Goal: Task Accomplishment & Management: Use online tool/utility

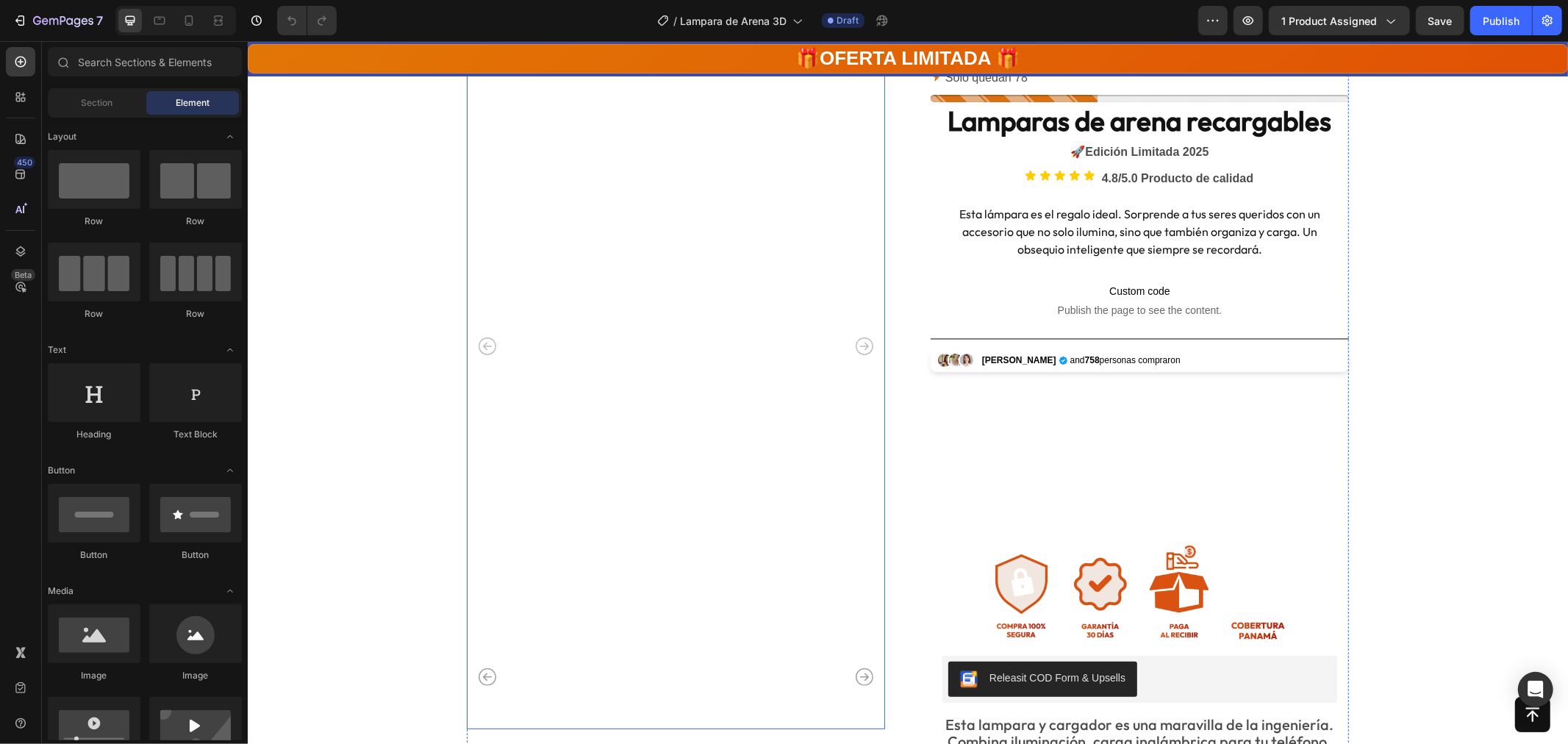
scroll to position [163, 0]
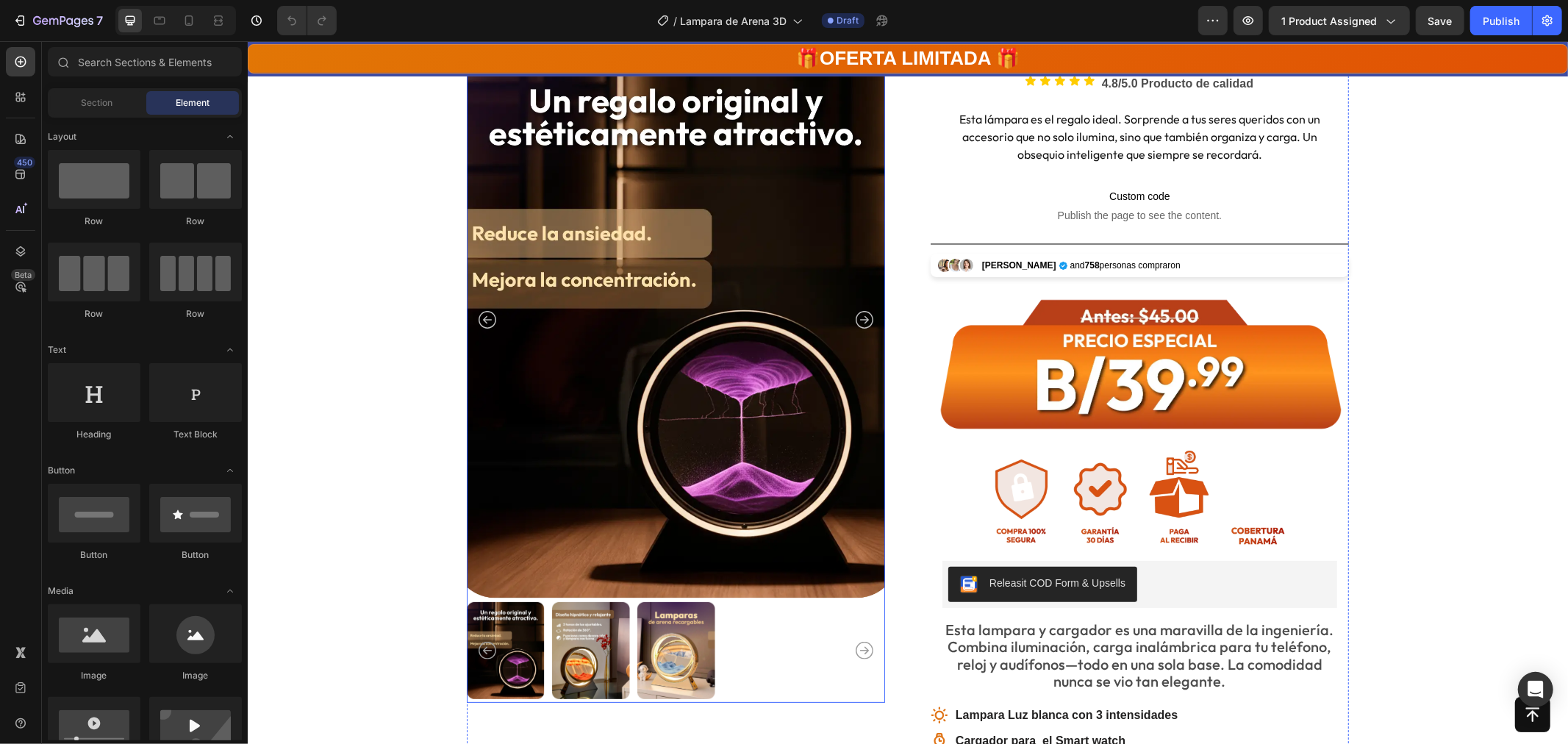
click at [587, 652] on img at bounding box center [590, 650] width 78 height 104
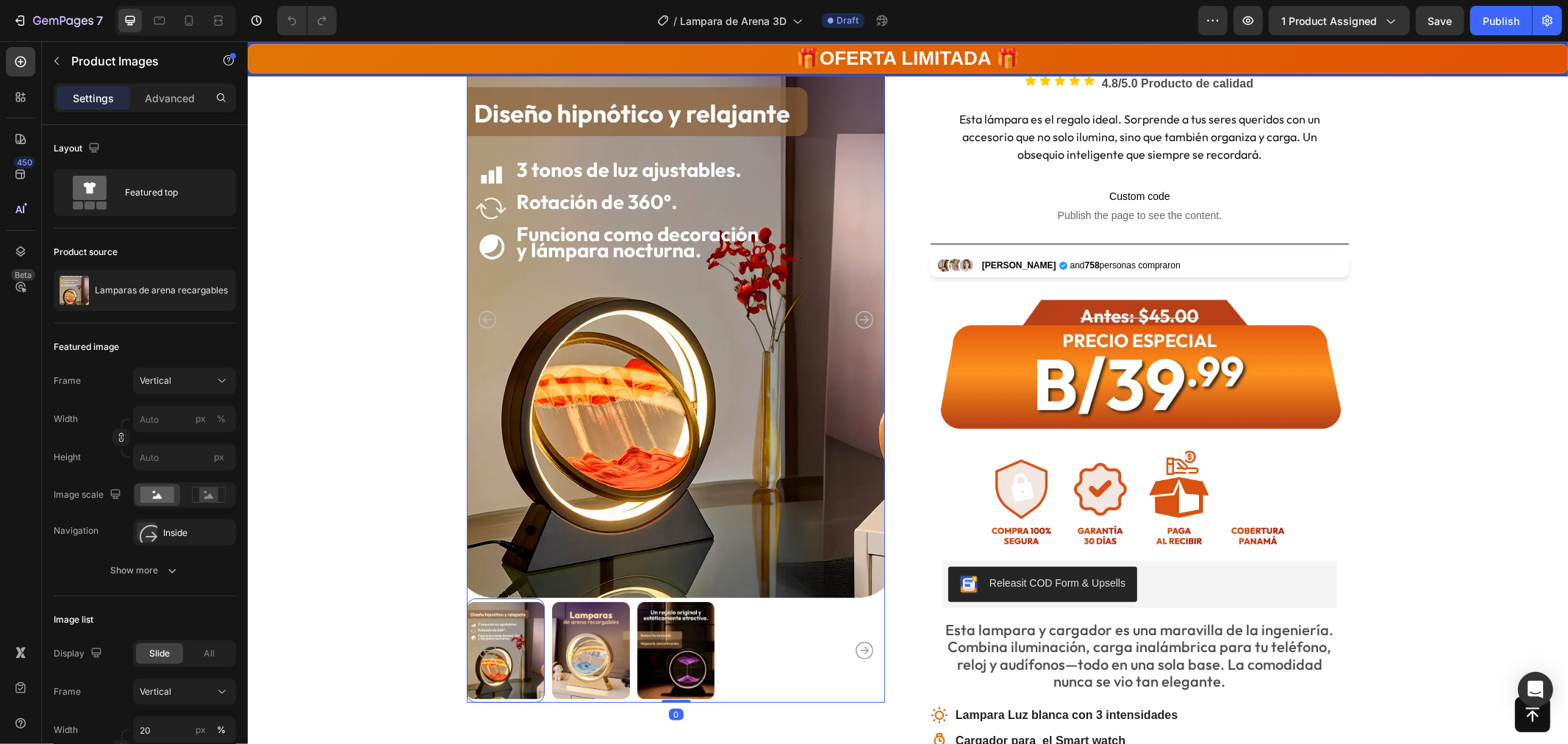
click at [592, 633] on img at bounding box center [590, 650] width 78 height 104
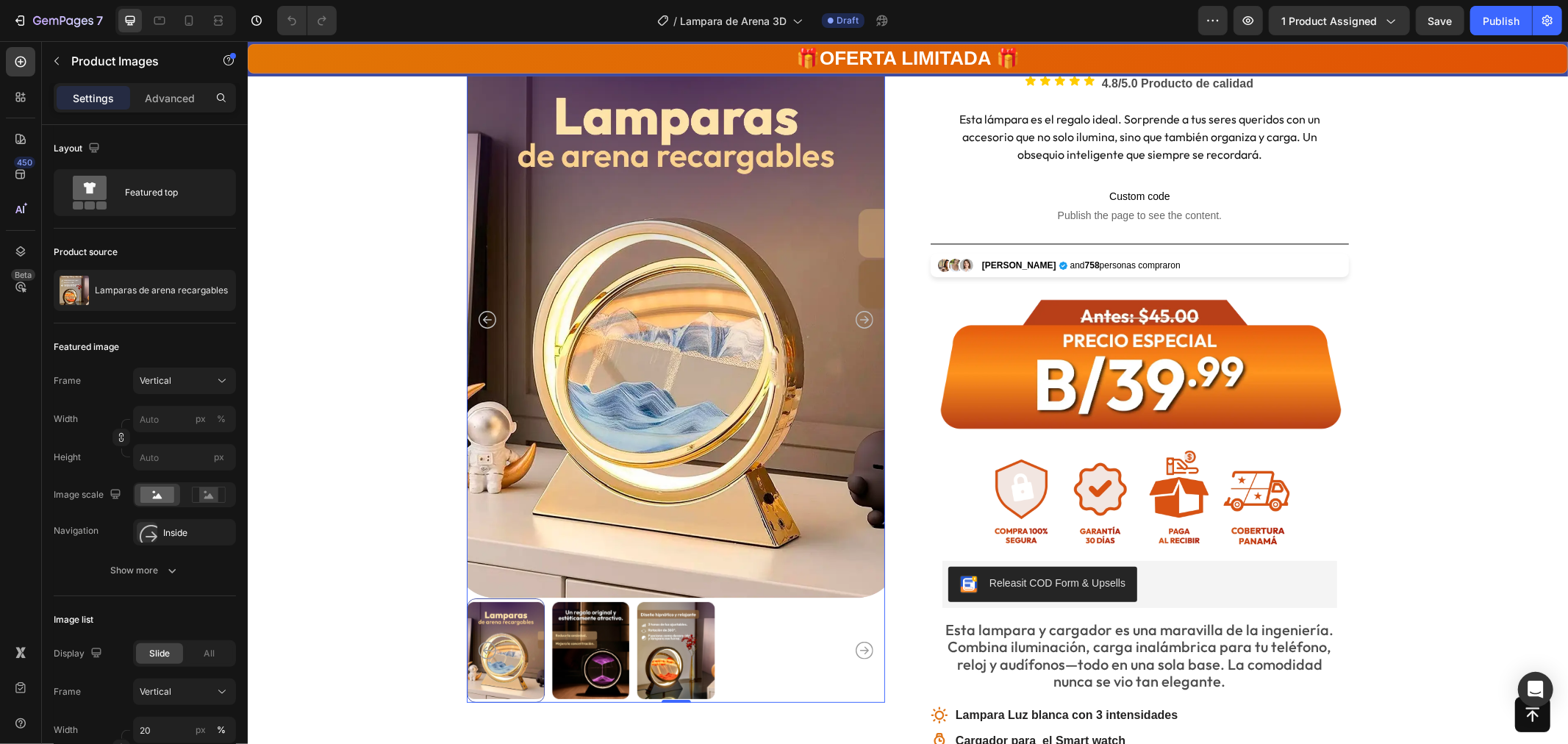
click at [501, 641] on div at bounding box center [506, 650] width 78 height 104
click at [589, 640] on img at bounding box center [590, 650] width 78 height 104
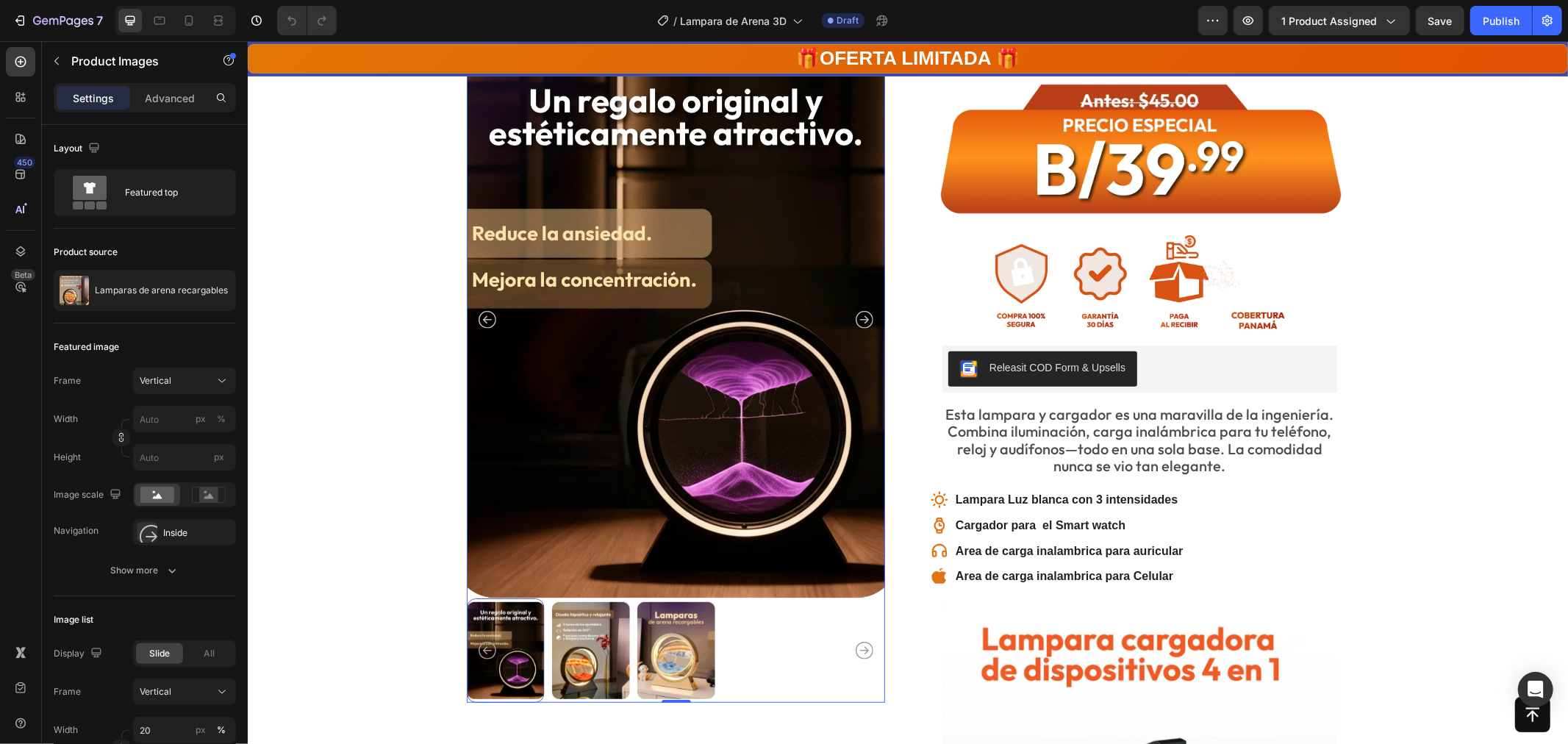
scroll to position [408, 0]
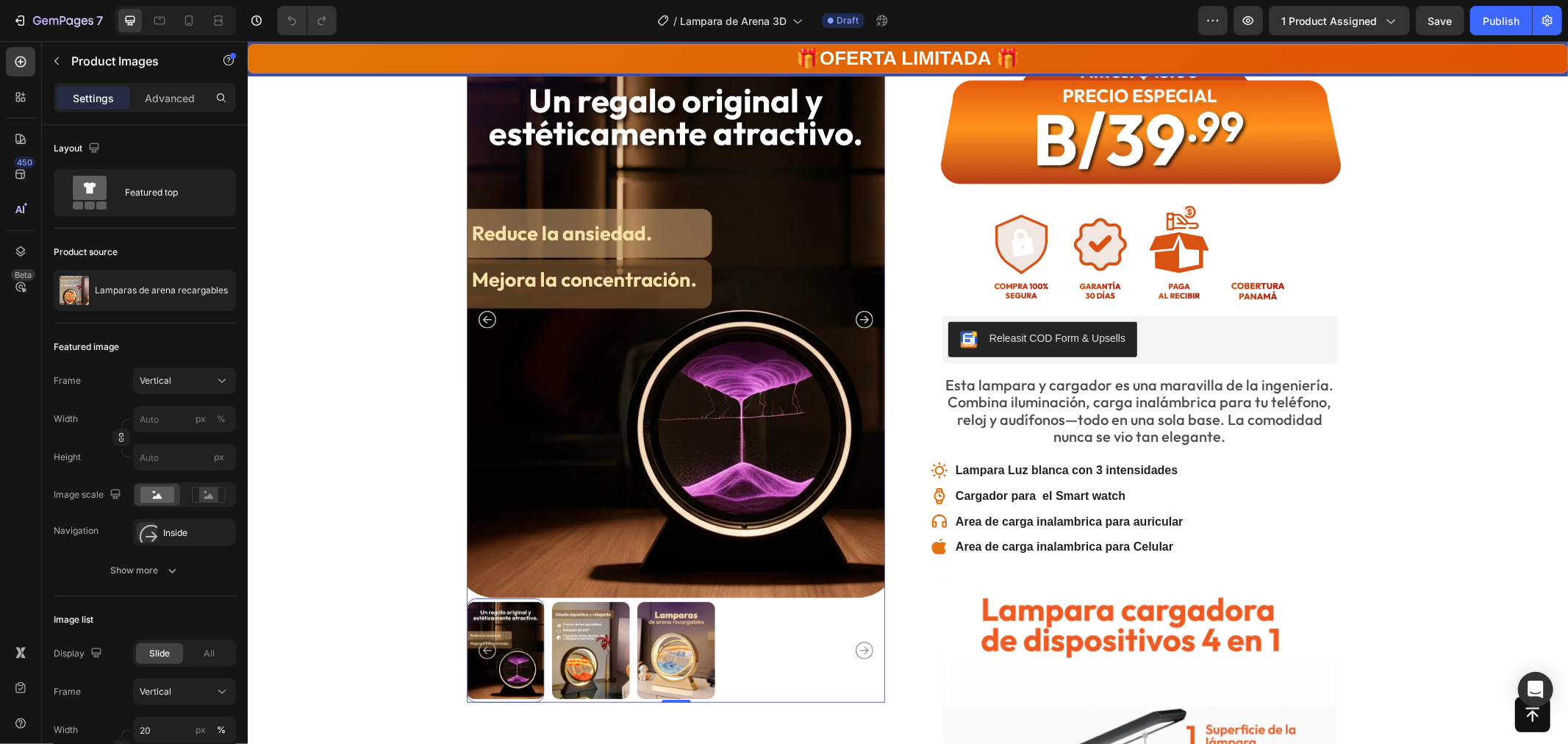
click at [518, 649] on div at bounding box center [506, 650] width 78 height 104
click at [511, 646] on div at bounding box center [506, 650] width 78 height 104
click at [617, 659] on img at bounding box center [590, 650] width 78 height 104
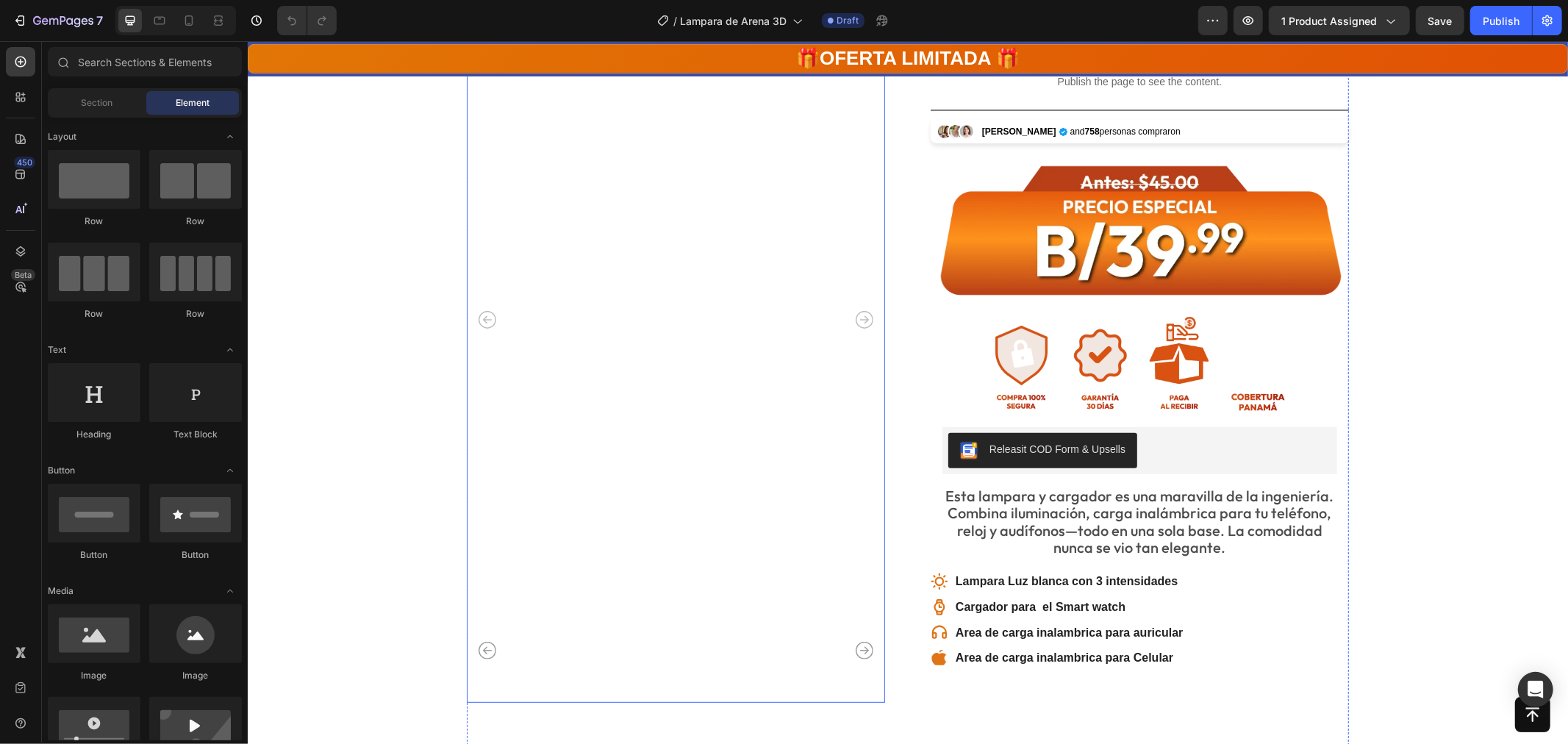
scroll to position [327, 0]
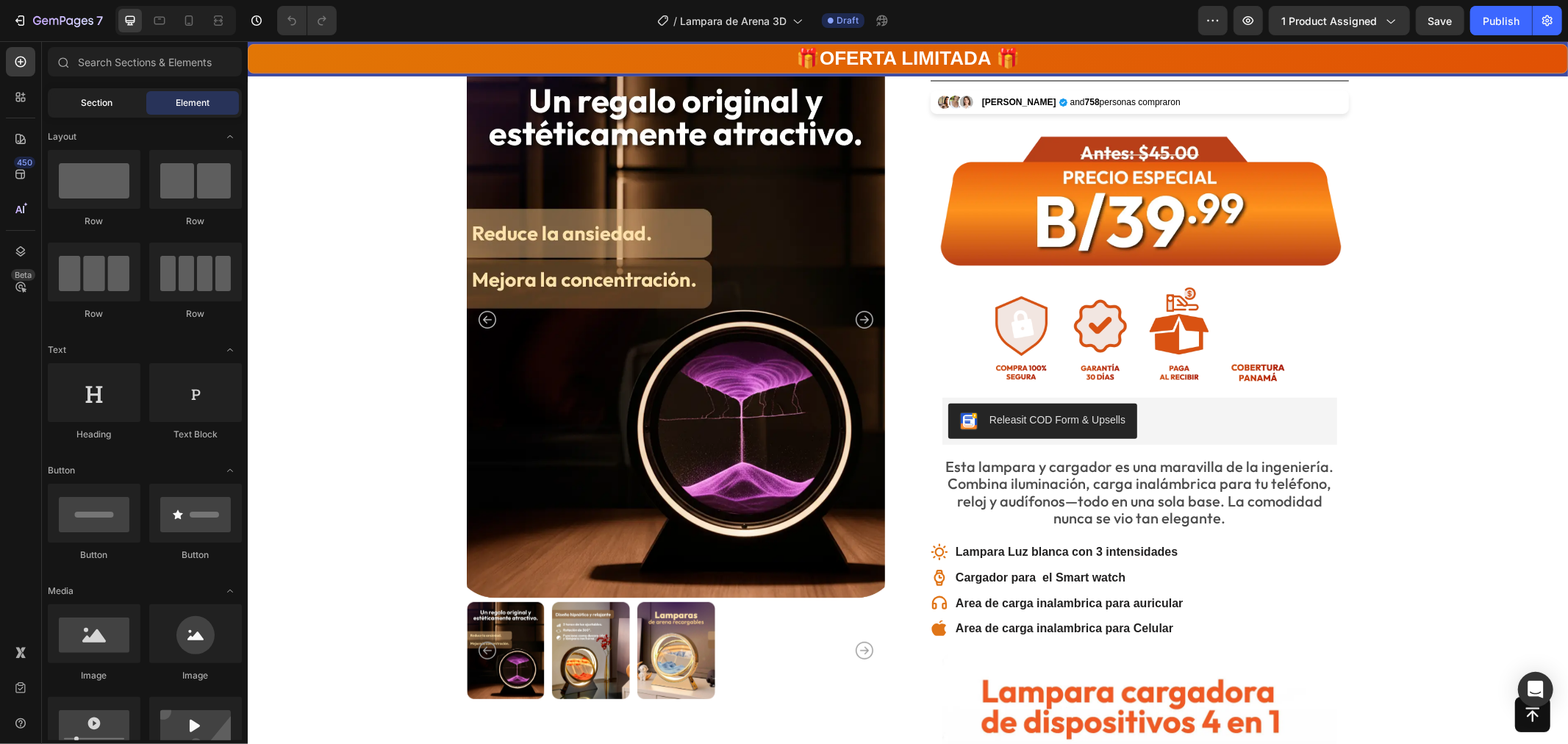
click at [105, 103] on span "Section" at bounding box center [97, 103] width 31 height 13
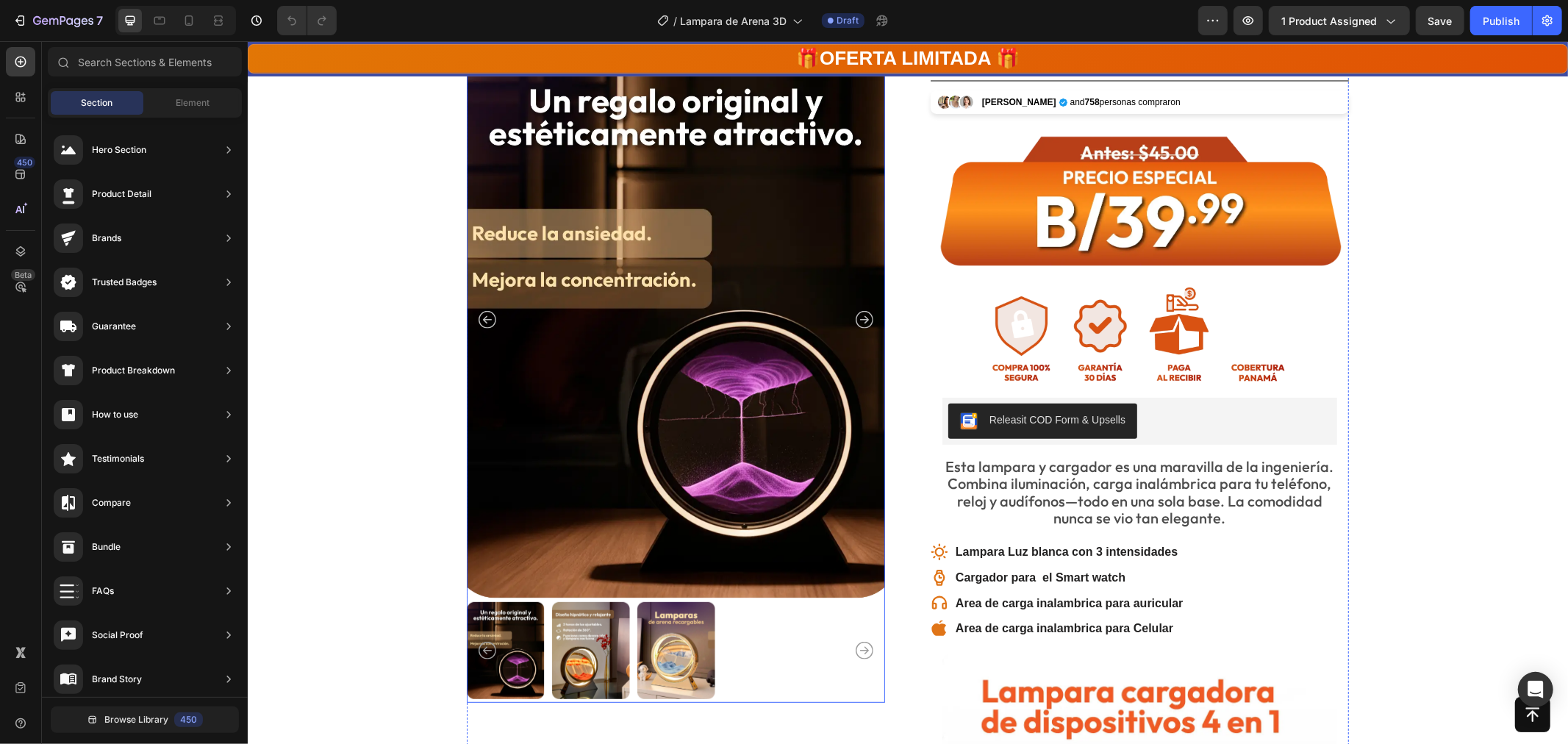
click at [613, 247] on img at bounding box center [676, 319] width 418 height 558
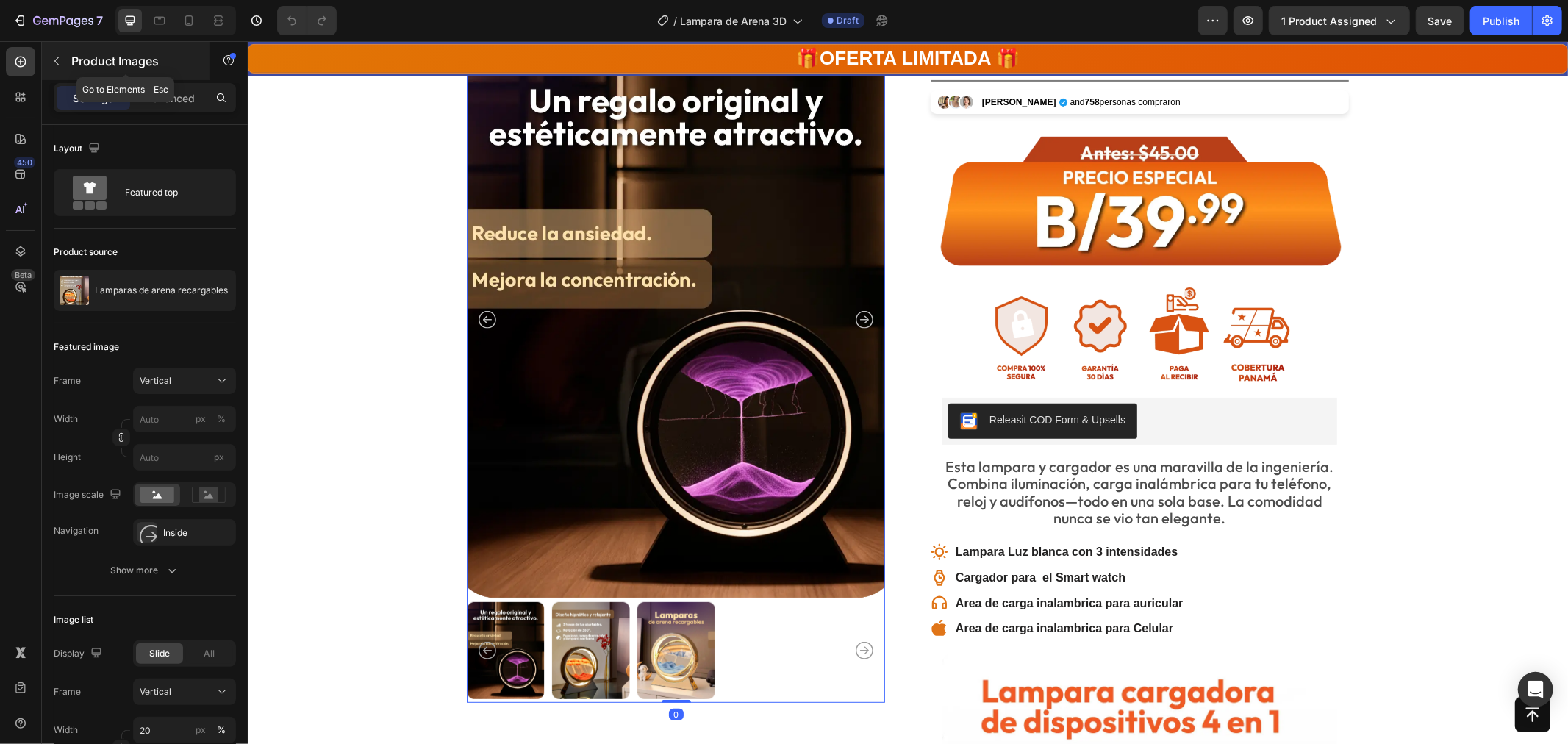
click at [63, 67] on button "button" at bounding box center [56, 61] width 24 height 24
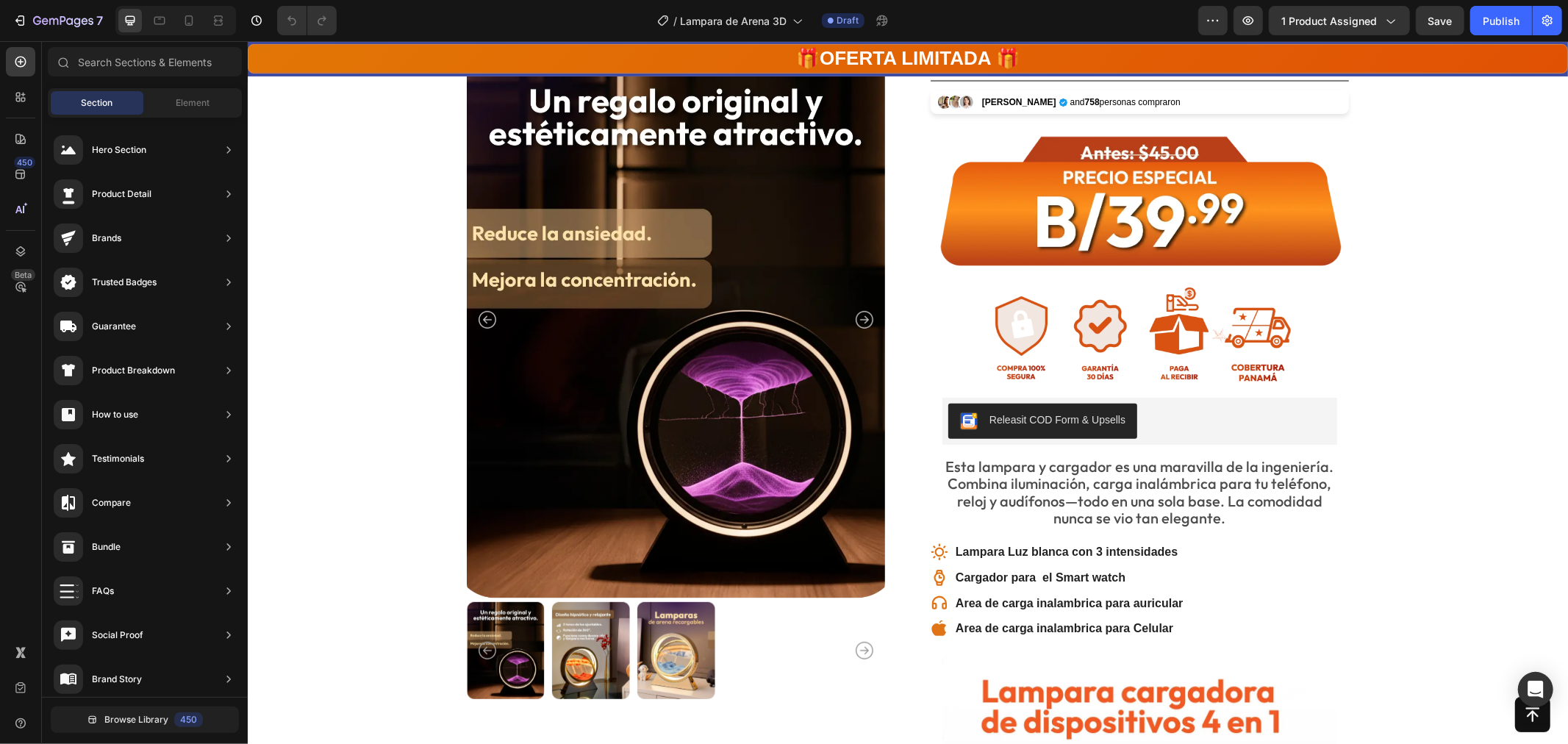
click at [629, 229] on img at bounding box center [676, 319] width 418 height 558
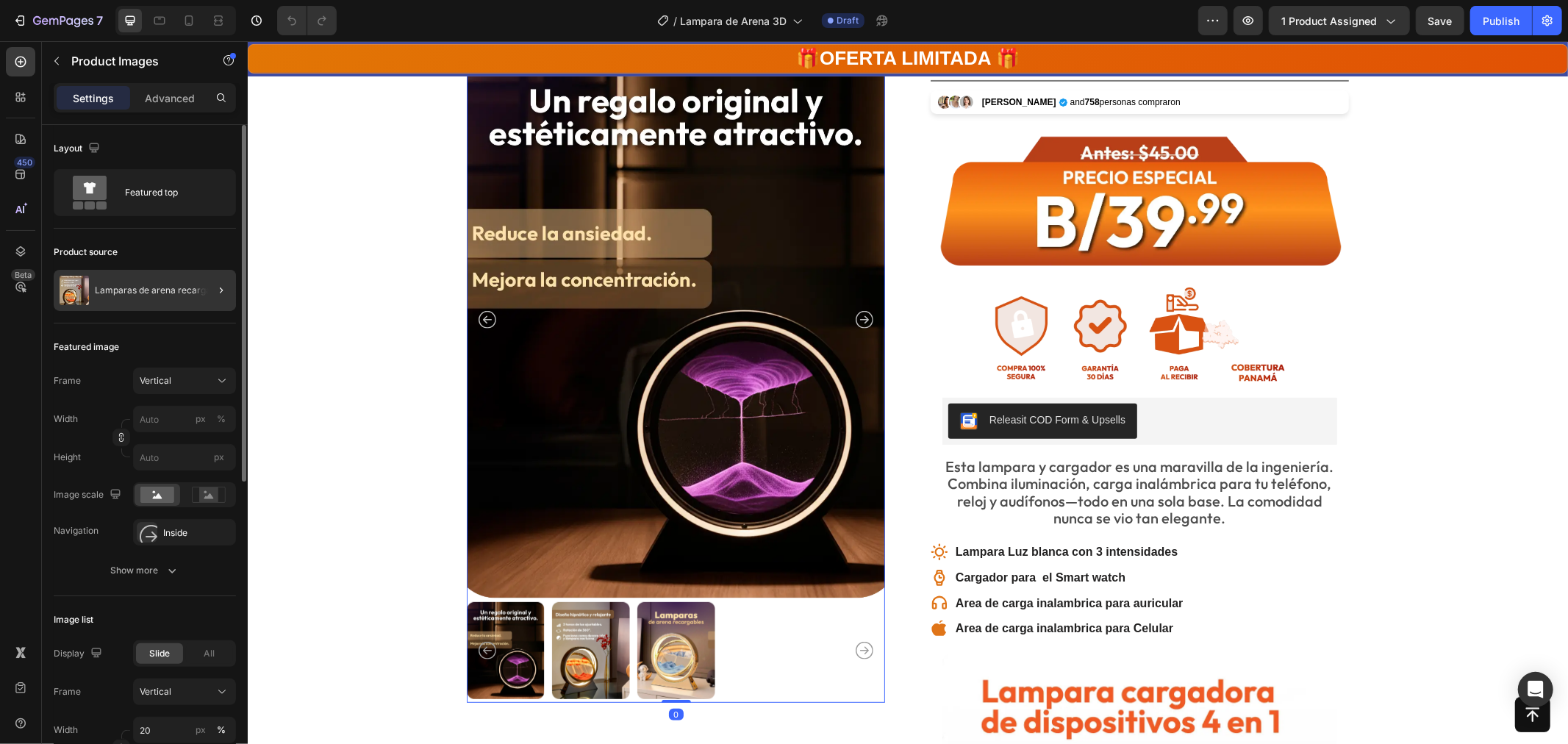
click at [210, 289] on div at bounding box center [215, 290] width 41 height 41
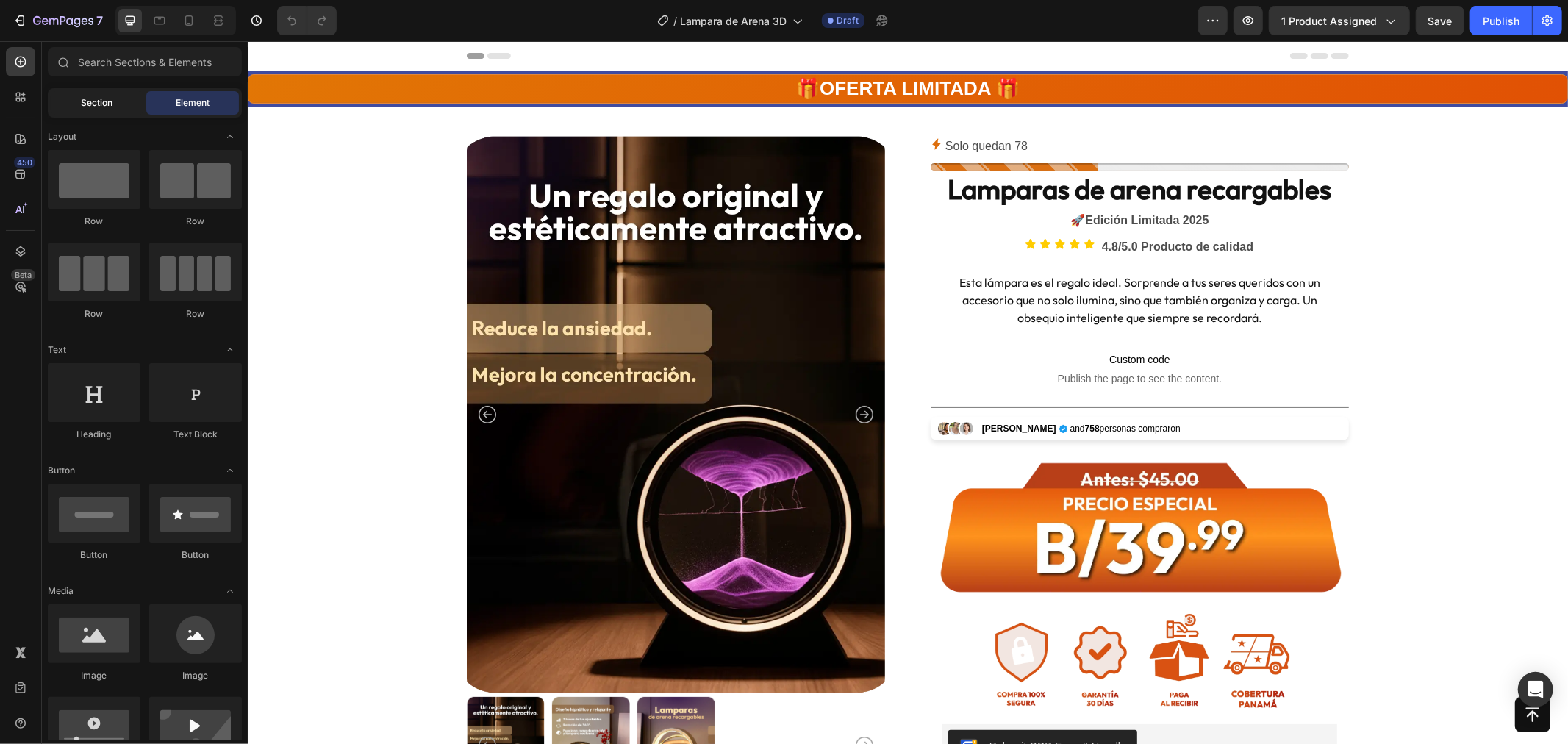
click at [71, 97] on div "Section" at bounding box center [96, 103] width 92 height 24
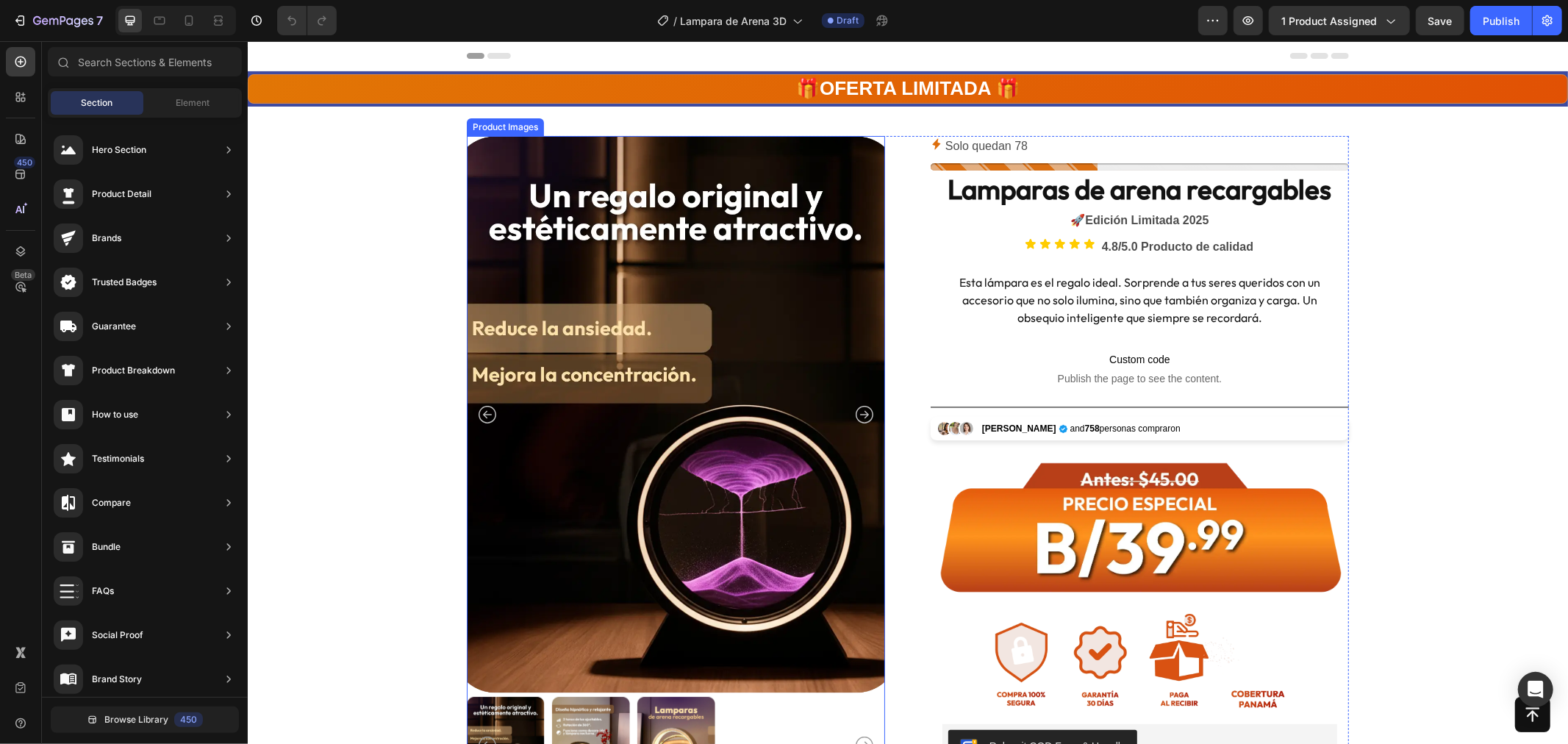
click at [601, 287] on img at bounding box center [676, 413] width 418 height 558
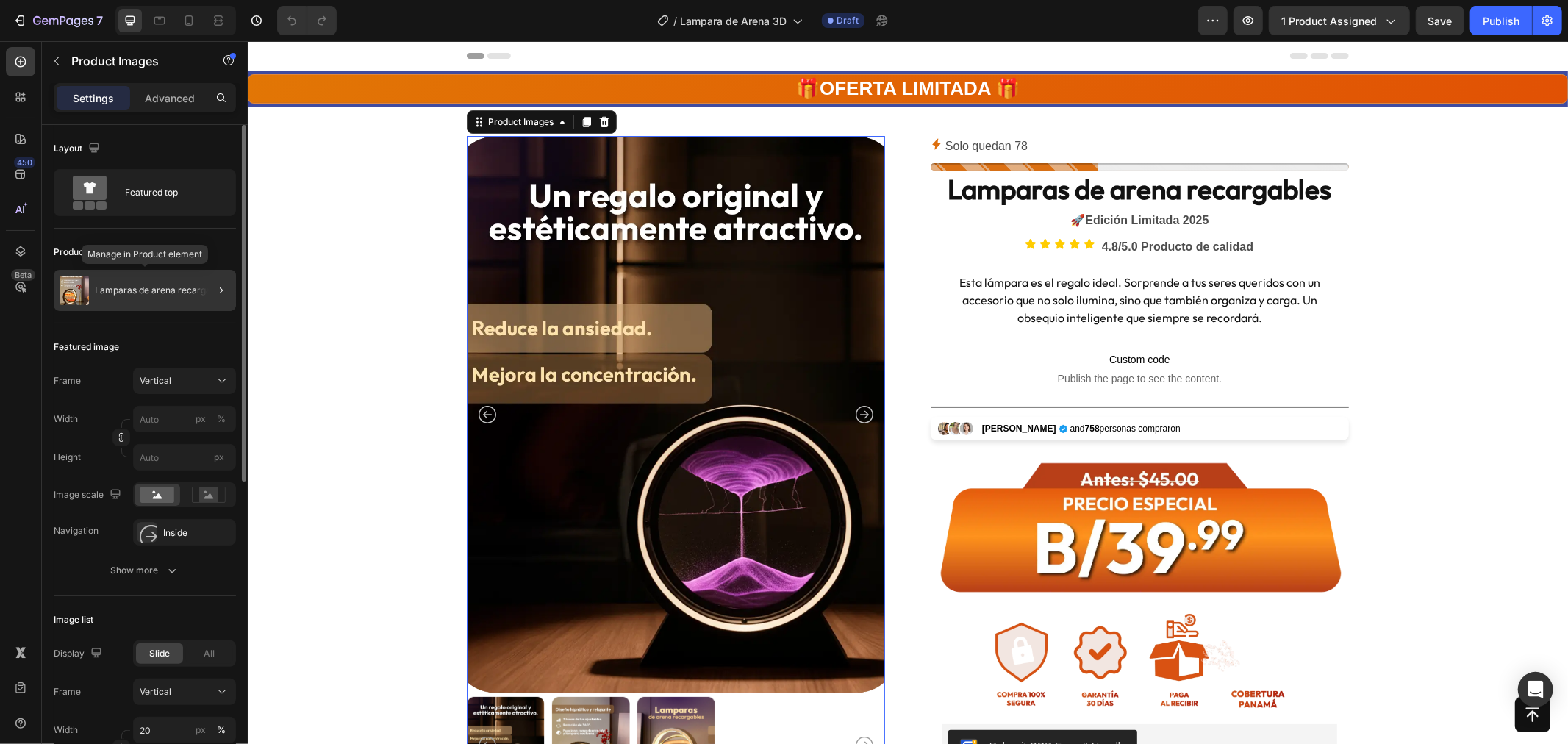
click at [148, 309] on div "Lamparas de arena recargables" at bounding box center [144, 290] width 182 height 41
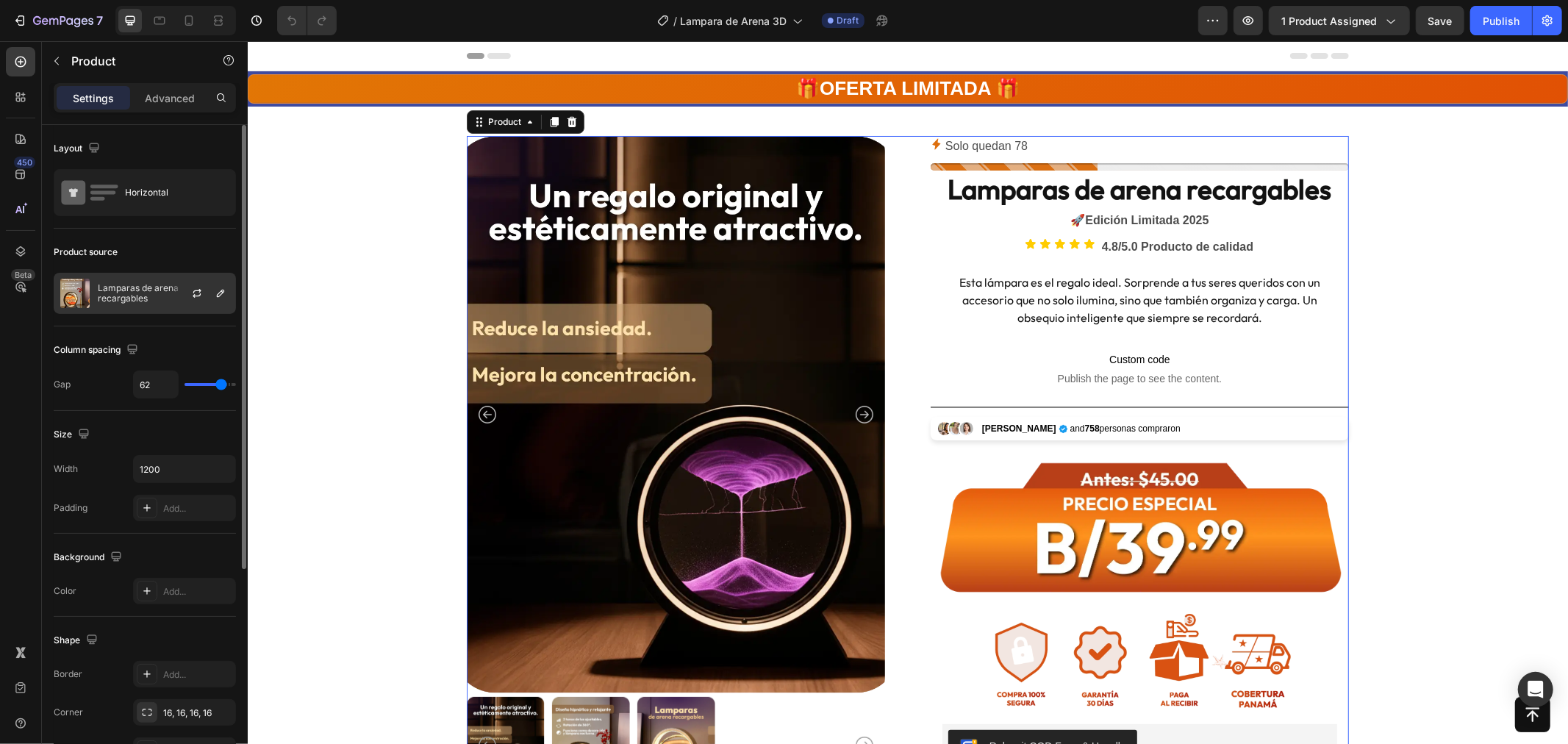
click at [175, 295] on div at bounding box center [203, 294] width 65 height 40
click at [193, 295] on icon "button" at bounding box center [197, 294] width 11 height 11
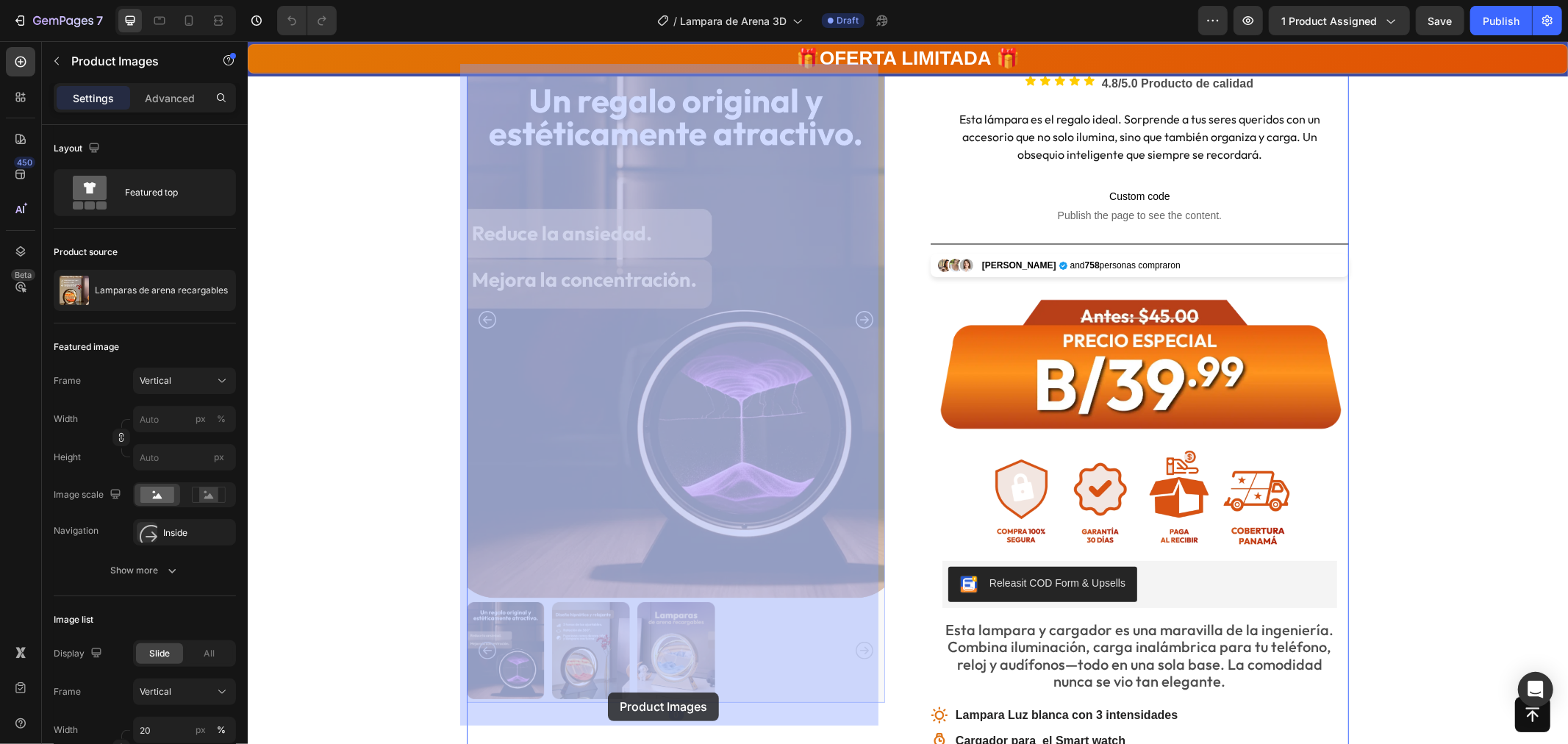
scroll to position [186, 0]
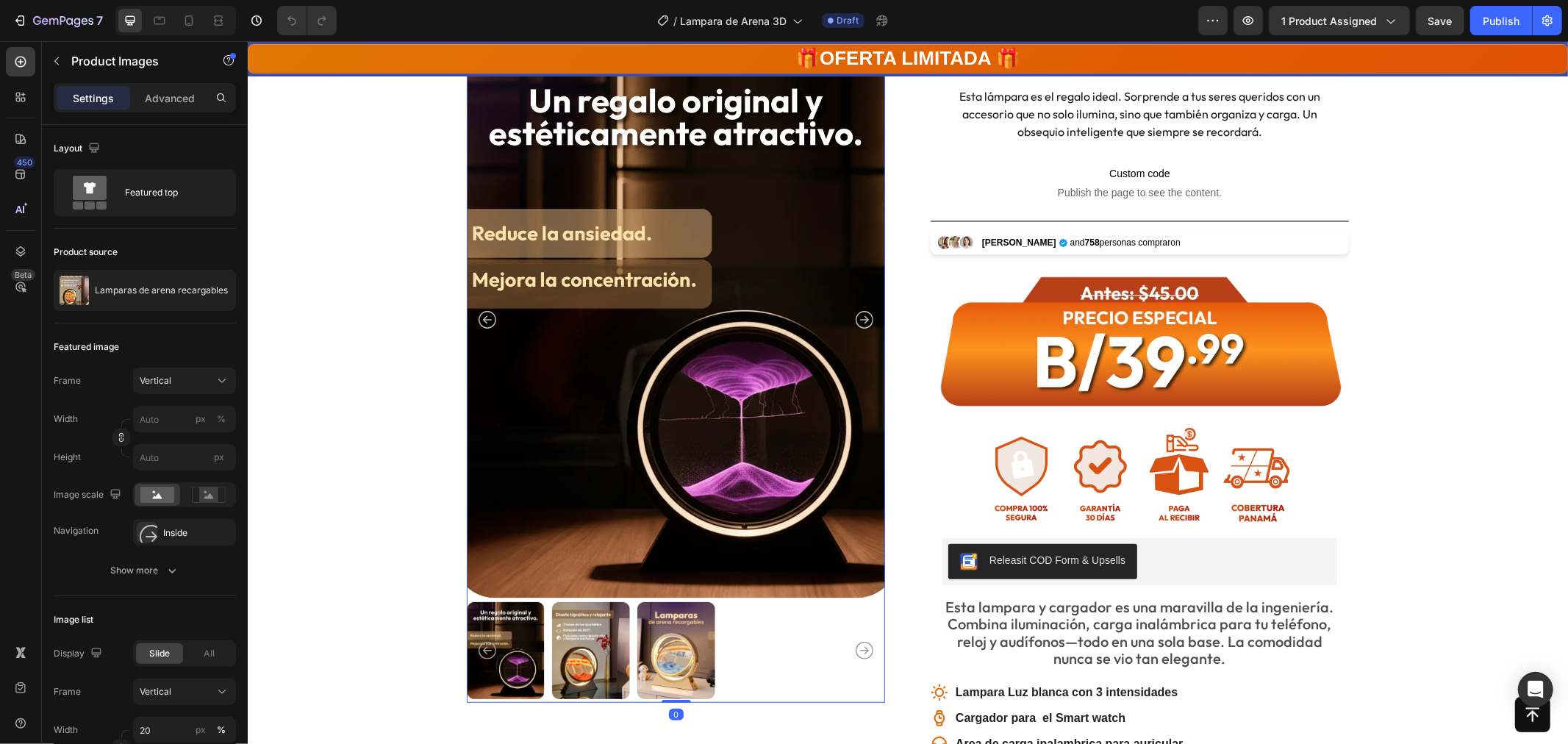
click at [586, 658] on img at bounding box center [590, 650] width 78 height 104
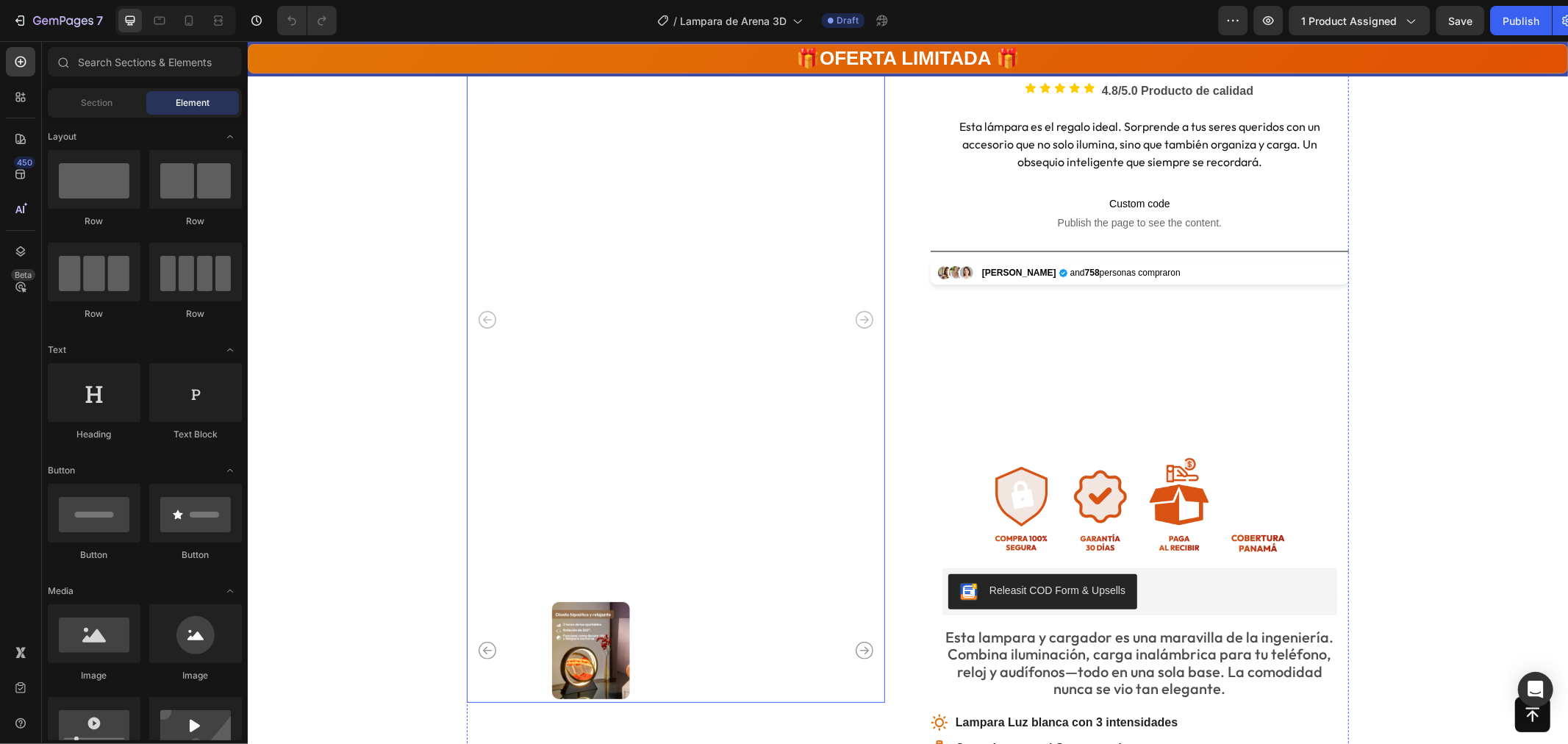
scroll to position [163, 0]
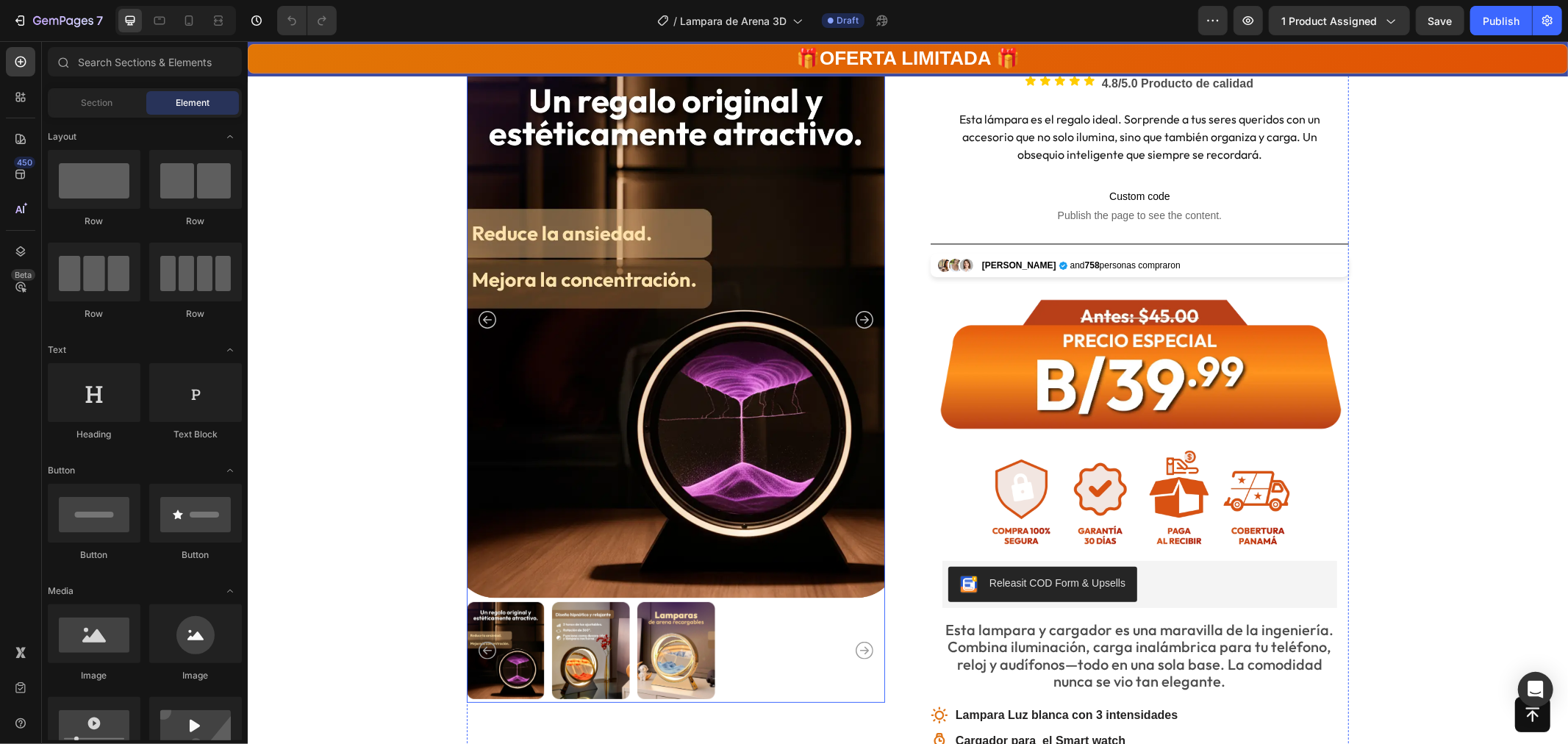
click at [861, 649] on icon "Carousel Next Arrow" at bounding box center [864, 650] width 18 height 18
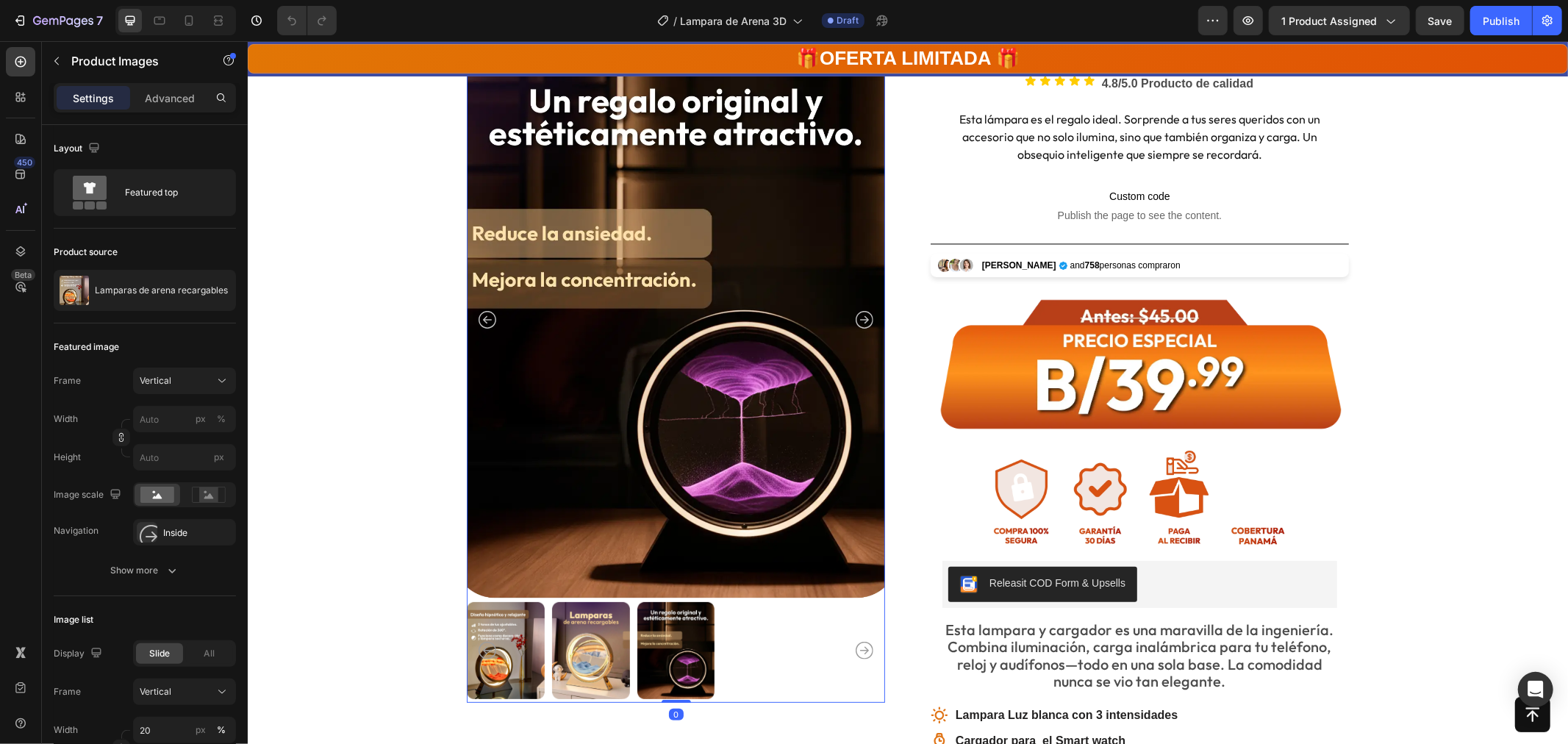
click at [504, 636] on img at bounding box center [506, 650] width 78 height 104
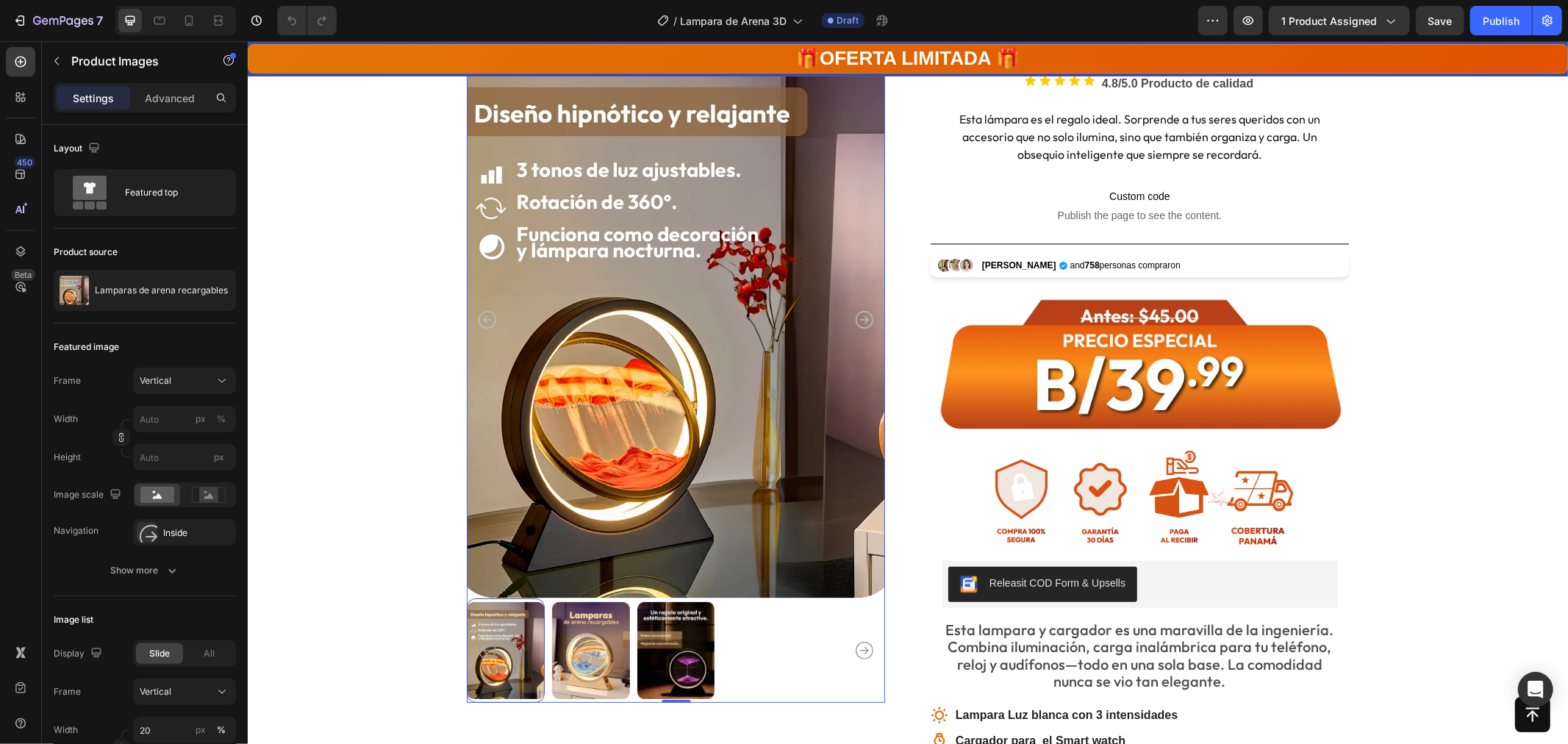
click at [856, 316] on icon "Carousel Next Arrow" at bounding box center [864, 319] width 18 height 18
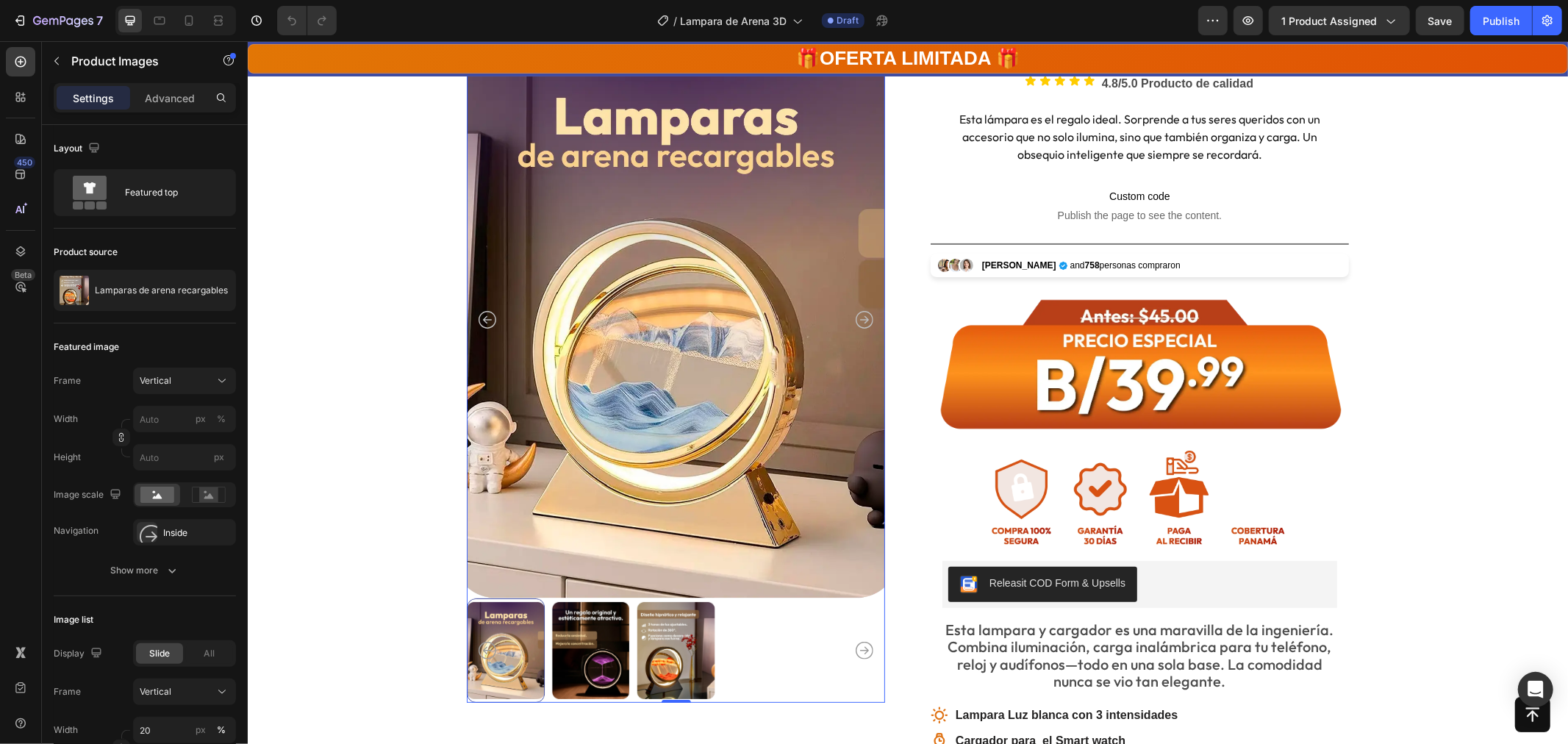
click at [856, 316] on icon "Carousel Next Arrow" at bounding box center [864, 319] width 18 height 18
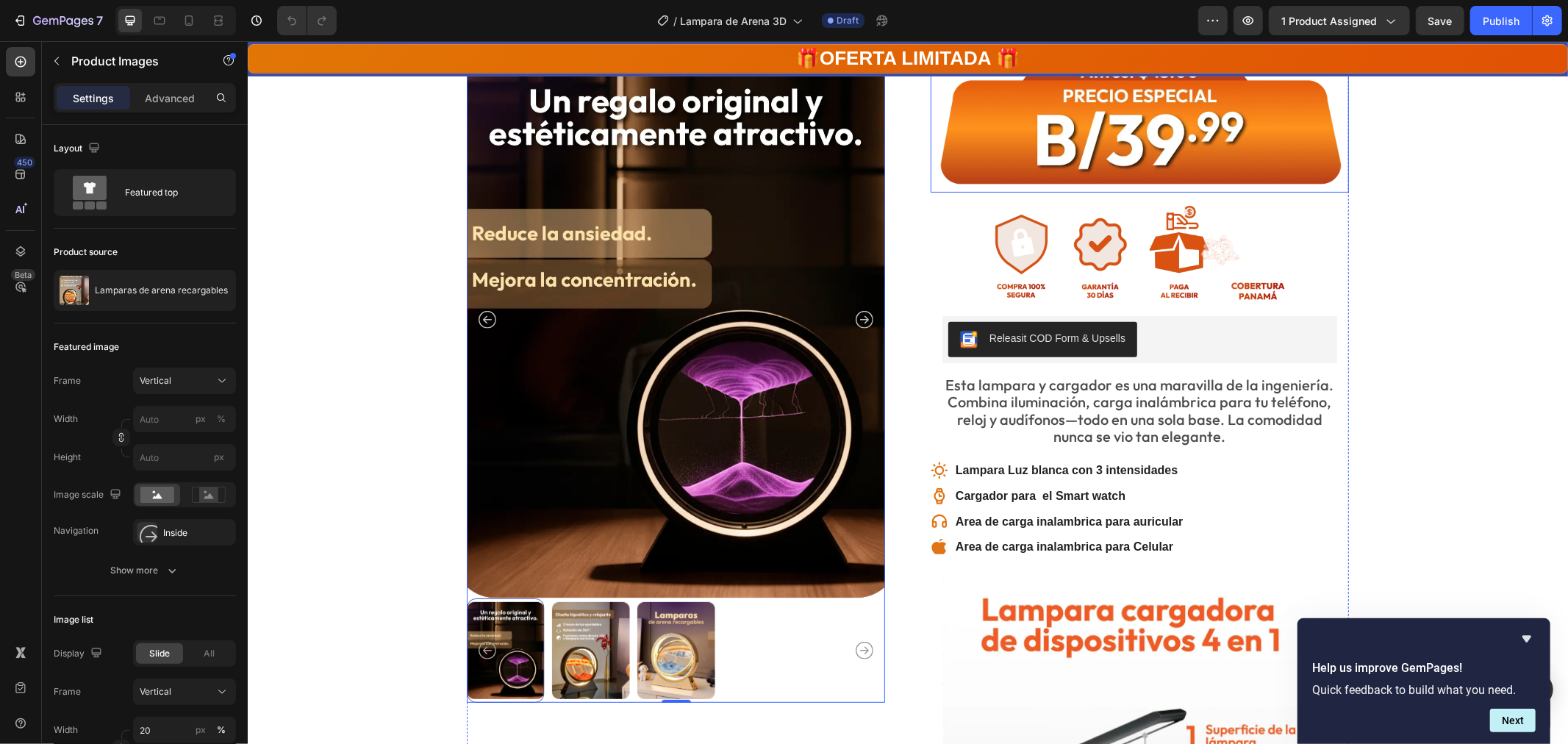
scroll to position [0, 0]
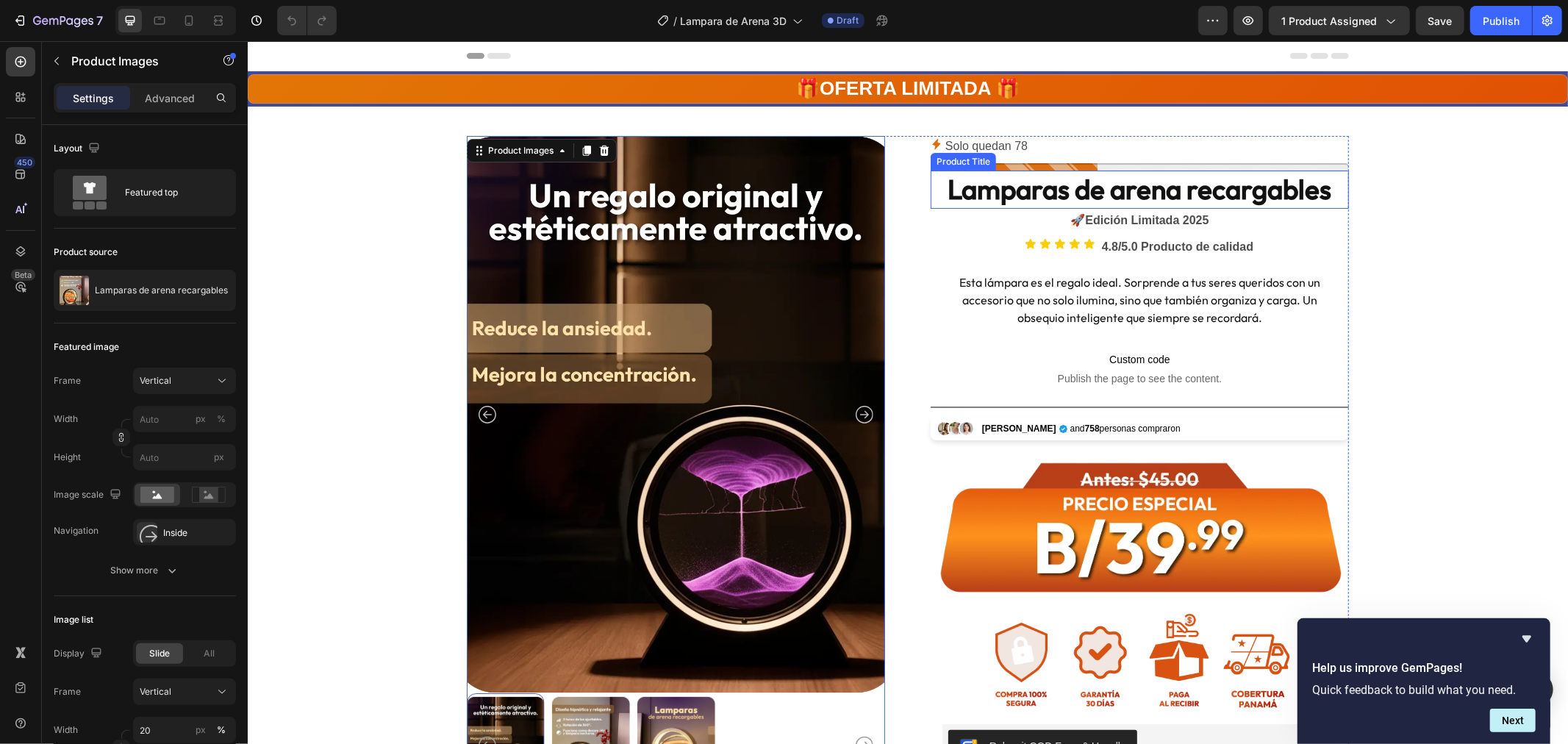
click at [1064, 181] on h1 "Lamparas de arena recargables" at bounding box center [1139, 189] width 418 height 38
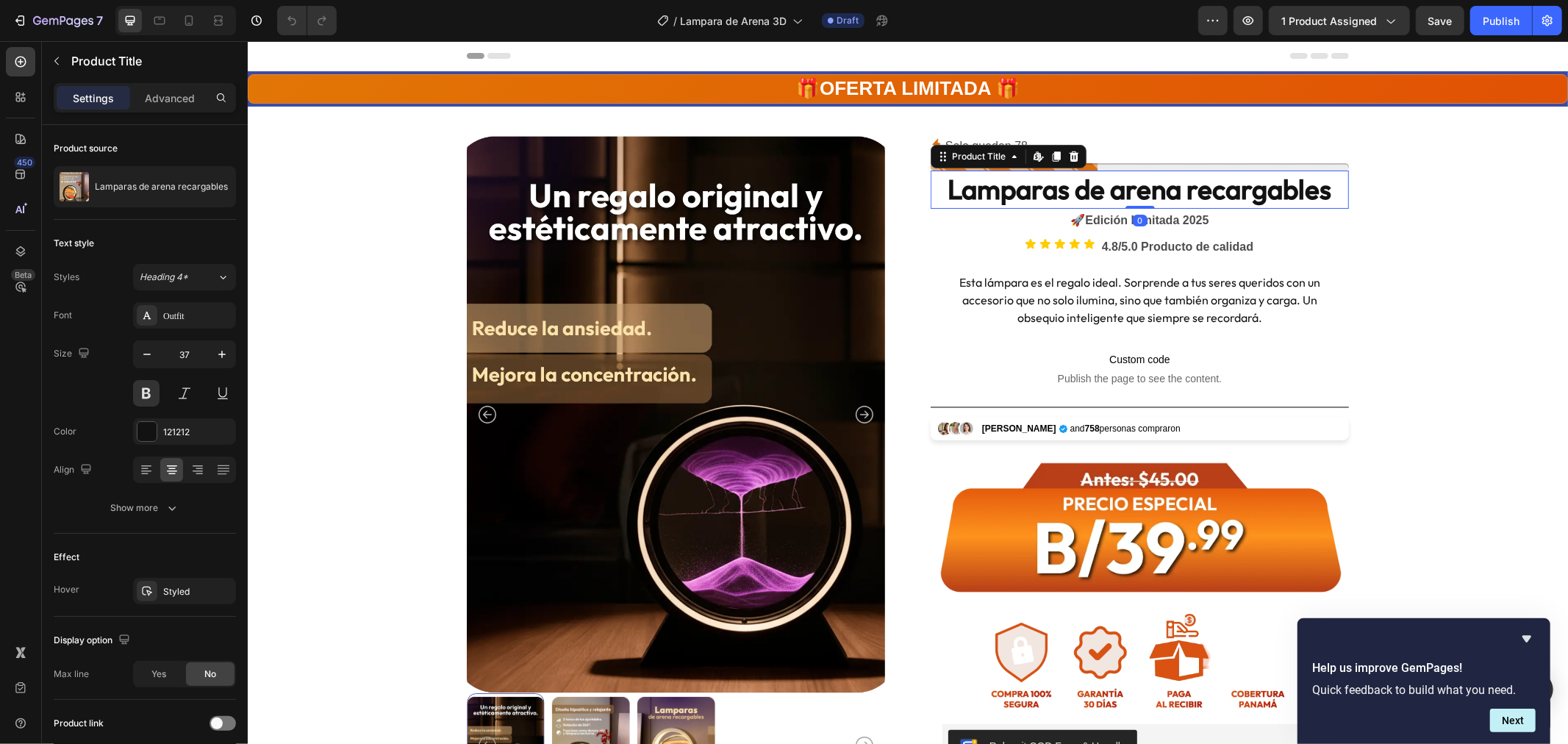
click at [1064, 181] on h1 "Lamparas de arena recargables" at bounding box center [1139, 189] width 418 height 38
click at [1064, 187] on h1 "Lamparas de arena recargables" at bounding box center [1139, 189] width 418 height 38
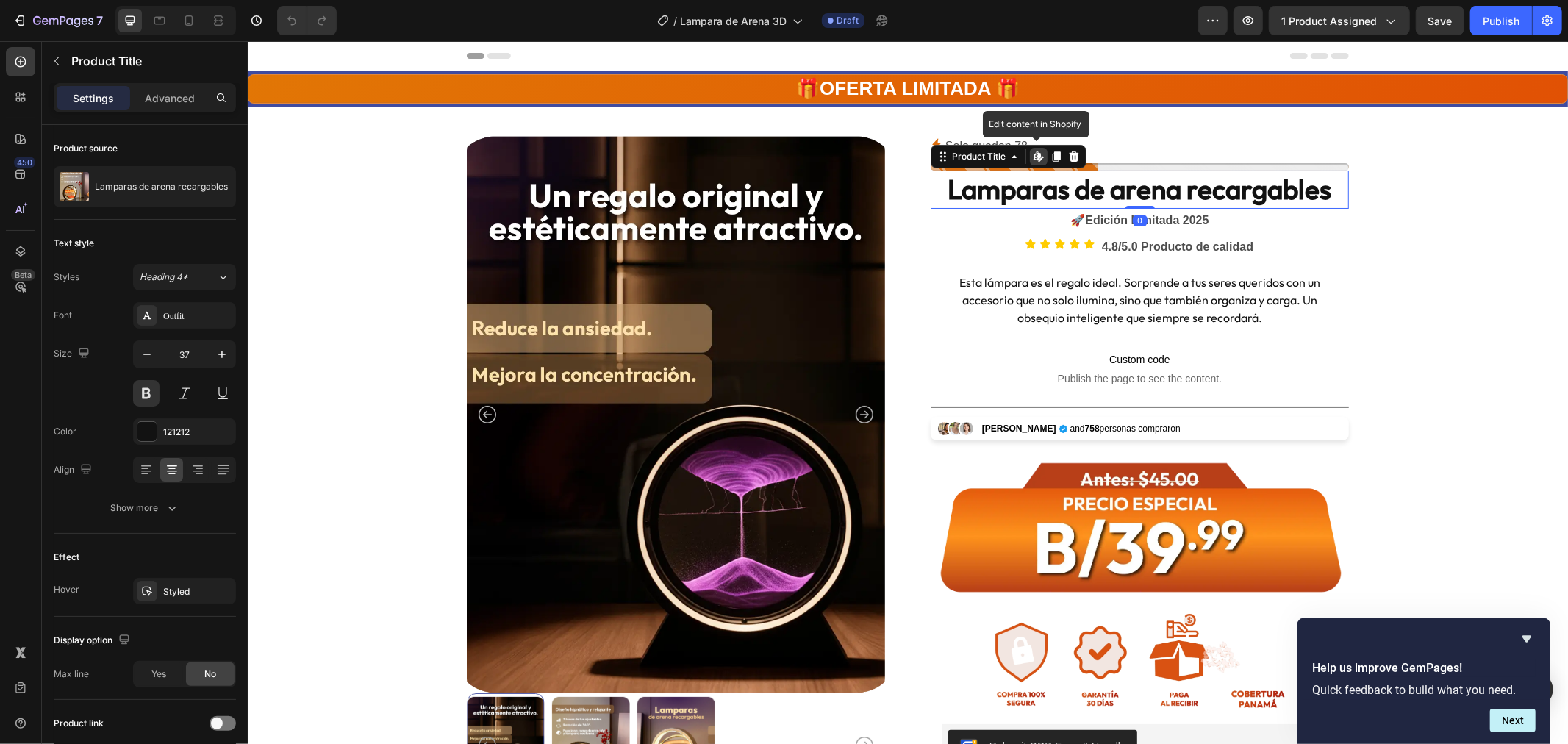
click at [1094, 194] on h1 "Lamparas de arena recargables" at bounding box center [1139, 189] width 418 height 38
click at [1103, 178] on h1 "Lamparas de arena recargables" at bounding box center [1139, 189] width 418 height 38
click at [1045, 193] on h1 "Lamparas de arena recargables" at bounding box center [1139, 189] width 418 height 38
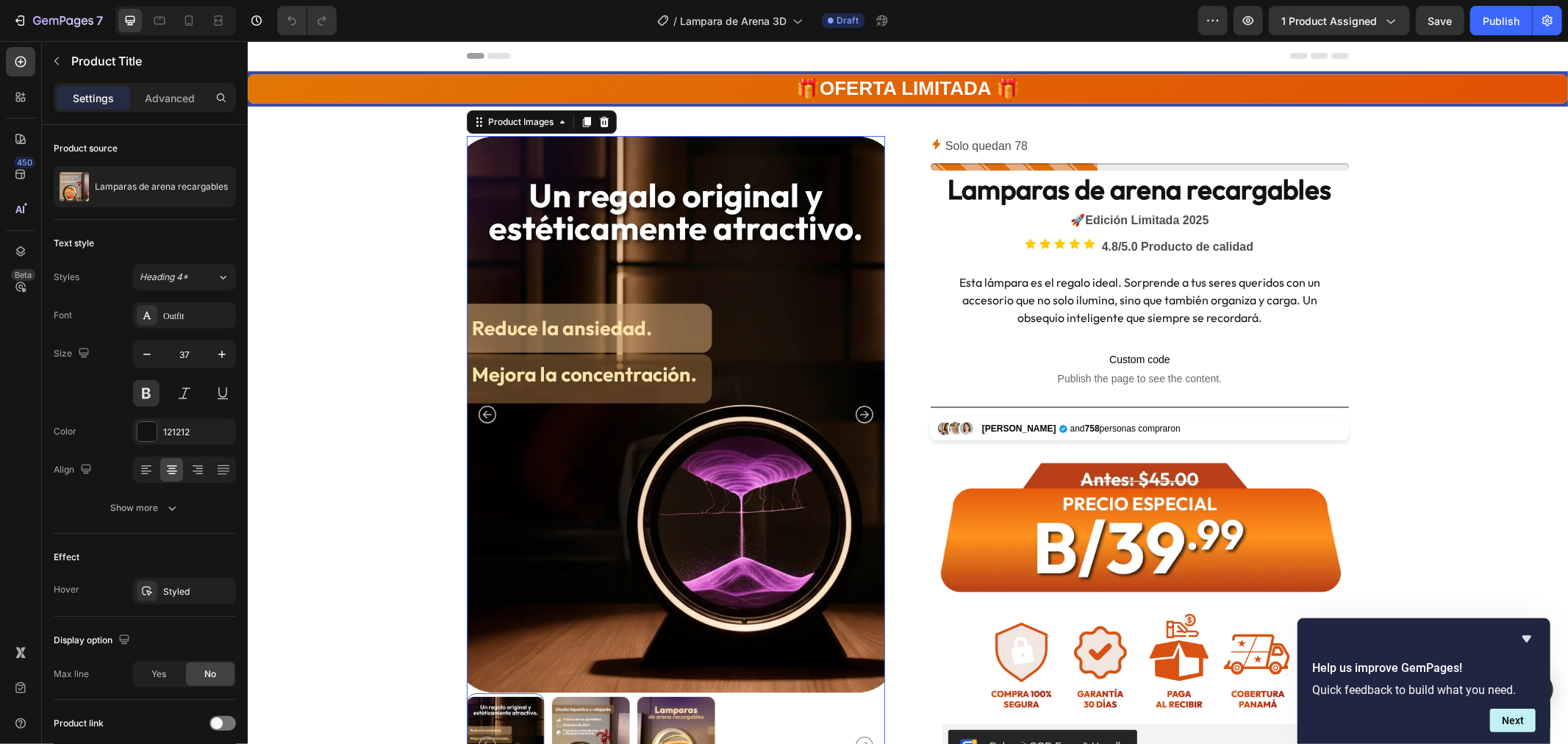
click at [684, 233] on img at bounding box center [676, 413] width 418 height 558
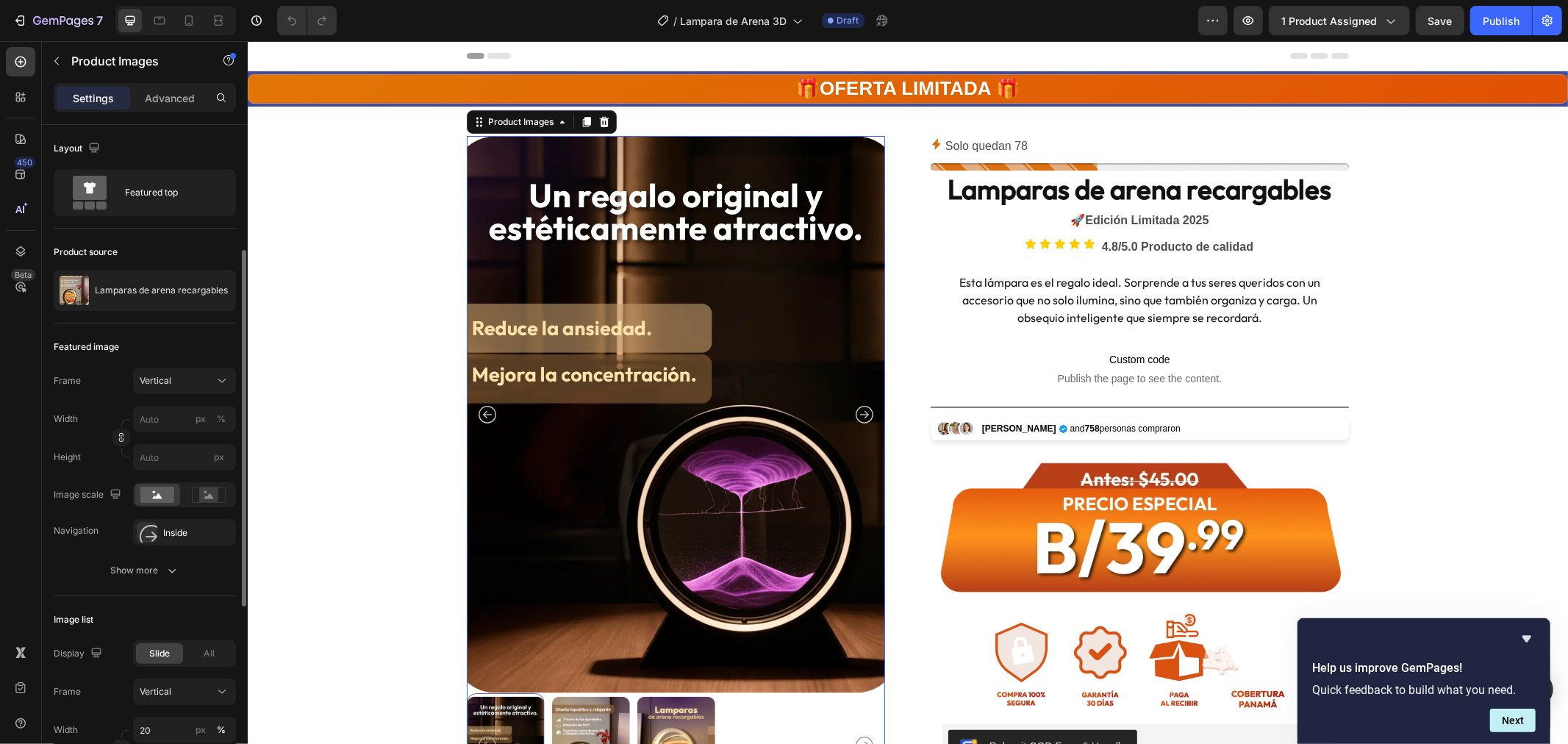
scroll to position [82, 0]
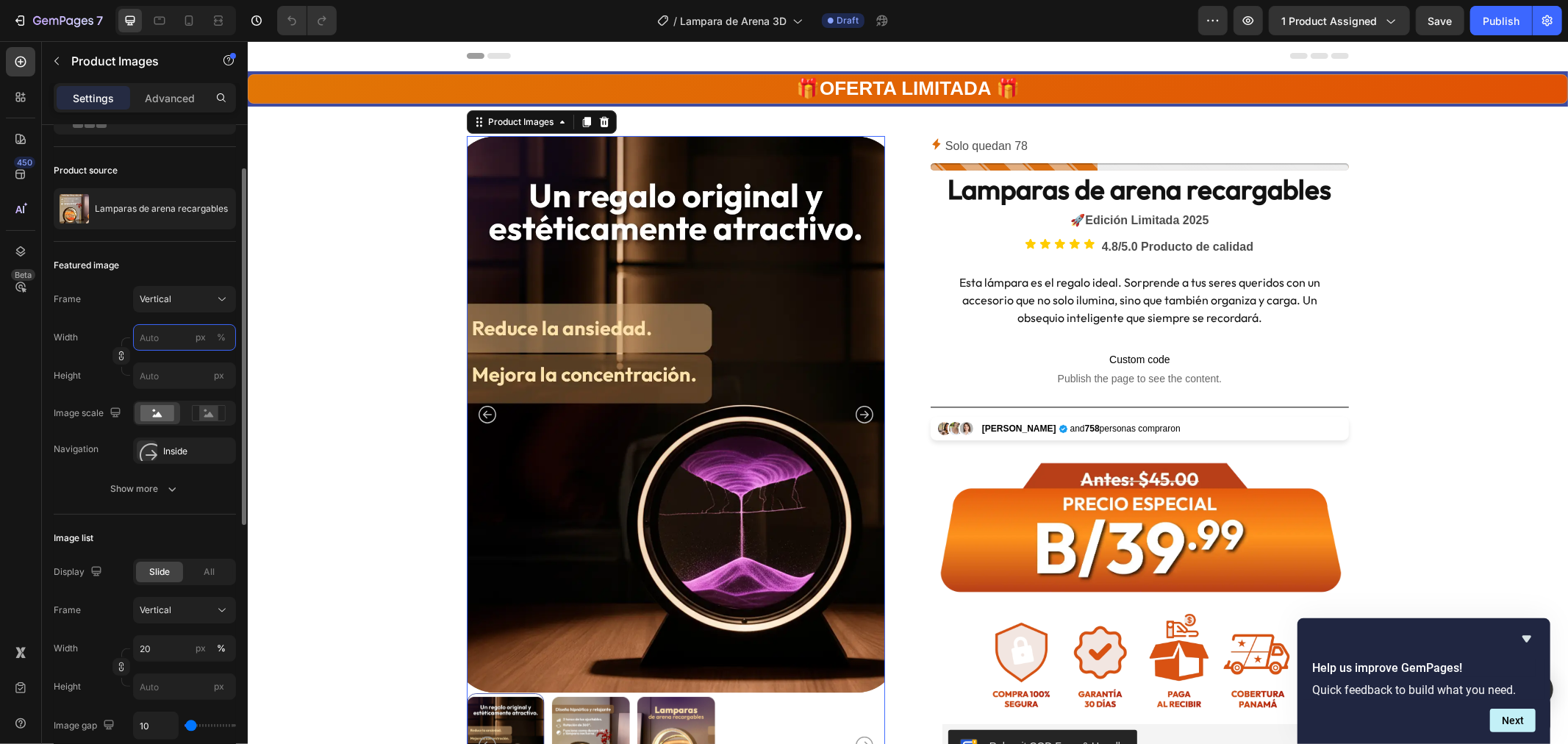
click at [155, 343] on input "px %" at bounding box center [184, 337] width 103 height 27
type input "2"
type input "3"
click at [155, 340] on input "px %" at bounding box center [184, 337] width 103 height 27
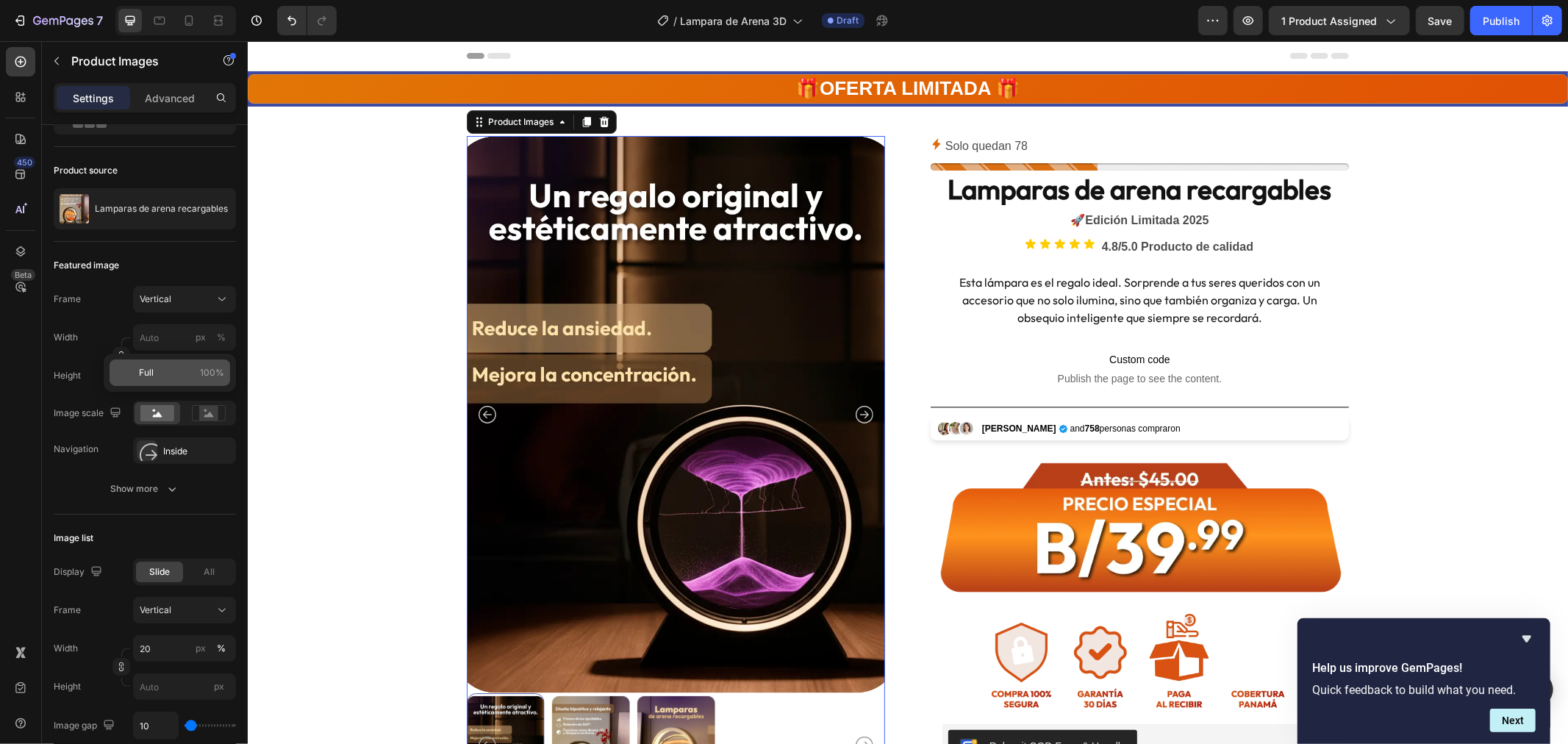
click at [144, 375] on span "Full" at bounding box center [145, 372] width 14 height 13
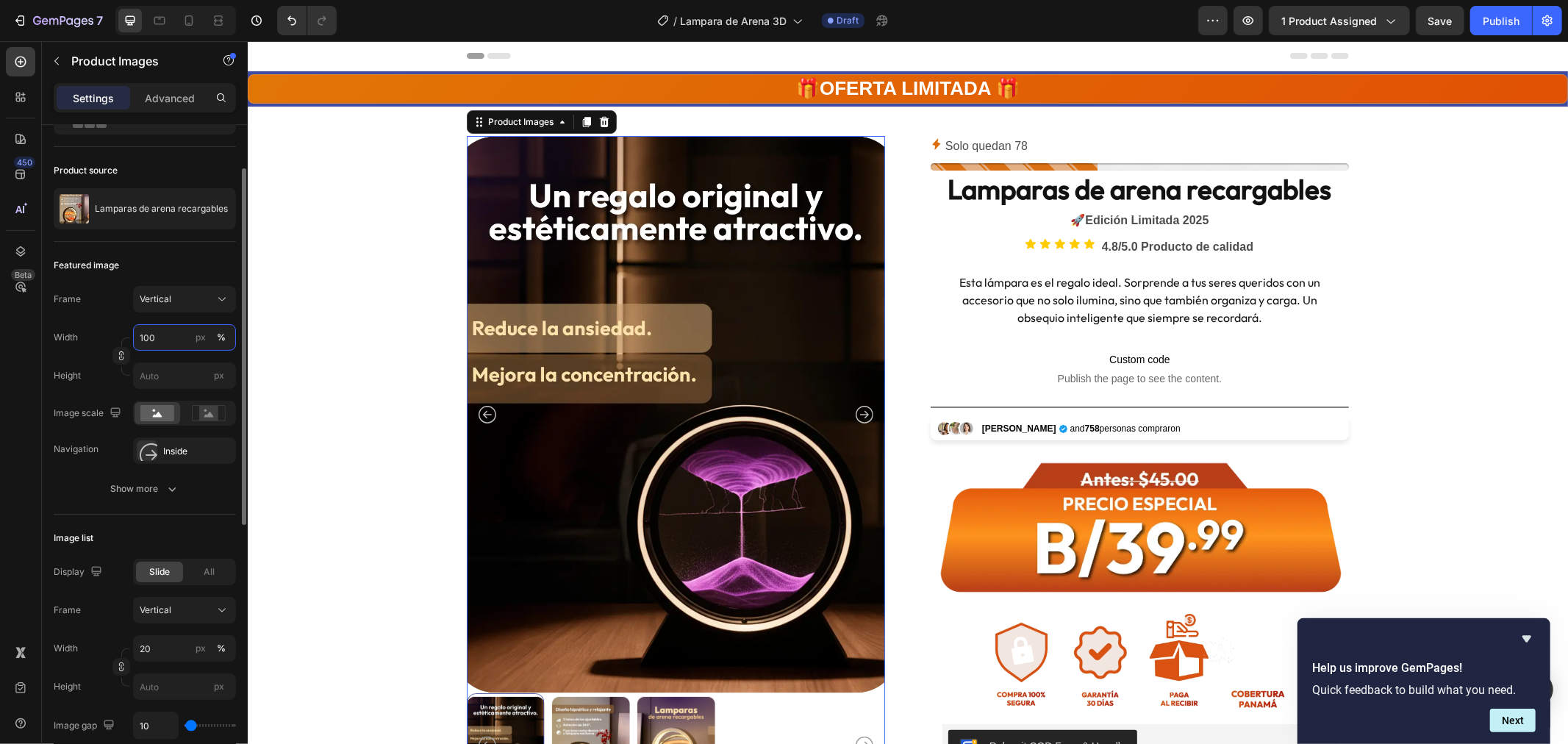
click at [163, 327] on input "100" at bounding box center [184, 337] width 103 height 27
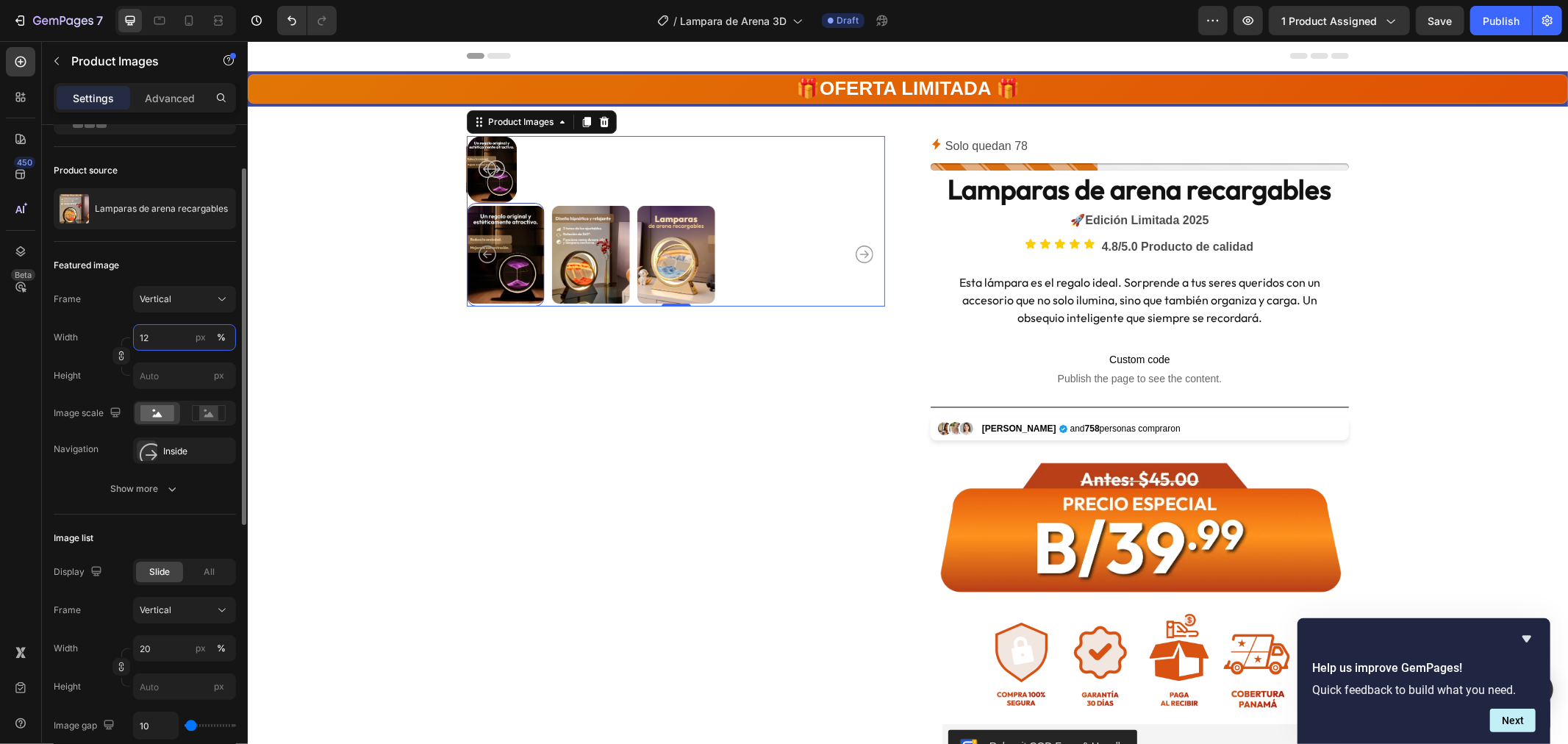
type input "1"
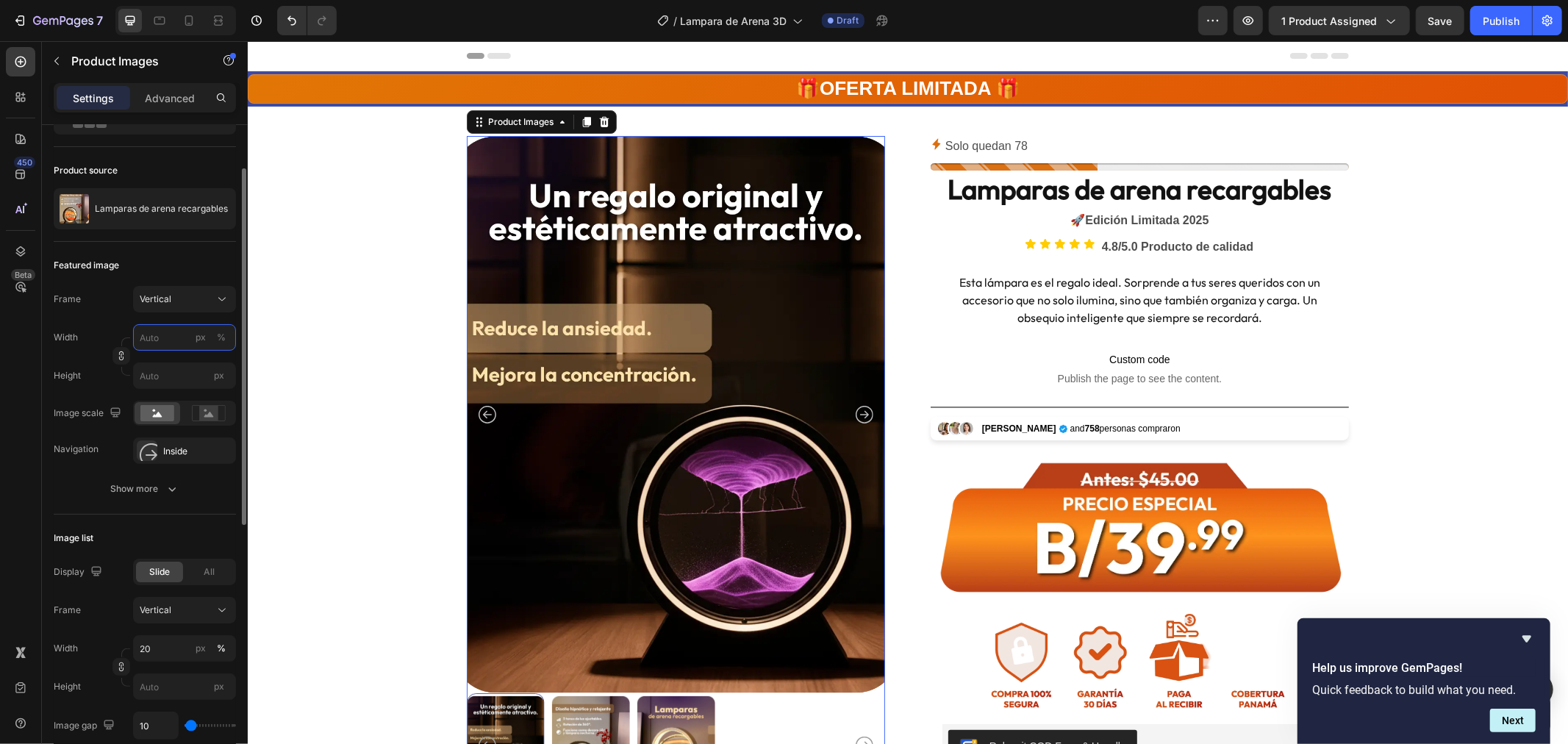
type input "8"
type input "11"
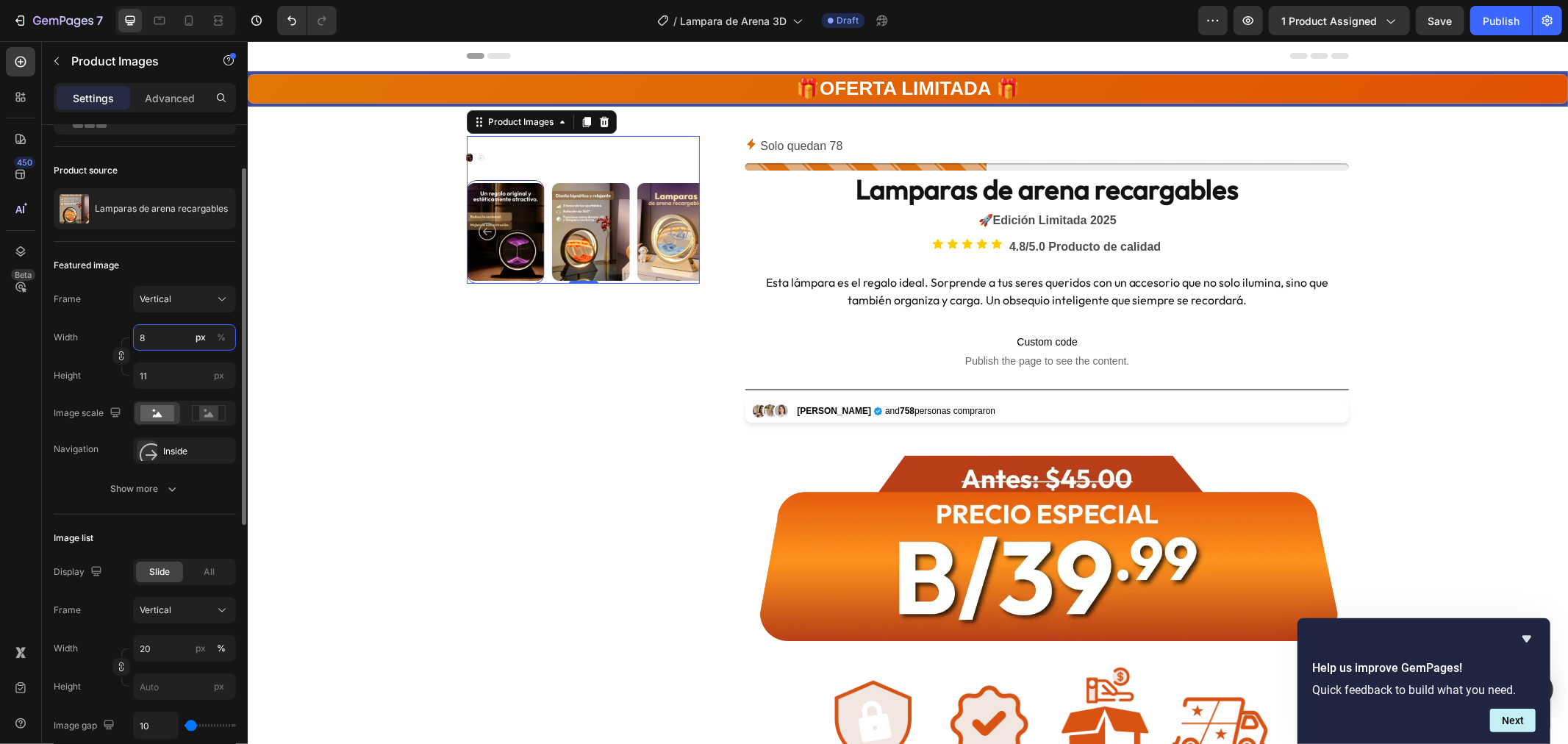
type input "80"
type input "107"
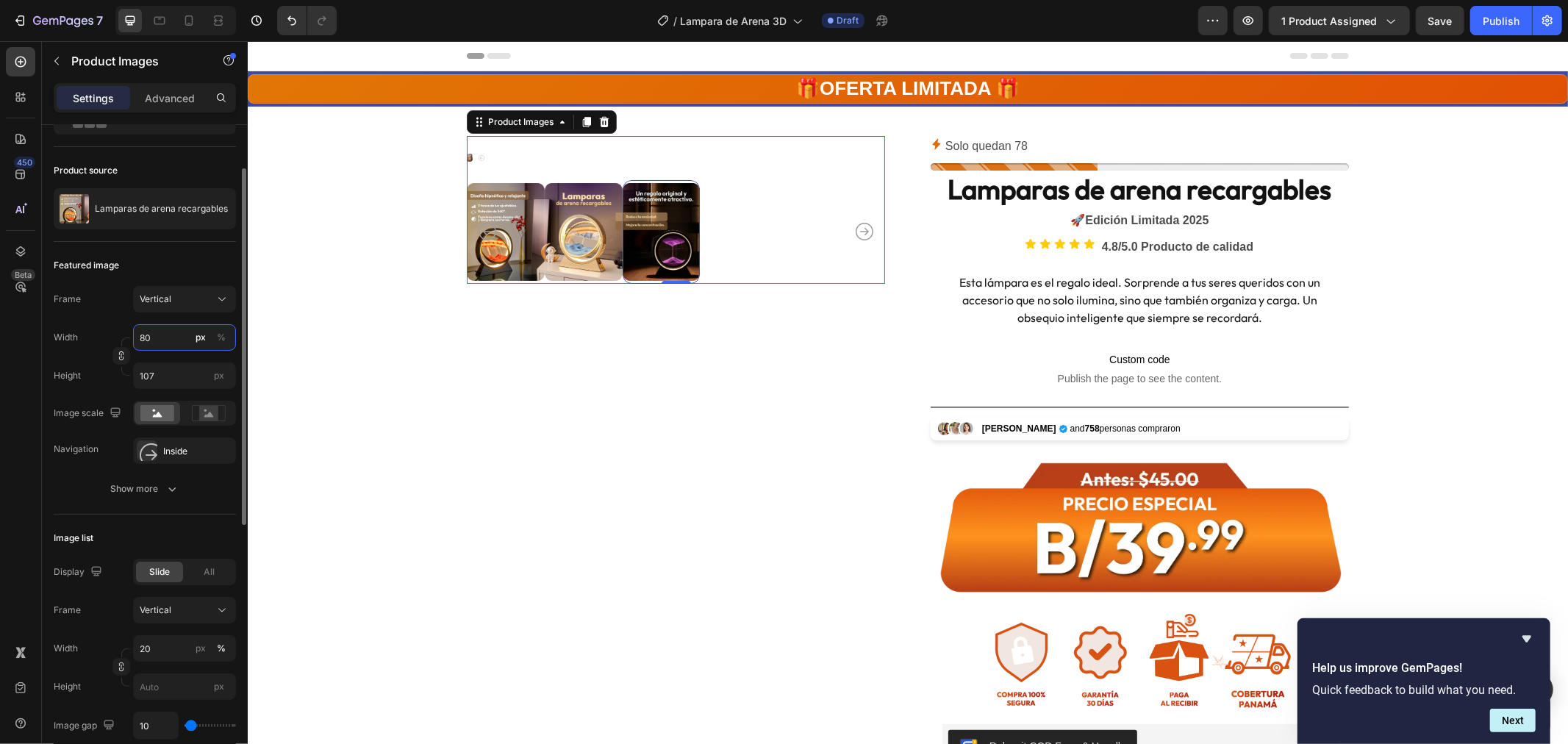
type input "8"
type input "11"
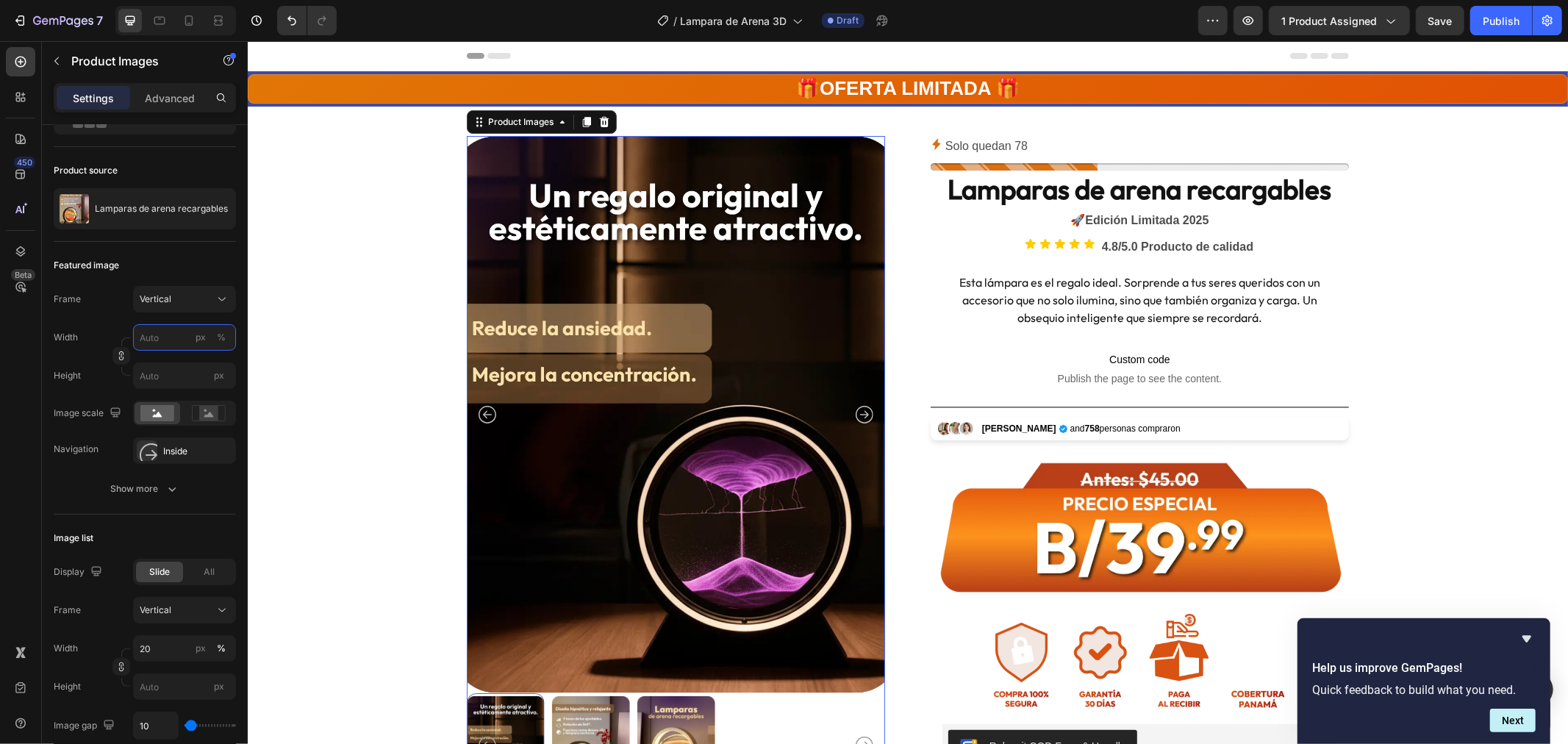
type input "8"
type input "11"
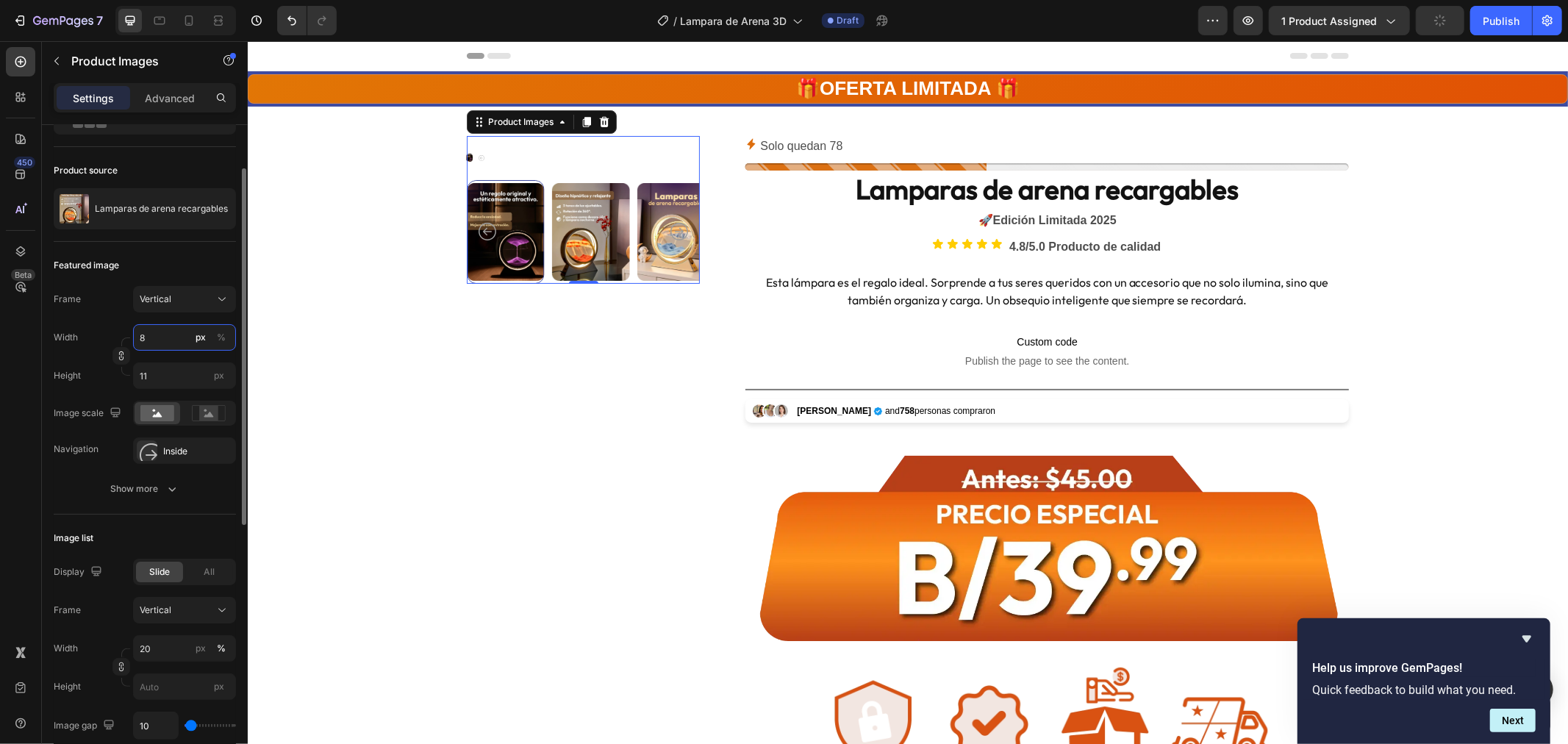
scroll to position [245, 0]
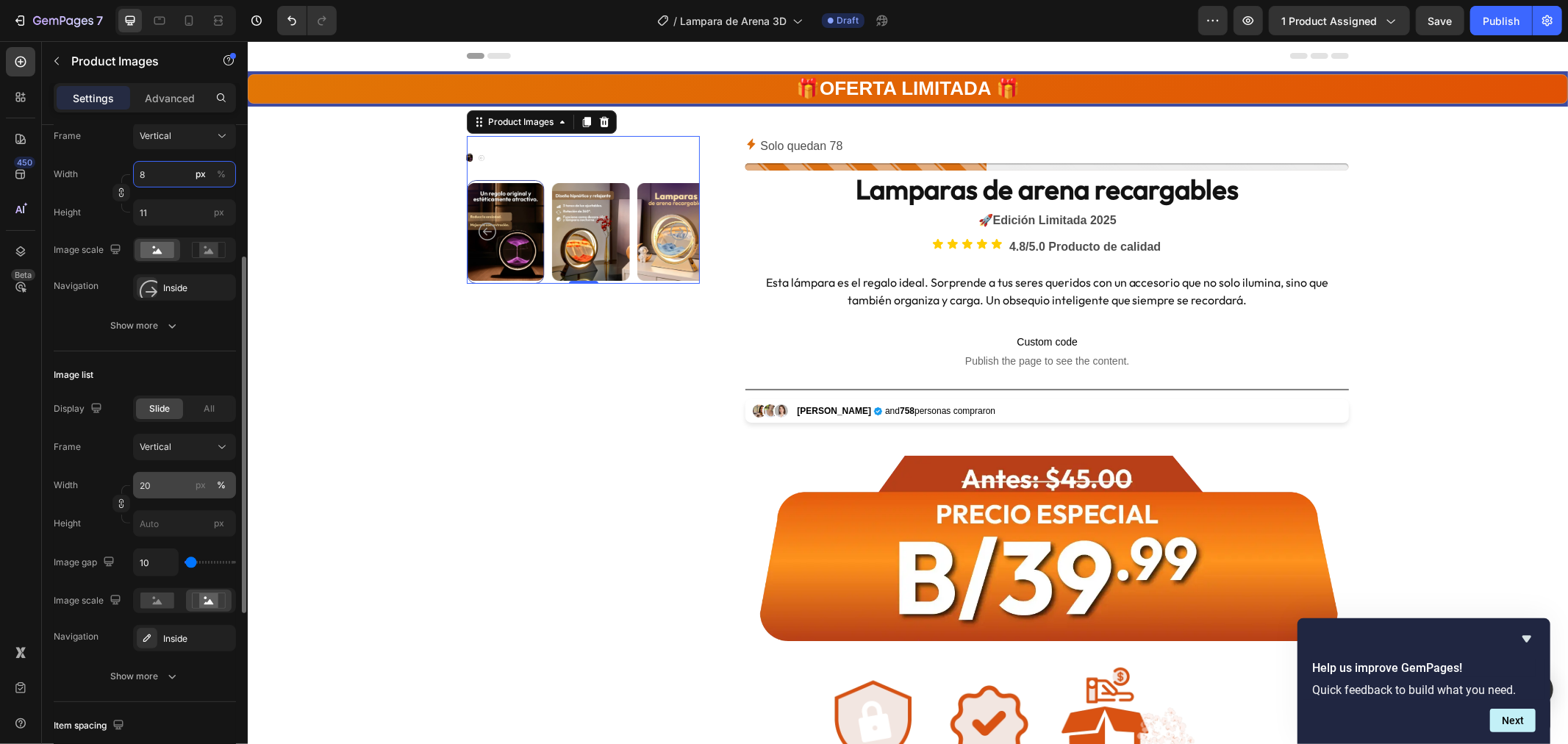
type input "8"
type input "0"
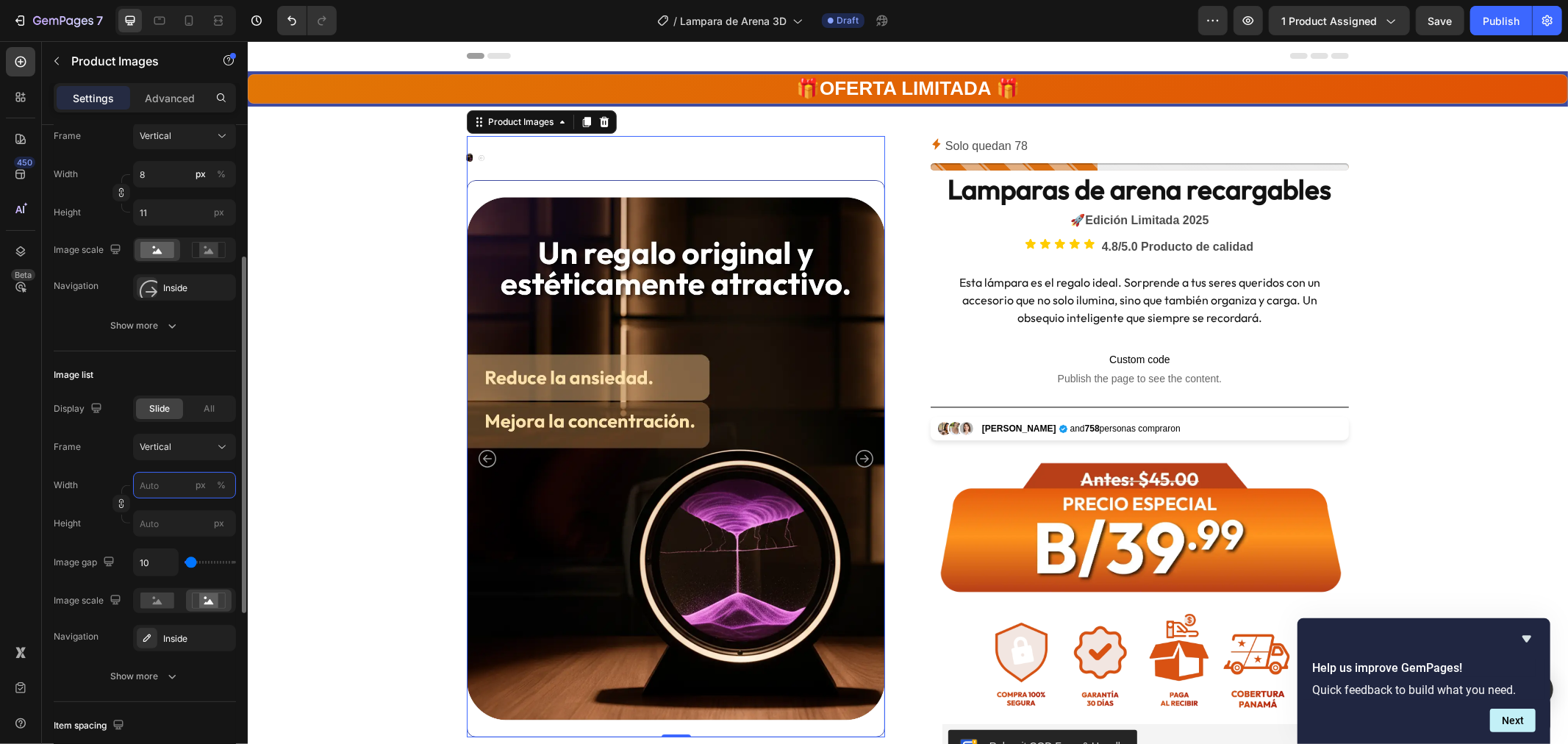
type input "1"
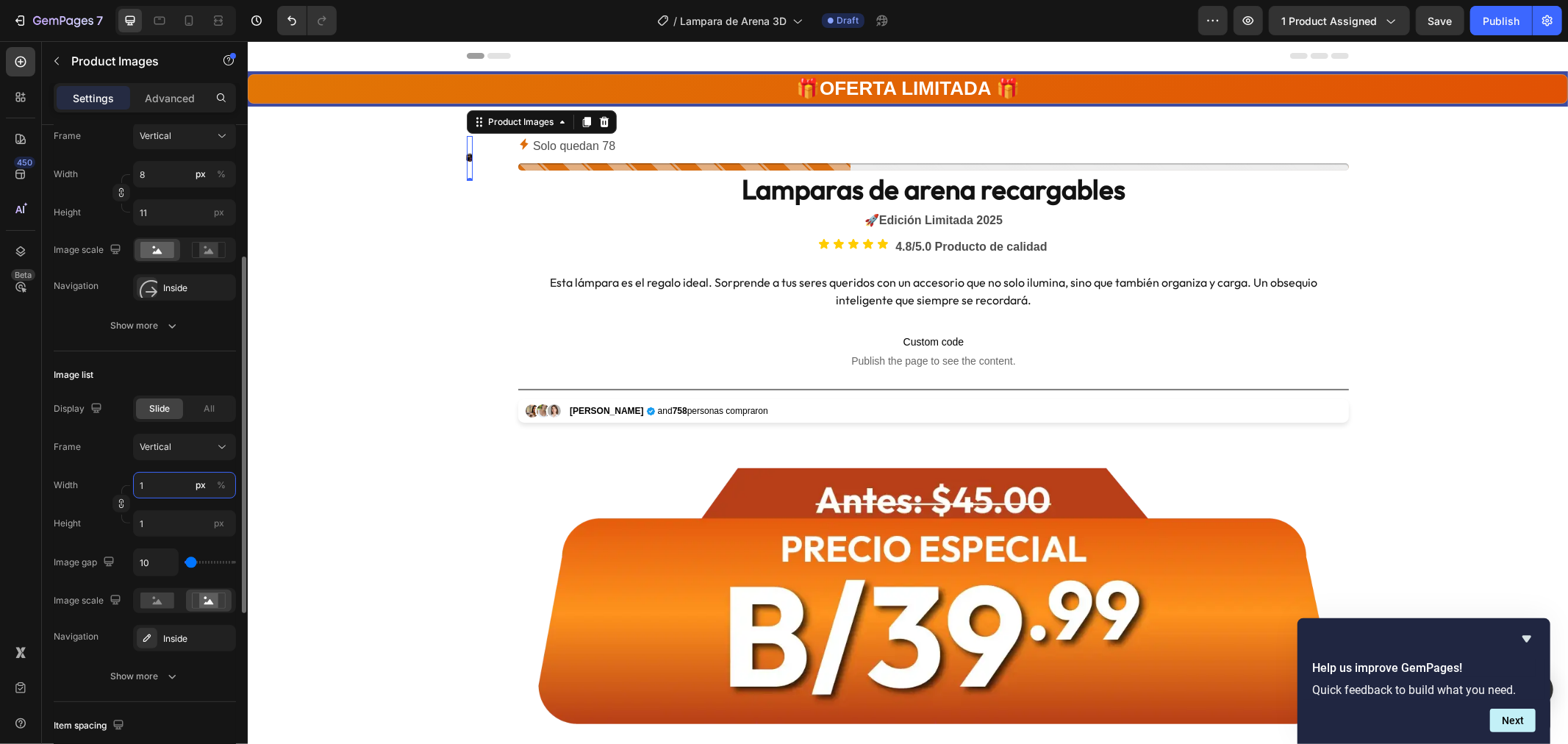
type input "10"
type input "13"
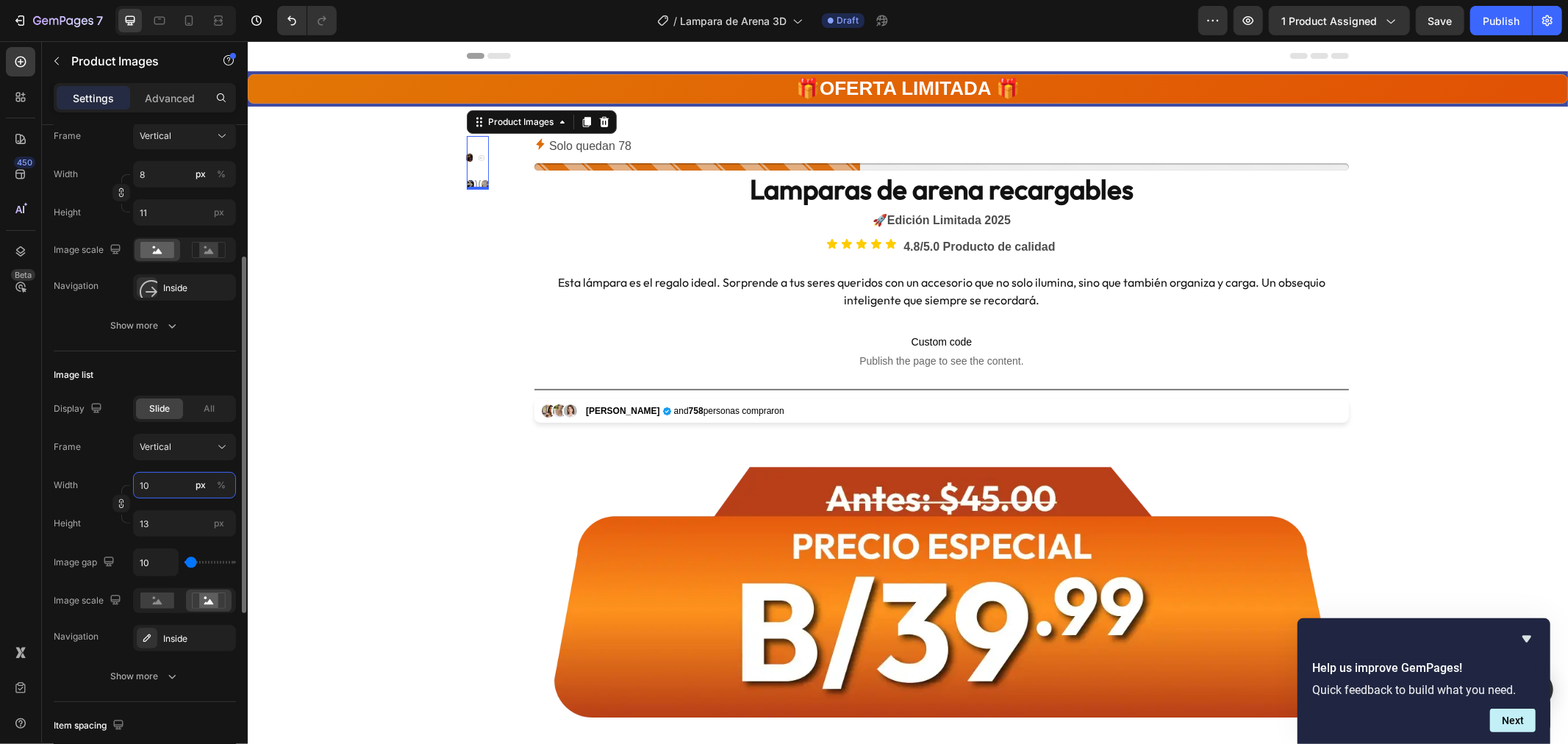
type input "100"
type input "133"
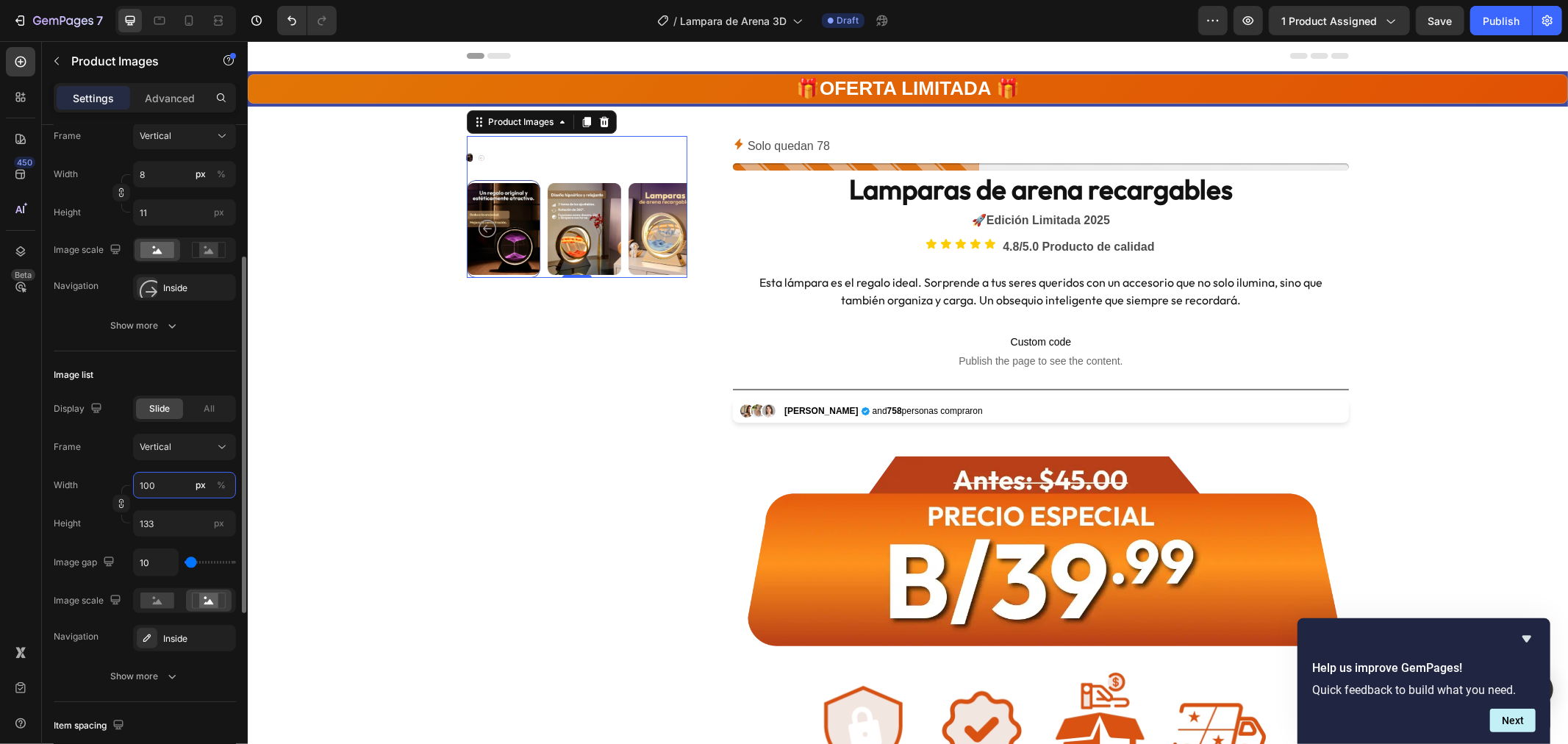
type input "10"
type input "13"
type input "1"
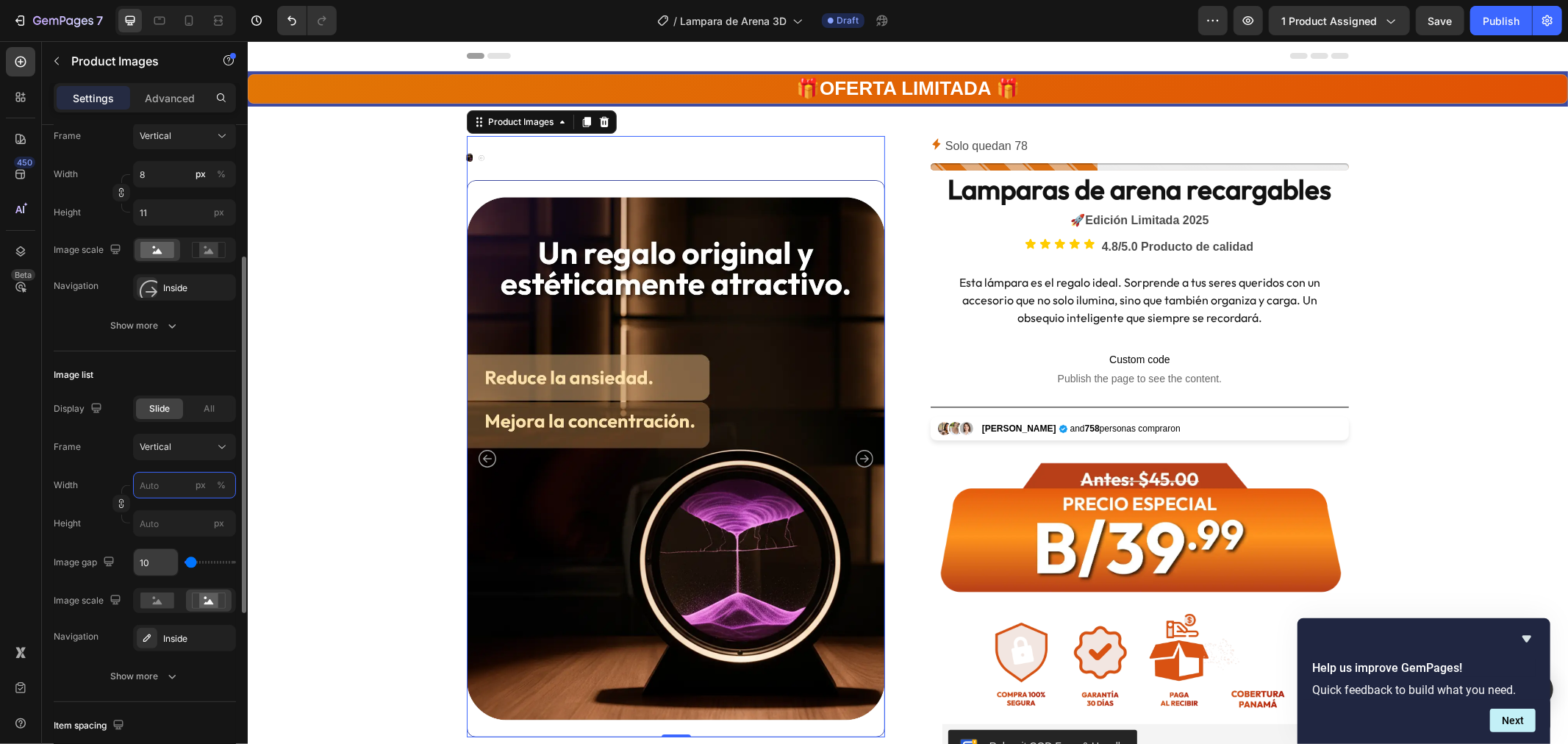
type input "1"
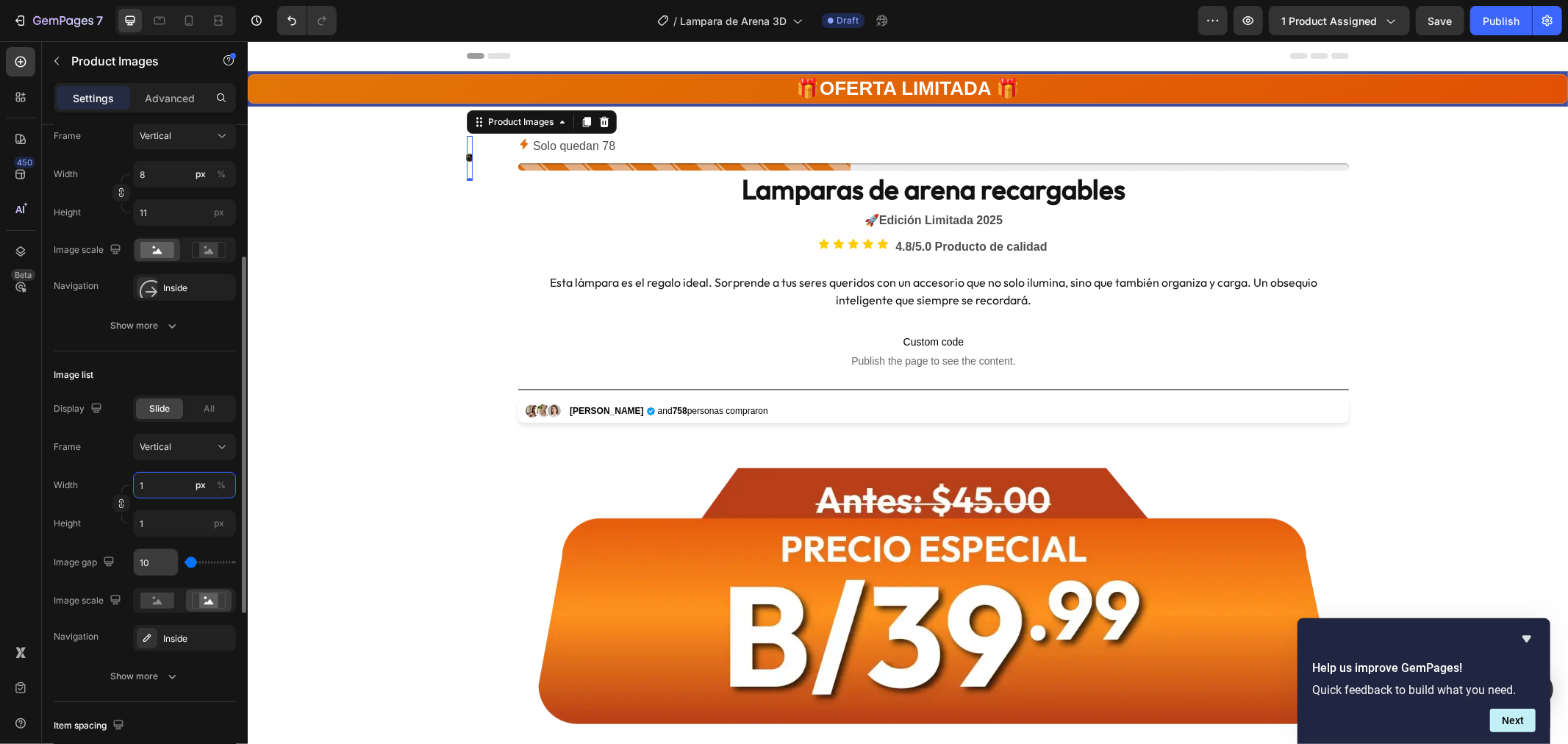
type input "1"
click at [163, 561] on input "10" at bounding box center [156, 563] width 44 height 27
type input "0"
click at [189, 563] on input "range" at bounding box center [210, 562] width 51 height 3
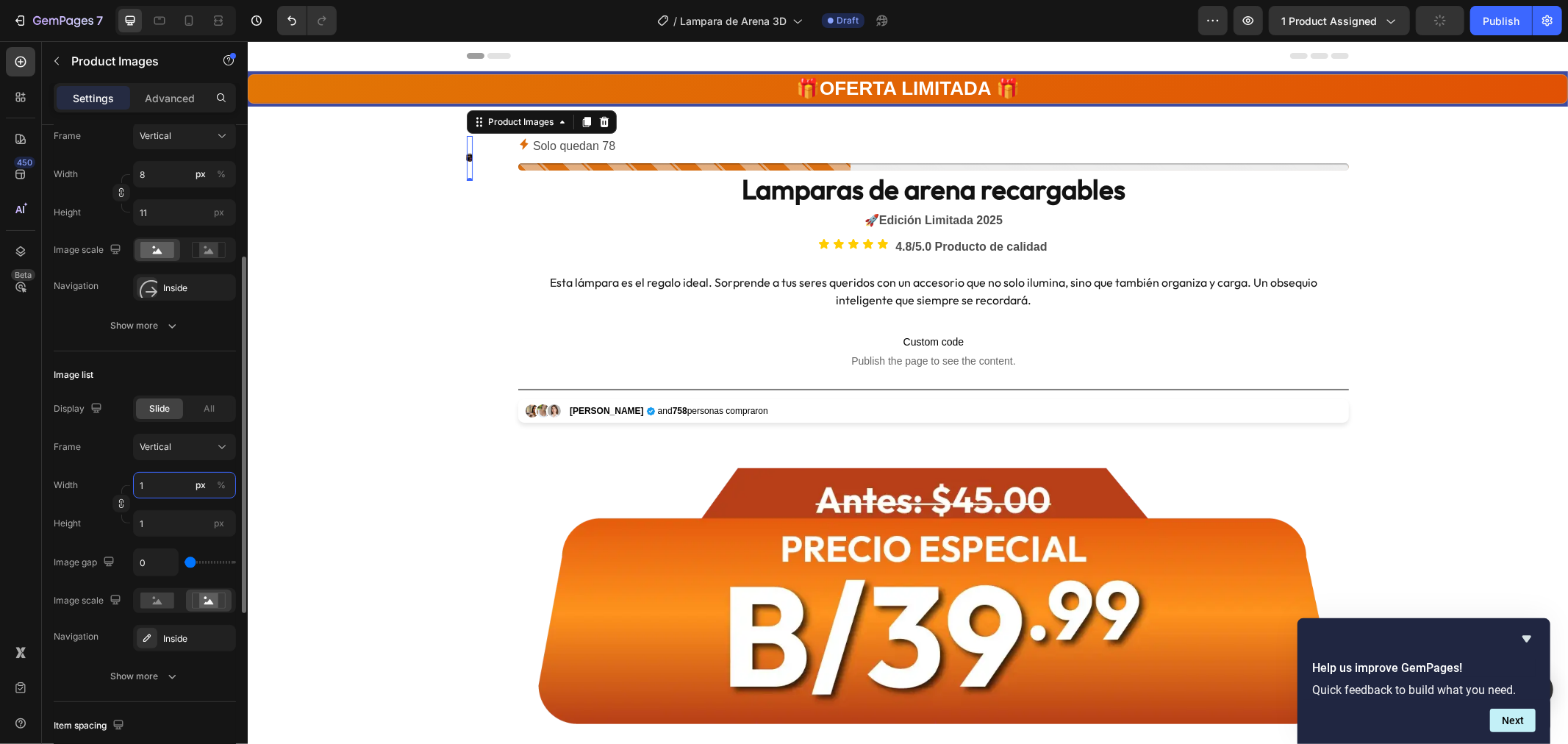
click at [157, 483] on input "1" at bounding box center [184, 486] width 103 height 27
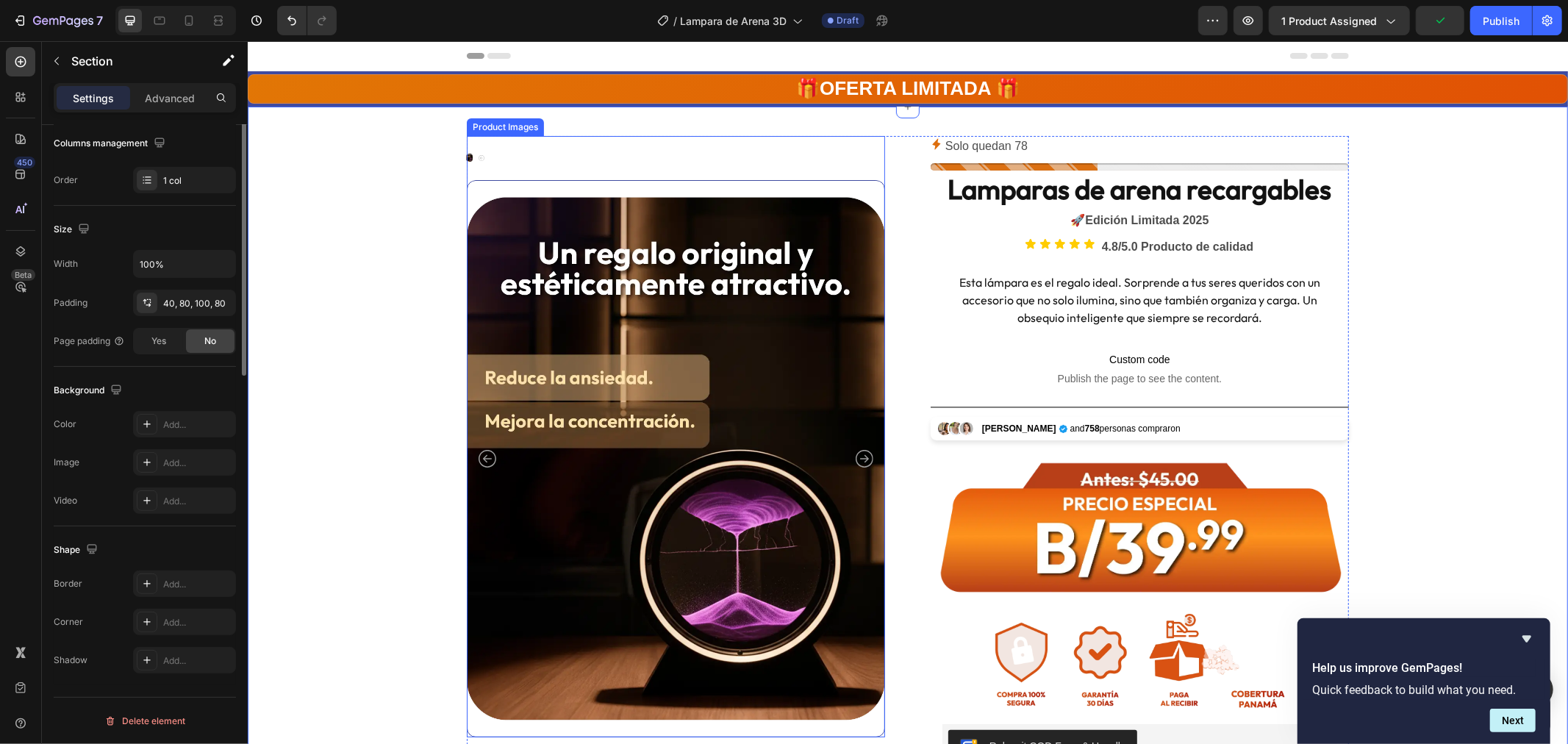
scroll to position [0, 0]
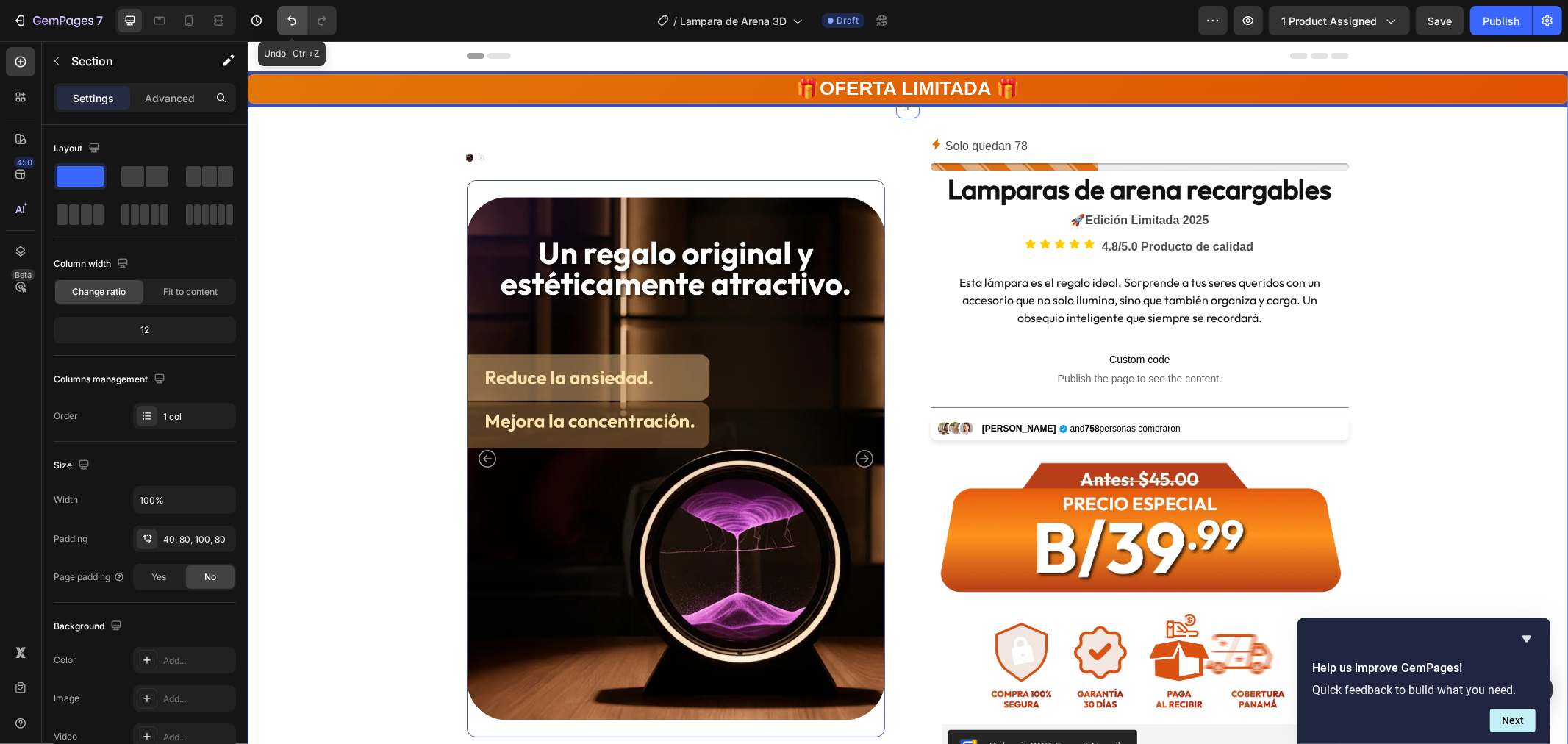
click at [292, 22] on icon "Undo/Redo" at bounding box center [291, 20] width 14 height 14
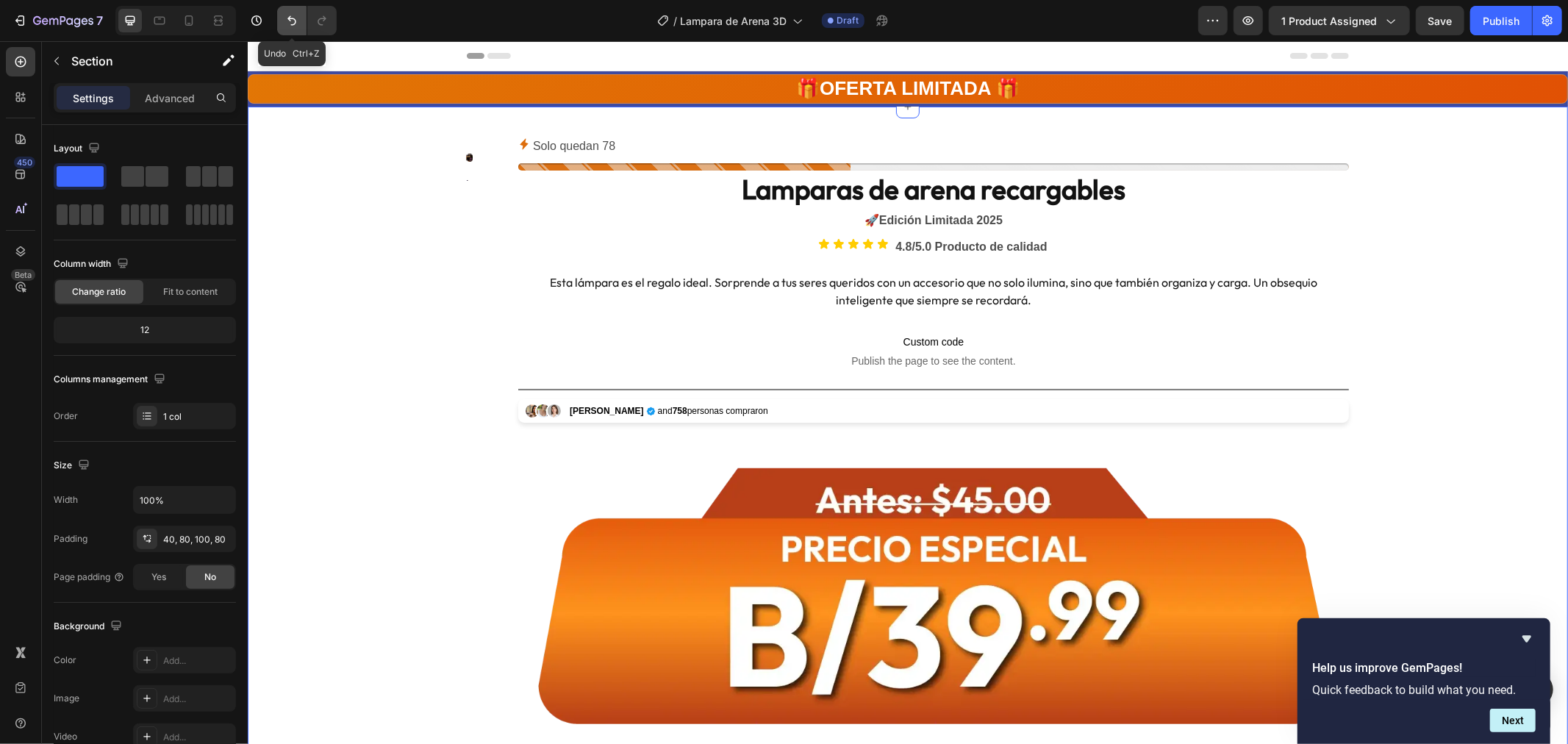
click at [292, 22] on icon "Undo/Redo" at bounding box center [291, 20] width 14 height 14
click at [291, 22] on icon "Undo/Redo" at bounding box center [291, 20] width 14 height 14
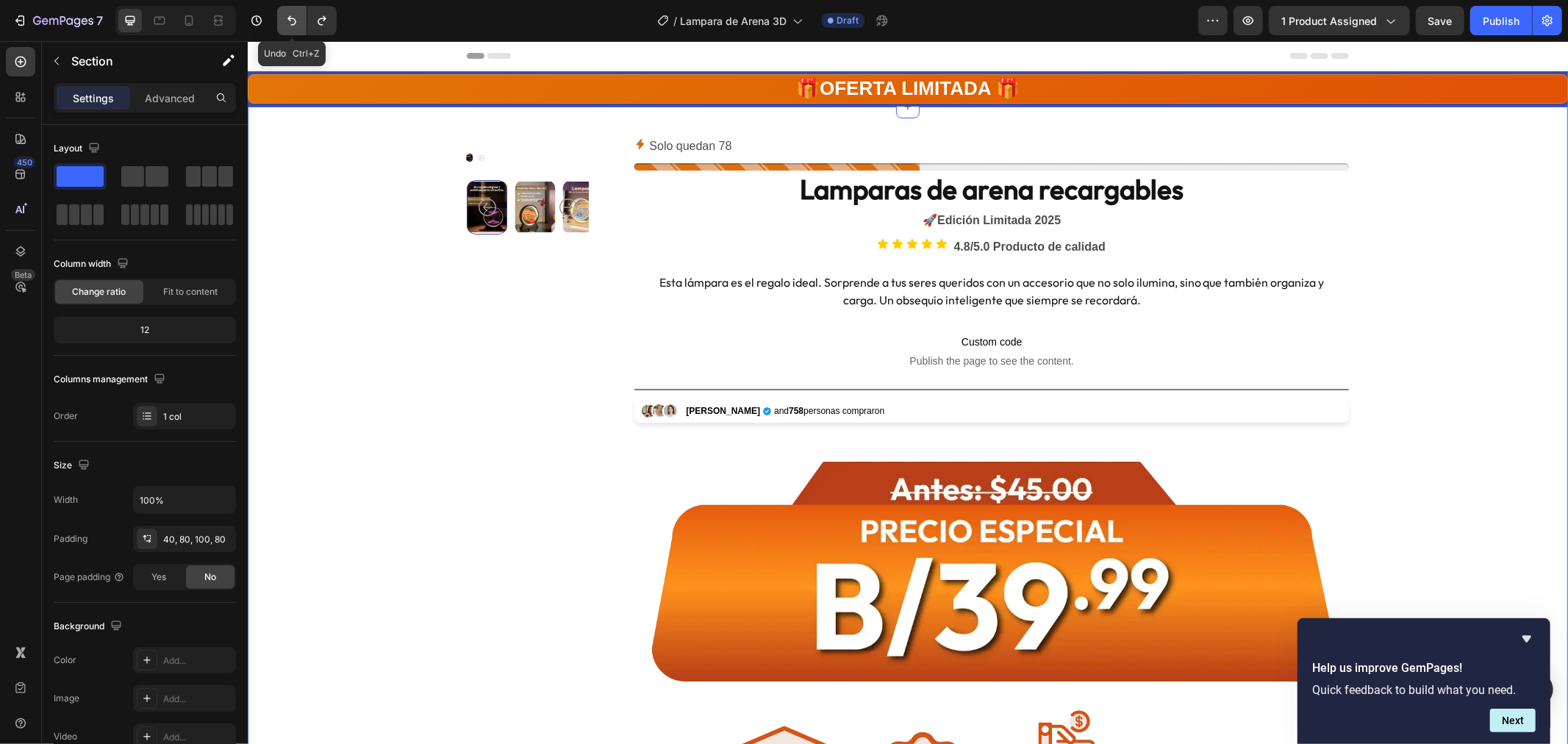
click at [291, 22] on icon "Undo/Redo" at bounding box center [291, 20] width 14 height 14
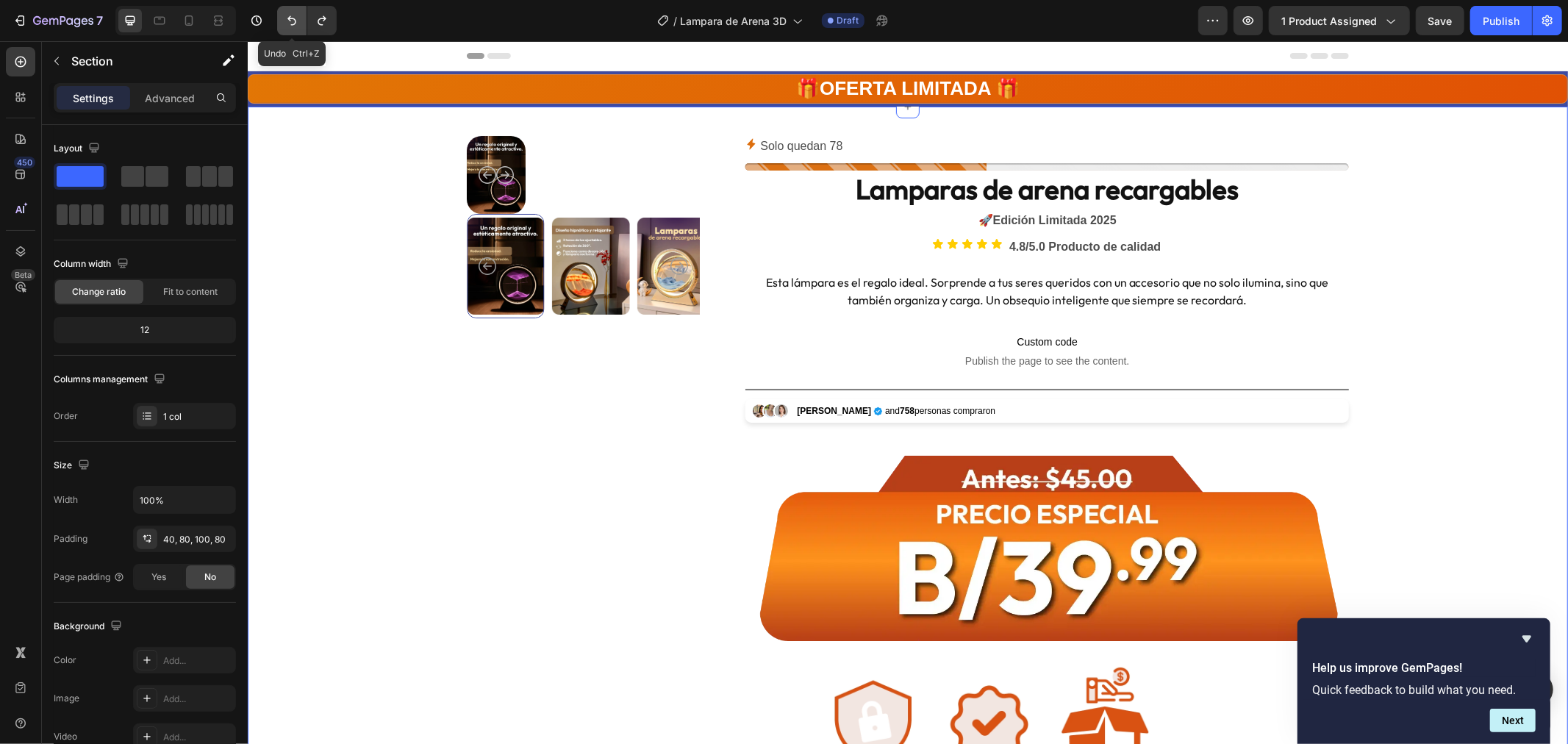
click at [291, 22] on icon "Undo/Redo" at bounding box center [291, 20] width 14 height 14
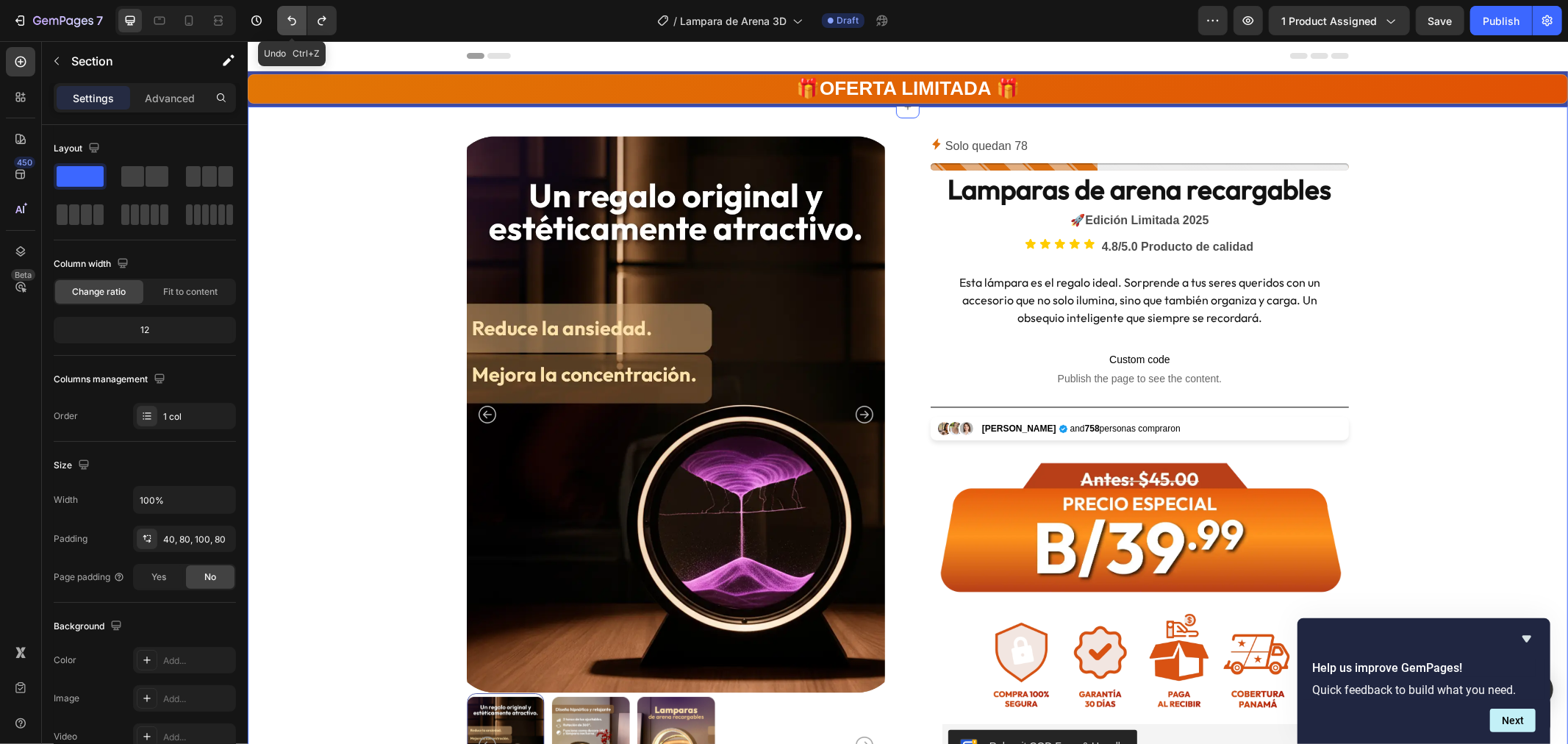
click at [291, 22] on icon "Undo/Redo" at bounding box center [291, 20] width 14 height 14
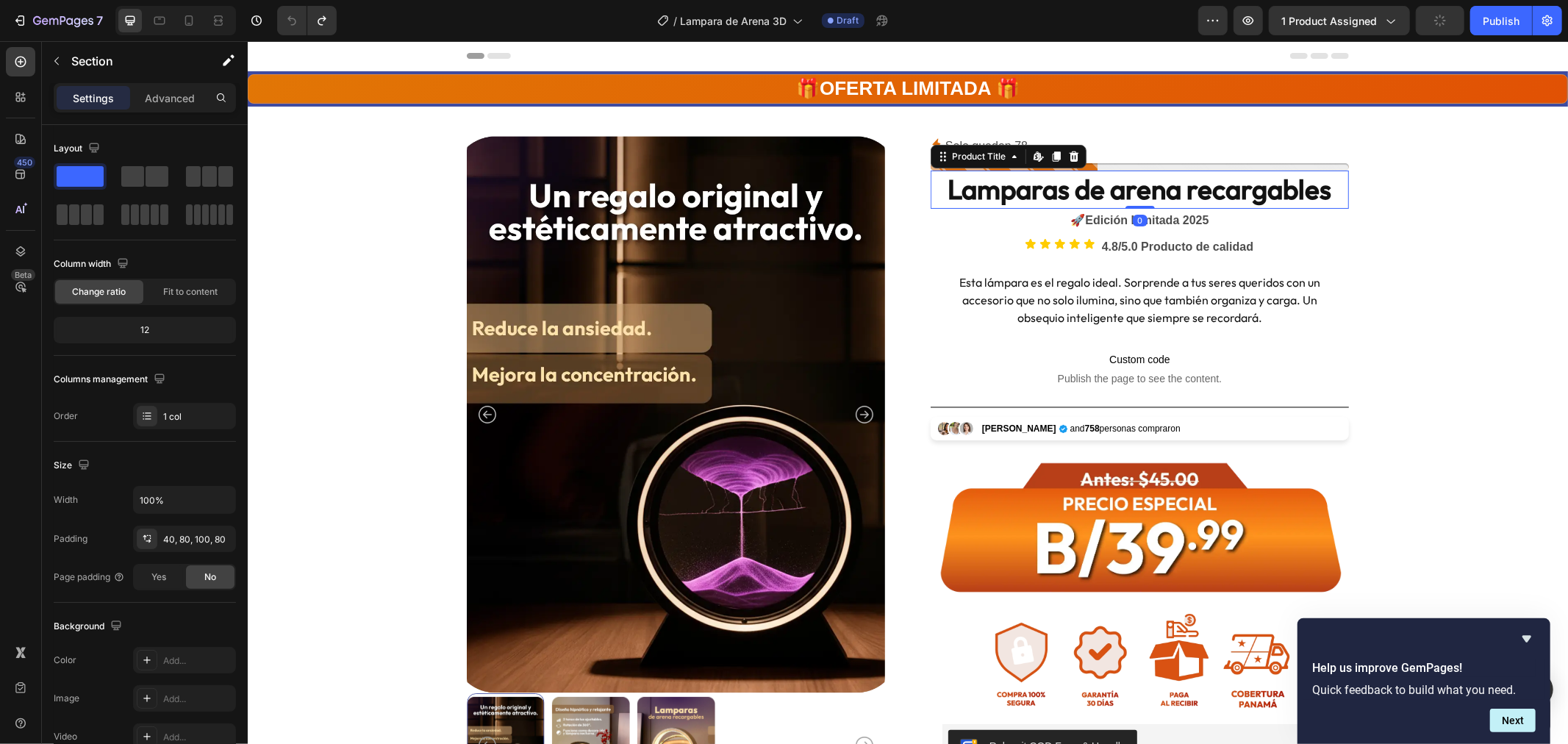
click at [1087, 187] on h1 "Lamparas de arena recargables" at bounding box center [1139, 189] width 418 height 38
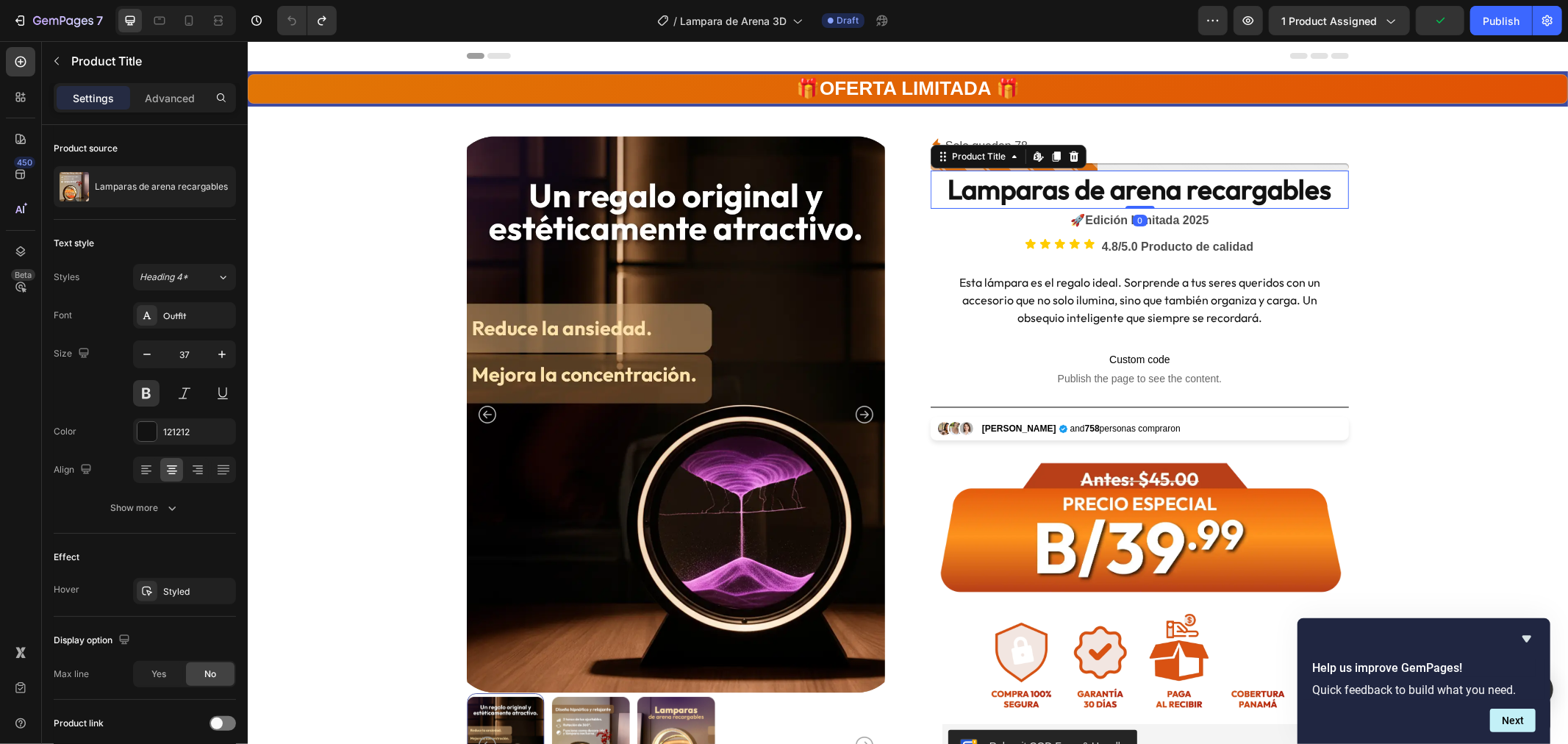
click at [1127, 187] on h1 "Lamparas de arena recargables" at bounding box center [1139, 189] width 418 height 38
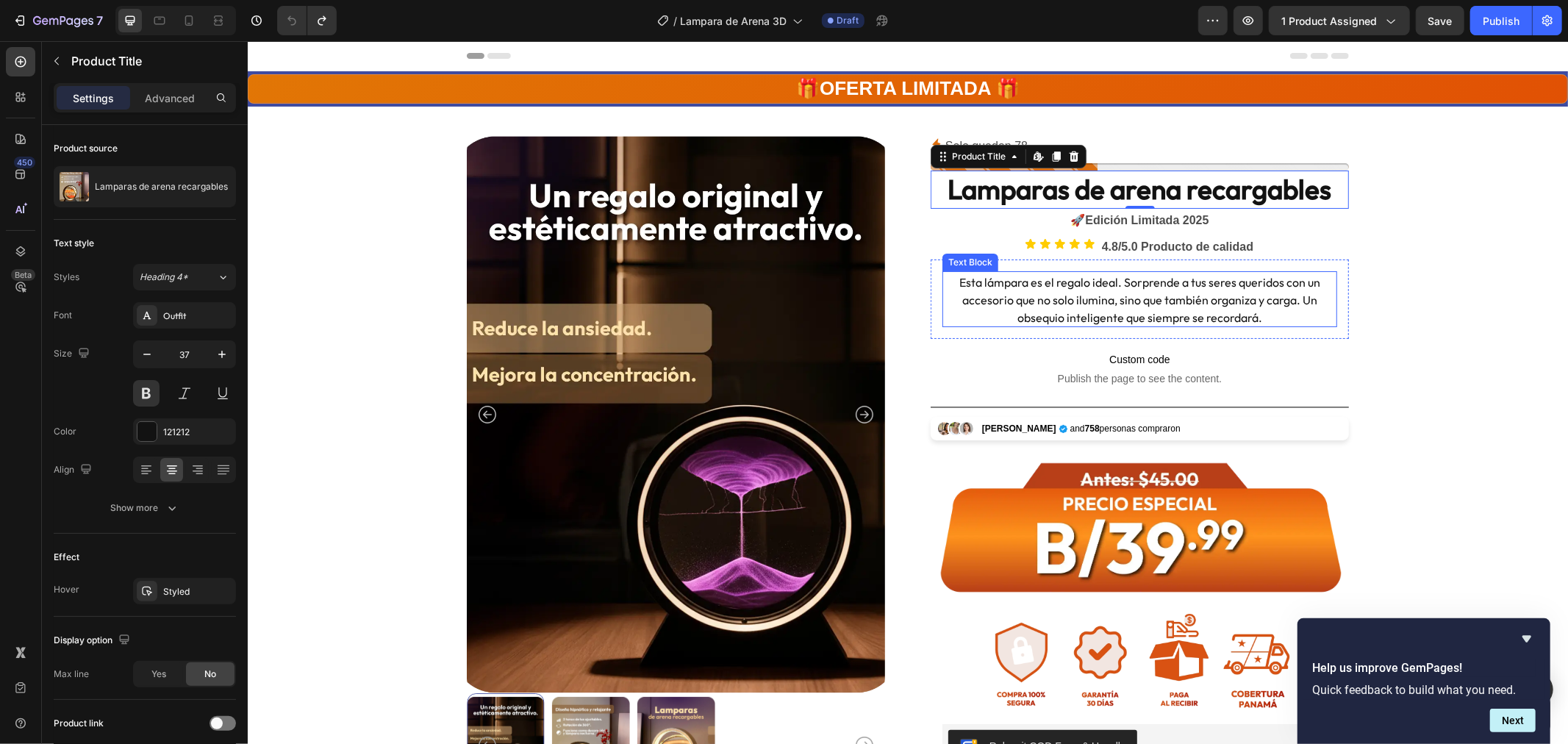
click at [1084, 287] on span "Esta lámpara es el regalo ideal. Sorprende a tus seres queridos con un accesori…" at bounding box center [1139, 299] width 361 height 50
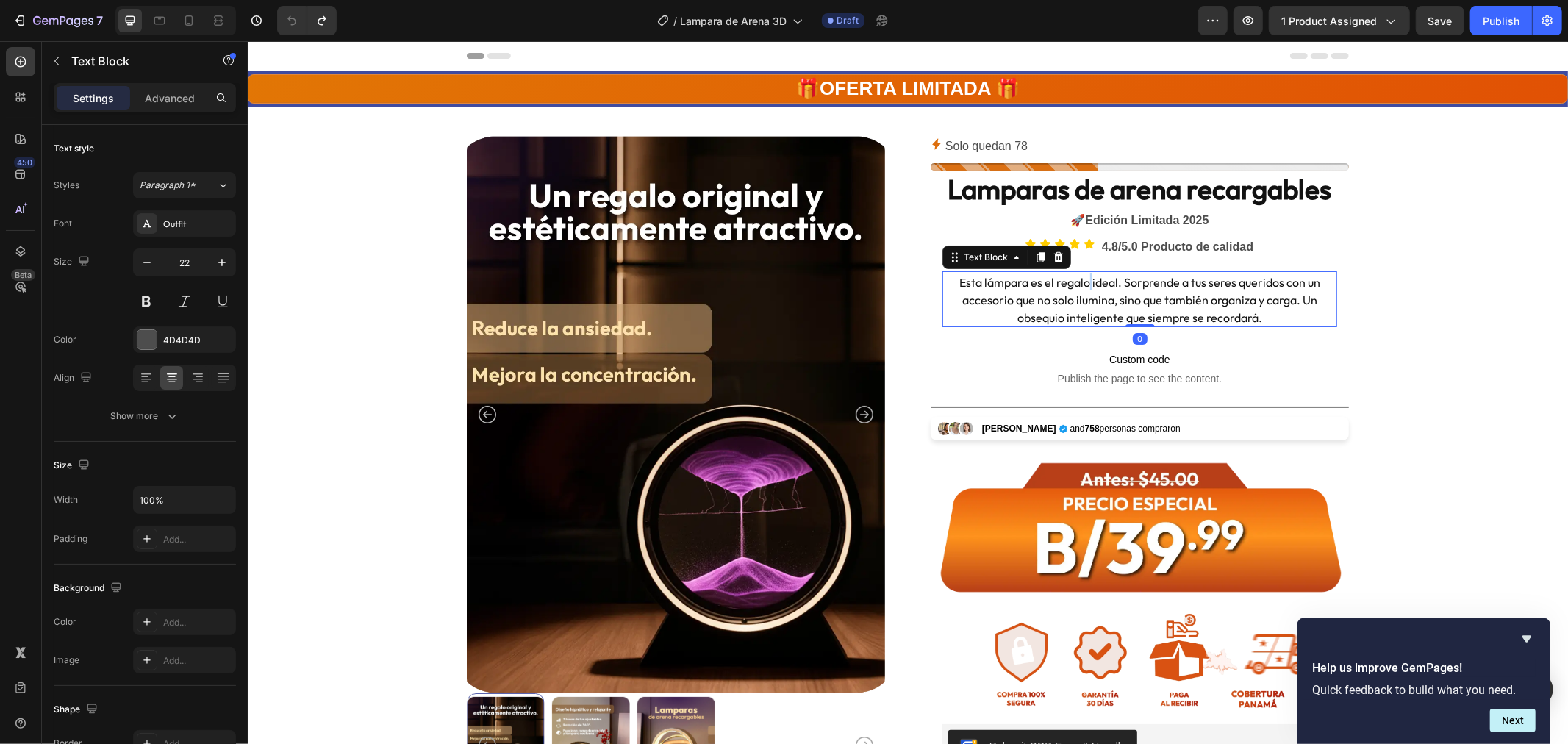
click at [1084, 287] on span "Esta lámpara es el regalo ideal. Sorprende a tus seres queridos con un accesori…" at bounding box center [1139, 299] width 361 height 50
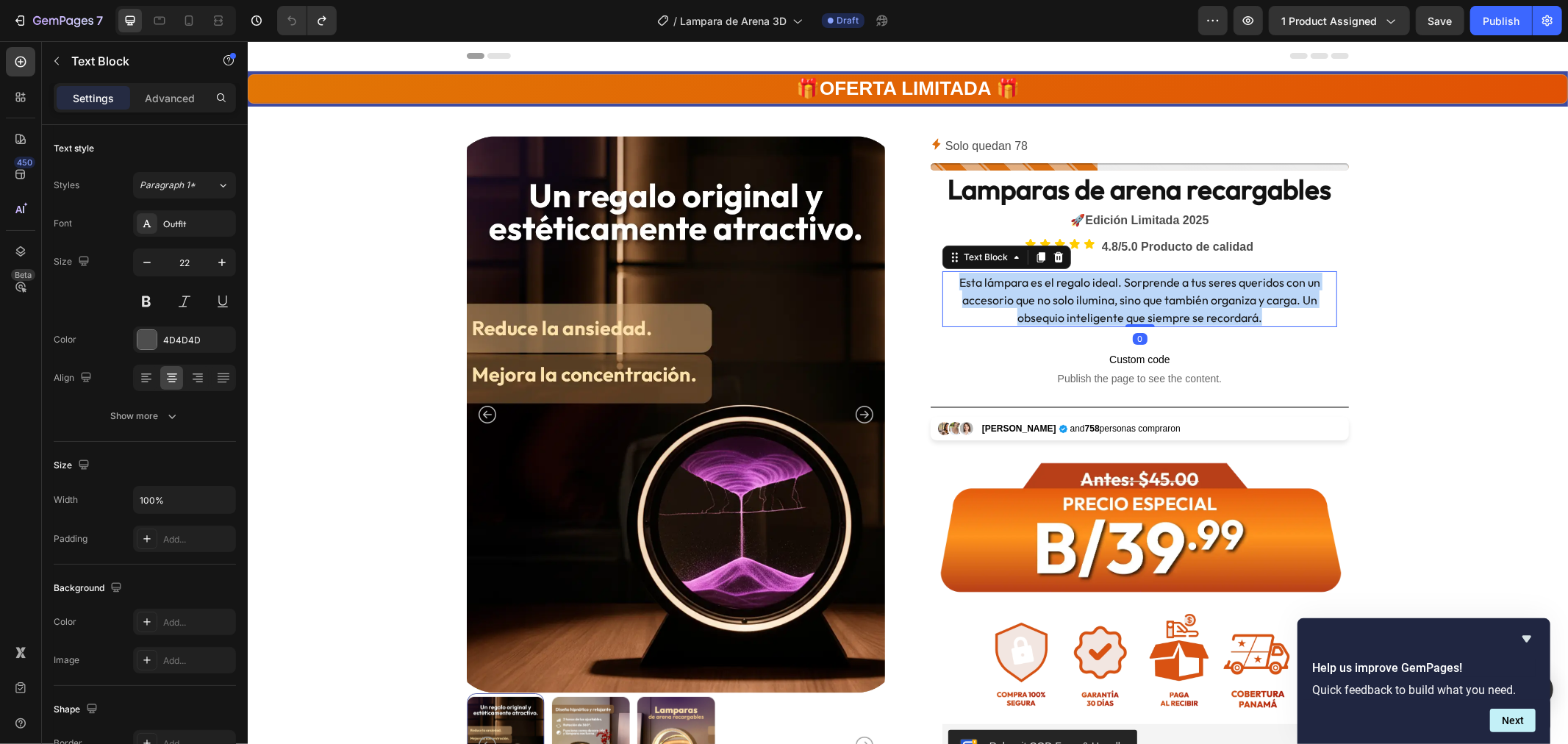
click at [1084, 287] on span "Esta lámpara es el regalo ideal. Sorprende a tus seres queridos con un accesori…" at bounding box center [1139, 299] width 361 height 50
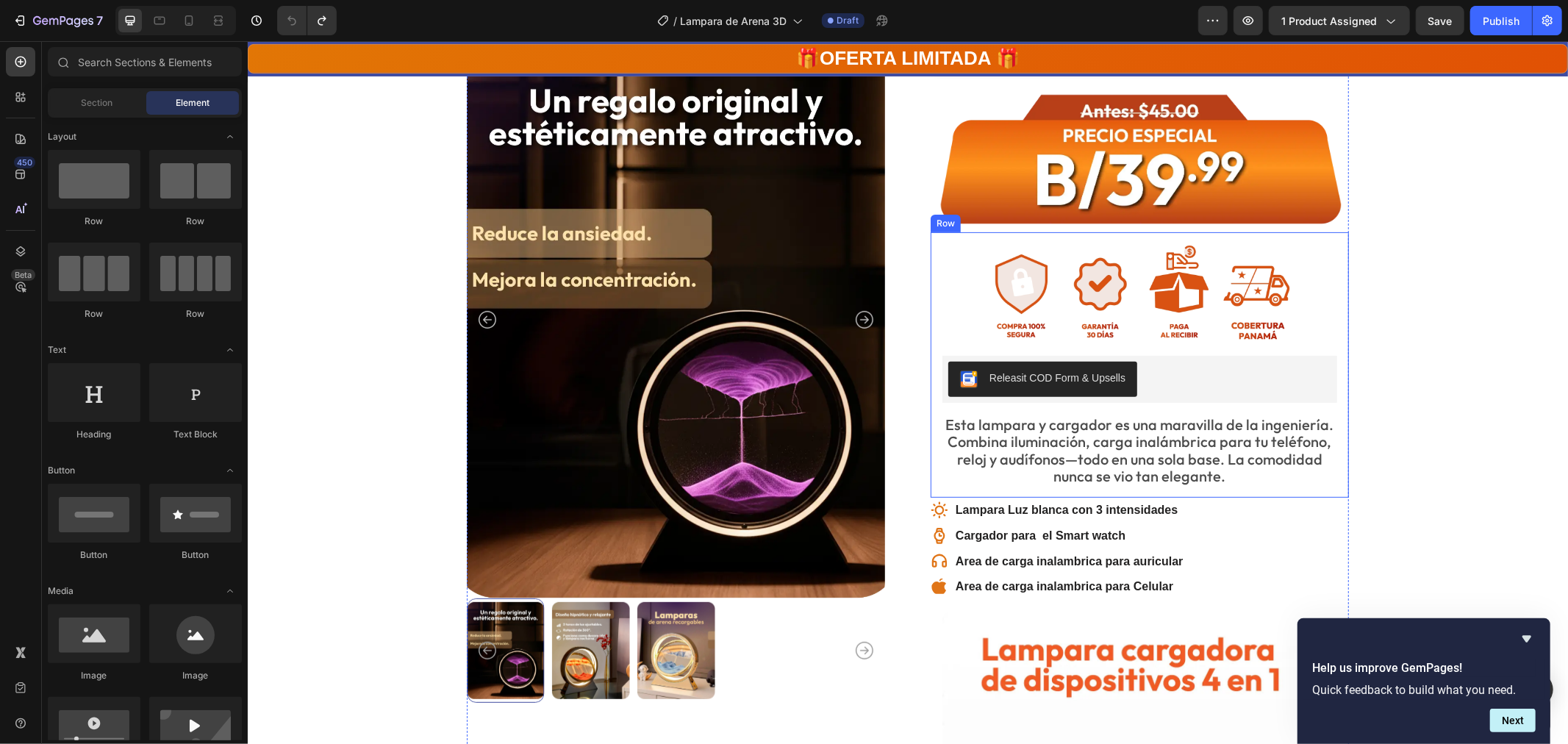
scroll to position [571, 0]
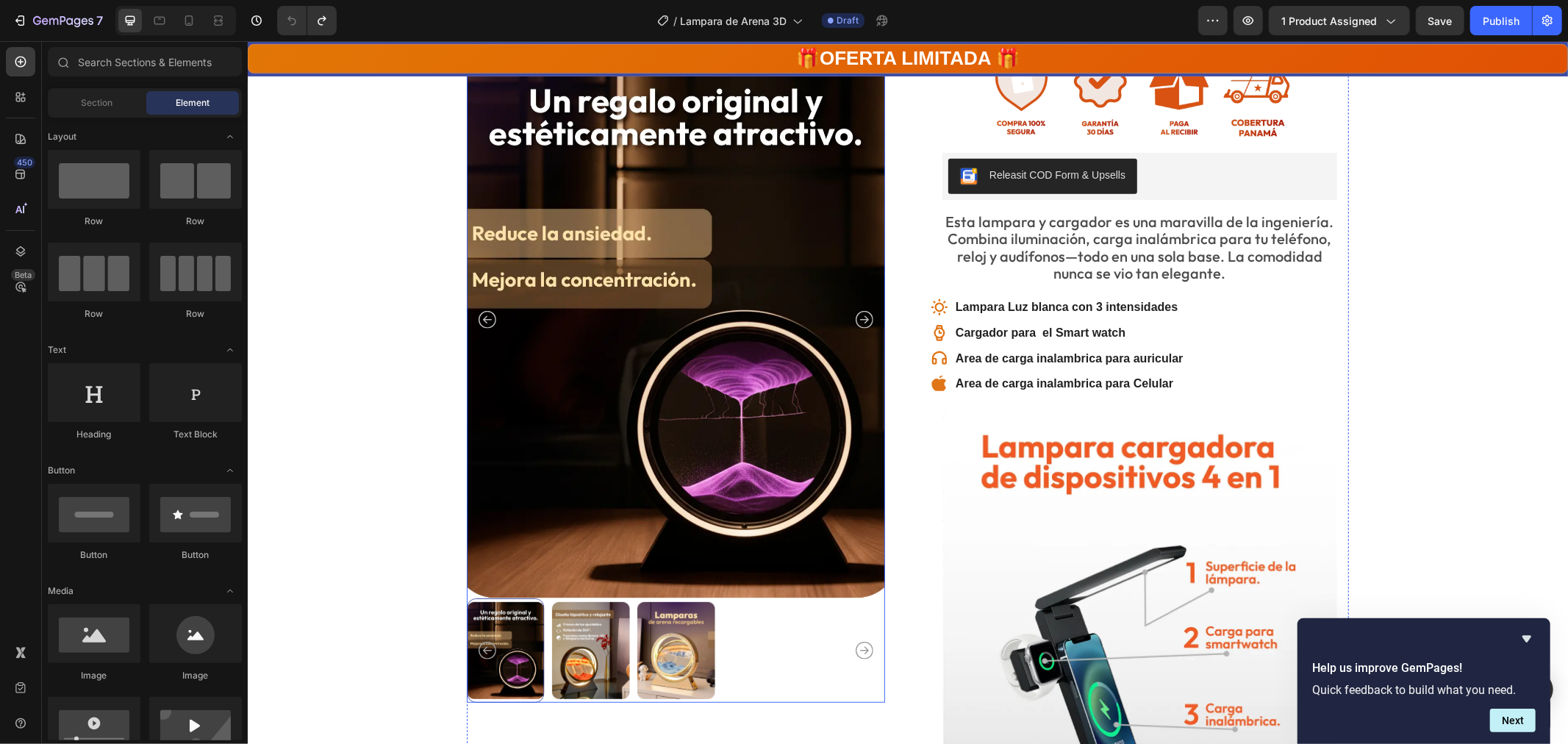
click at [585, 625] on img at bounding box center [590, 650] width 78 height 104
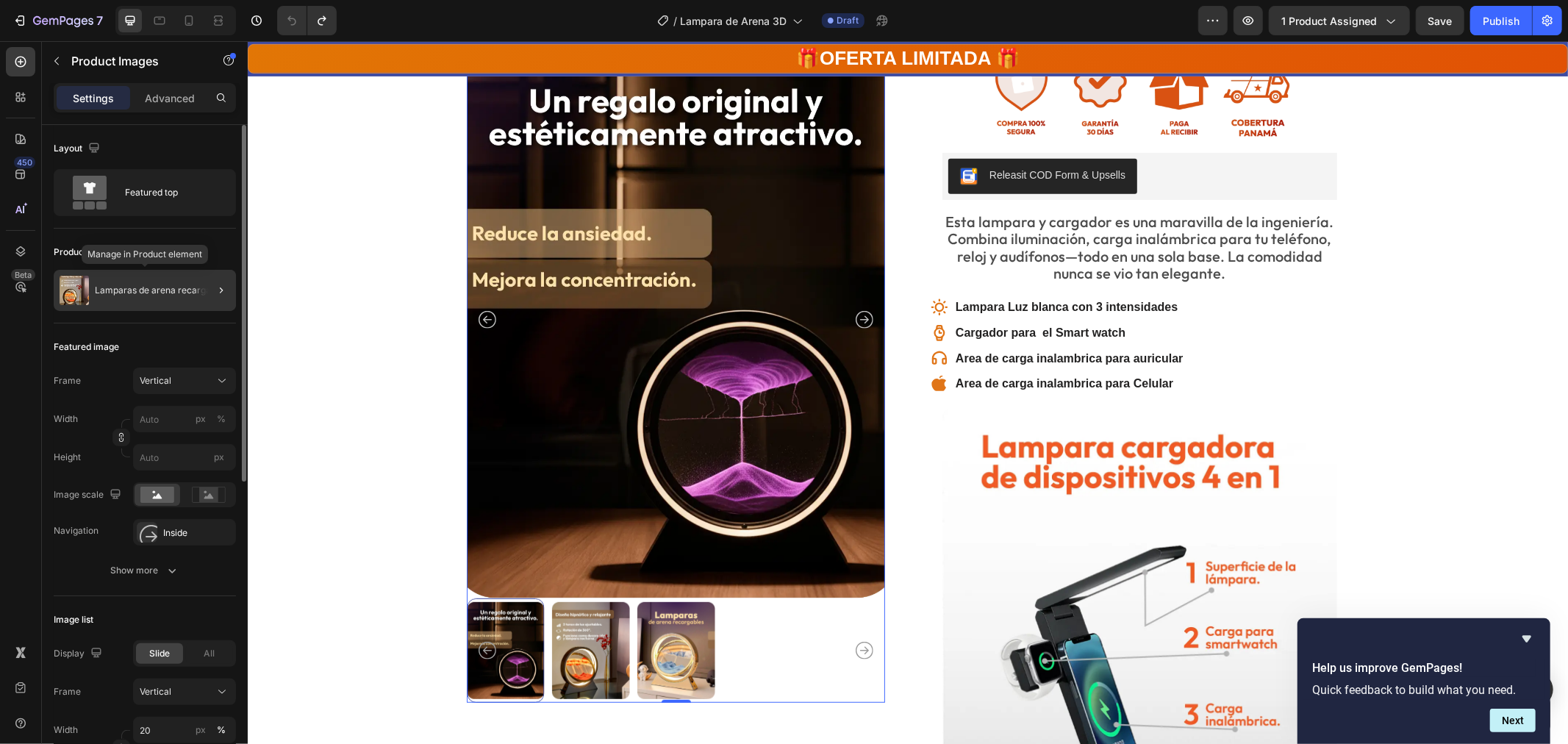
click at [111, 288] on p "Lamparas de arena recargables" at bounding box center [162, 290] width 133 height 10
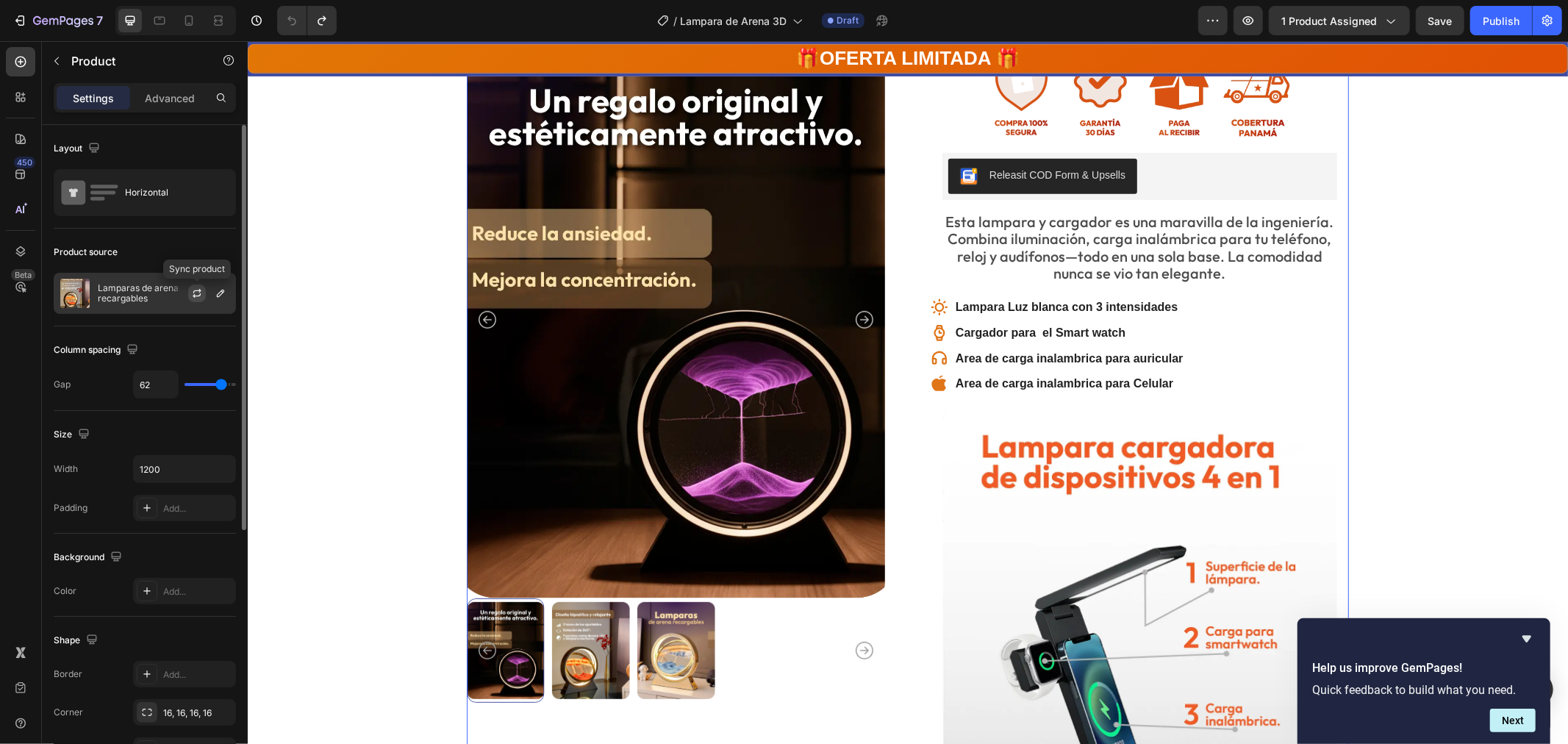
click at [192, 295] on icon "button" at bounding box center [197, 294] width 11 height 11
click at [481, 652] on icon "Carousel Back Arrow" at bounding box center [487, 650] width 18 height 18
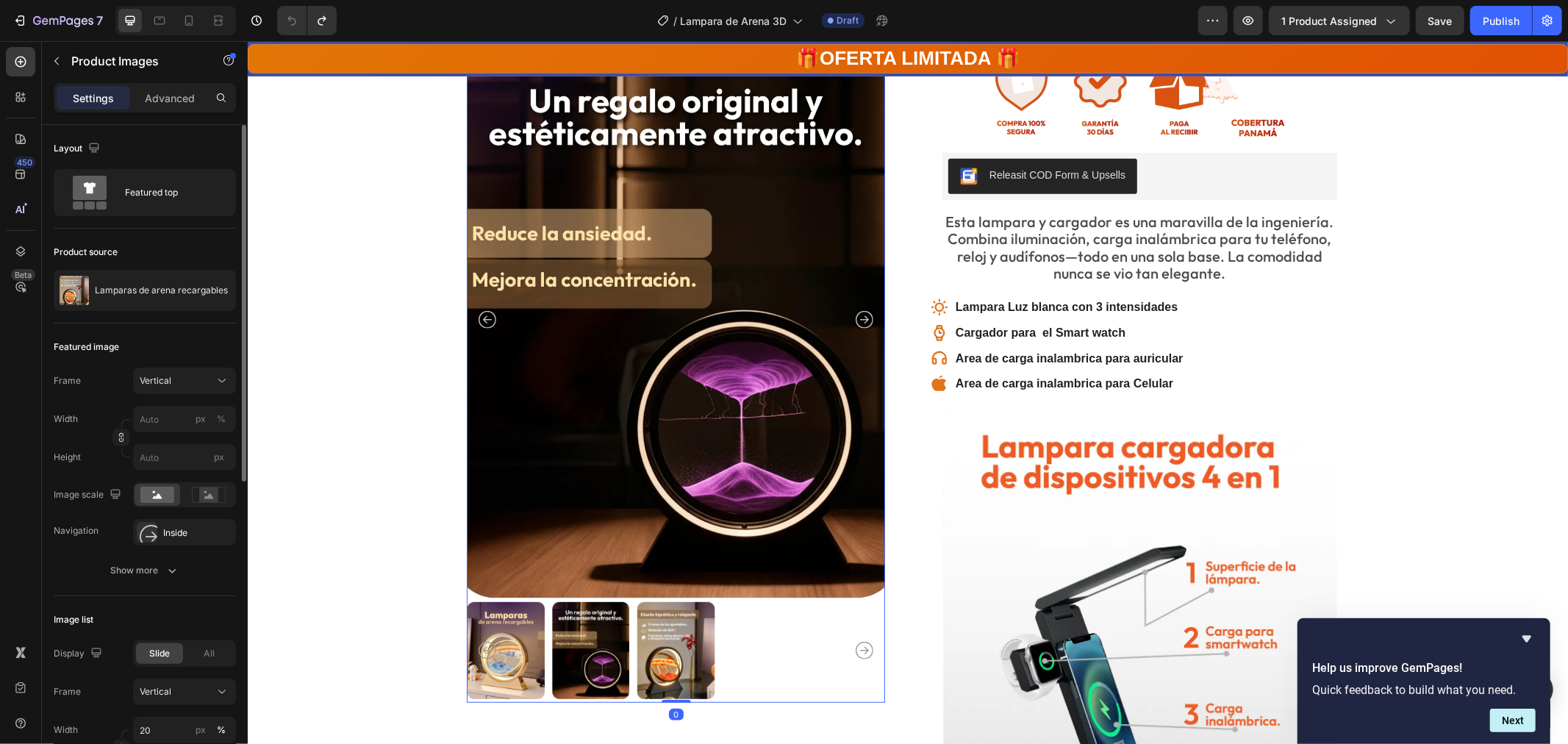
click at [586, 651] on img at bounding box center [590, 650] width 78 height 104
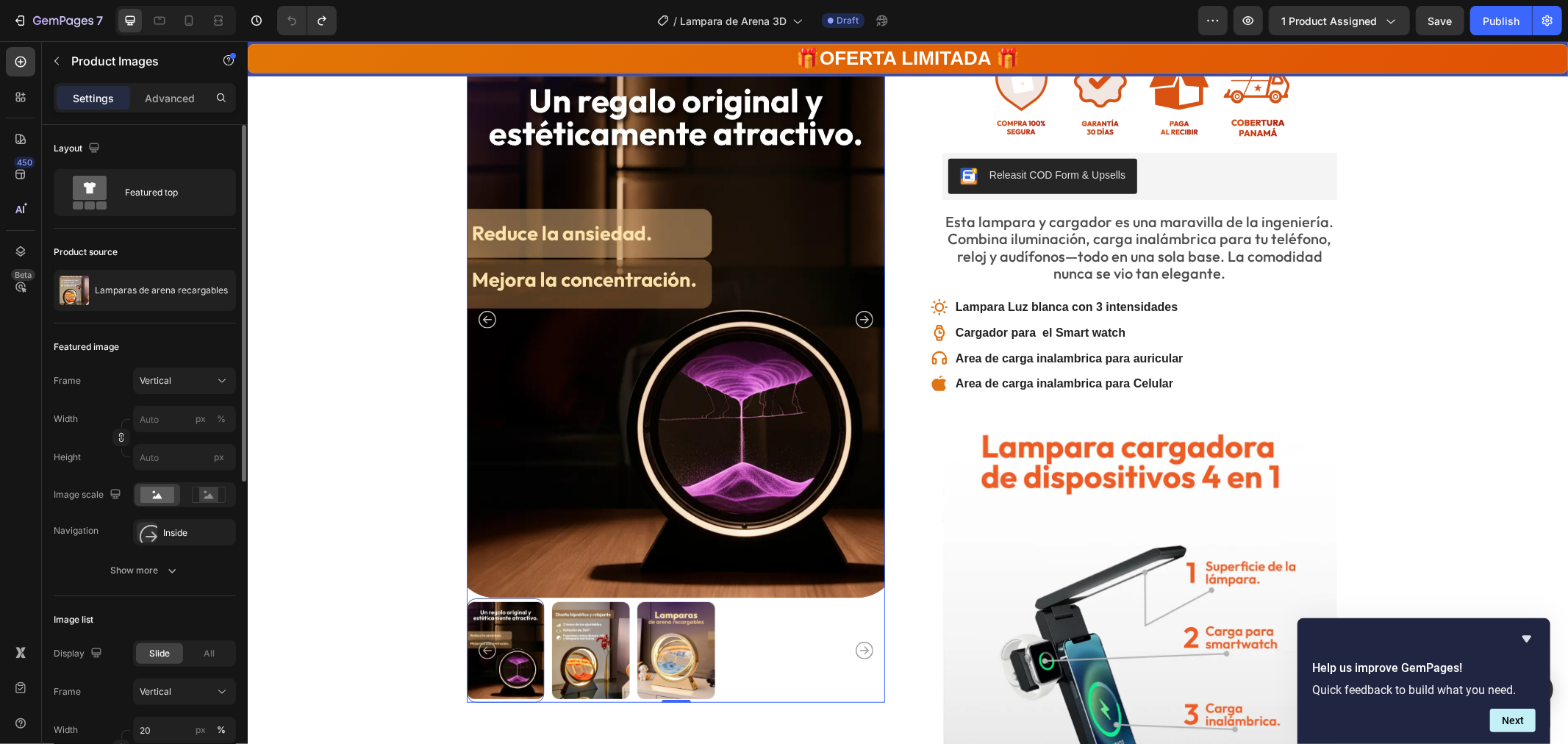
click at [565, 644] on img at bounding box center [590, 650] width 78 height 104
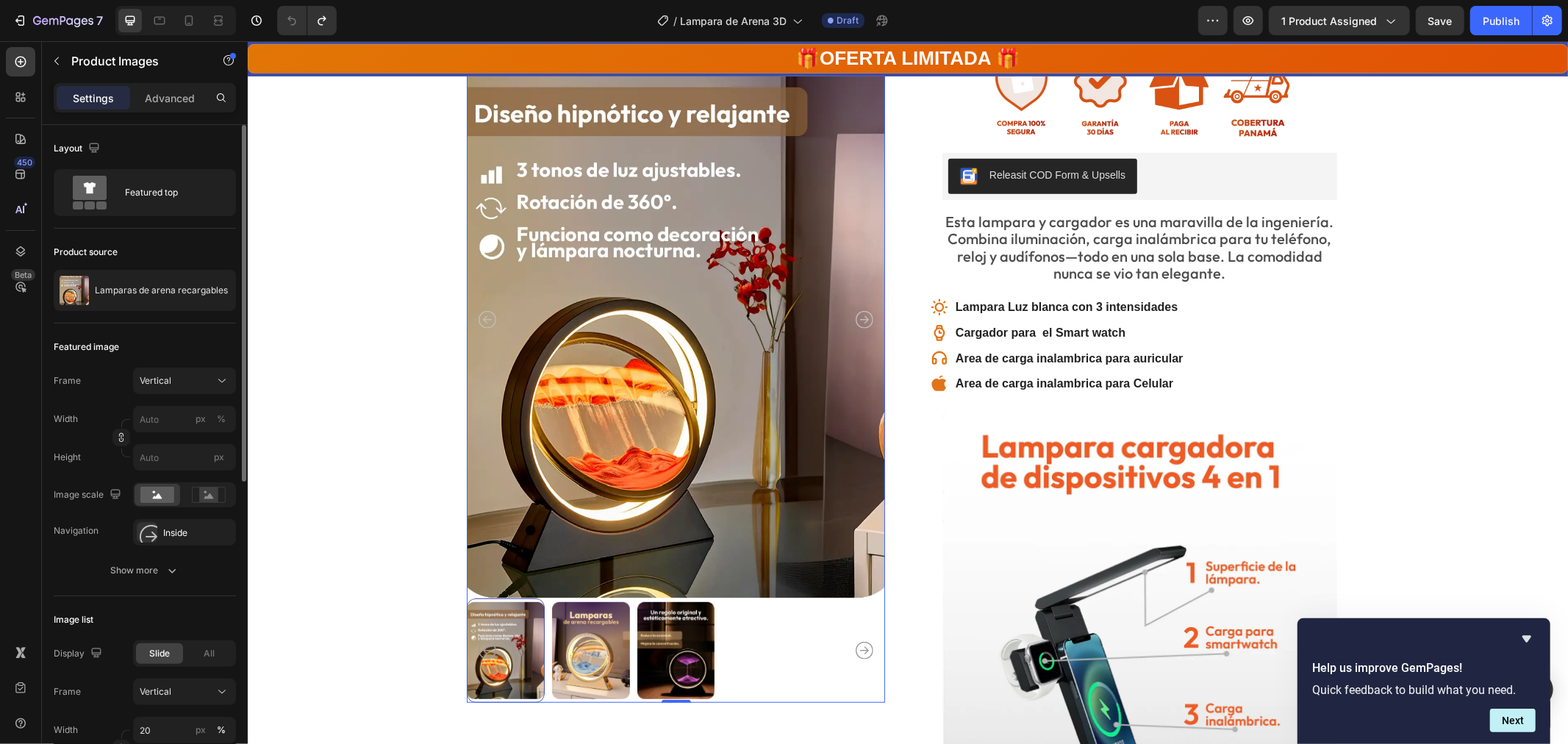
click at [602, 658] on img at bounding box center [590, 650] width 78 height 104
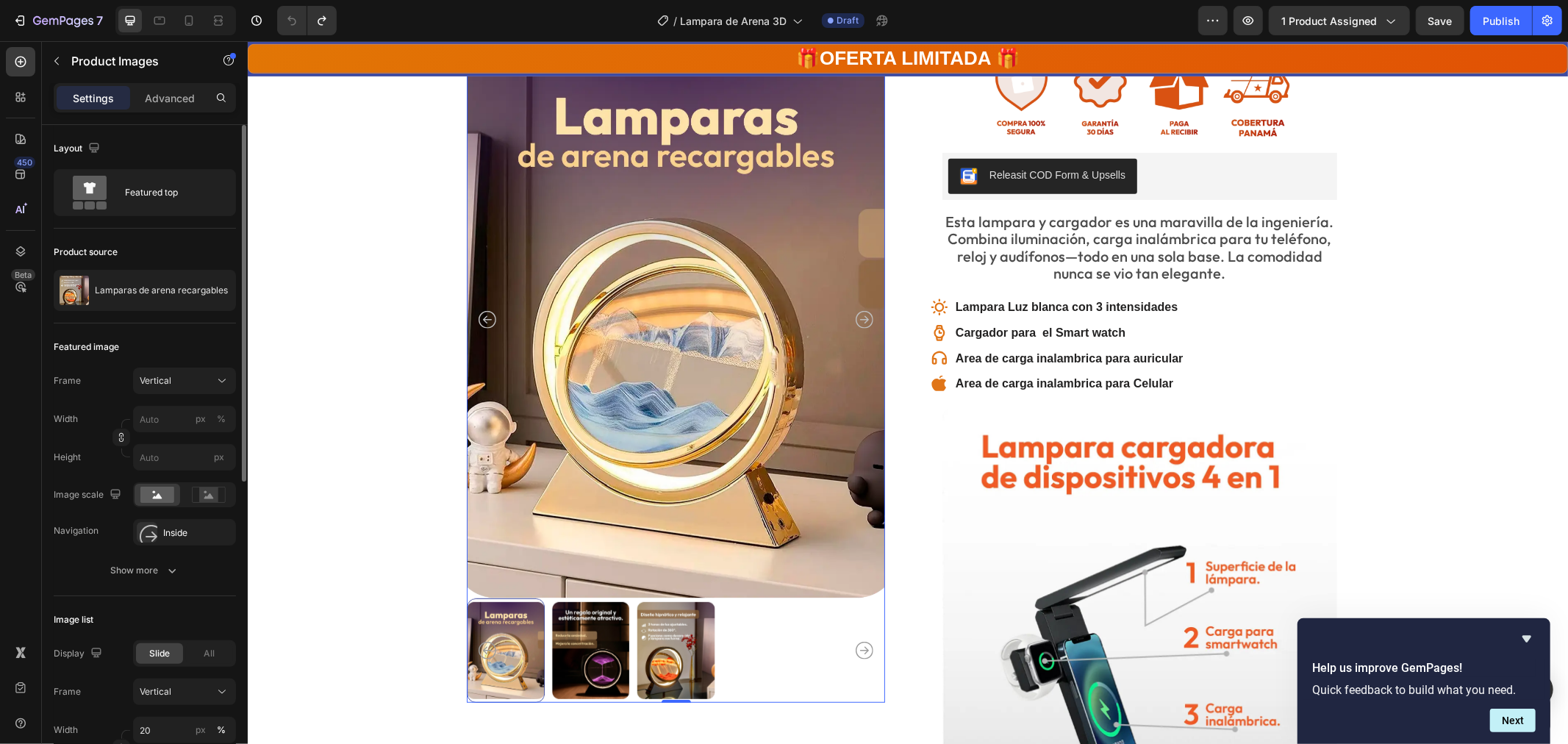
click at [583, 651] on img at bounding box center [590, 650] width 78 height 104
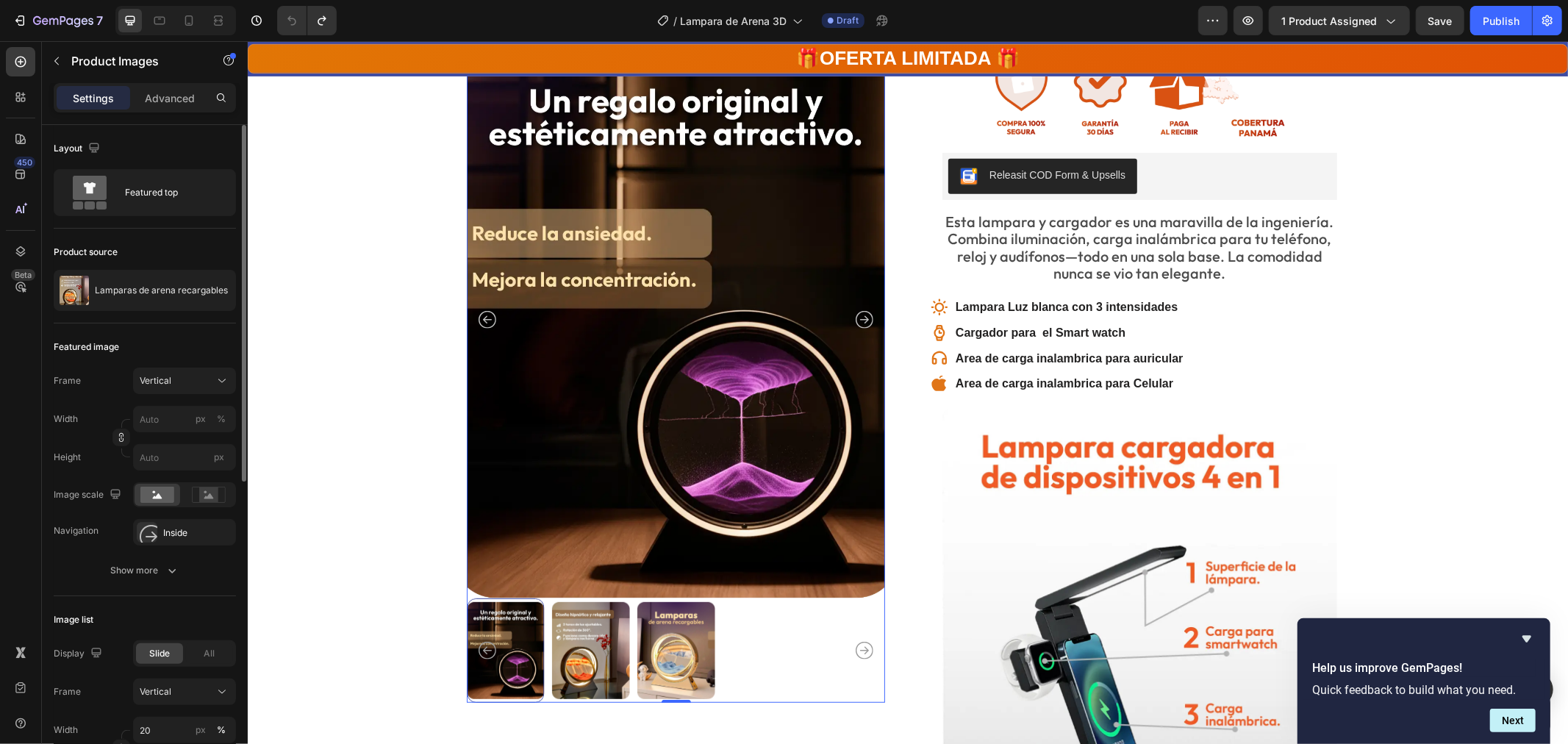
click at [604, 648] on img at bounding box center [590, 650] width 78 height 104
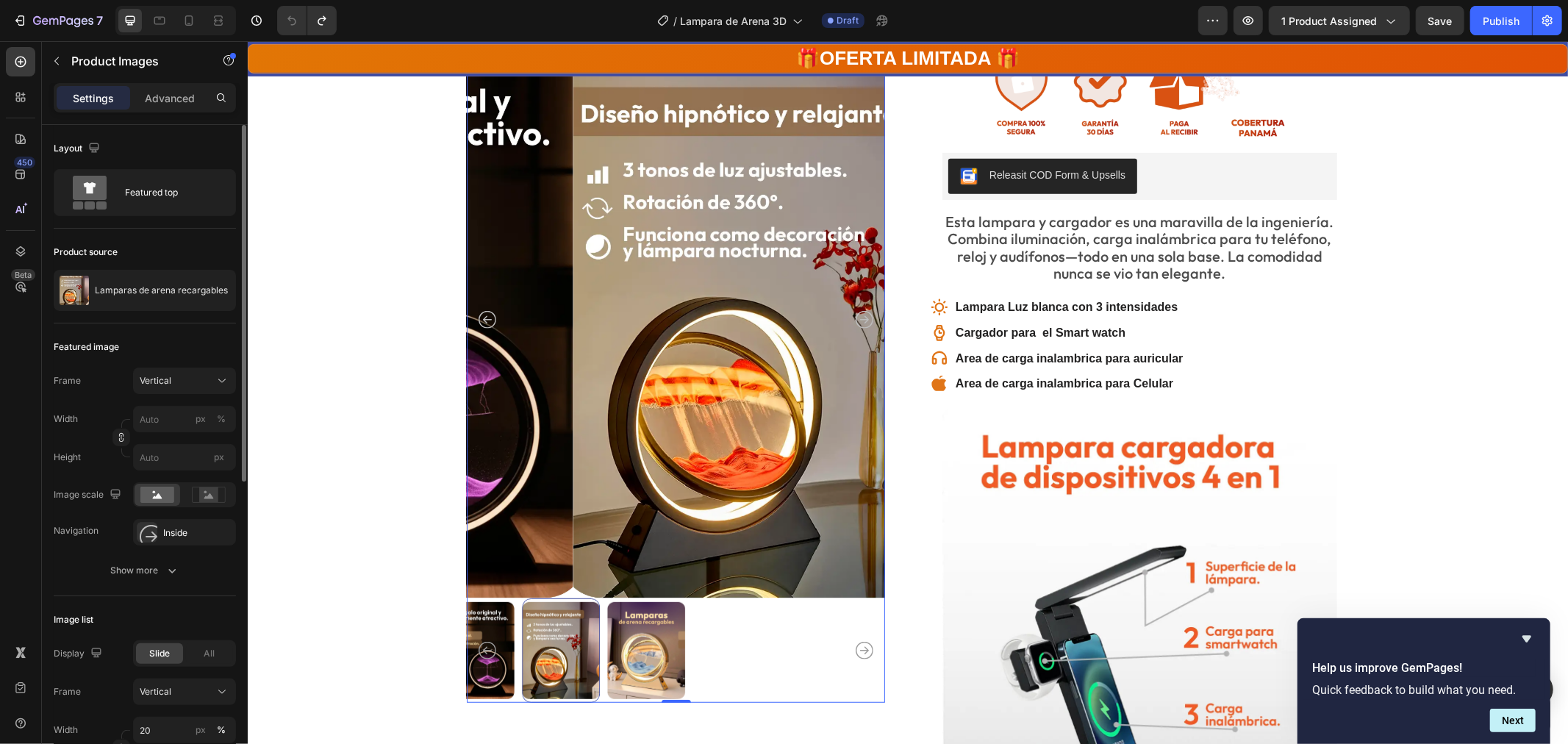
click at [668, 644] on div at bounding box center [676, 650] width 418 height 104
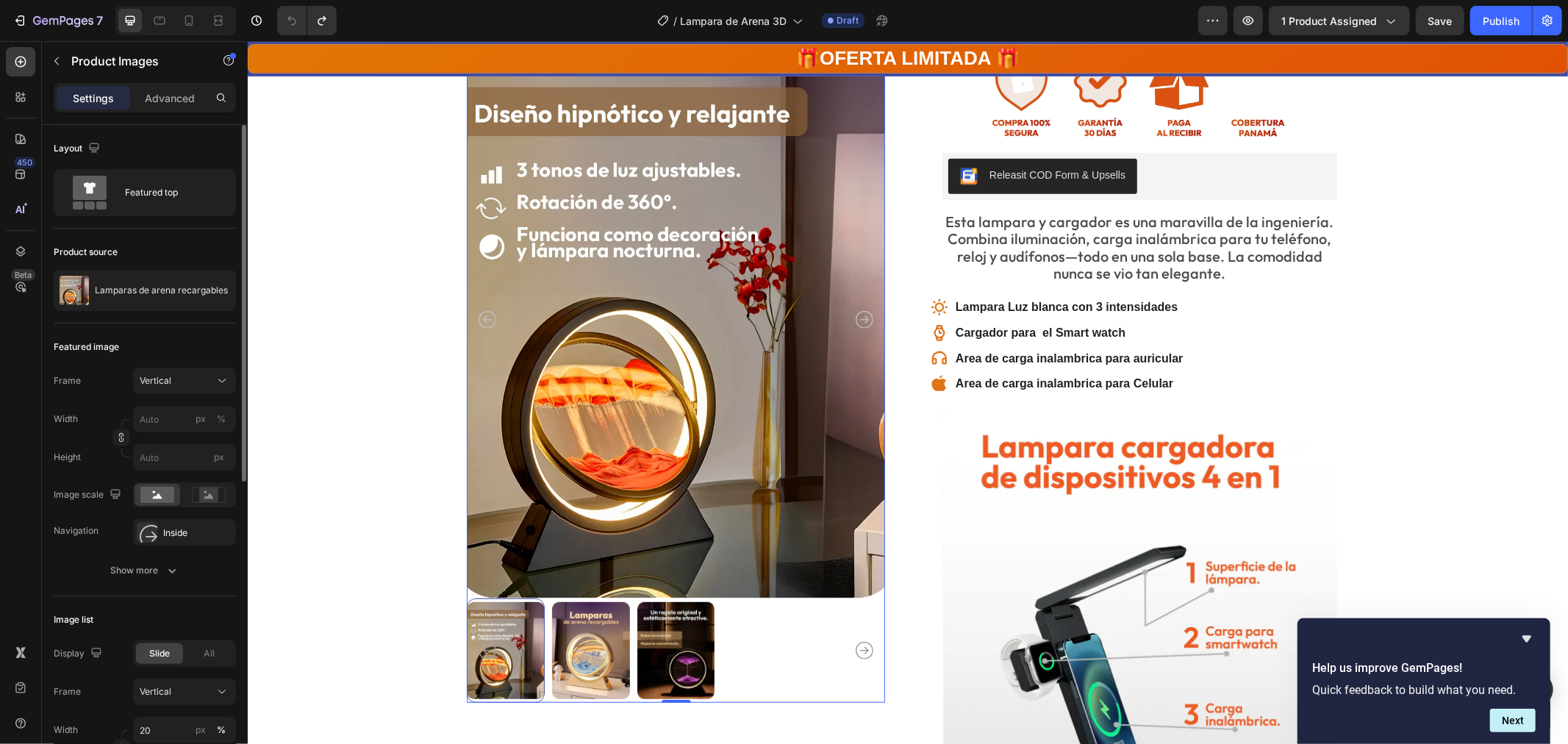
click at [593, 650] on img at bounding box center [590, 650] width 78 height 104
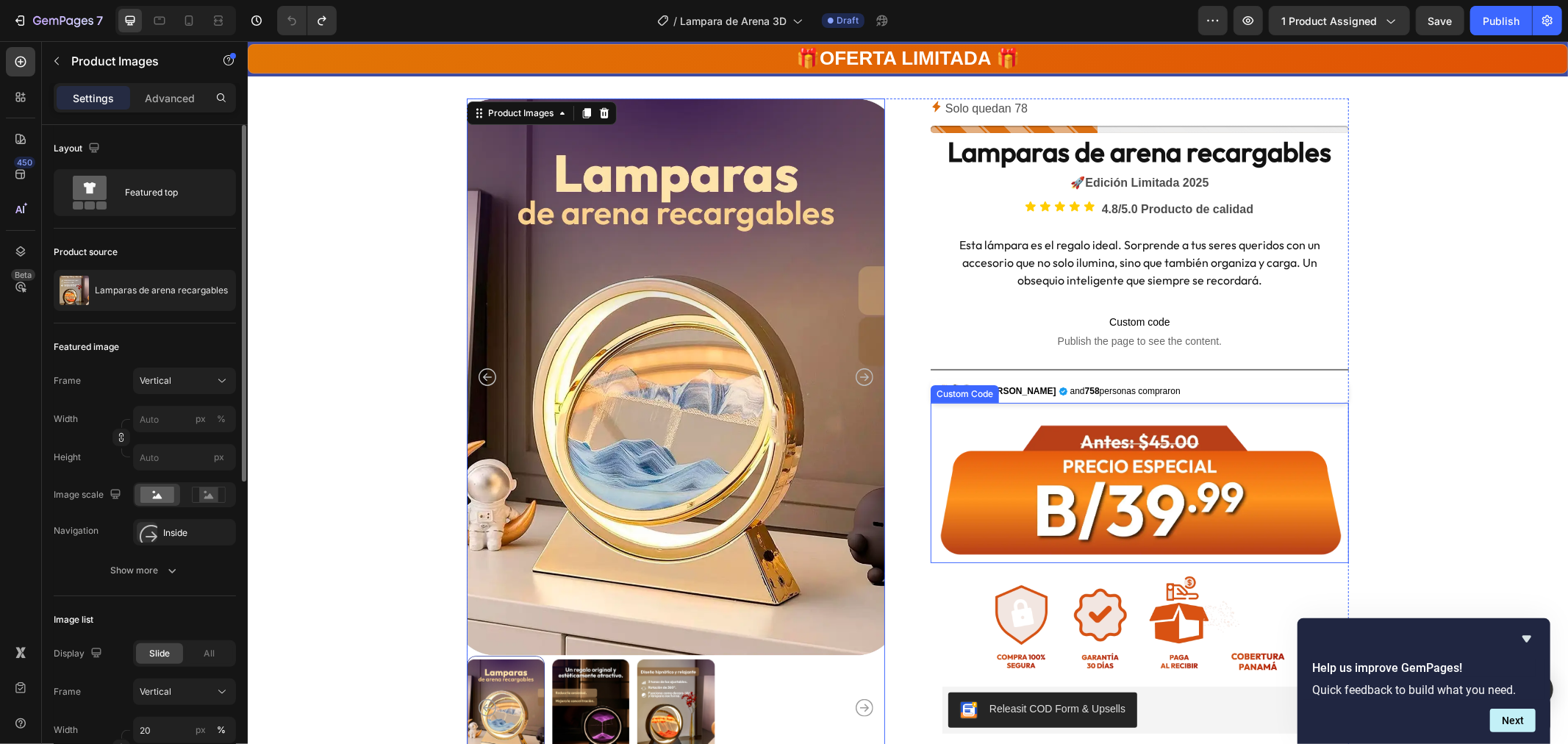
scroll to position [0, 0]
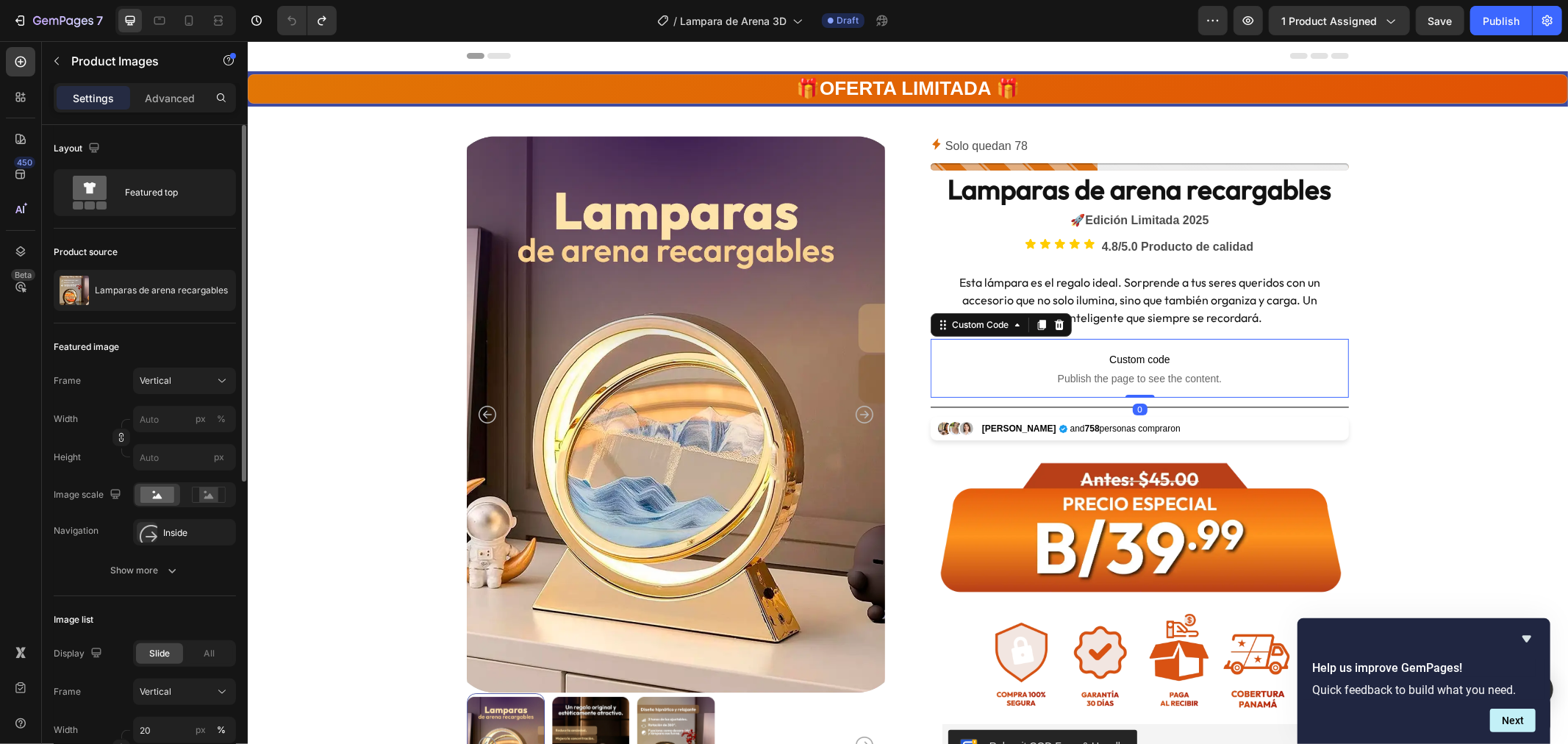
click at [1113, 366] on span "Custom code" at bounding box center [1139, 358] width 418 height 18
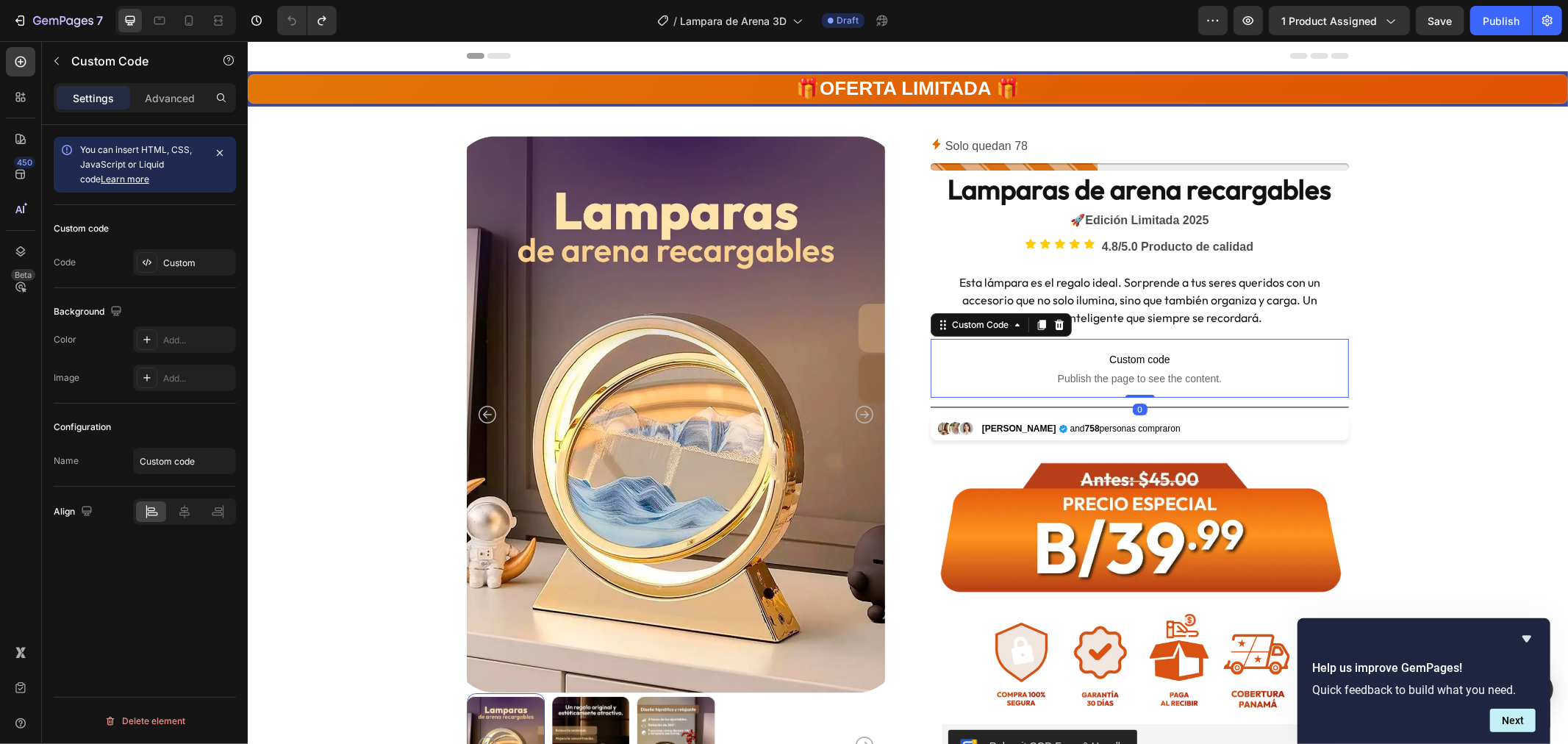
click at [1113, 366] on span "Custom code" at bounding box center [1139, 358] width 418 height 18
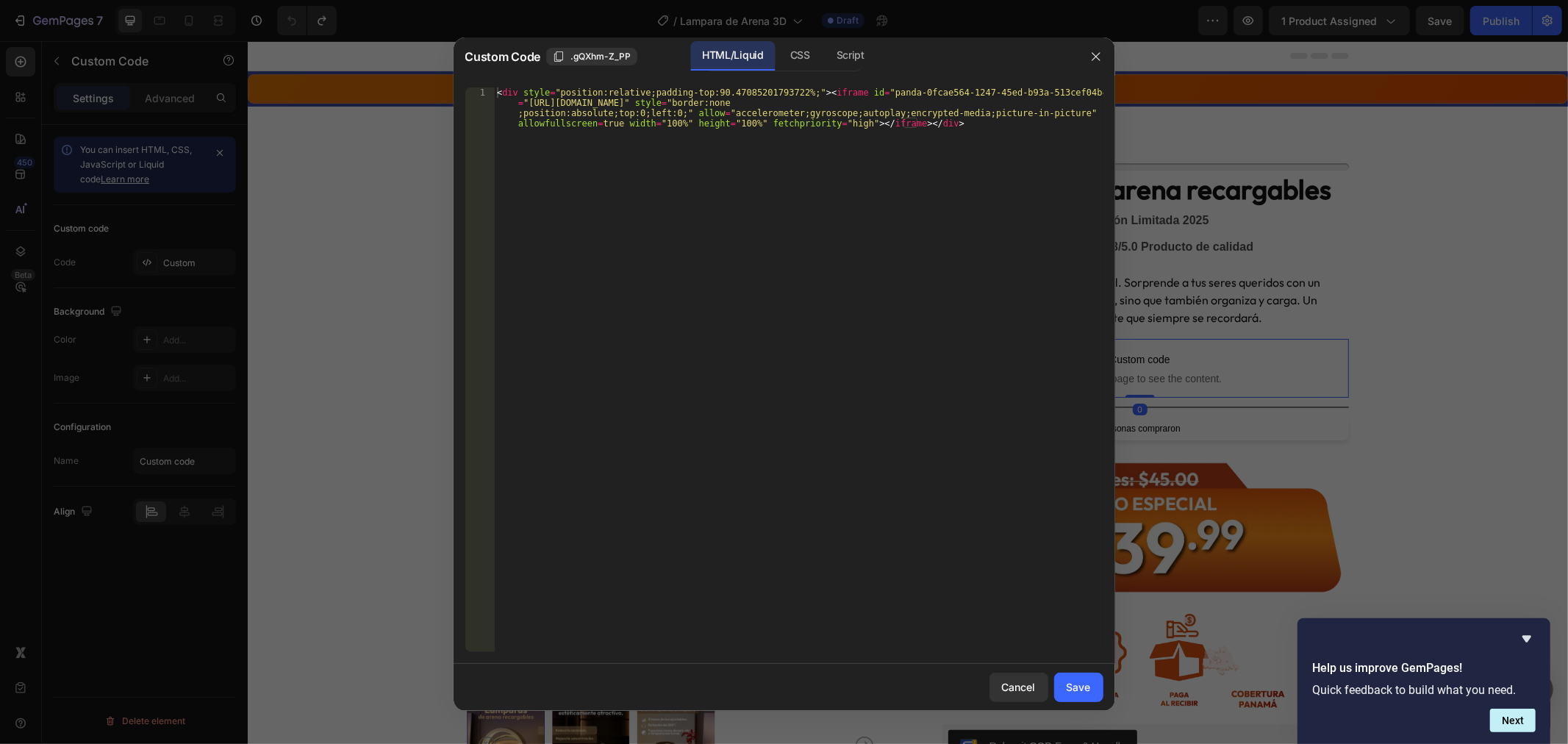
click at [1114, 366] on div "1 < div style = "position:relative;padding-top:90.47085201793722%;" > < iframe …" at bounding box center [784, 370] width 661 height 588
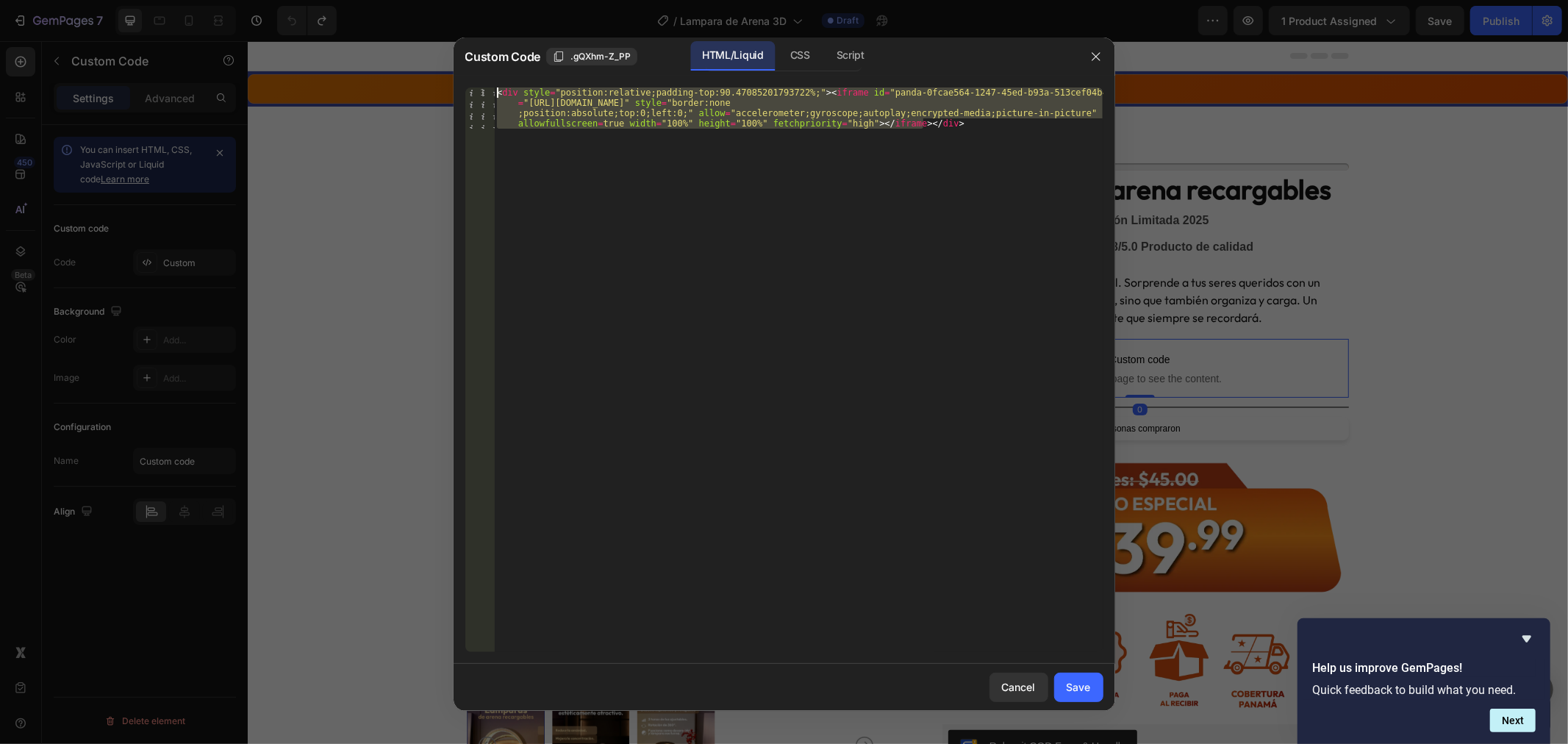
drag, startPoint x: 952, startPoint y: 171, endPoint x: 354, endPoint y: 60, distance: 608.2
click at [354, 60] on div "Custom Code .gQXhm-Z_PP HTML/Liquid CSS Script 1 < div style = "position:relati…" at bounding box center [784, 372] width 1568 height 744
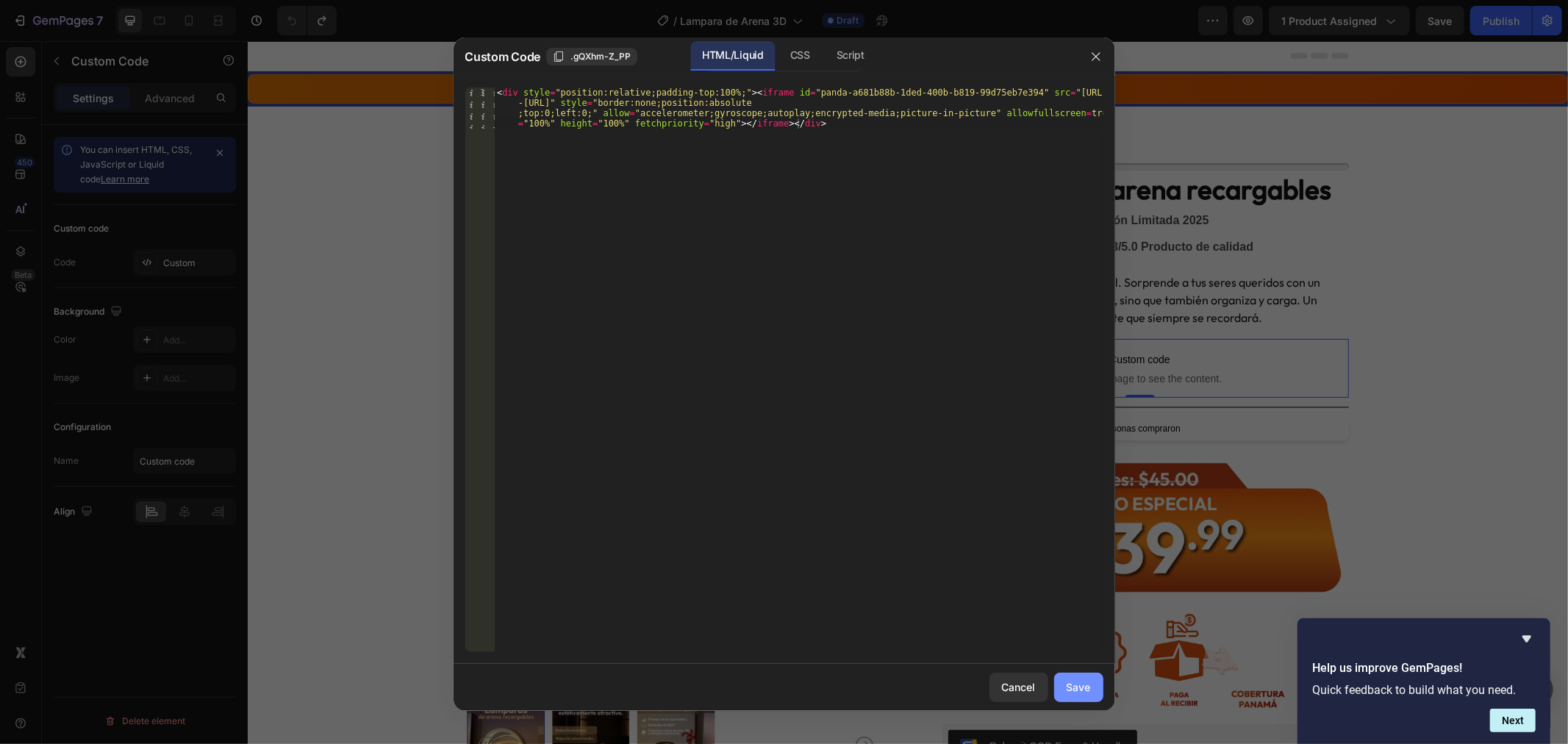
click at [1074, 696] on button "Save" at bounding box center [1080, 687] width 49 height 29
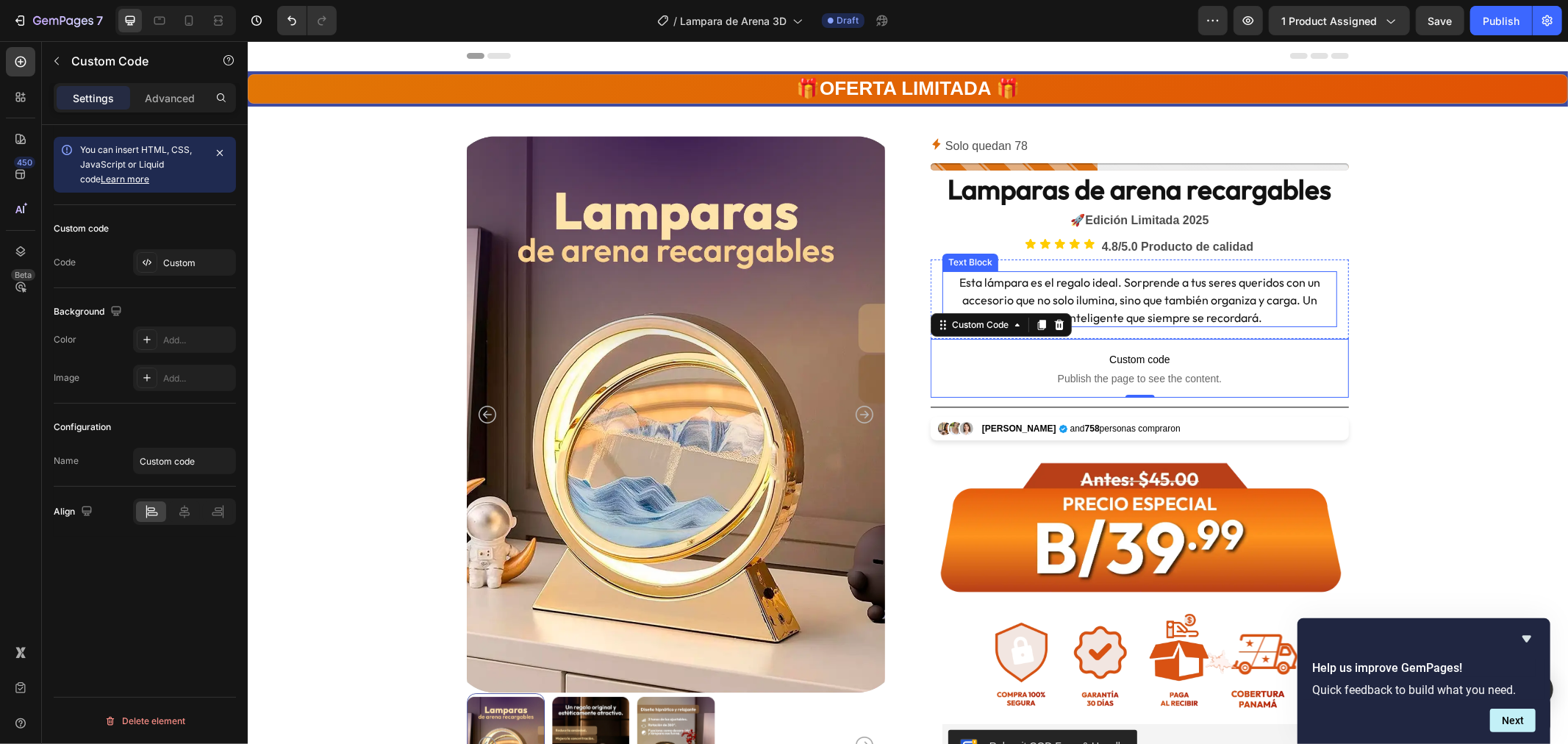
click at [1094, 288] on span "Esta lámpara es el regalo ideal. Sorprende a tus seres queridos con un accesori…" at bounding box center [1139, 299] width 361 height 50
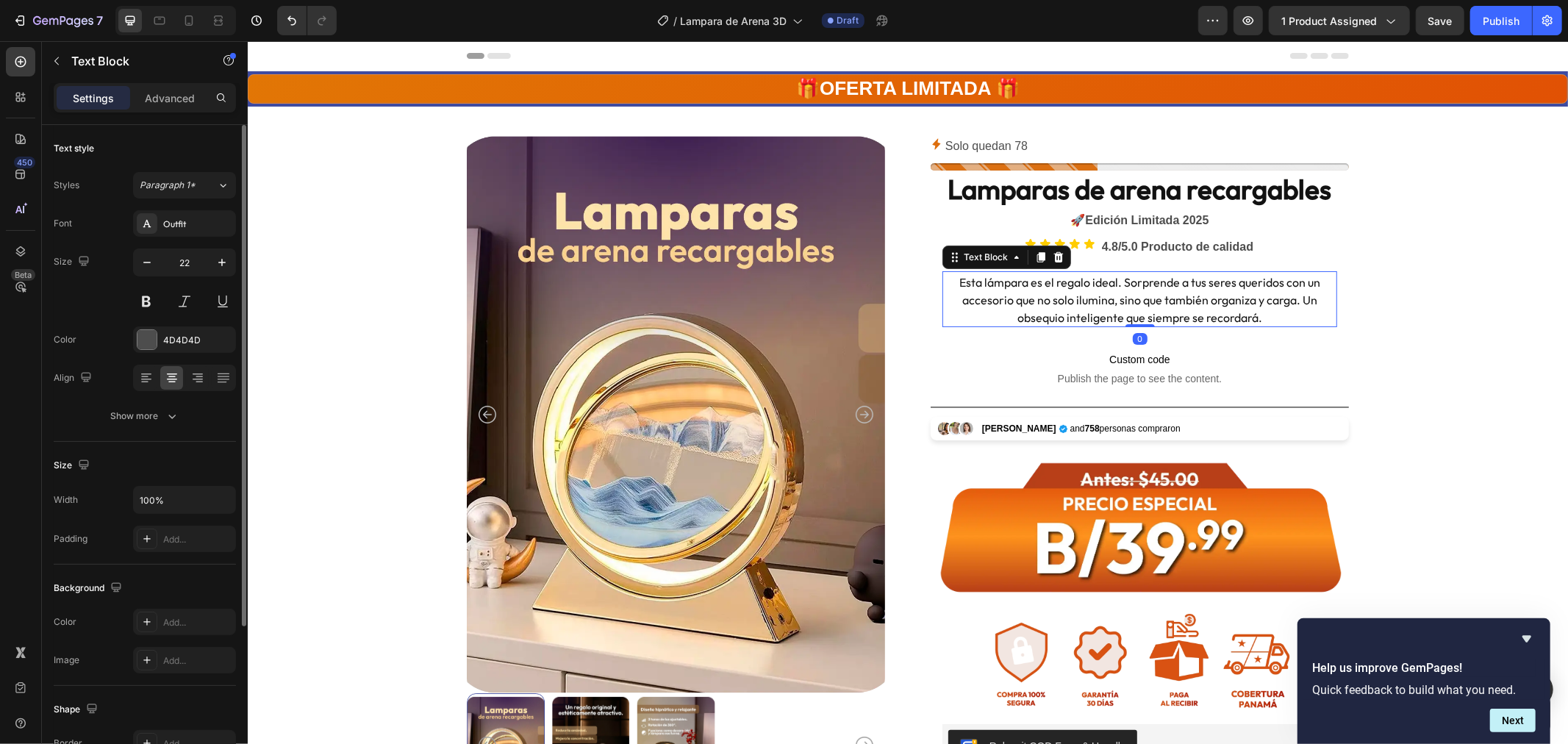
click at [1094, 288] on span "Esta lámpara es el regalo ideal. Sorprende a tus seres queridos con un accesori…" at bounding box center [1139, 299] width 361 height 50
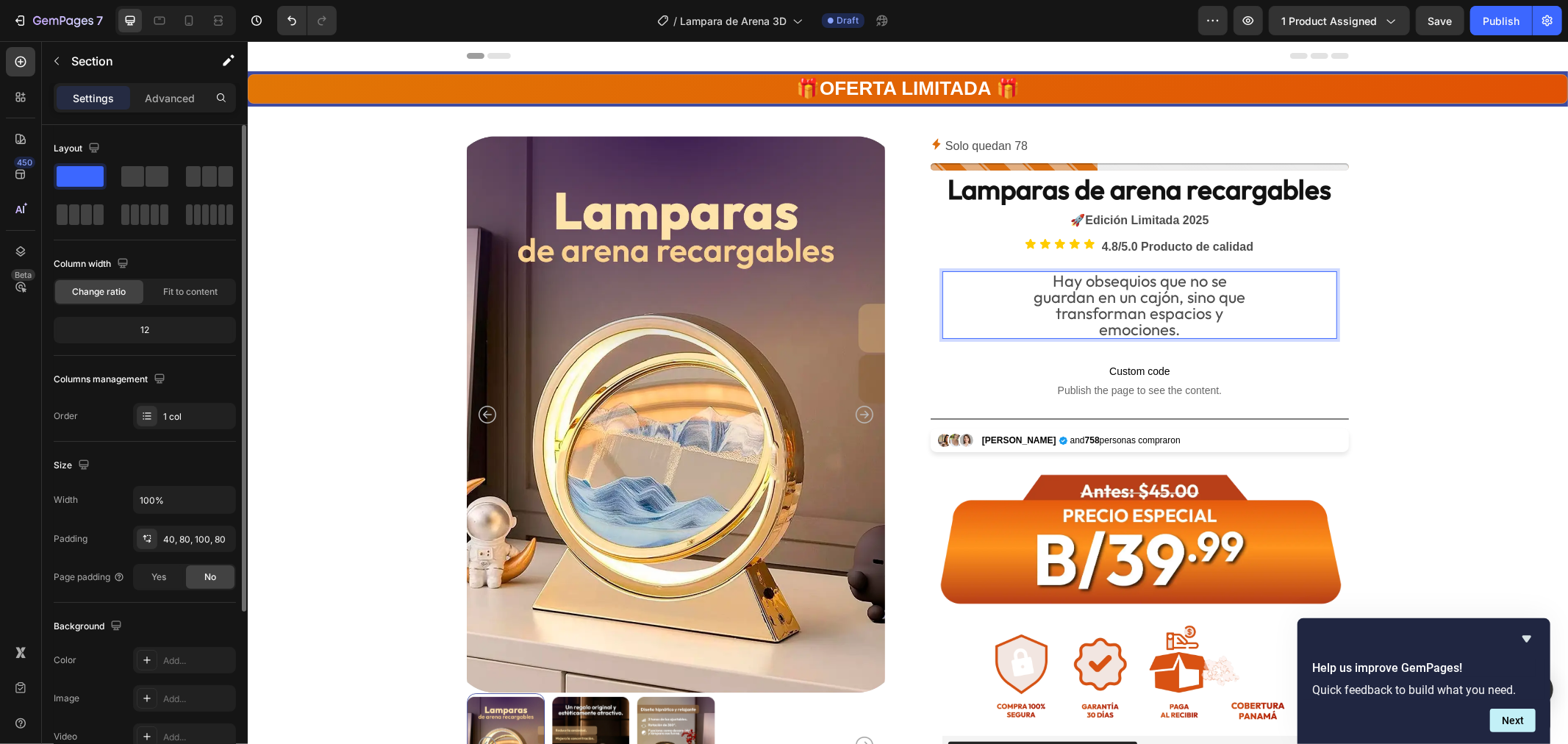
click at [1117, 301] on p "Hay obsequios que no se guardan en un cajón, sino que transforman espacios y" at bounding box center [1139, 296] width 392 height 48
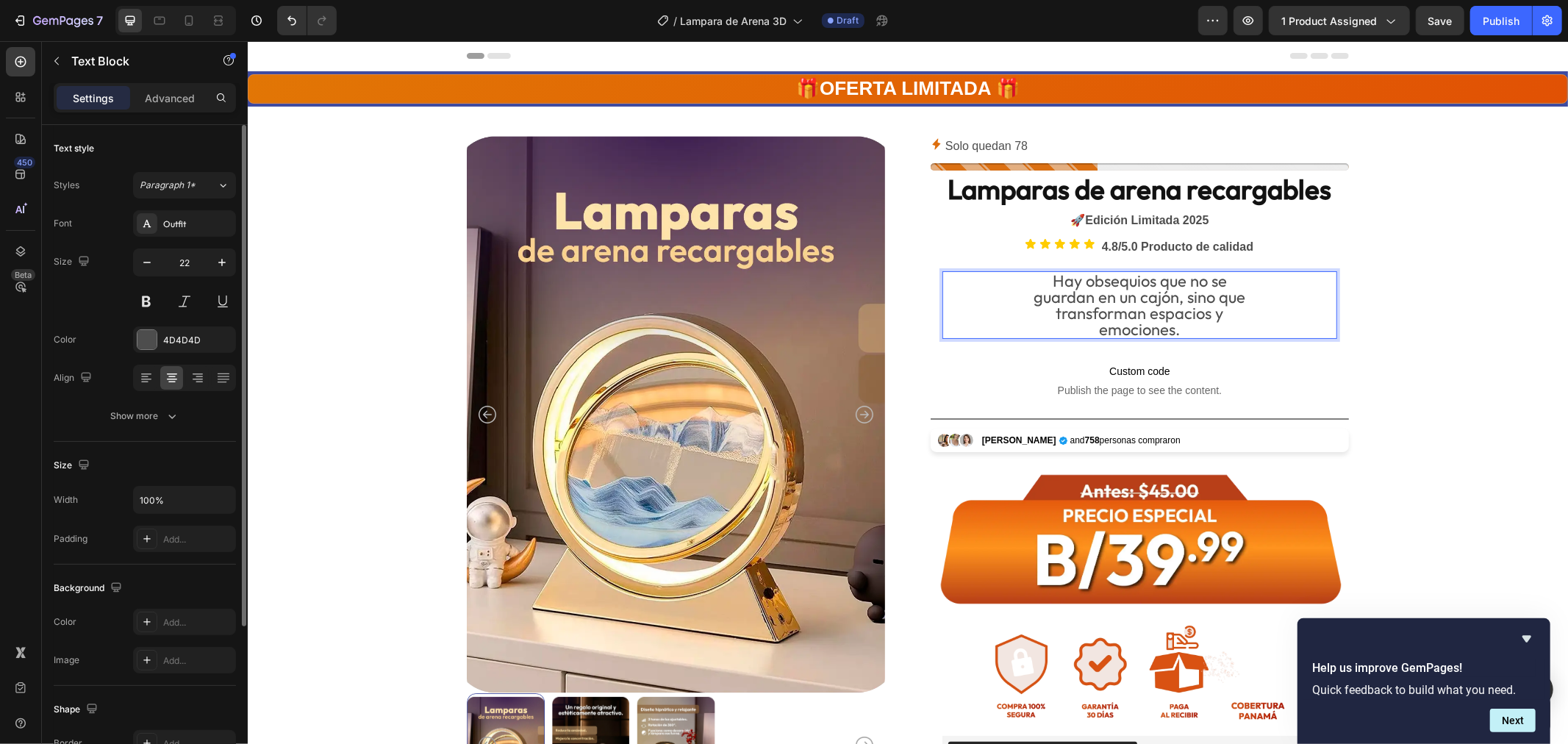
click at [1041, 284] on p "Hay obsequios que no se guardan en un cajón, sino que transforman espacios y" at bounding box center [1139, 296] width 392 height 48
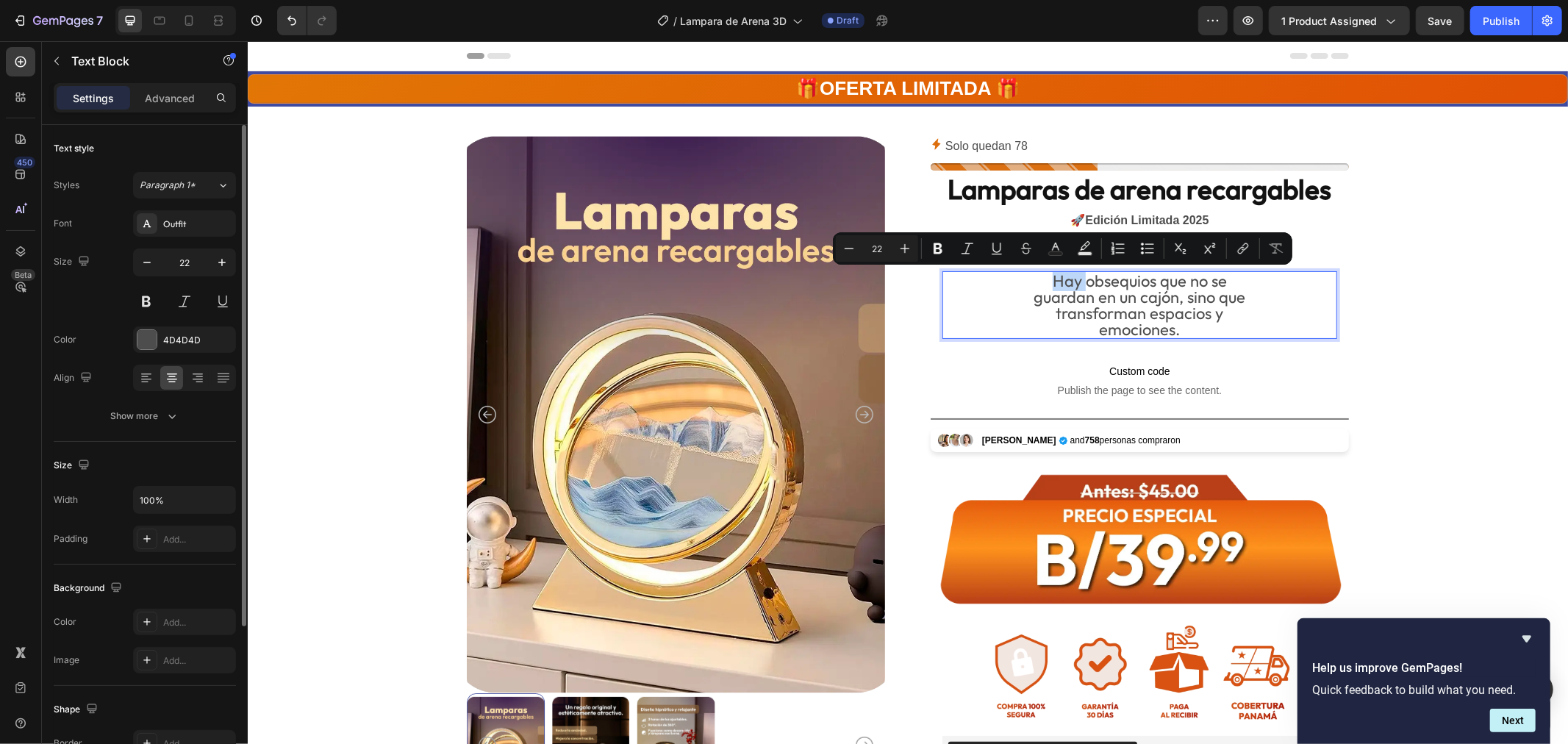
click at [1042, 281] on p "Hay obsequios que no se guardan en un cajón, sino que transforman espacios y" at bounding box center [1139, 296] width 392 height 48
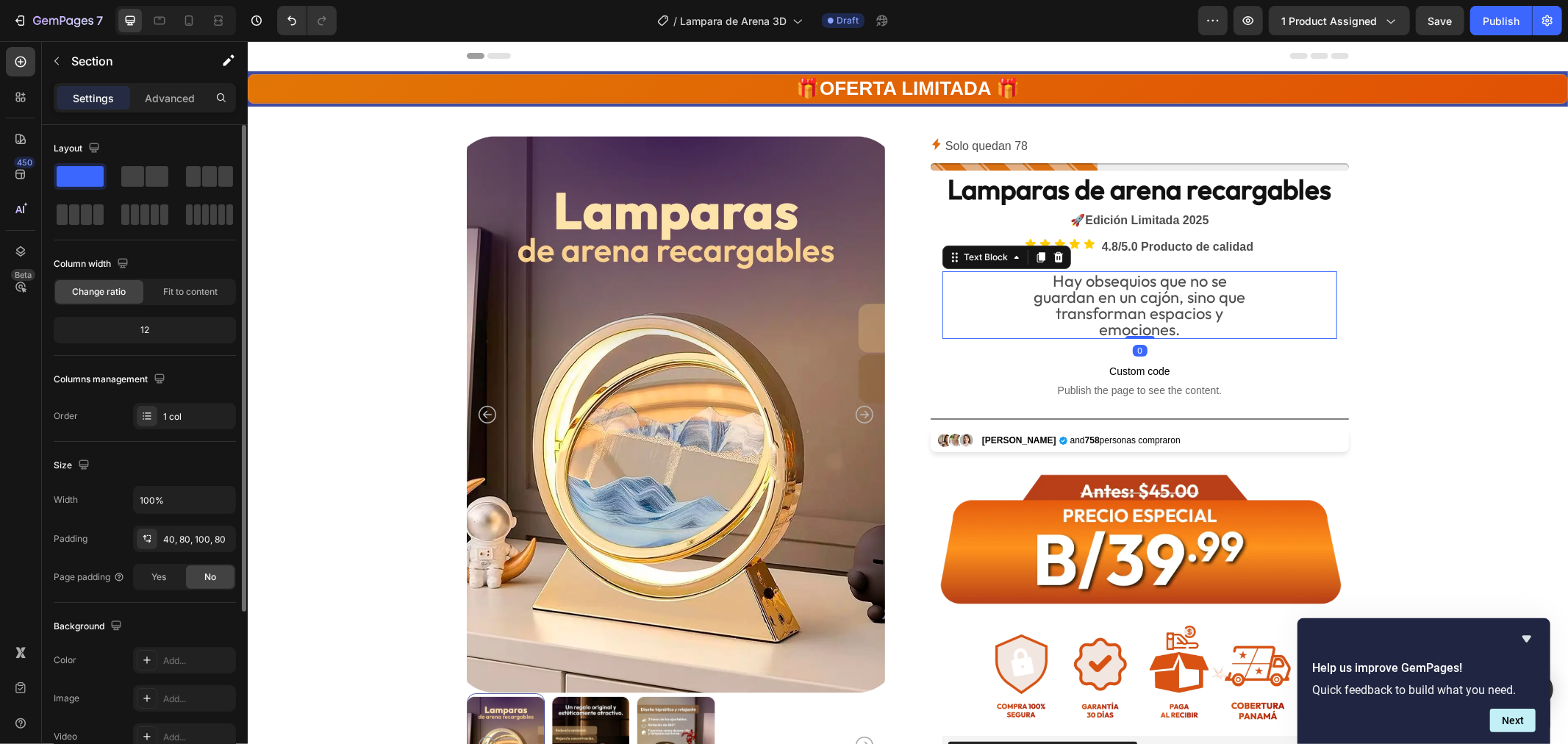
click at [1139, 323] on p "emociones." at bounding box center [1139, 328] width 392 height 16
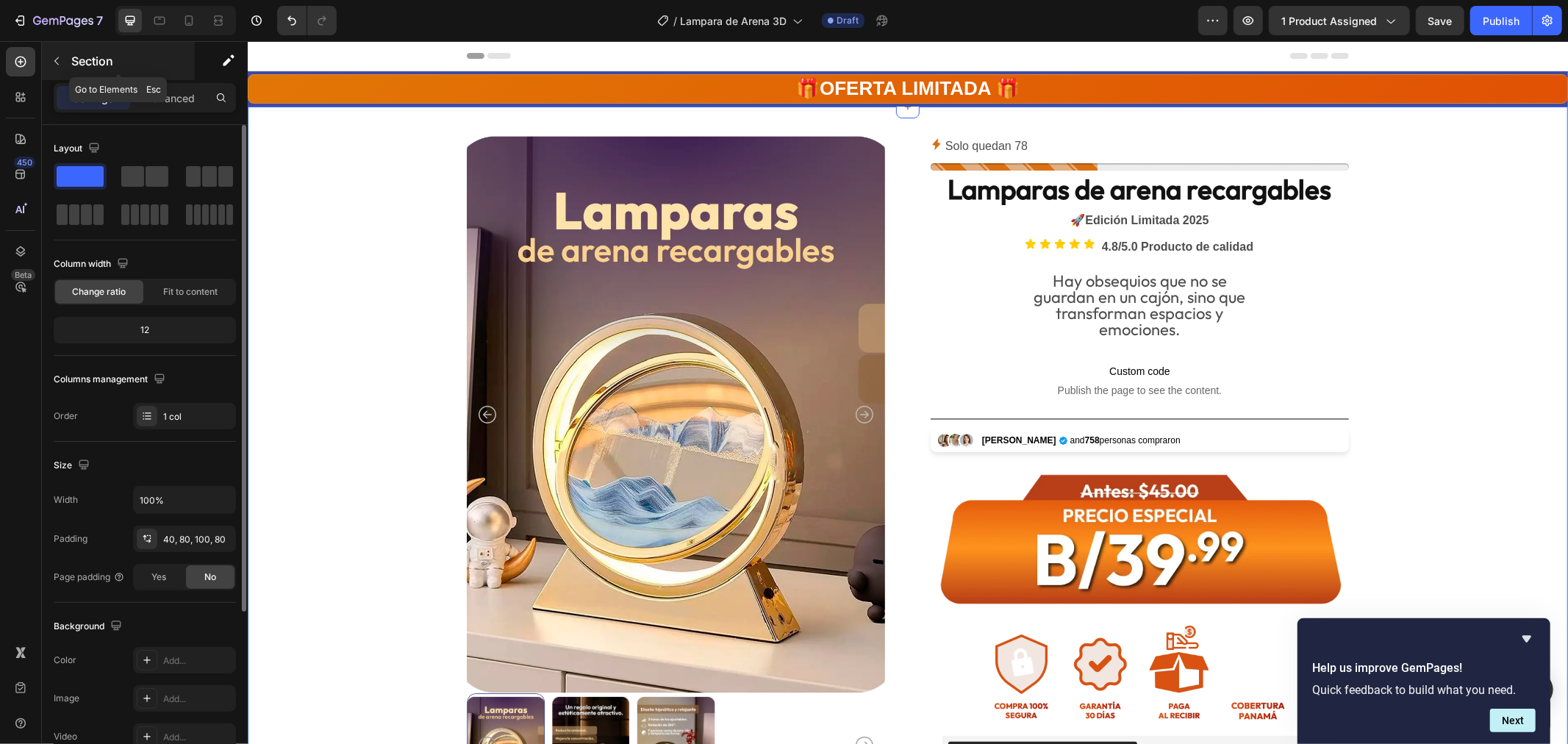
click at [55, 61] on icon "button" at bounding box center [56, 61] width 11 height 11
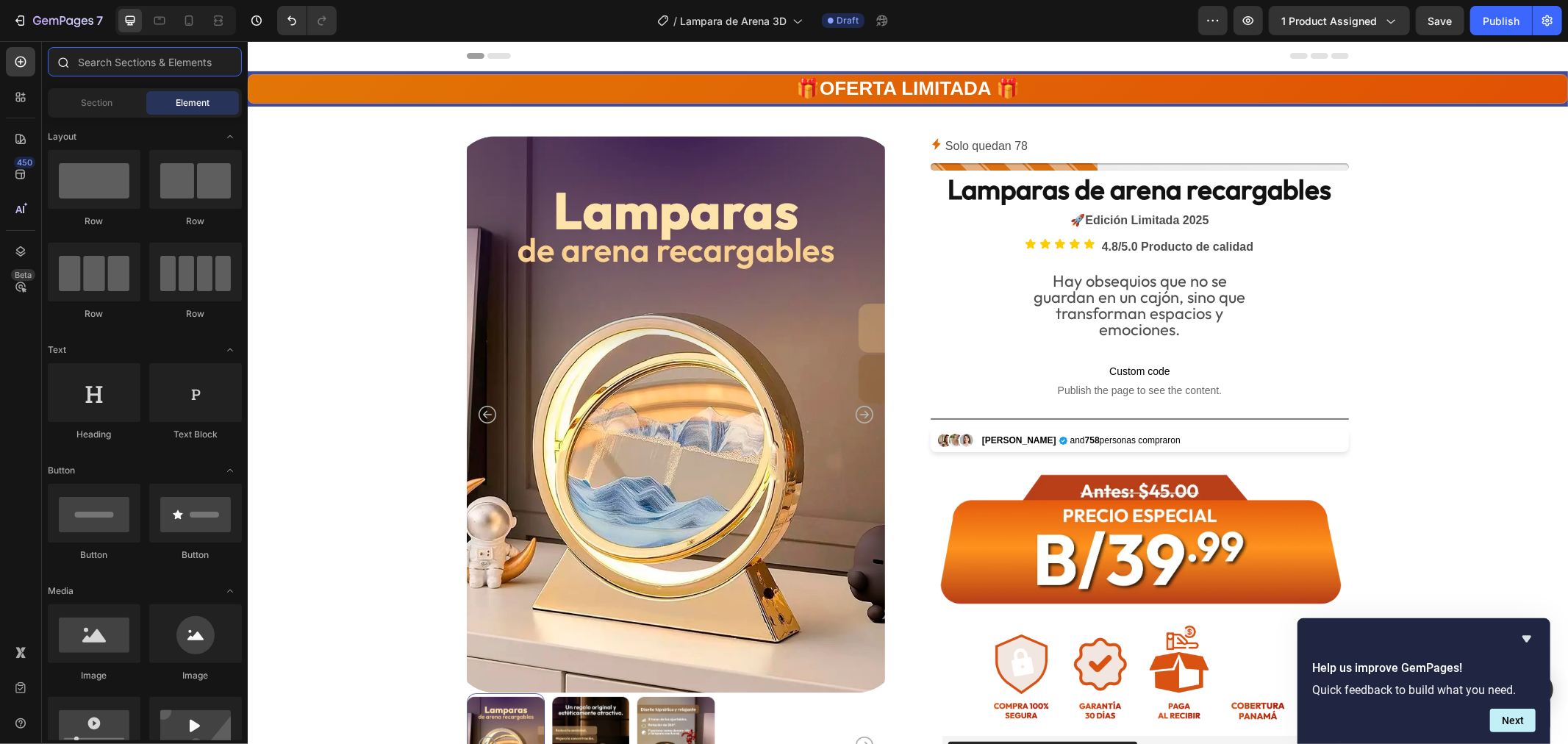
click at [159, 64] on input "text" at bounding box center [144, 62] width 194 height 29
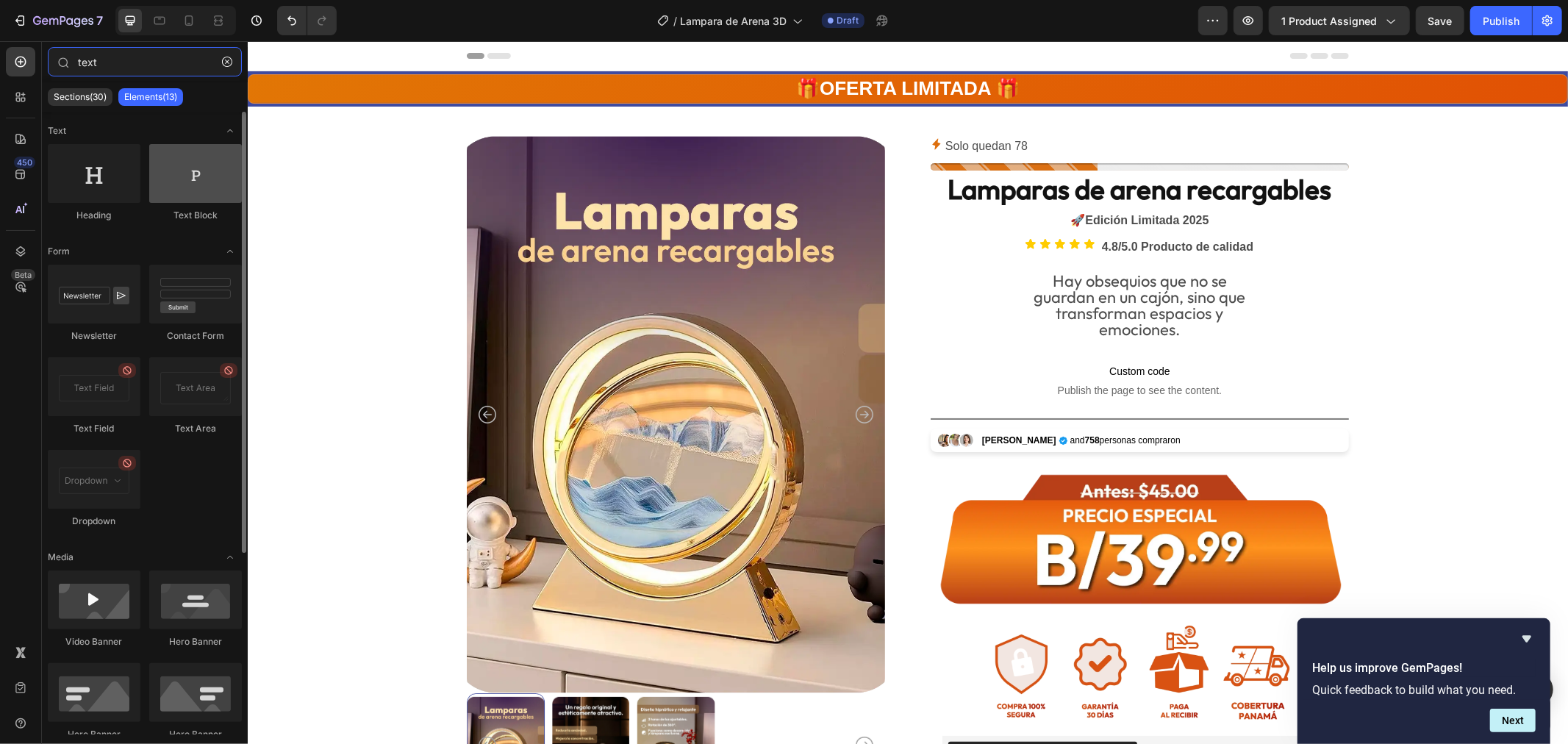
type input "text"
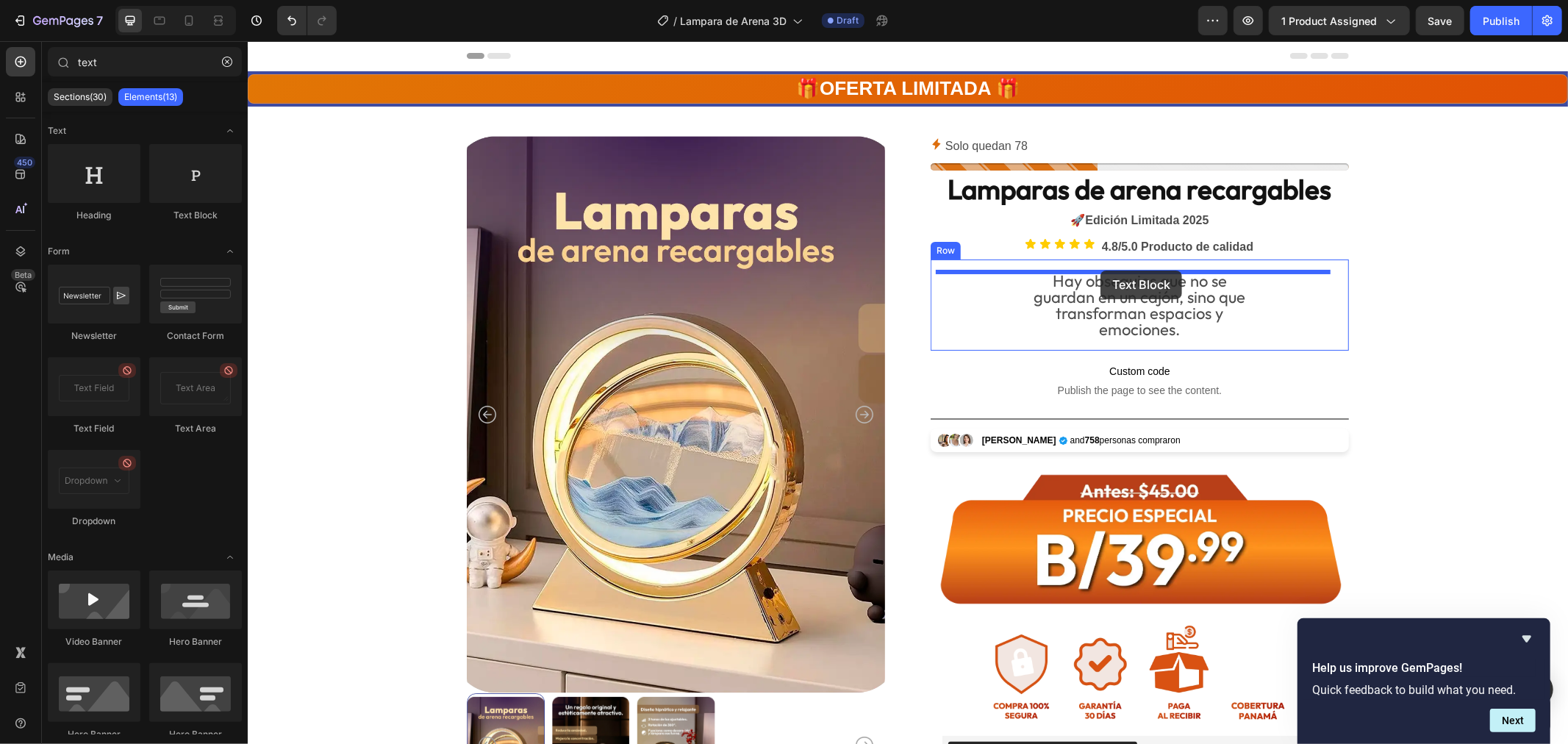
drag, startPoint x: 429, startPoint y: 224, endPoint x: 1100, endPoint y: 269, distance: 672.5
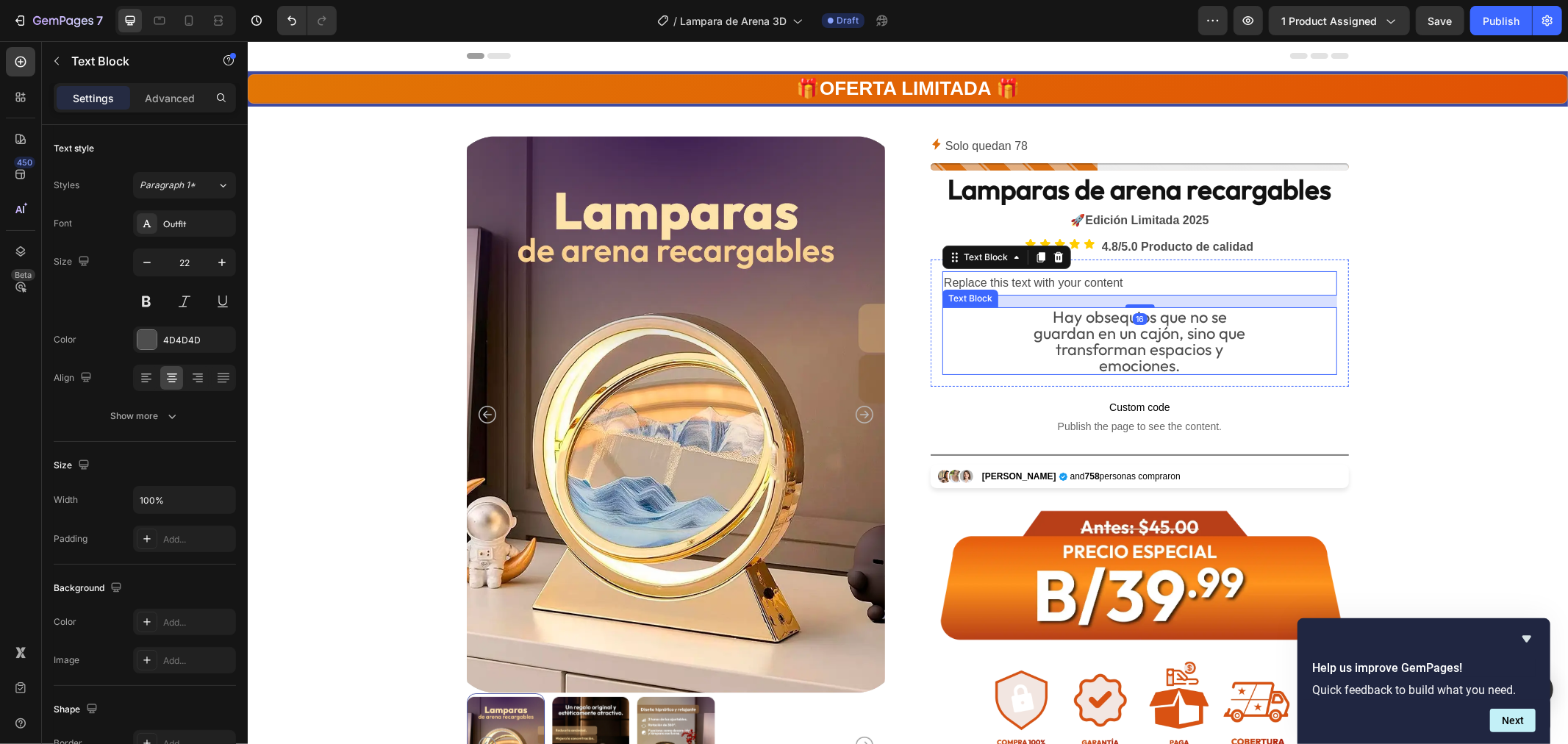
click at [1119, 331] on p "Hay obsequios que no se guardan en un cajón, sino que transforman espacios y" at bounding box center [1139, 332] width 392 height 48
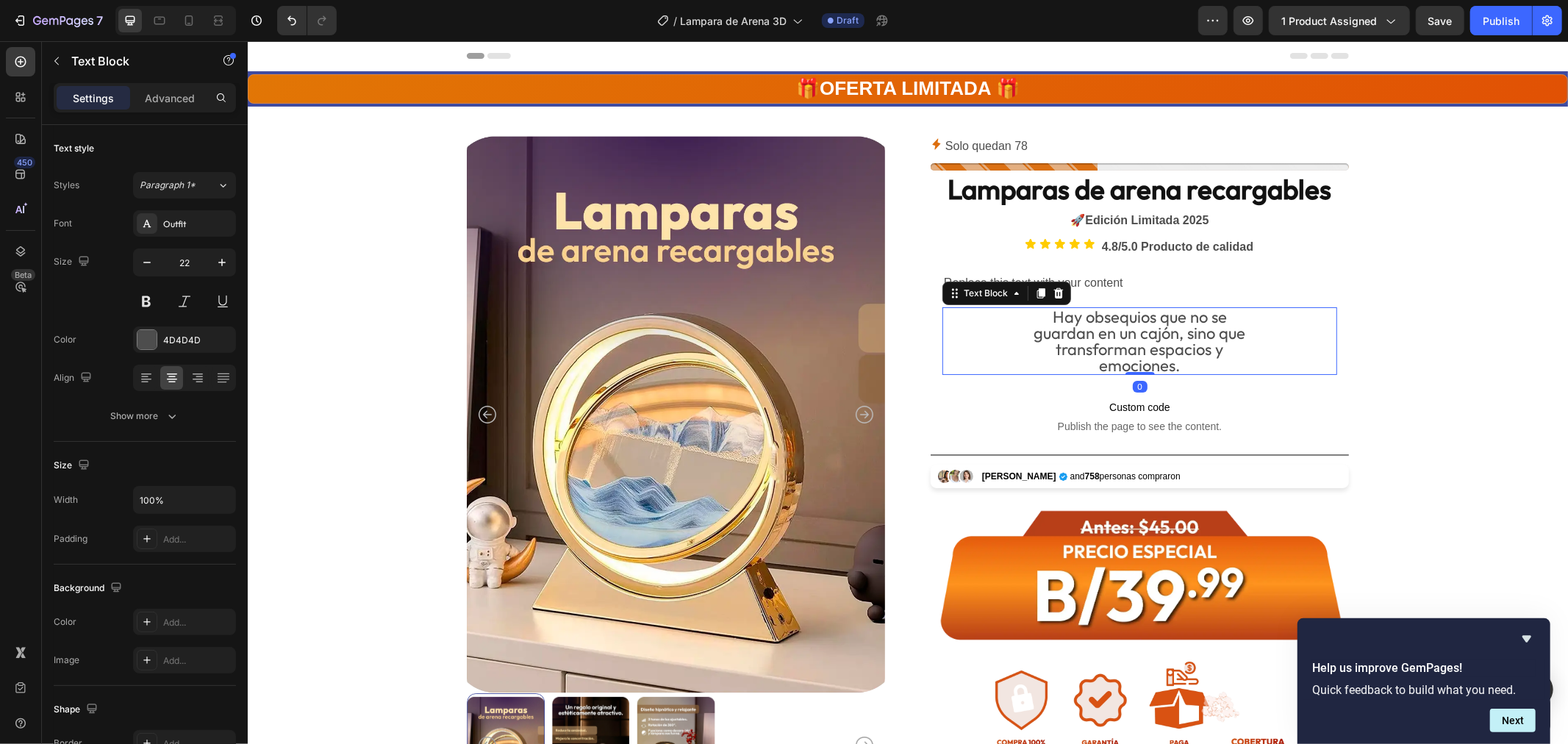
click at [1119, 331] on p "Hay obsequios que no se guardan en un cajón, sino que transforman espacios y" at bounding box center [1139, 332] width 392 height 48
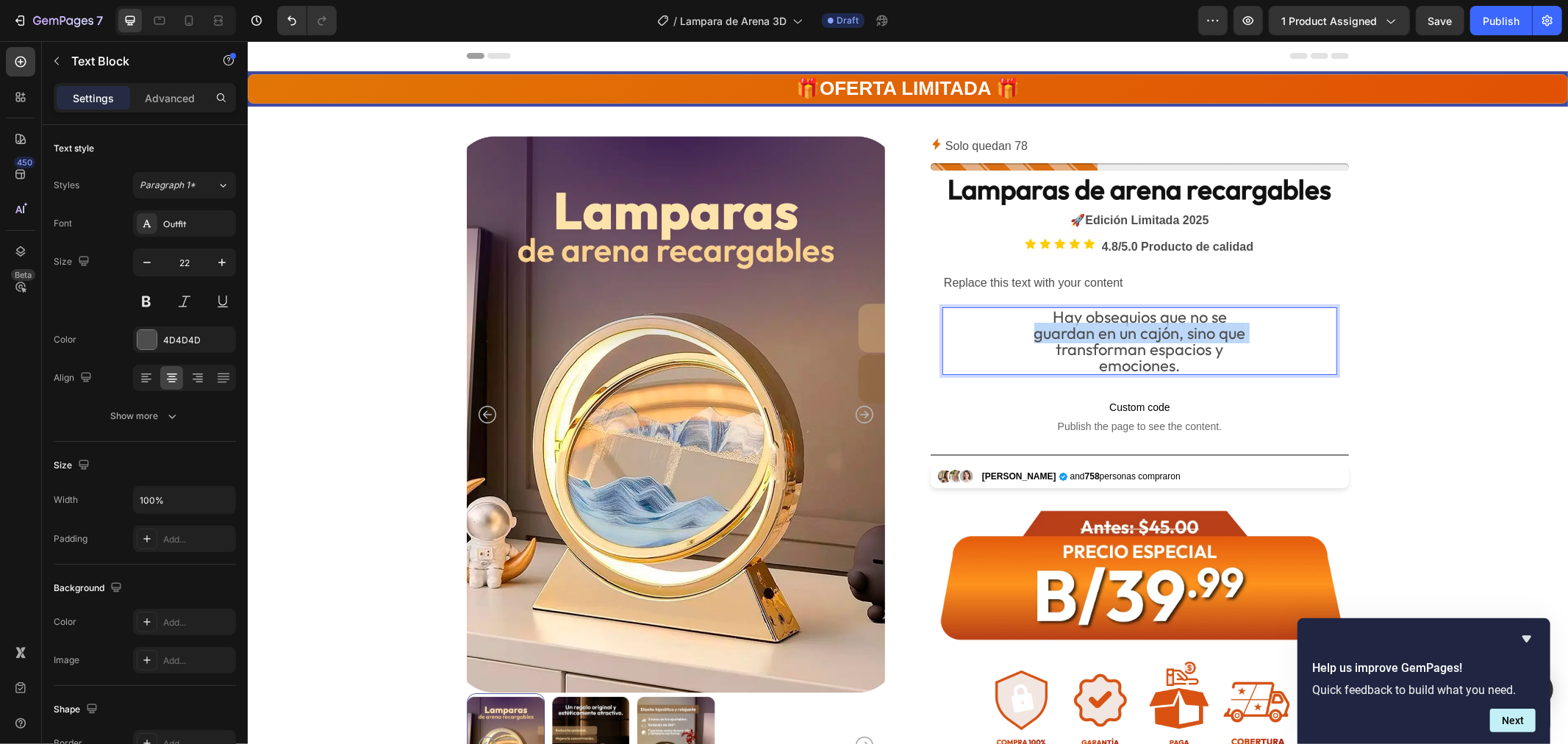
click at [1119, 331] on p "Hay obsequios que no se guardan en un cajón, sino que transforman espacios y" at bounding box center [1139, 332] width 392 height 48
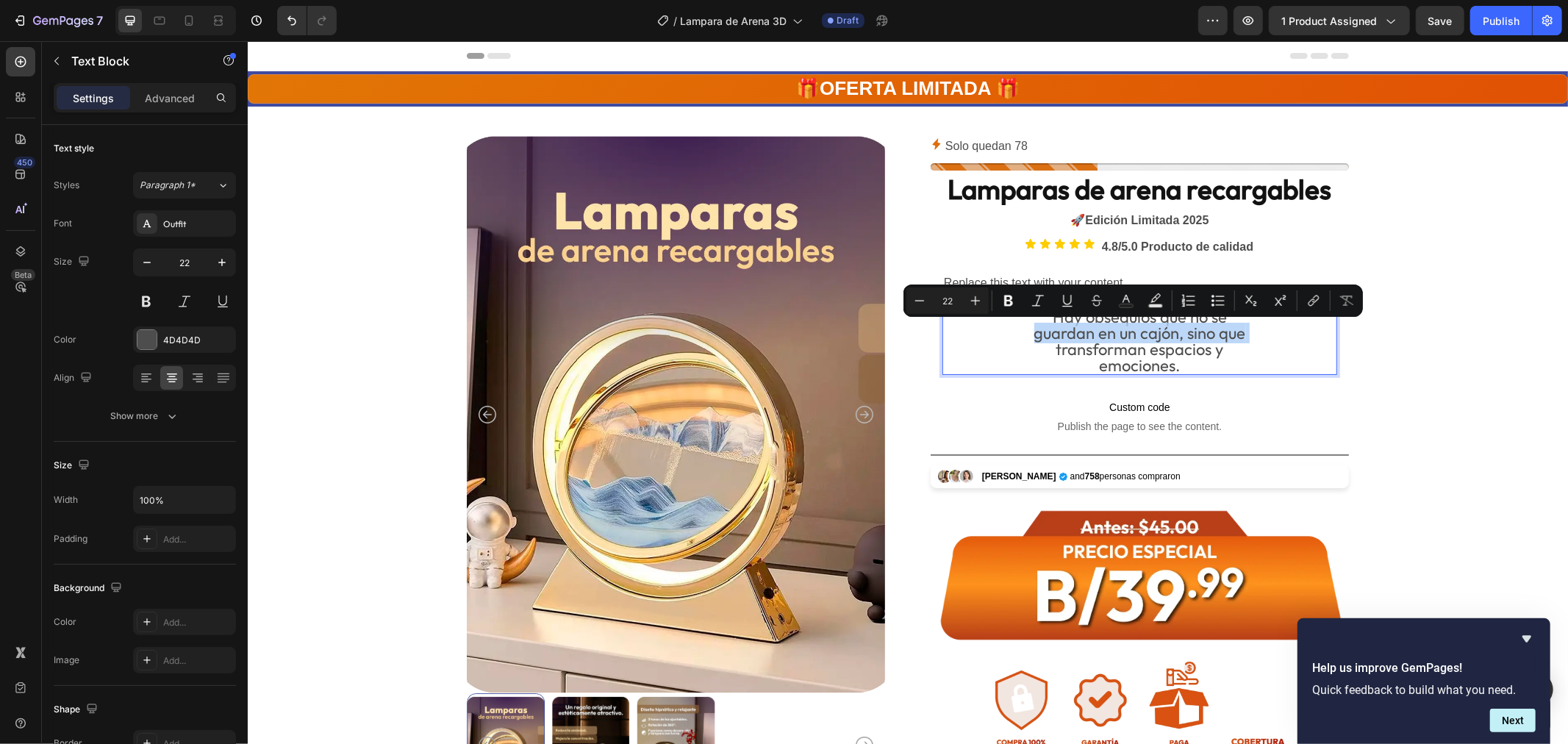
click at [1119, 331] on p "Hay obsequios que no se guardan en un cajón, sino que transforman espacios y" at bounding box center [1139, 332] width 392 height 48
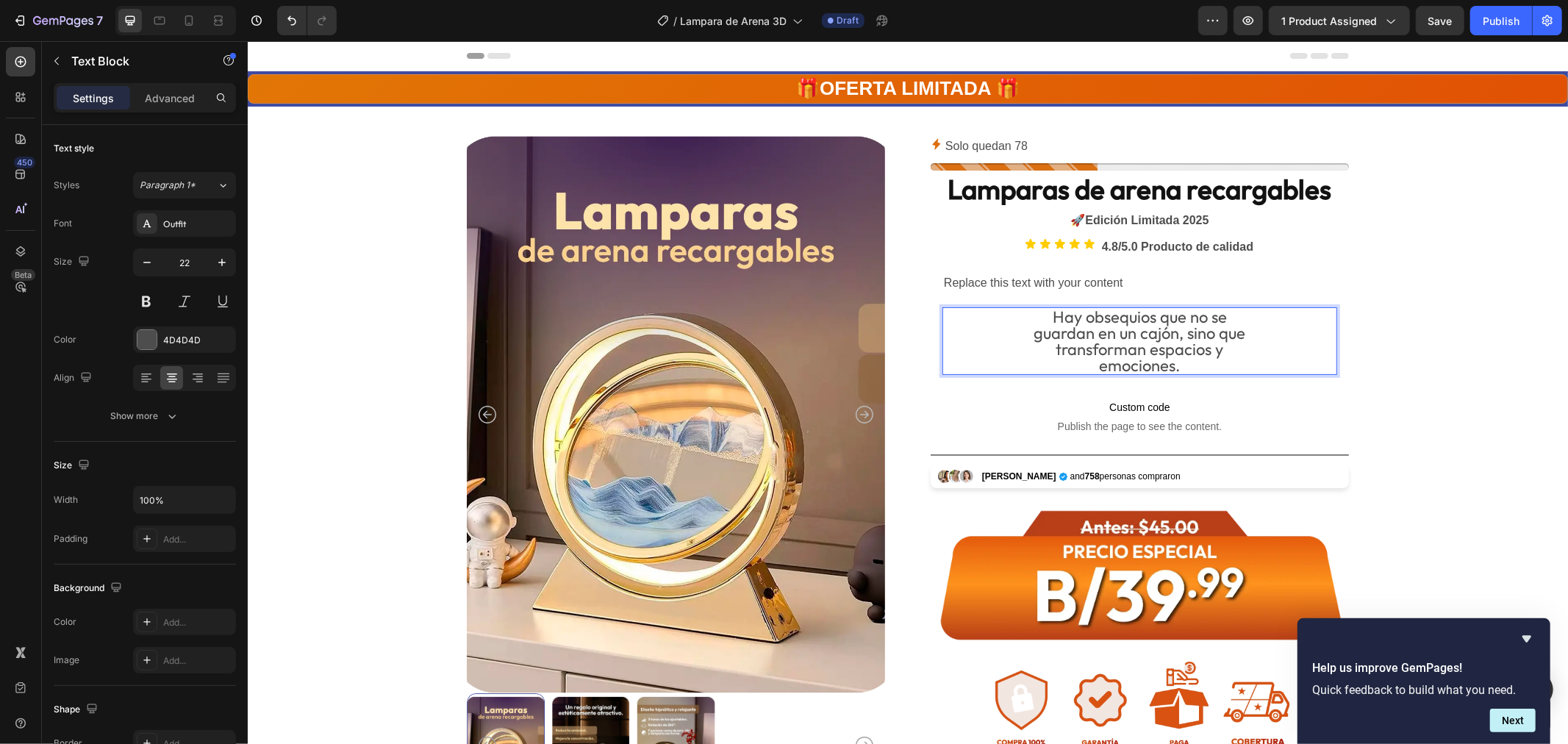
click at [1178, 359] on p "emociones." at bounding box center [1139, 364] width 392 height 16
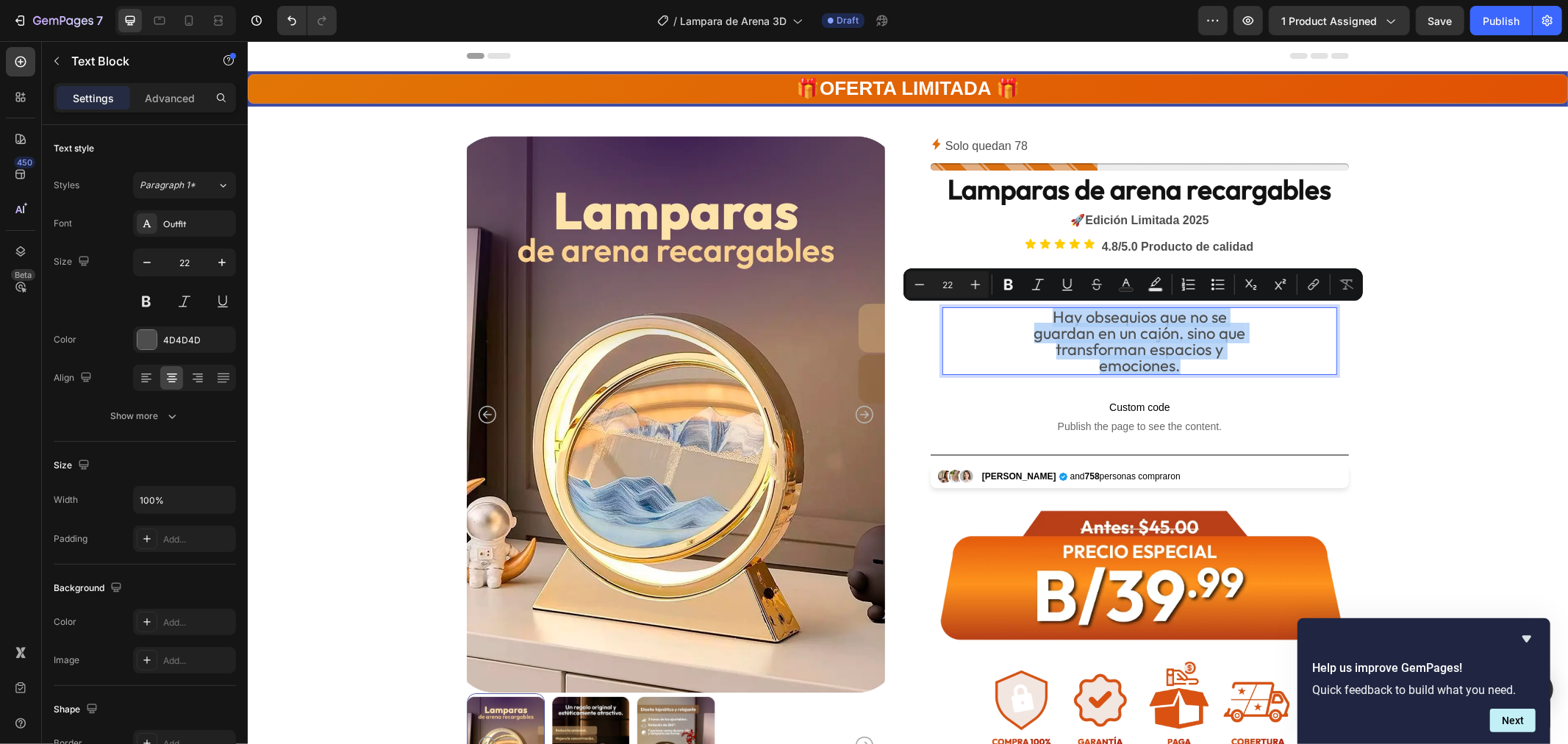
drag, startPoint x: 1178, startPoint y: 365, endPoint x: 1023, endPoint y: 308, distance: 165.1
click at [1024, 308] on div "Hay obsequios que no se guardan en un cajón, sino que transforman espacios y em…" at bounding box center [1139, 340] width 395 height 67
copy div "Hay obsequios que no se guardan en un cajón, sino que transforman espacios y em…"
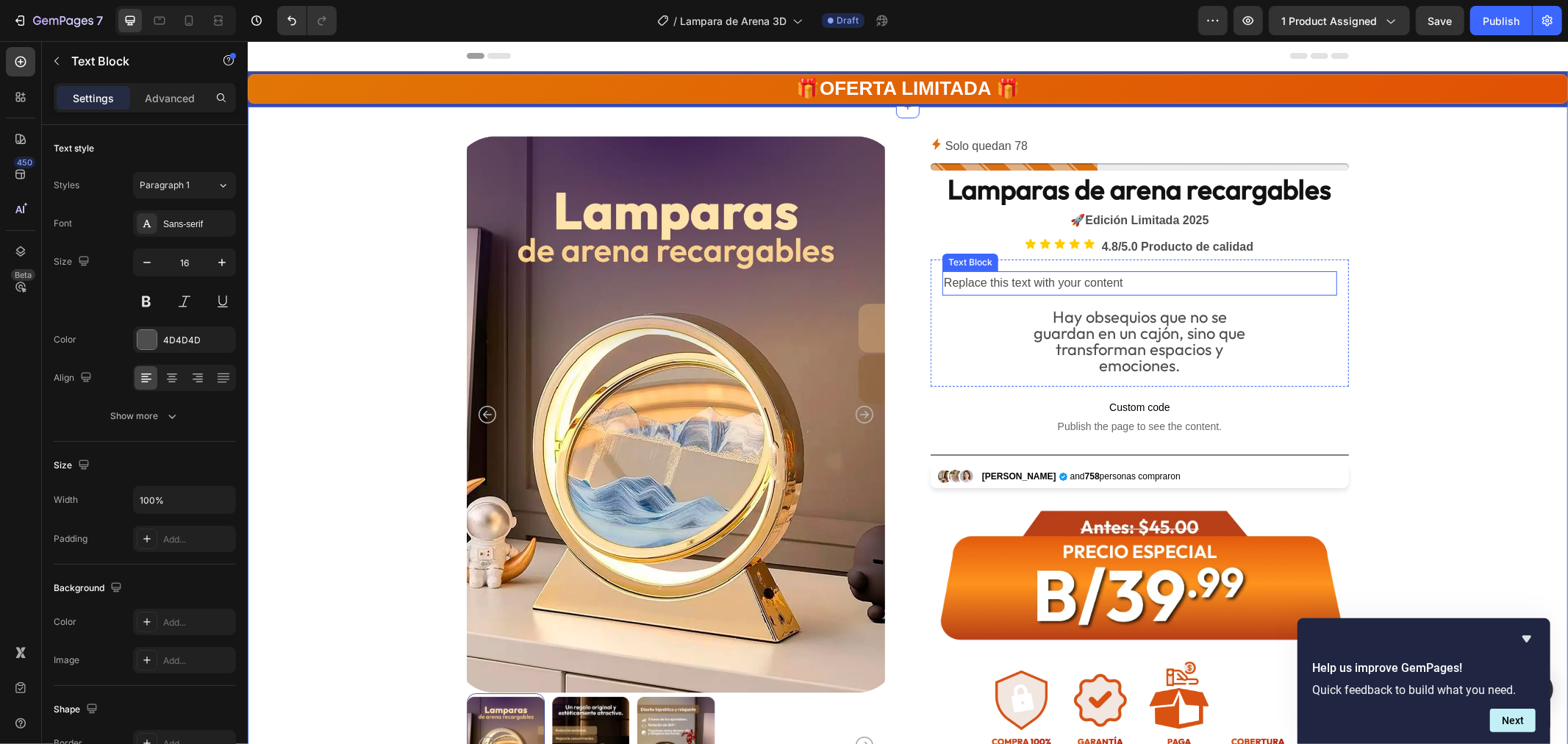
click at [1109, 283] on div "Replace this text with your content" at bounding box center [1139, 283] width 395 height 25
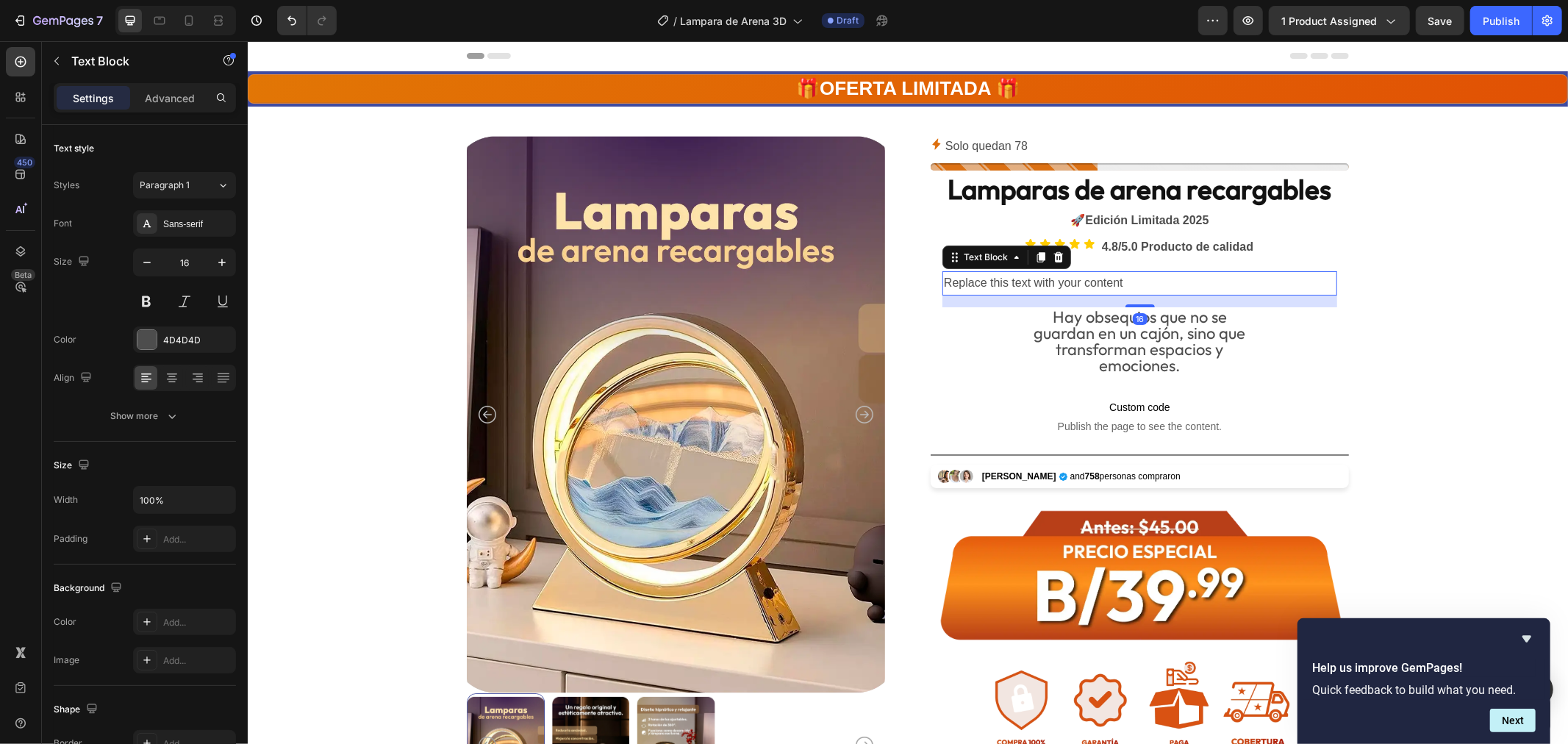
click at [1109, 283] on div "Replace this text with your content" at bounding box center [1139, 283] width 395 height 25
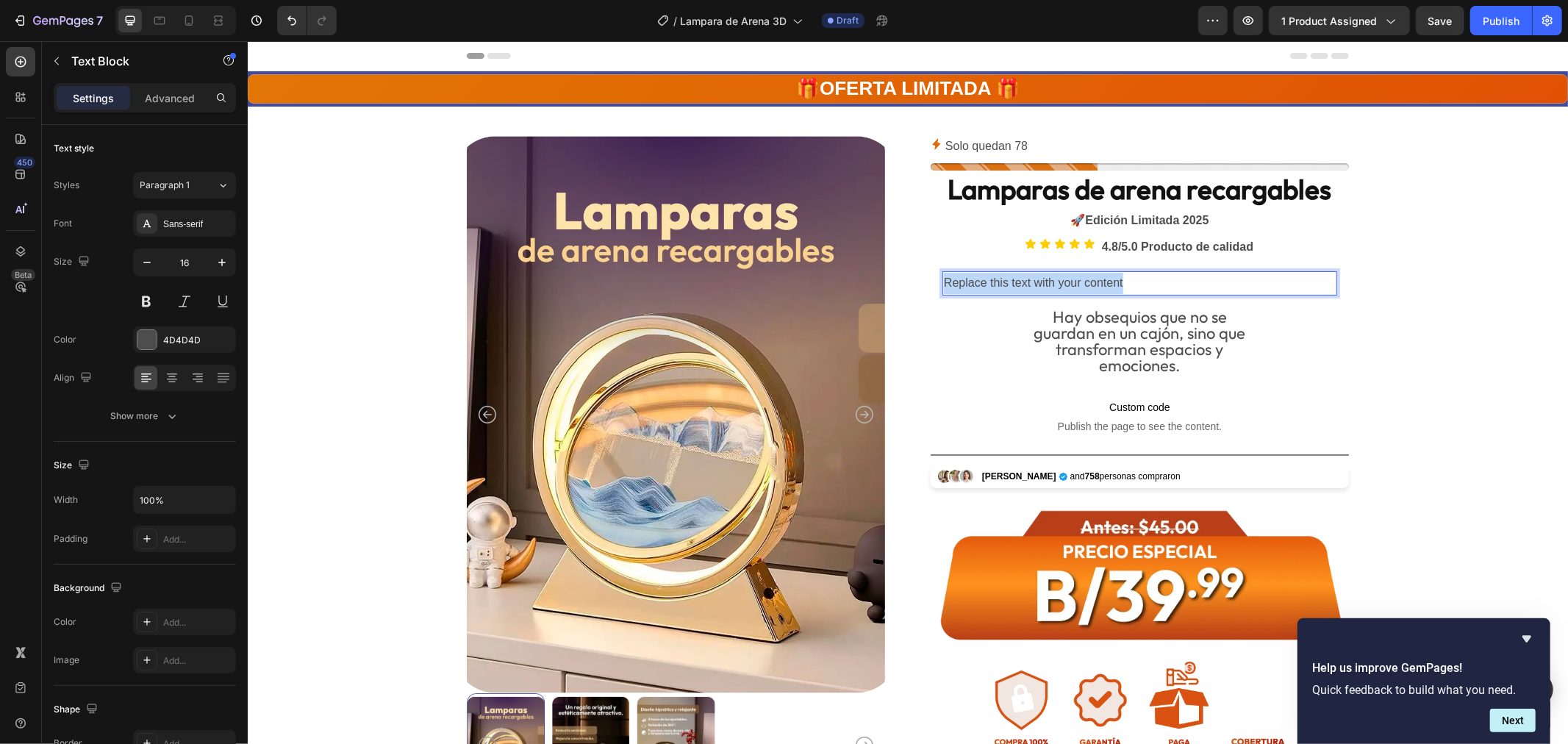
click at [1109, 283] on p "Replace this text with your content" at bounding box center [1139, 282] width 392 height 21
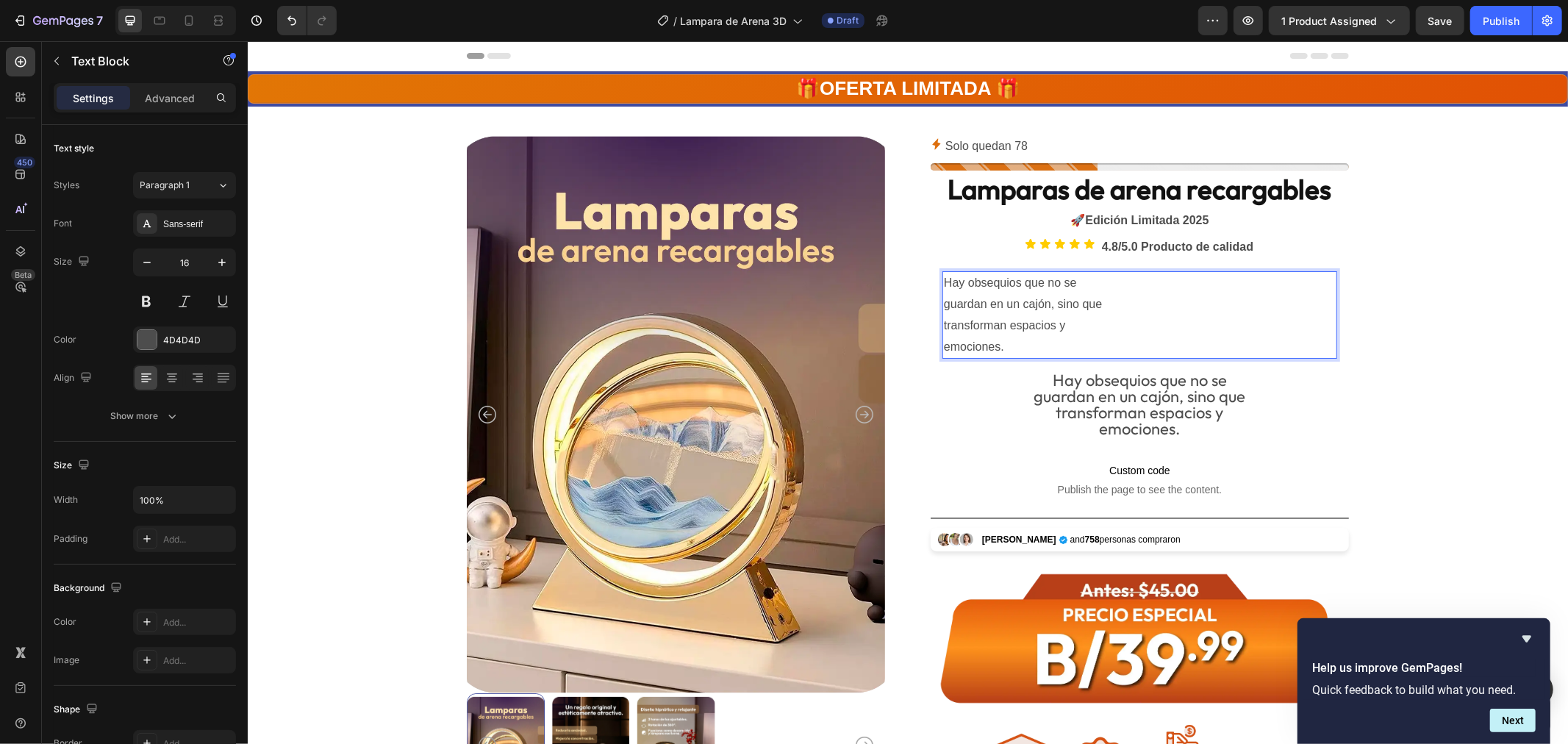
click at [1102, 291] on p "Hay obsequios que no se guardan en un cajón, sino que transforman espacios y" at bounding box center [1139, 303] width 392 height 64
click at [944, 304] on p "Hay obsequios que no se guardan en un cajón, sino que transforman espacios y" at bounding box center [1139, 303] width 392 height 64
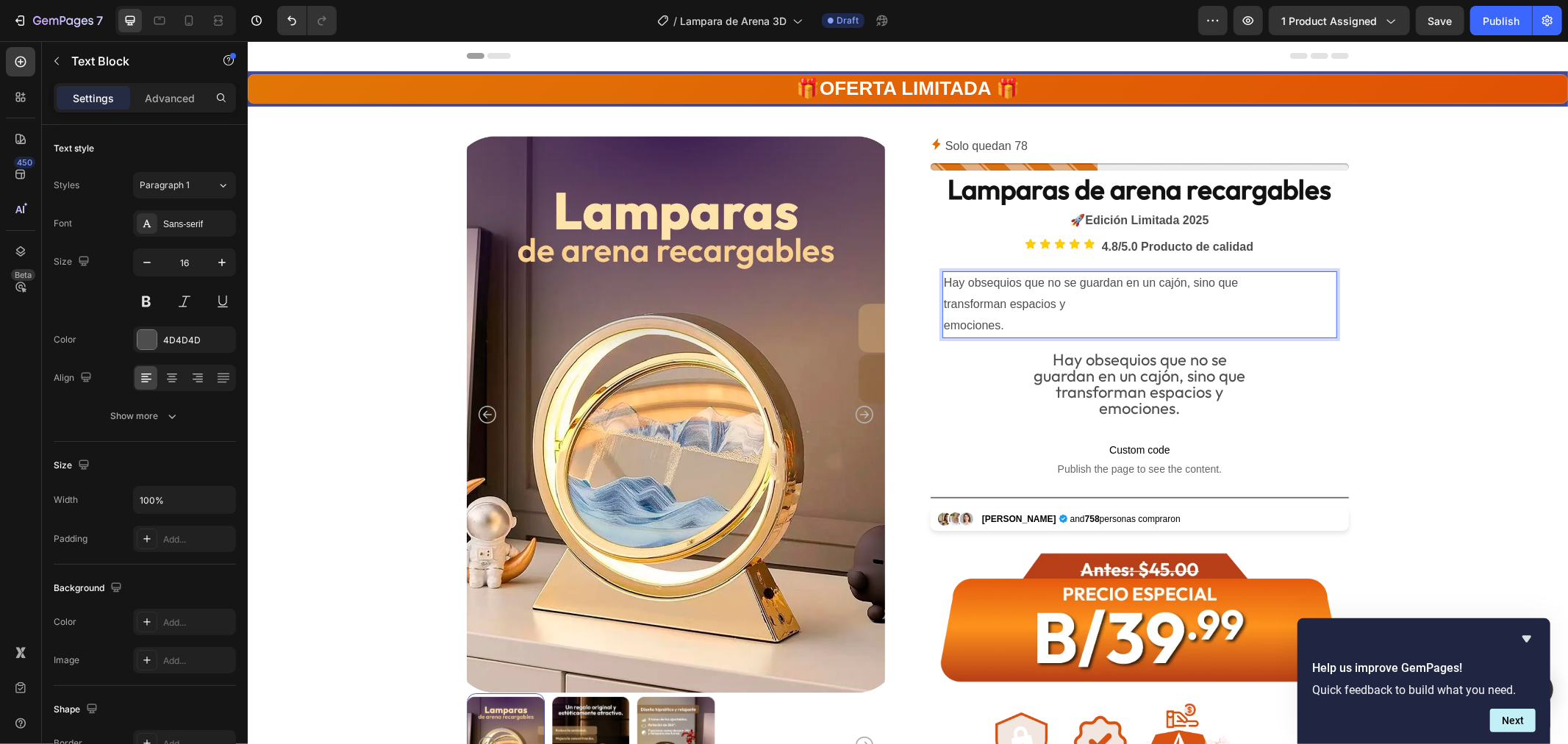
click at [944, 303] on p "Hay obsequios que no se guardan en un cajón, sino que transforman espacios y" at bounding box center [1139, 293] width 392 height 43
click at [1042, 304] on p "Hay obsequios que no se guardan en un cajón, sino quetransforman espacios y" at bounding box center [1139, 293] width 392 height 43
click at [944, 325] on p "emociones." at bounding box center [1139, 325] width 392 height 21
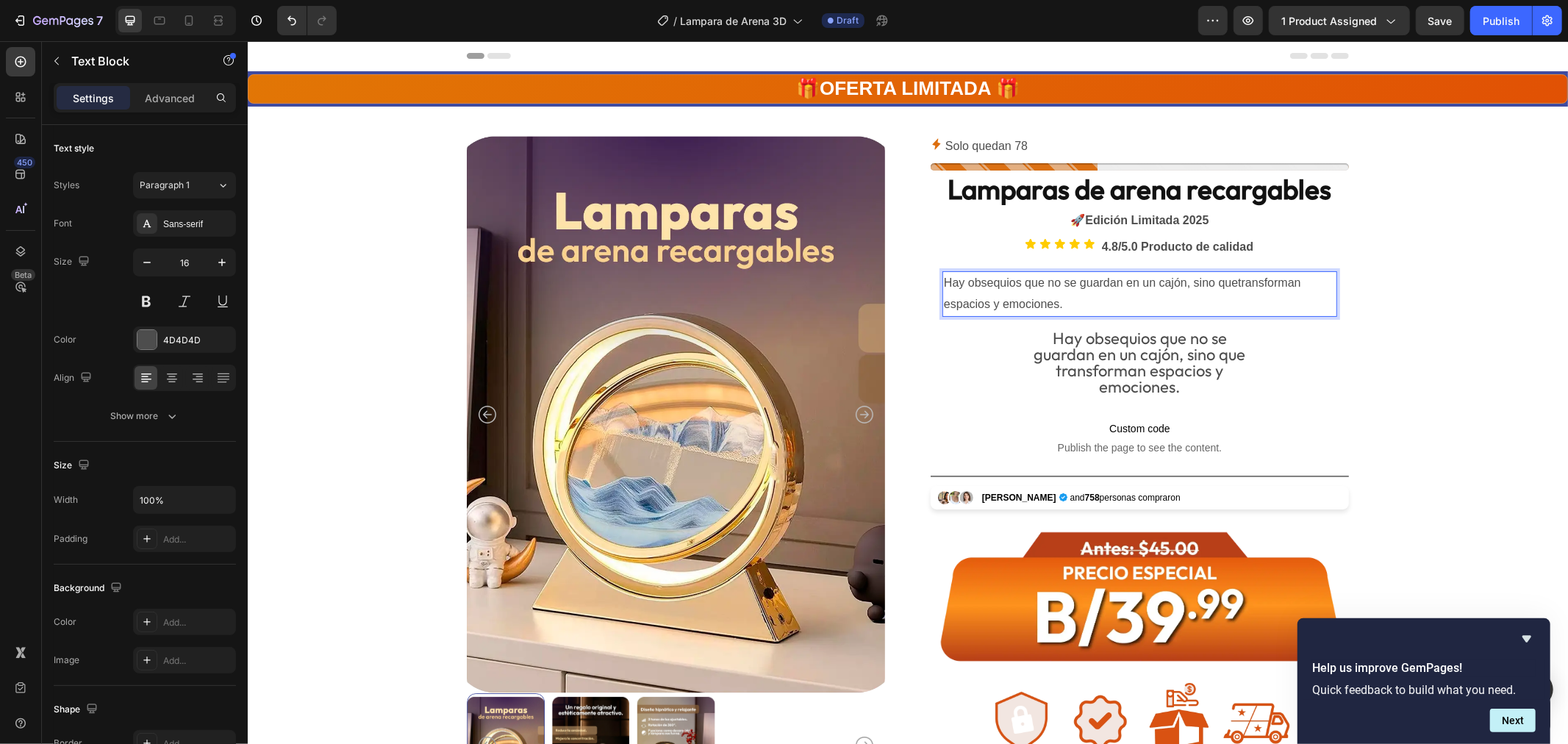
click at [1232, 282] on p "Hay obsequios que no se guardan en un cajón, sino quetransforman espacios y emo…" at bounding box center [1139, 293] width 392 height 43
click at [1076, 302] on p "Hay obsequios que no se guardan en un cajón, sino que transforman espacios y em…" at bounding box center [1139, 293] width 392 height 43
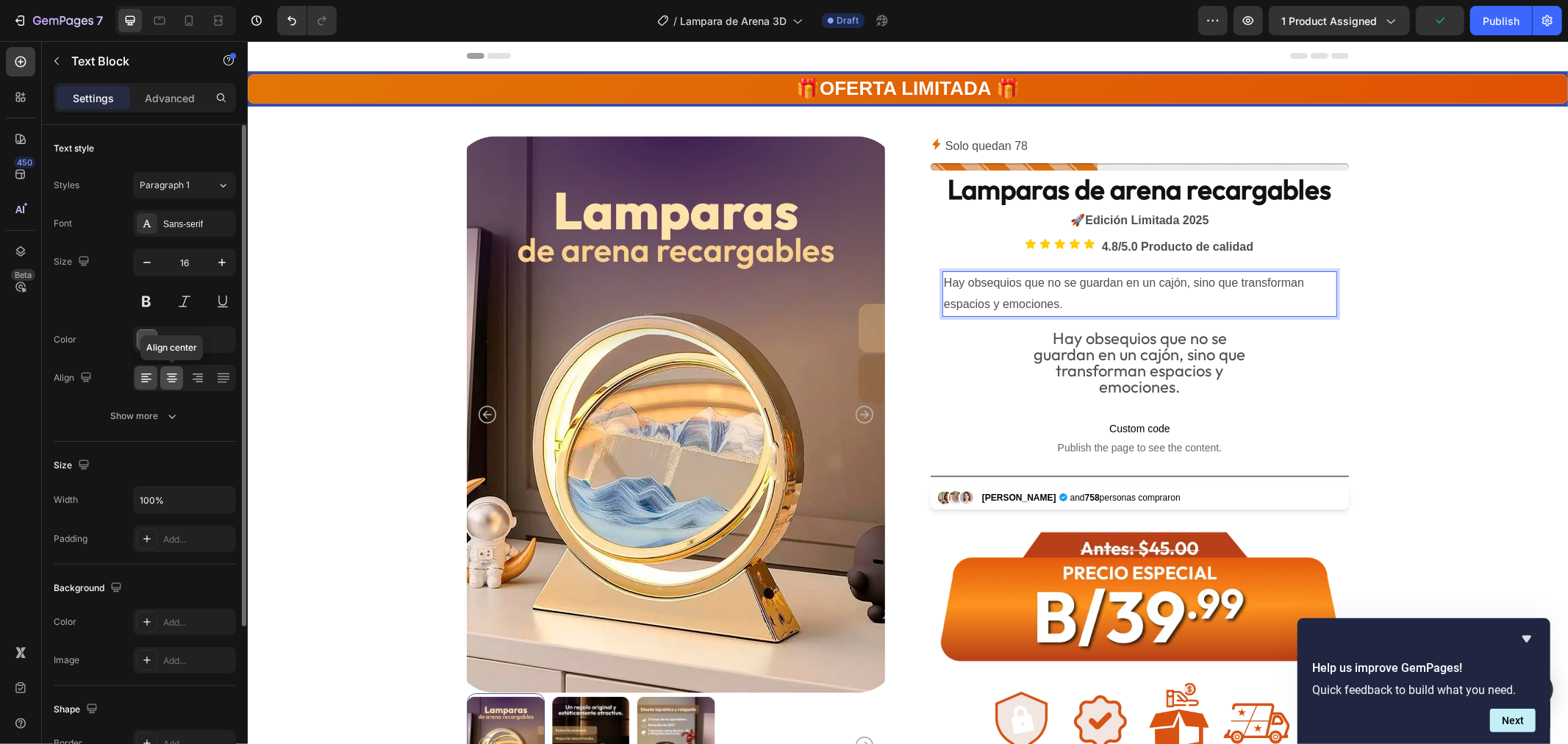
click at [172, 380] on icon at bounding box center [171, 377] width 14 height 14
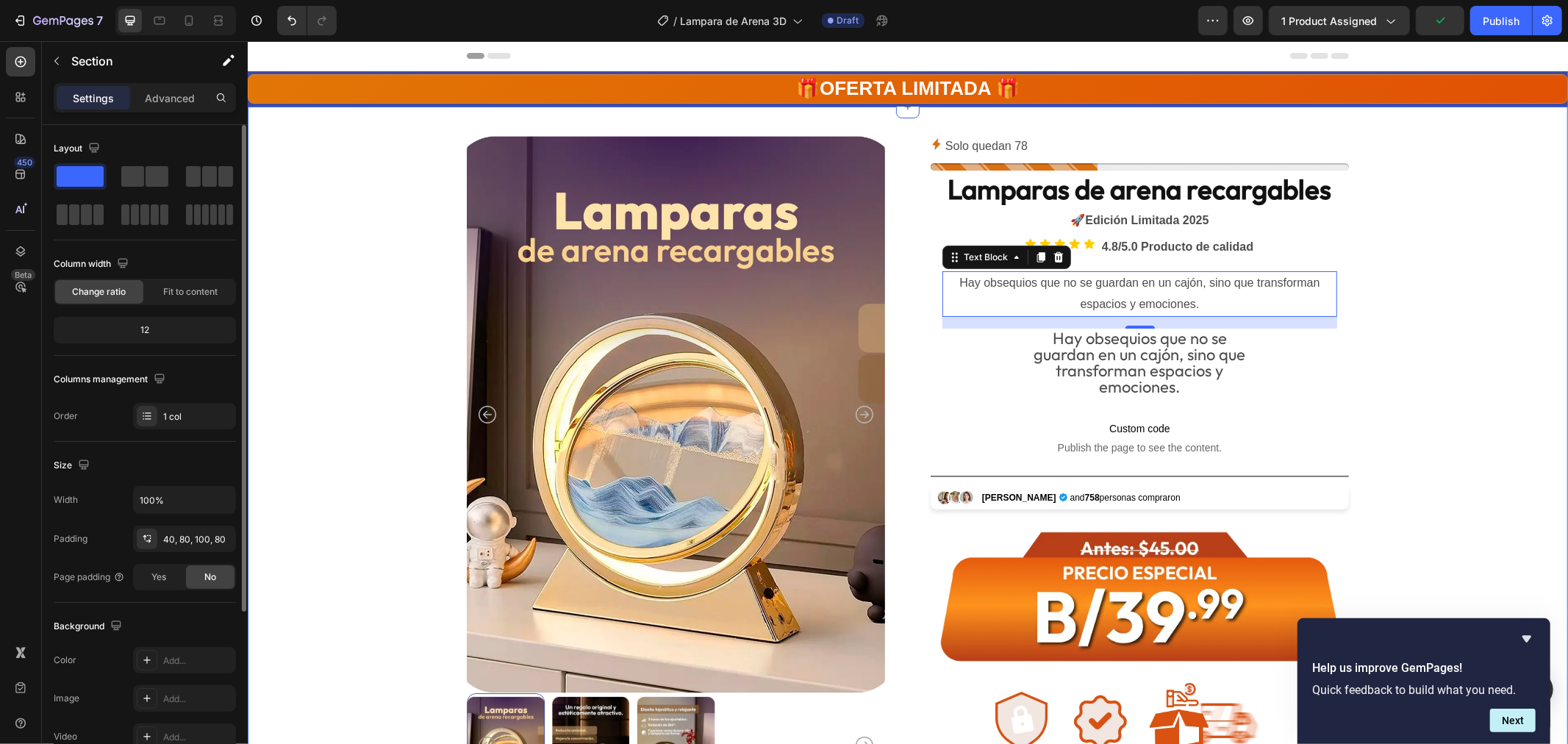
drag, startPoint x: 1407, startPoint y: 357, endPoint x: 1399, endPoint y: 357, distance: 8.0
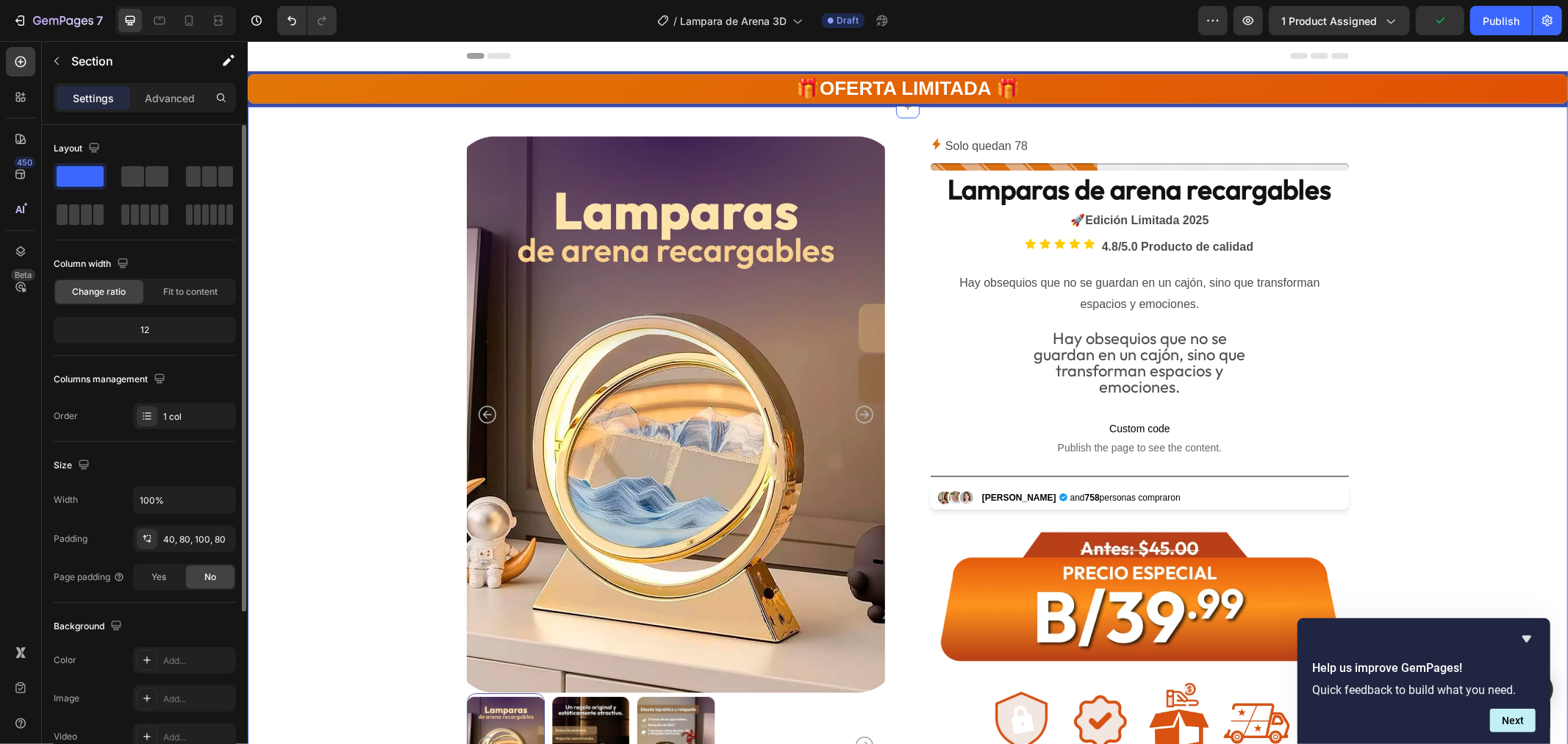
click at [1154, 371] on p "Hay obsequios que no se guardan en un cajón, sino que transforman espacios y" at bounding box center [1139, 353] width 392 height 48
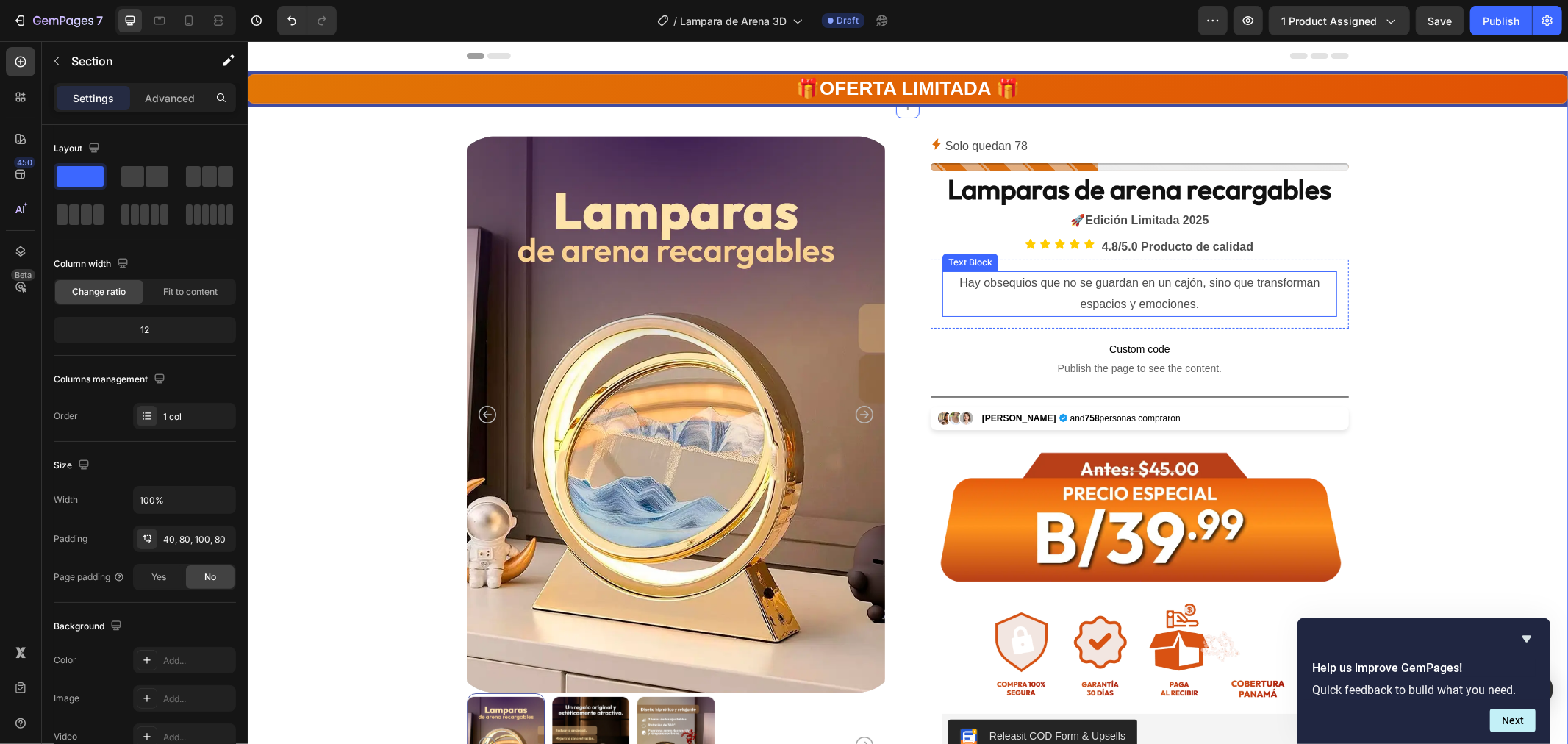
click at [1149, 275] on p "Hay obsequios que no se guardan en un cajón, sino que transforman espacios y em…" at bounding box center [1139, 293] width 392 height 43
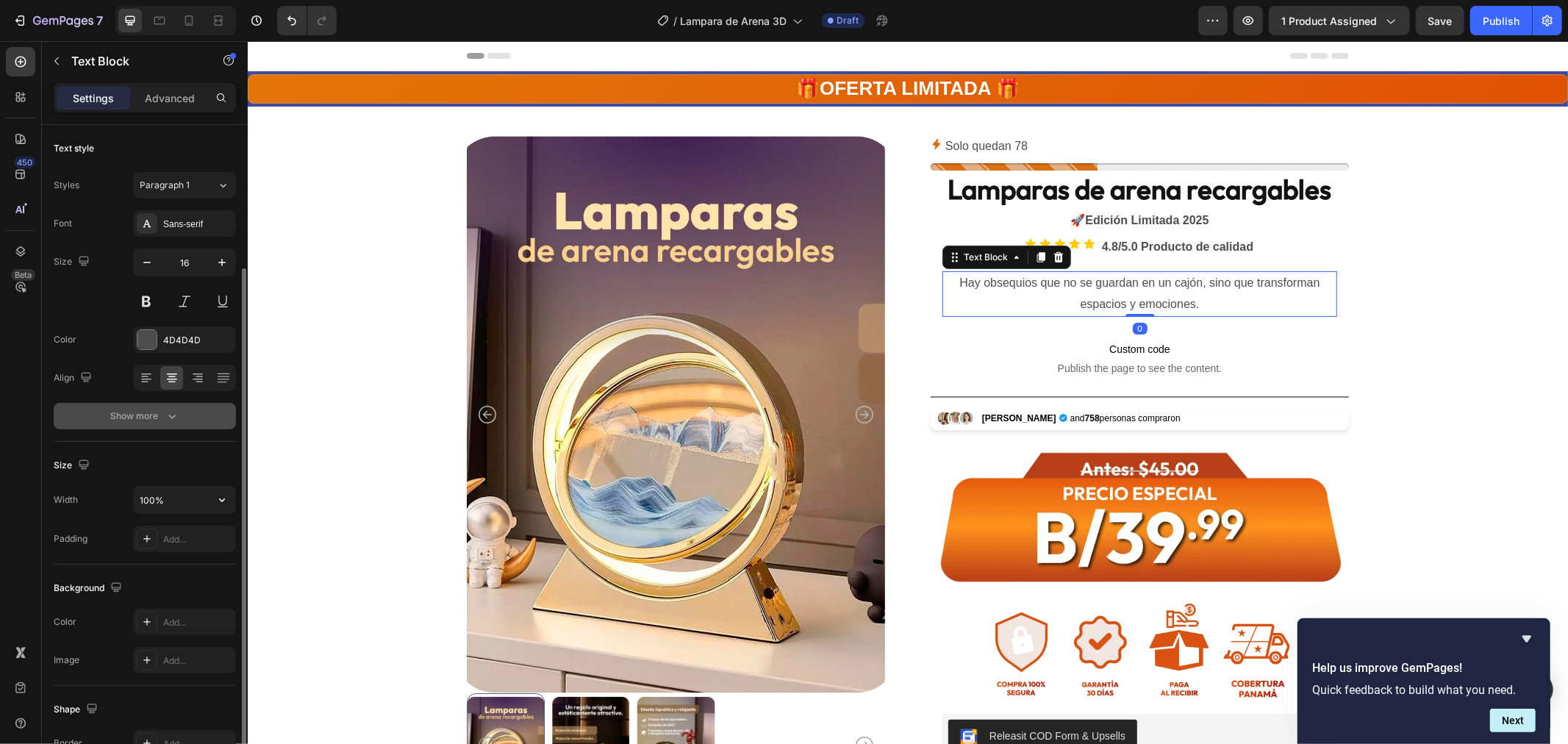
scroll to position [82, 0]
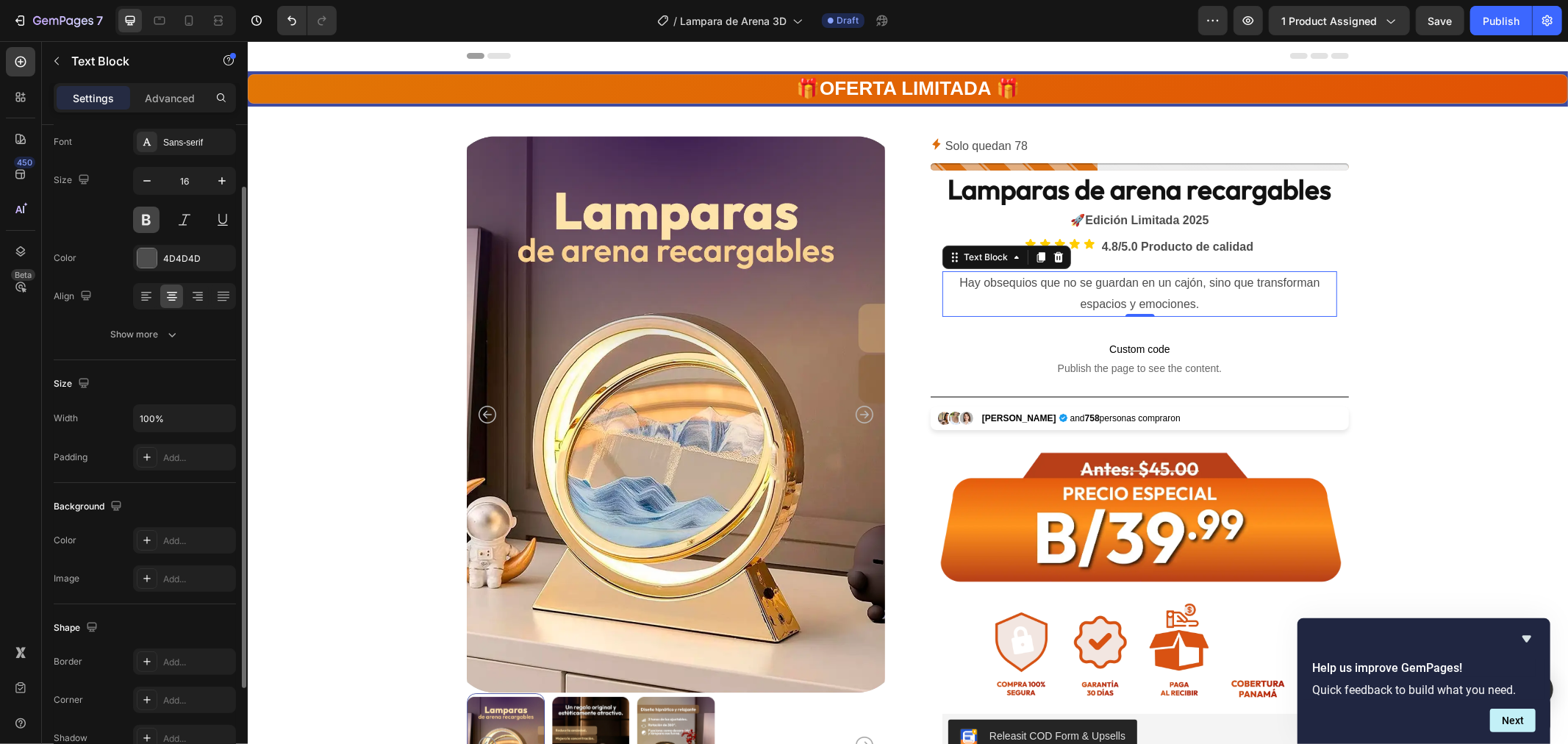
click at [149, 221] on button at bounding box center [146, 219] width 27 height 27
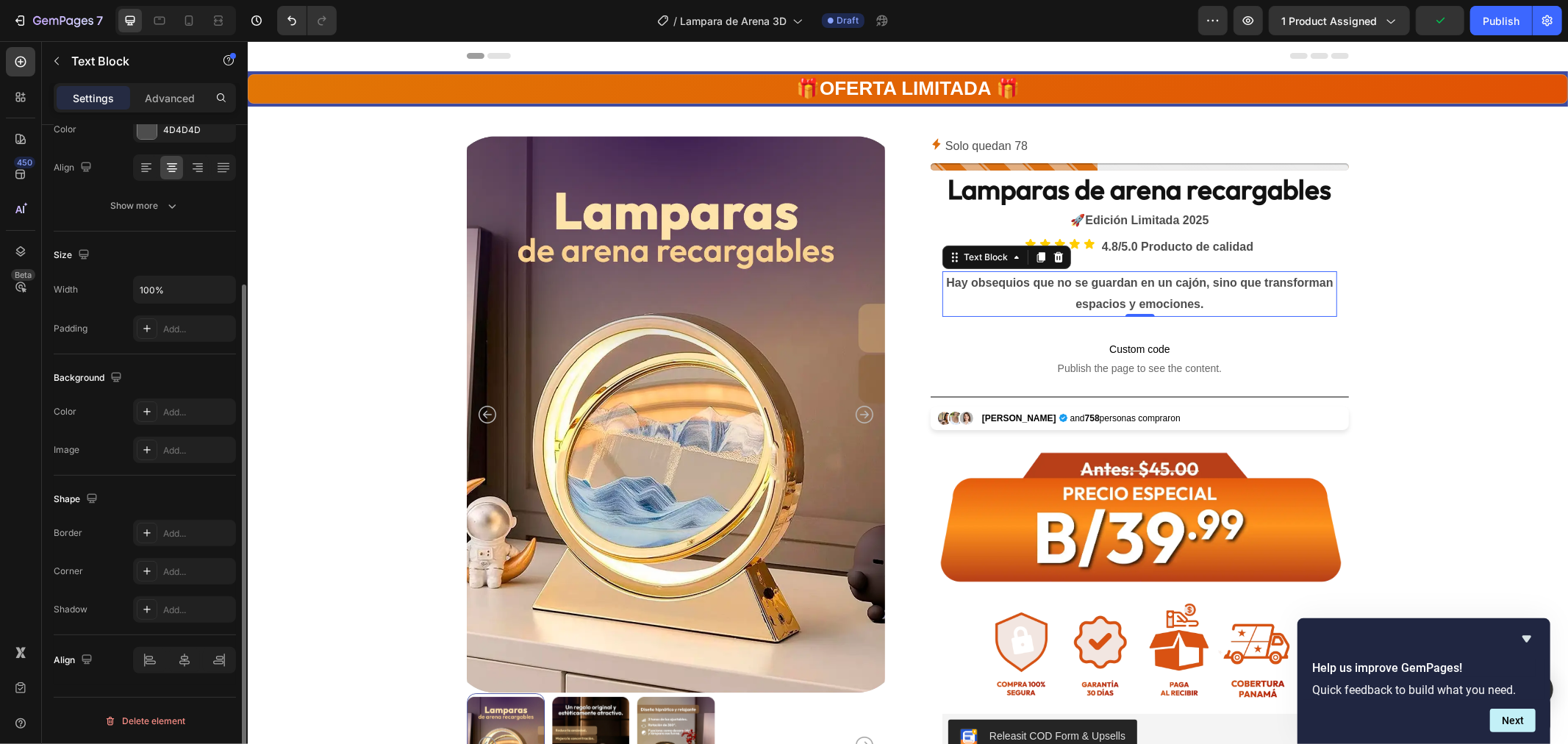
scroll to position [0, 0]
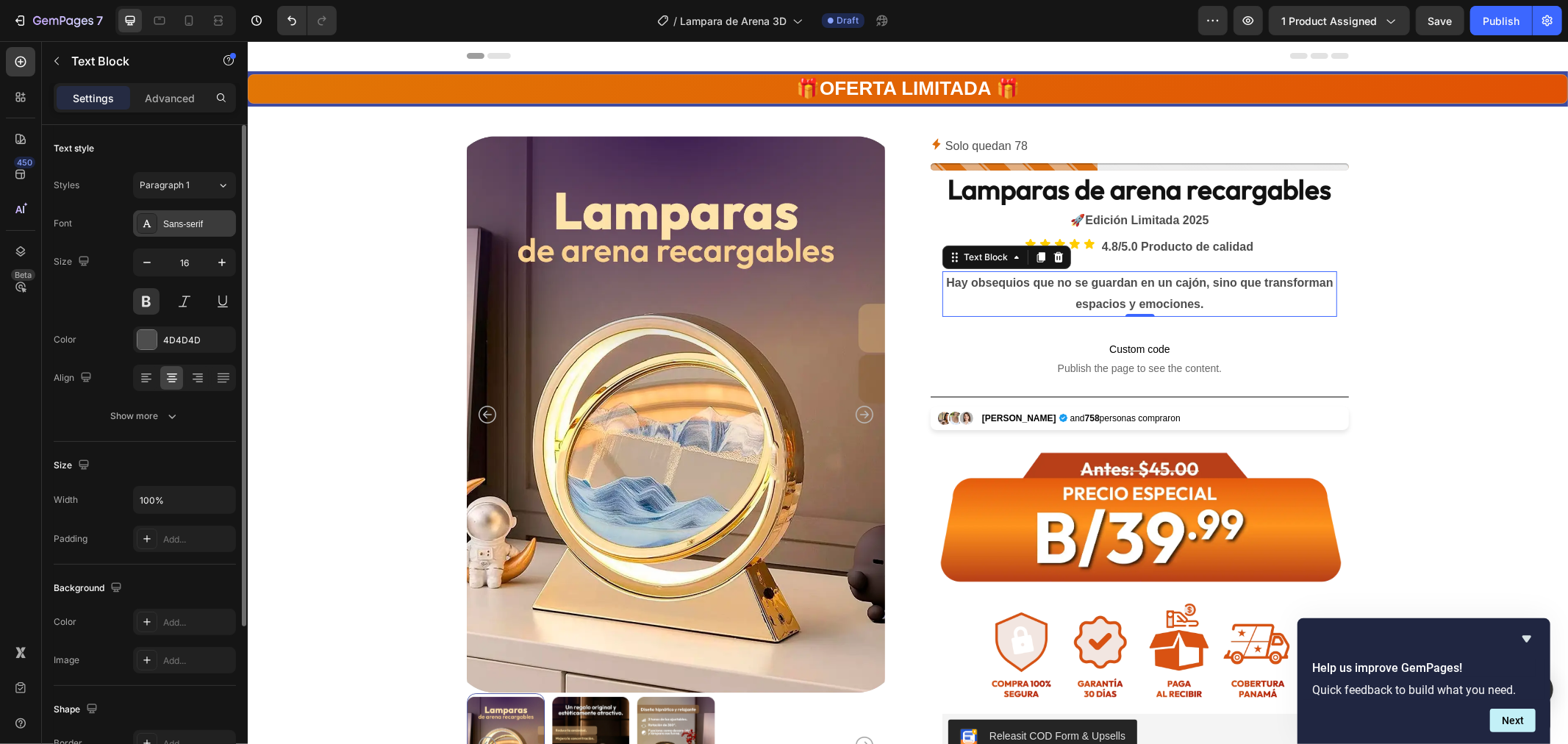
click at [210, 225] on div "Sans-serif" at bounding box center [198, 224] width 69 height 13
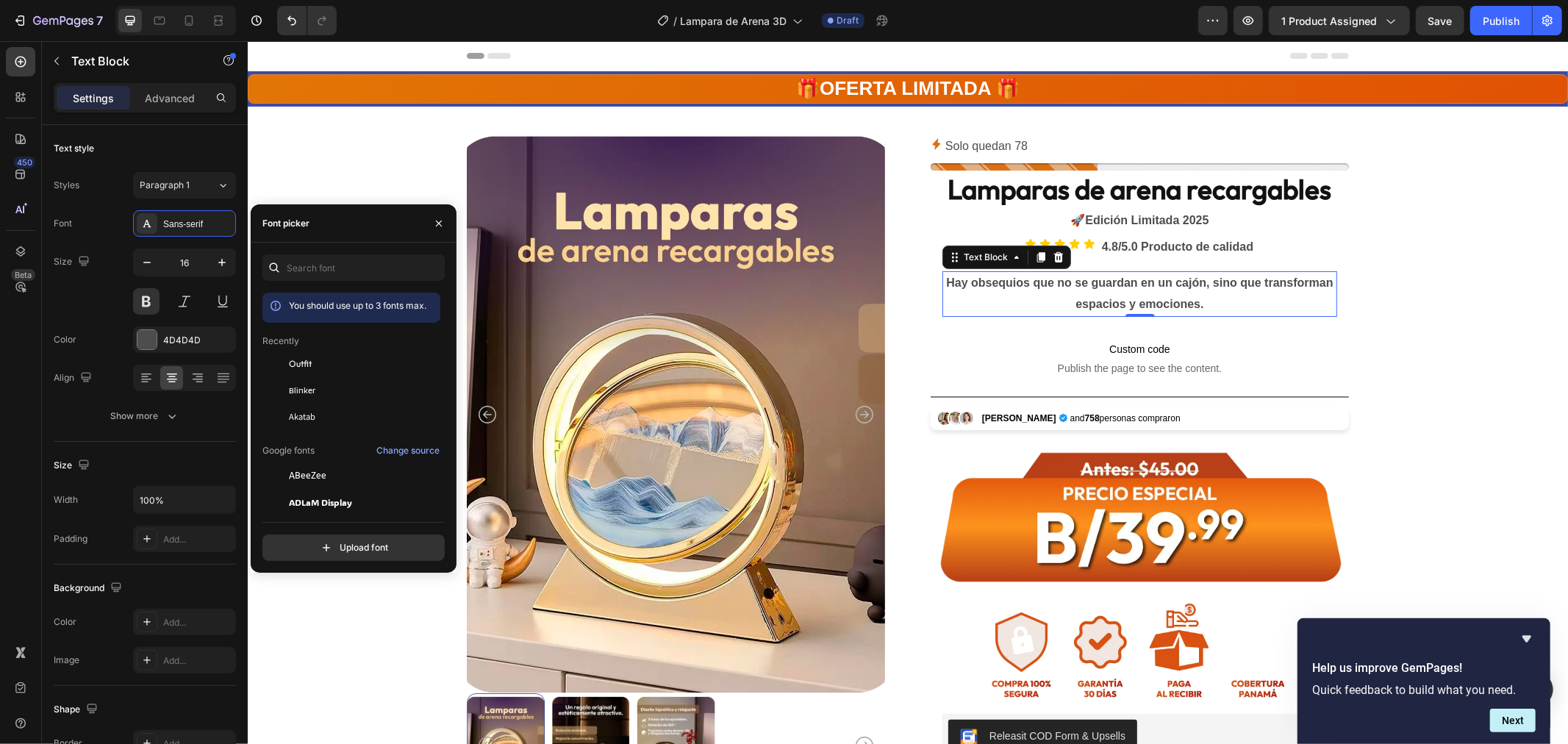
click at [309, 359] on span "Outfit" at bounding box center [300, 364] width 23 height 13
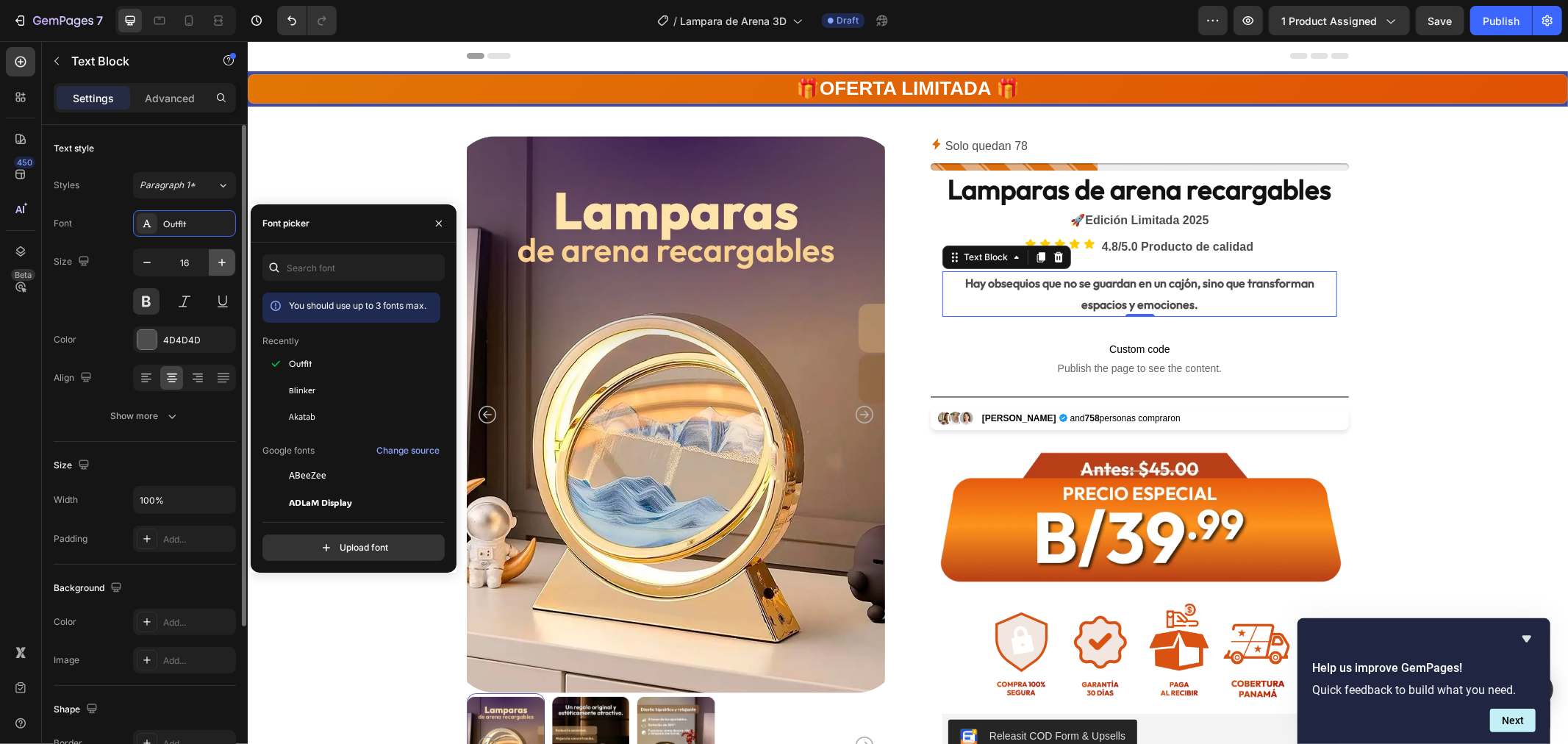
click at [224, 265] on icon "button" at bounding box center [221, 262] width 14 height 14
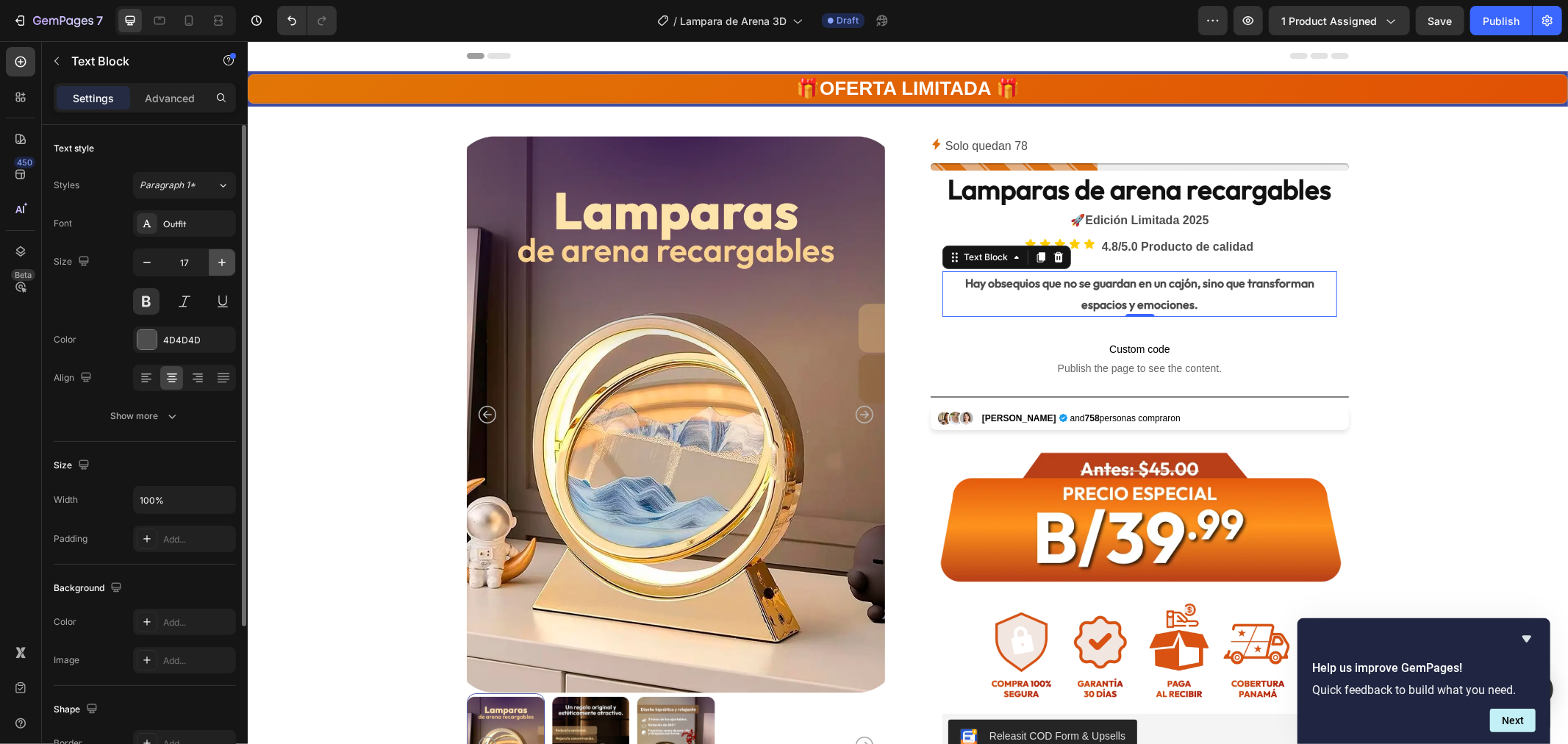
click at [224, 265] on icon "button" at bounding box center [221, 262] width 14 height 14
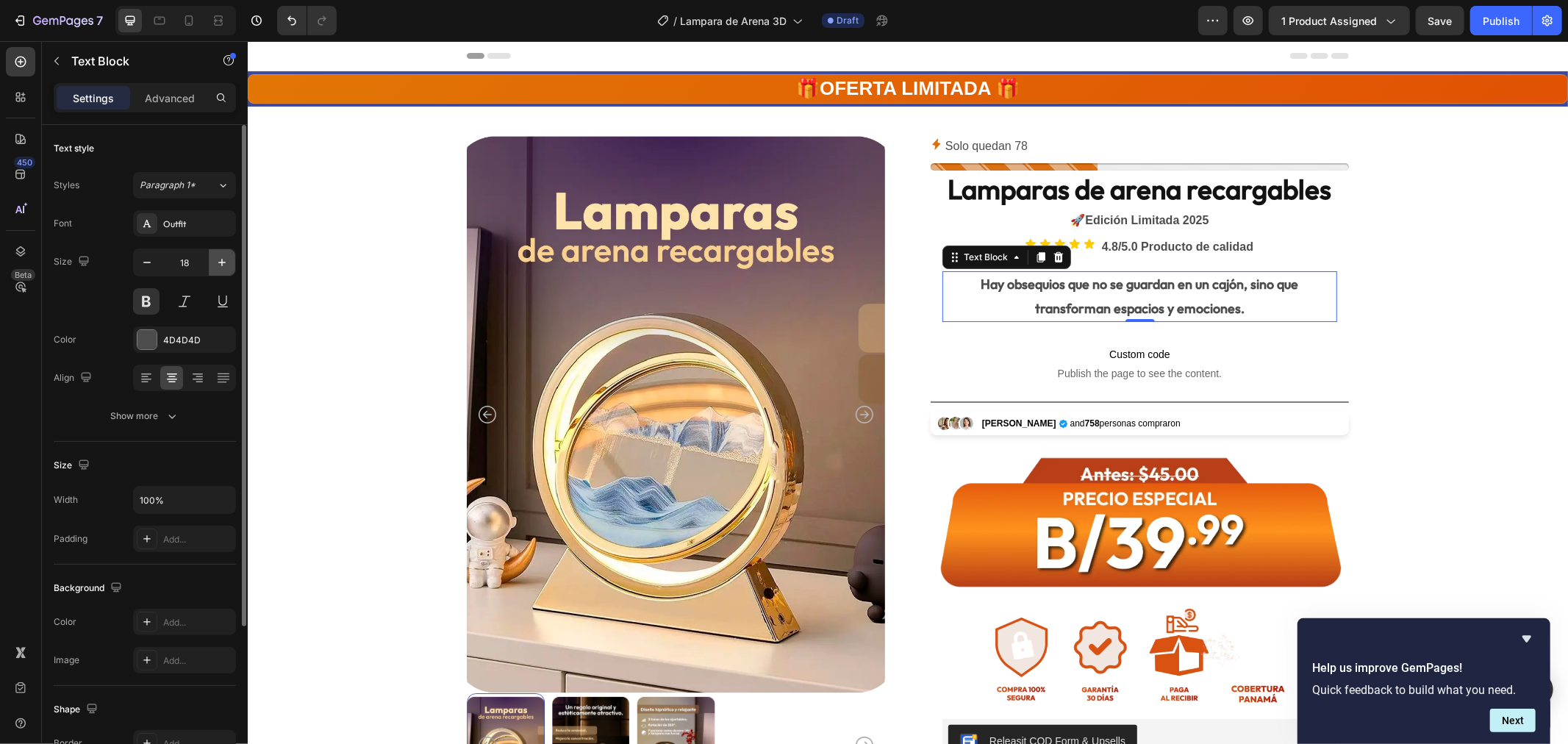
click at [224, 265] on icon "button" at bounding box center [221, 262] width 14 height 14
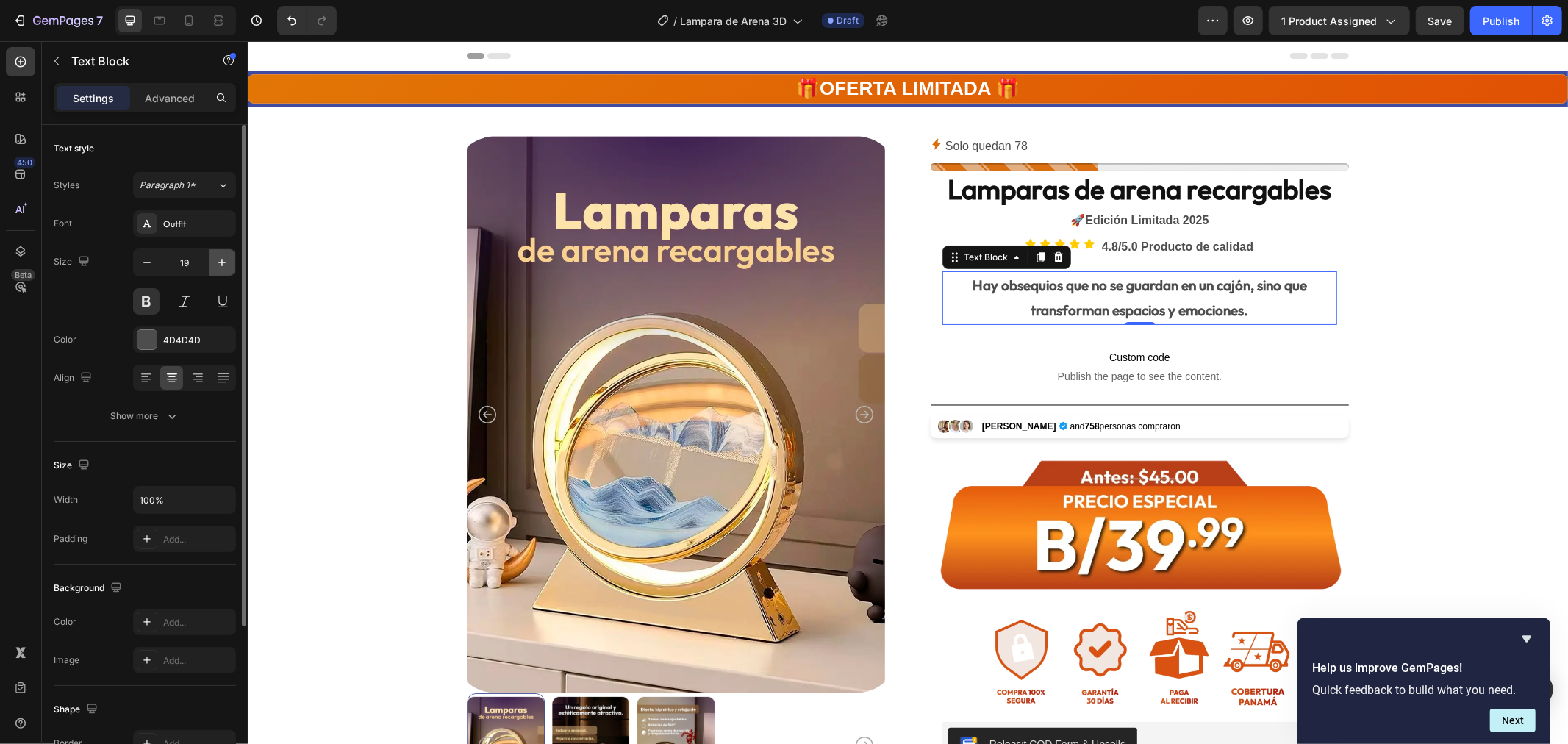
click at [224, 265] on icon "button" at bounding box center [221, 262] width 14 height 14
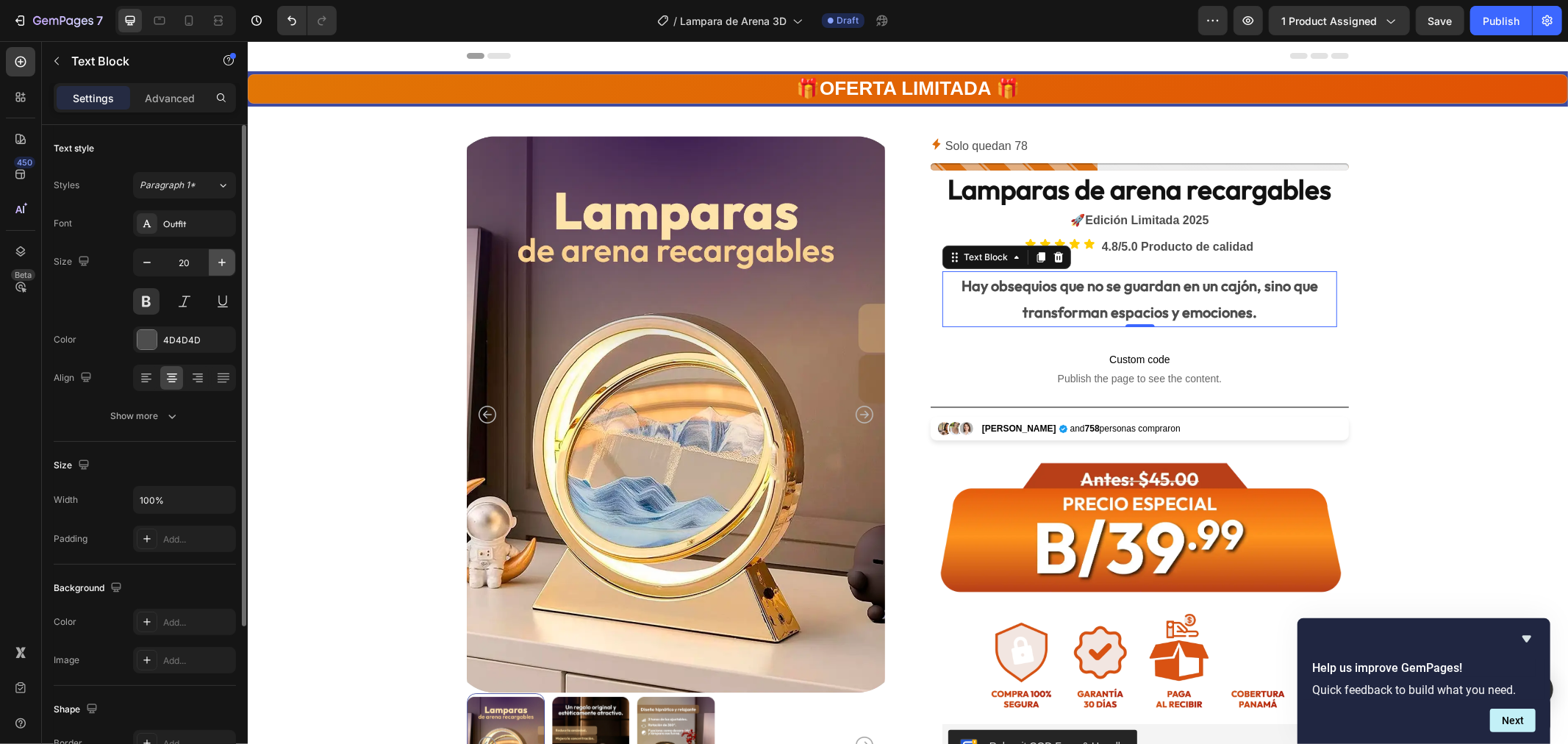
click at [224, 265] on icon "button" at bounding box center [221, 262] width 14 height 14
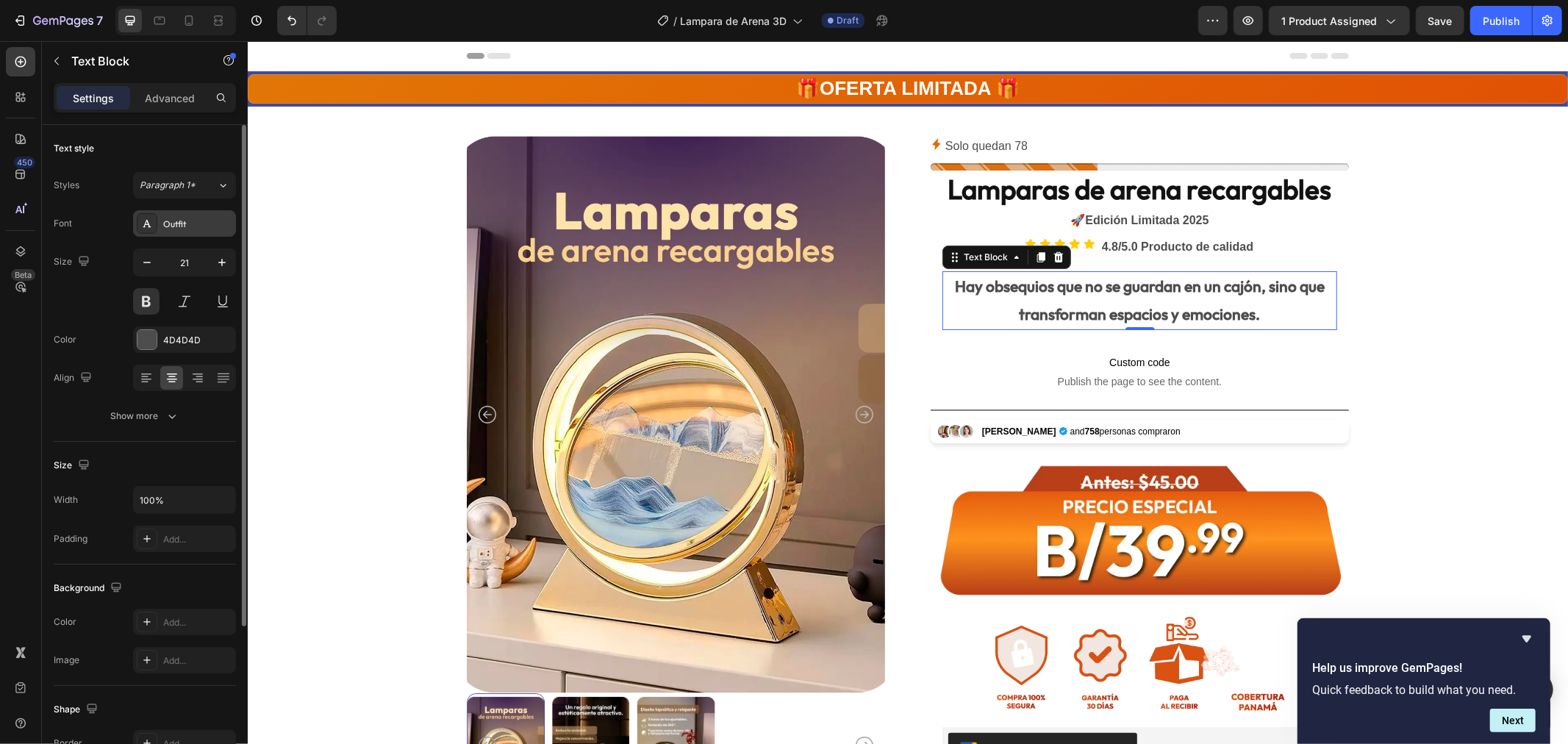
click at [182, 226] on div "Outfit" at bounding box center [198, 224] width 69 height 13
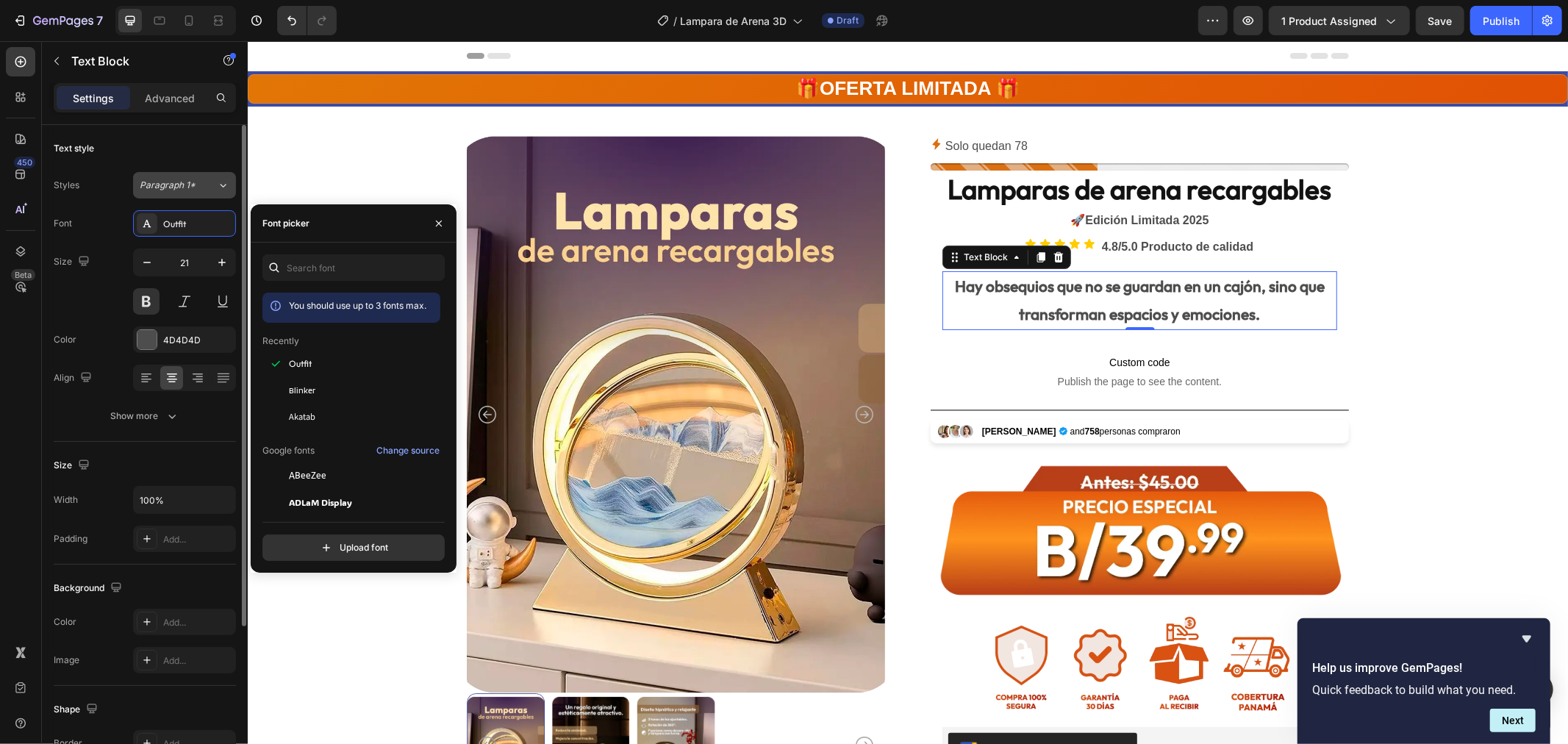
click at [177, 179] on span "Paragraph 1*" at bounding box center [167, 185] width 56 height 13
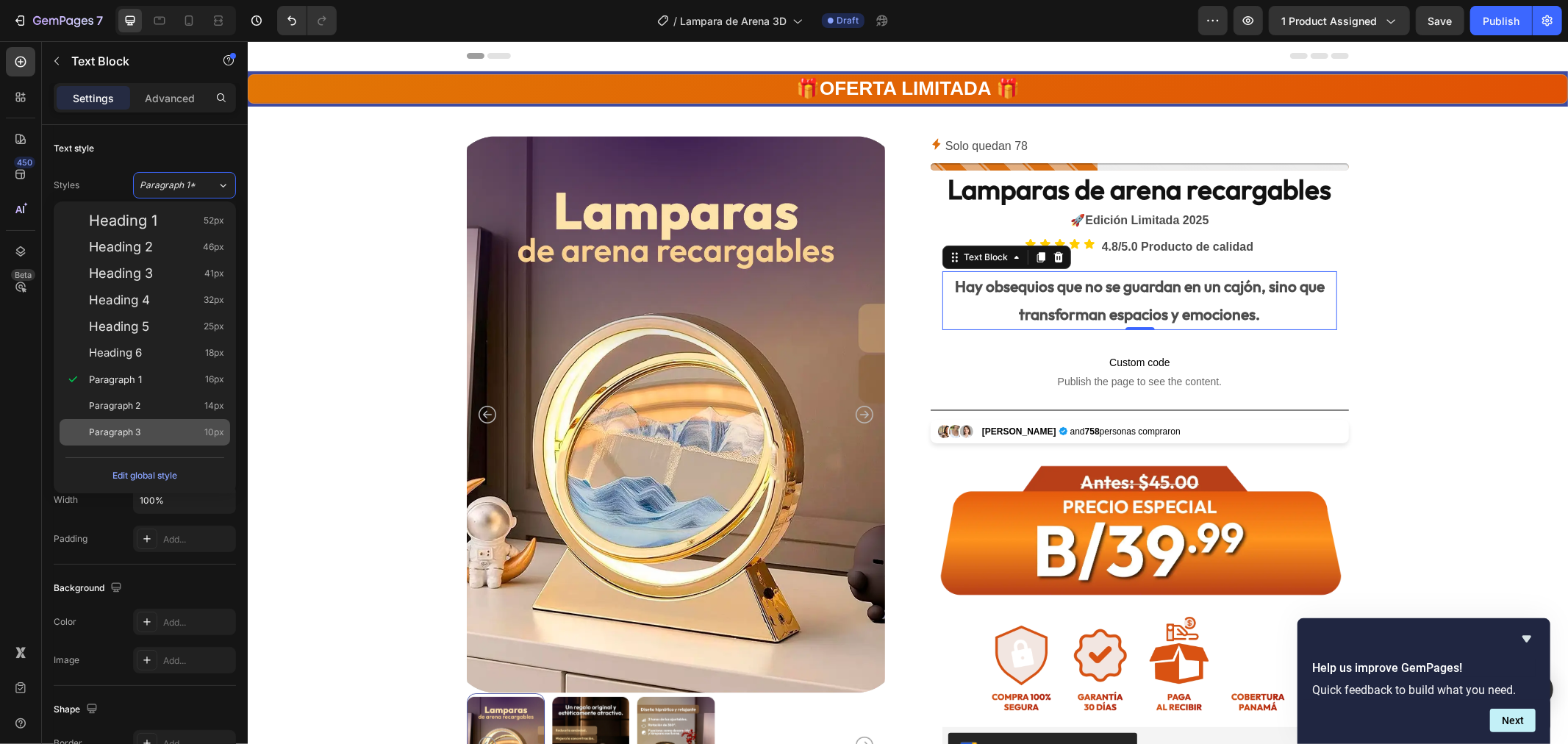
click at [144, 425] on div "Paragraph 3 10px" at bounding box center [157, 431] width 135 height 14
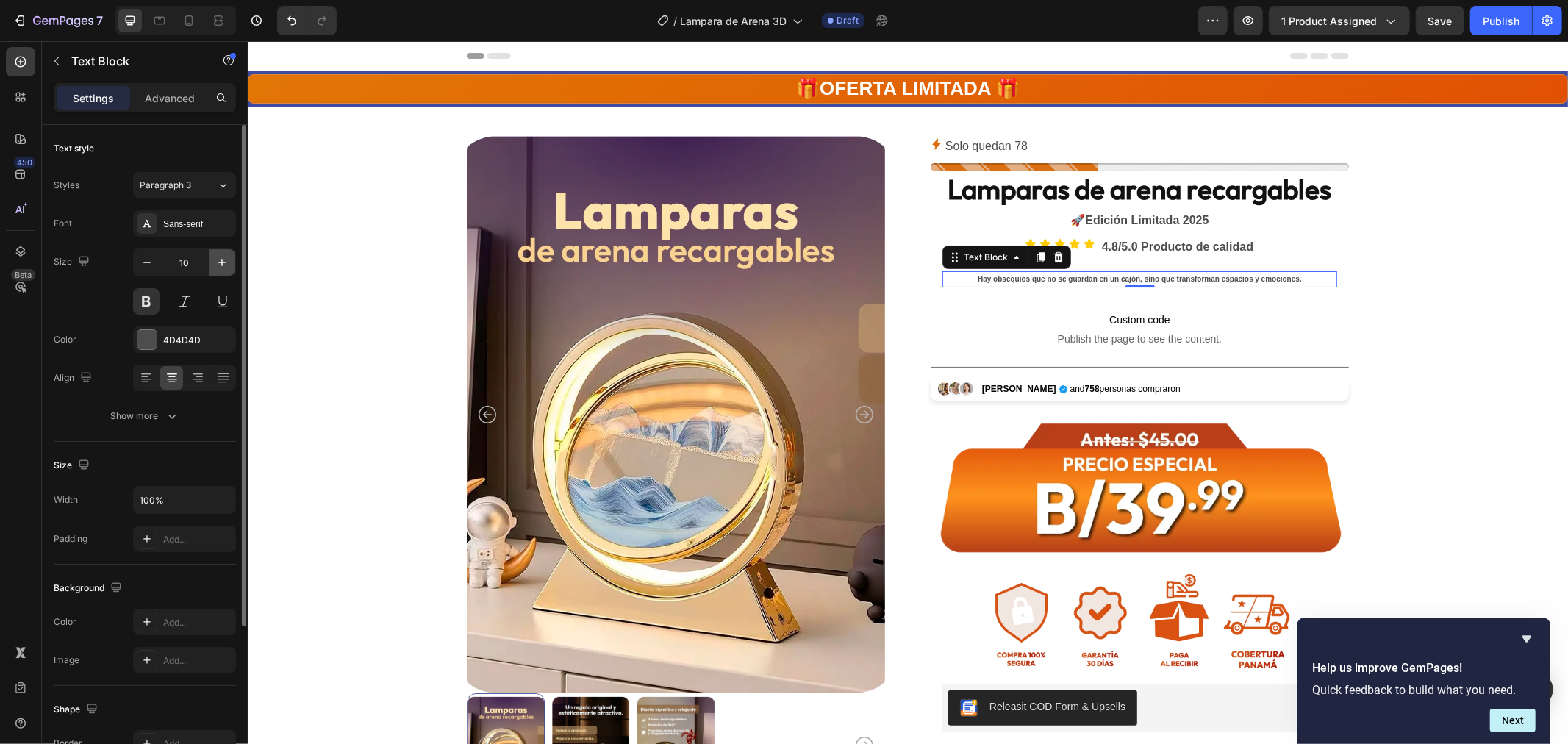
click at [222, 258] on icon "button" at bounding box center [221, 262] width 14 height 14
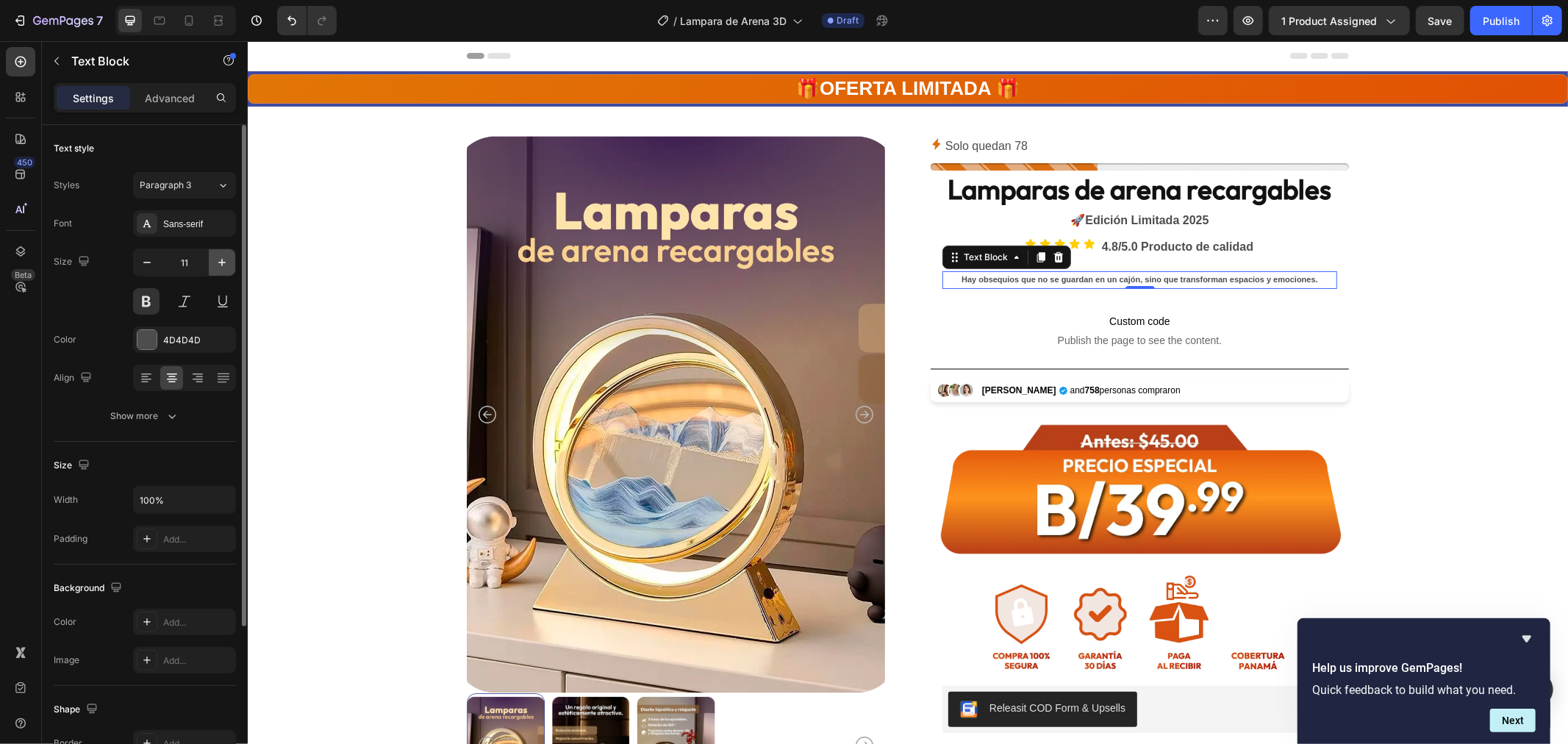
click at [222, 258] on icon "button" at bounding box center [221, 262] width 14 height 14
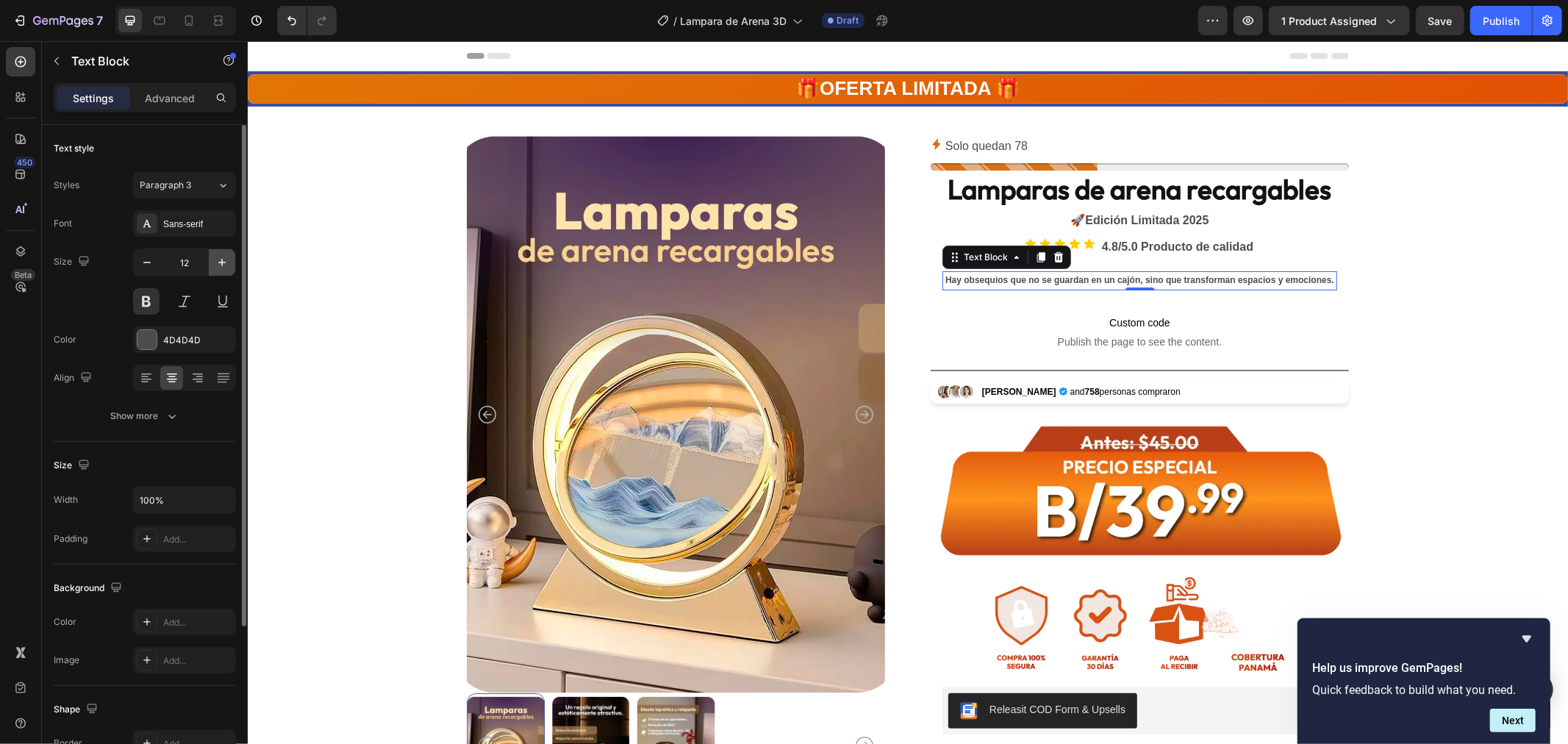
click at [222, 258] on icon "button" at bounding box center [221, 262] width 14 height 14
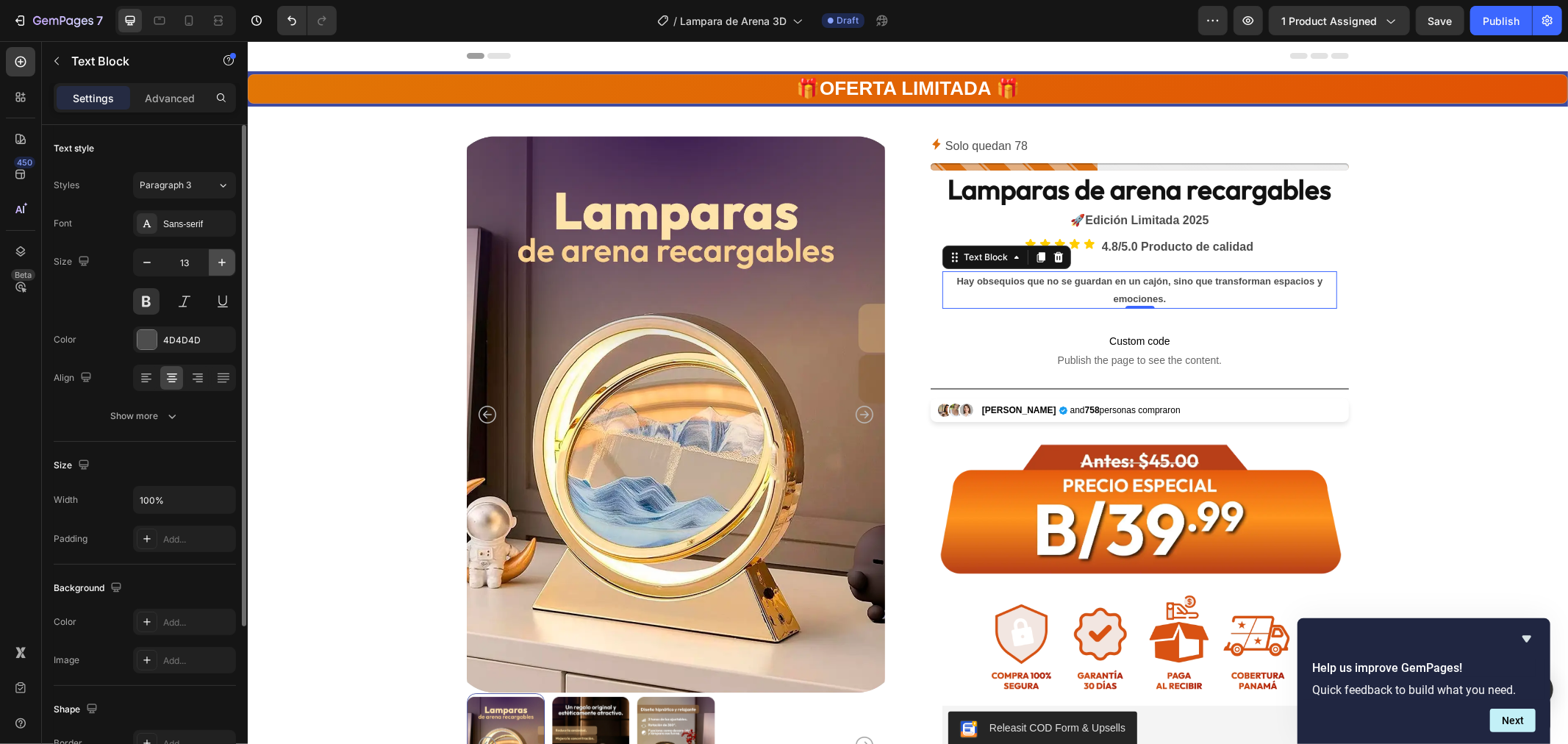
click at [222, 258] on icon "button" at bounding box center [221, 262] width 14 height 14
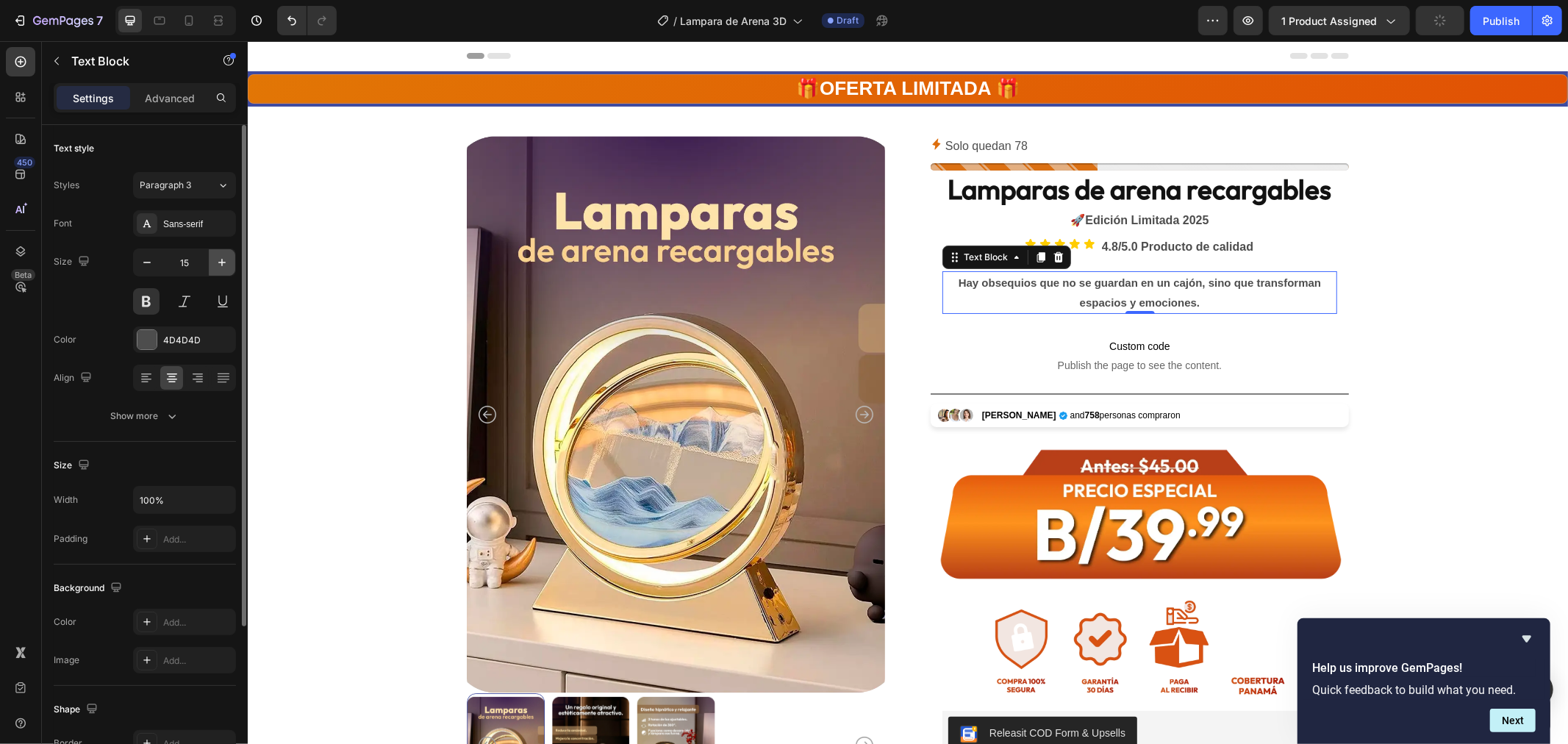
click at [222, 258] on icon "button" at bounding box center [221, 262] width 14 height 14
type input "16"
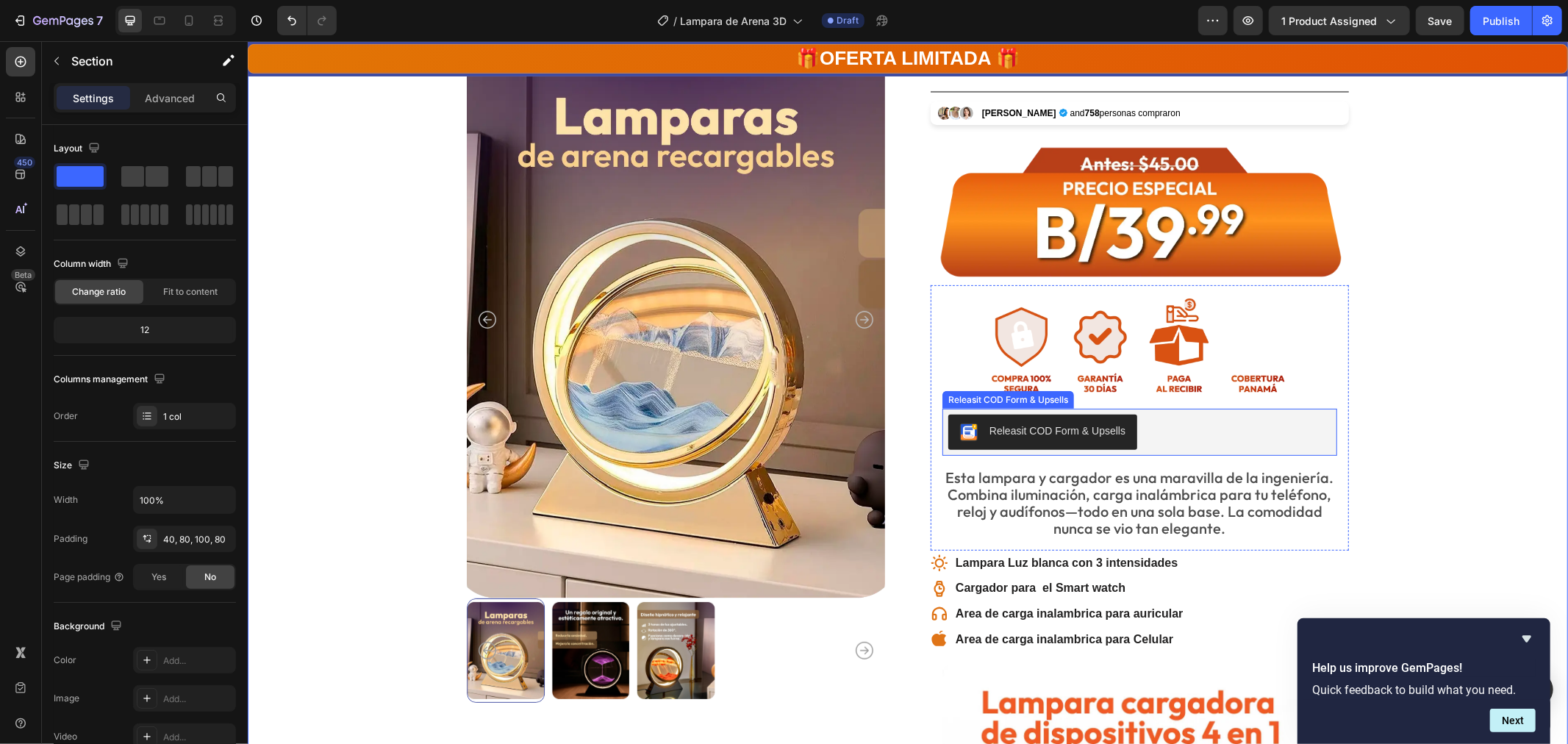
scroll to position [327, 0]
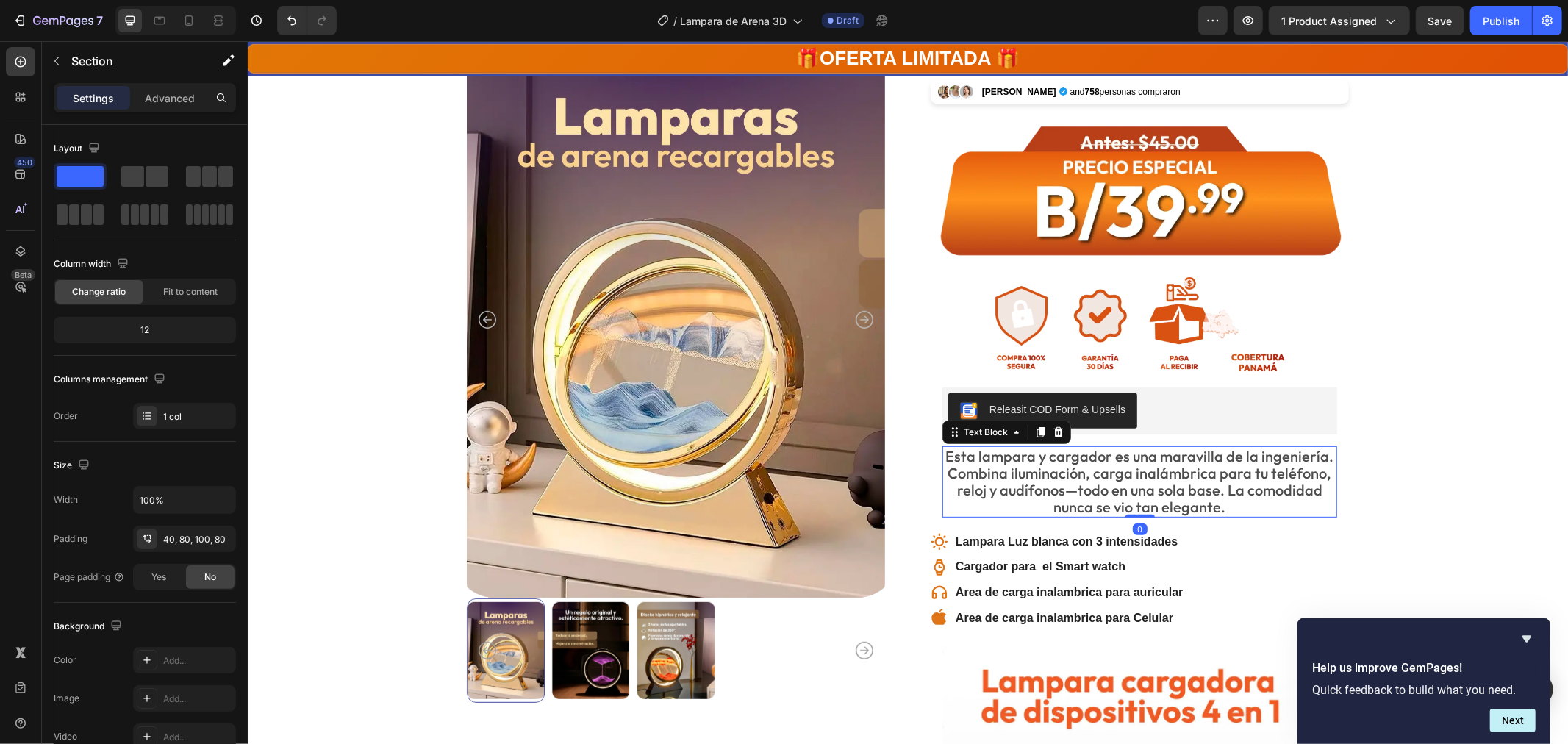
click at [1080, 459] on p "Esta lampara y cargador es una maravilla de la ingeniería. Combina iluminación,…" at bounding box center [1139, 481] width 392 height 68
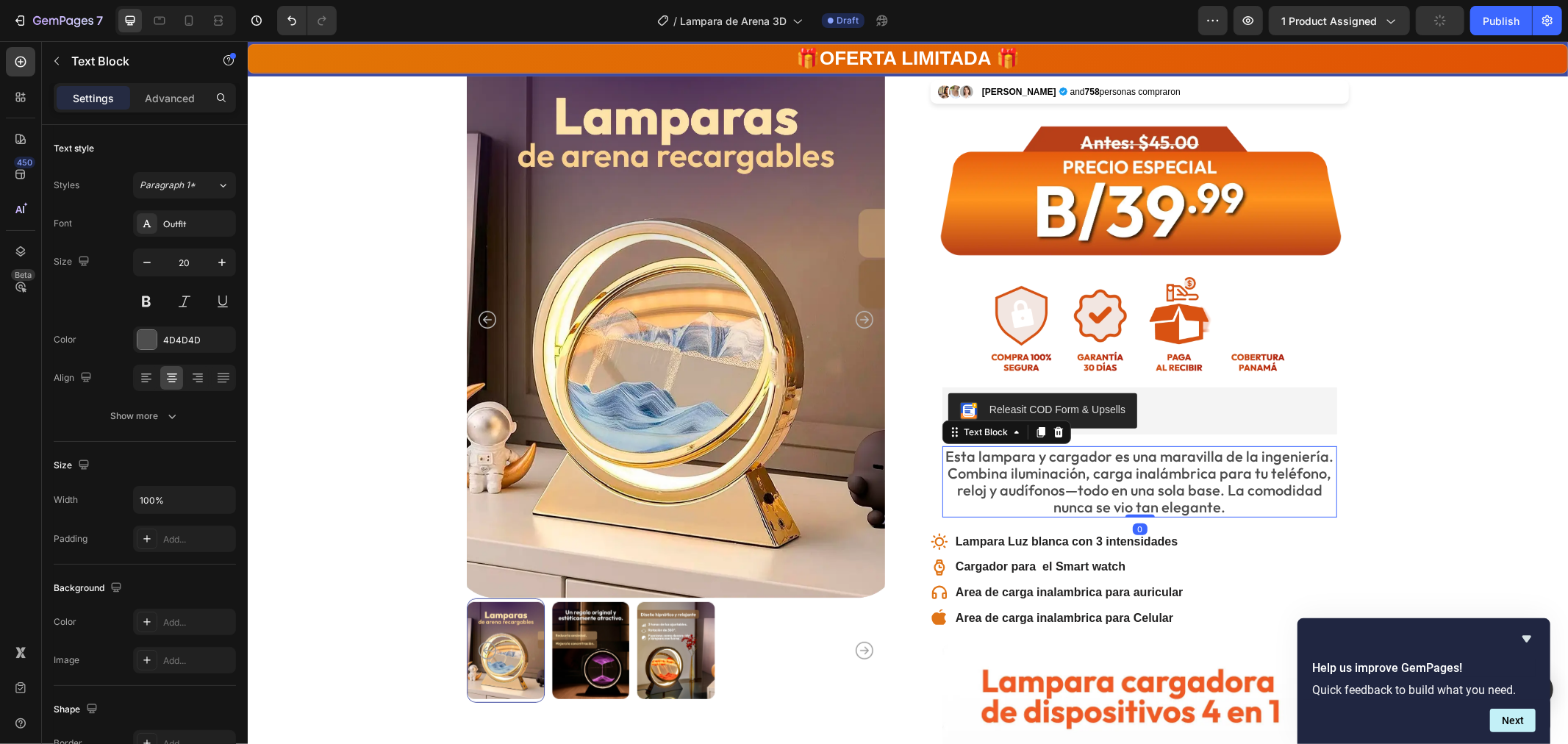
click at [1079, 457] on p "Esta lampara y cargador es una maravilla de la ingeniería. Combina iluminación,…" at bounding box center [1139, 481] width 392 height 68
click at [1100, 464] on p "Esta lampara y cargador es una maravilla de la ingeniería. Combina iluminación,…" at bounding box center [1139, 481] width 392 height 68
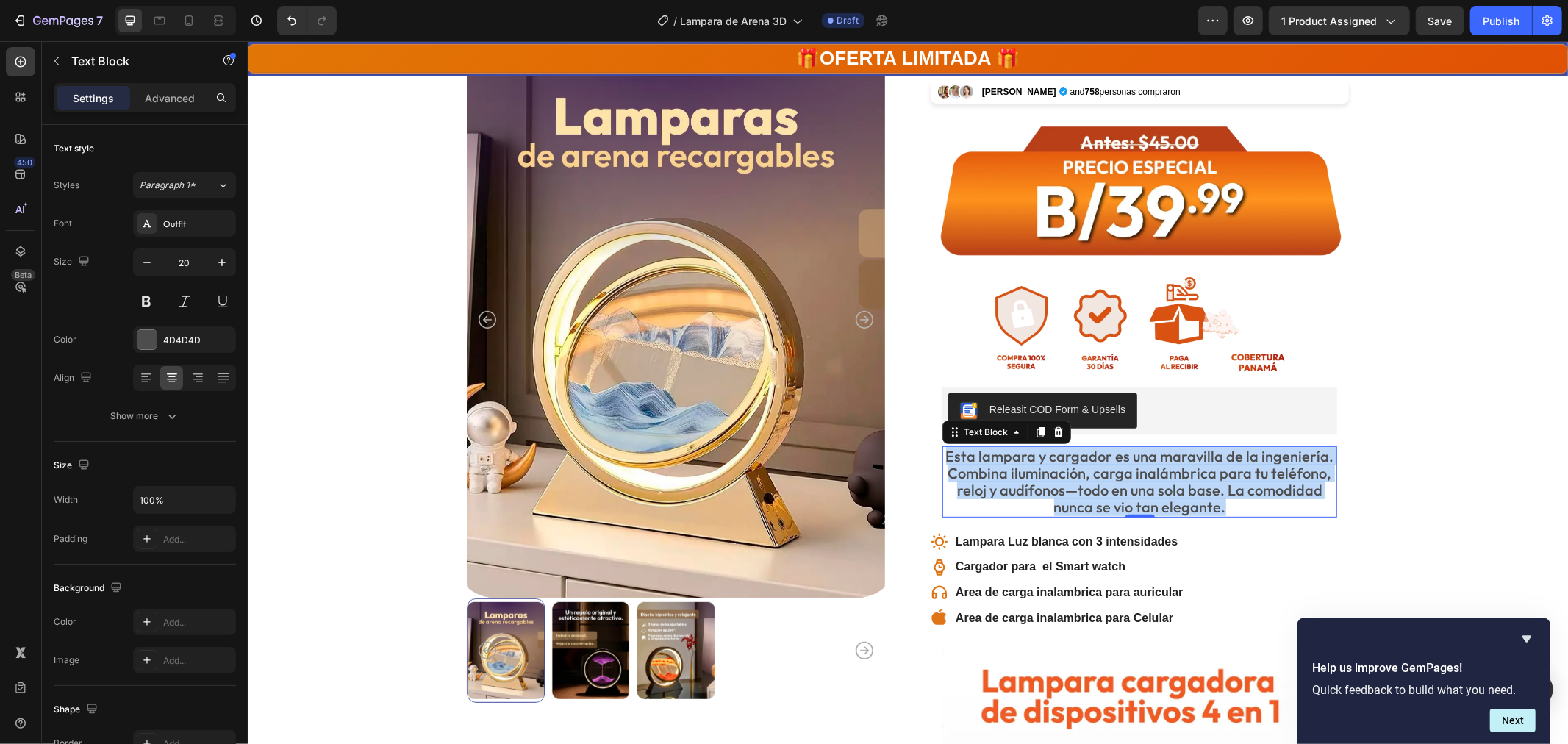
click at [1100, 464] on p "Esta lampara y cargador es una maravilla de la ingeniería. Combina iluminación,…" at bounding box center [1139, 481] width 392 height 68
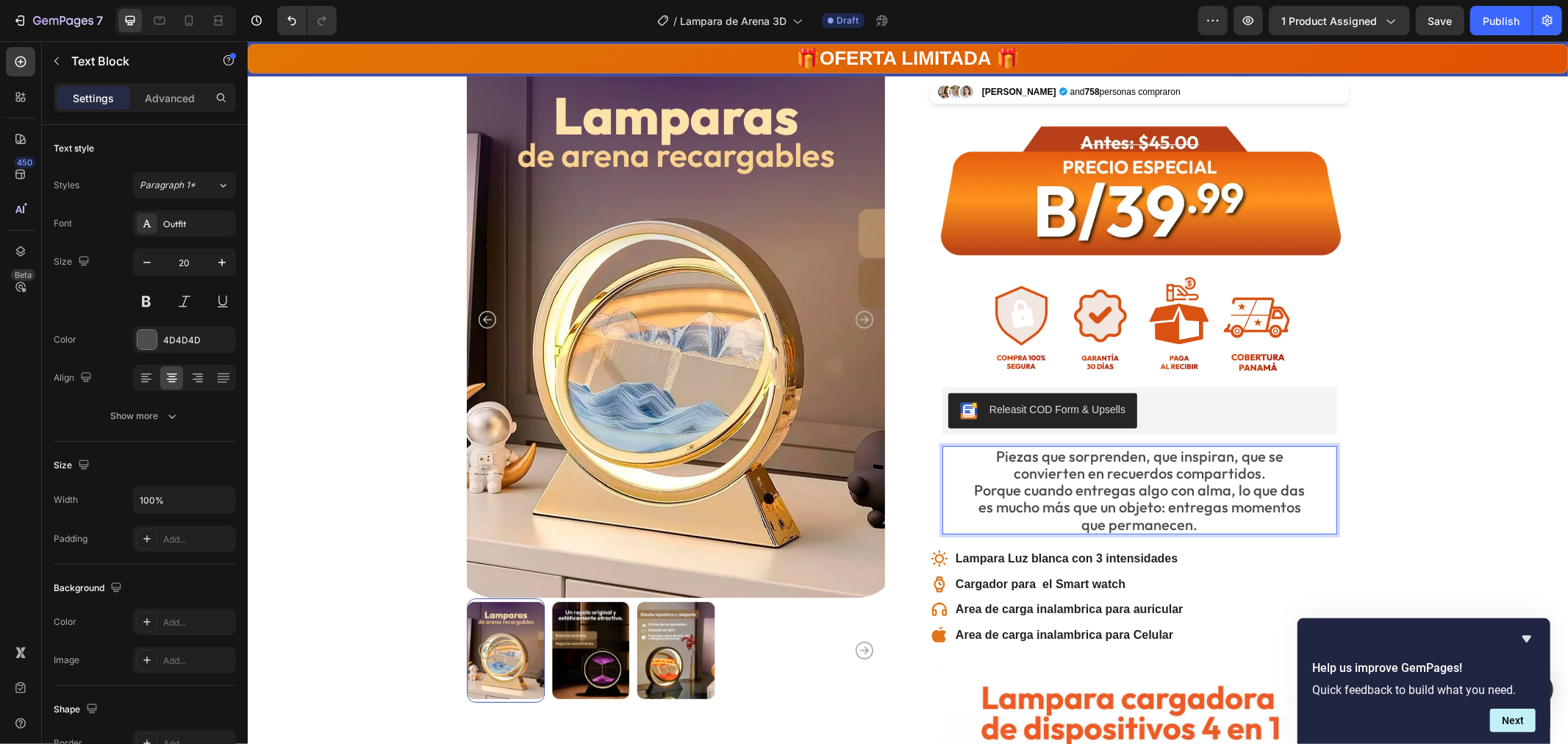
click at [981, 449] on p "Piezas que sorprenden, que inspiran, que se convierten en recuerdos compartidos…" at bounding box center [1139, 489] width 392 height 86
click at [296, 11] on button "Undo/Redo" at bounding box center [292, 20] width 29 height 29
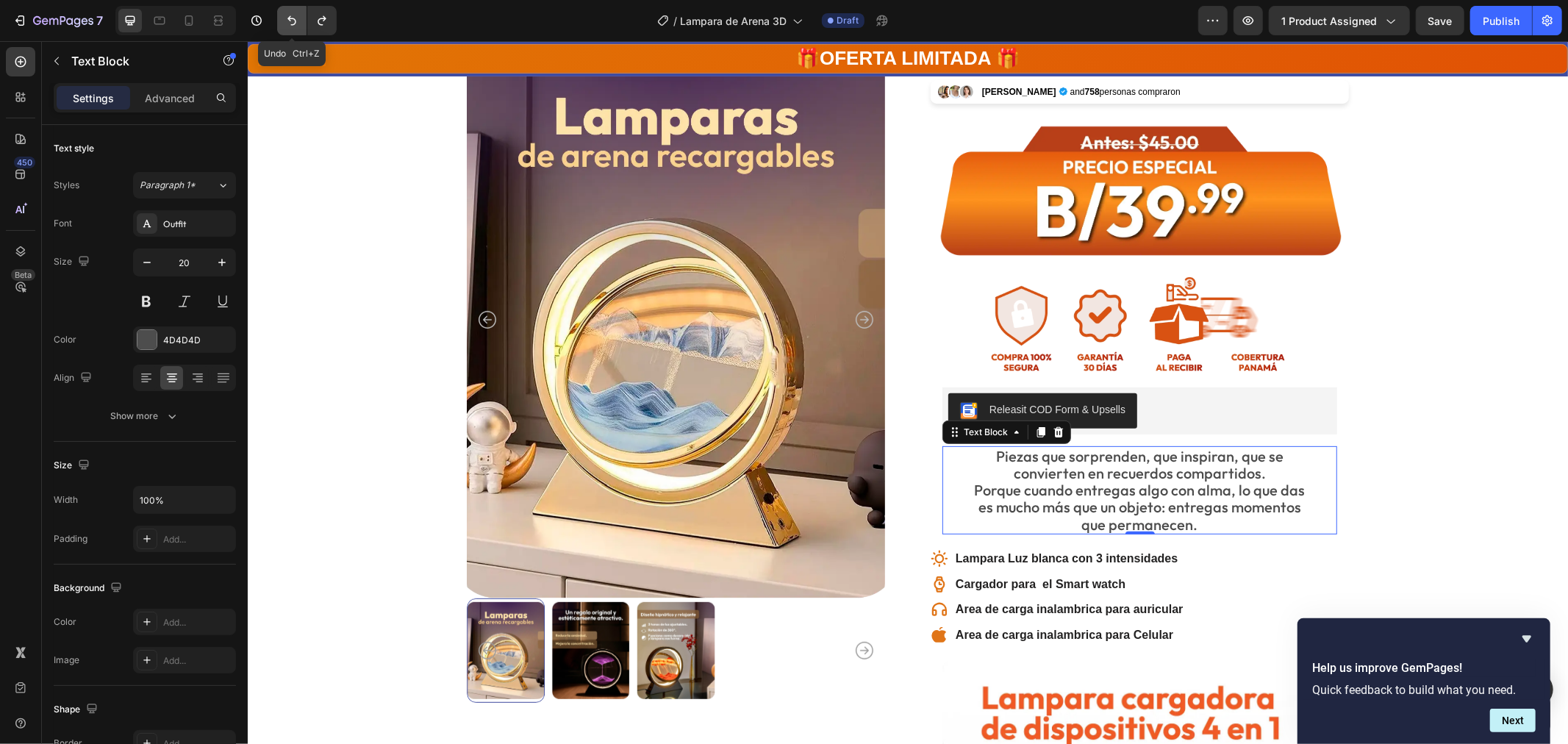
click at [292, 13] on icon "Undo/Redo" at bounding box center [291, 20] width 14 height 14
click at [289, 14] on icon "Undo/Redo" at bounding box center [291, 20] width 14 height 14
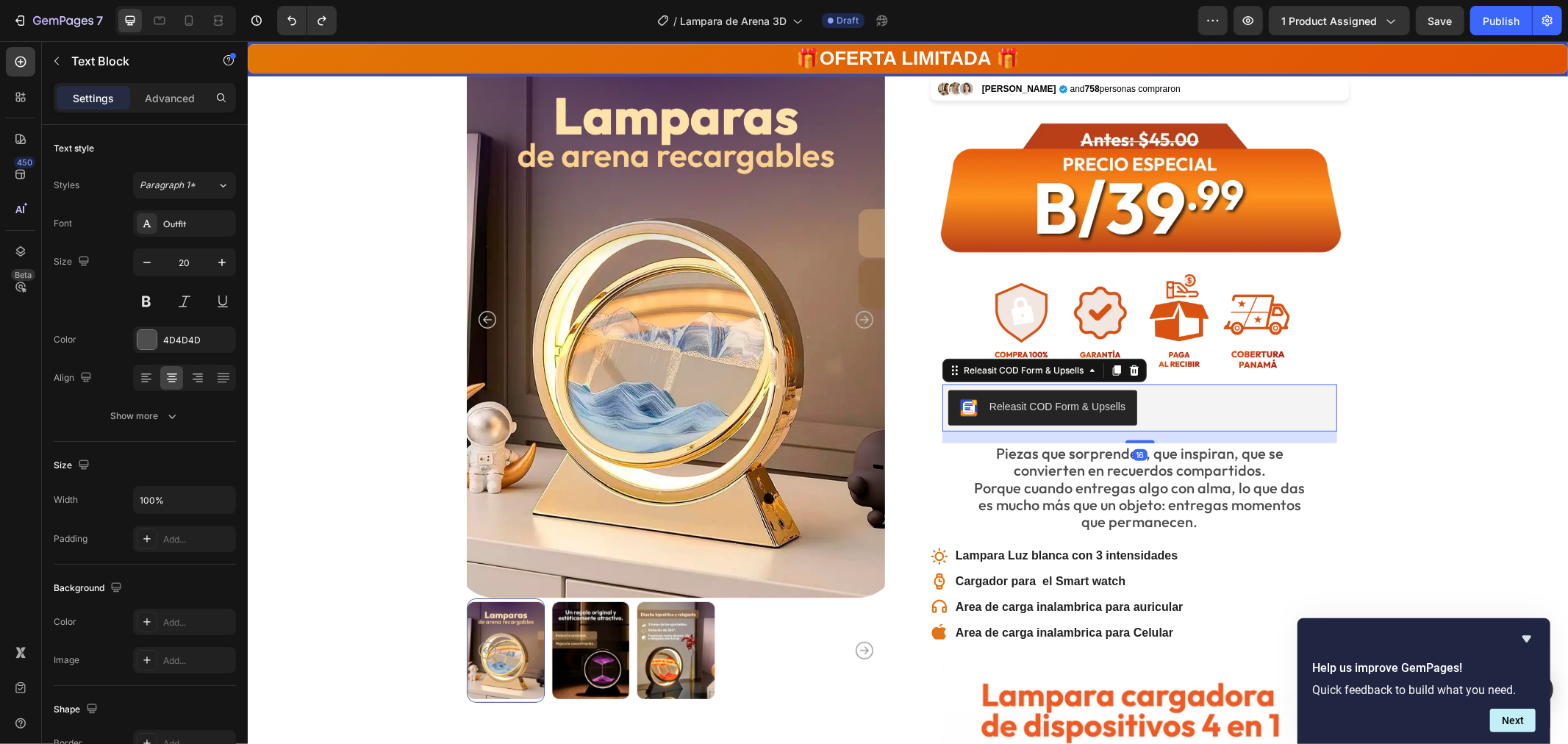
click at [1223, 411] on div "Releasit COD Form & Upsells" at bounding box center [1138, 407] width 383 height 35
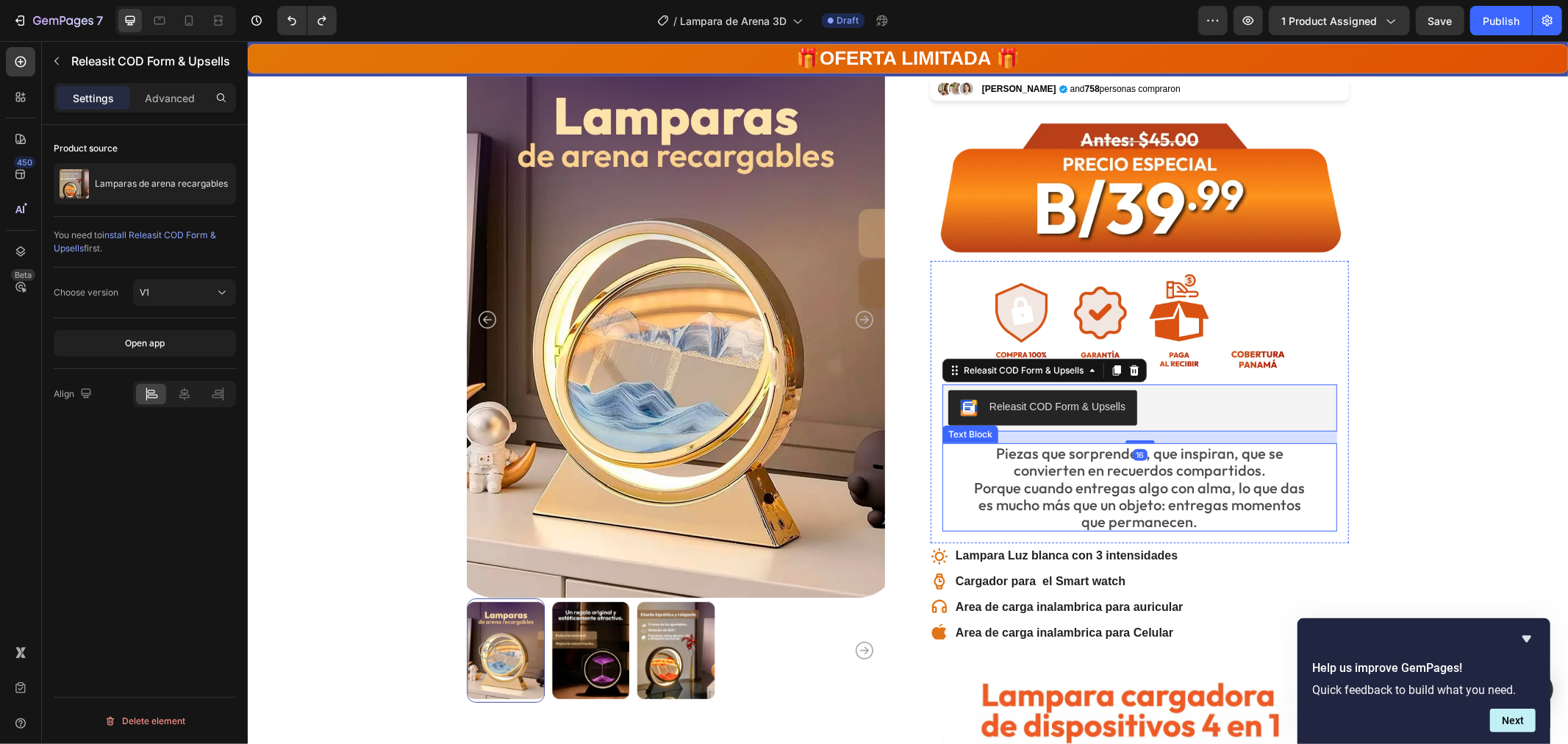
click at [1028, 497] on p "Piezas que sorprenden, que inspiran, que se convierten en recuerdos compartidos…" at bounding box center [1139, 486] width 392 height 86
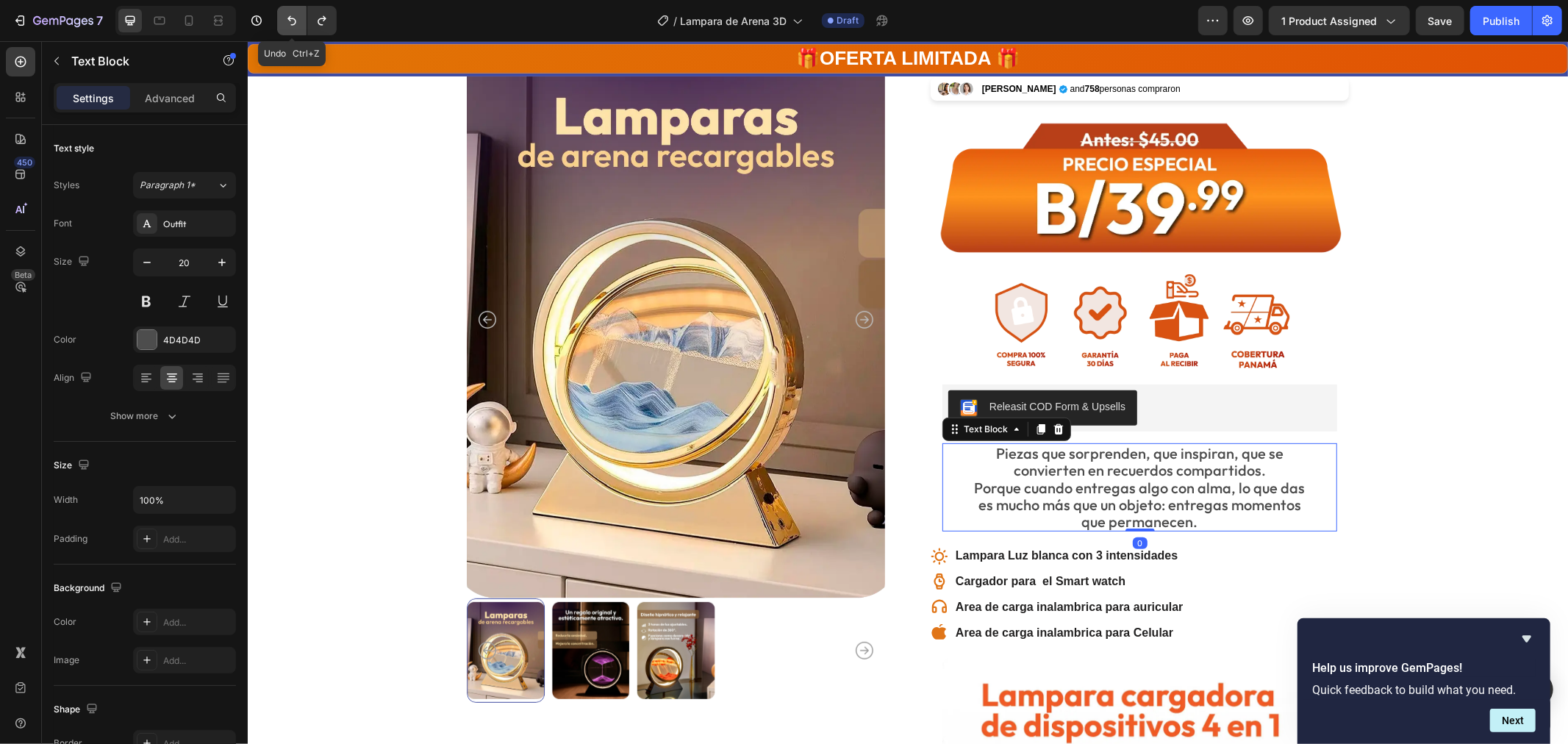
click at [289, 23] on icon "Undo/Redo" at bounding box center [291, 20] width 14 height 14
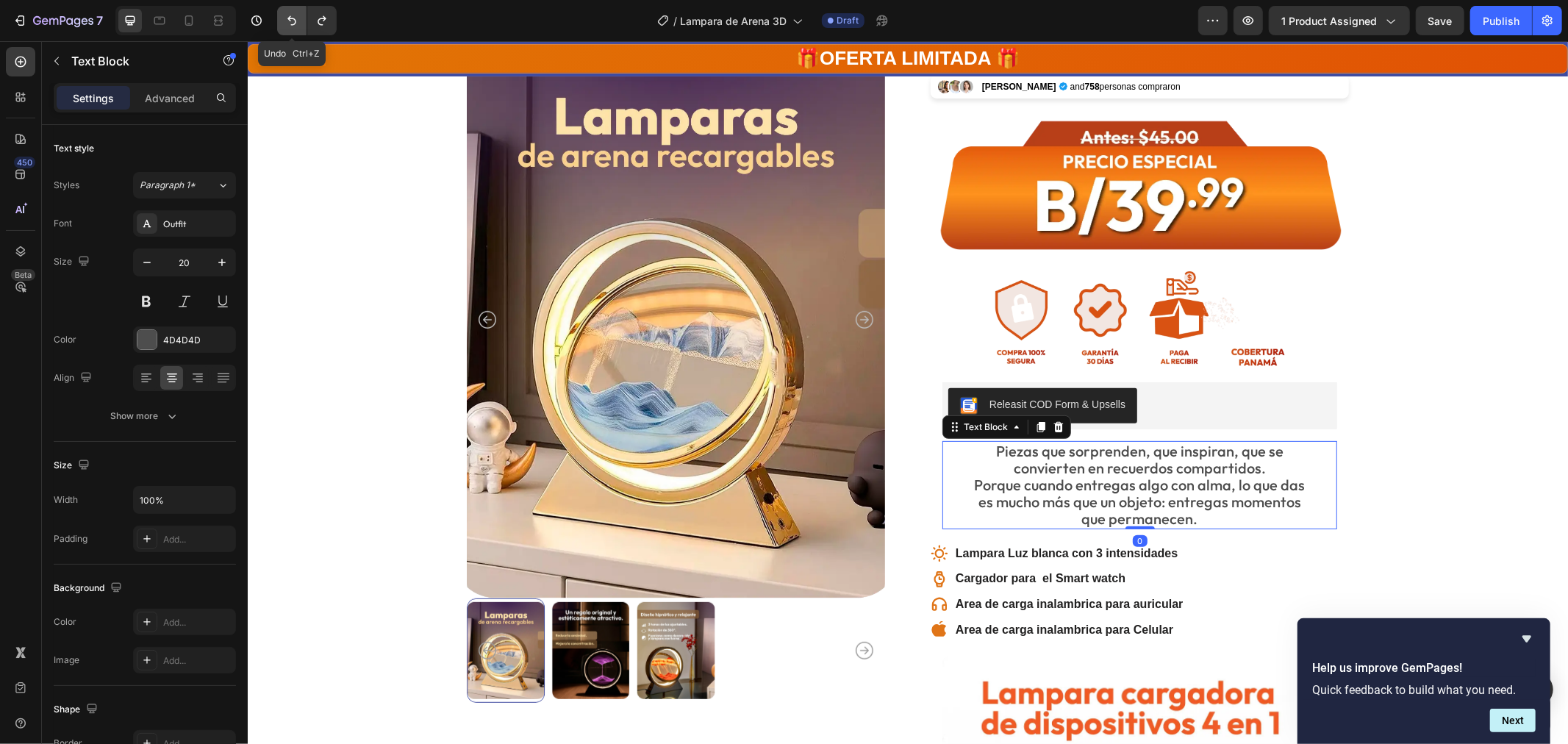
click at [289, 23] on icon "Undo/Redo" at bounding box center [291, 20] width 14 height 14
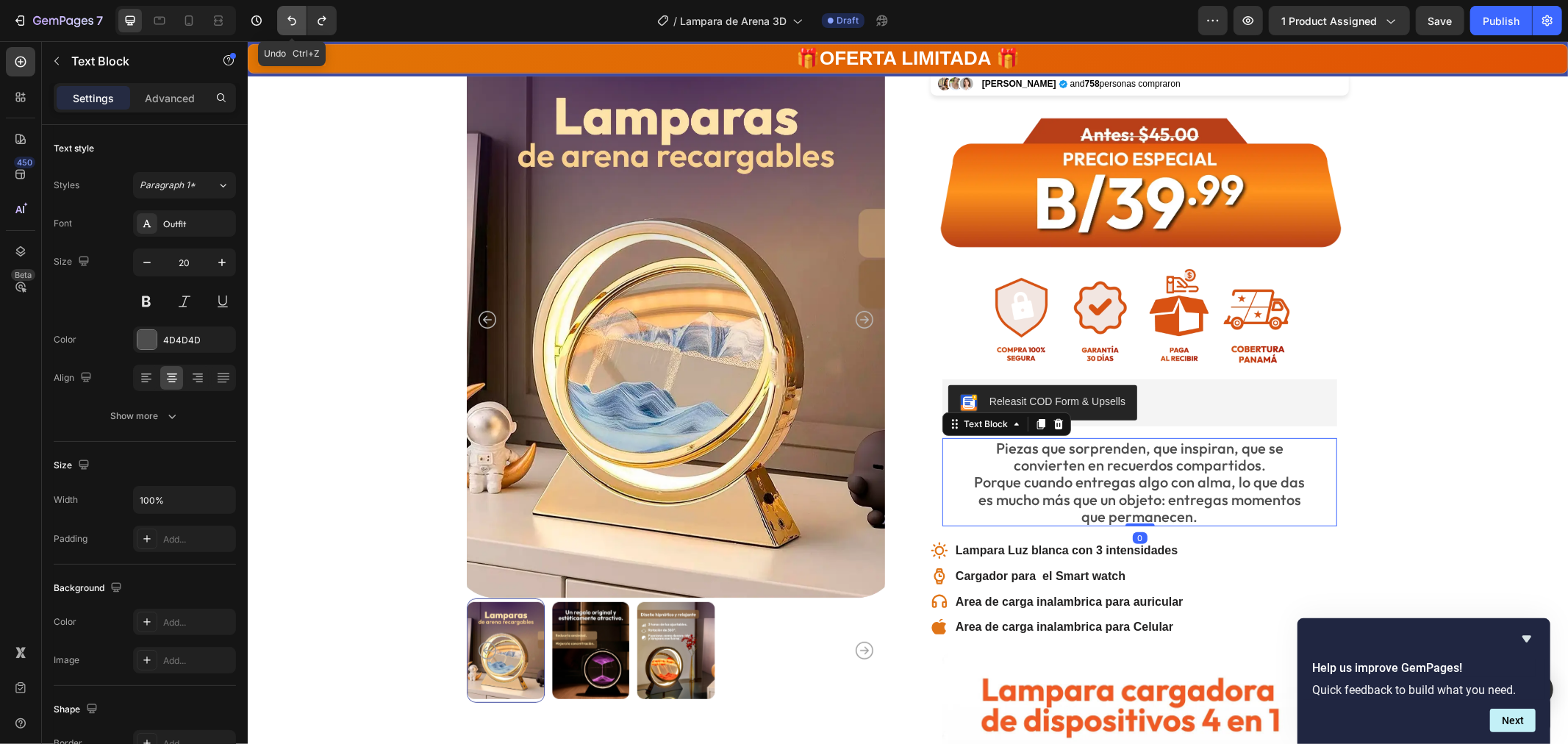
click at [289, 23] on icon "Undo/Redo" at bounding box center [291, 20] width 14 height 14
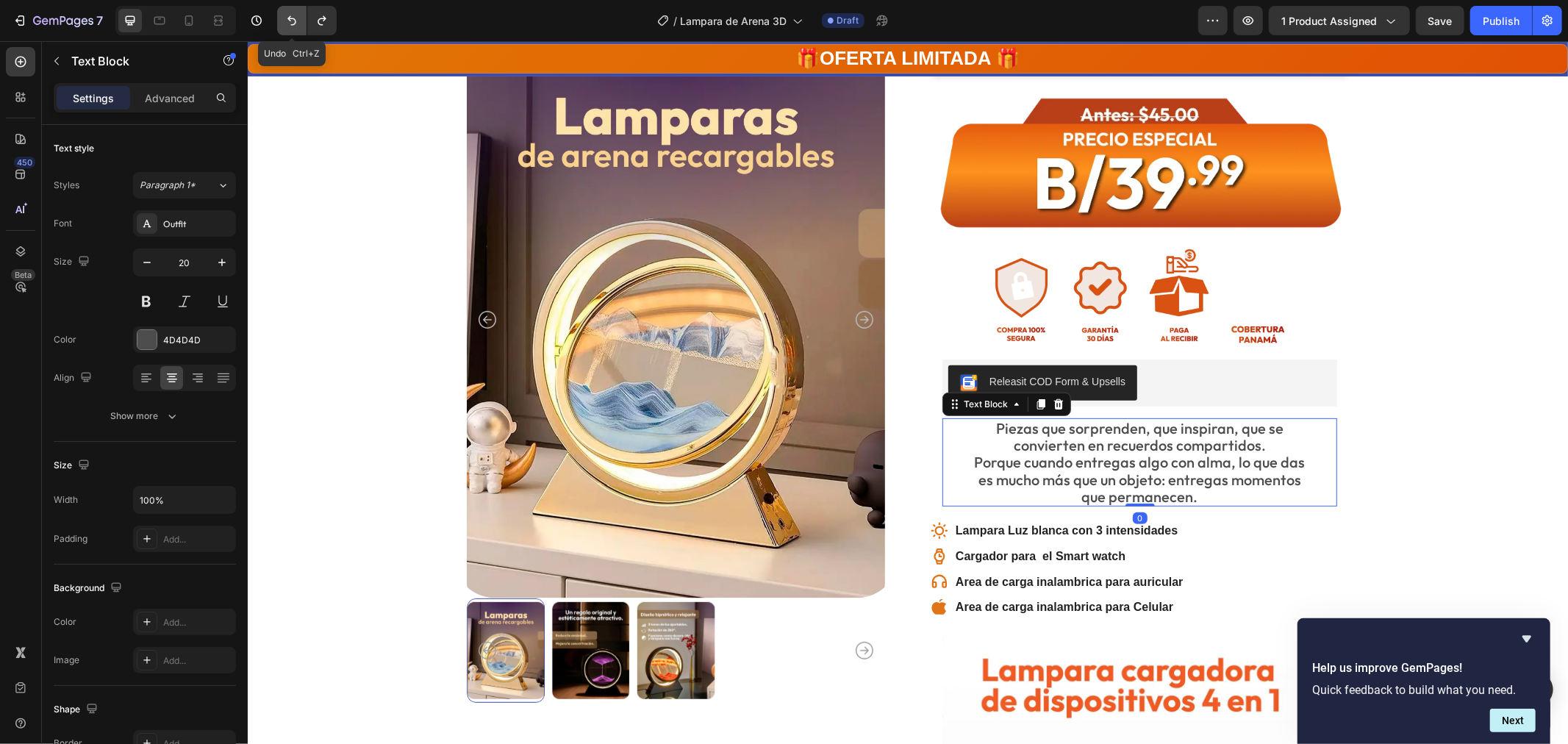
click at [289, 23] on icon "Undo/Redo" at bounding box center [291, 20] width 14 height 14
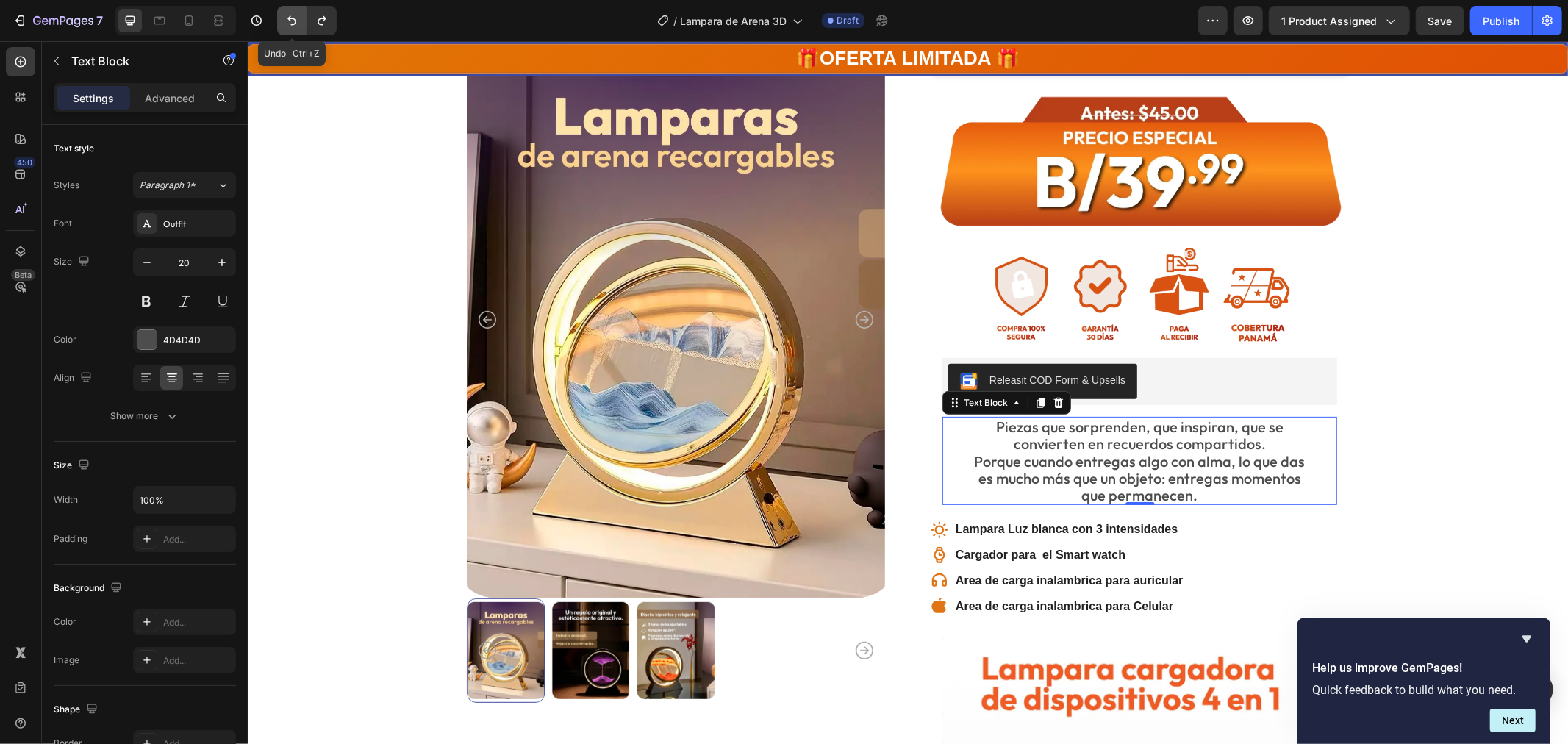
click at [289, 23] on icon "Undo/Redo" at bounding box center [291, 20] width 14 height 14
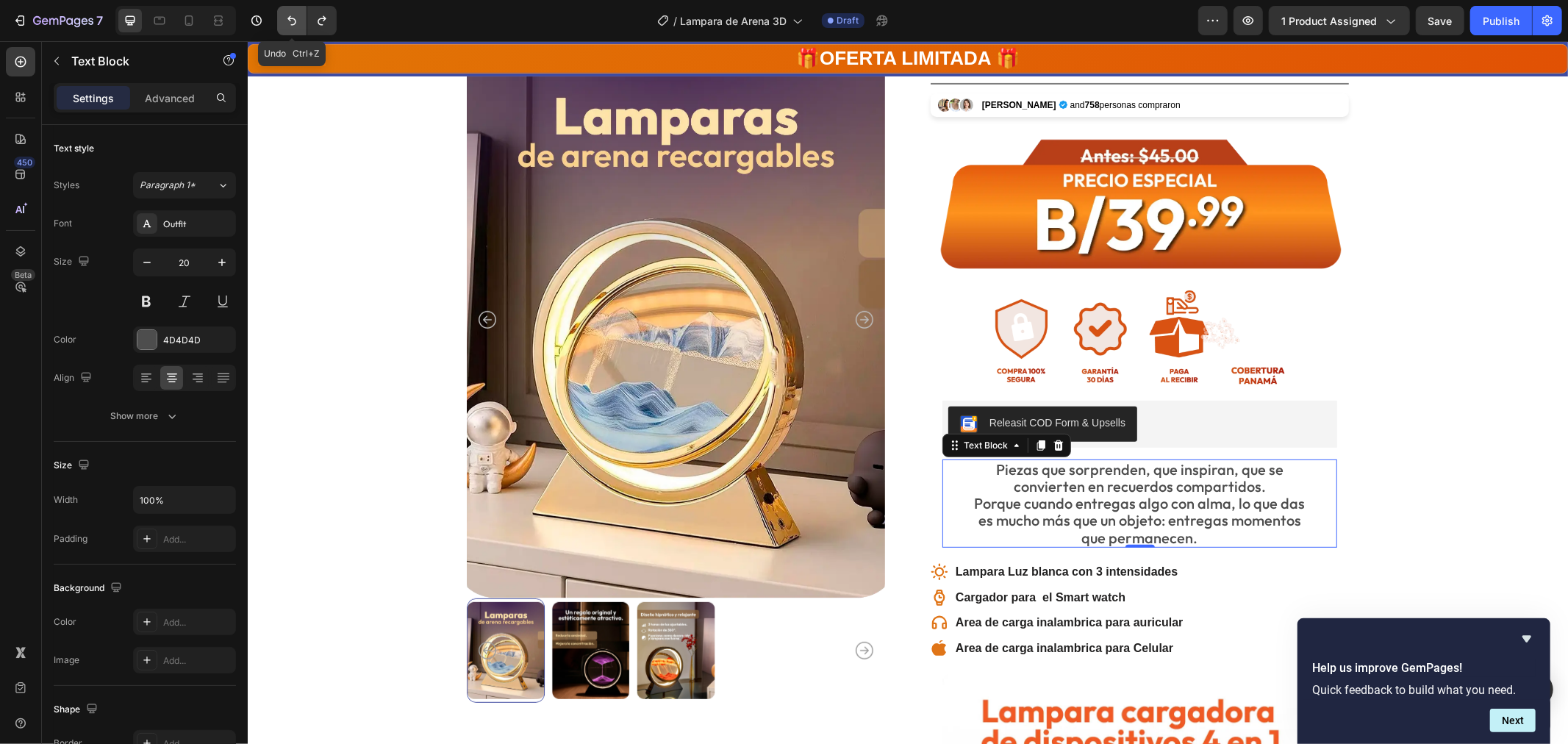
click at [289, 23] on icon "Undo/Redo" at bounding box center [291, 20] width 14 height 14
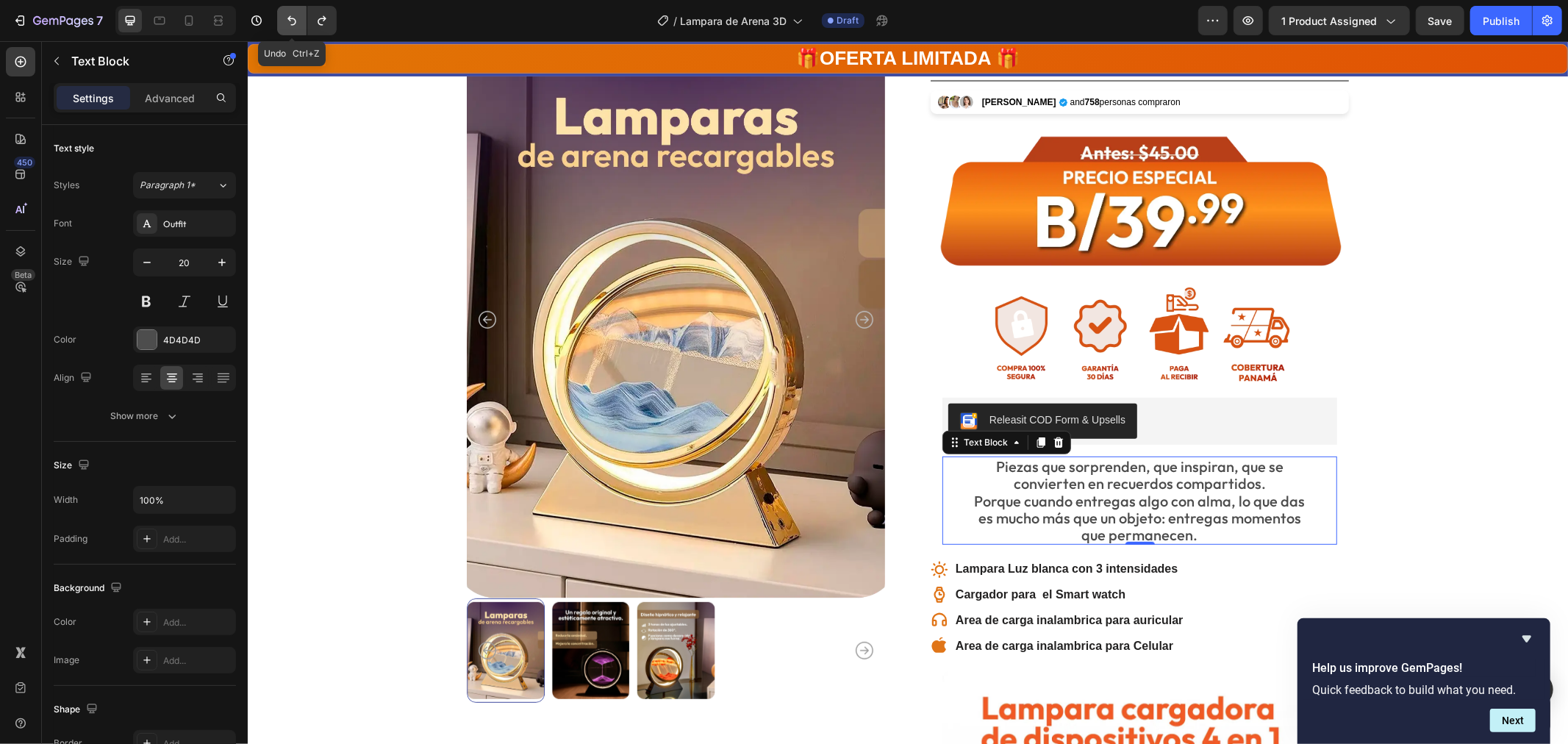
click at [289, 23] on icon "Undo/Redo" at bounding box center [291, 20] width 14 height 14
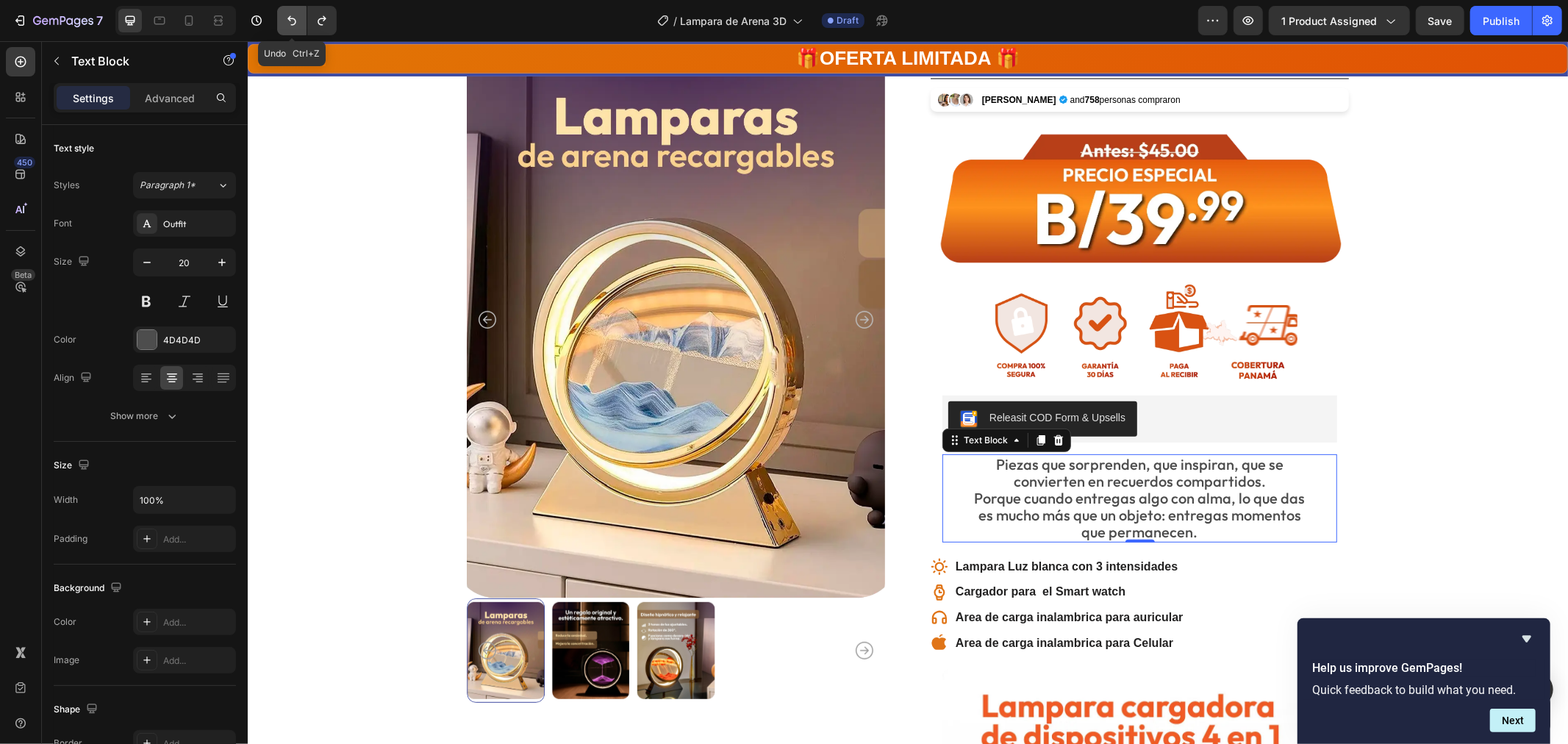
click at [289, 23] on icon "Undo/Redo" at bounding box center [291, 20] width 14 height 14
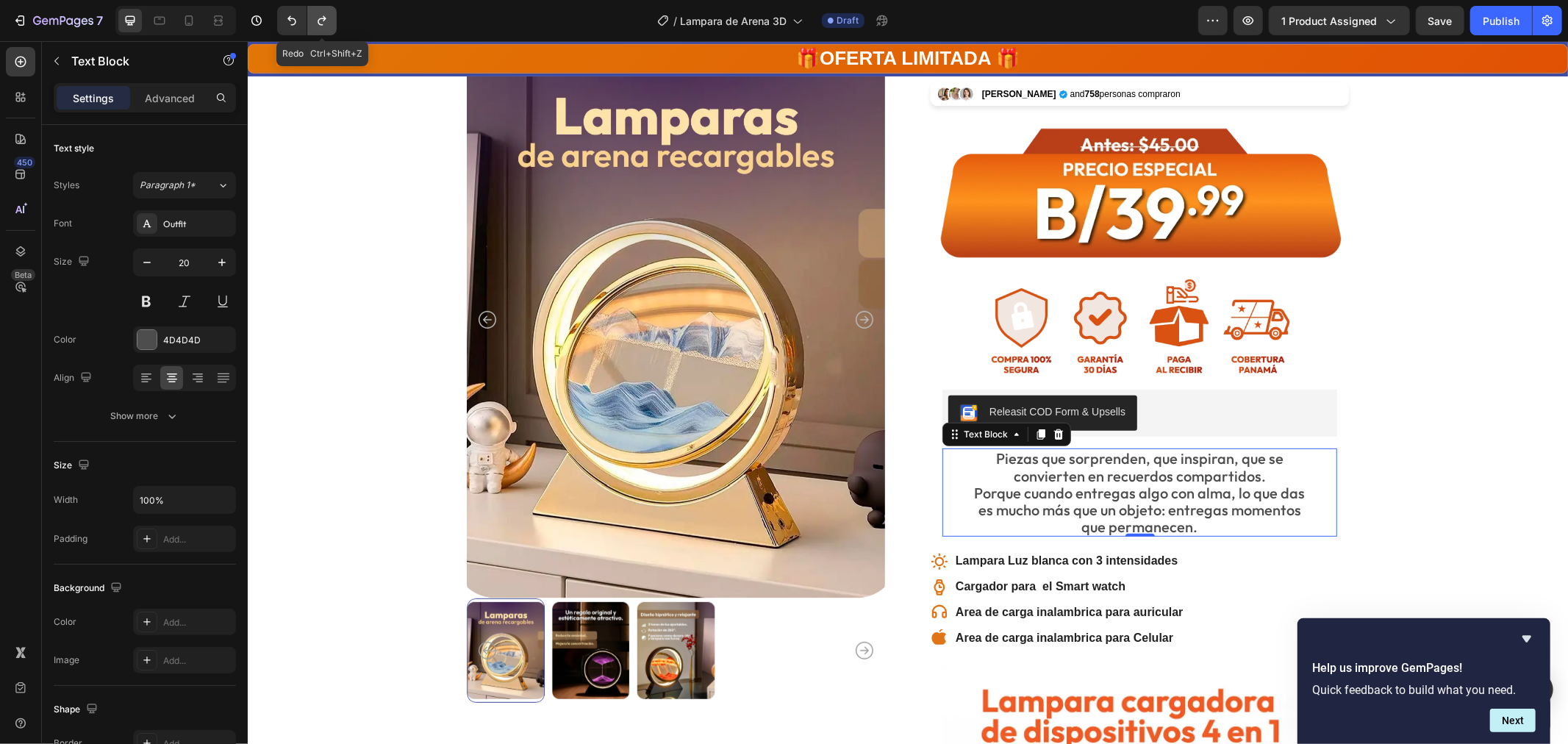
click at [317, 22] on icon "Undo/Redo" at bounding box center [321, 20] width 14 height 14
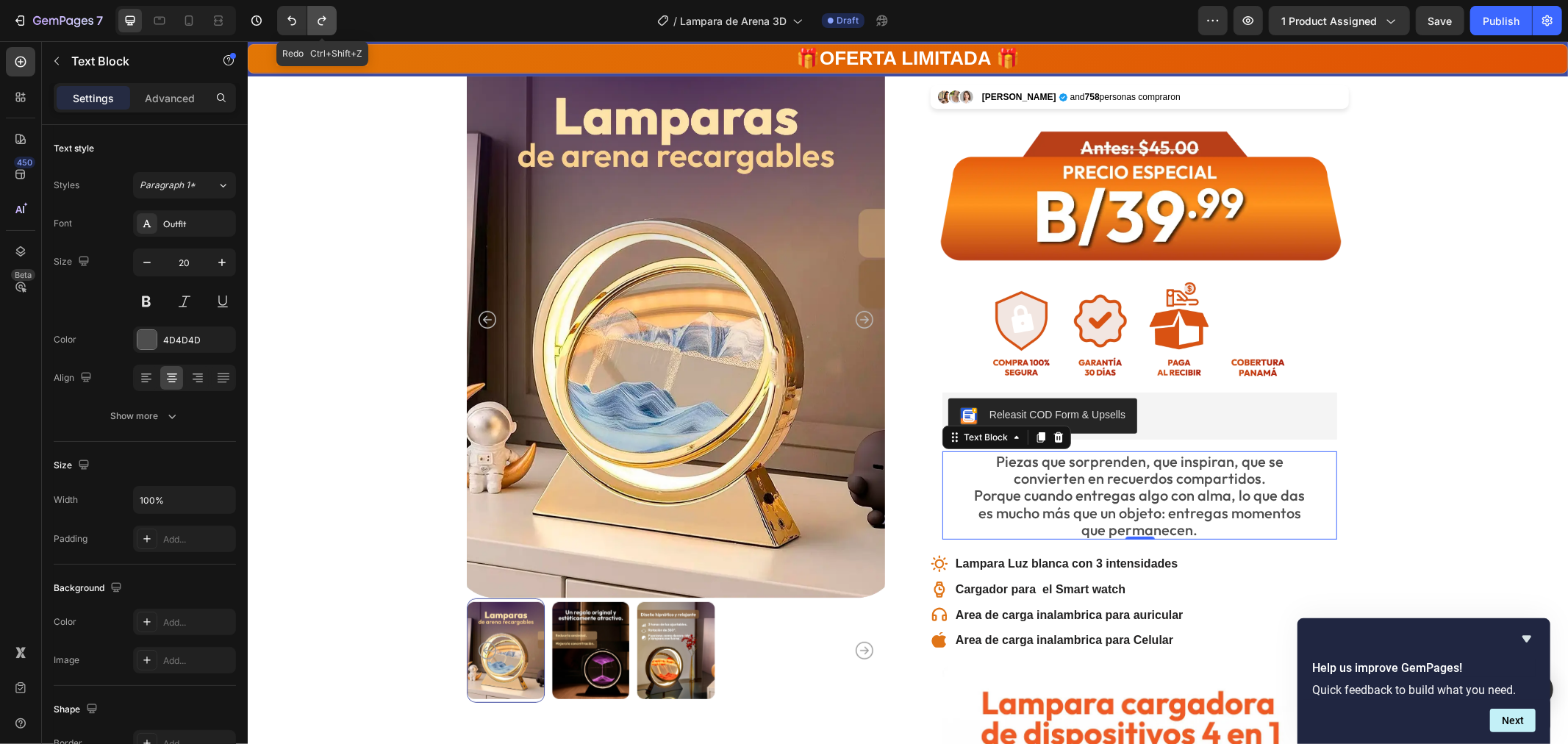
click at [317, 22] on icon "Undo/Redo" at bounding box center [321, 20] width 14 height 14
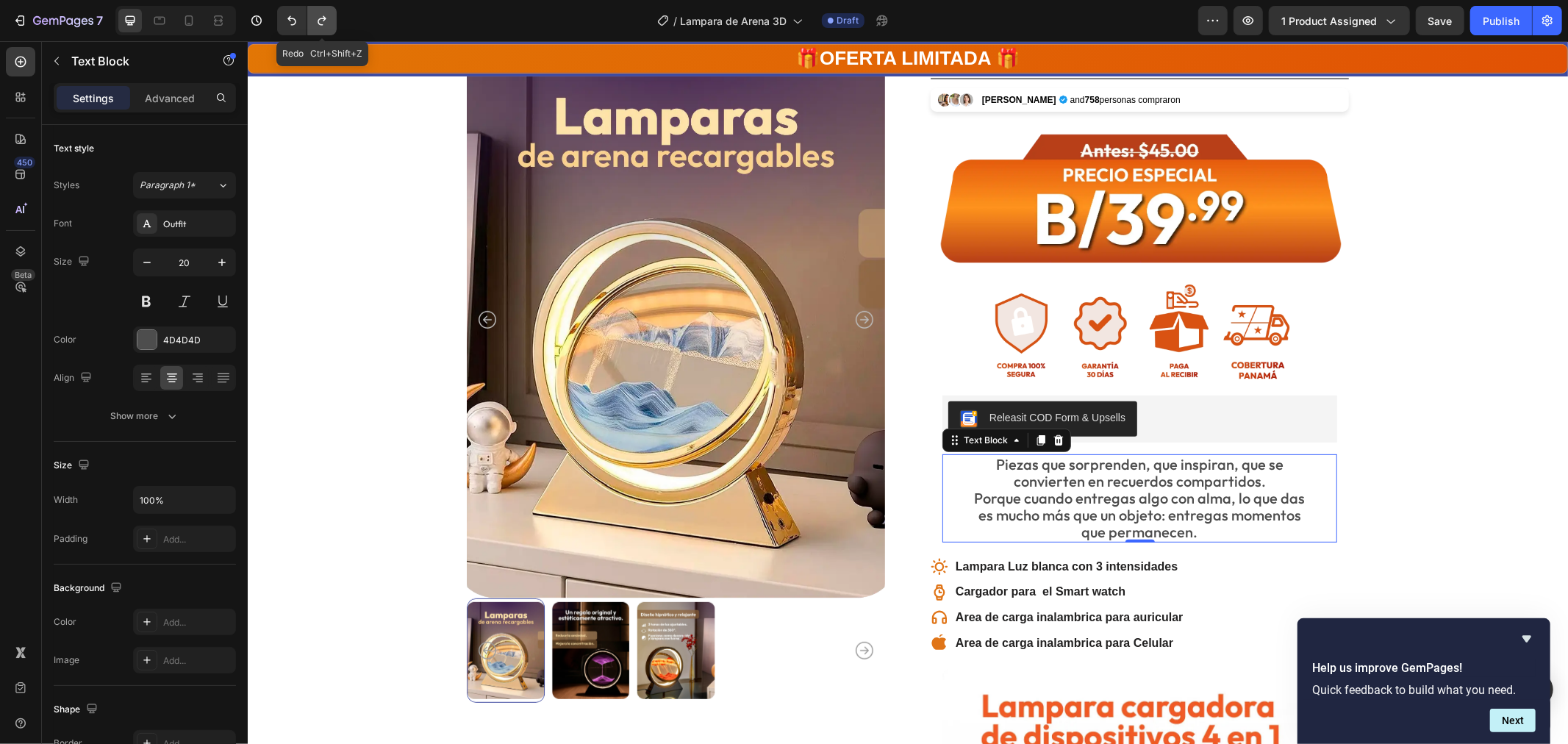
click at [317, 22] on icon "Undo/Redo" at bounding box center [321, 20] width 14 height 14
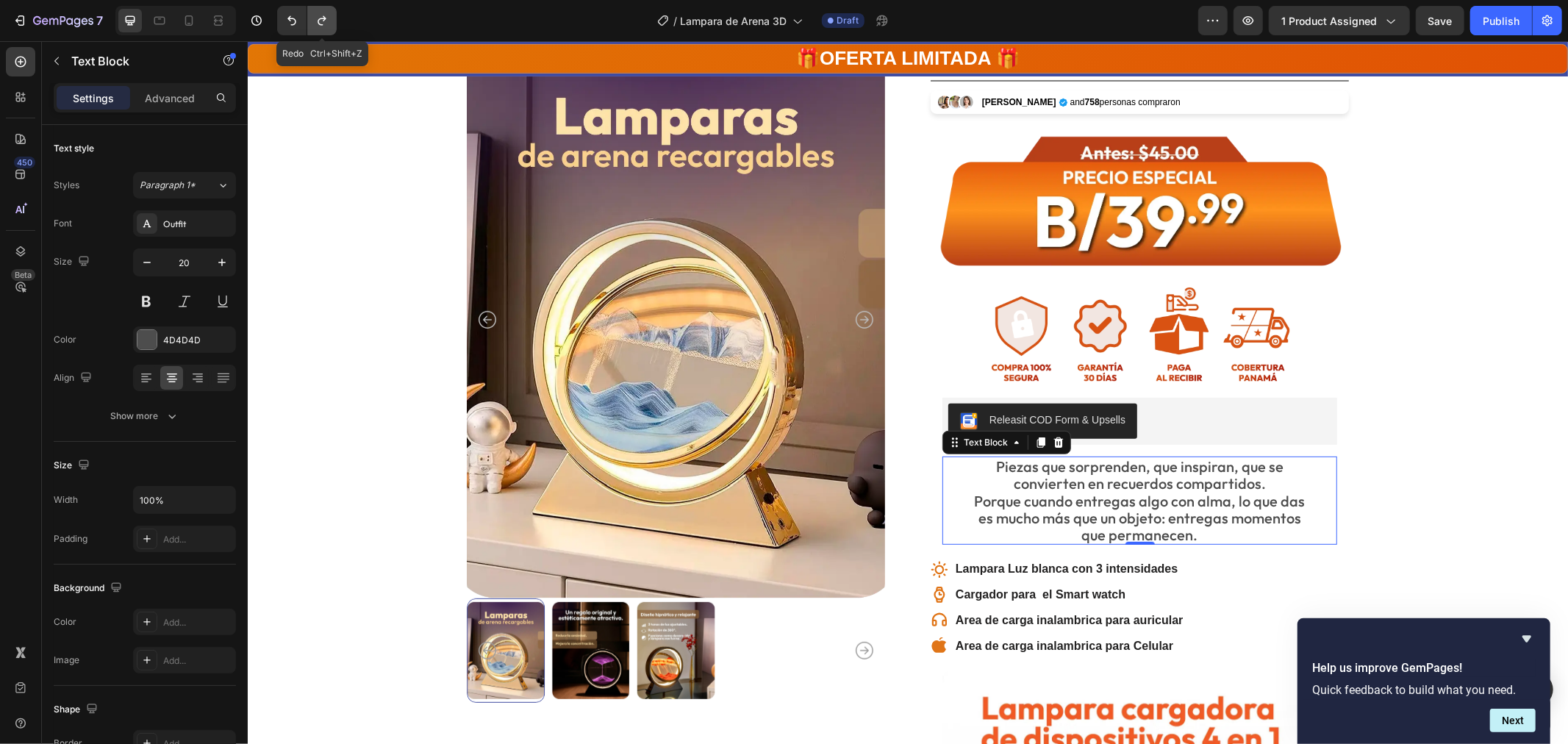
click at [317, 22] on icon "Undo/Redo" at bounding box center [321, 20] width 14 height 14
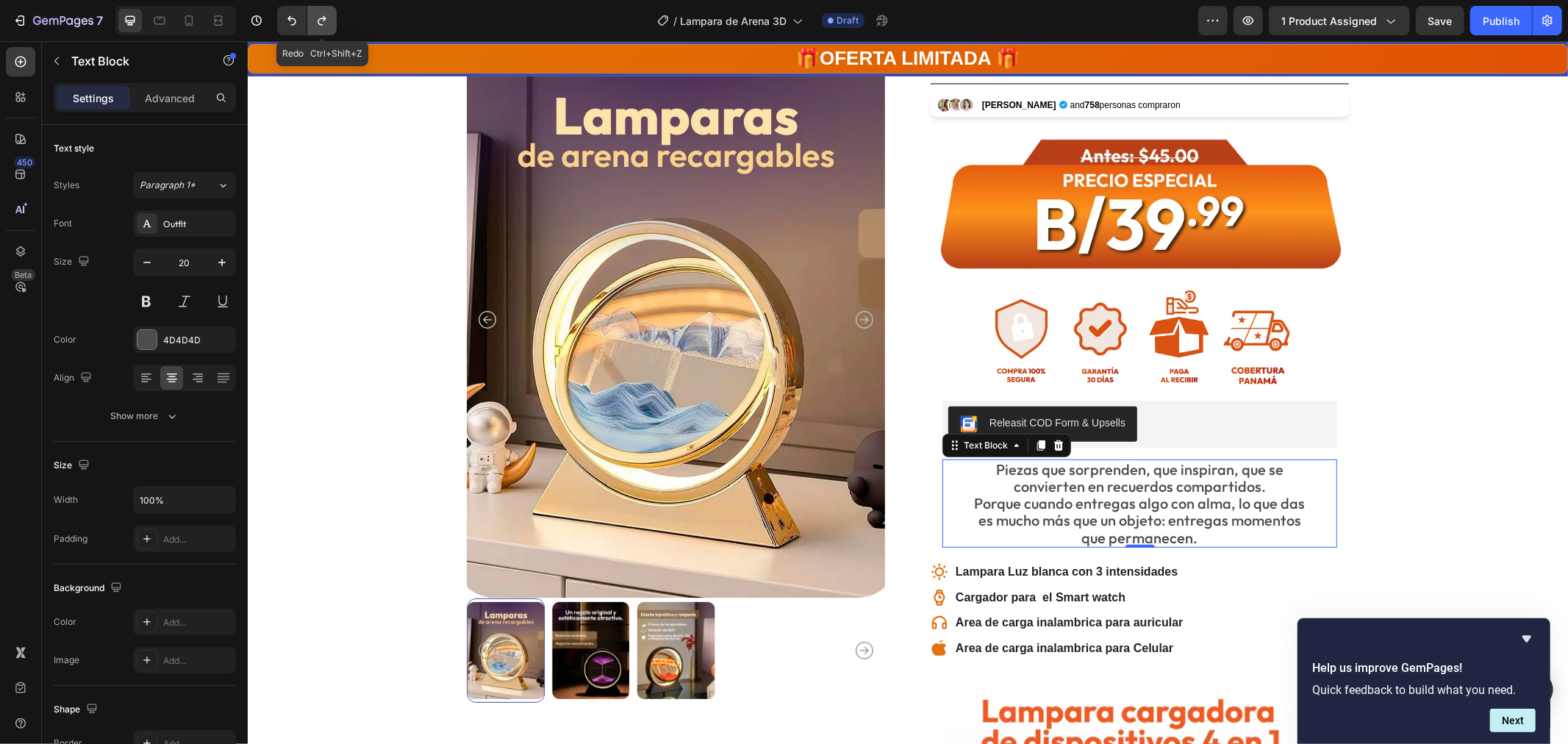
click at [317, 22] on icon "Undo/Redo" at bounding box center [321, 20] width 14 height 14
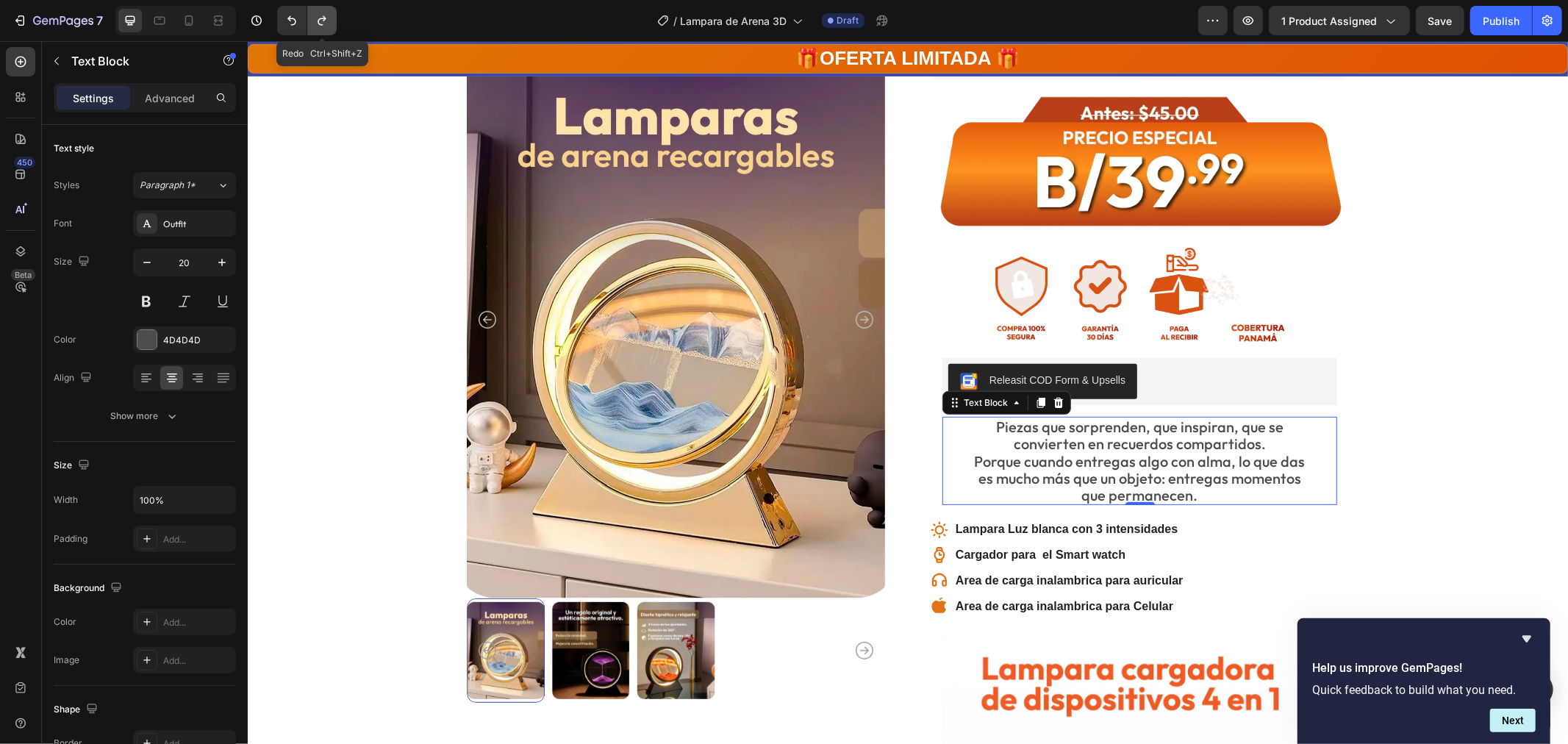
click at [317, 22] on icon "Undo/Redo" at bounding box center [321, 20] width 14 height 14
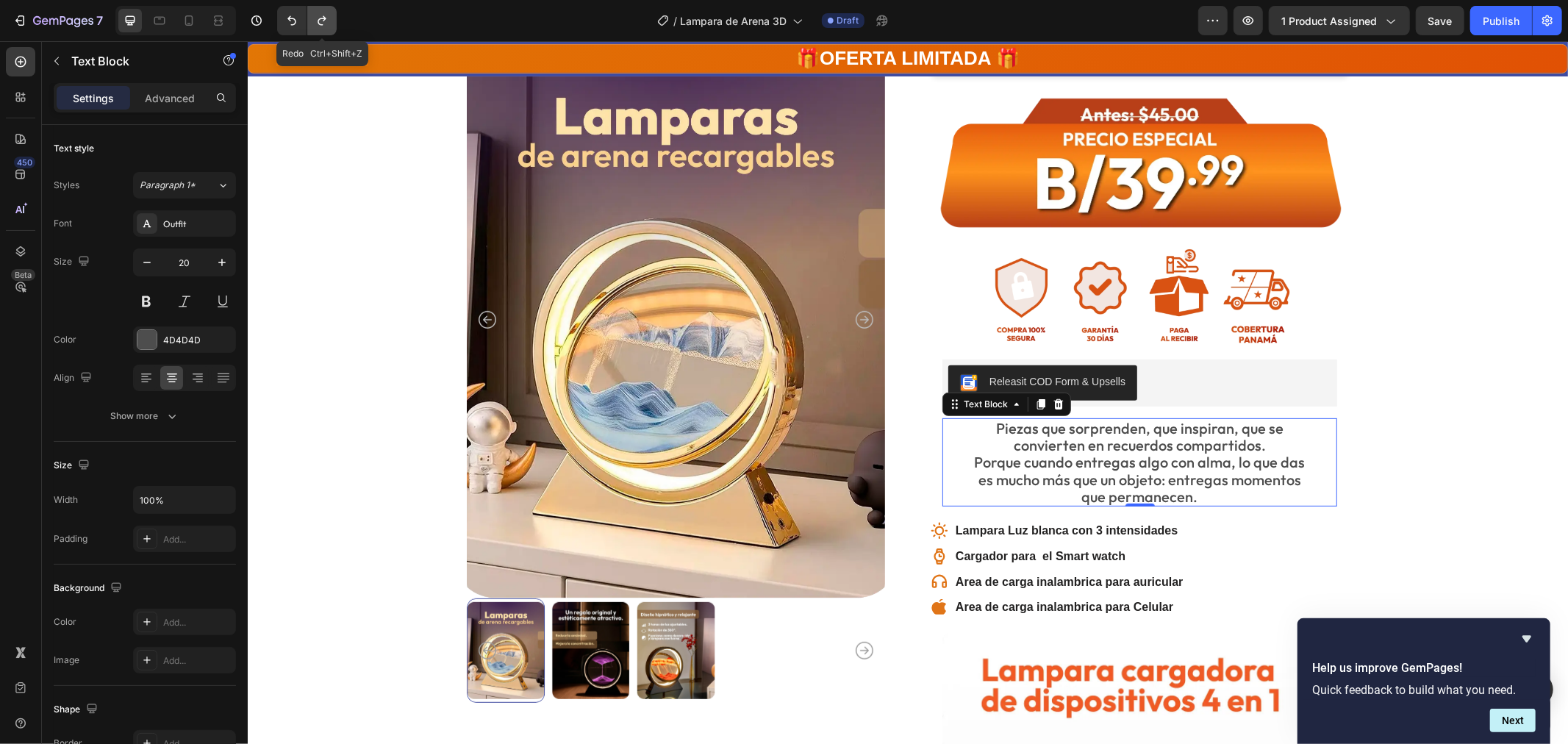
click at [317, 22] on icon "Undo/Redo" at bounding box center [321, 20] width 14 height 14
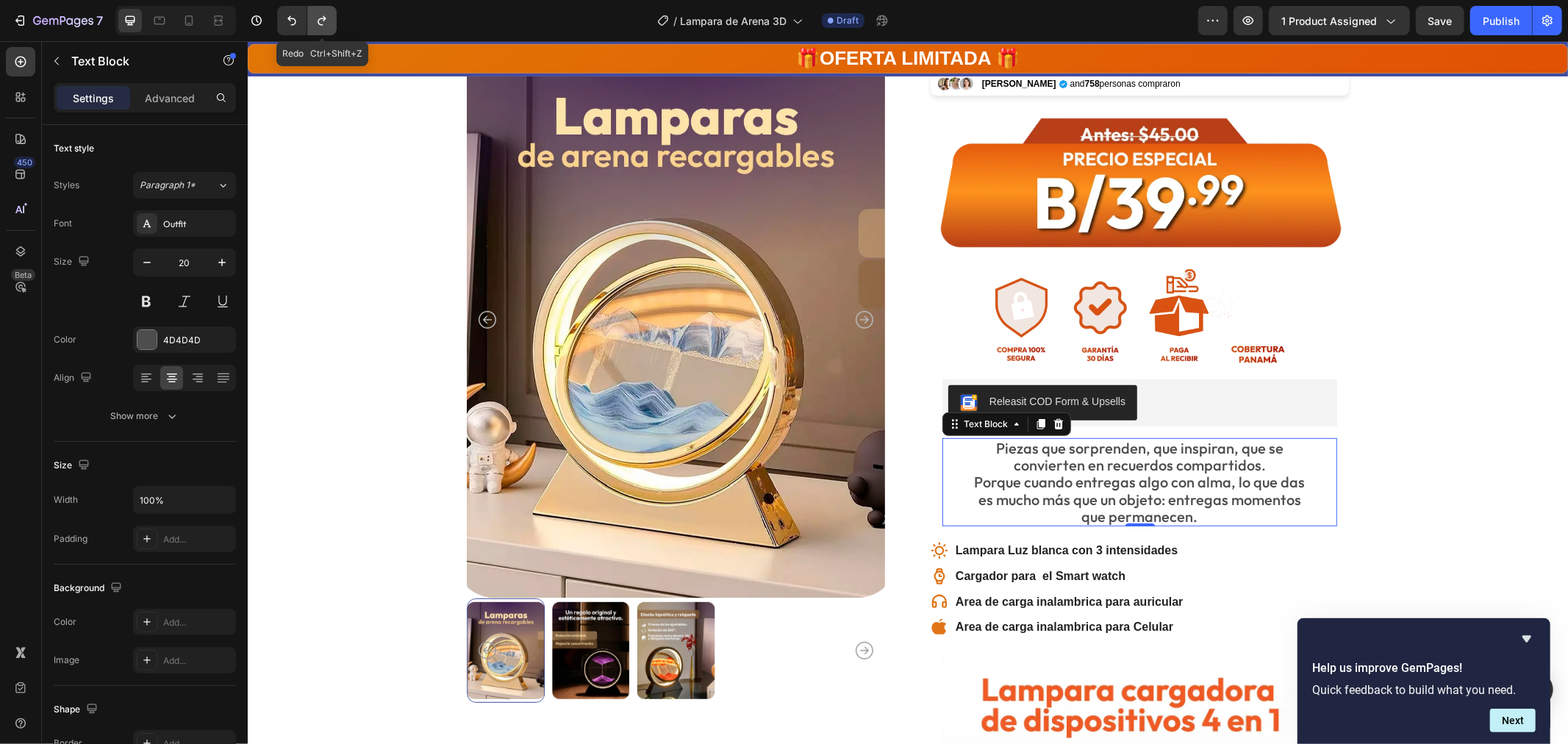
click at [317, 22] on icon "Undo/Redo" at bounding box center [321, 20] width 14 height 14
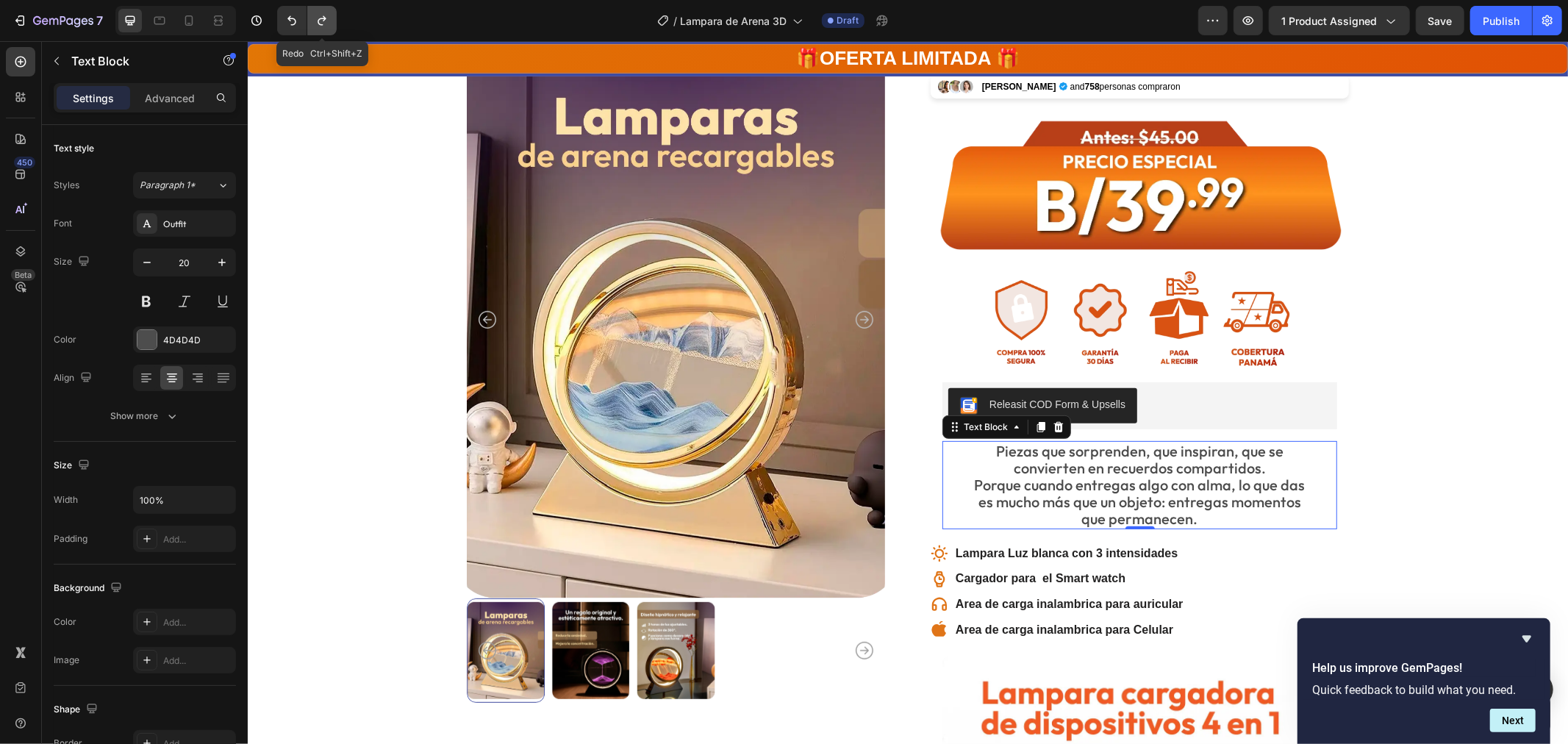
click at [317, 22] on icon "Undo/Redo" at bounding box center [321, 20] width 14 height 14
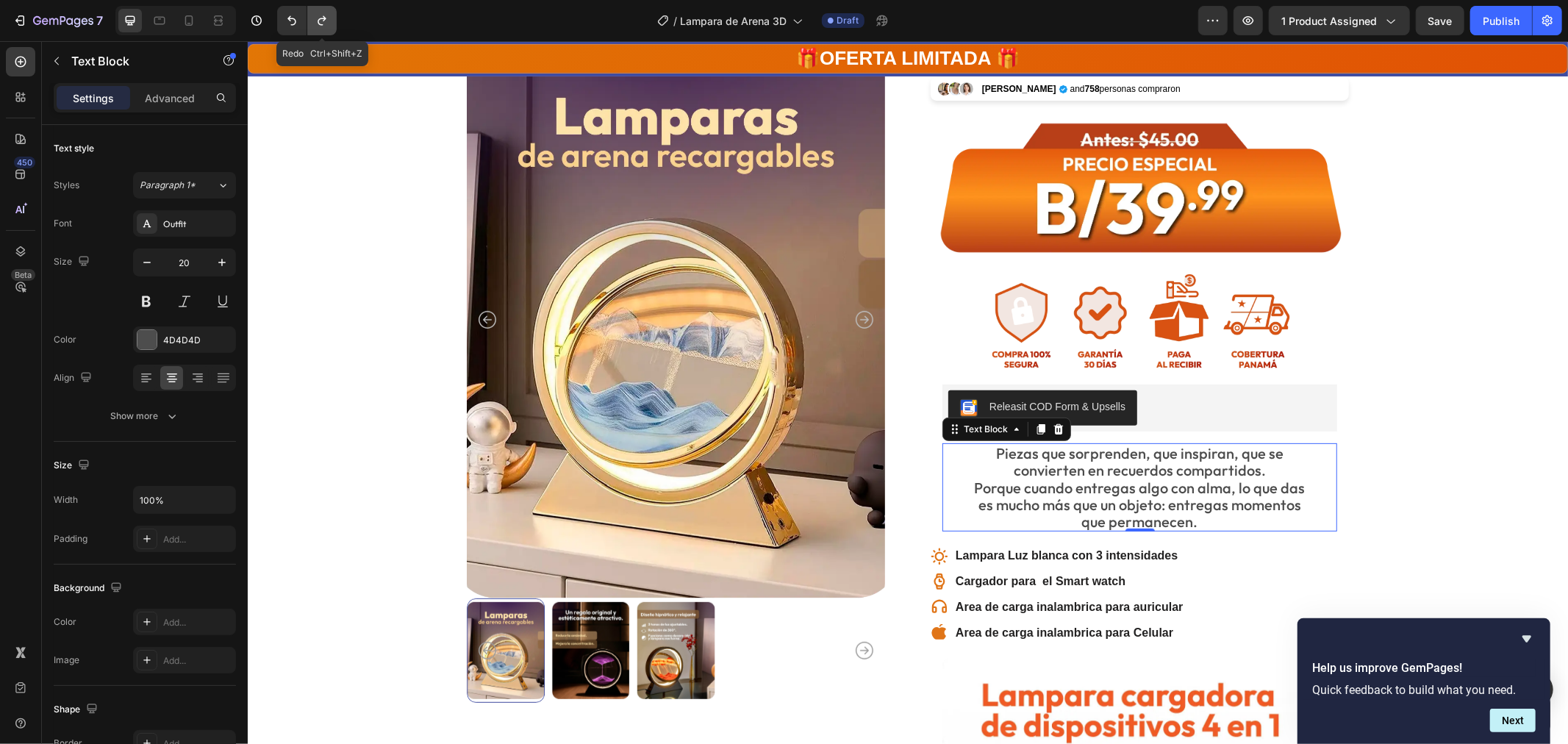
click at [317, 22] on icon "Undo/Redo" at bounding box center [321, 20] width 14 height 14
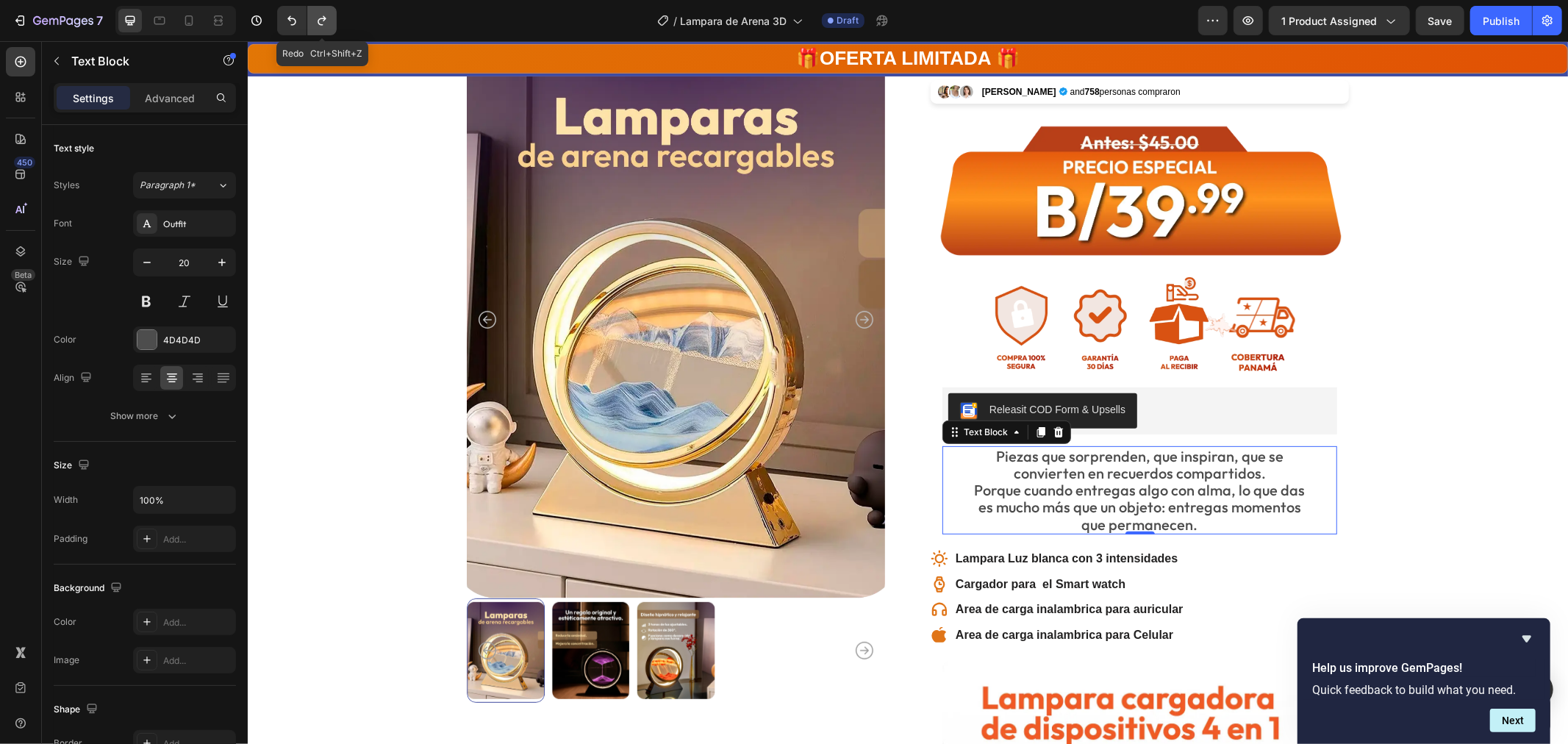
click at [317, 22] on icon "Undo/Redo" at bounding box center [321, 20] width 14 height 14
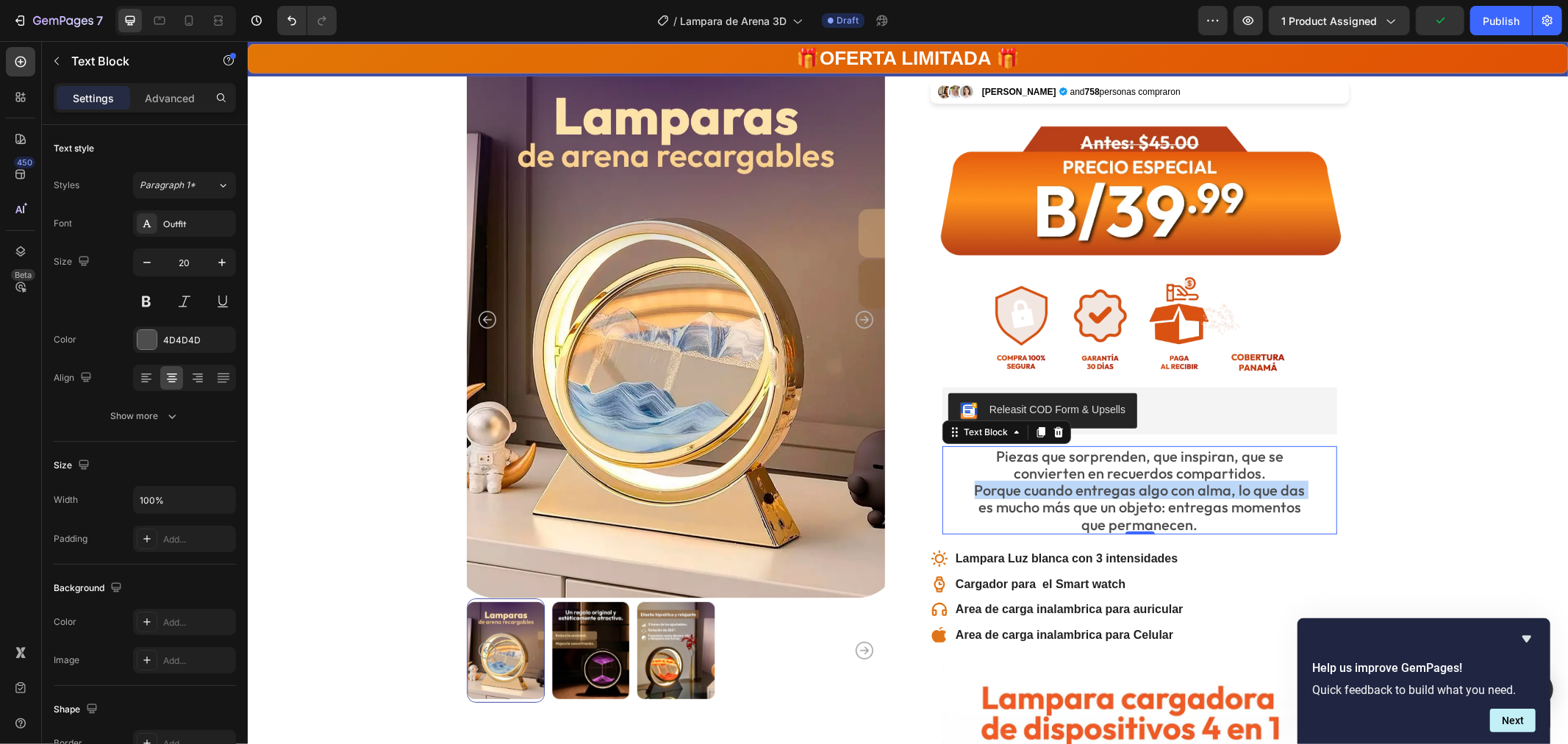
click at [1097, 486] on p "Piezas que sorprenden, que inspiran, que se convierten en recuerdos compartidos…" at bounding box center [1139, 489] width 392 height 86
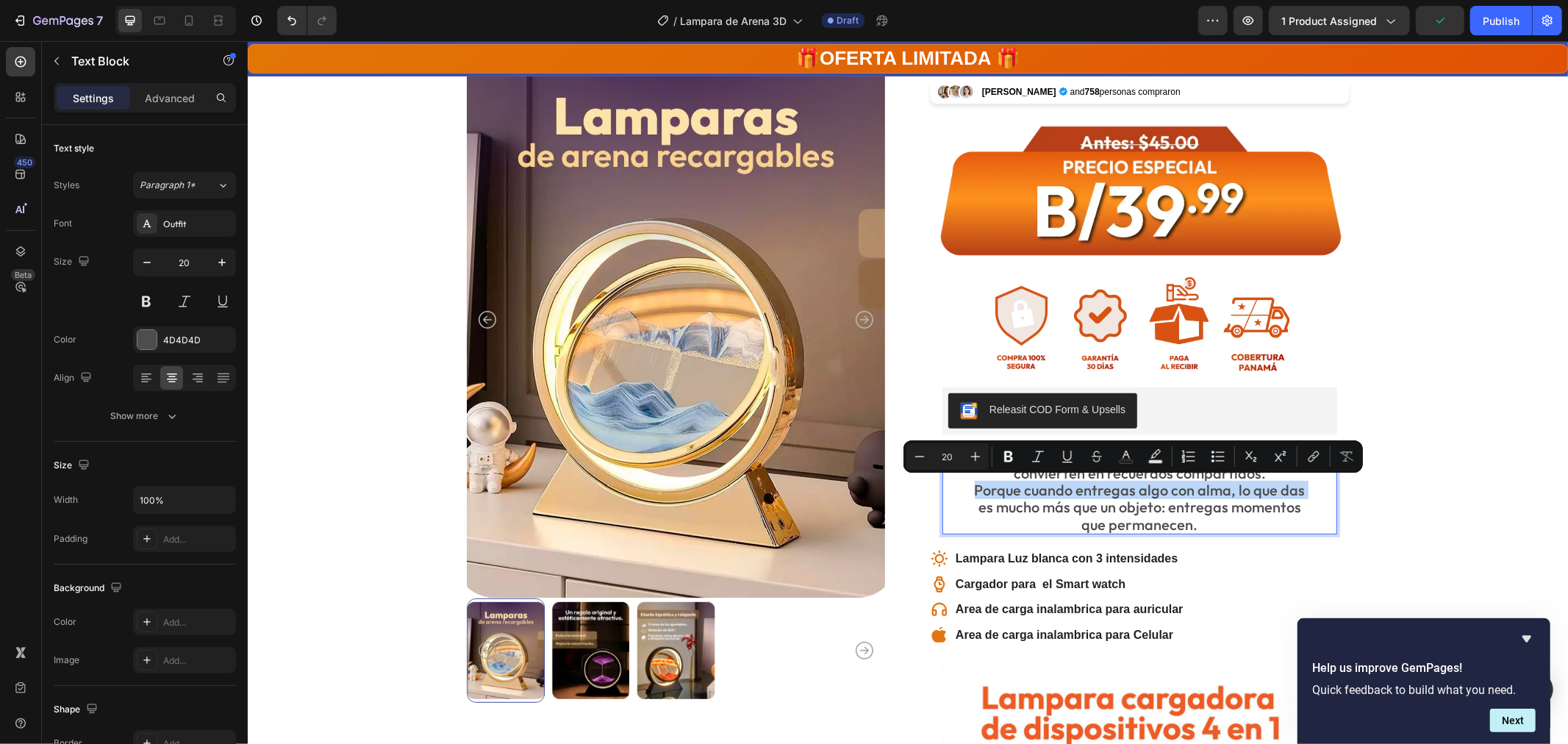
click at [1097, 485] on p "Piezas que sorprenden, que inspiran, que se convierten en recuerdos compartidos…" at bounding box center [1139, 489] width 392 height 86
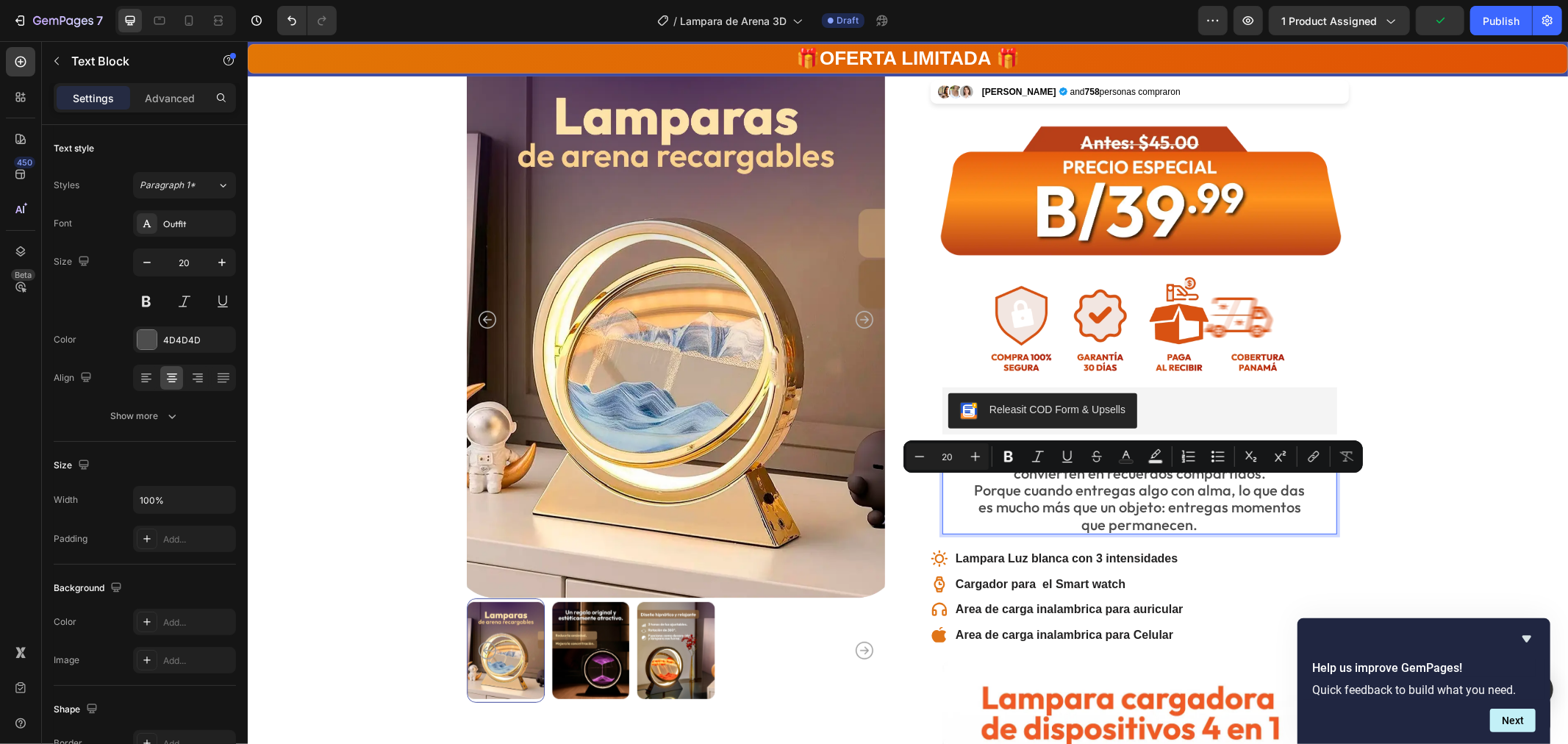
click at [1188, 520] on p "Piezas que sorprenden, que inspiran, que se convierten en recuerdos compartidos…" at bounding box center [1139, 489] width 392 height 86
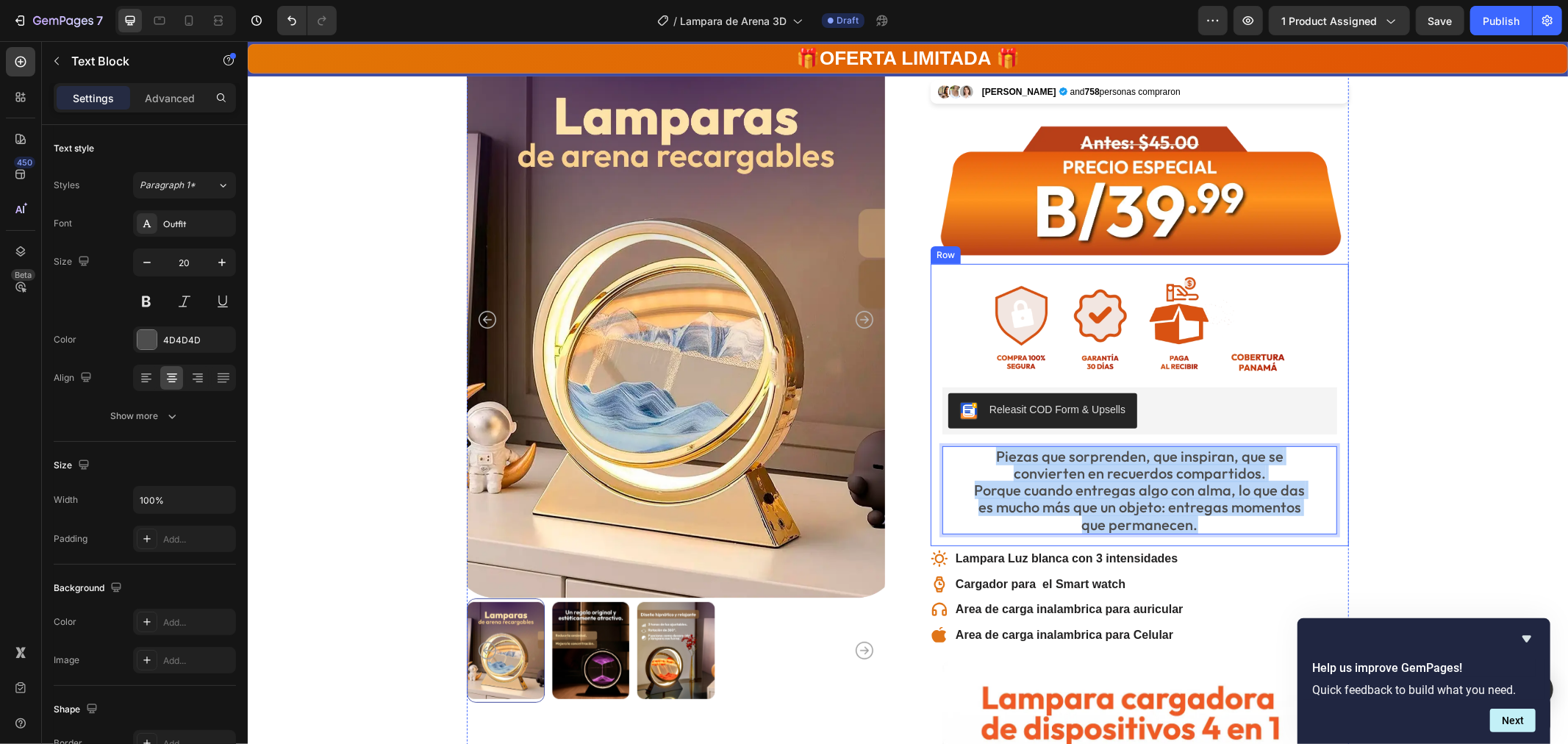
drag, startPoint x: 1199, startPoint y: 520, endPoint x: 974, endPoint y: 444, distance: 237.5
click at [974, 446] on div "Piezas que sorprenden, que inspiran, que se convierten en recuerdos compartidos…" at bounding box center [1139, 489] width 395 height 88
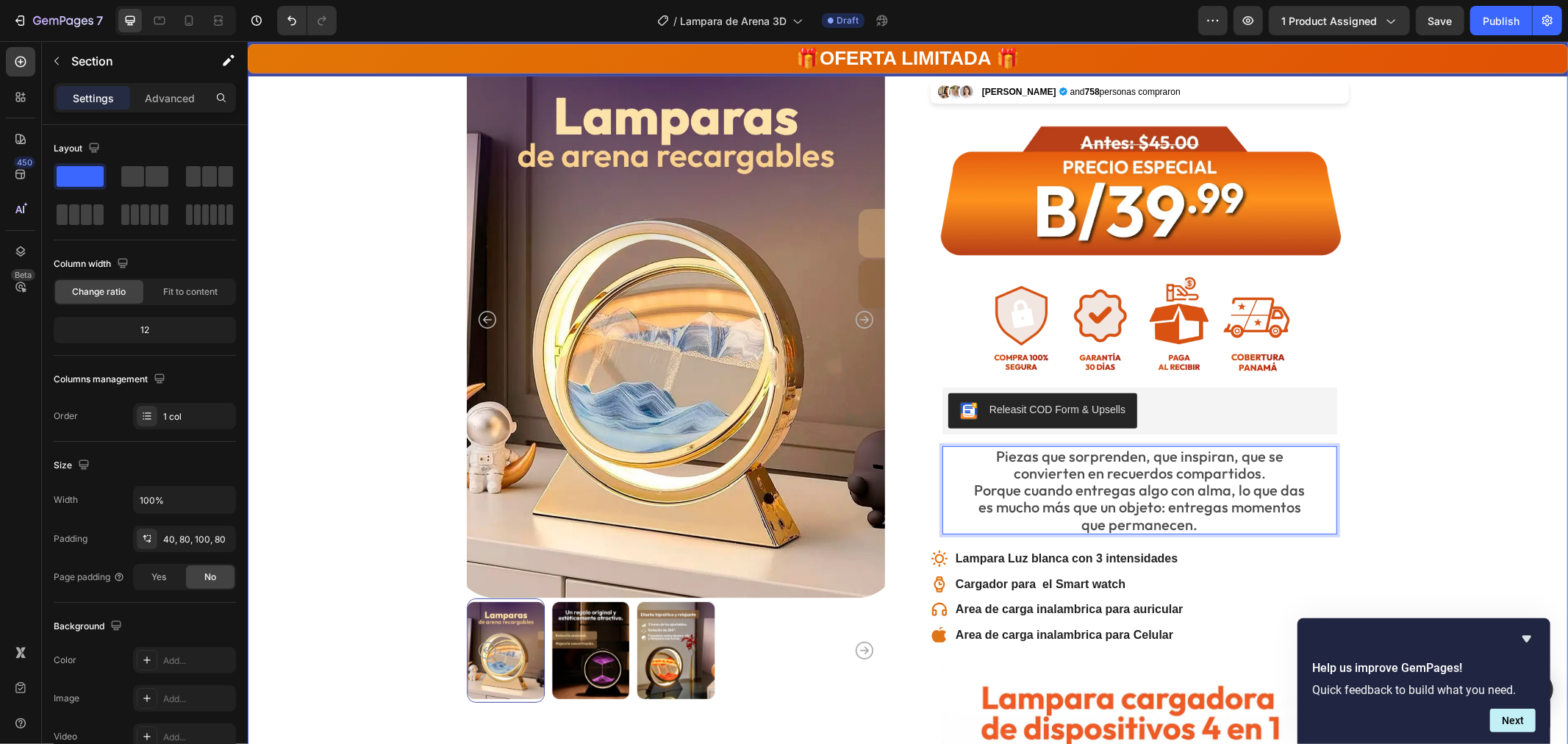
click at [1299, 483] on p "Piezas que sorprenden, que inspiran, que se convierten en recuerdos compartidos…" at bounding box center [1139, 489] width 392 height 86
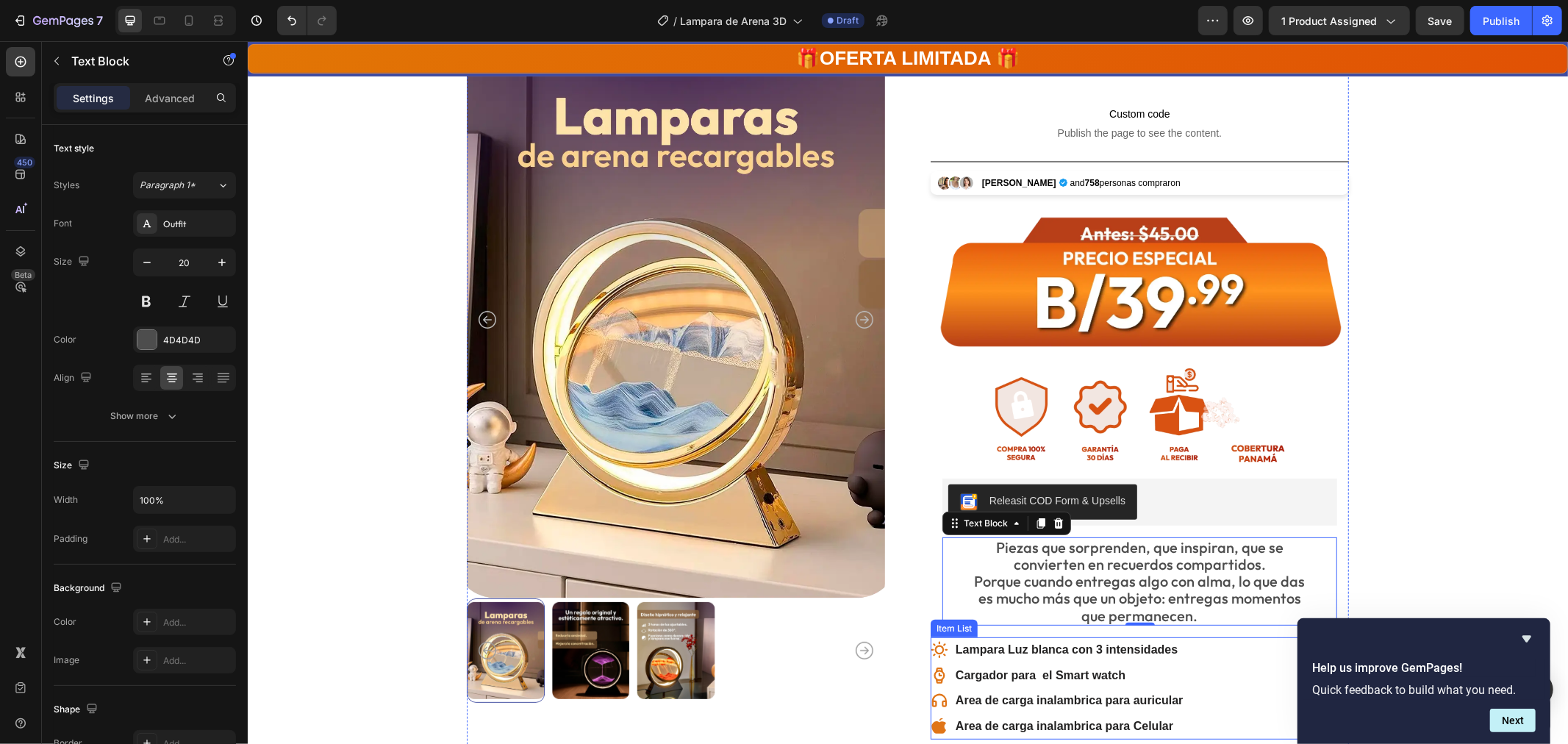
scroll to position [408, 0]
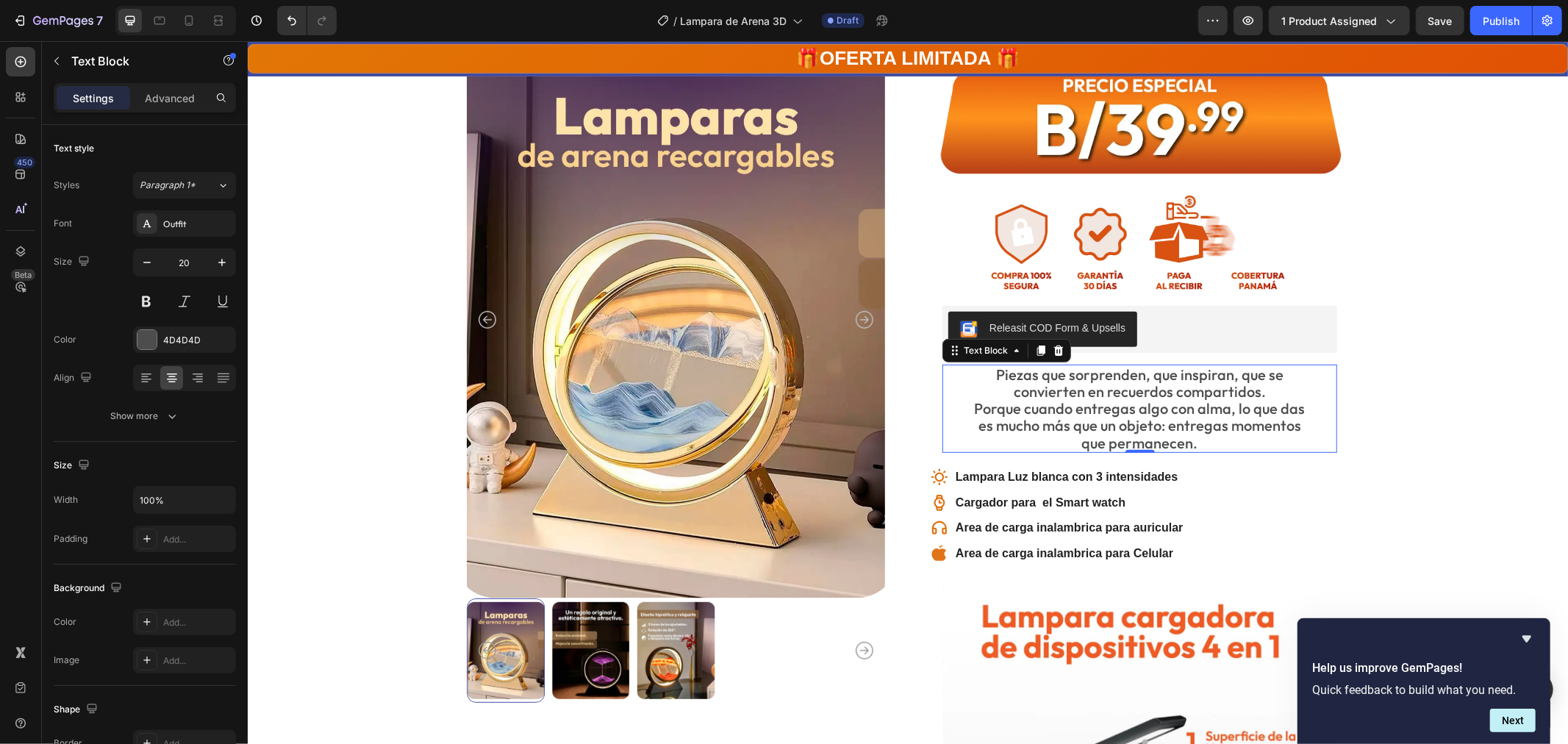
drag, startPoint x: 1124, startPoint y: 408, endPoint x: 1054, endPoint y: 404, distance: 70.1
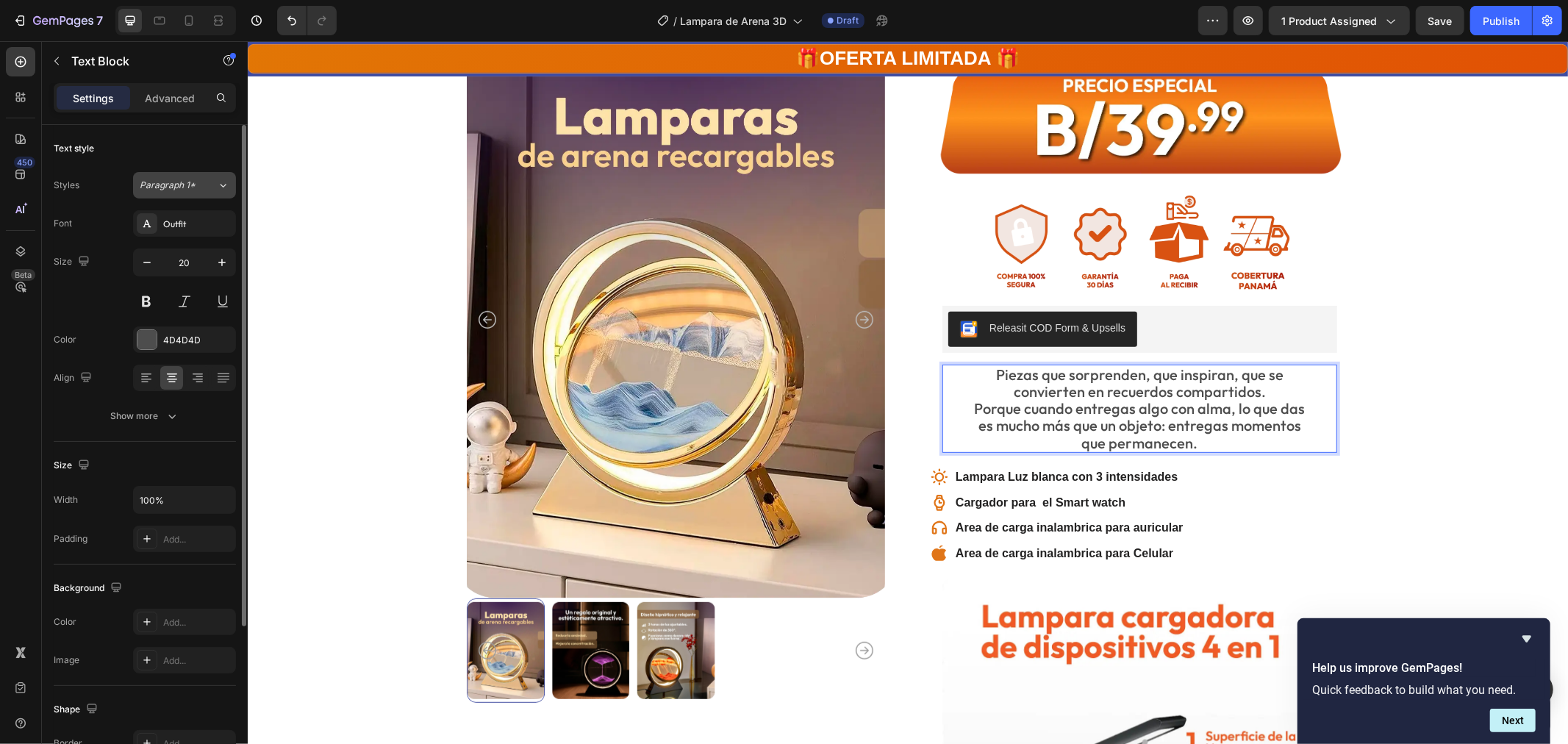
click at [193, 186] on span "Paragraph 1*" at bounding box center [167, 185] width 56 height 13
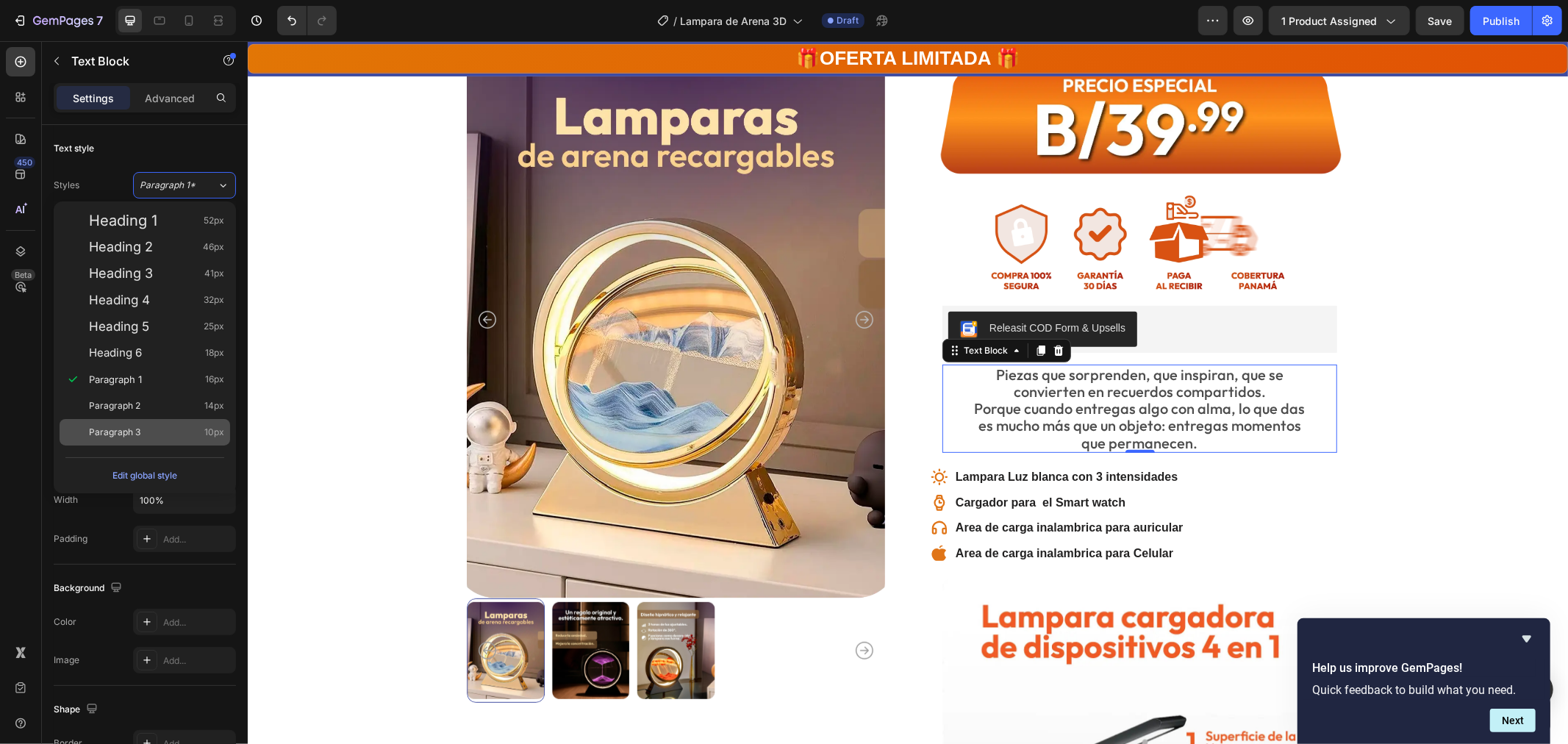
click at [138, 424] on div "Paragraph 3 10px" at bounding box center [145, 432] width 171 height 27
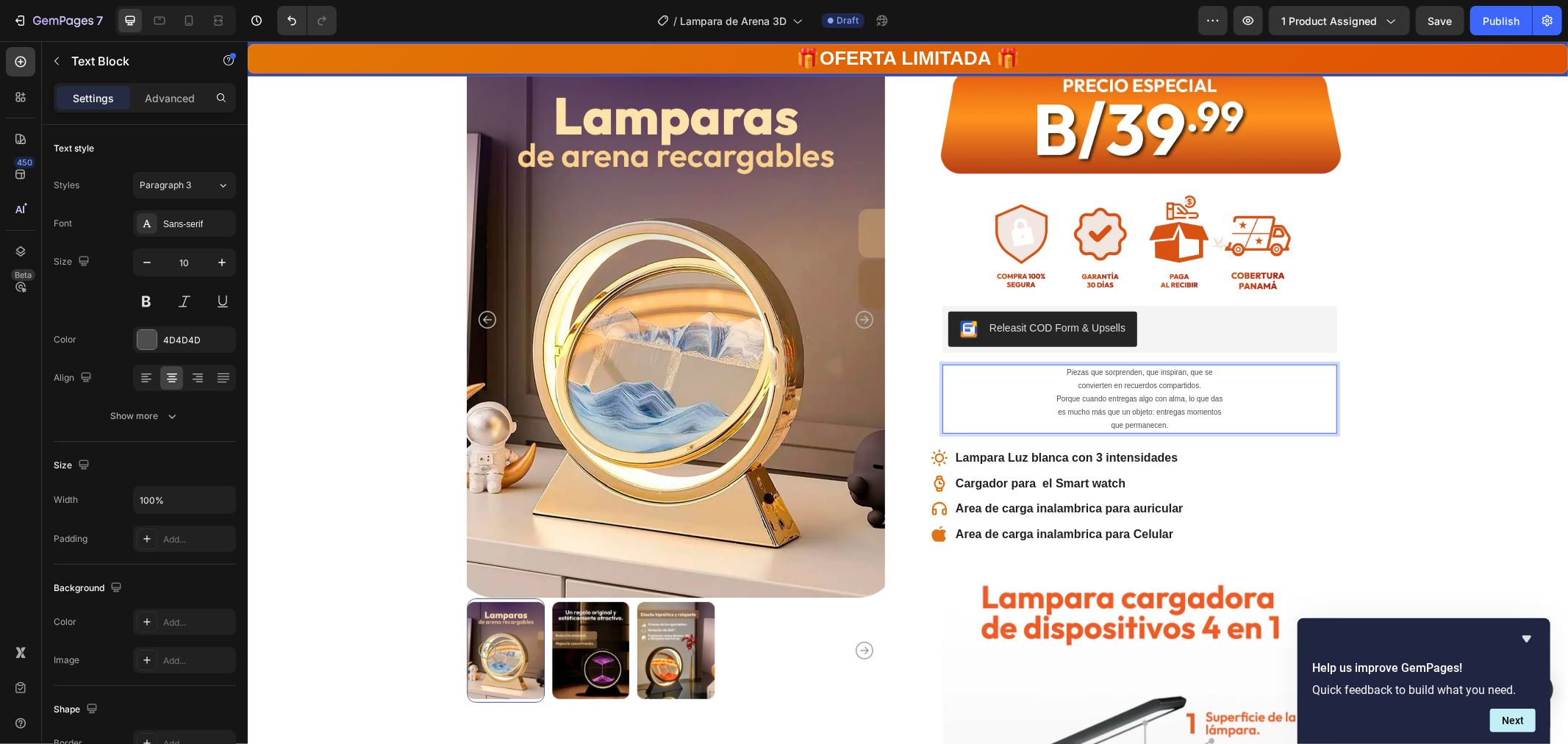
click at [1178, 423] on p "Piezas que sorprenden, que inspiran, que se convierten en recuerdos compartidos…" at bounding box center [1139, 399] width 392 height 67
click at [1178, 424] on p "Piezas que sorprenden, que inspiran, que se convierten en recuerdos compartidos…" at bounding box center [1139, 399] width 392 height 67
click at [1124, 414] on p "Piezas que sorprenden, que inspiran, que se convierten en recuerdos compartidos…" at bounding box center [1139, 399] width 392 height 67
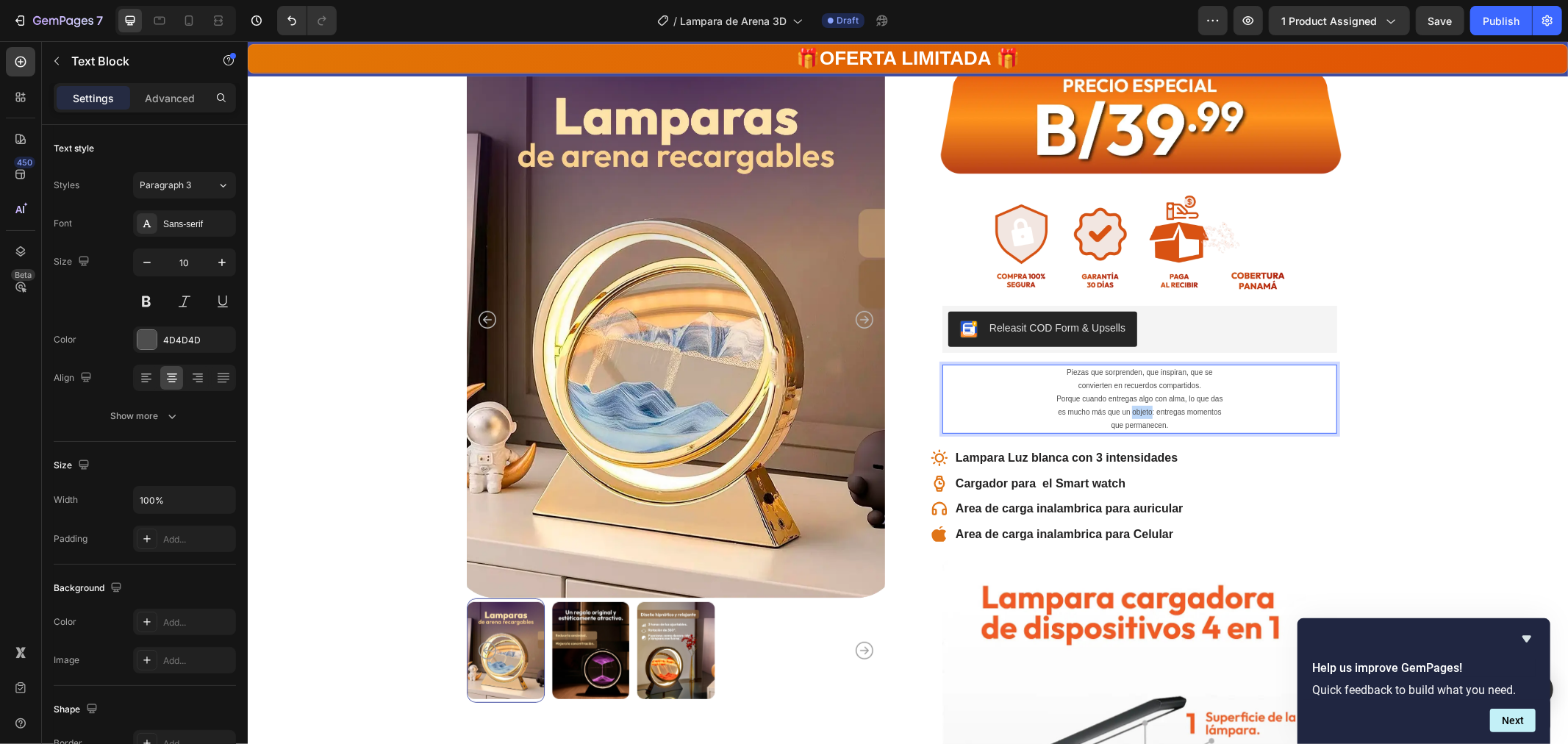
click at [1124, 414] on p "Piezas que sorprenden, que inspiran, que se convierten en recuerdos compartidos…" at bounding box center [1139, 399] width 392 height 67
click at [1126, 414] on p "Piezas que sorprenden, que inspiran, que se convierten en recuerdos compartidos…" at bounding box center [1139, 399] width 392 height 67
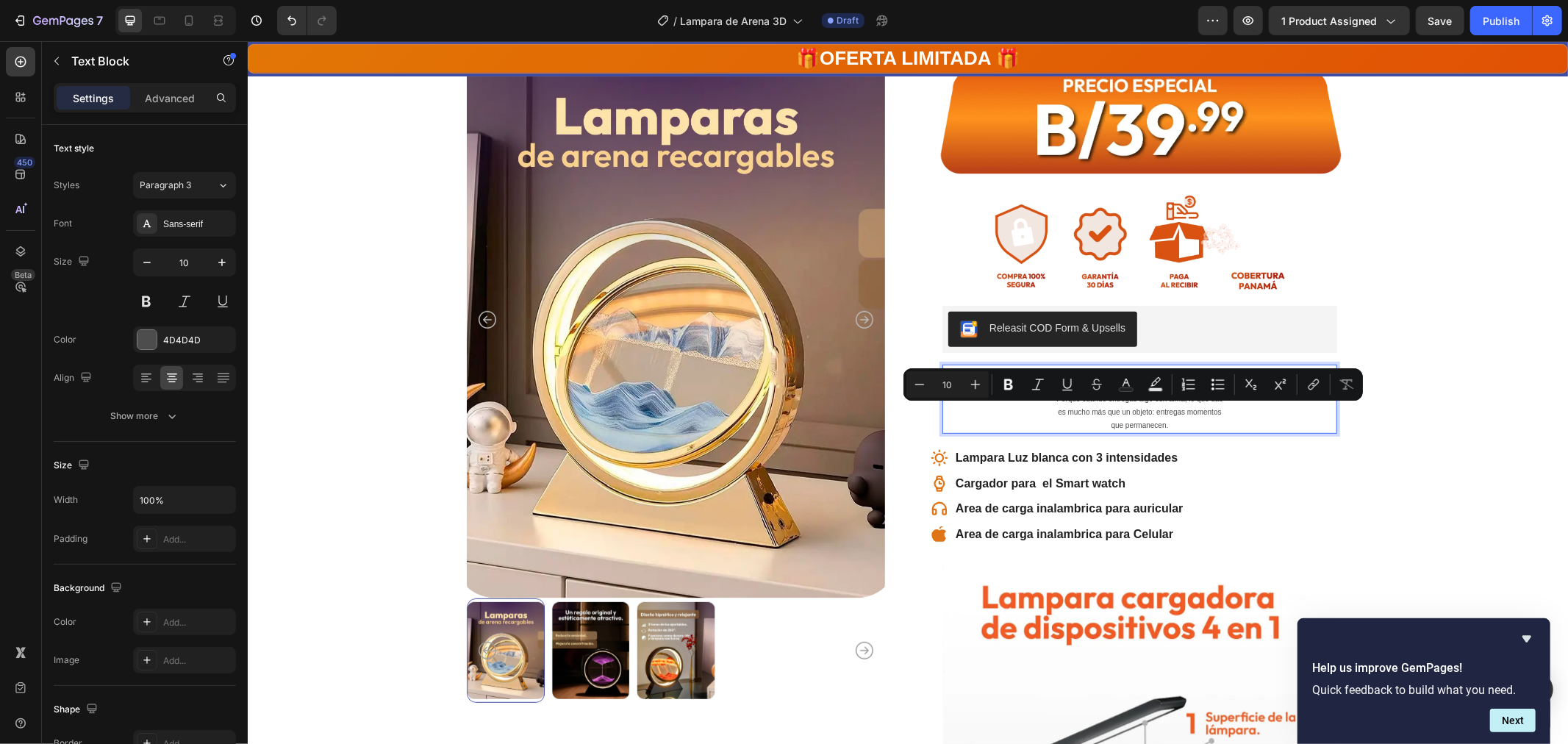
click at [1181, 423] on p "Piezas que sorprenden, que inspiran, que se convierten en recuerdos compartidos…" at bounding box center [1139, 399] width 392 height 67
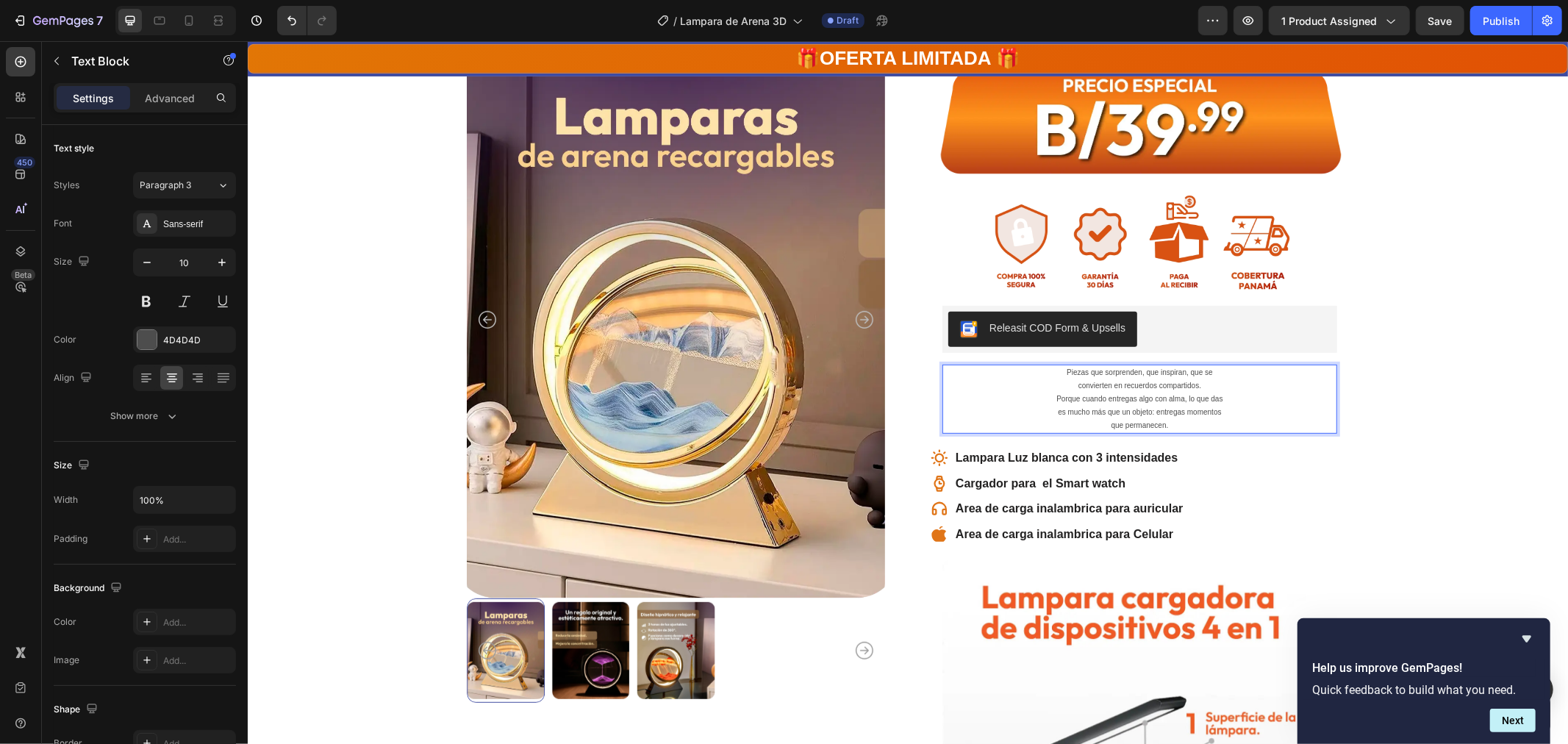
click at [1181, 423] on p "Piezas que sorprenden, que inspiran, que se convierten en recuerdos compartidos…" at bounding box center [1139, 399] width 392 height 67
drag, startPoint x: 1157, startPoint y: 414, endPoint x: 987, endPoint y: 363, distance: 177.5
click at [987, 366] on p "Piezas que sorprenden, que inspiran, que se convierten en recuerdos compartidos…" at bounding box center [1139, 399] width 392 height 67
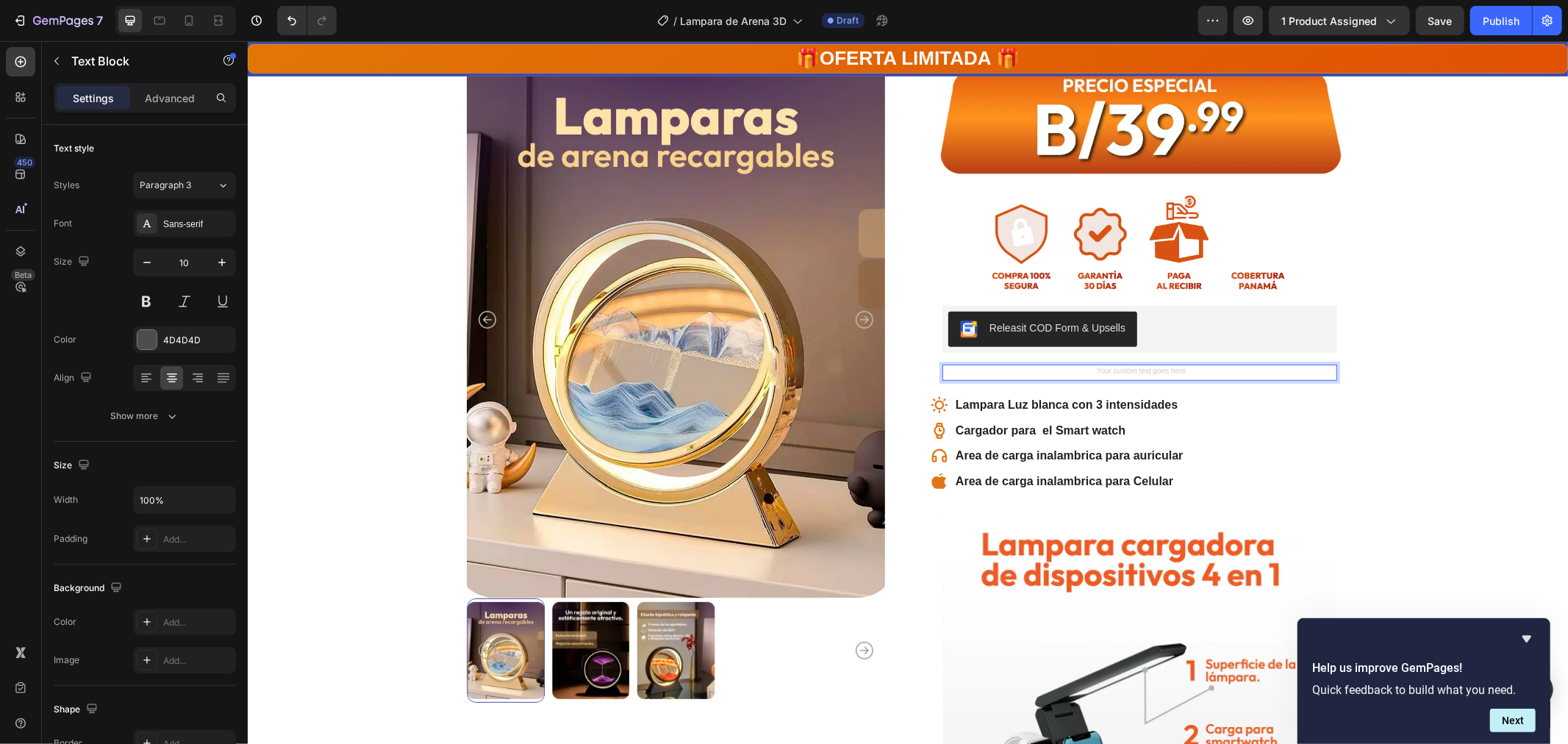
click at [1105, 368] on div "Rich Text Editor. Editing area: main" at bounding box center [1139, 372] width 395 height 16
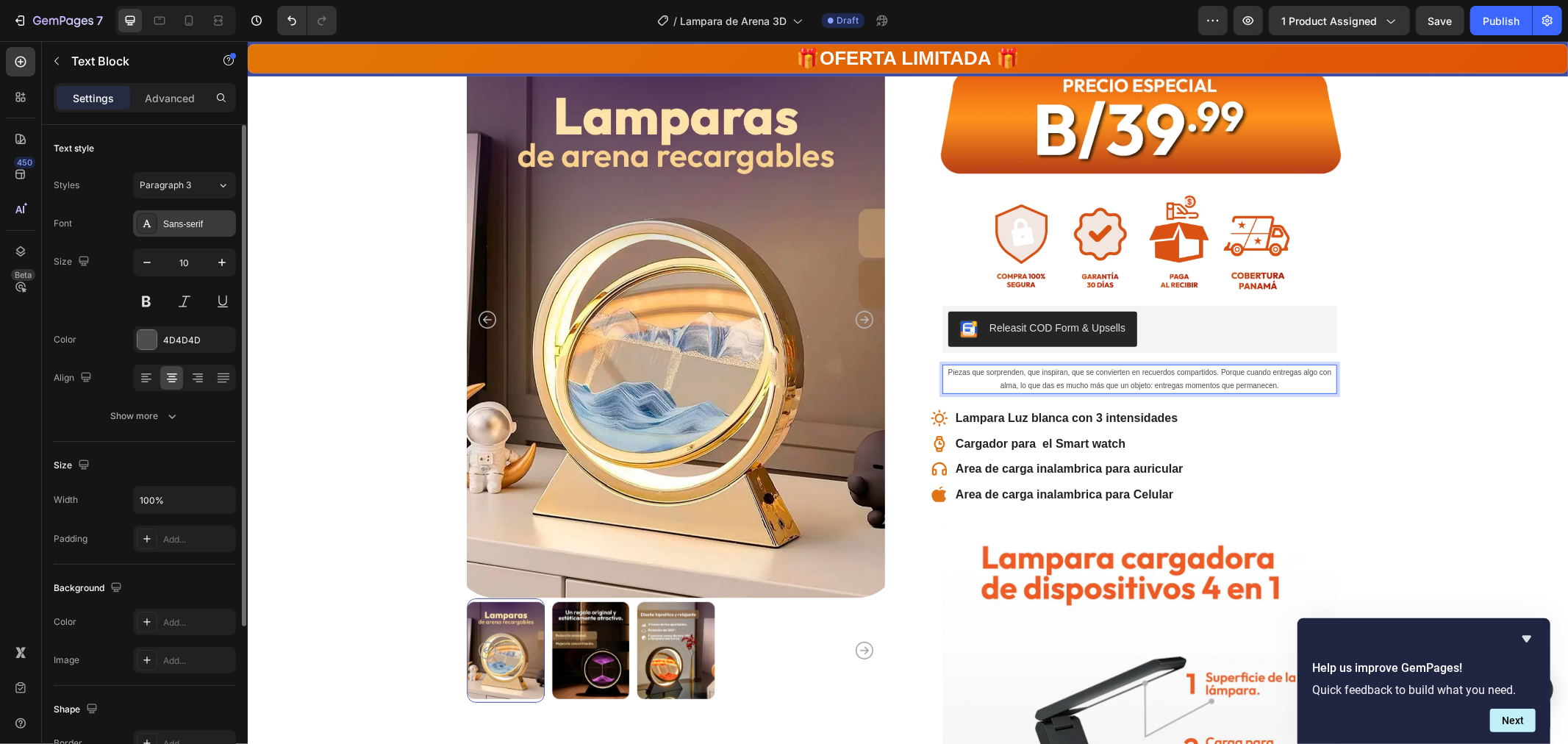
click at [206, 218] on div "Sans-serif" at bounding box center [198, 224] width 69 height 13
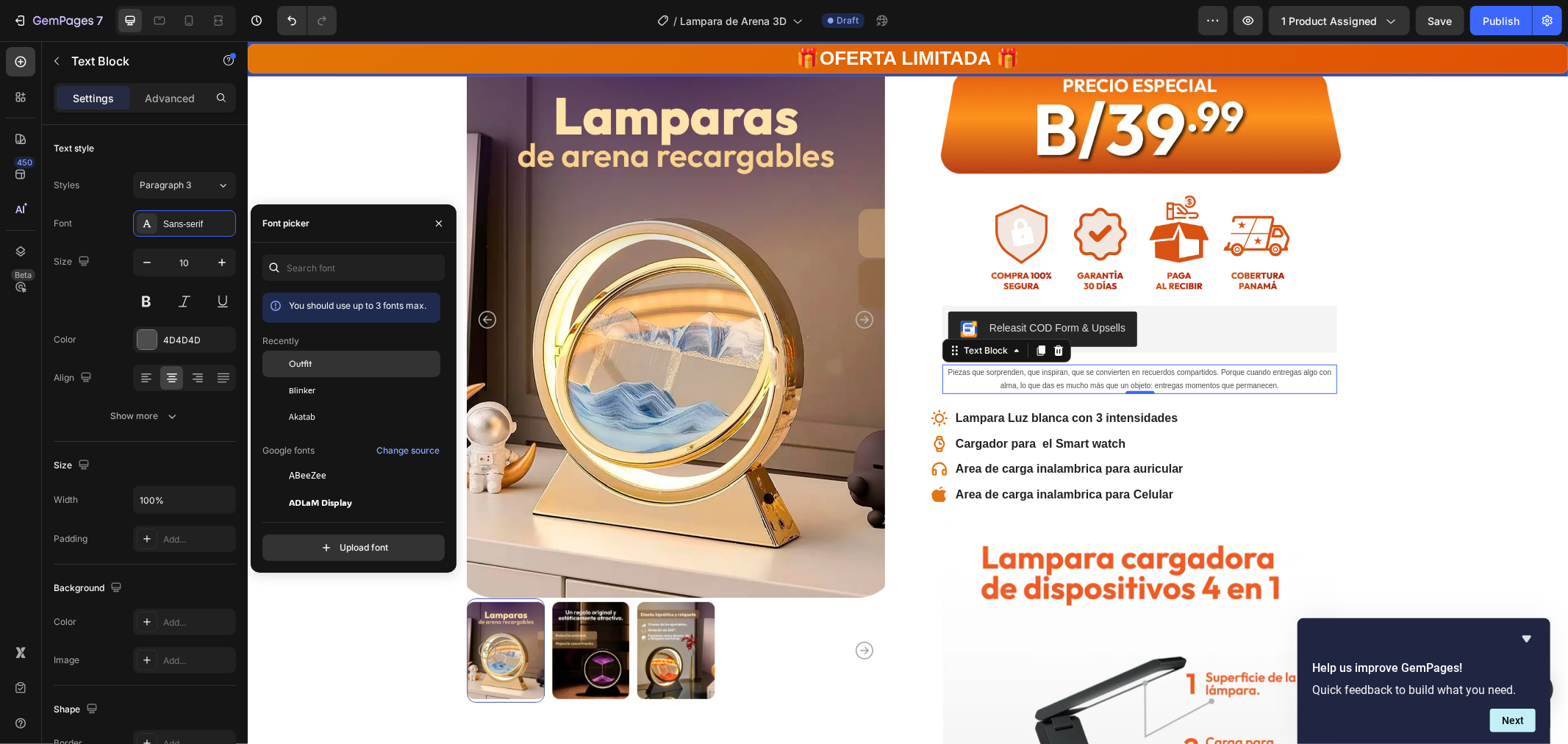
click at [301, 364] on span "Outfit" at bounding box center [300, 364] width 23 height 13
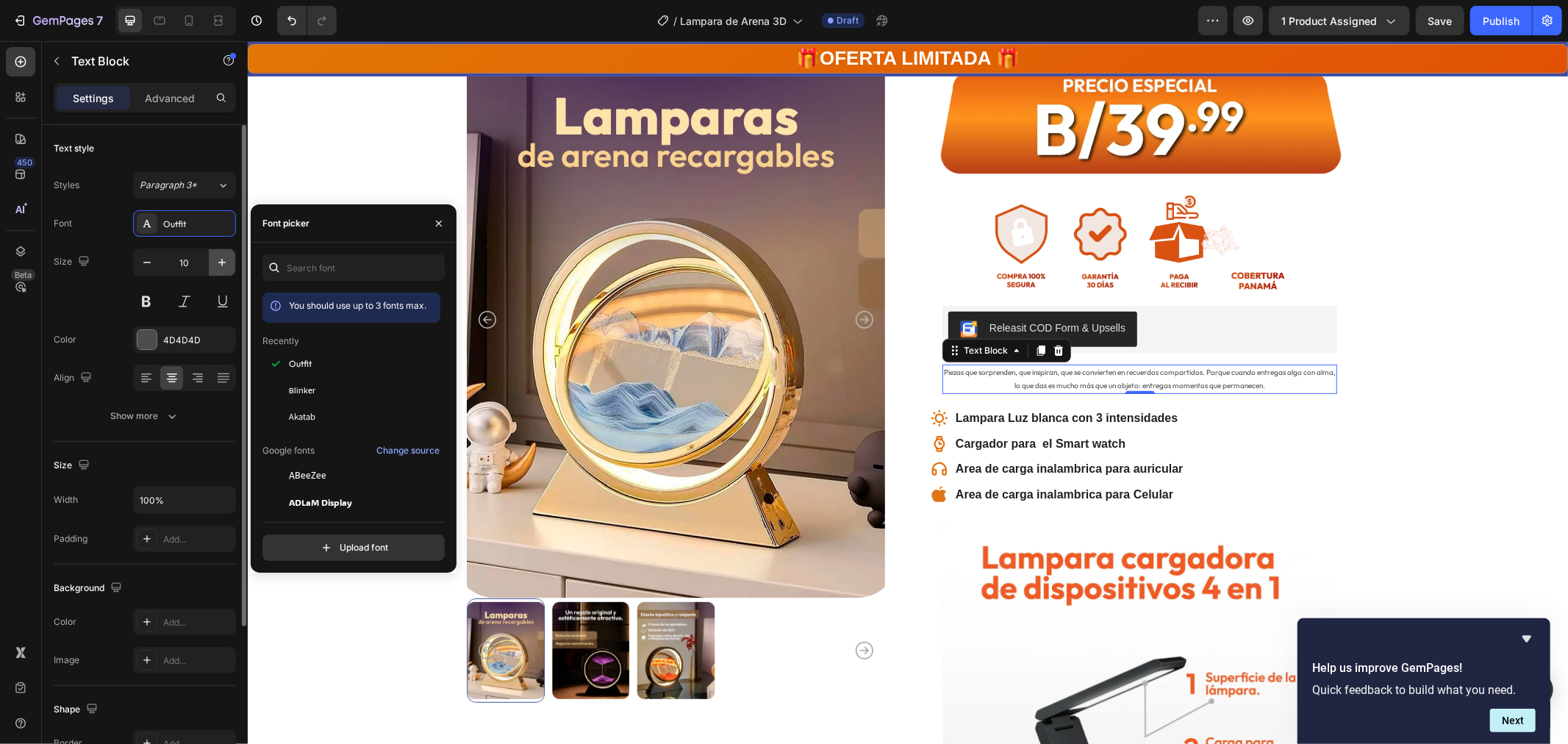
click at [223, 265] on icon "button" at bounding box center [221, 262] width 14 height 14
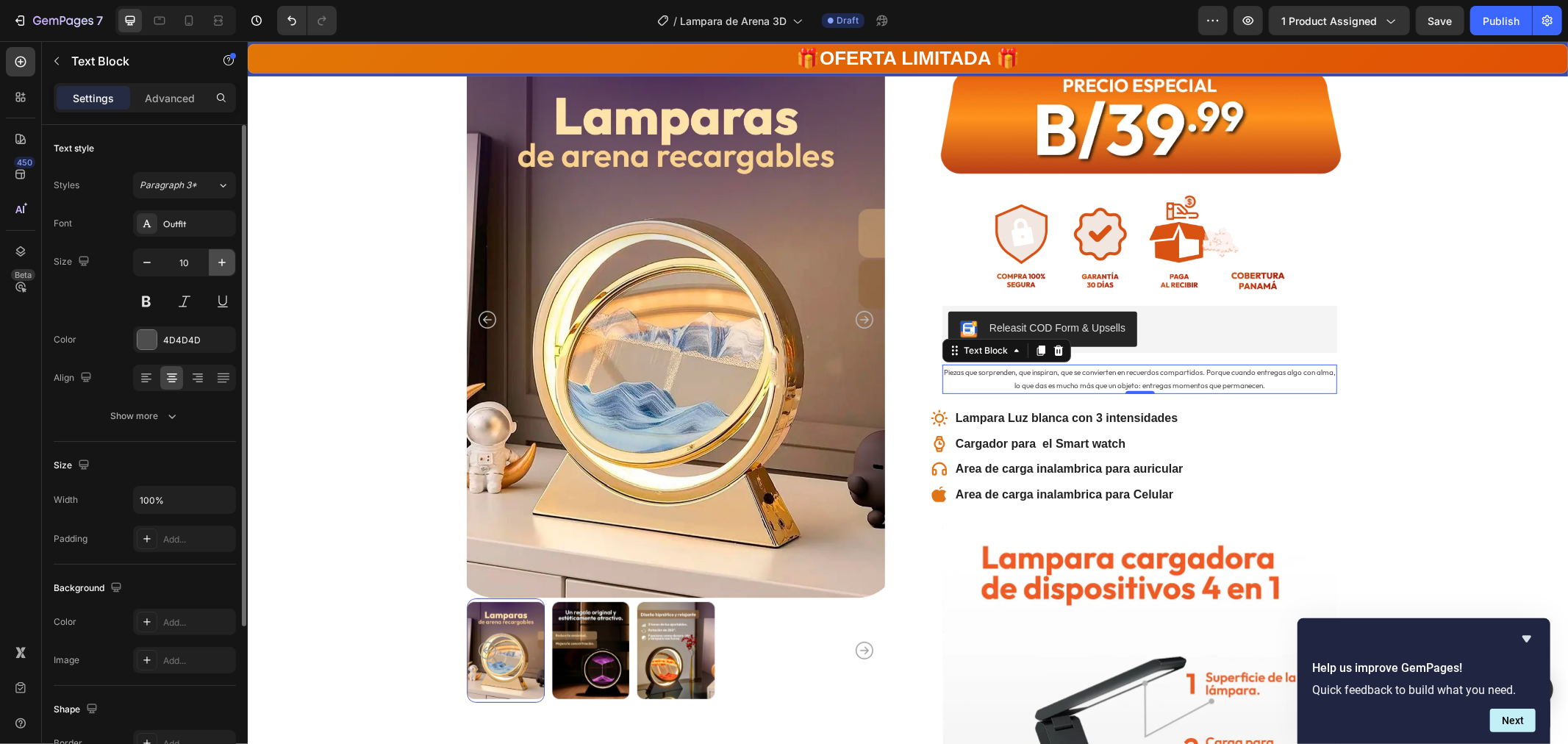
click at [223, 265] on icon "button" at bounding box center [221, 262] width 14 height 14
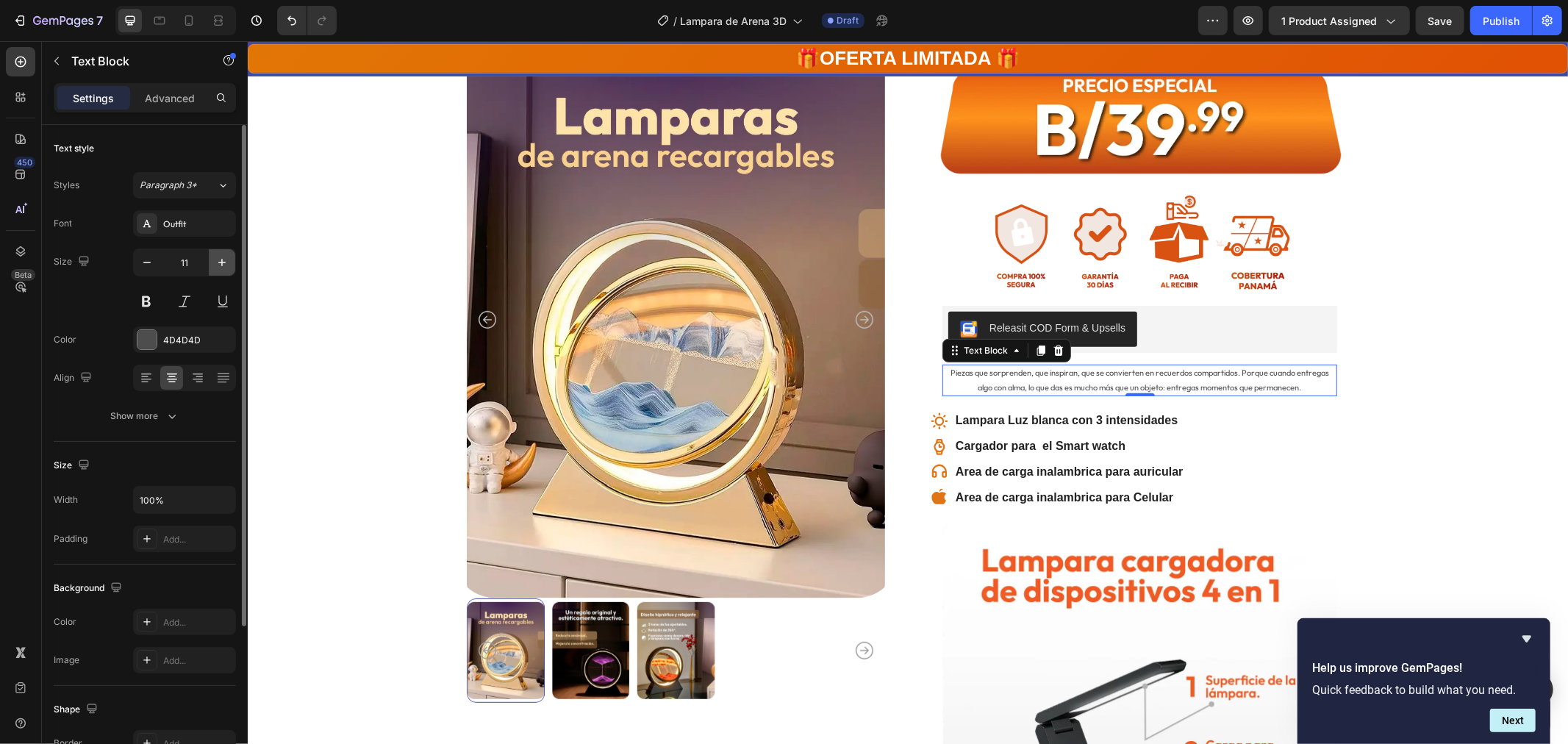
click at [223, 265] on icon "button" at bounding box center [221, 262] width 14 height 14
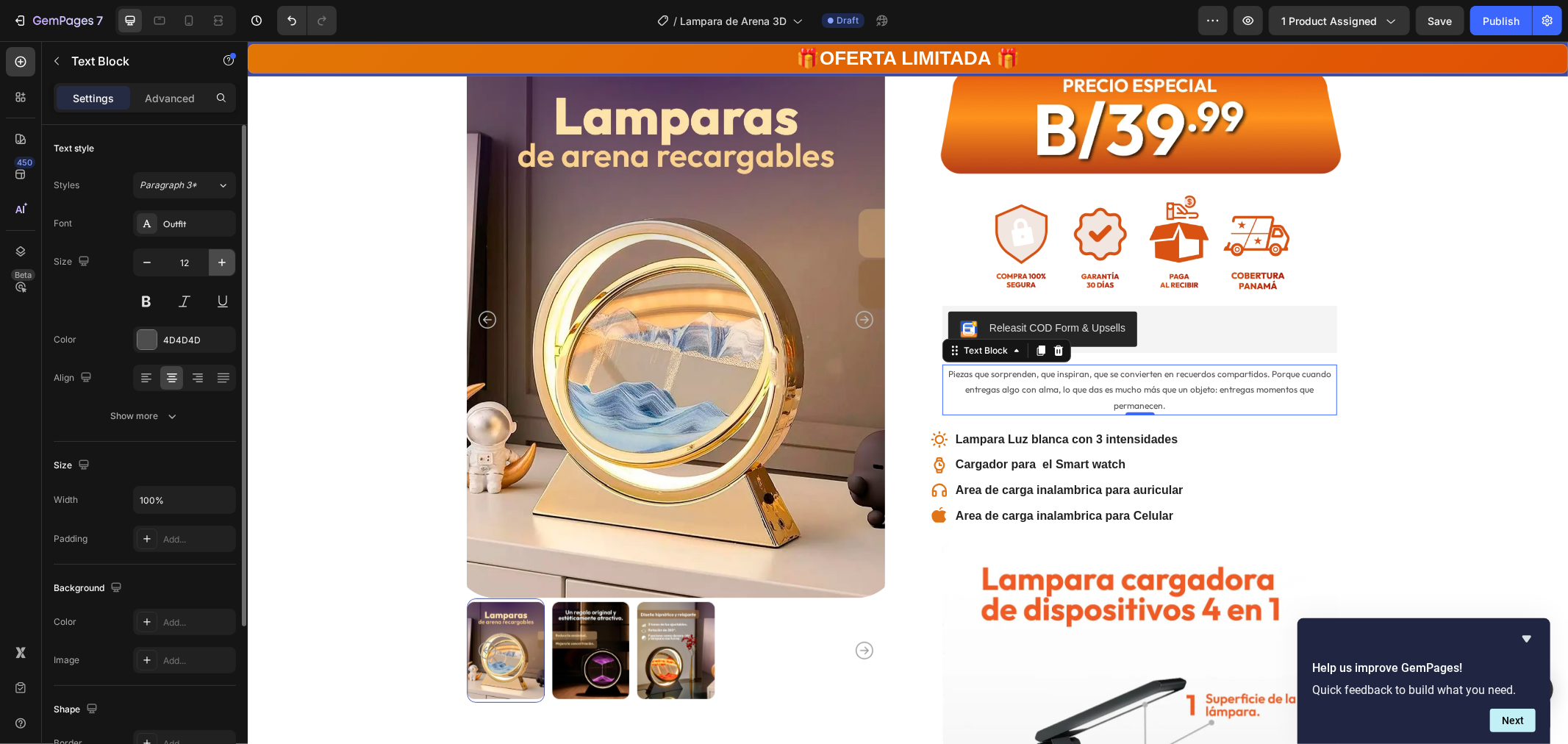
click at [223, 265] on icon "button" at bounding box center [221, 262] width 14 height 14
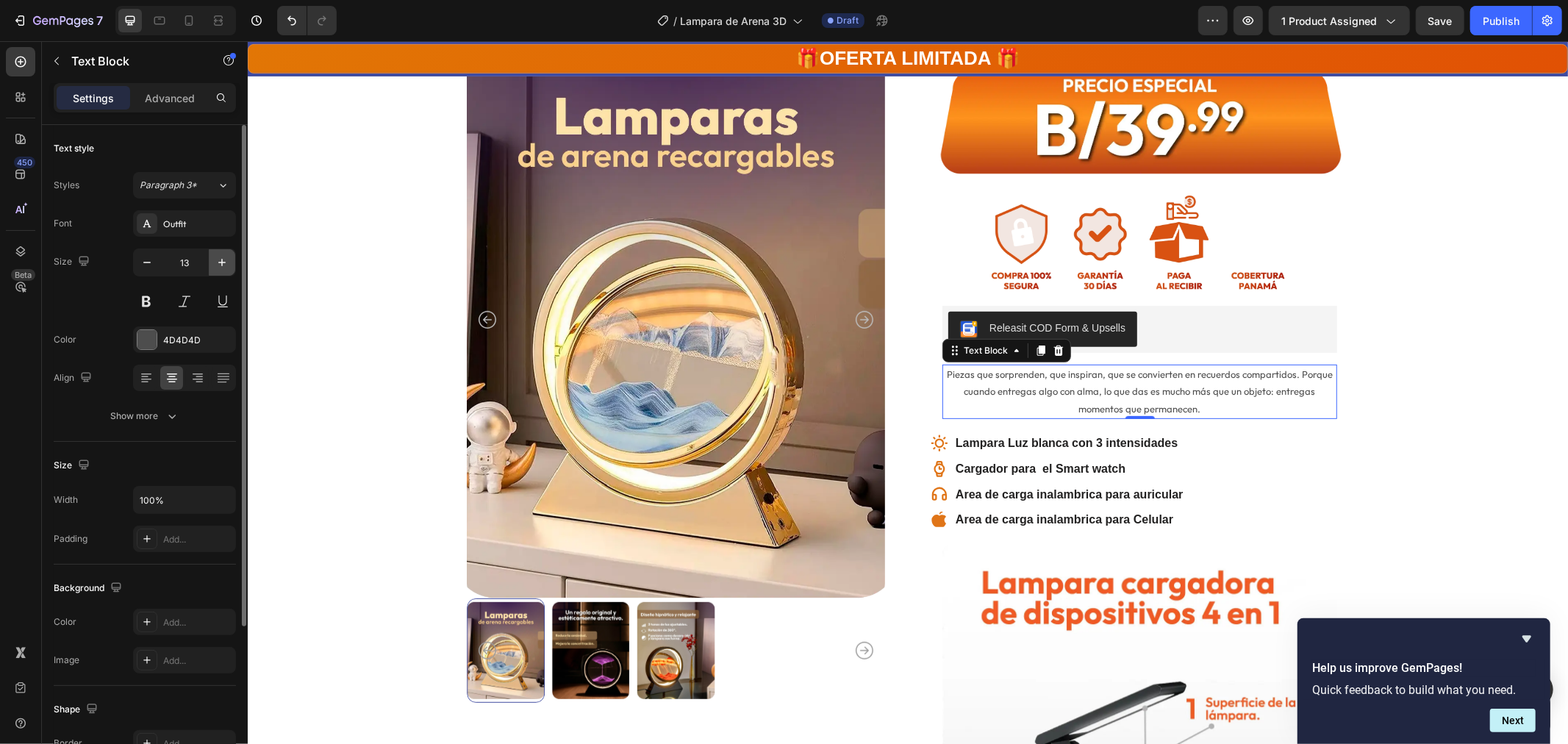
click at [223, 265] on icon "button" at bounding box center [221, 262] width 14 height 14
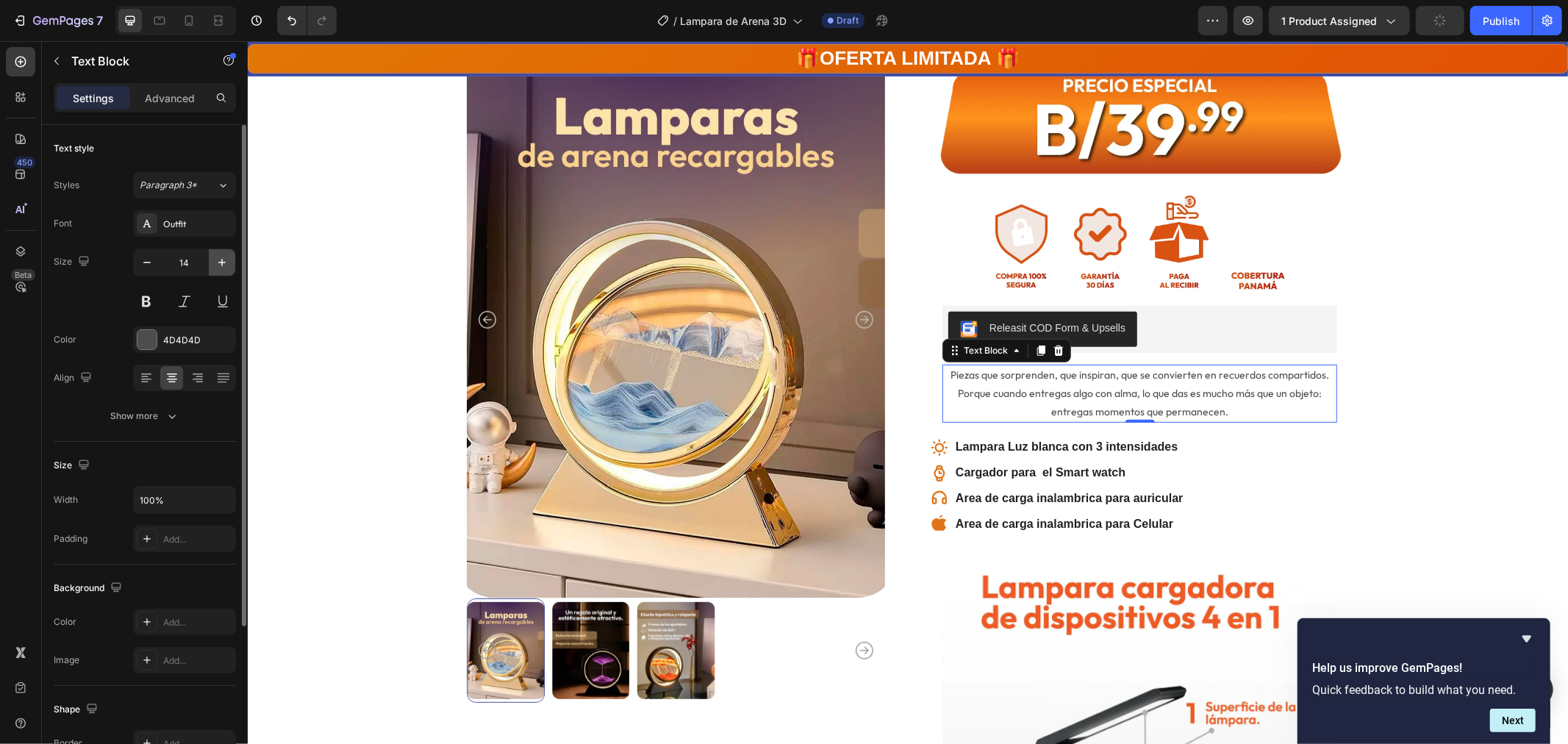
click at [223, 265] on icon "button" at bounding box center [221, 262] width 14 height 14
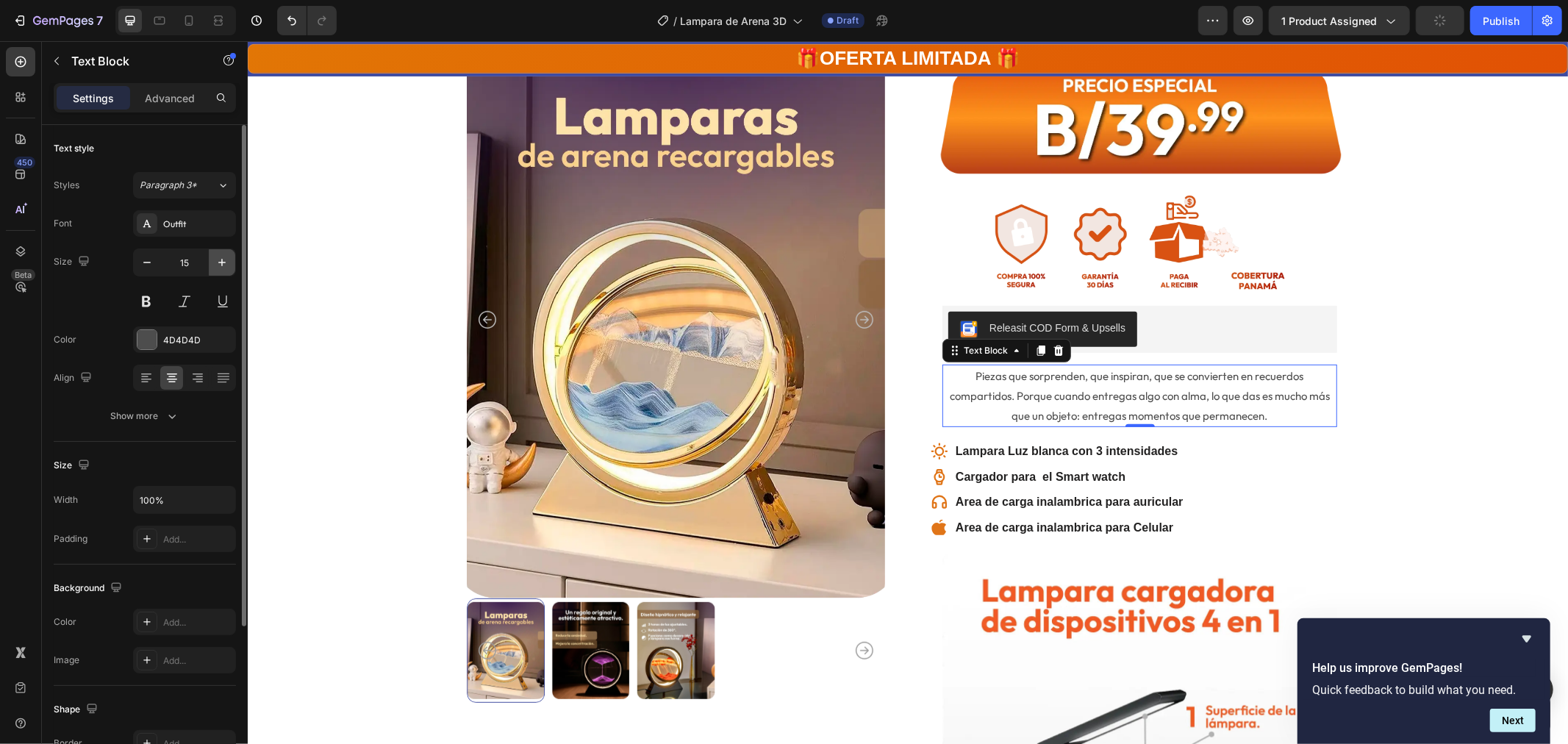
click at [223, 265] on icon "button" at bounding box center [221, 262] width 14 height 14
type input "17"
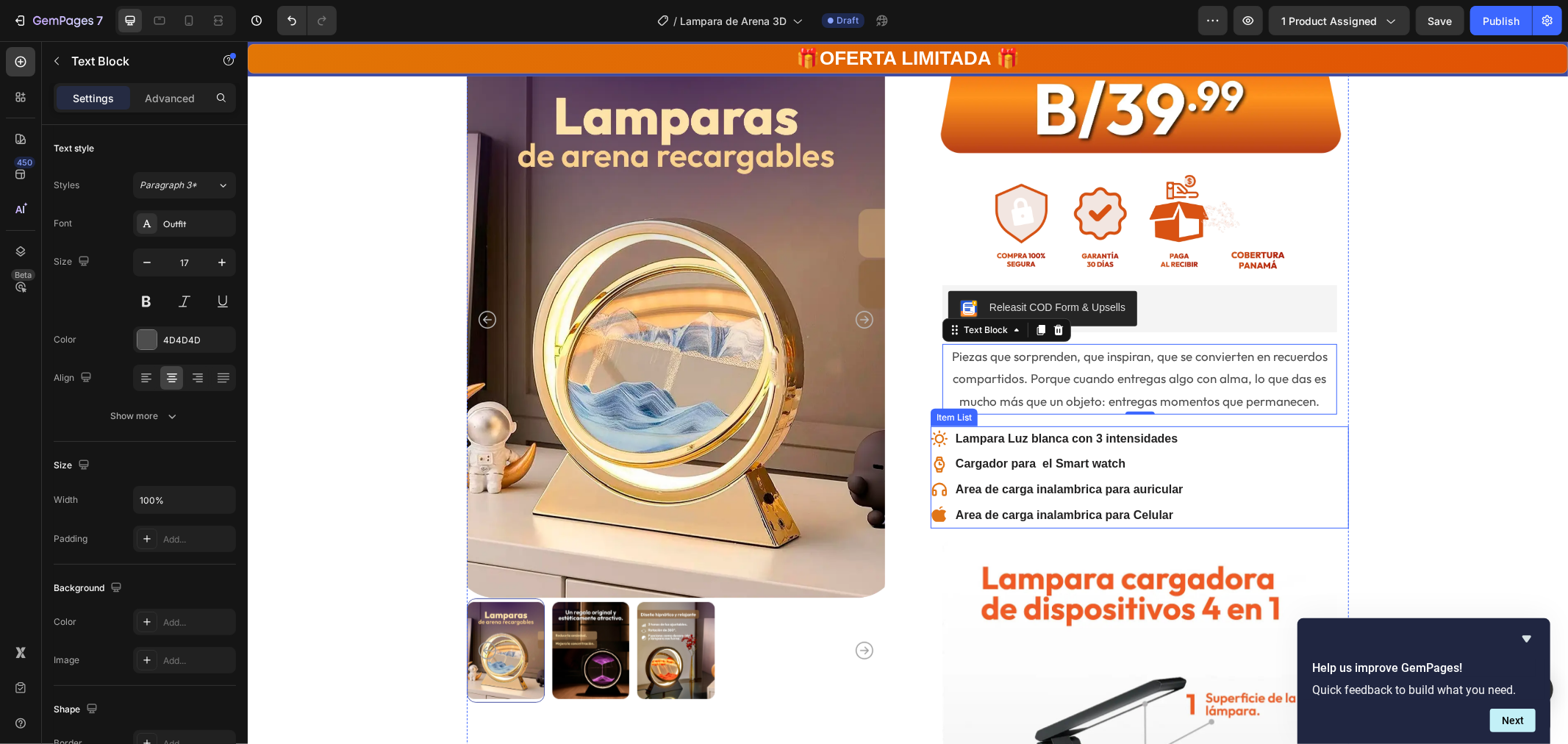
scroll to position [489, 0]
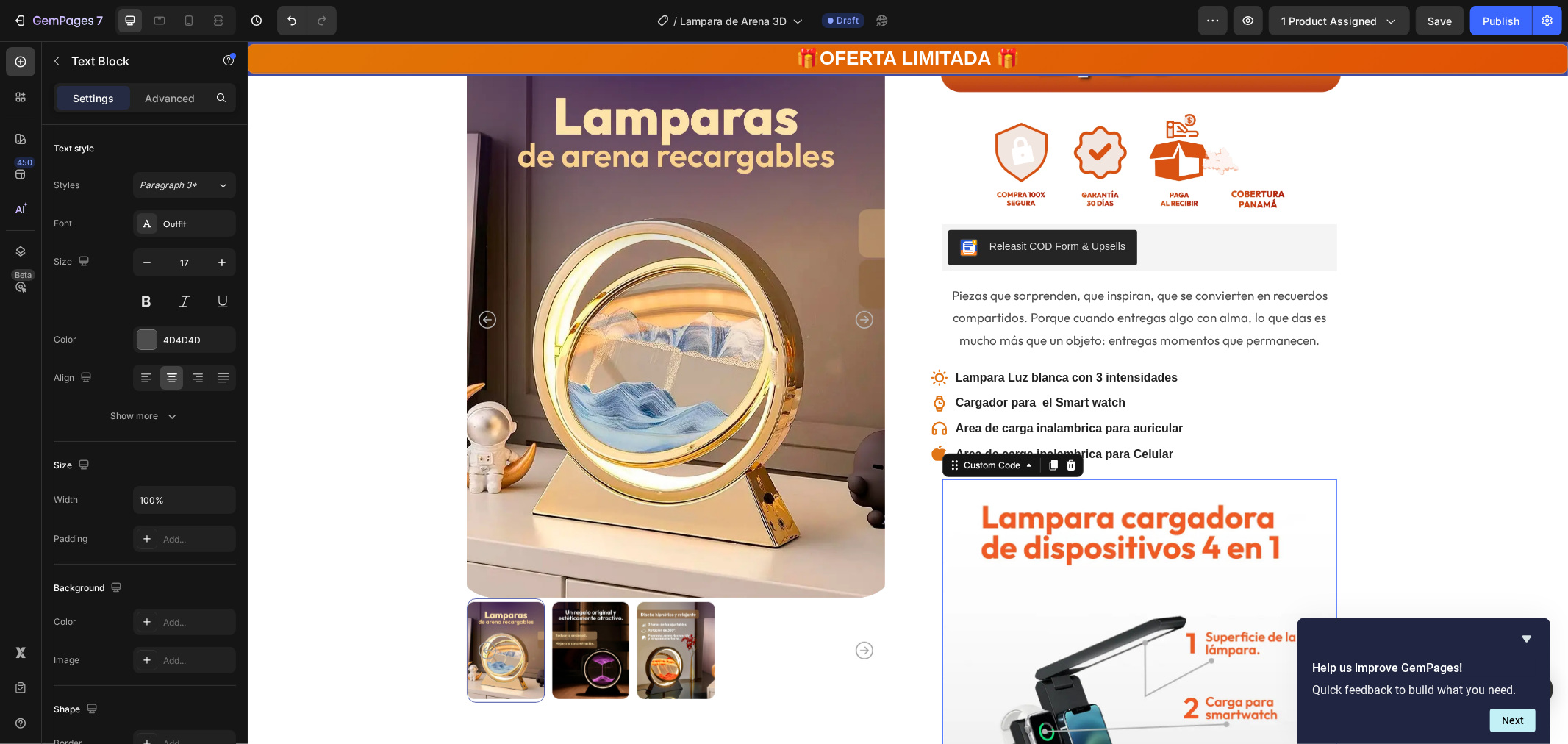
click at [1149, 544] on img at bounding box center [1139, 725] width 395 height 493
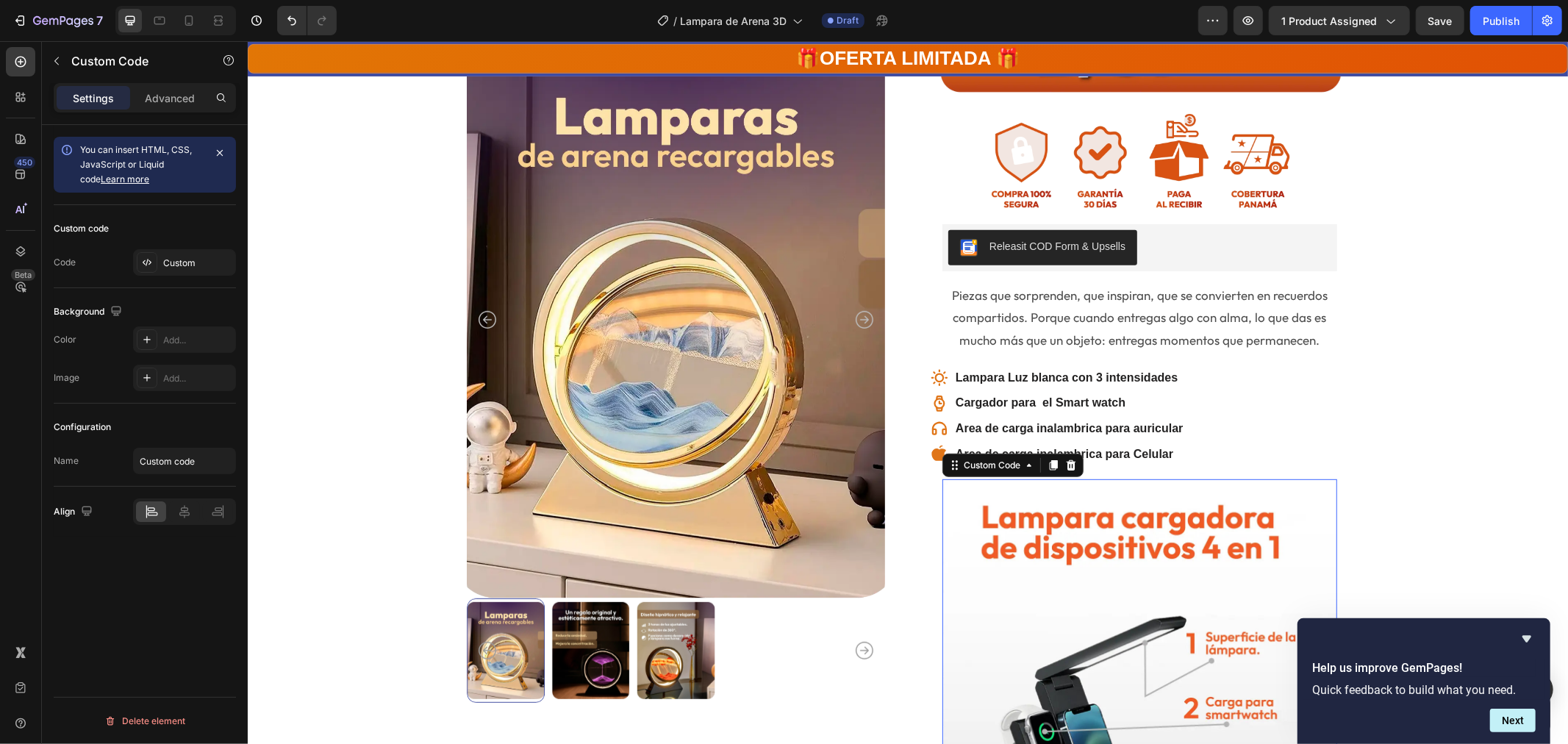
click at [1146, 532] on img at bounding box center [1139, 725] width 395 height 493
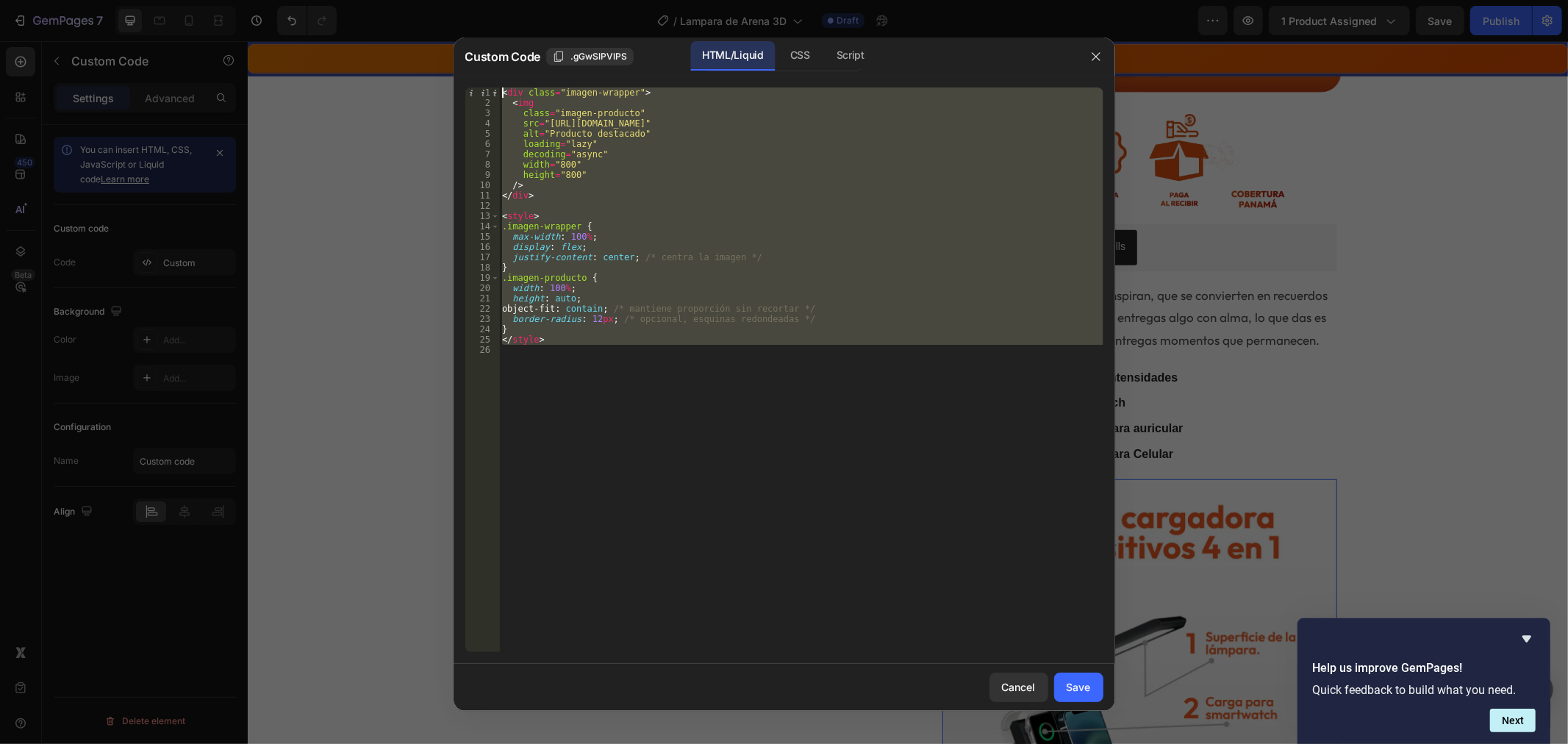
drag, startPoint x: 831, startPoint y: 452, endPoint x: 375, endPoint y: 40, distance: 614.6
click at [375, 40] on div "Custom Code .gGwSlPVlPS HTML/Liquid CSS Script 1 2 3 4 5 6 7 8 9 10 11 12 13 14…" at bounding box center [784, 372] width 1568 height 744
click at [631, 173] on div "< div class = "imagen-wrapper" > < img class = "imagen-producto" src = "https:/…" at bounding box center [801, 370] width 604 height 564
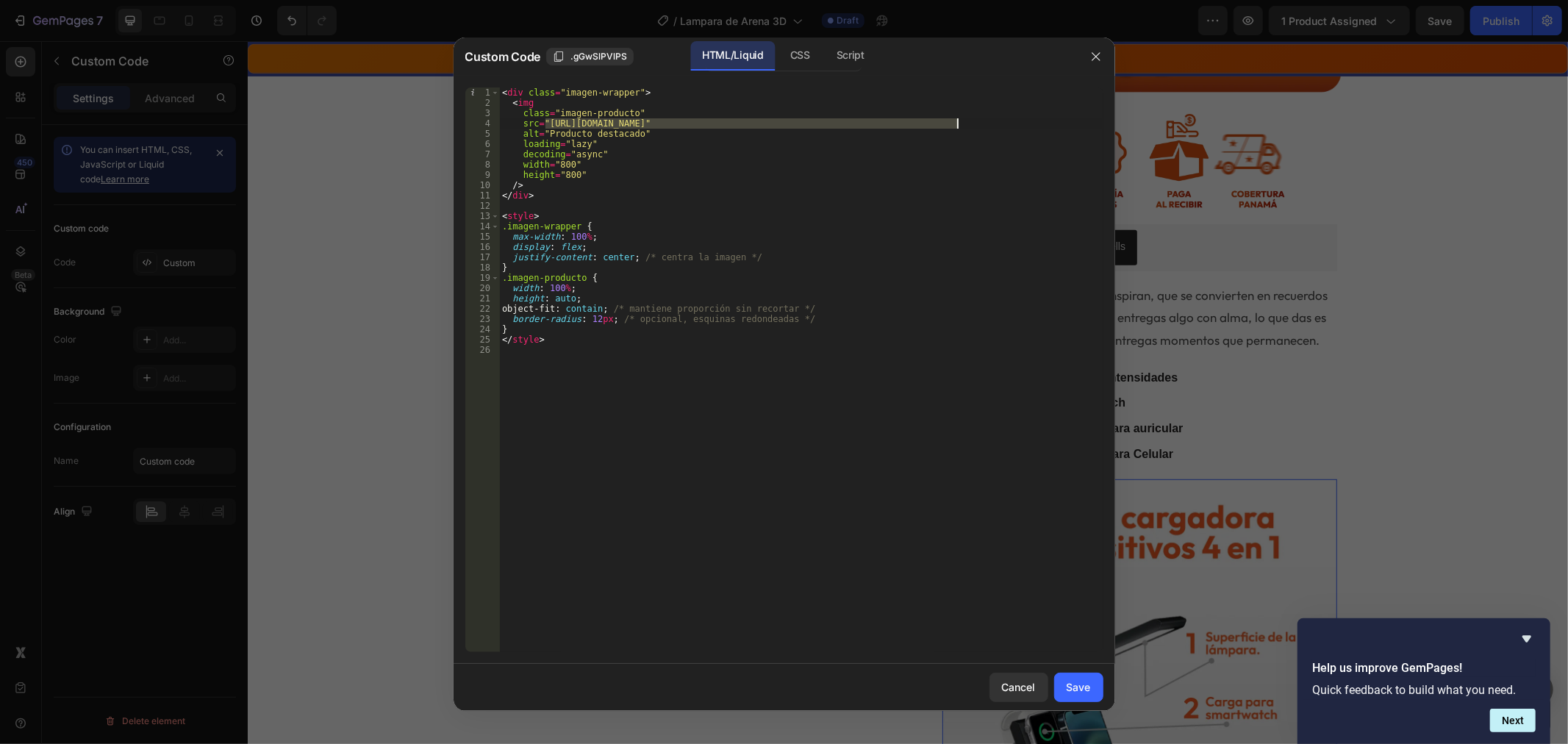
drag, startPoint x: 547, startPoint y: 121, endPoint x: 957, endPoint y: 121, distance: 410.0
click at [957, 121] on div "< div class = "imagen-wrapper" > < img class = "imagen-producto" src = "https:/…" at bounding box center [801, 380] width 604 height 585
paste textarea "Lampara_de_arena_2.jpg?v=175895214"
type textarea "src="https://cdn.shopify.com/s/files/1/0771/5166/6392/files/Lampara_de_arena_2.…"
click at [1070, 686] on div "Save" at bounding box center [1080, 687] width 25 height 15
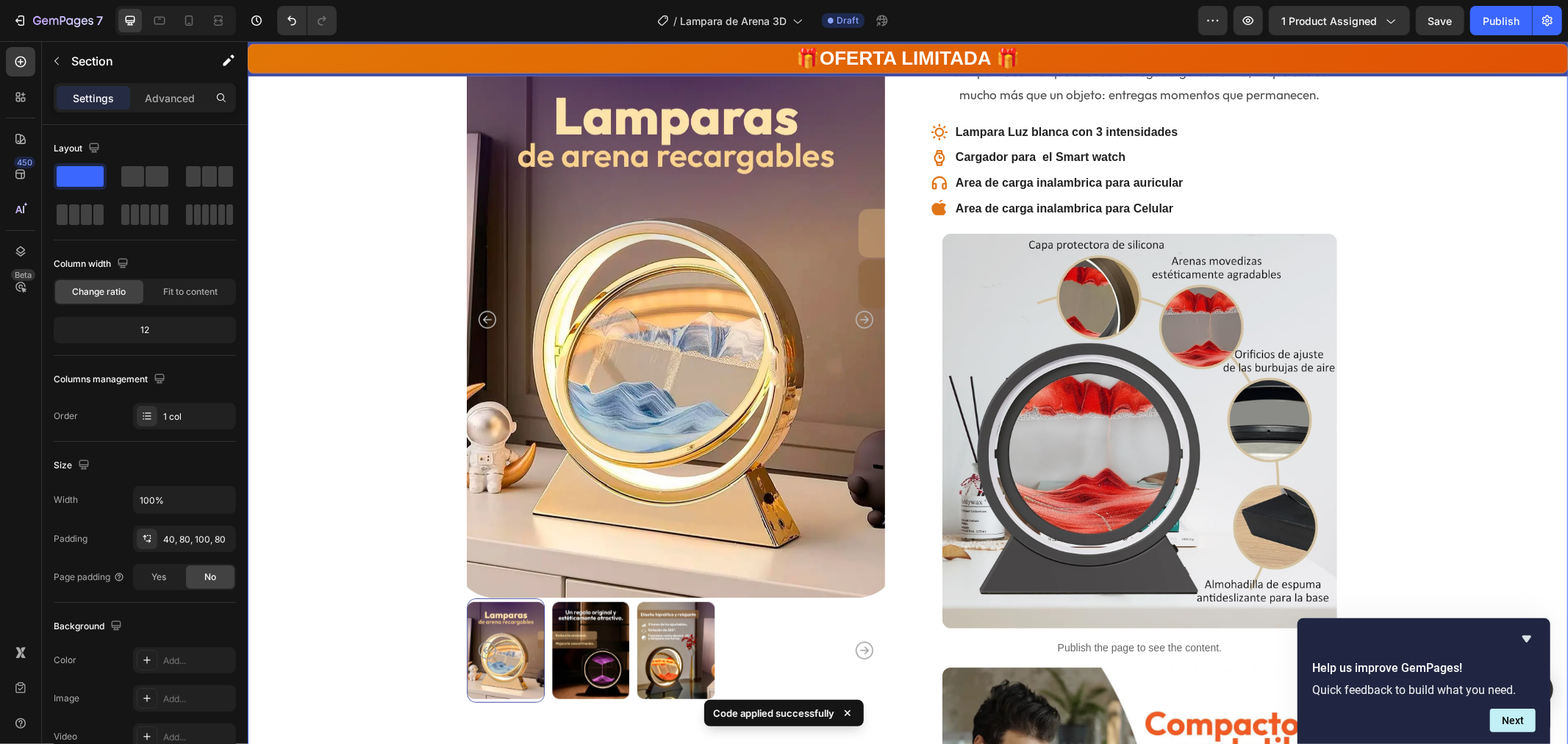
scroll to position [653, 0]
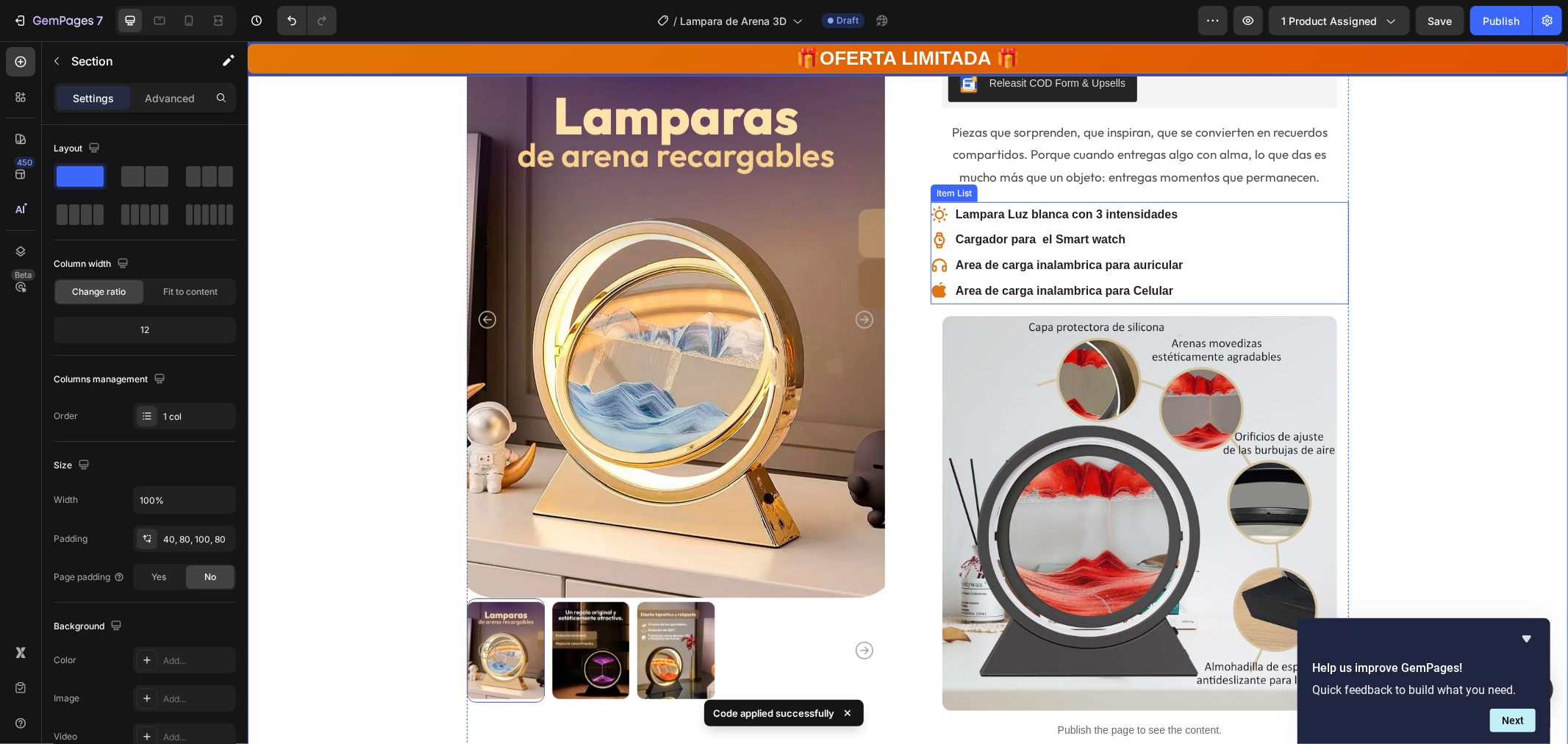
click at [1006, 213] on p "Lampara Luz blanca con 3 intensidades" at bounding box center [1068, 214] width 227 height 21
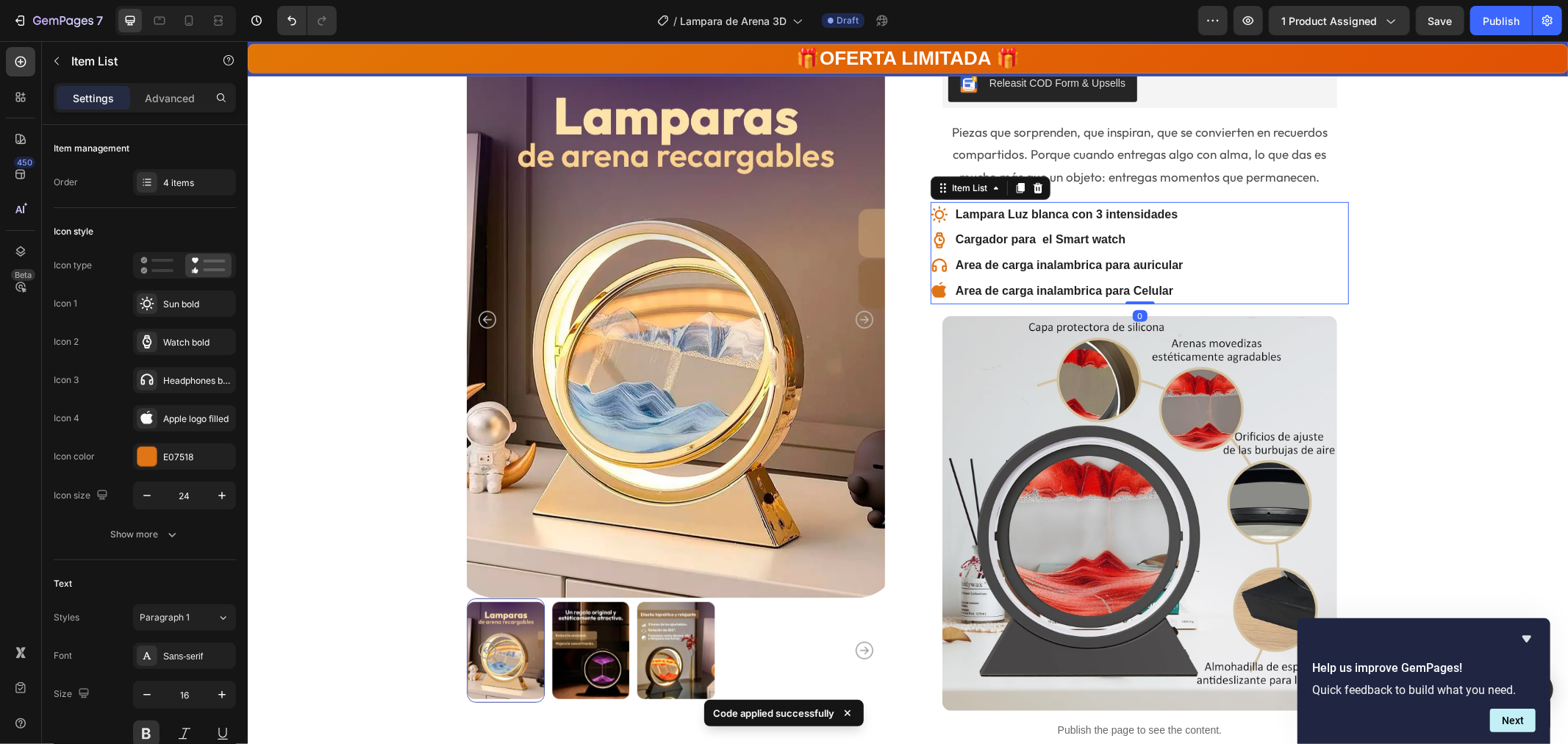
click at [1006, 213] on p "Lampara Luz blanca con 3 intensidades" at bounding box center [1068, 214] width 227 height 21
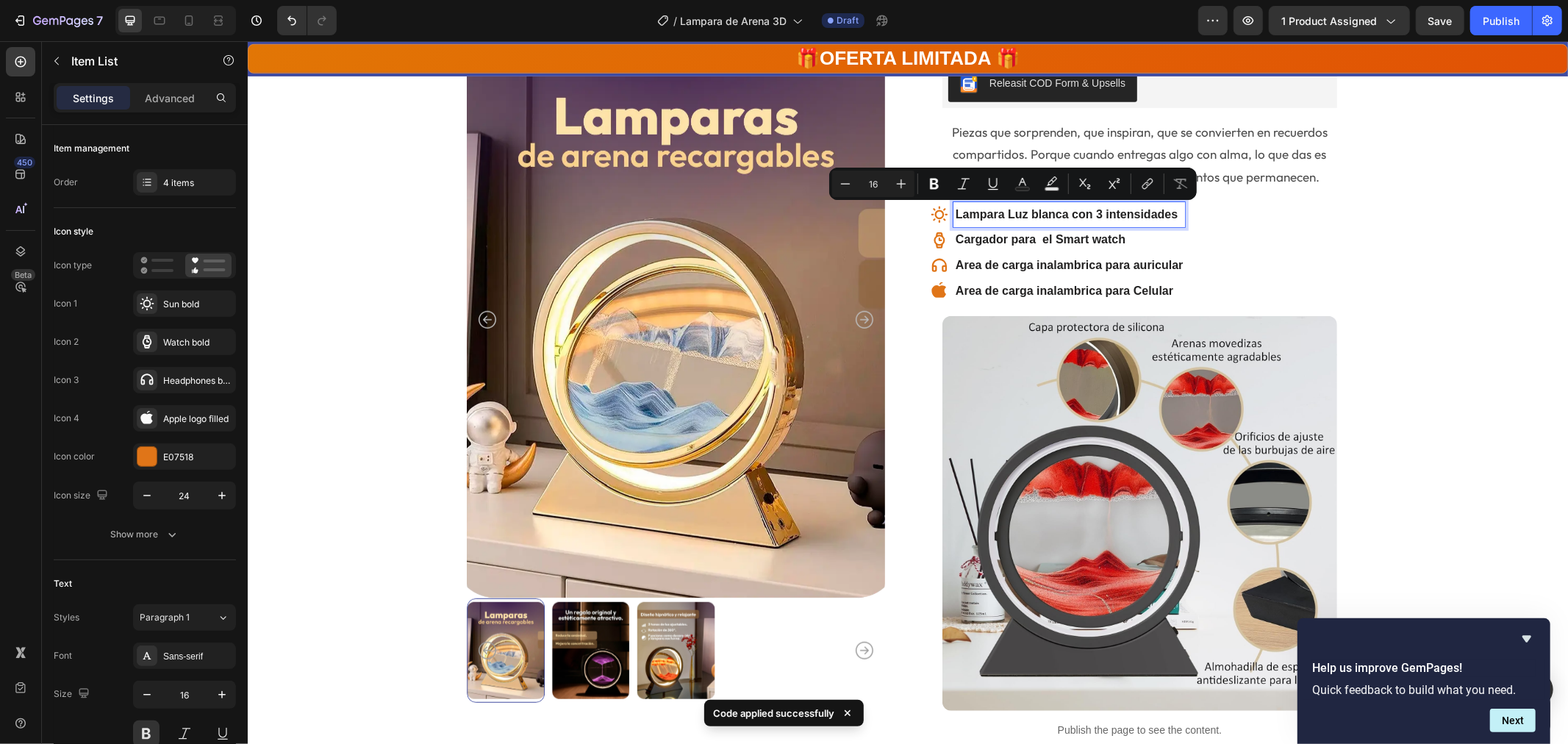
click at [985, 210] on p "Lampara Luz blanca con 3 intensidades" at bounding box center [1068, 214] width 227 height 21
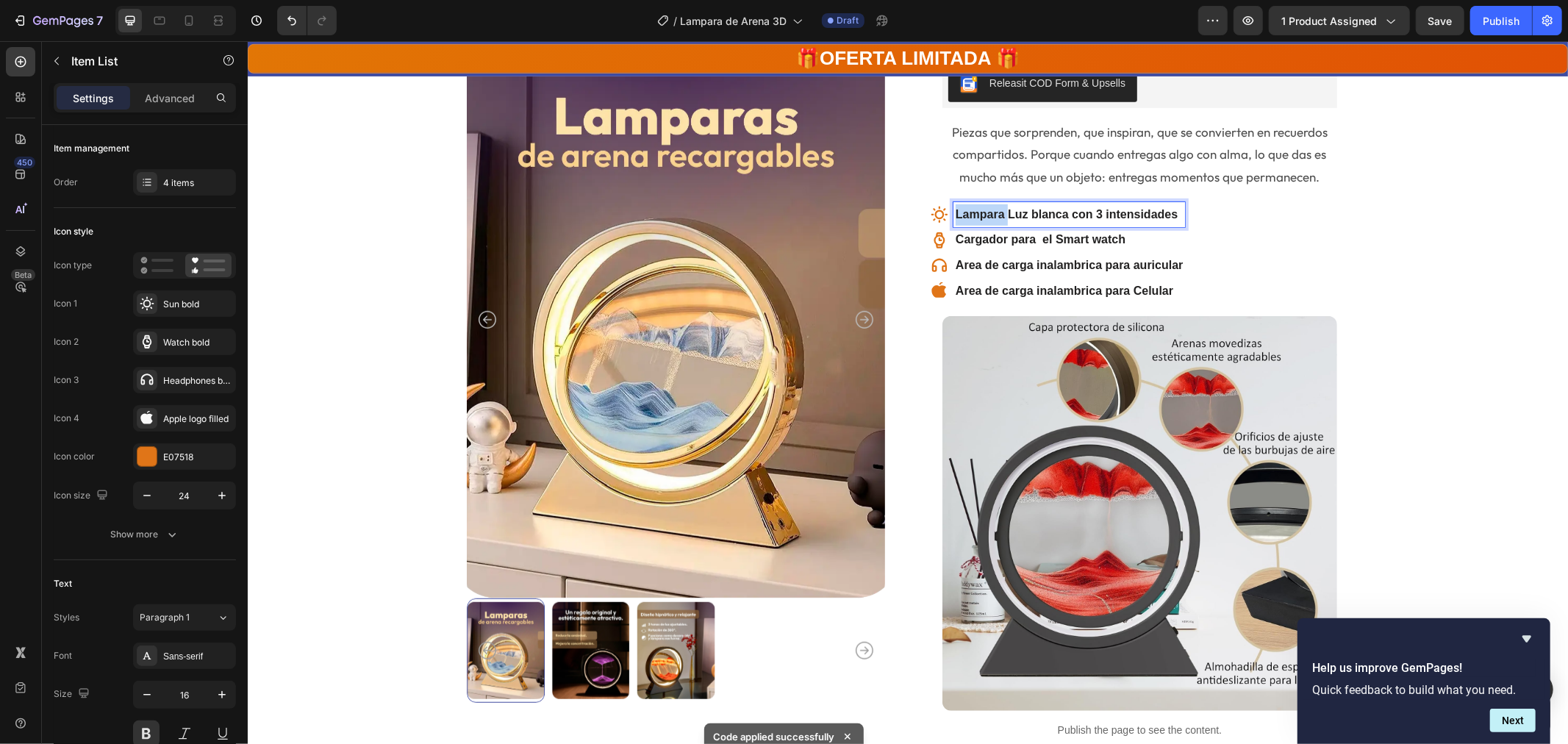
click at [985, 210] on p "Lampara Luz blanca con 3 intensidades" at bounding box center [1068, 214] width 227 height 21
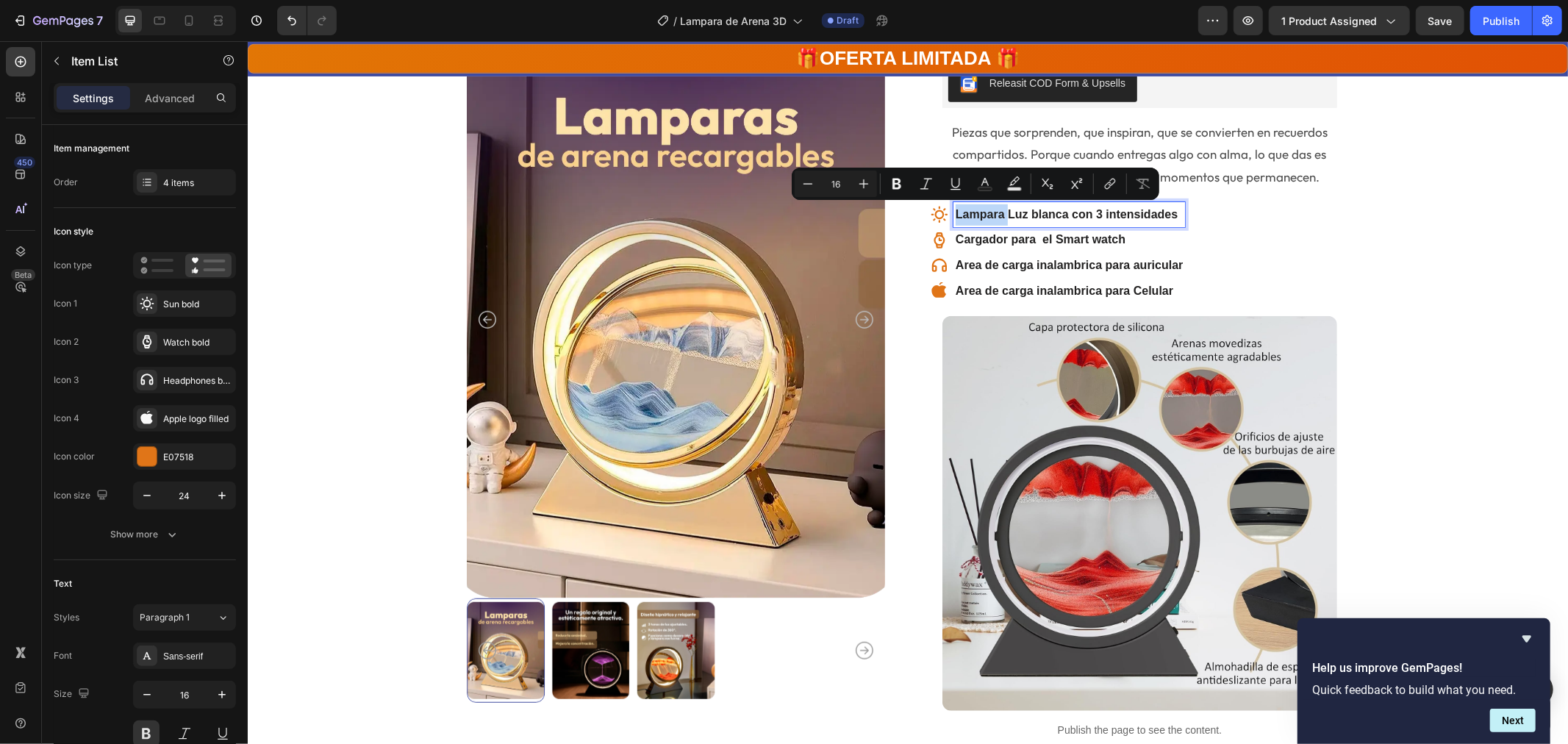
click at [999, 210] on p "Lampara Luz blanca con 3 intensidades" at bounding box center [1068, 214] width 227 height 21
click at [1004, 209] on p "Lampara Luz blanca con 3 intensidades" at bounding box center [1068, 214] width 227 height 21
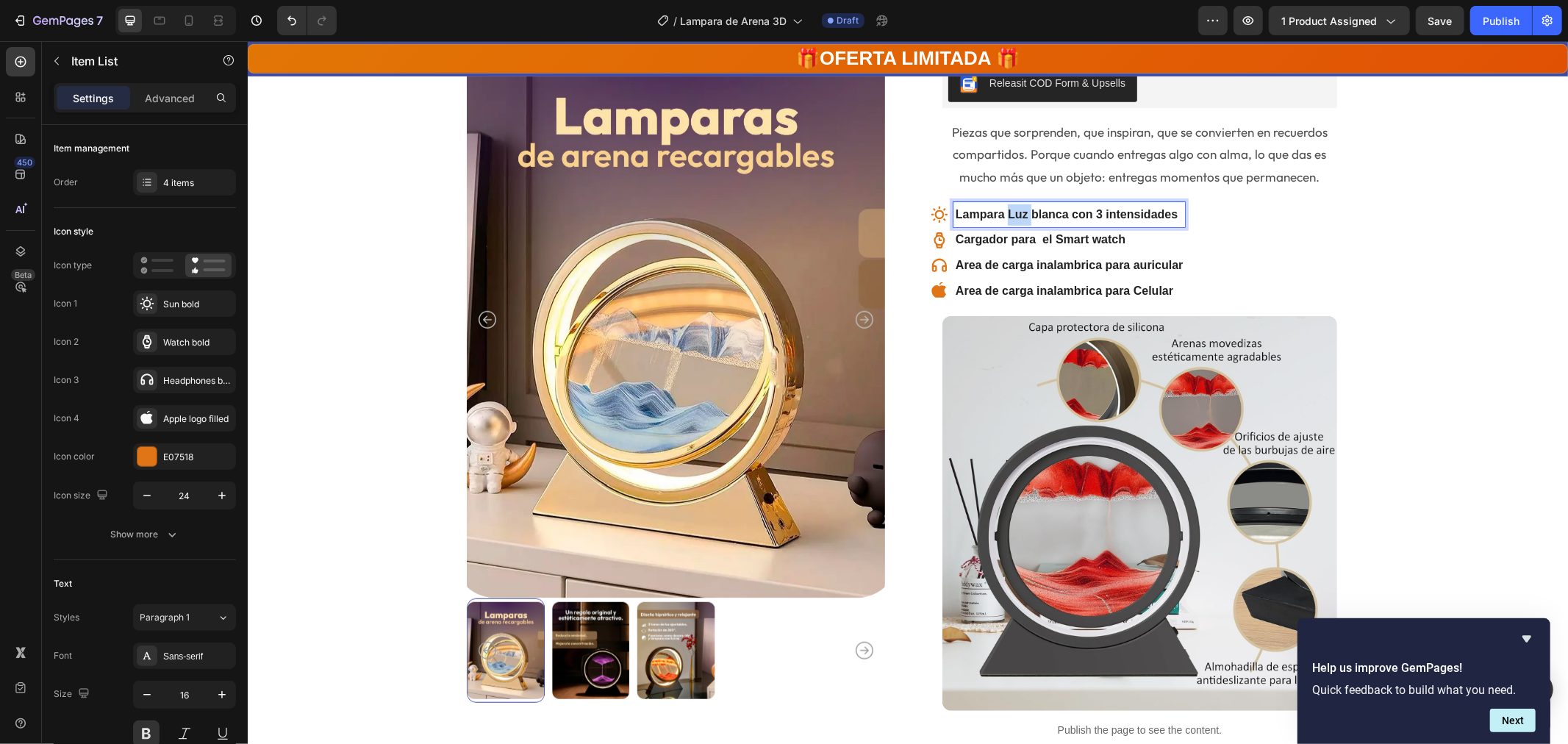
click at [1004, 209] on p "Lampara Luz blanca con 3 intensidades" at bounding box center [1068, 214] width 227 height 21
click at [955, 206] on p "tres tipos de luces blanca y amarilla" at bounding box center [1068, 214] width 227 height 21
drag, startPoint x: 1152, startPoint y: 210, endPoint x: 1110, endPoint y: 211, distance: 42.0
click at [1110, 211] on p "tres tipos de luces blanca y amarilla" at bounding box center [1068, 214] width 227 height 21
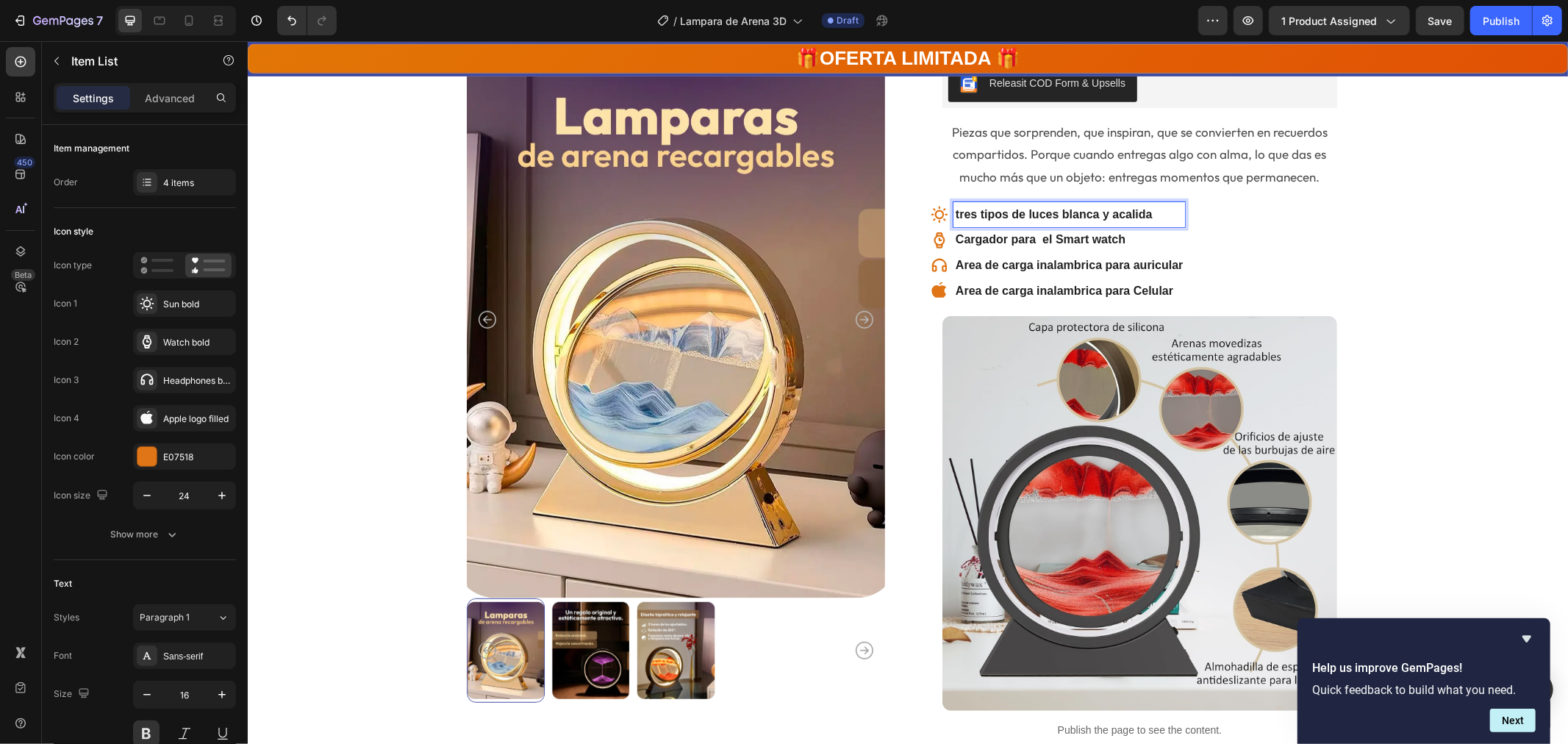
click at [1113, 211] on p "tres tipos de luces blanca y acalida" at bounding box center [1068, 214] width 227 height 21
click at [955, 209] on p "tres tipos de luces blanca y calida" at bounding box center [1068, 214] width 227 height 21
click at [955, 213] on p "tres tipos de luces blanca y calida" at bounding box center [1068, 214] width 227 height 21
click at [992, 238] on p "Cargador para el Smart watch" at bounding box center [1068, 239] width 227 height 21
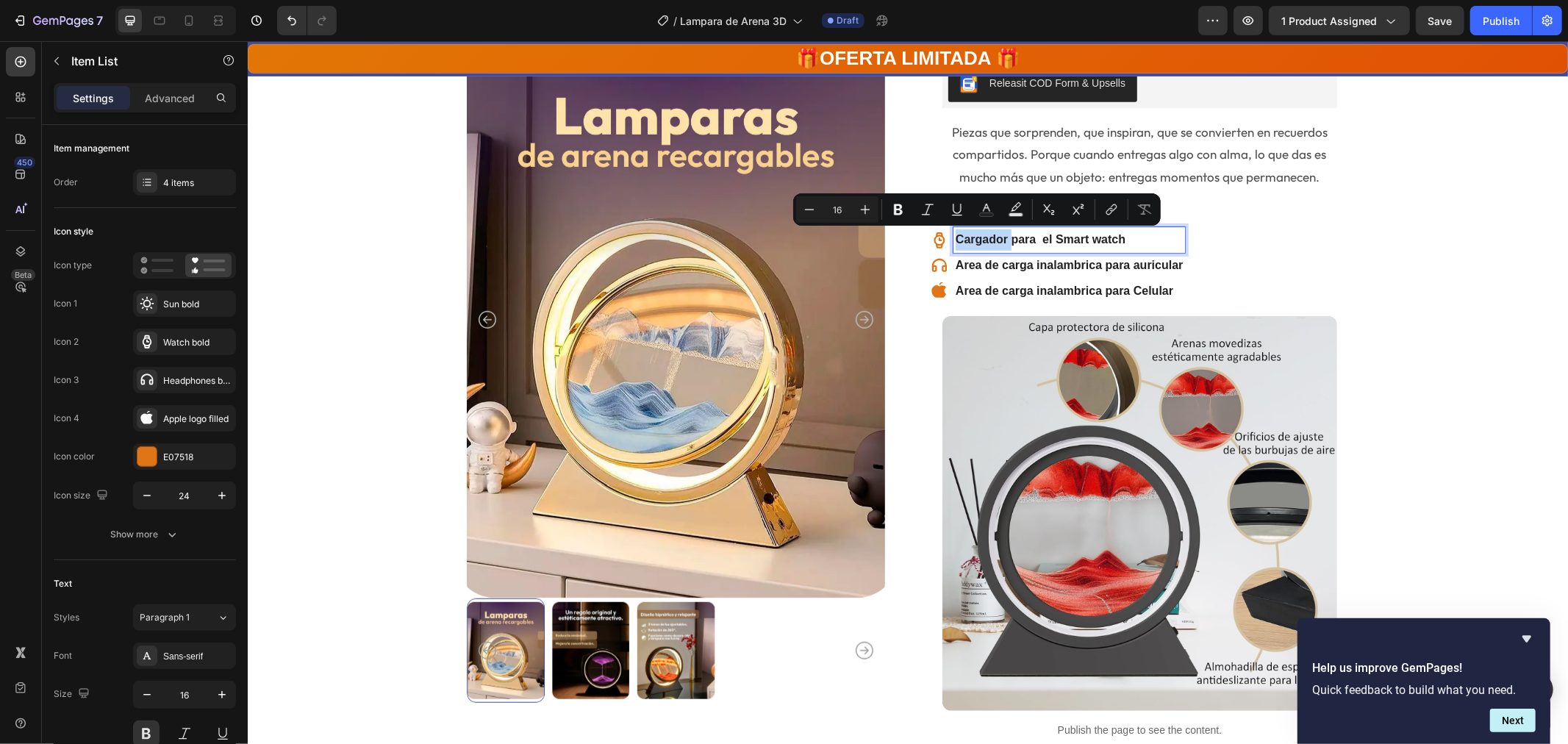
click at [992, 238] on p "Cargador para el Smart watch" at bounding box center [1068, 239] width 227 height 21
click at [1132, 235] on p "Cargador para el Smart watch" at bounding box center [1068, 239] width 227 height 21
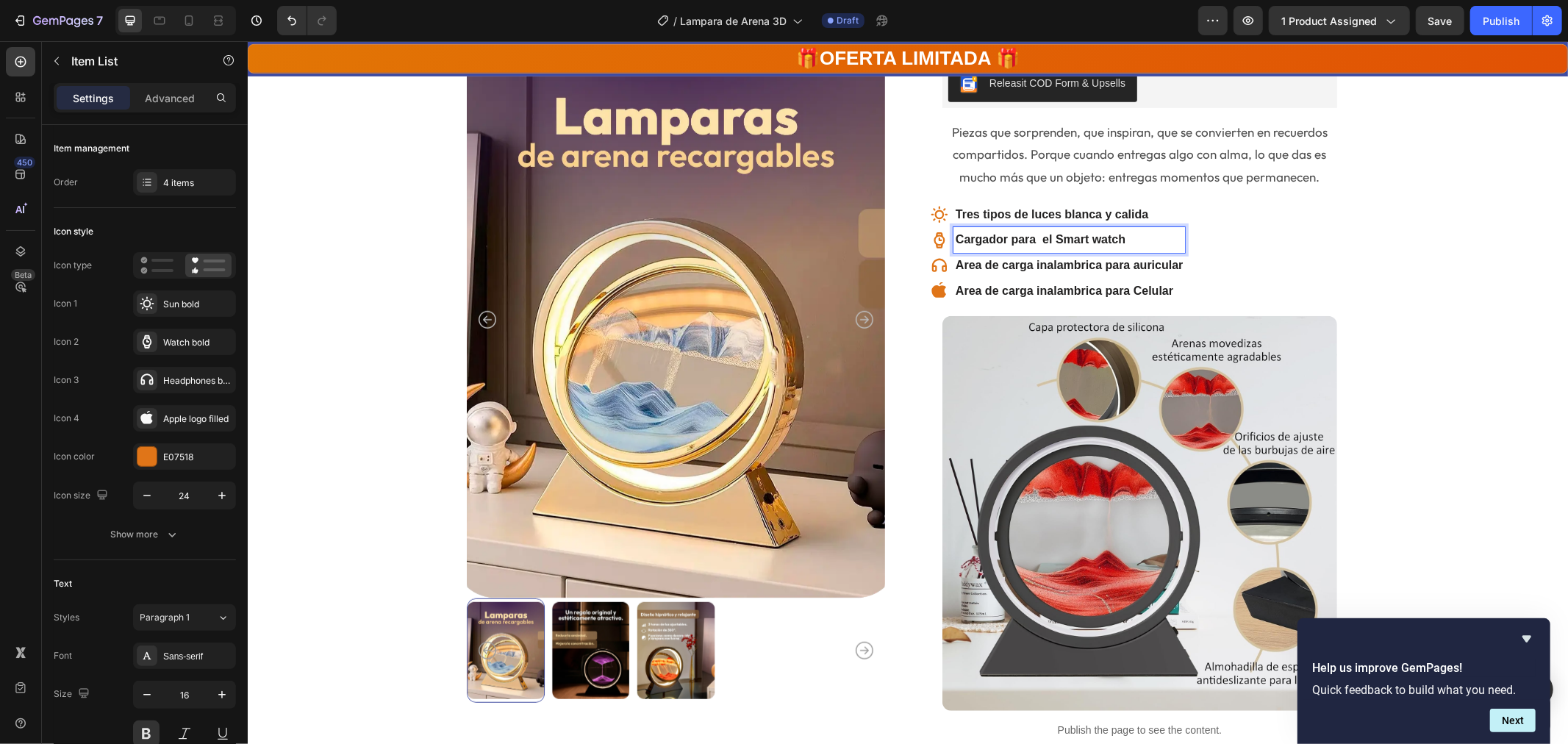
click at [1132, 235] on p "Cargador para el Smart watch" at bounding box center [1068, 239] width 227 height 21
drag, startPoint x: 1048, startPoint y: 238, endPoint x: 1036, endPoint y: 238, distance: 12.0
click at [1047, 238] on p "Efecto hipnotico" at bounding box center [1068, 239] width 227 height 21
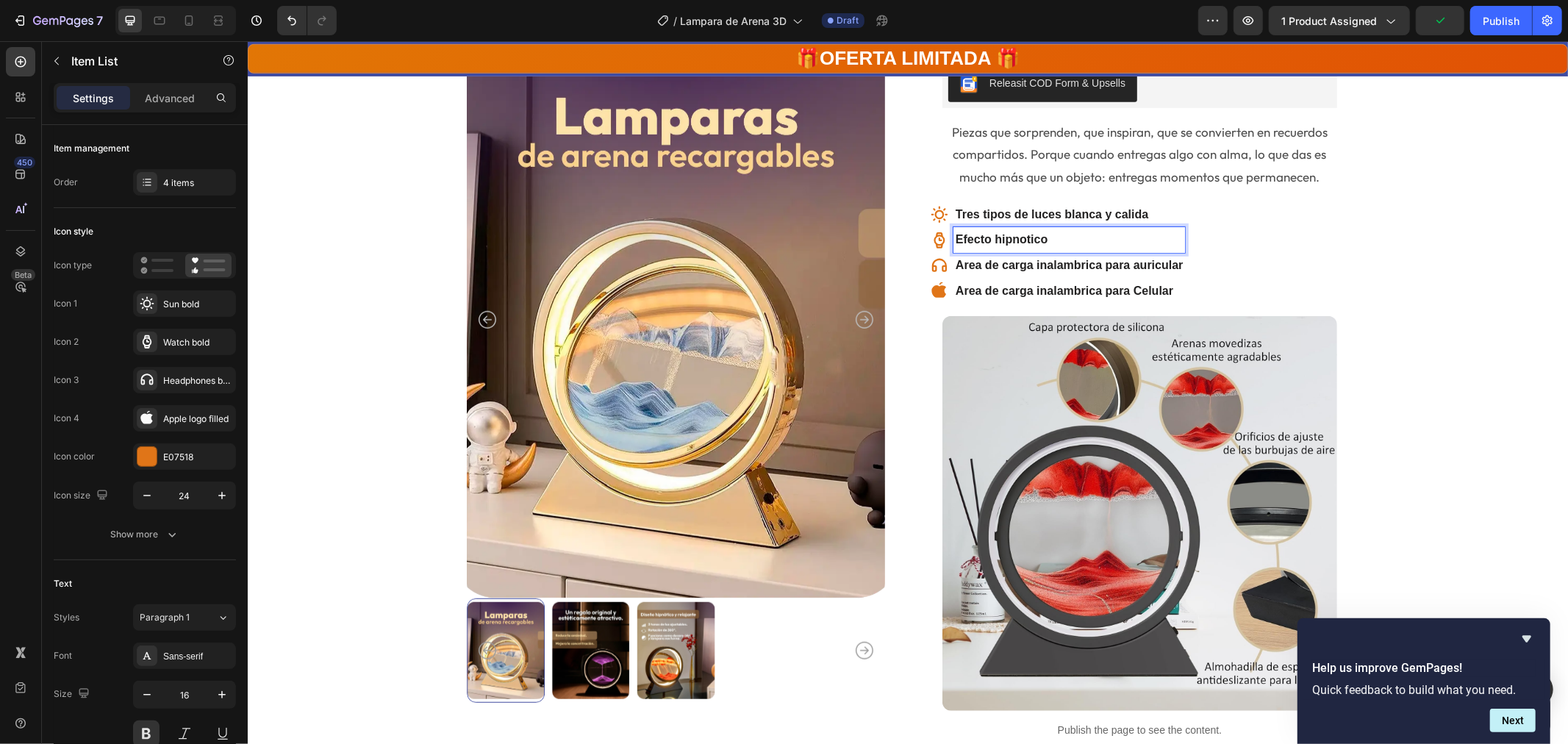
click at [1035, 238] on p "Efecto hipnotico" at bounding box center [1068, 239] width 227 height 21
click at [1065, 238] on p "Efecto Hipnótico" at bounding box center [1068, 239] width 227 height 21
click at [930, 238] on icon at bounding box center [939, 239] width 18 height 18
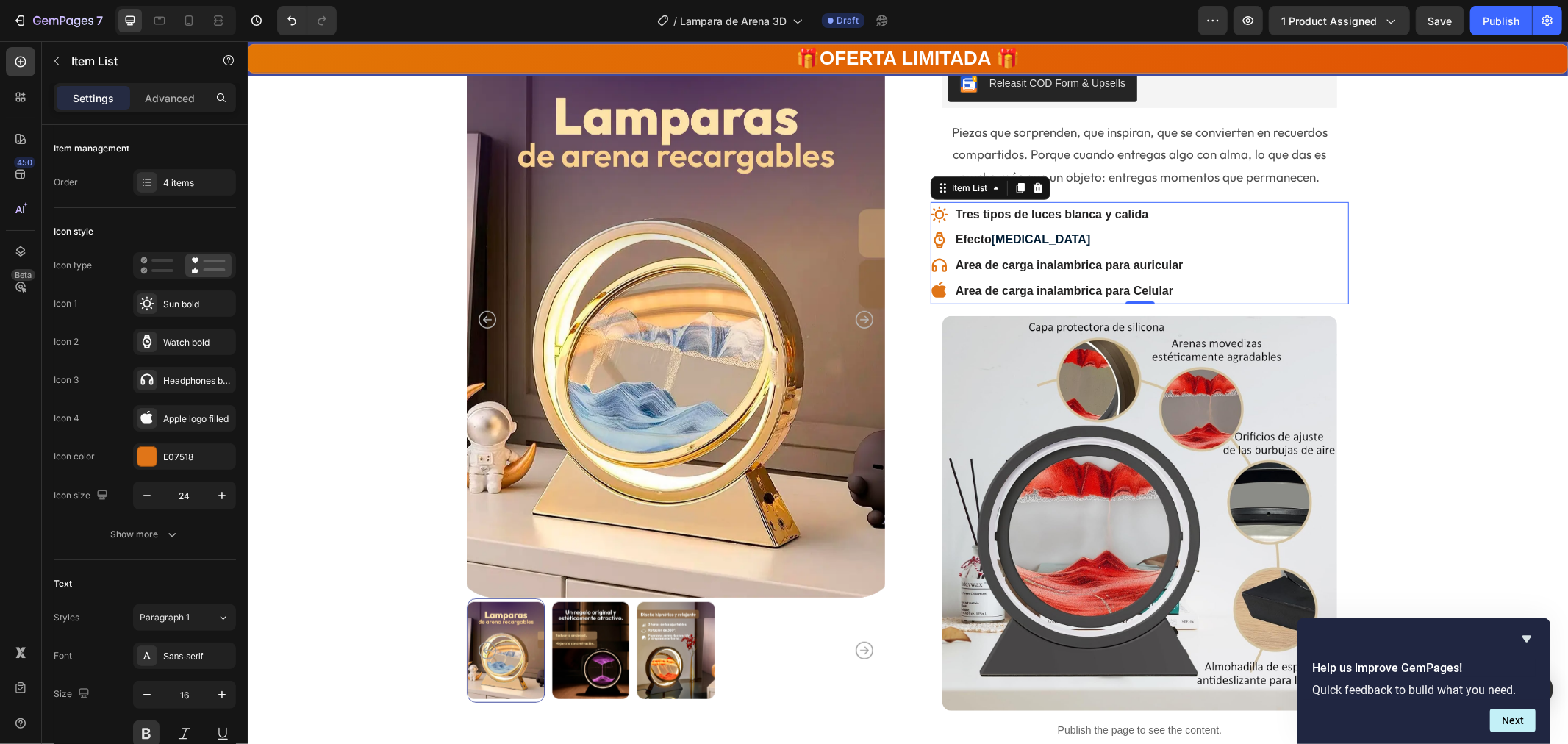
click at [934, 238] on icon at bounding box center [940, 239] width 11 height 16
click at [149, 339] on icon at bounding box center [146, 342] width 9 height 13
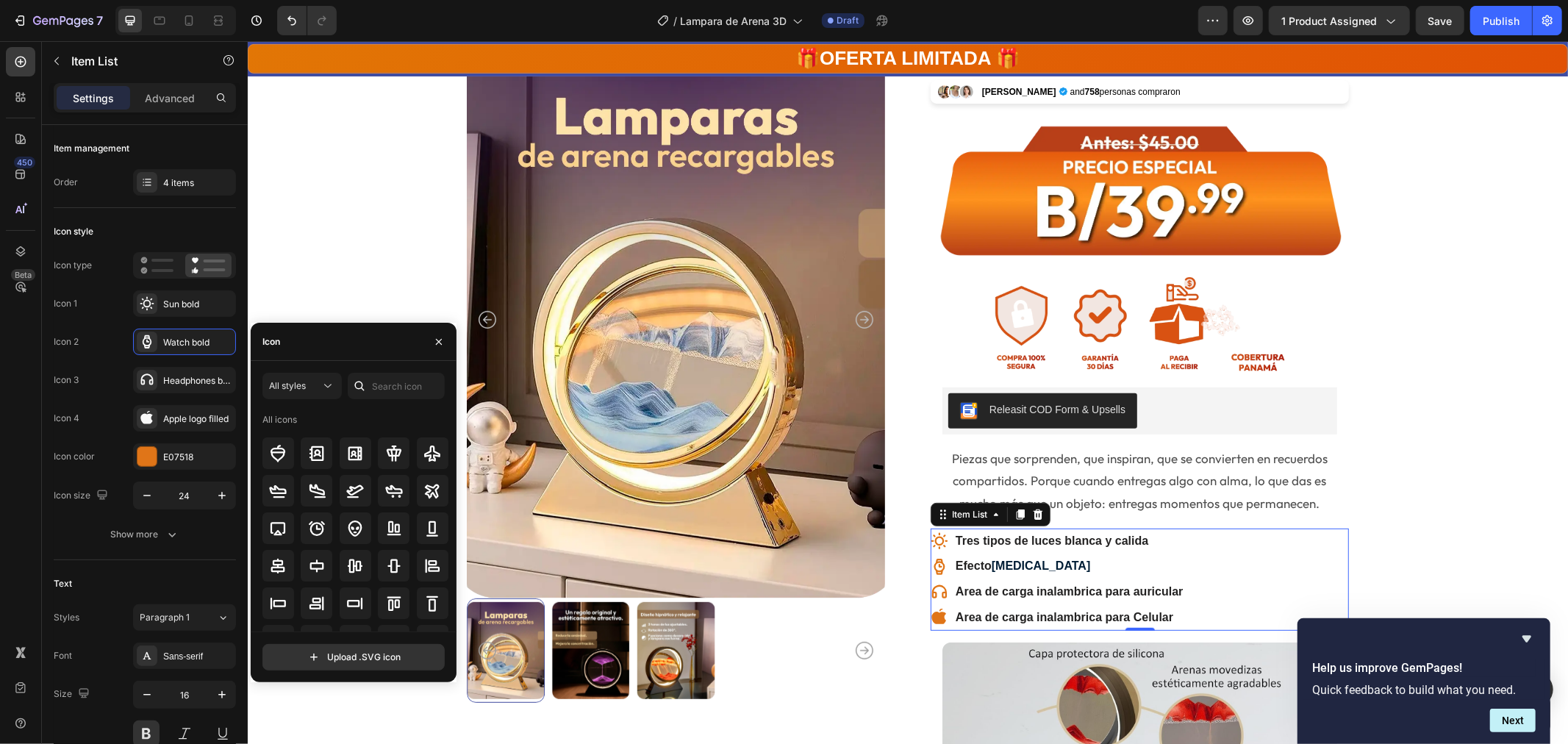
scroll to position [0, 0]
click at [373, 387] on input "text" at bounding box center [396, 386] width 97 height 27
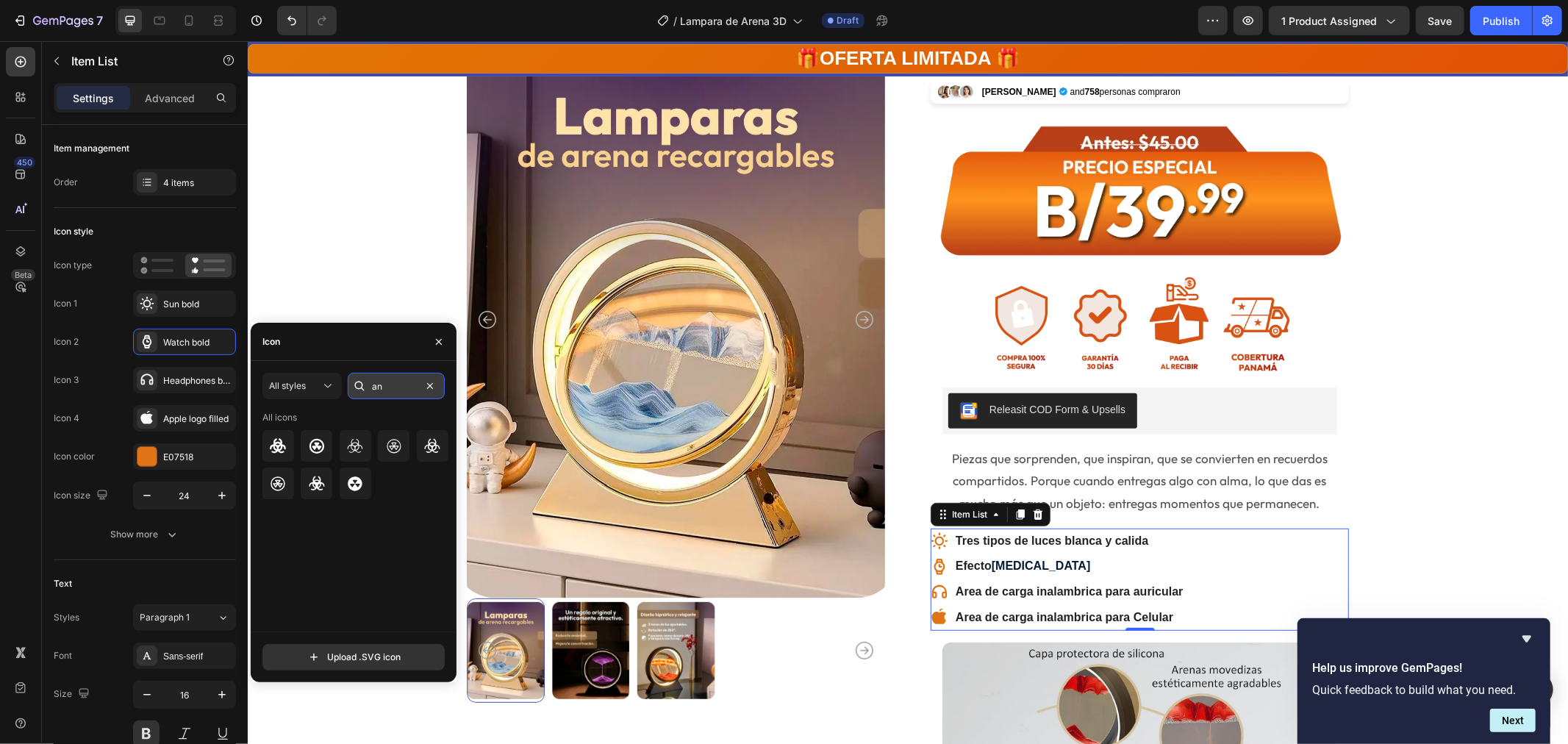
type input "a"
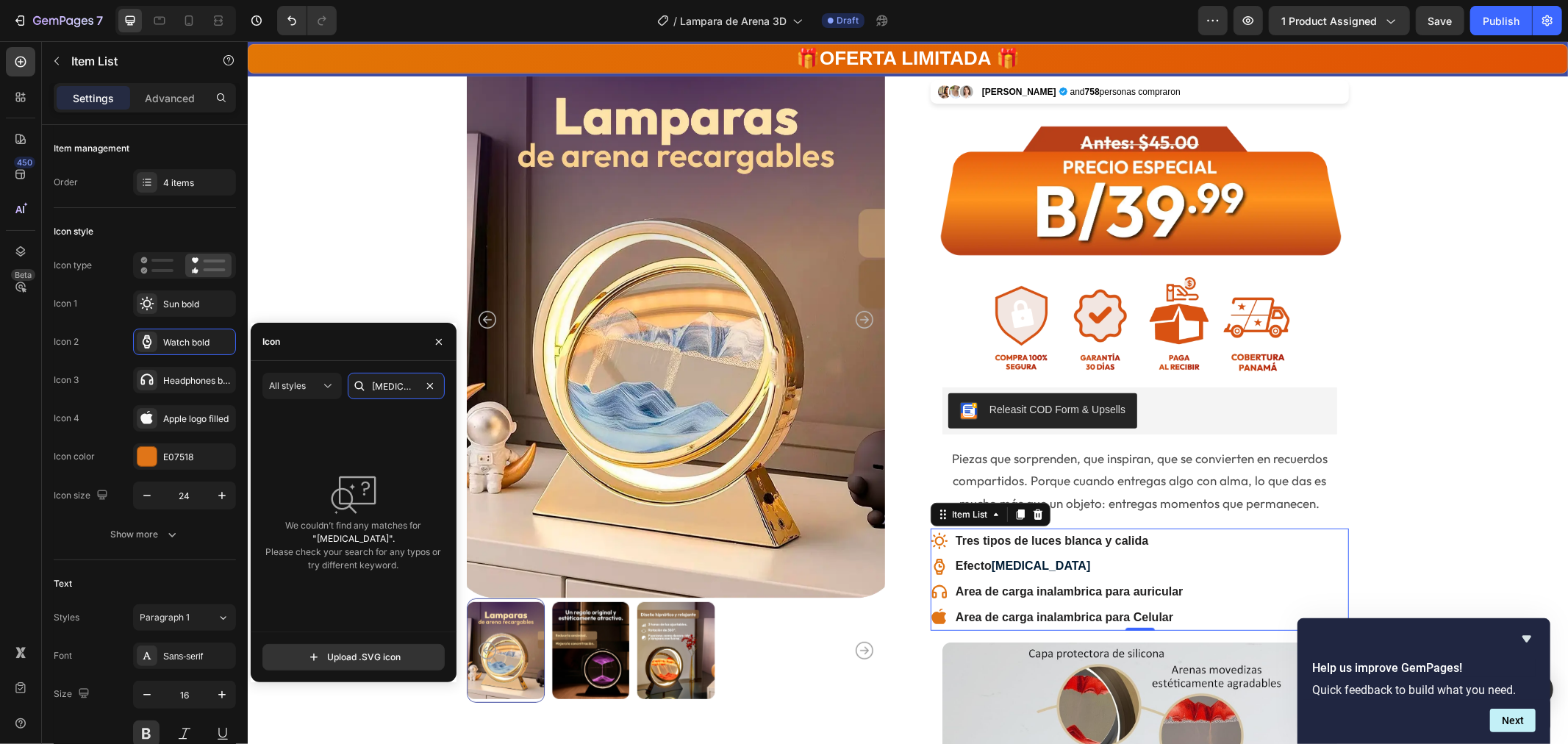
drag, startPoint x: 388, startPoint y: 386, endPoint x: 351, endPoint y: 384, distance: 37.1
click at [351, 384] on div "rela" at bounding box center [396, 386] width 97 height 27
type input "descan"
drag, startPoint x: 408, startPoint y: 385, endPoint x: 328, endPoint y: 381, distance: 80.1
click at [325, 380] on div "All styles descan" at bounding box center [354, 386] width 182 height 27
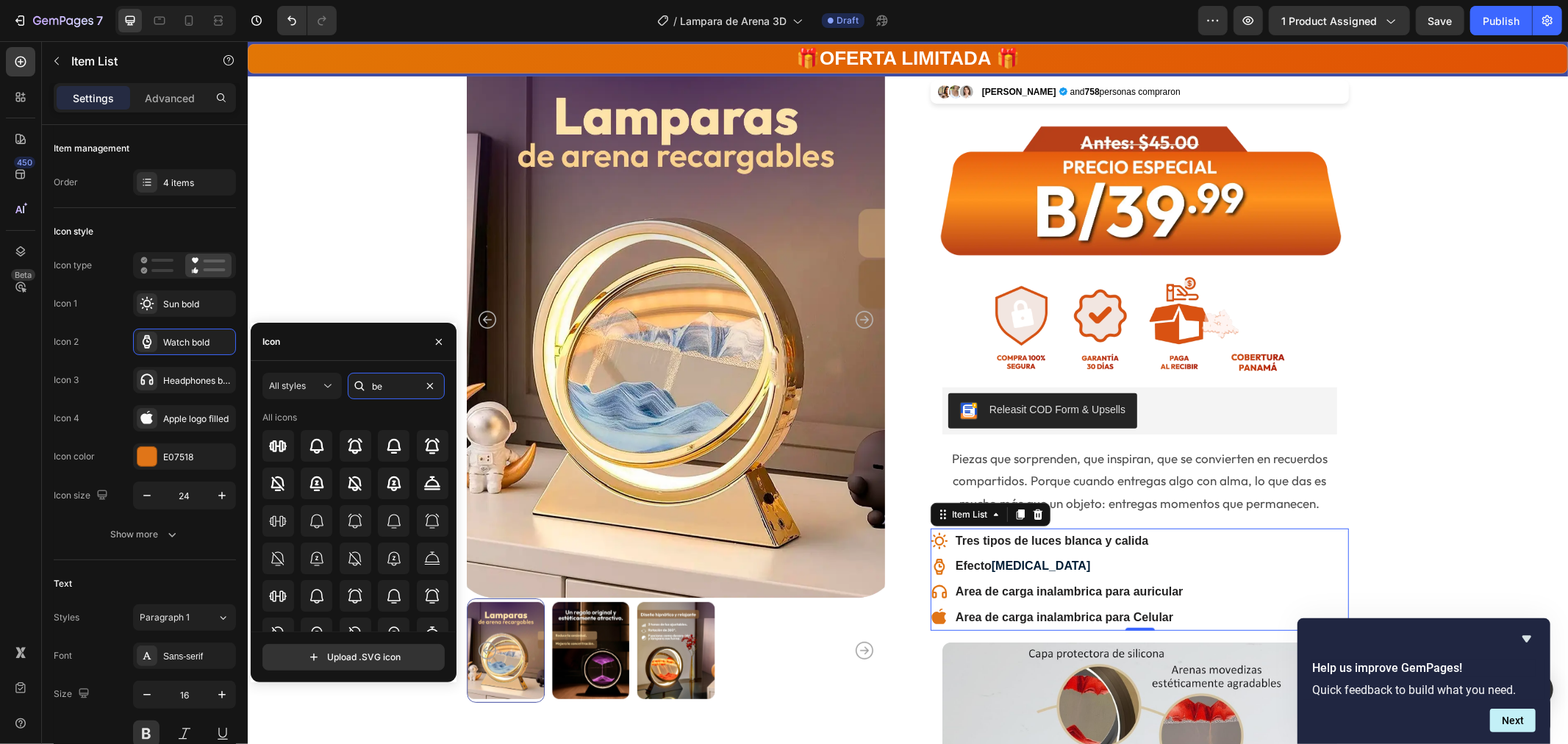
type input "b"
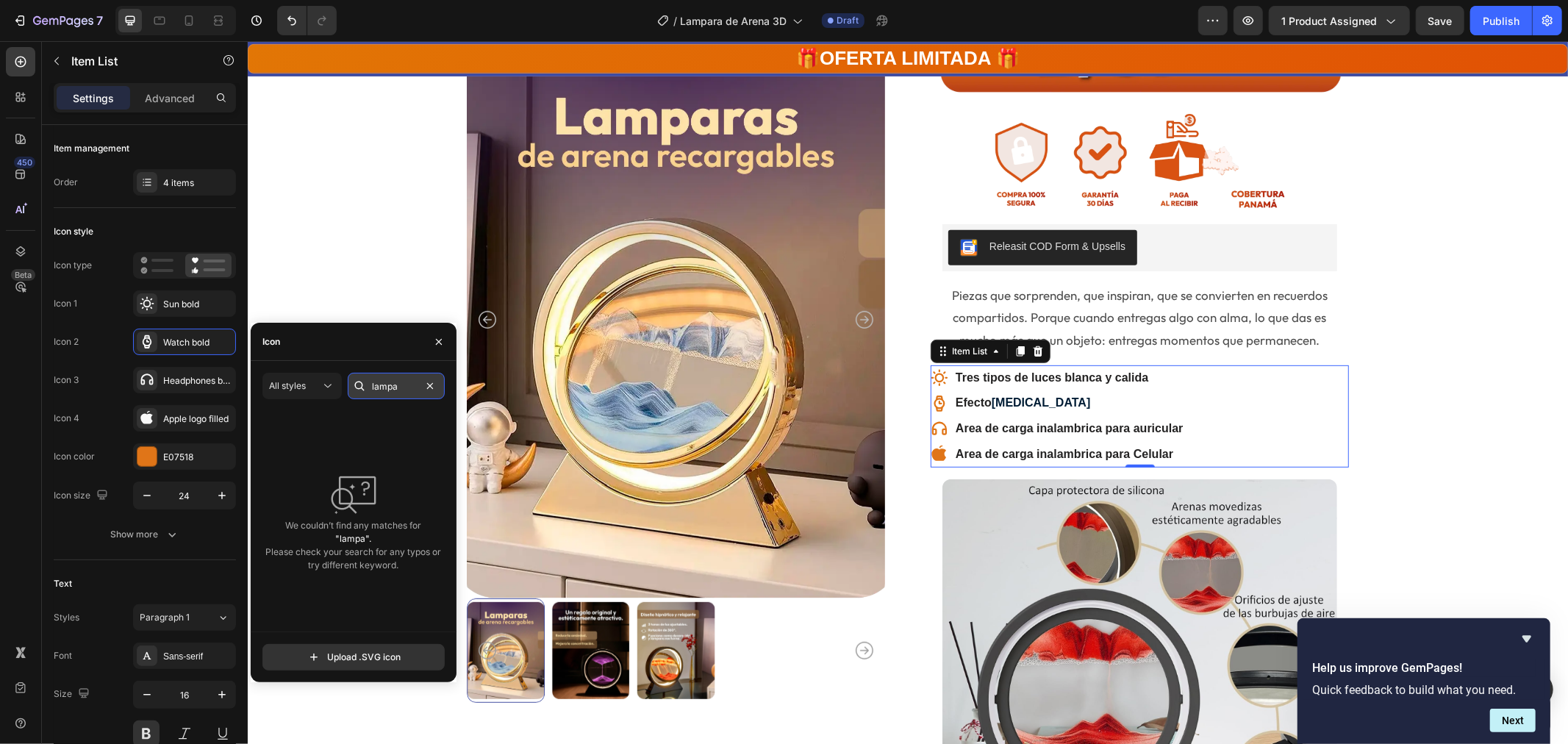
type input "lamp"
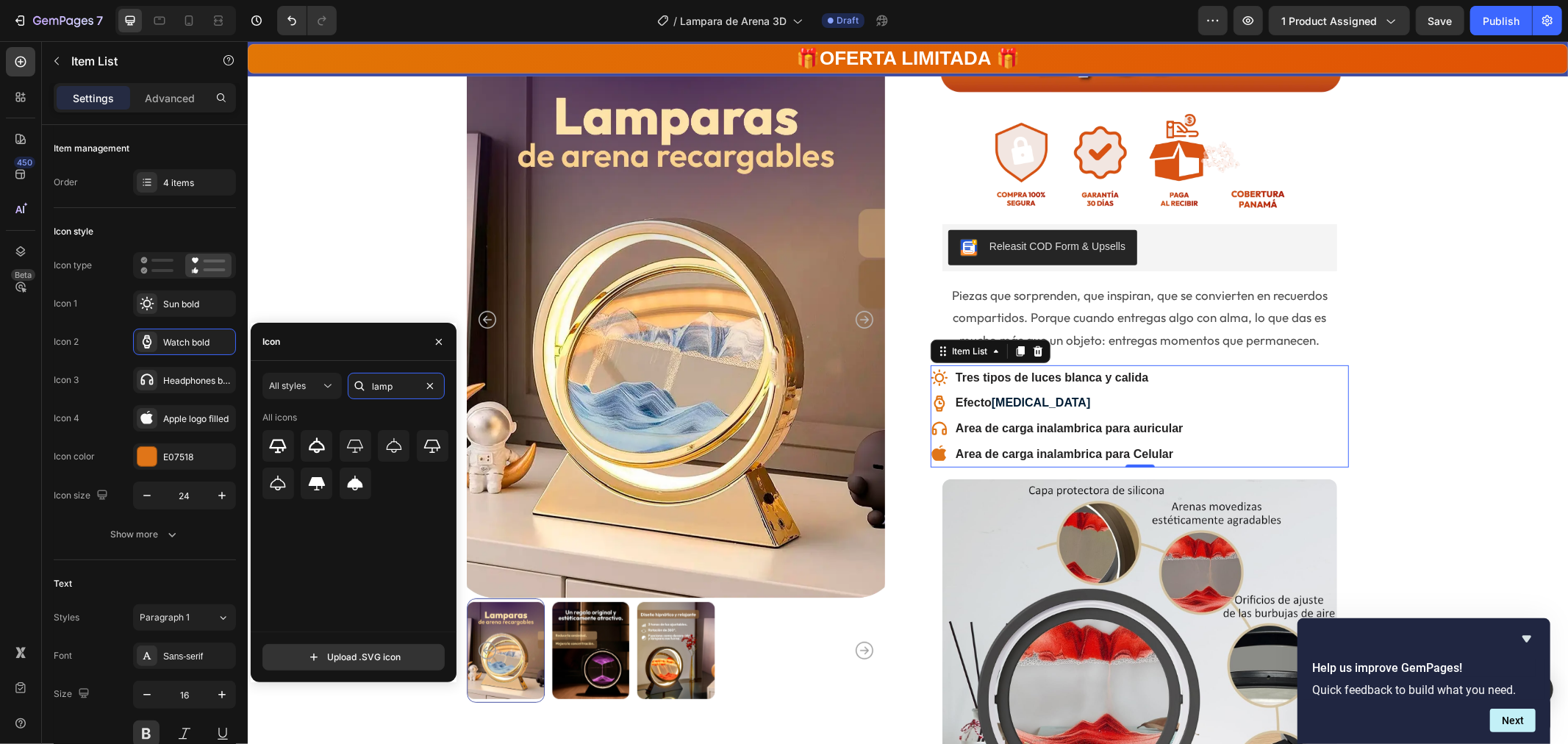
drag, startPoint x: 401, startPoint y: 392, endPoint x: 365, endPoint y: 392, distance: 36.0
click at [365, 392] on div "lamp" at bounding box center [396, 386] width 97 height 27
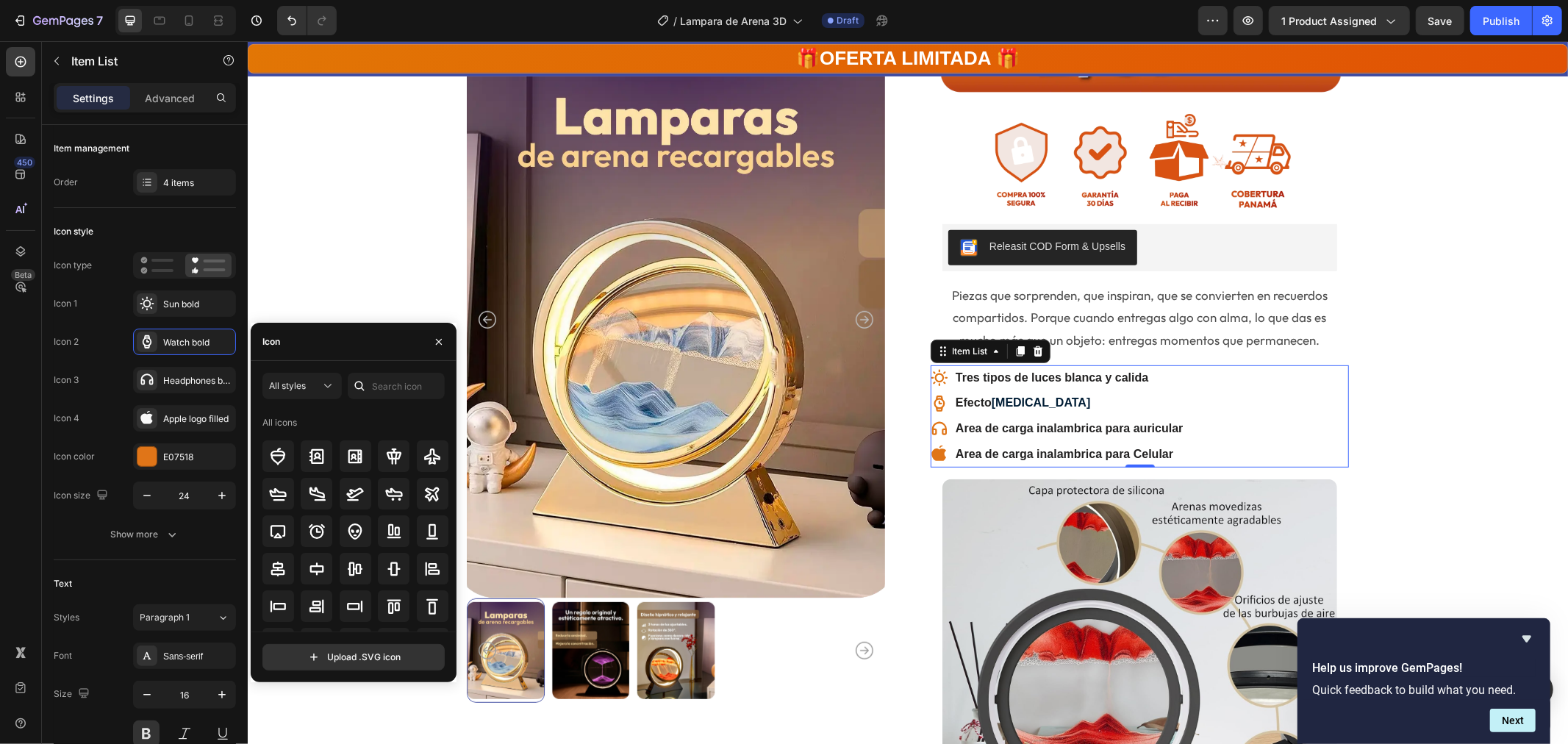
click at [320, 344] on div "Icon" at bounding box center [354, 342] width 206 height 38
click at [378, 385] on input "text" at bounding box center [396, 386] width 97 height 27
paste input "🪄"
type input "🪄"
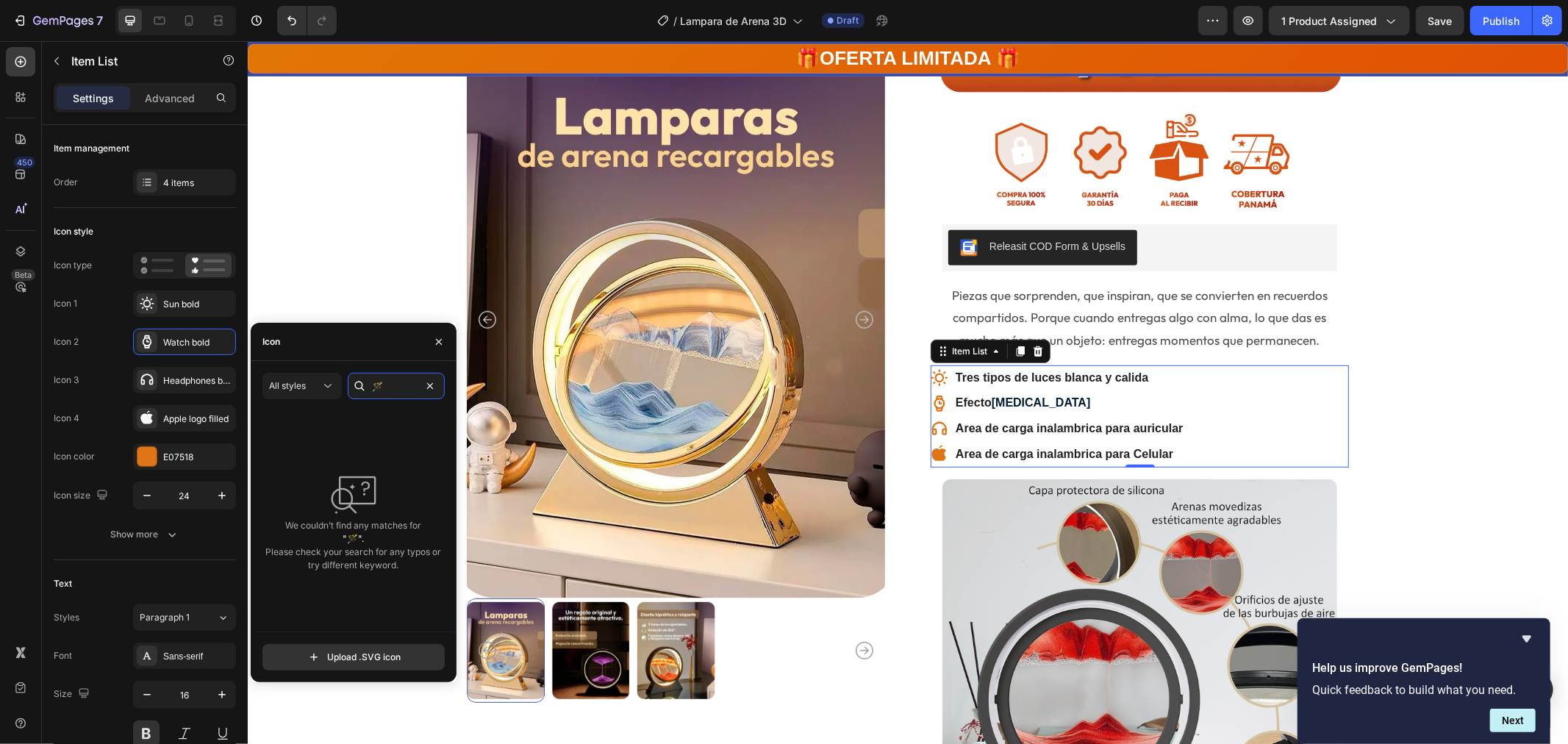
drag, startPoint x: 393, startPoint y: 386, endPoint x: 369, endPoint y: 385, distance: 24.0
click at [369, 385] on div "🪄" at bounding box center [396, 386] width 97 height 27
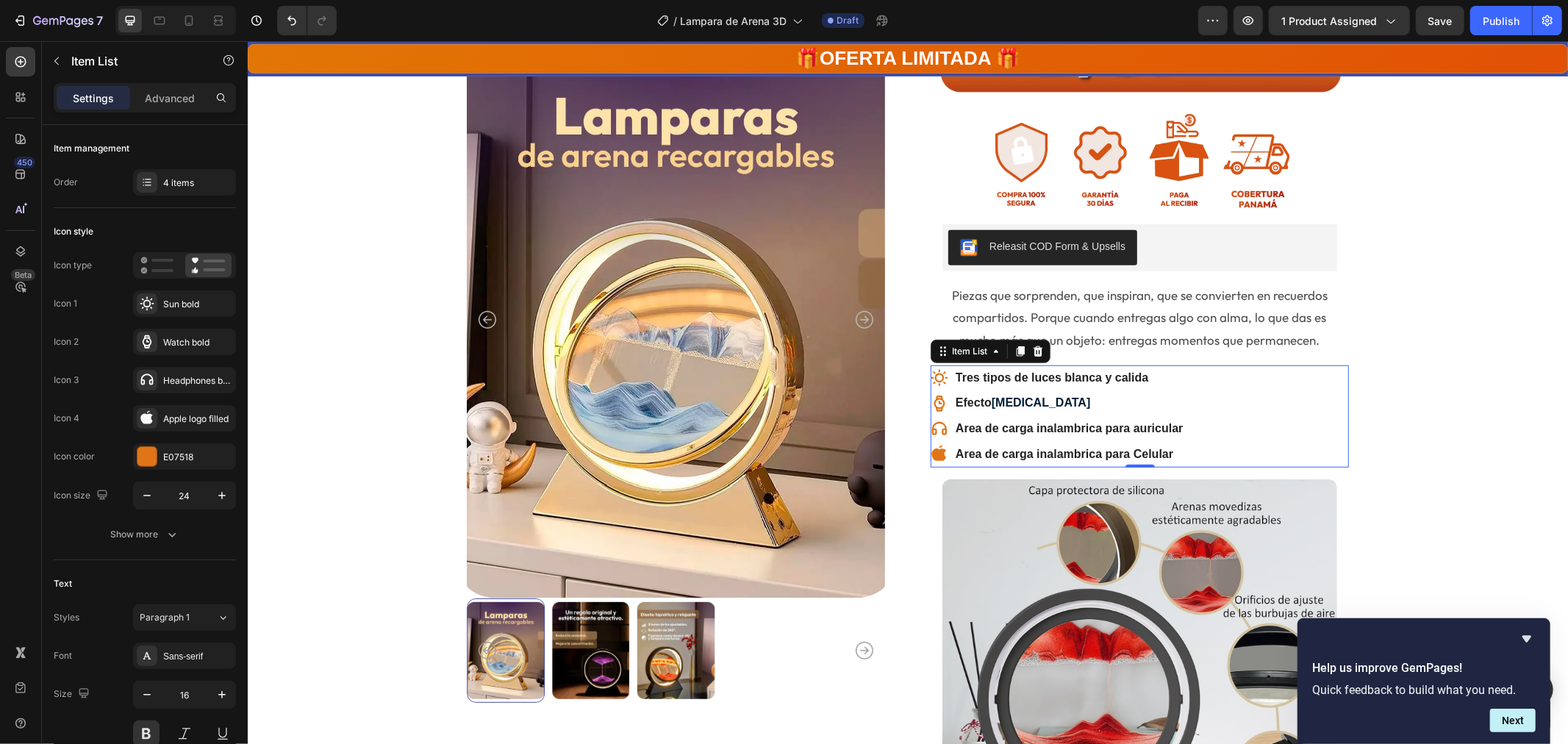
click at [930, 399] on icon at bounding box center [939, 403] width 18 height 18
click at [933, 400] on icon at bounding box center [939, 403] width 18 height 18
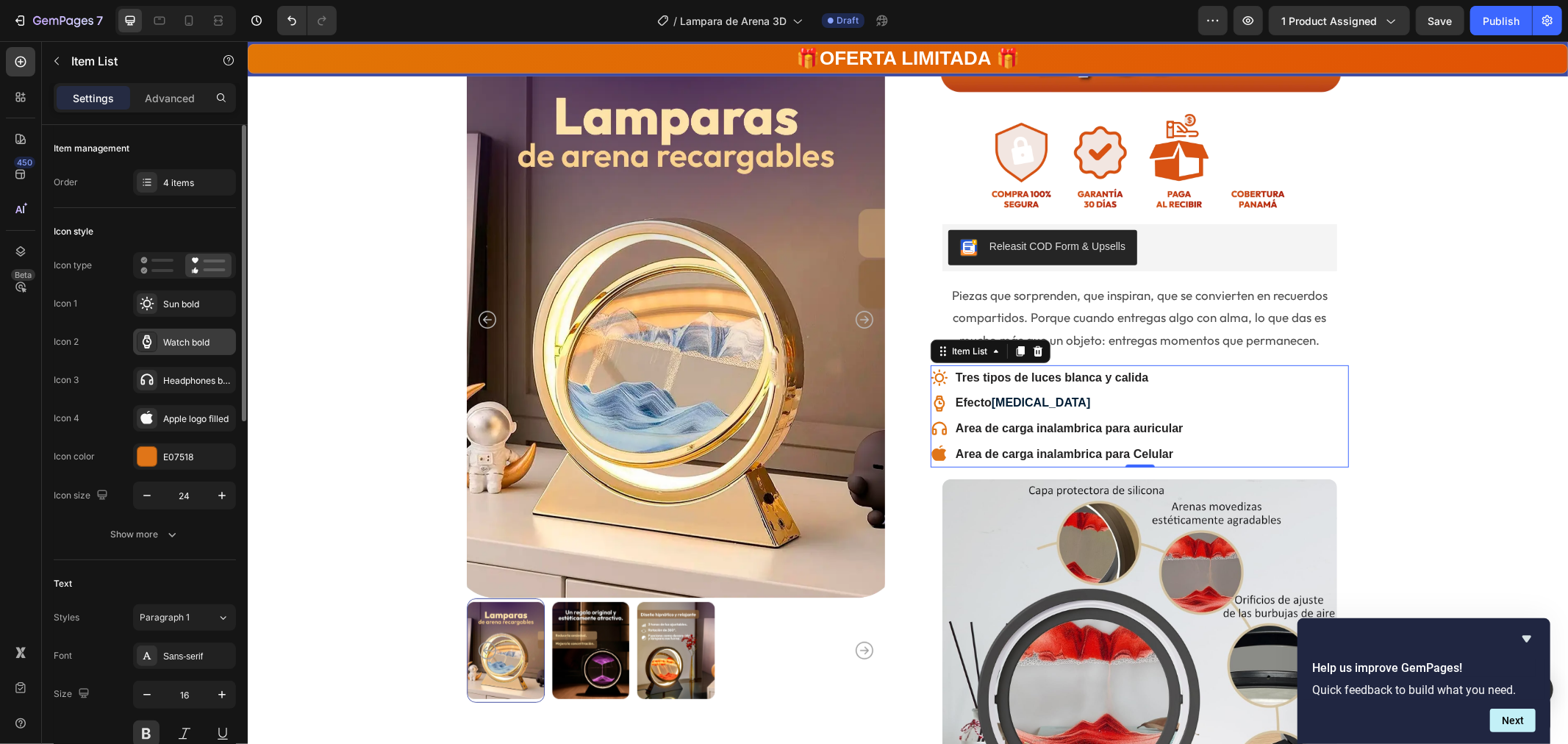
click at [138, 338] on div at bounding box center [147, 342] width 21 height 21
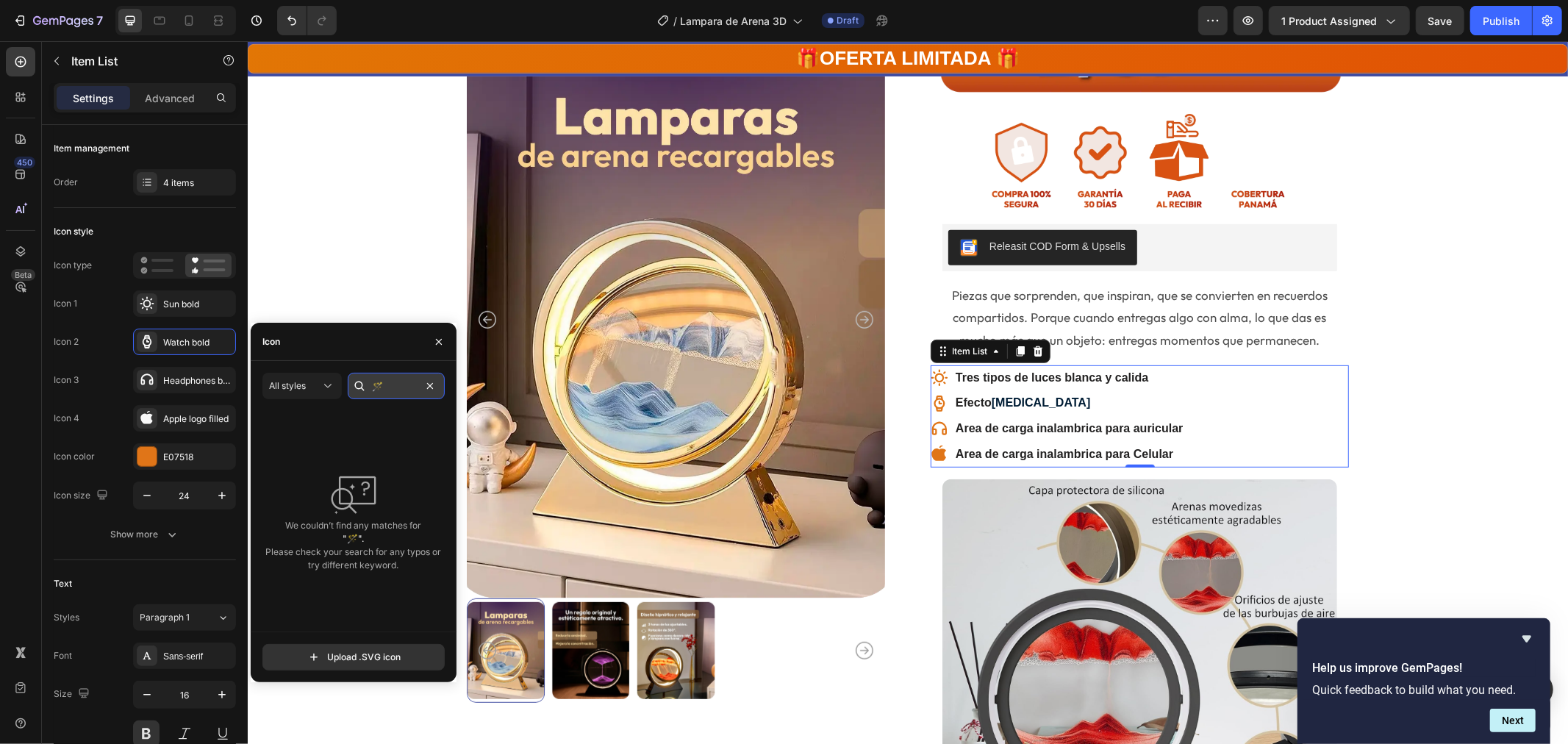
click at [411, 394] on input "🪄" at bounding box center [396, 386] width 97 height 27
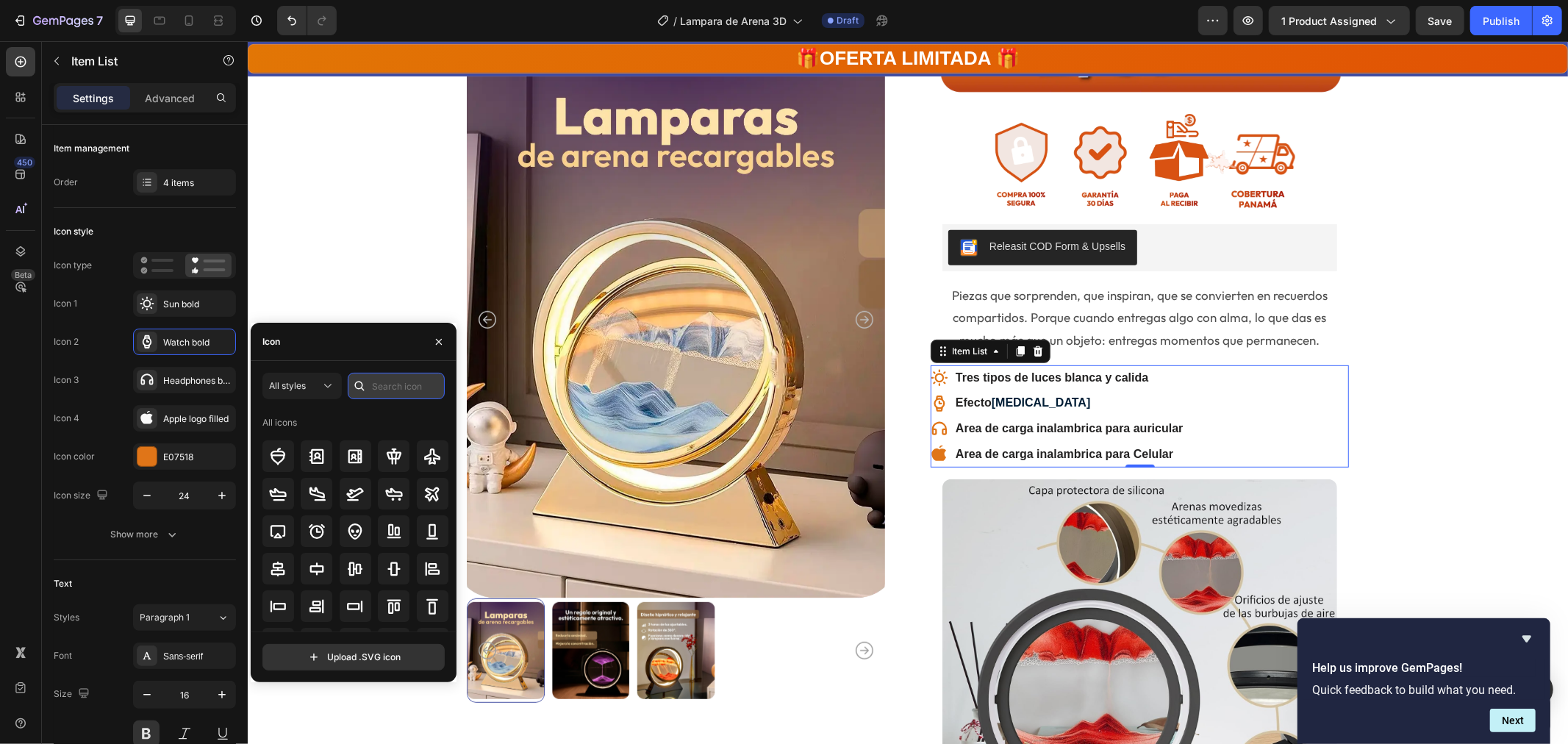
click at [397, 388] on input "text" at bounding box center [396, 386] width 97 height 27
paste input "🪄"
type input "🪄"
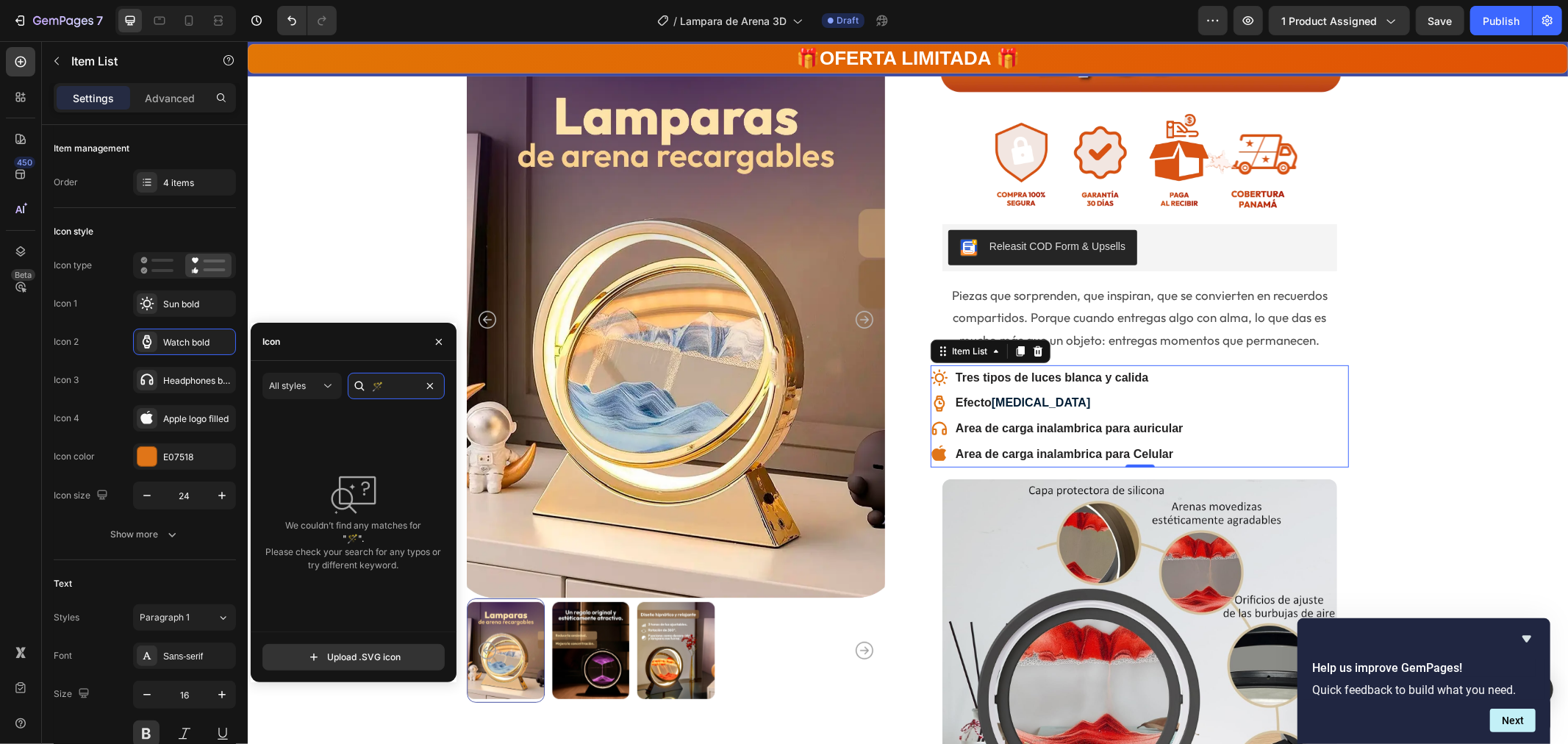
drag, startPoint x: 397, startPoint y: 377, endPoint x: 356, endPoint y: 382, distance: 41.3
click at [356, 382] on div "🪄" at bounding box center [396, 386] width 97 height 27
click at [304, 382] on span "All styles" at bounding box center [287, 386] width 37 height 11
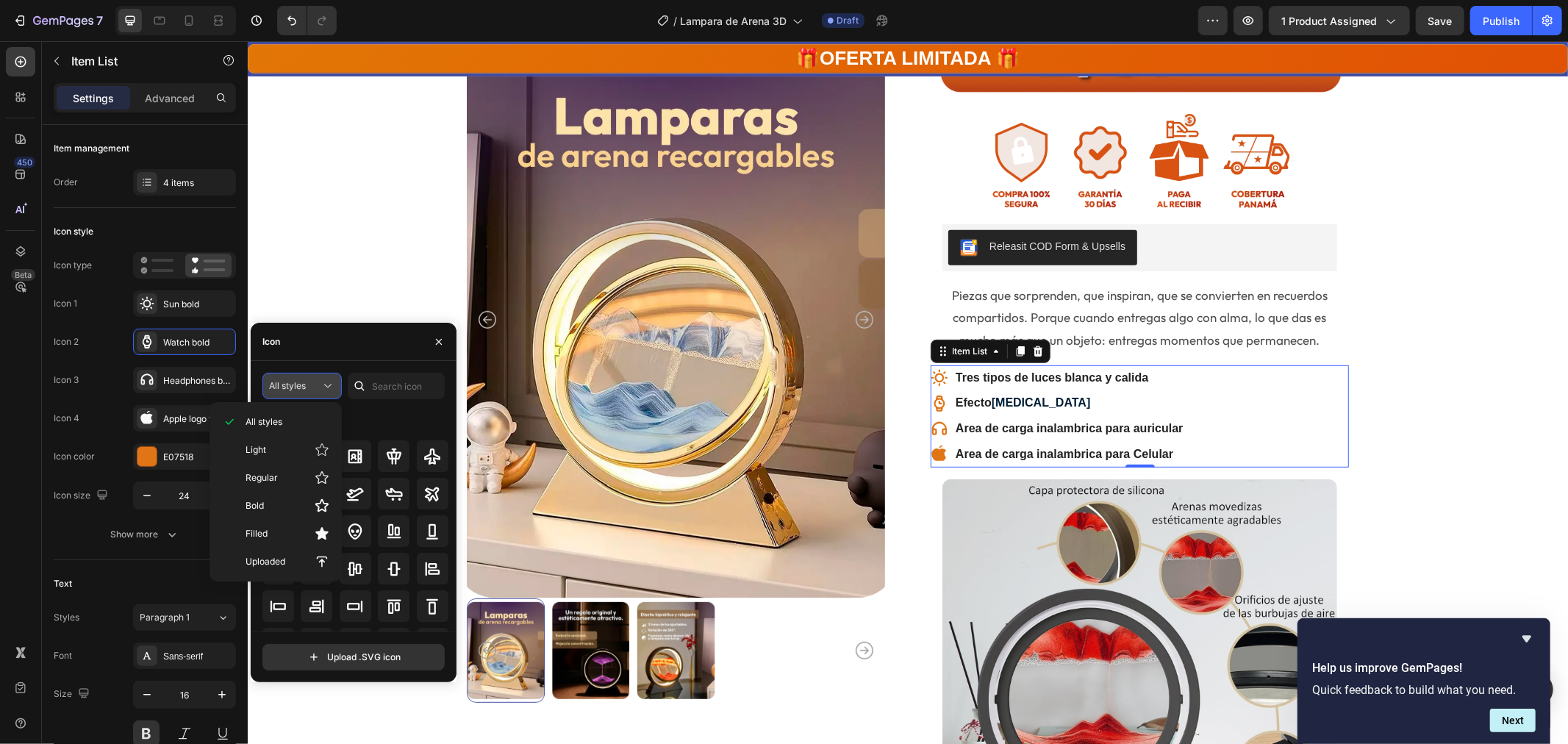
click at [326, 378] on icon at bounding box center [327, 385] width 14 height 14
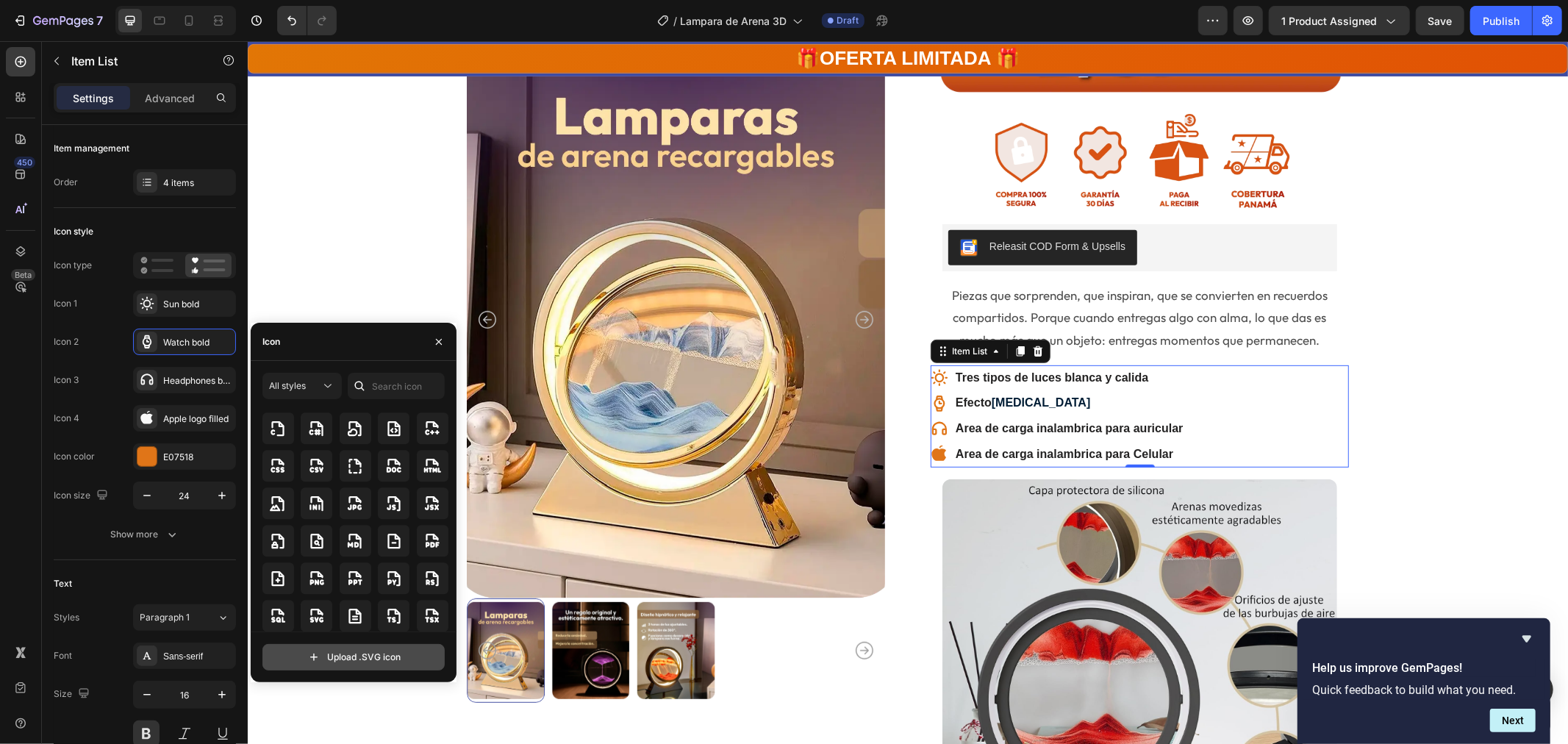
scroll to position [1143, 0]
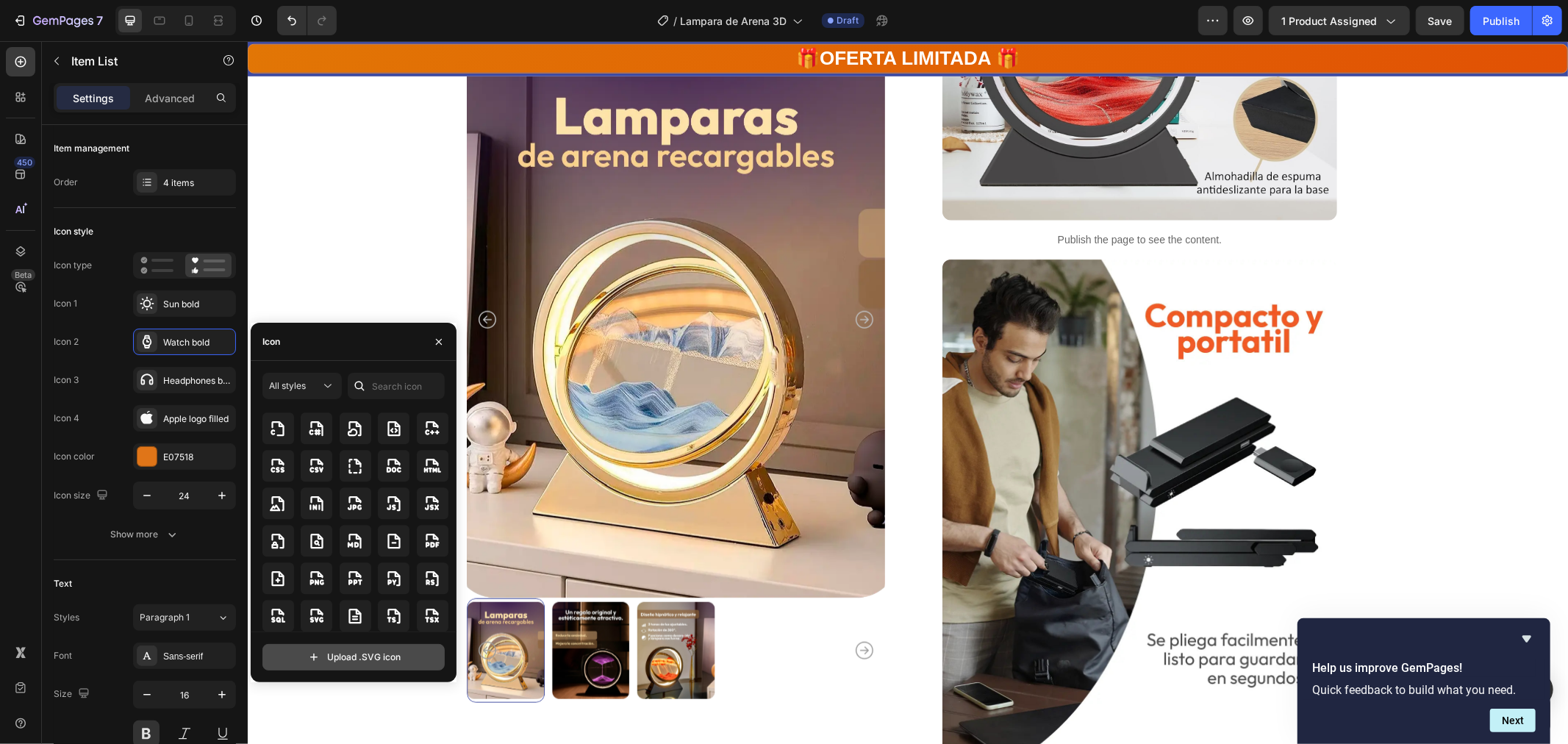
click at [390, 658] on input "file" at bounding box center [354, 658] width 181 height 25
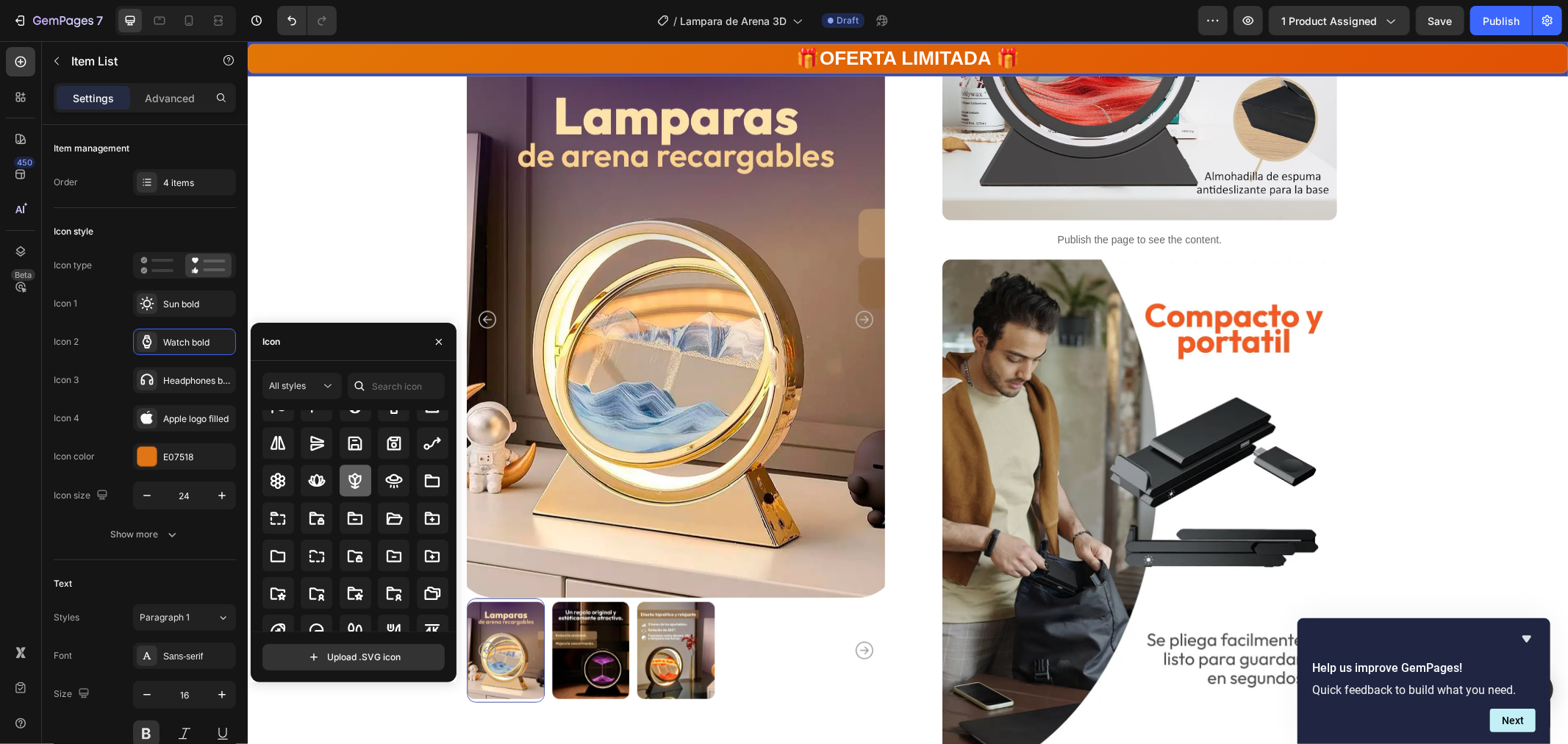
click at [356, 480] on icon at bounding box center [354, 481] width 18 height 18
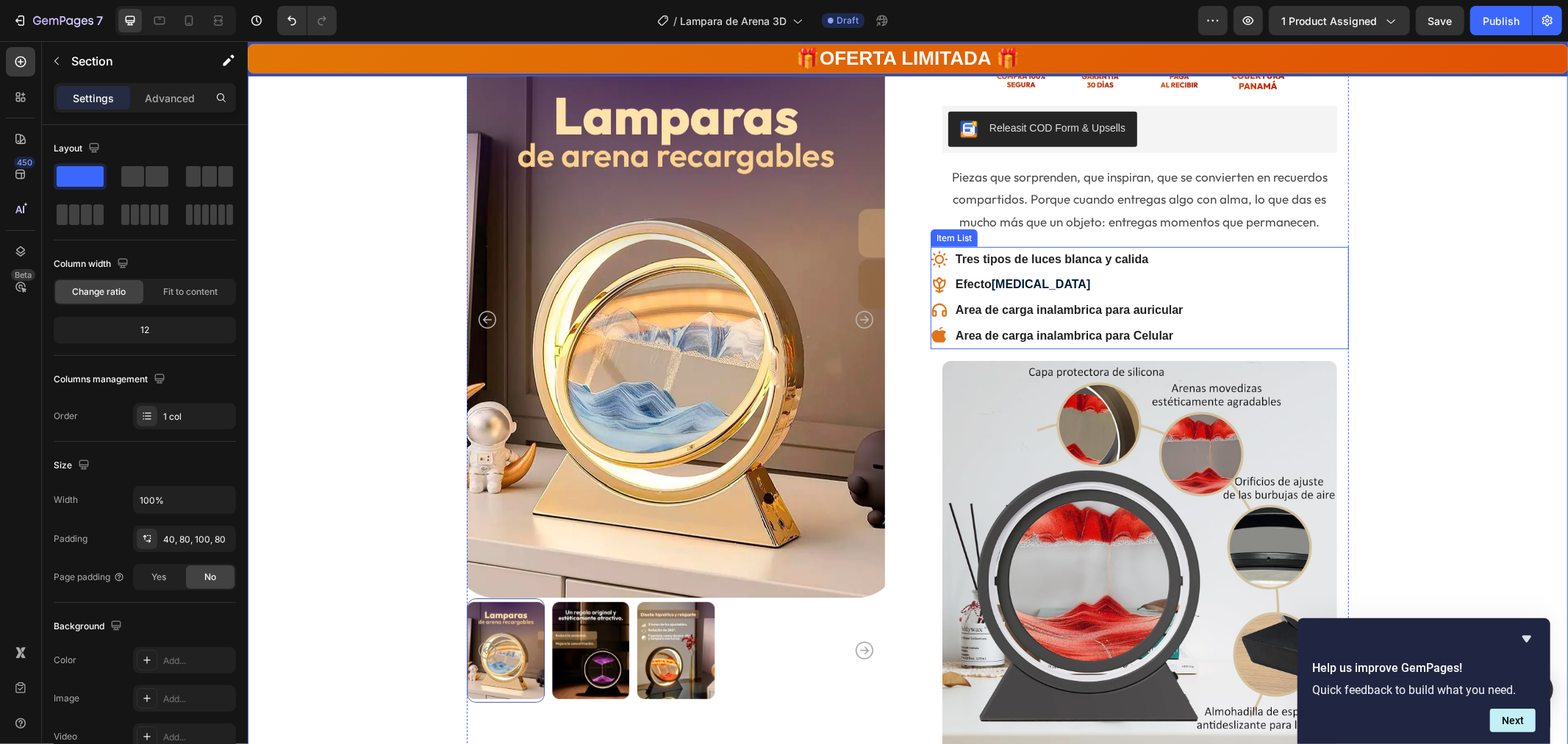
scroll to position [653, 0]
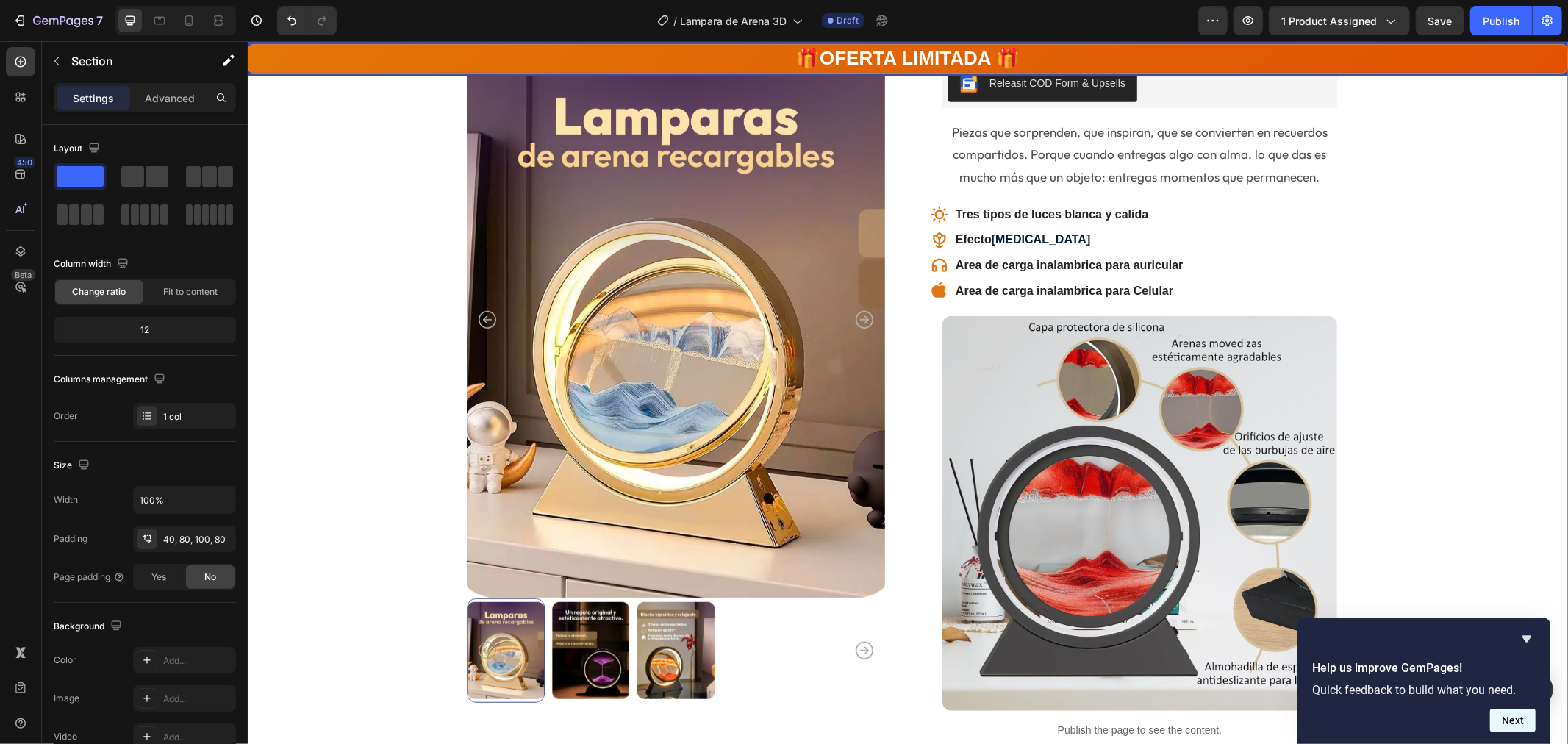
click at [1520, 714] on button "Next" at bounding box center [1513, 720] width 46 height 24
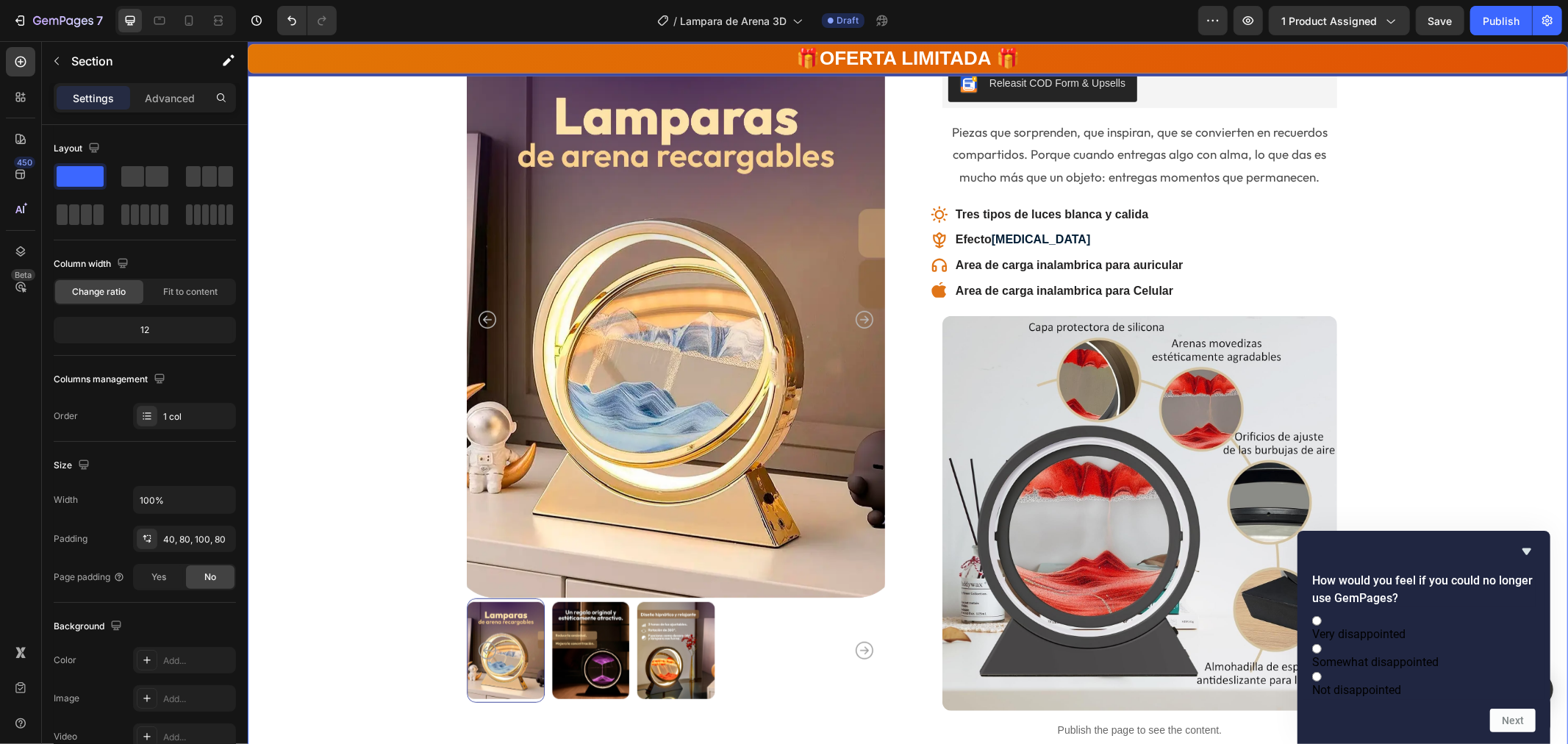
drag, startPoint x: 1412, startPoint y: 678, endPoint x: 1425, endPoint y: 687, distance: 15.8
click at [1402, 683] on span "Not disappointed" at bounding box center [1357, 690] width 89 height 14
click at [1322, 678] on input "Not disappointed" at bounding box center [1317, 677] width 10 height 10
radio input "true"
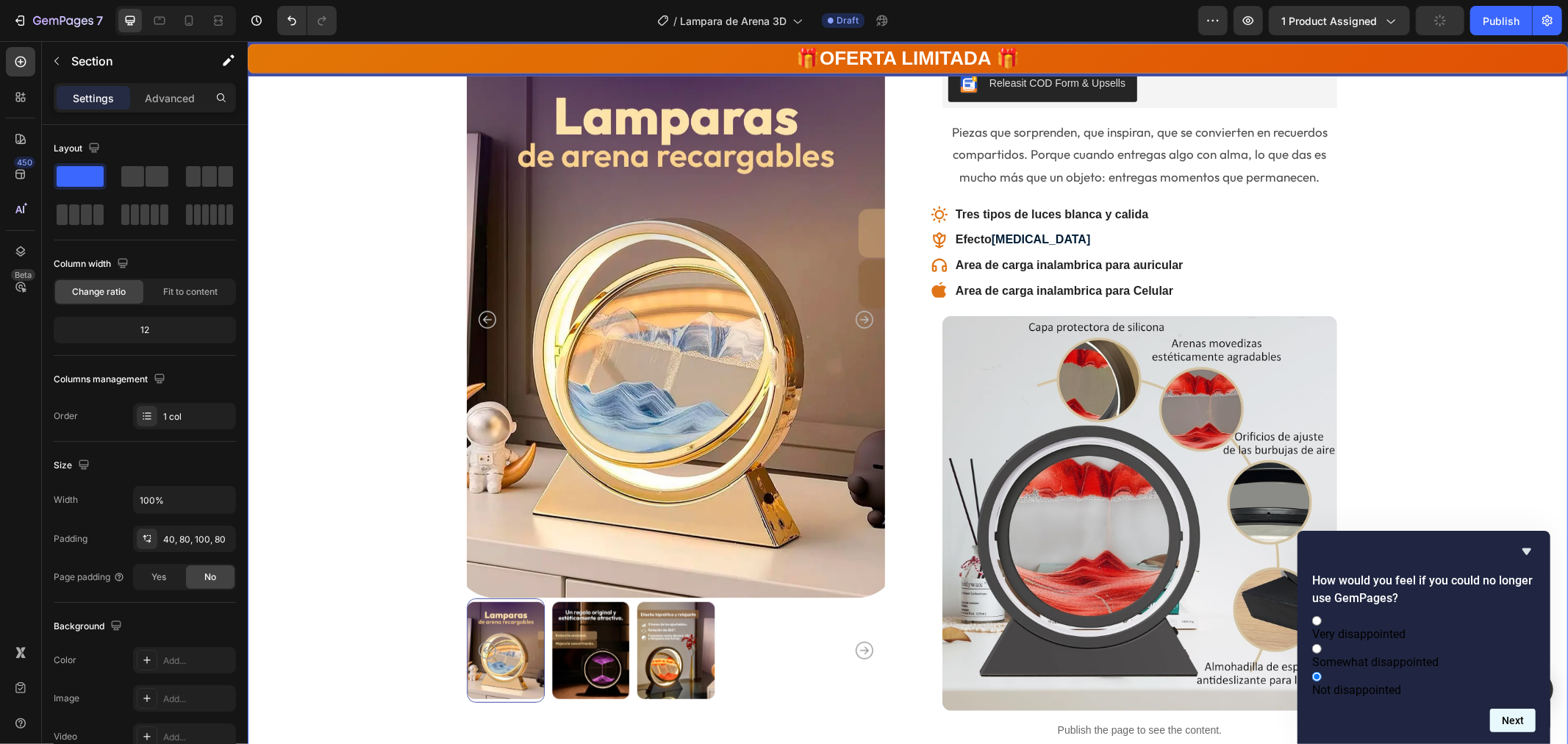
click at [1522, 728] on button "Next" at bounding box center [1513, 720] width 46 height 24
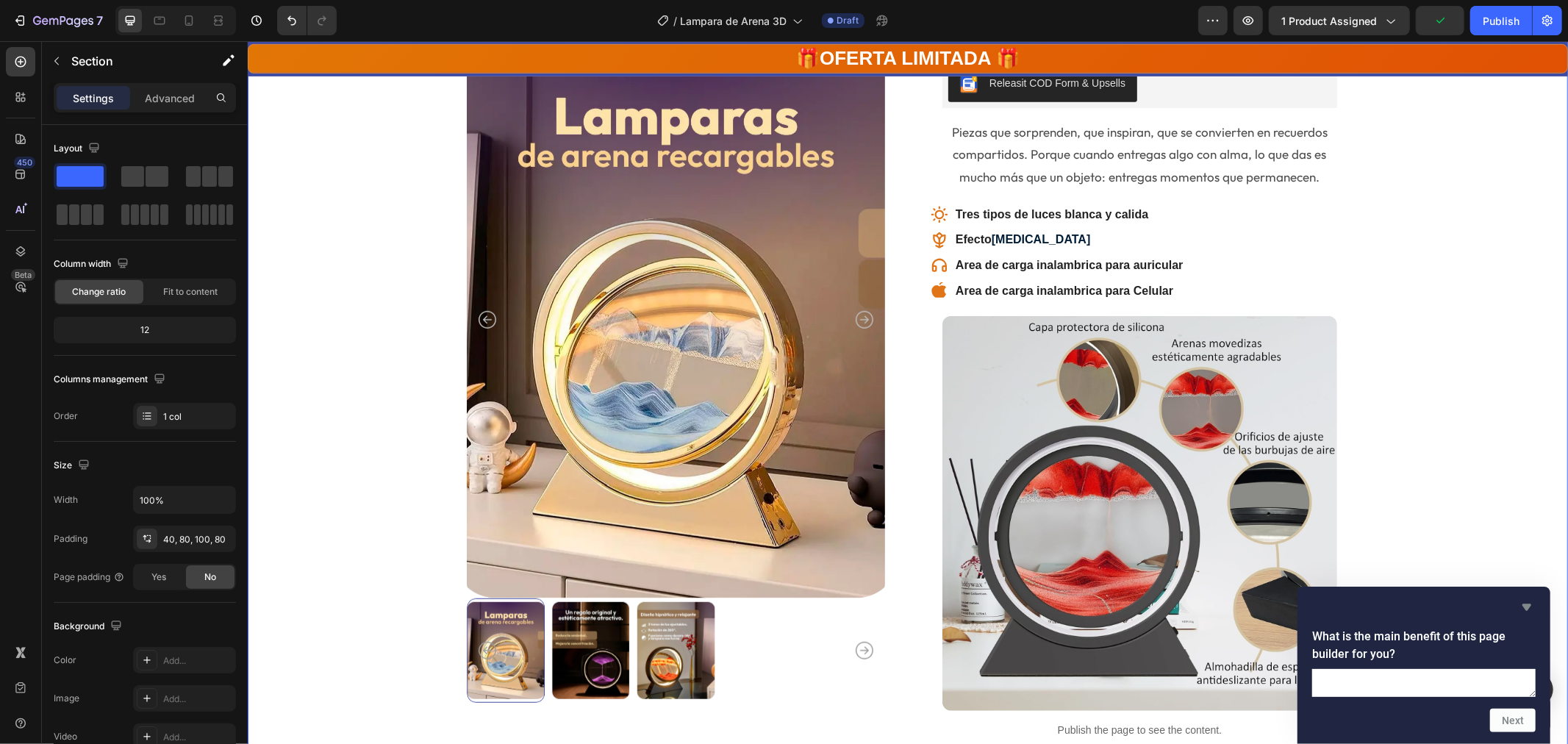
click at [1529, 604] on icon "Hide survey" at bounding box center [1527, 607] width 9 height 7
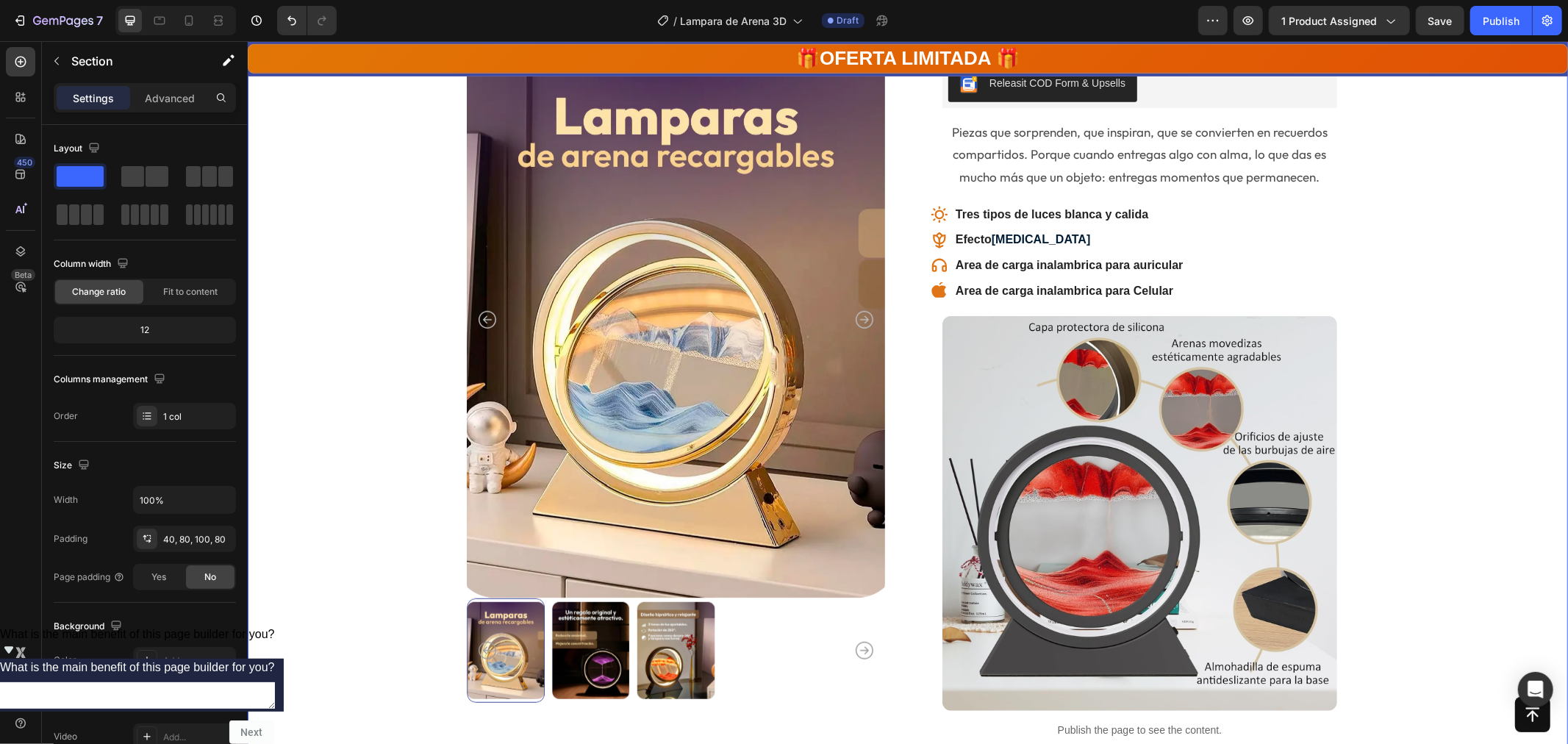
drag, startPoint x: 1422, startPoint y: 722, endPoint x: 1737, endPoint y: 783, distance: 320.9
click at [1568, 0] on html "7 Version history / Lampara de Arena 3D Draft Preview 1 product assigned Save P…" at bounding box center [784, 0] width 1568 height 0
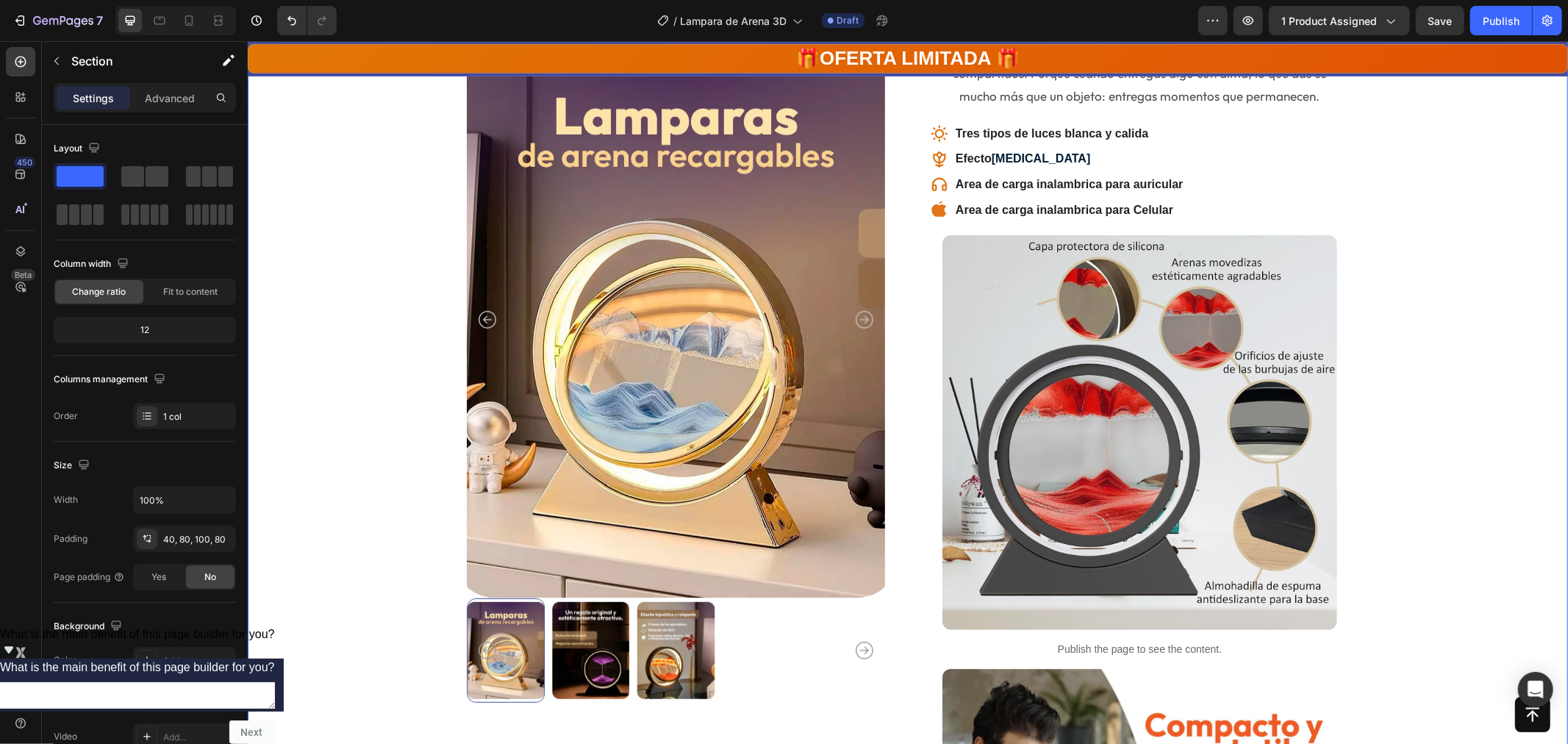
scroll to position [735, 0]
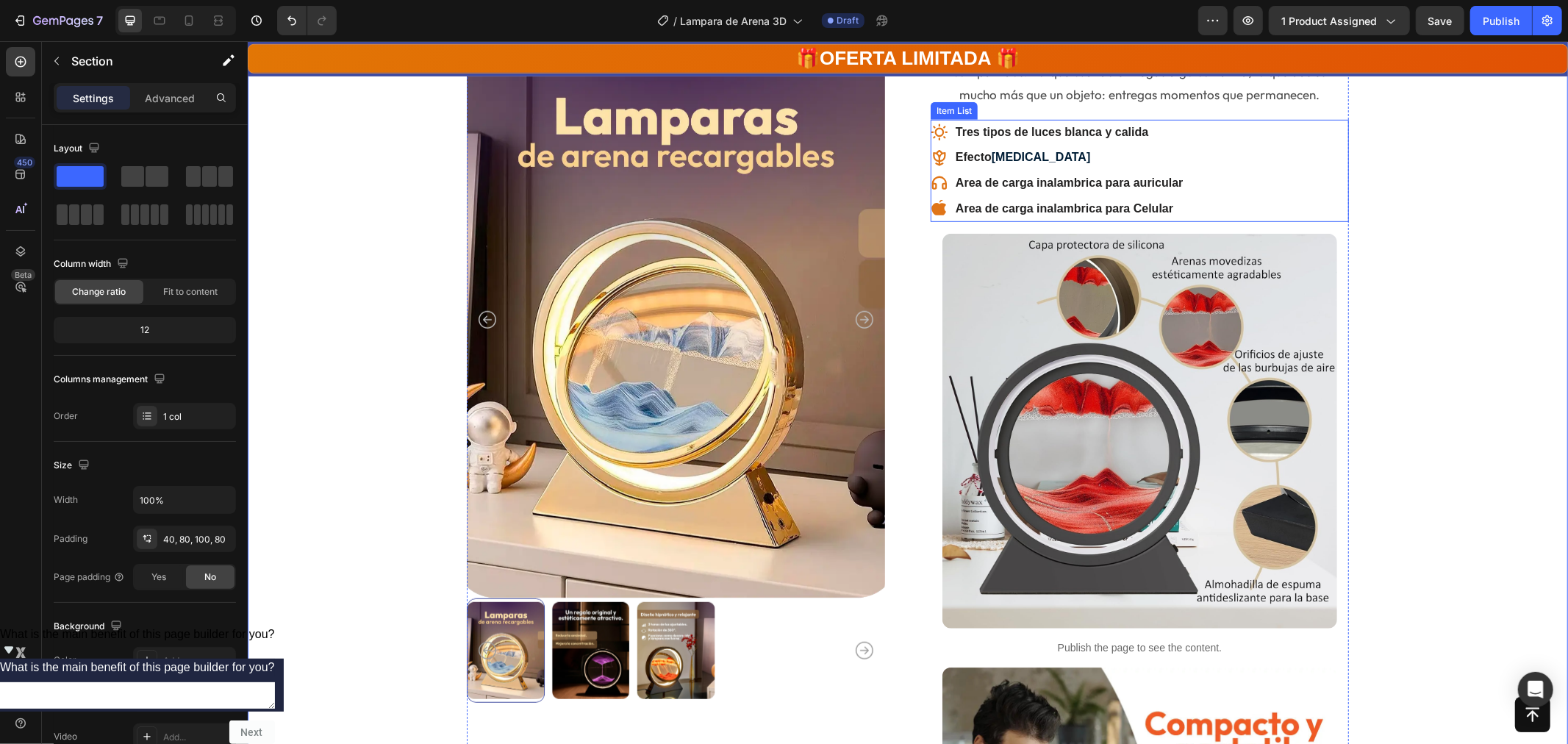
click at [990, 181] on p "Area de carga inalambrica para auricular" at bounding box center [1068, 182] width 227 height 21
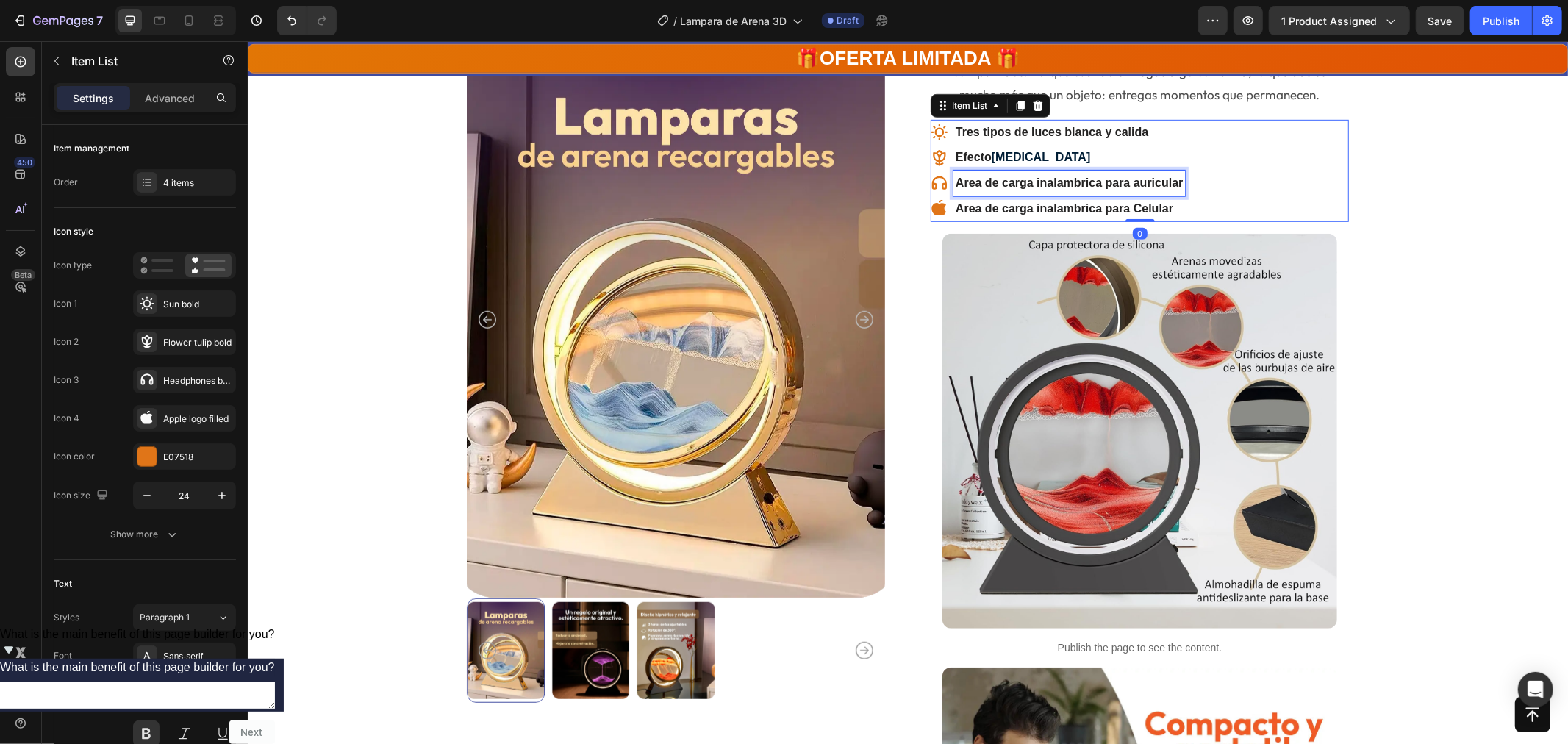
click at [990, 181] on p "Area de carga inalambrica para auricular" at bounding box center [1068, 182] width 227 height 21
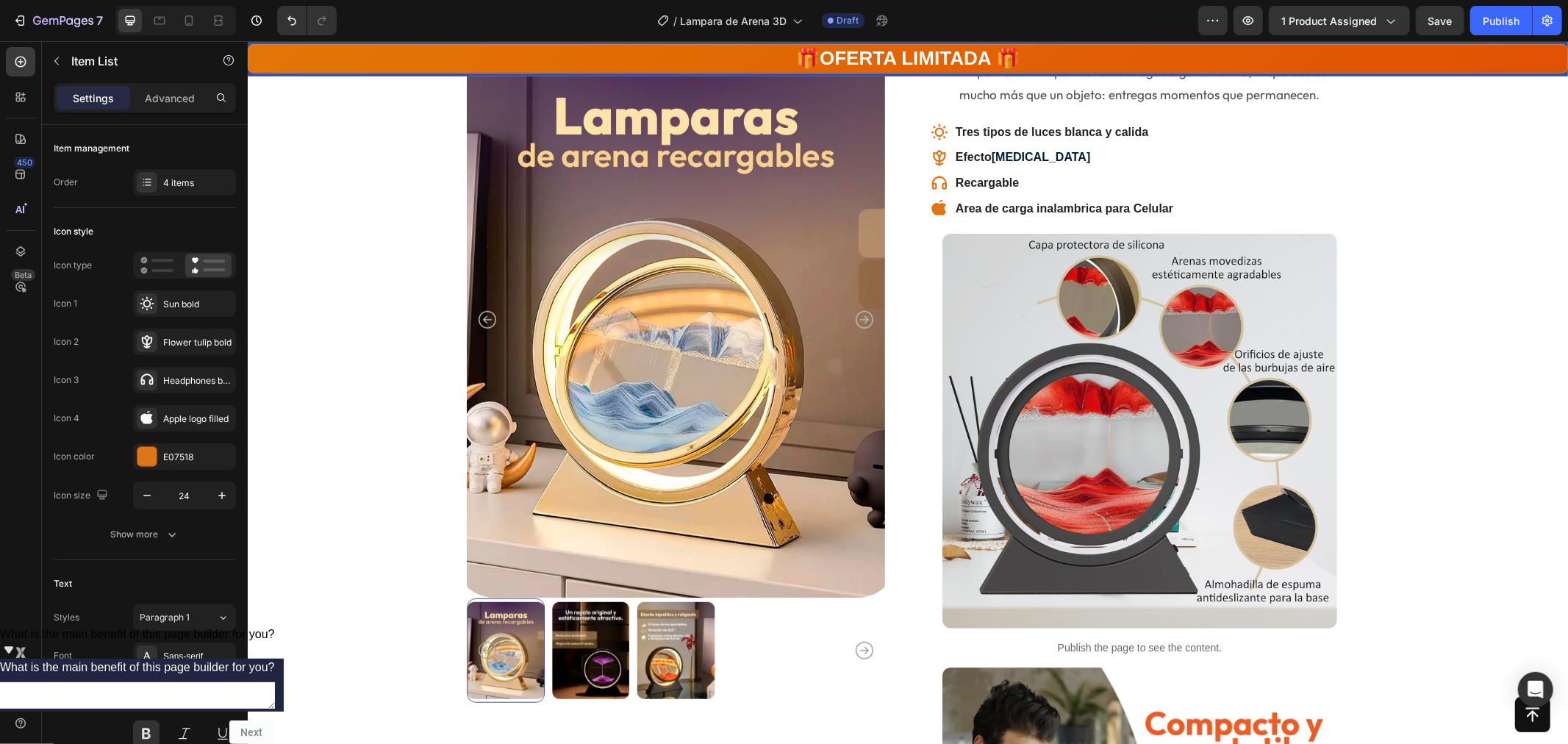
click at [1303, 194] on div "Tres tipos de luces blanca y calida Efecto Hipnótico Recargable Area de carga i…" at bounding box center [1139, 170] width 418 height 103
click at [942, 180] on div "Recargable" at bounding box center [1053, 182] width 245 height 26
click at [940, 180] on icon at bounding box center [939, 182] width 18 height 18
click at [935, 179] on icon at bounding box center [939, 182] width 18 height 18
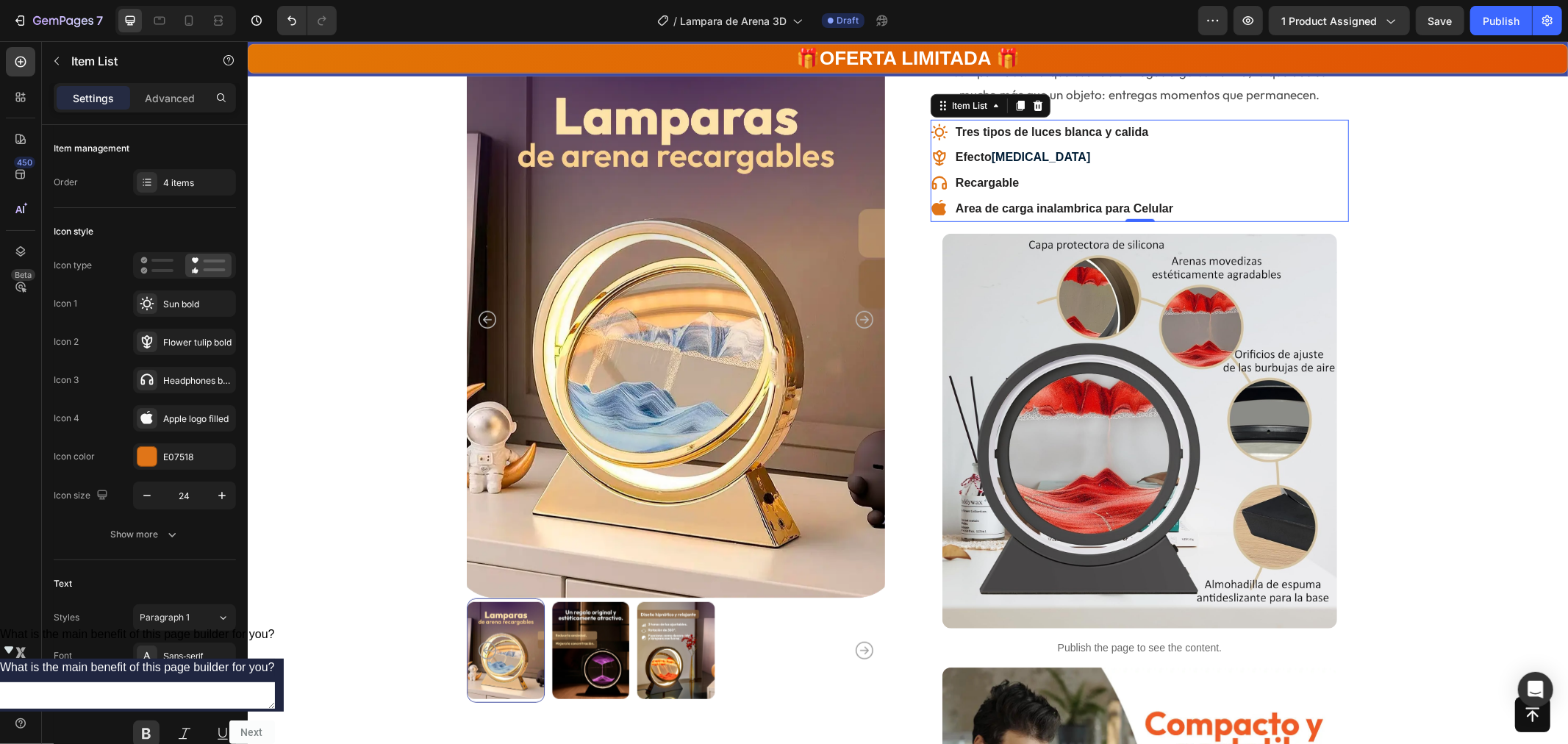
click at [931, 185] on icon at bounding box center [939, 182] width 18 height 18
click at [972, 181] on p "Recargable" at bounding box center [1063, 182] width 218 height 21
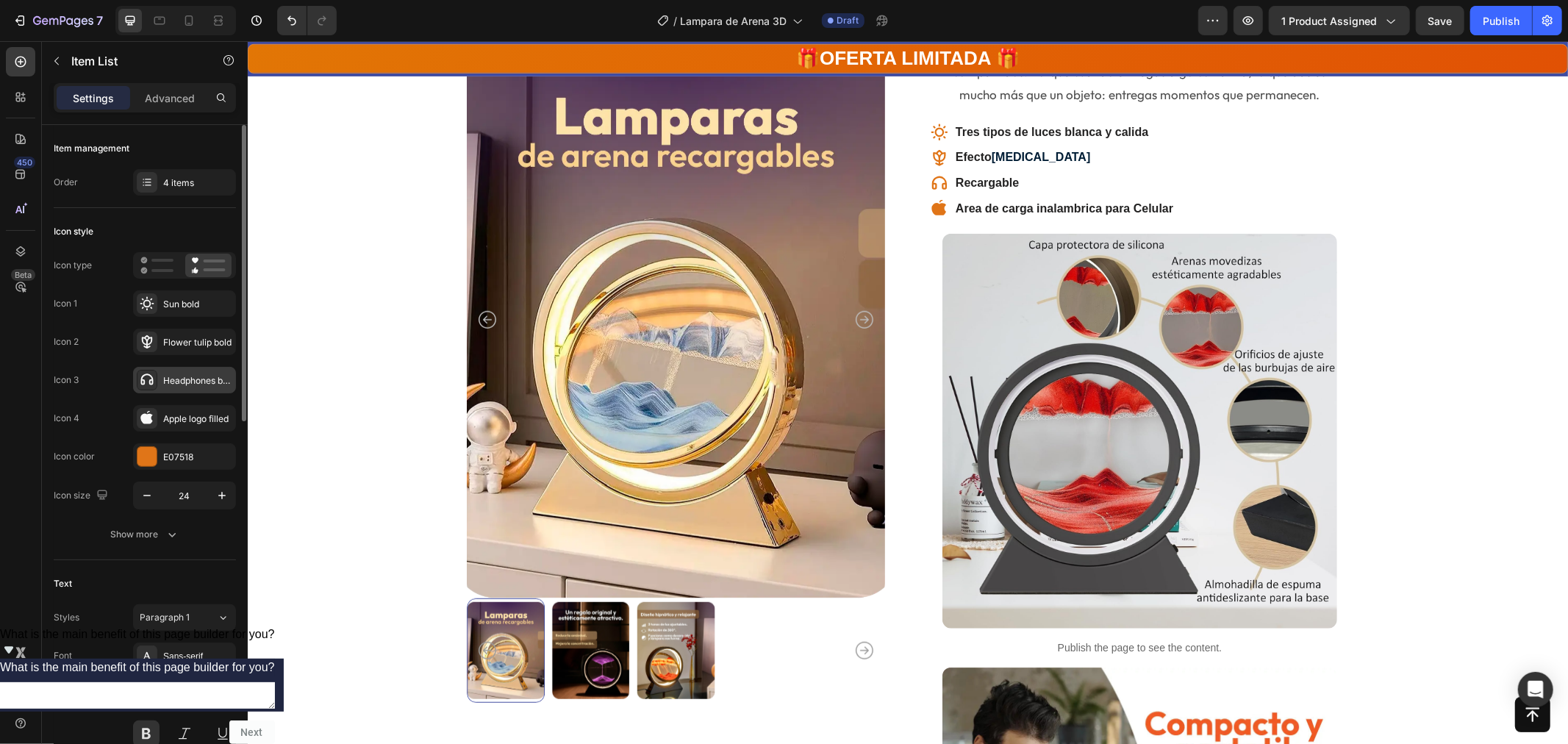
click at [148, 372] on icon at bounding box center [146, 379] width 14 height 14
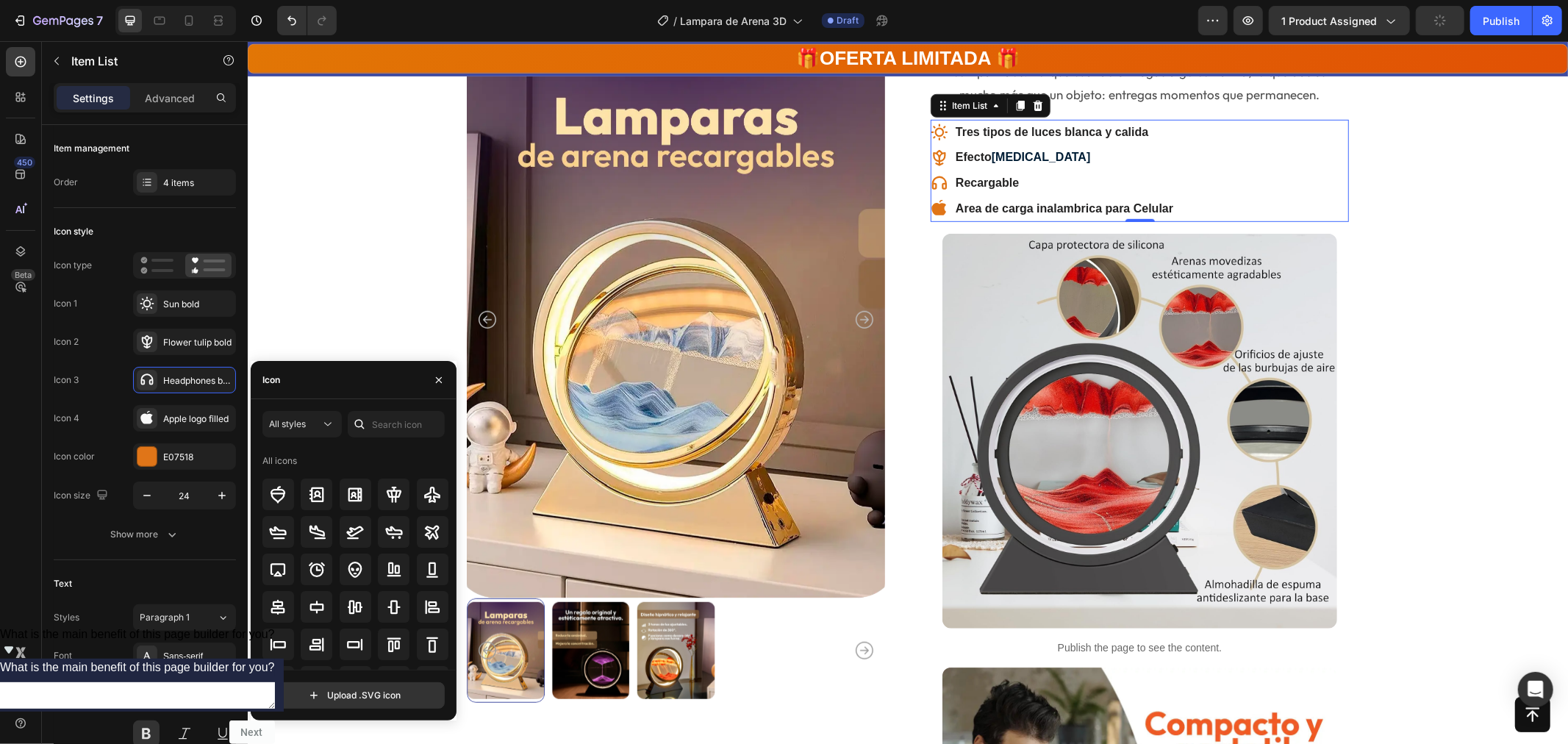
click at [322, 385] on div "Icon" at bounding box center [354, 380] width 206 height 38
drag, startPoint x: 312, startPoint y: 382, endPoint x: 291, endPoint y: 380, distance: 21.1
click at [311, 382] on div "Icon" at bounding box center [354, 380] width 206 height 38
click at [277, 378] on div "Icon" at bounding box center [271, 380] width 18 height 13
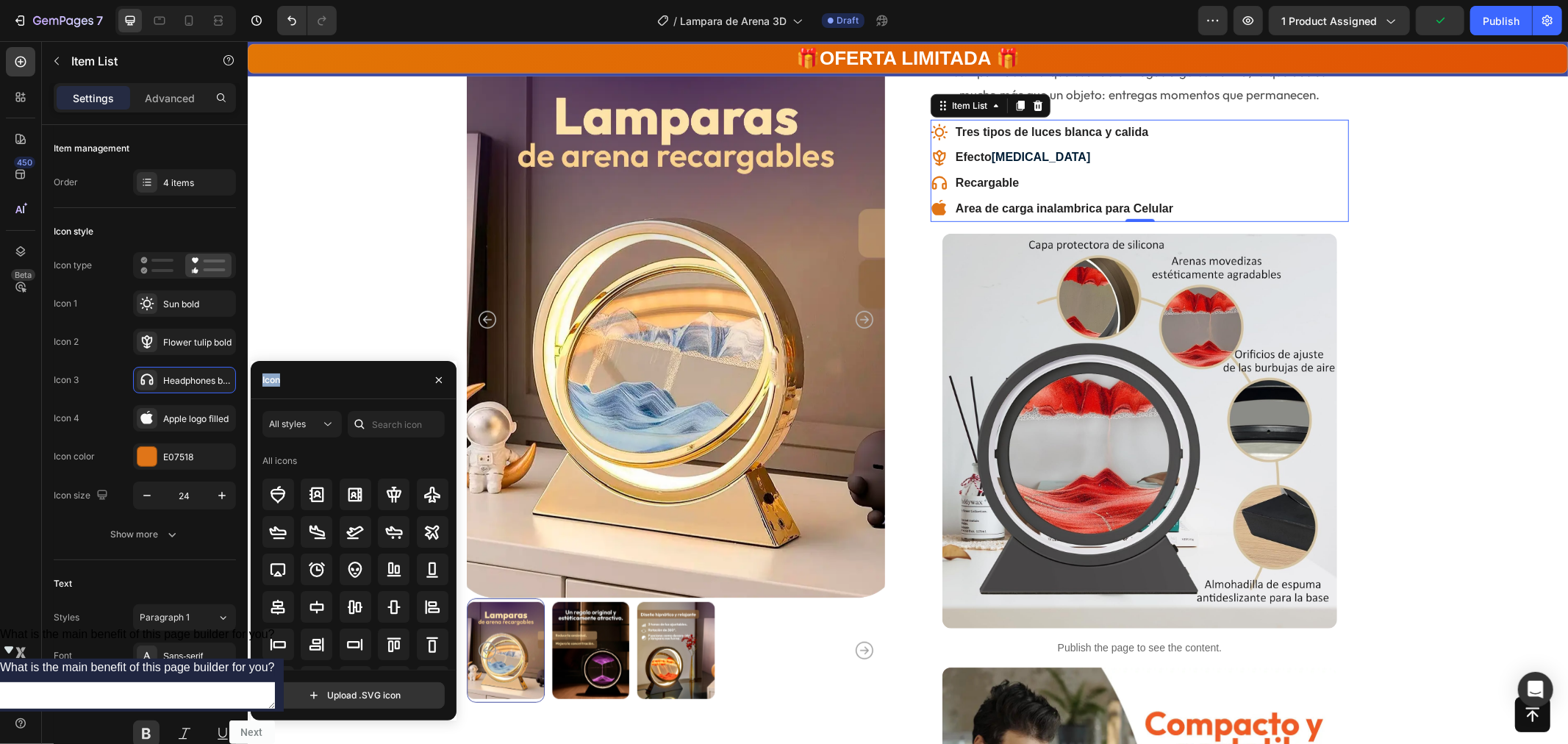
click at [277, 378] on div "Icon" at bounding box center [271, 380] width 18 height 13
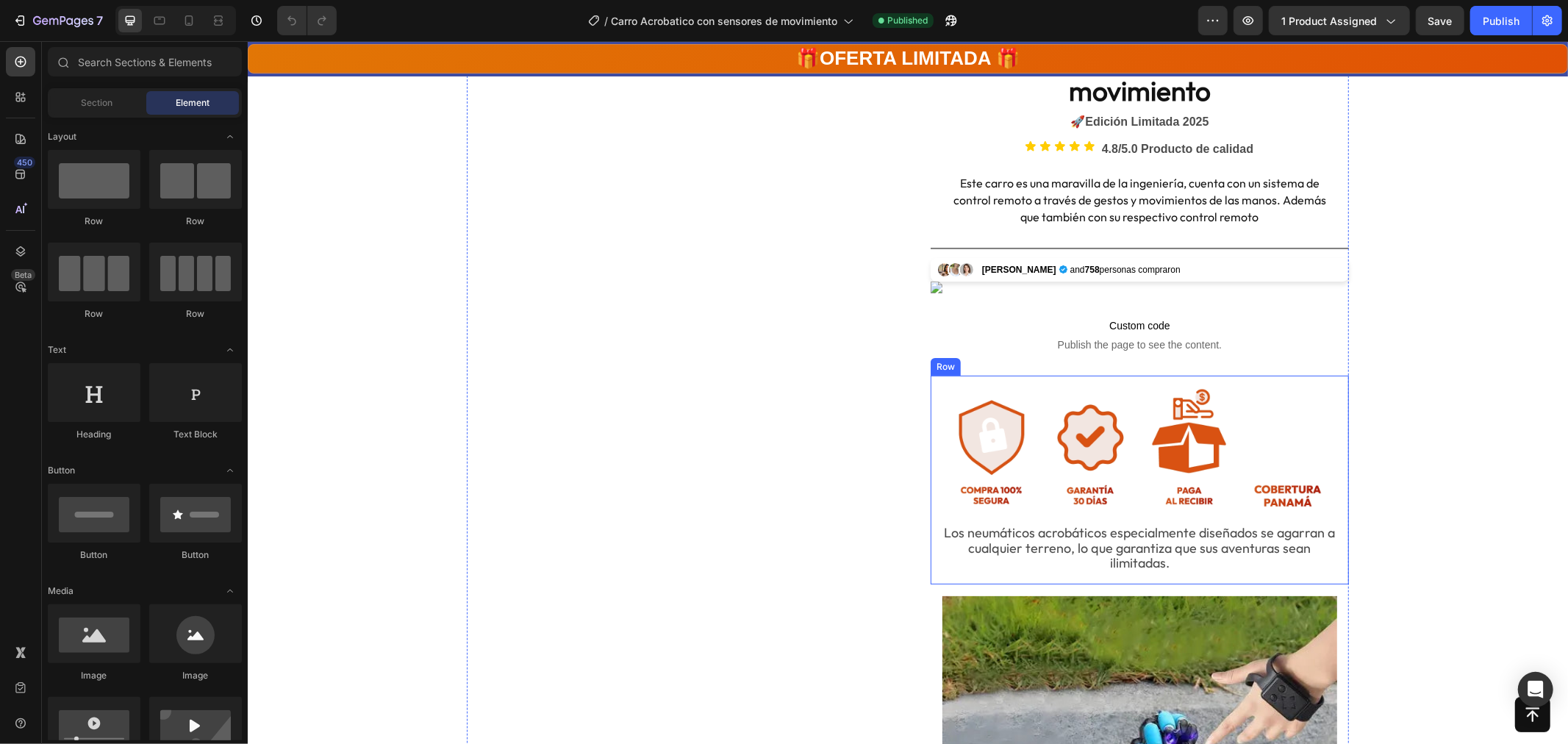
scroll to position [163, 0]
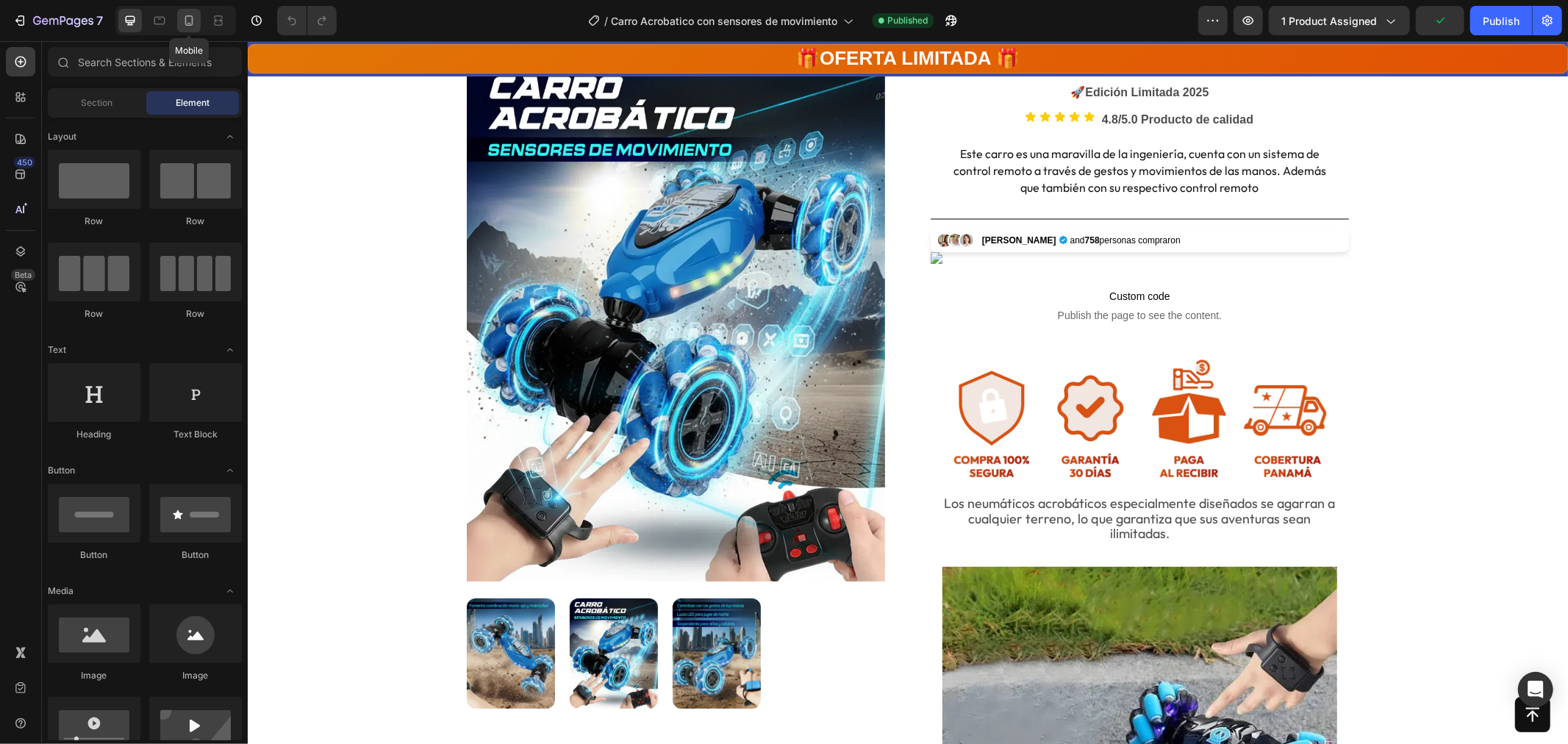
click at [186, 28] on icon at bounding box center [188, 20] width 14 height 14
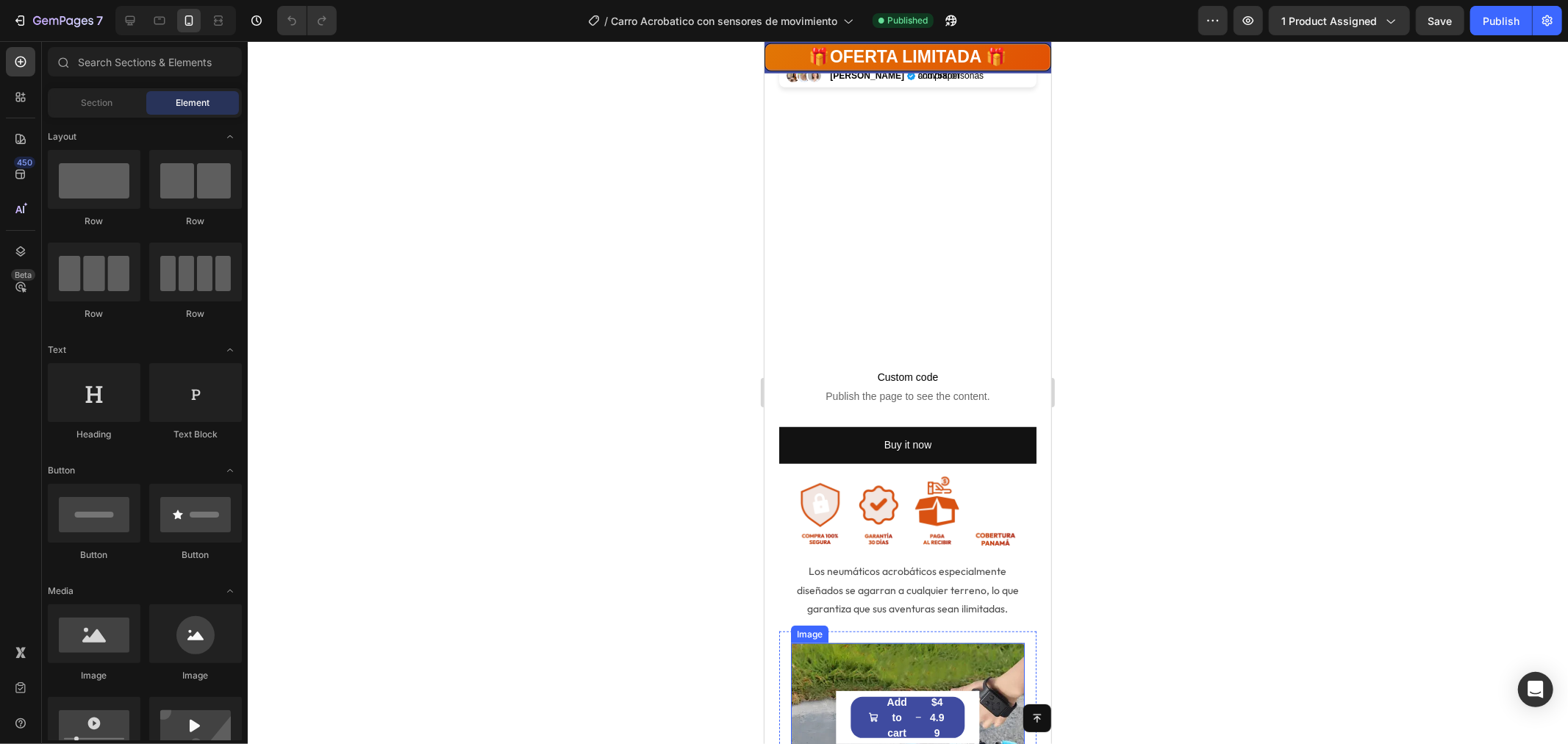
scroll to position [653, 0]
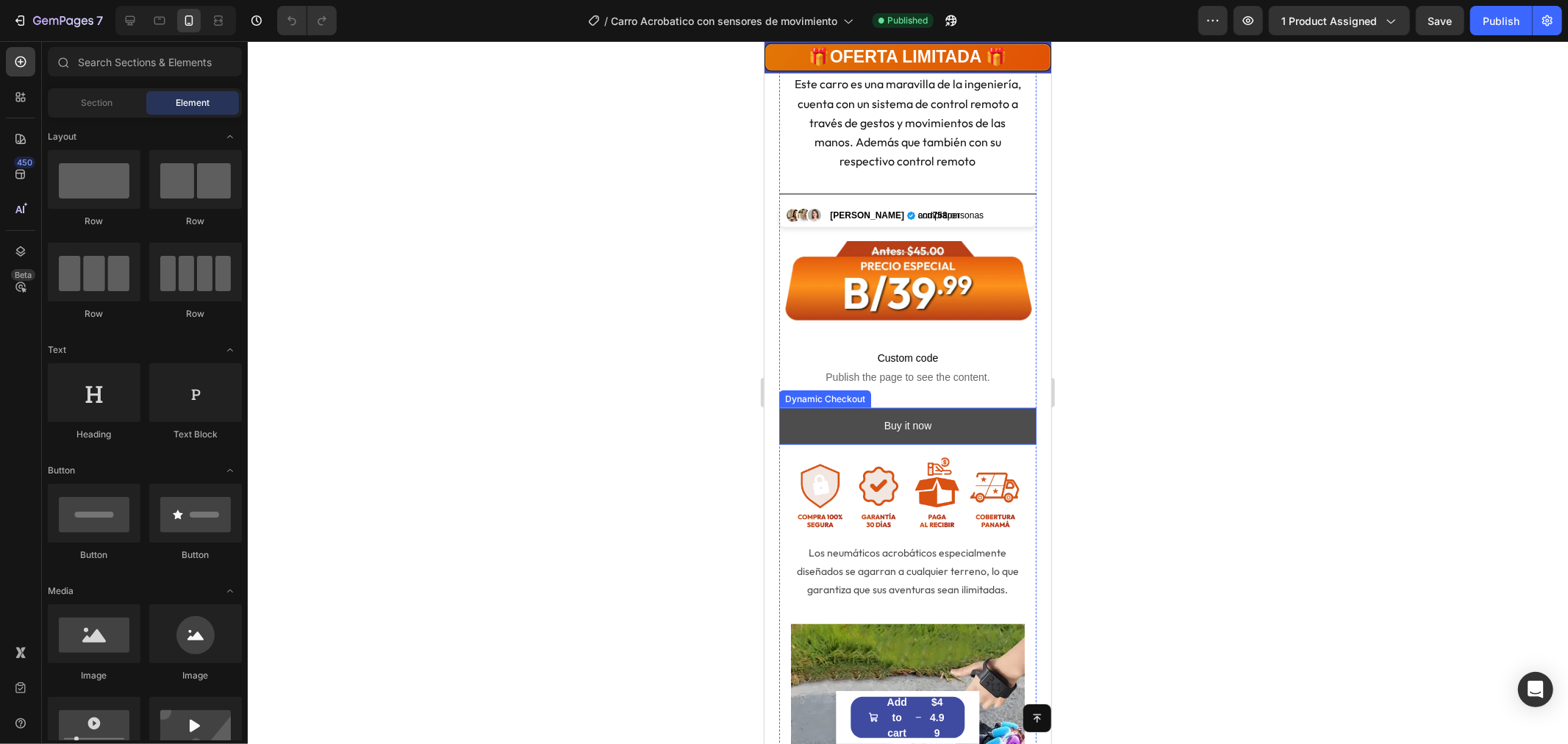
click at [831, 408] on button "Buy it now" at bounding box center [907, 426] width 258 height 36
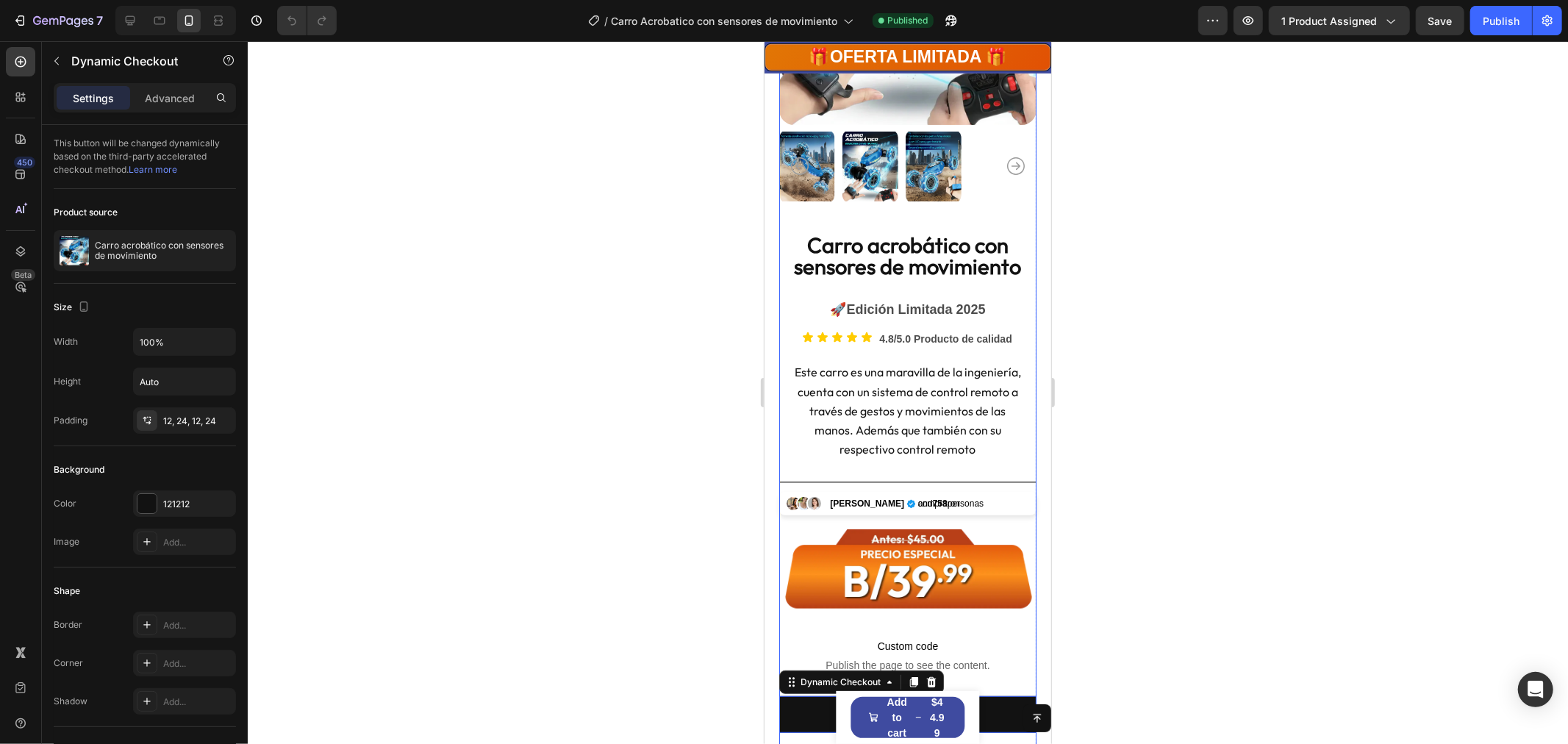
scroll to position [735, 0]
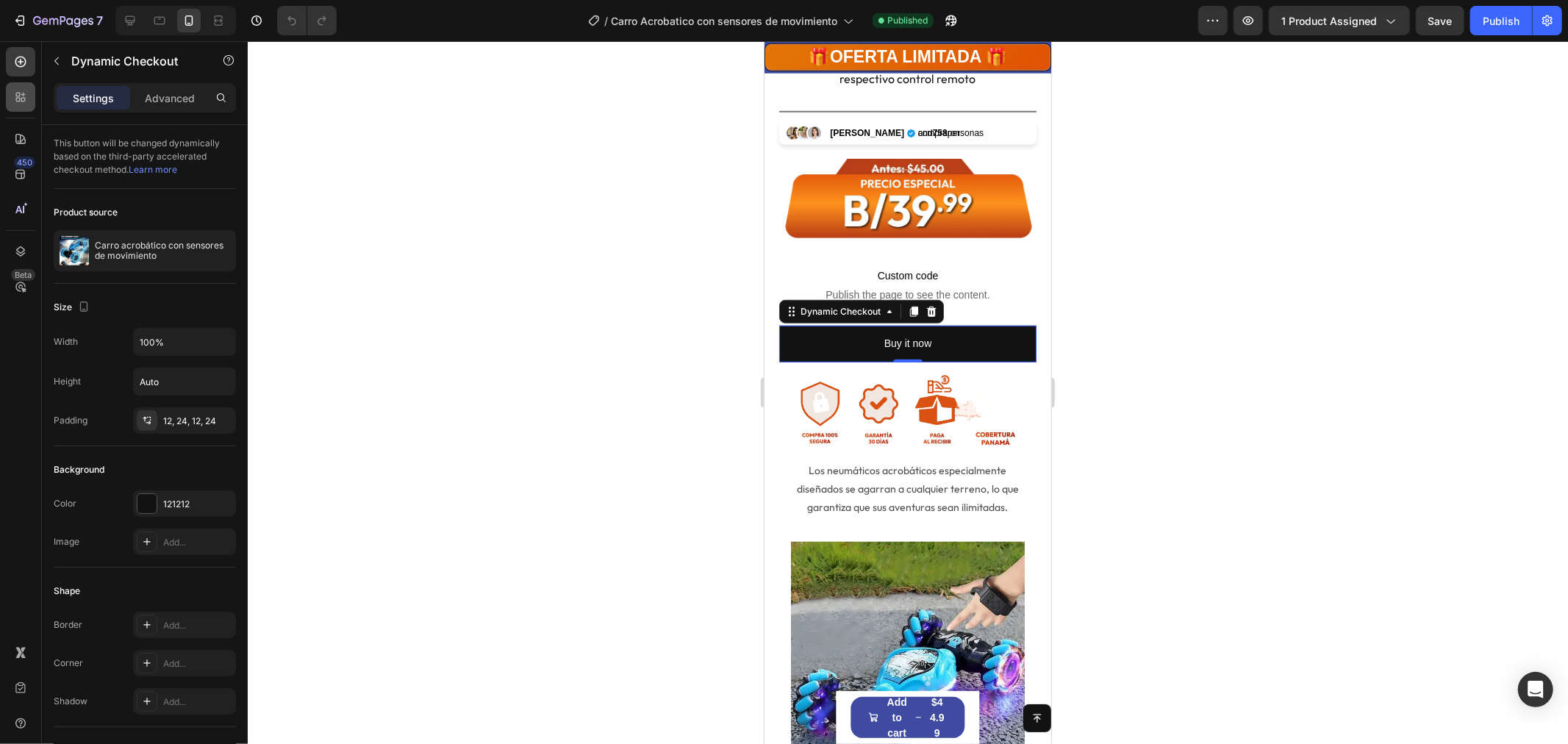
click at [23, 97] on icon at bounding box center [20, 96] width 14 height 14
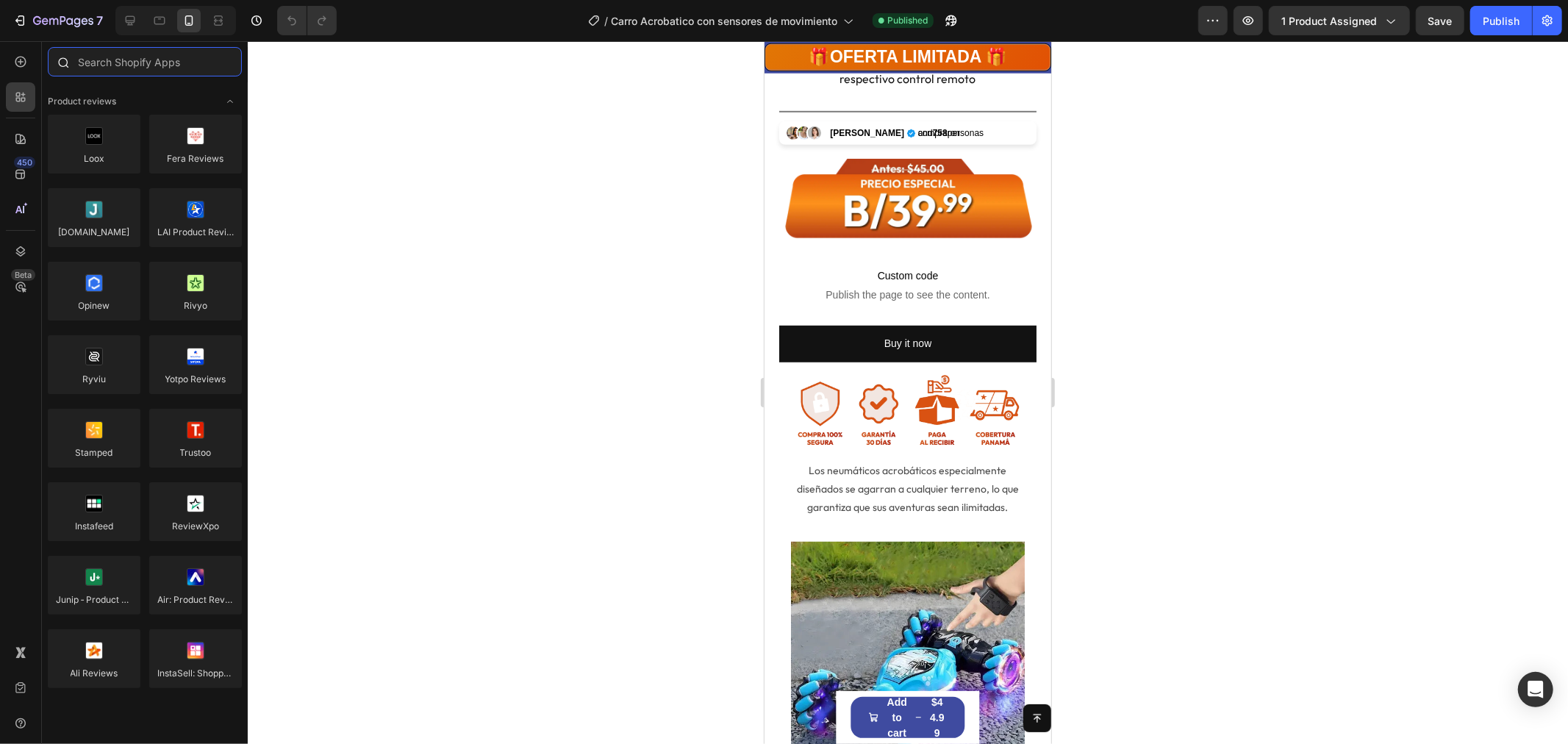
click at [99, 67] on input "text" at bounding box center [144, 62] width 194 height 29
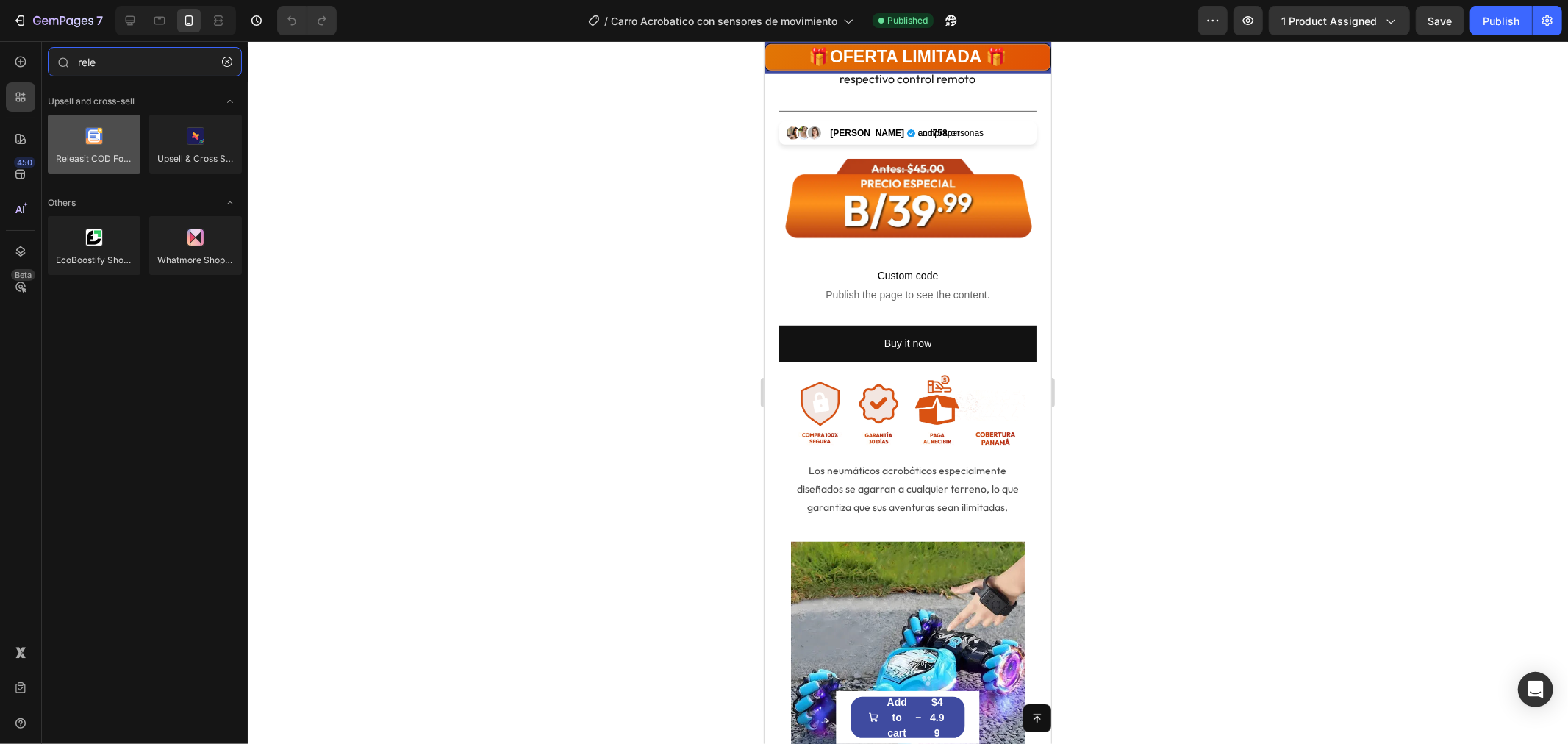
type input "rele"
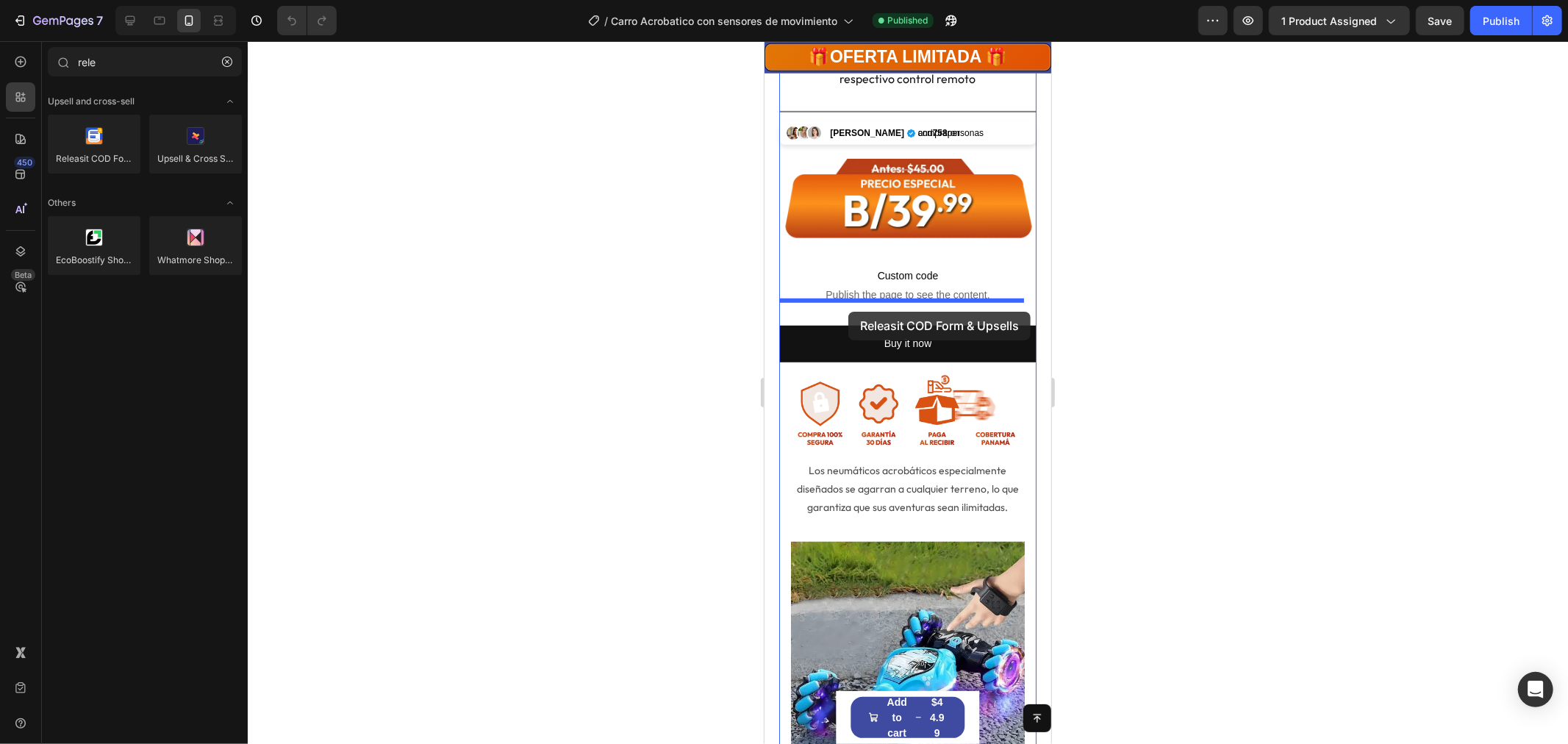
drag, startPoint x: 896, startPoint y: 207, endPoint x: 848, endPoint y: 311, distance: 114.5
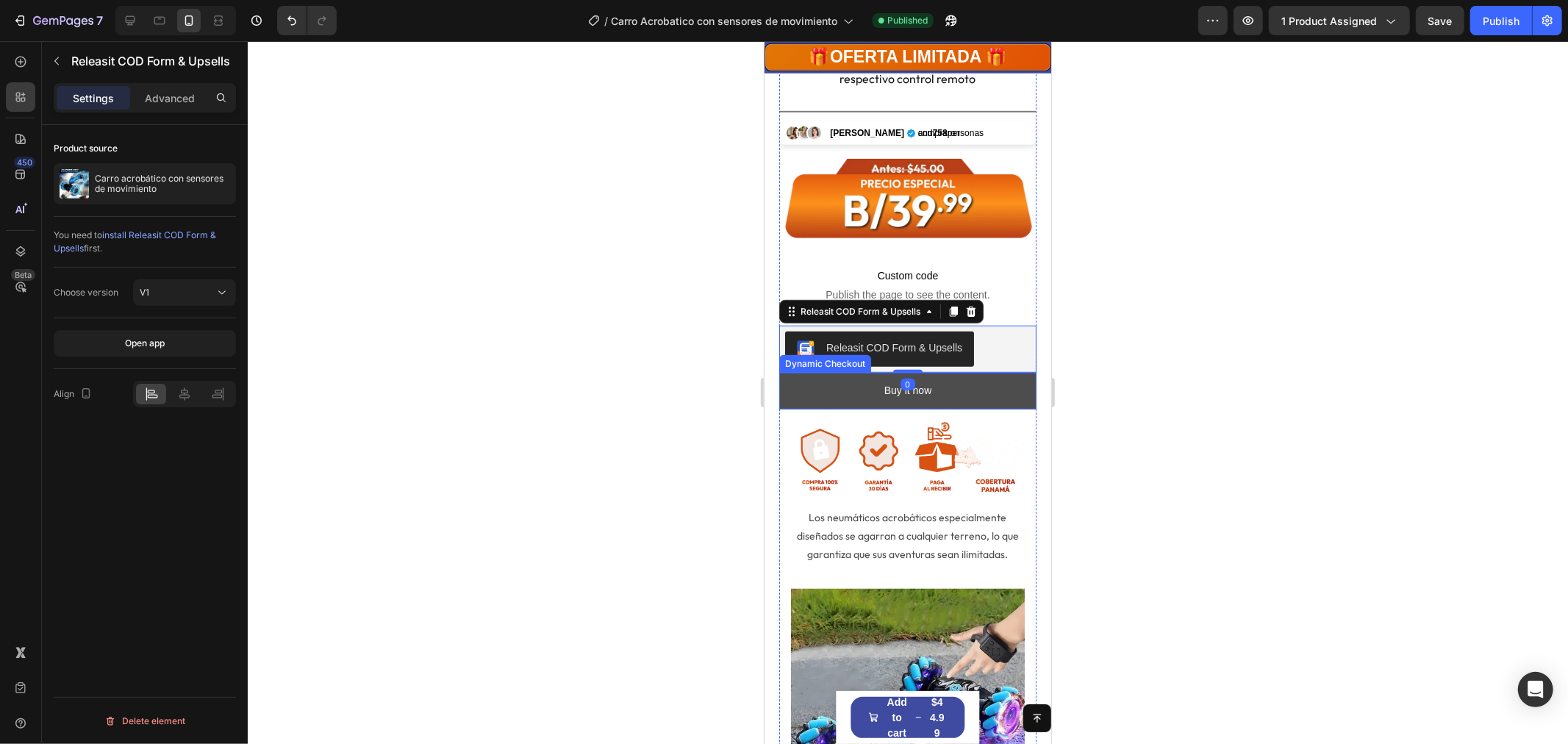
click at [951, 372] on button "Buy it now" at bounding box center [907, 391] width 258 height 36
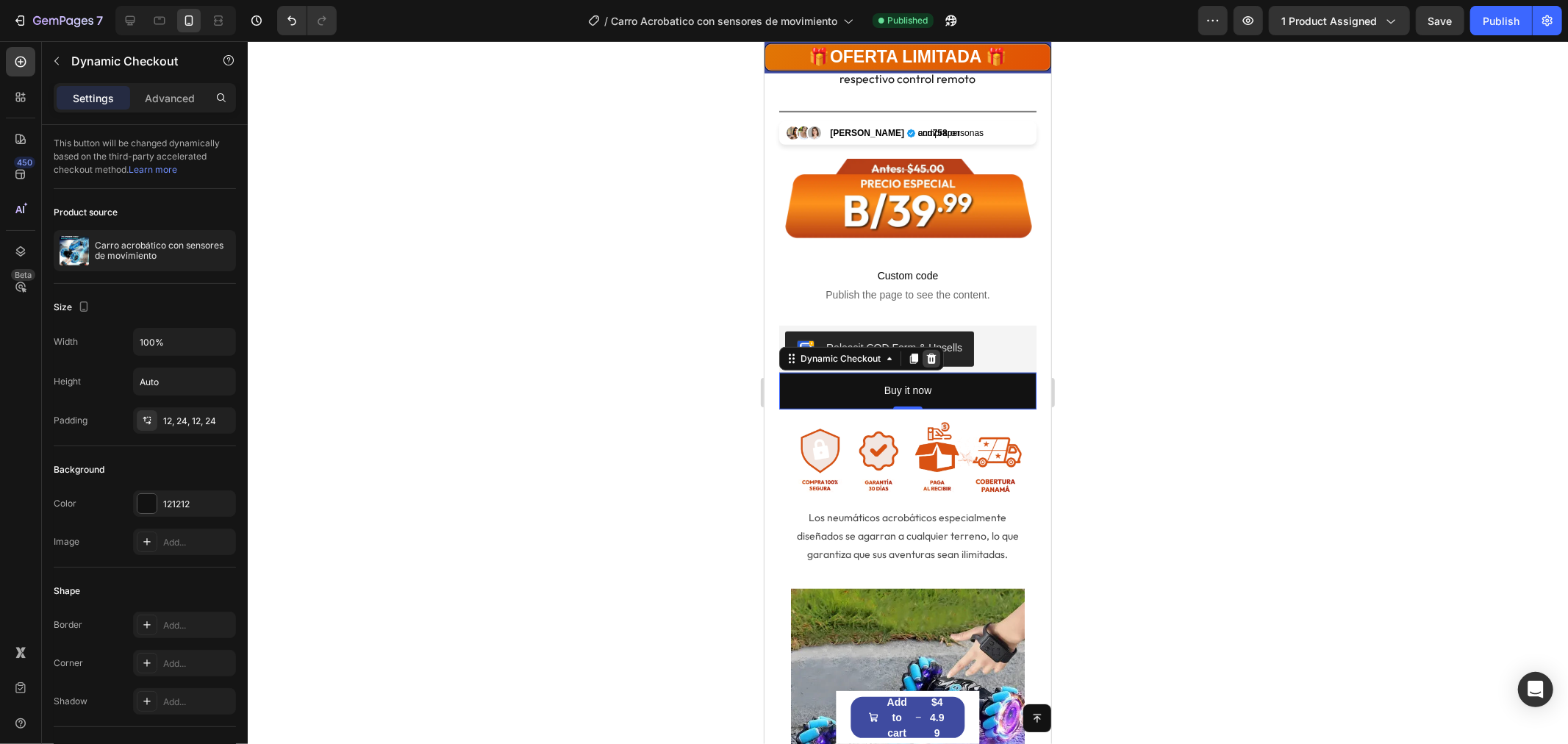
click at [931, 353] on icon at bounding box center [931, 357] width 10 height 10
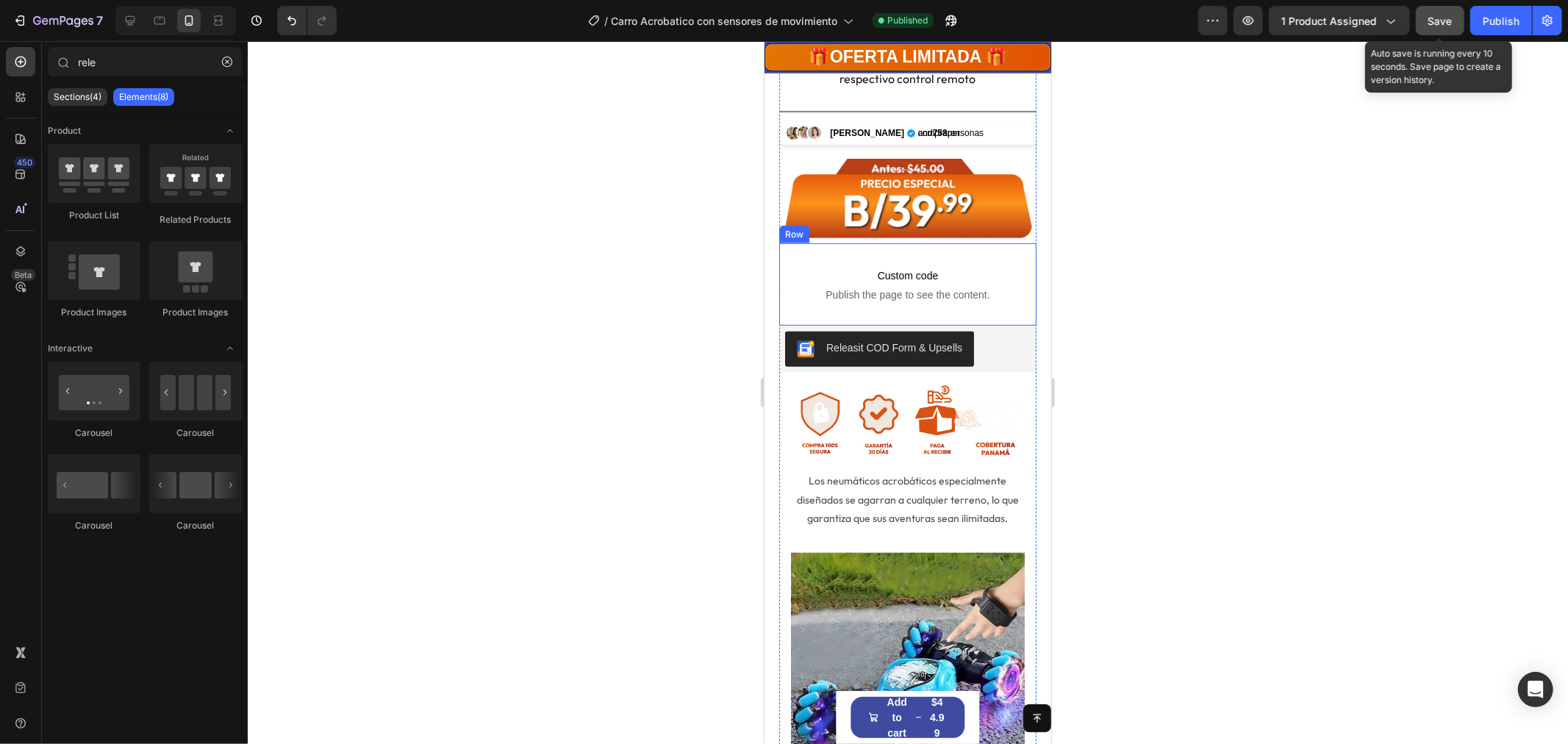
click at [1442, 24] on span "Save" at bounding box center [1441, 20] width 25 height 12
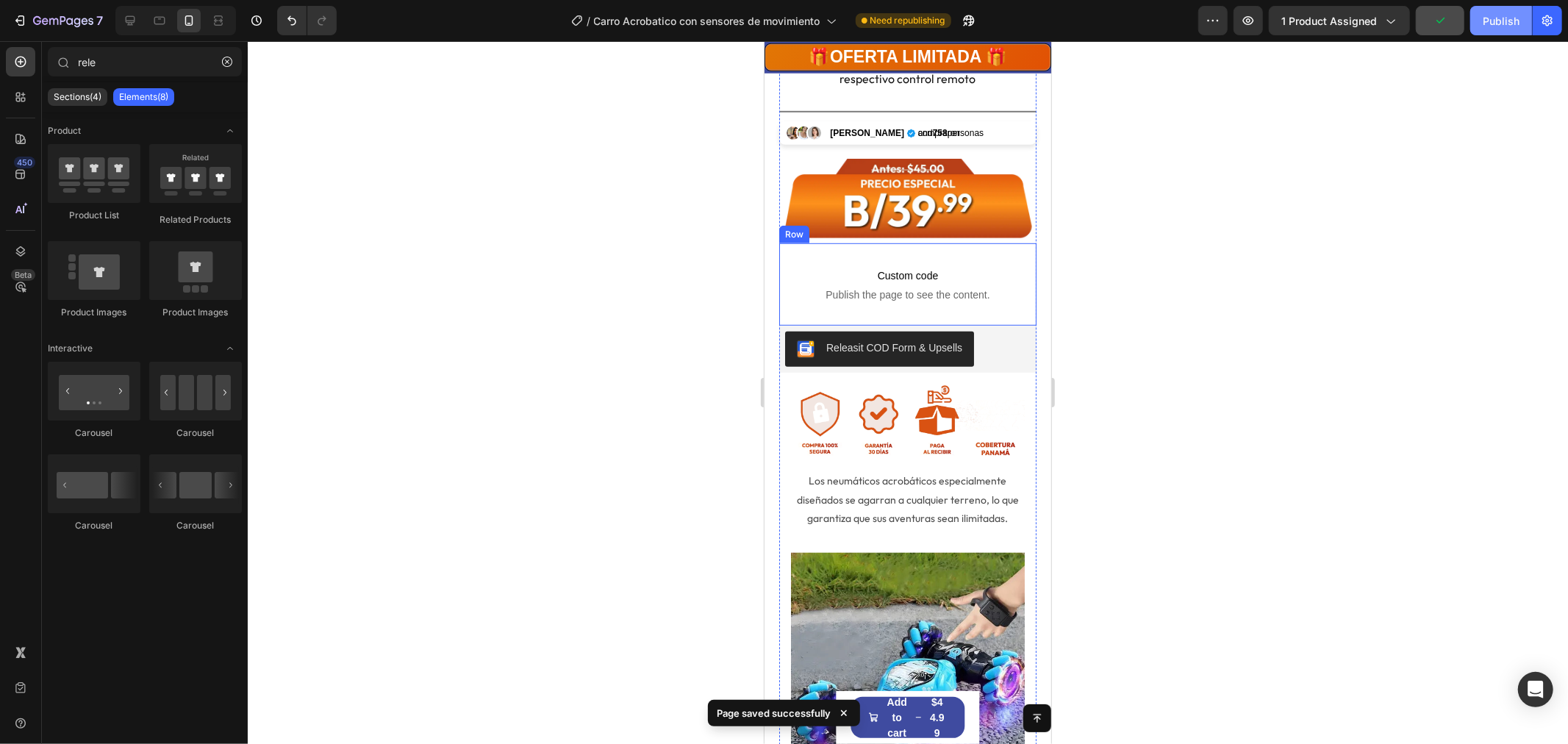
click at [1502, 18] on div "Publish" at bounding box center [1501, 21] width 37 height 15
click at [131, 21] on icon at bounding box center [130, 21] width 10 height 10
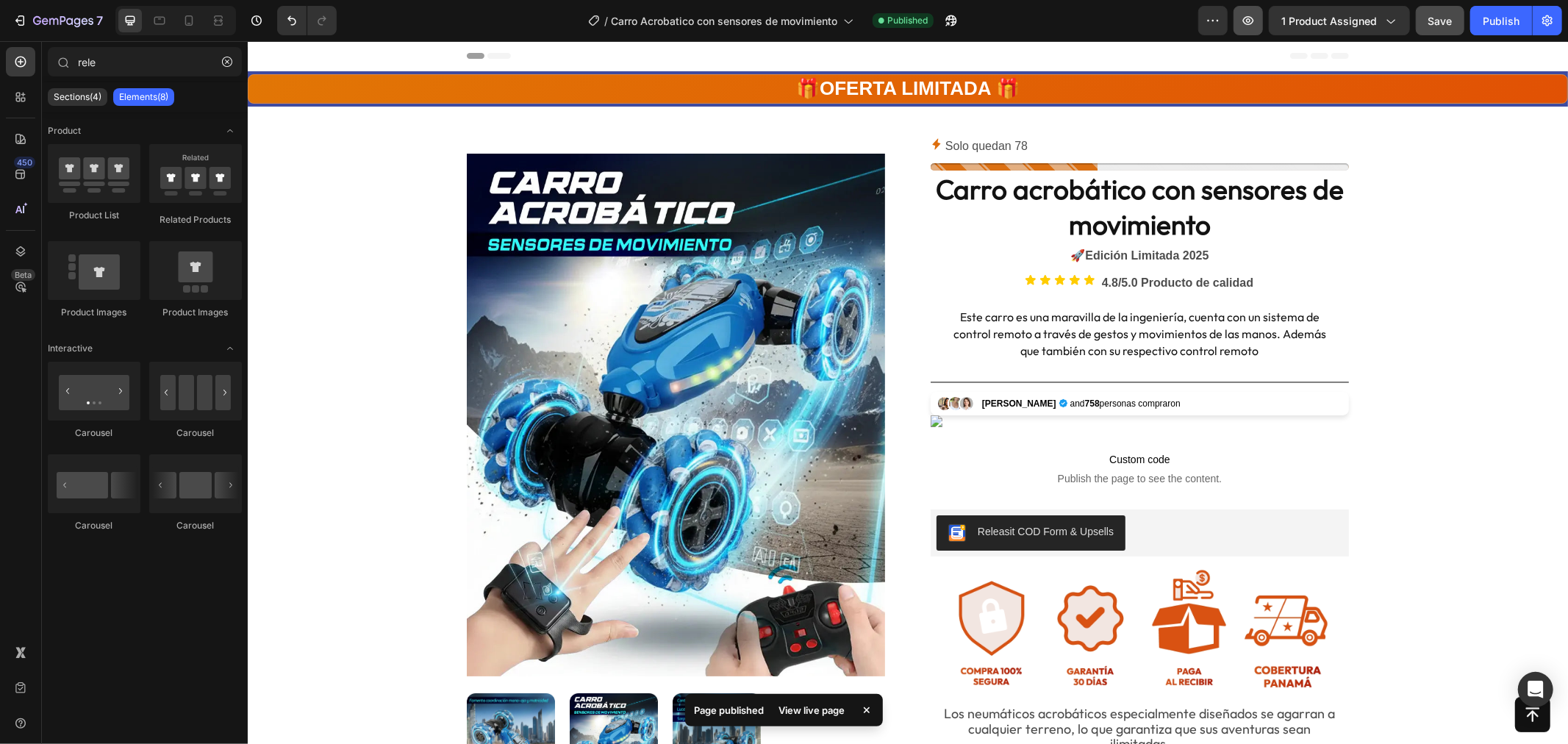
click at [1253, 18] on icon "button" at bounding box center [1249, 20] width 11 height 9
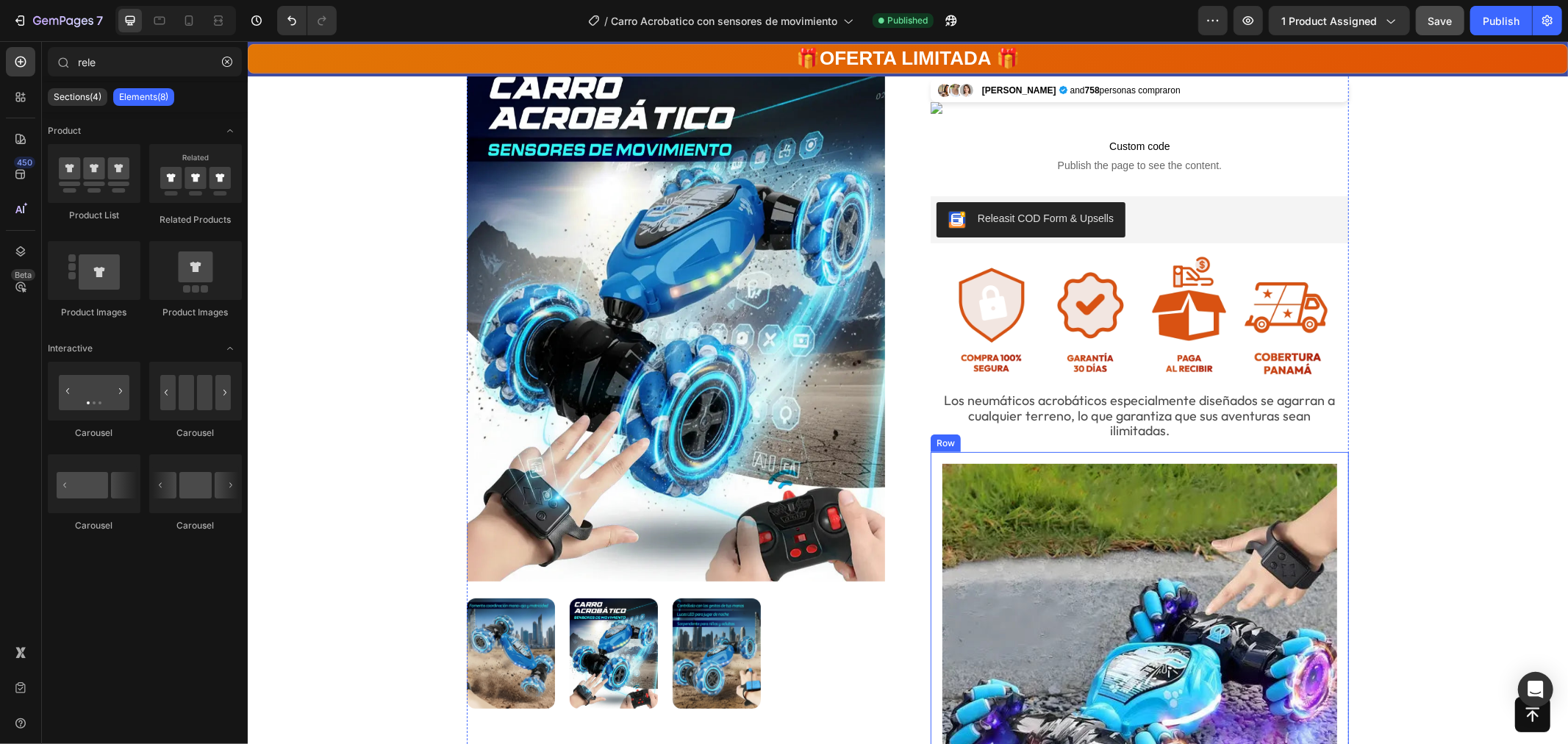
scroll to position [327, 0]
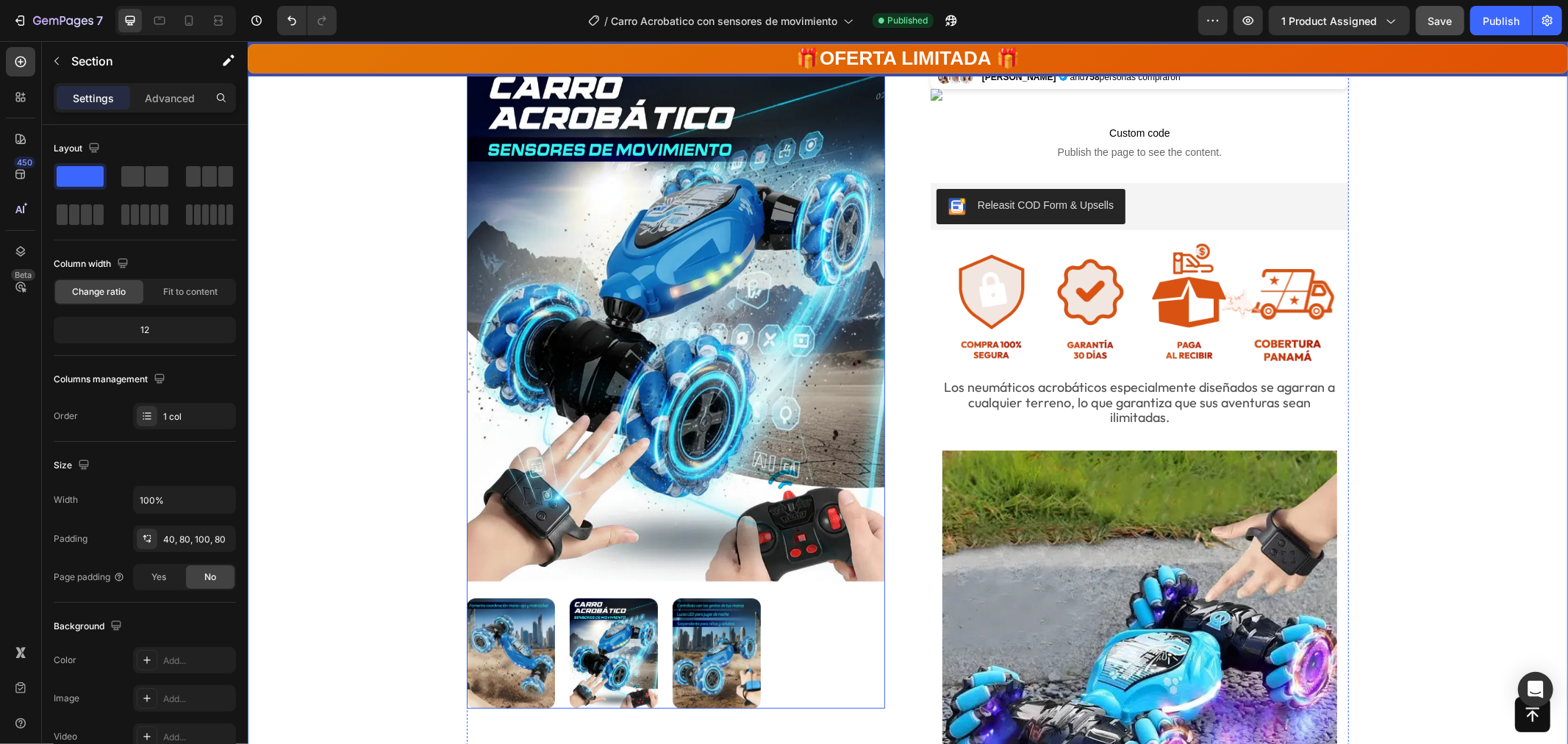
click at [508, 260] on img at bounding box center [676, 319] width 418 height 558
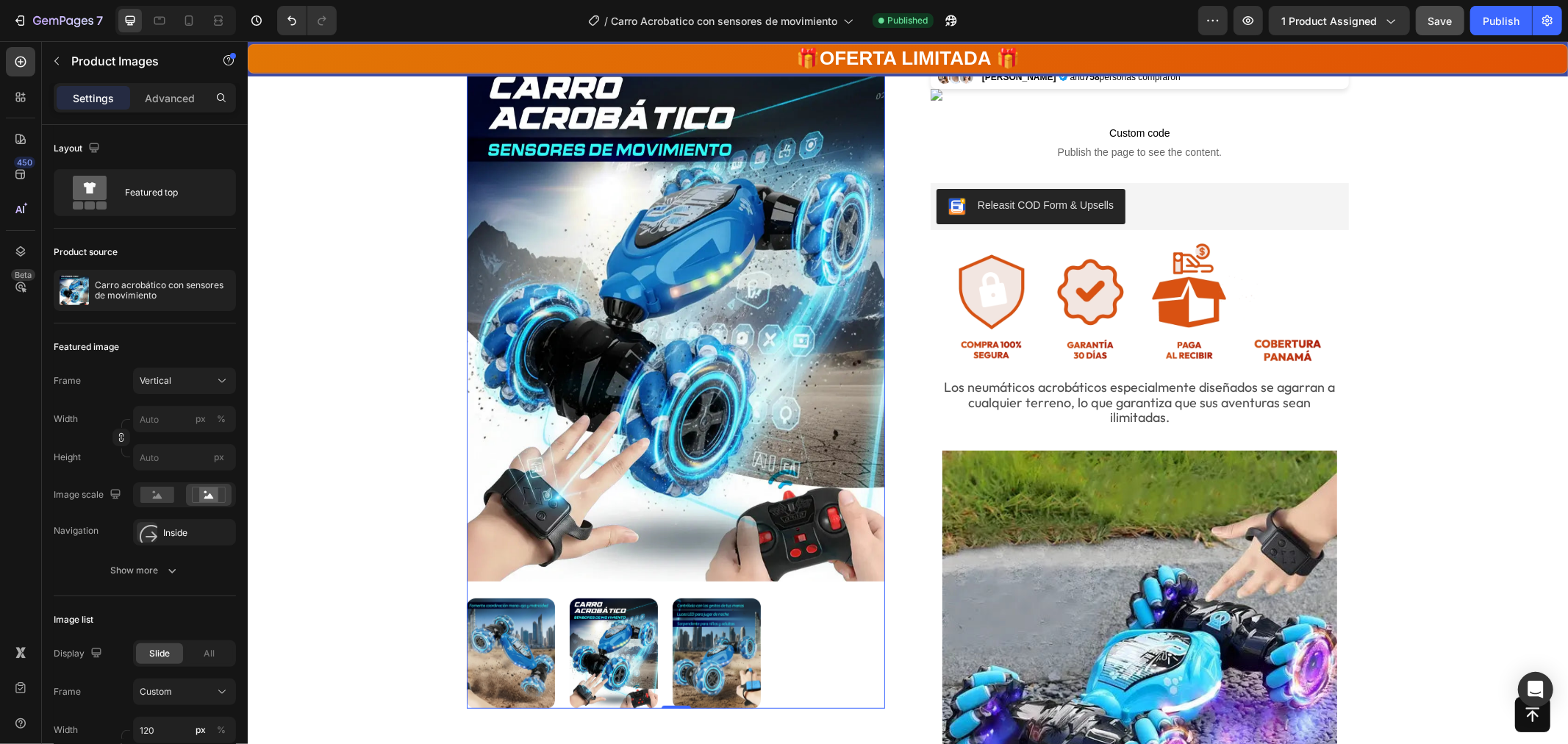
click at [528, 299] on img at bounding box center [676, 319] width 418 height 558
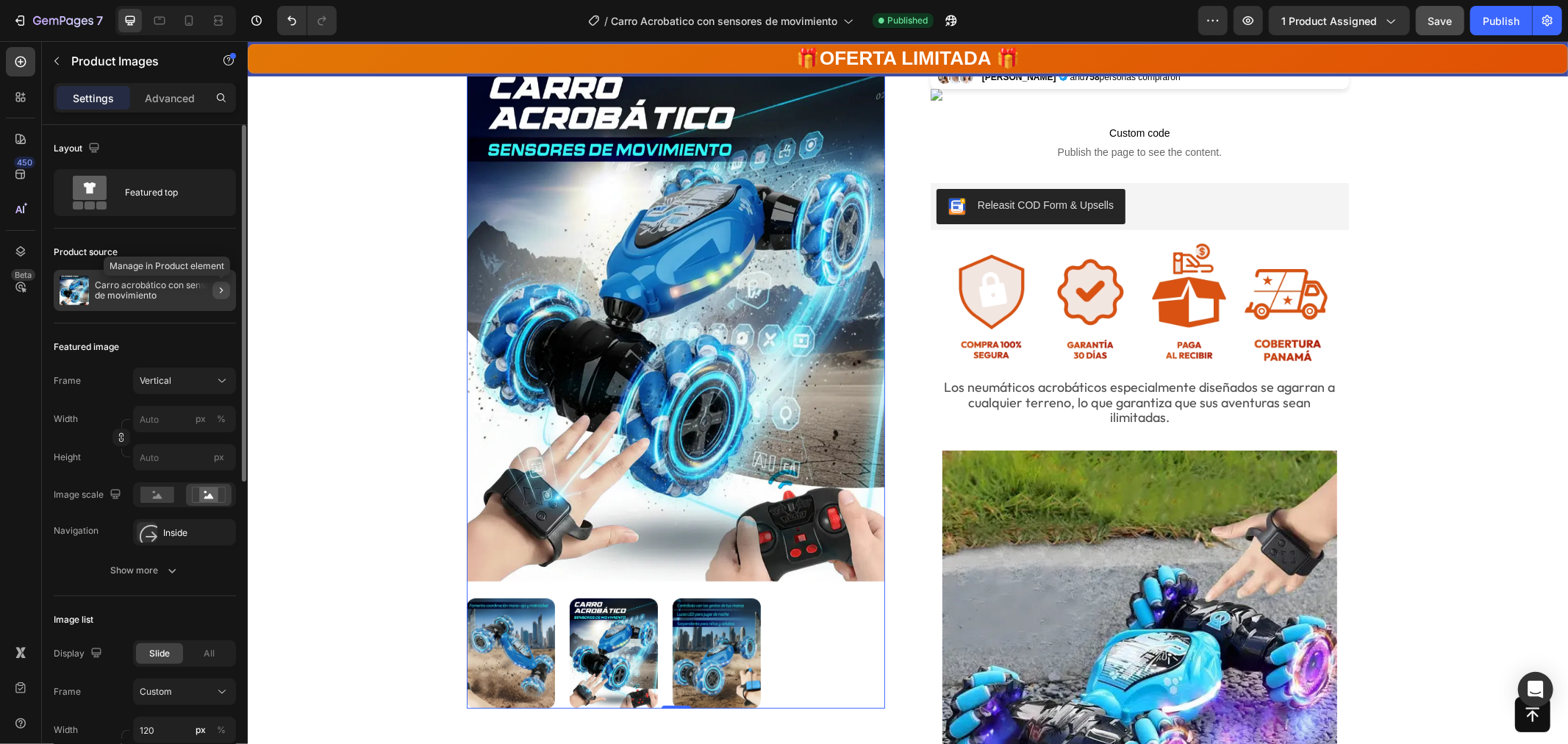
click at [219, 295] on icon "button" at bounding box center [221, 290] width 11 height 11
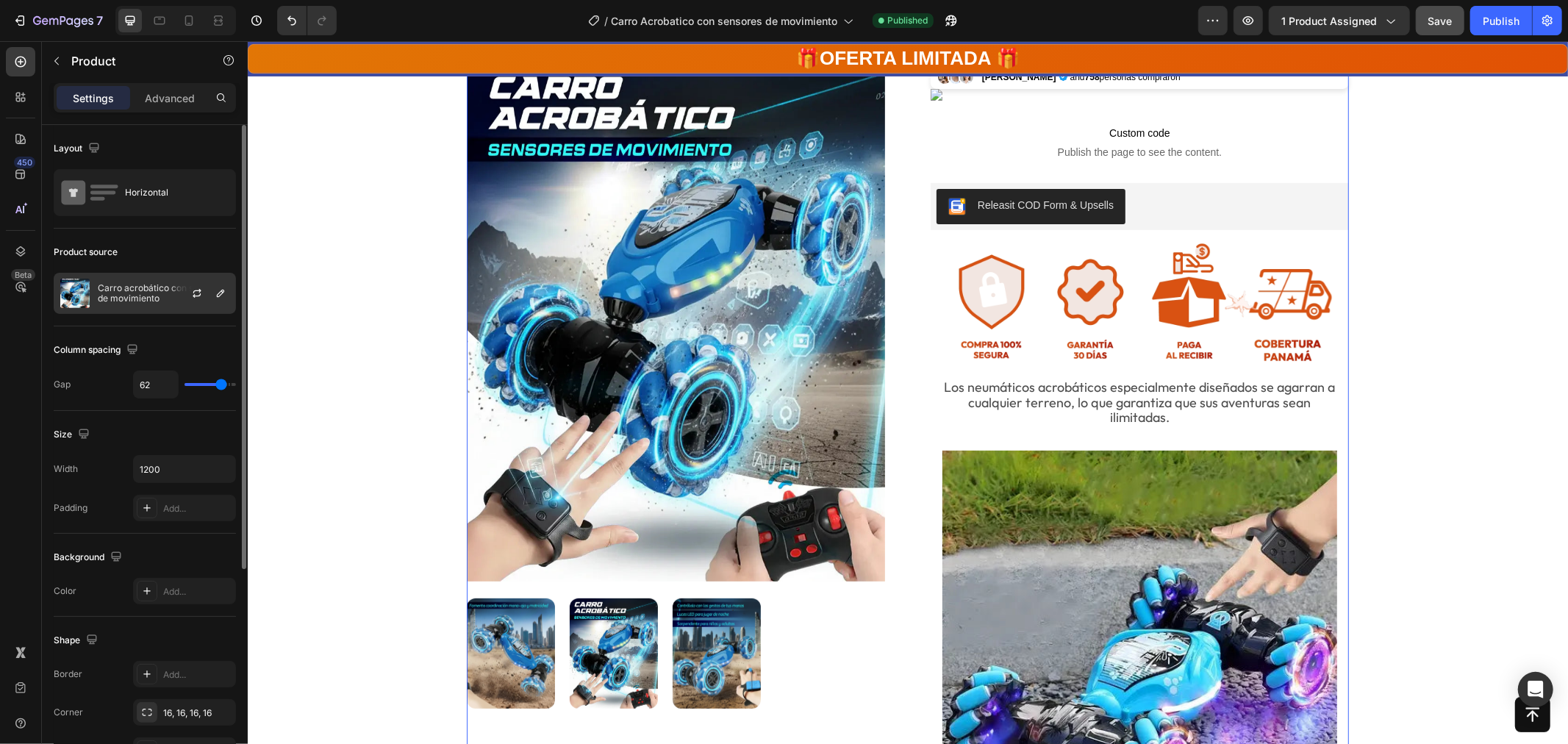
click at [140, 296] on p "Carro acrobático con sensores de movimiento" at bounding box center [163, 294] width 132 height 21
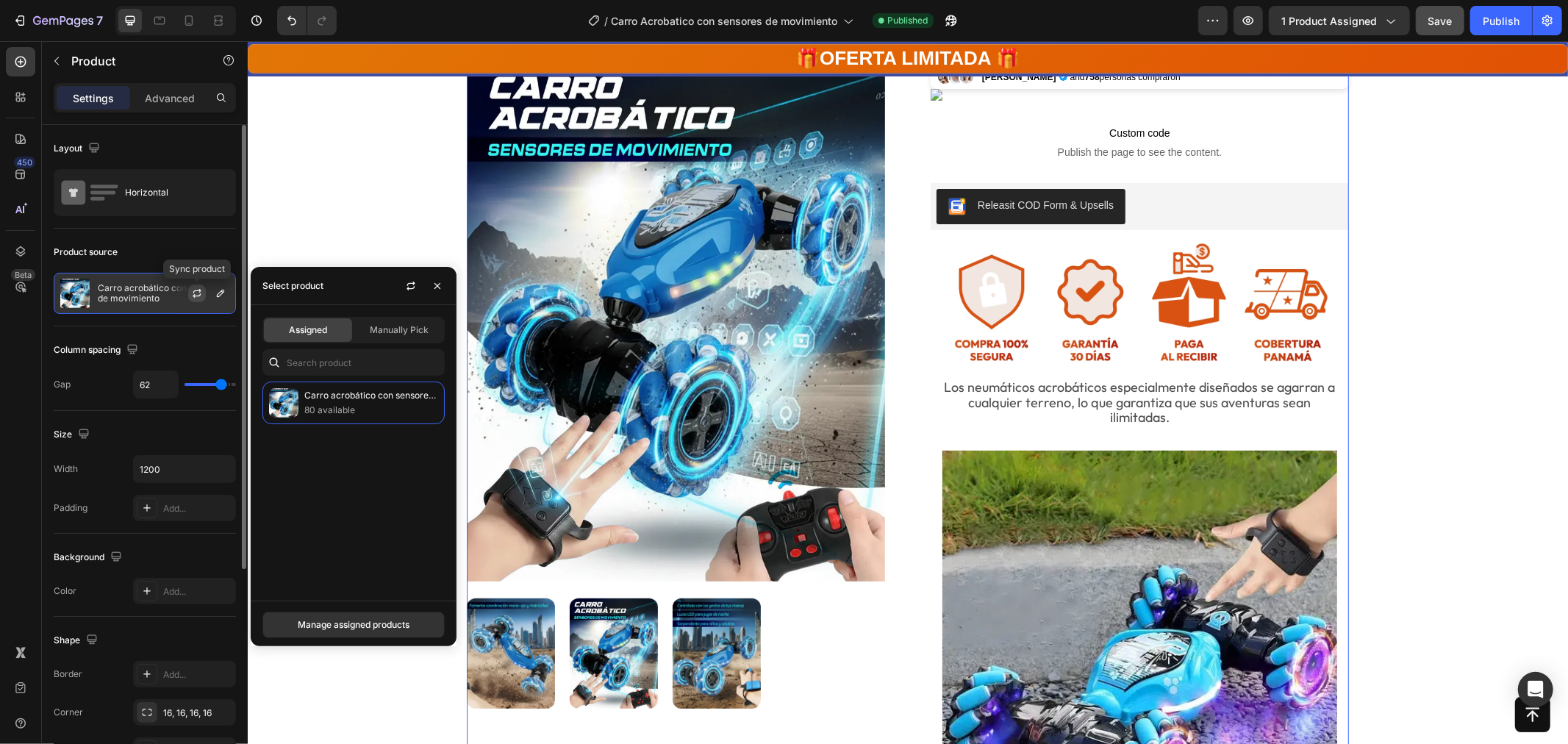
click at [195, 291] on icon "button" at bounding box center [198, 291] width 9 height 5
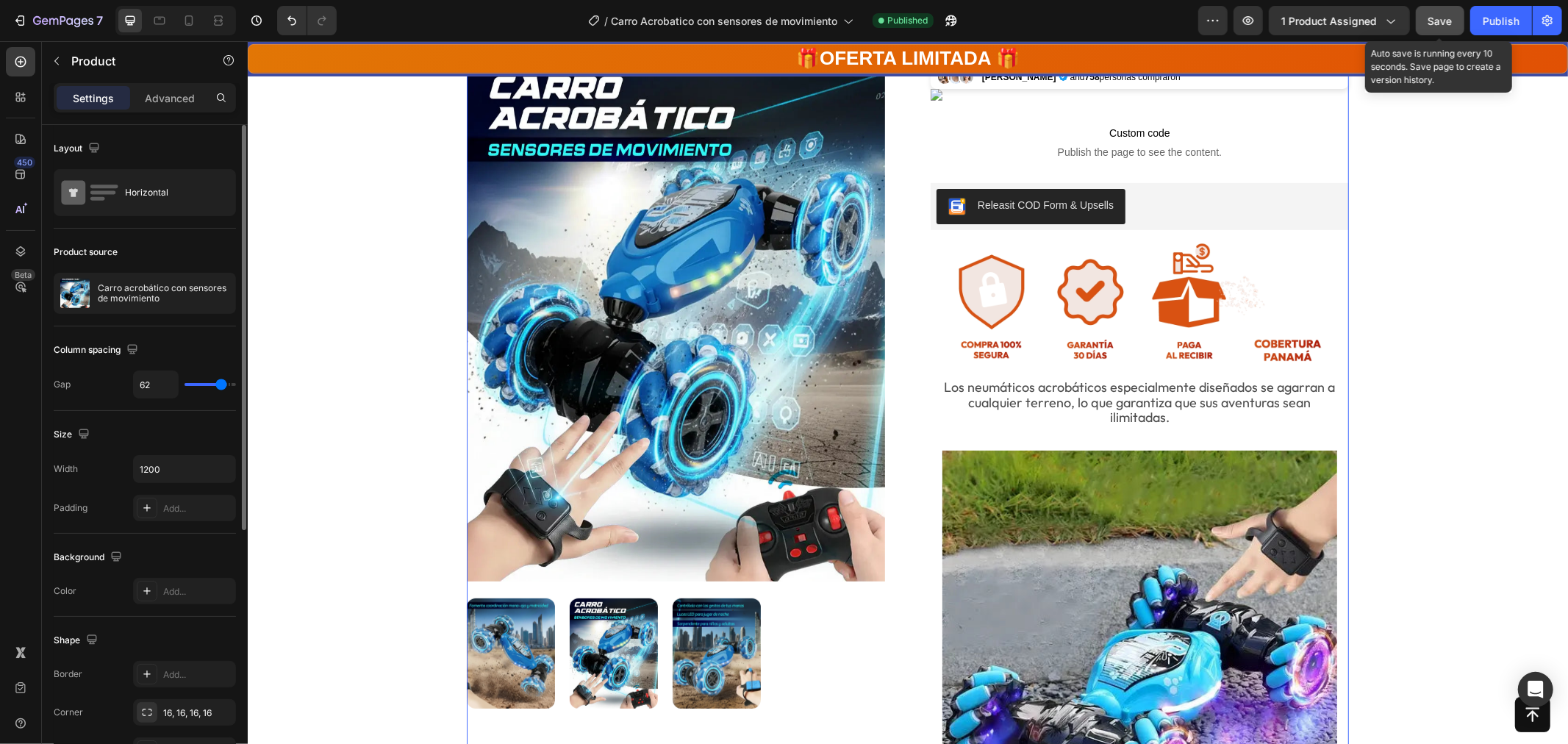
click at [1439, 27] on div "Save" at bounding box center [1441, 21] width 25 height 15
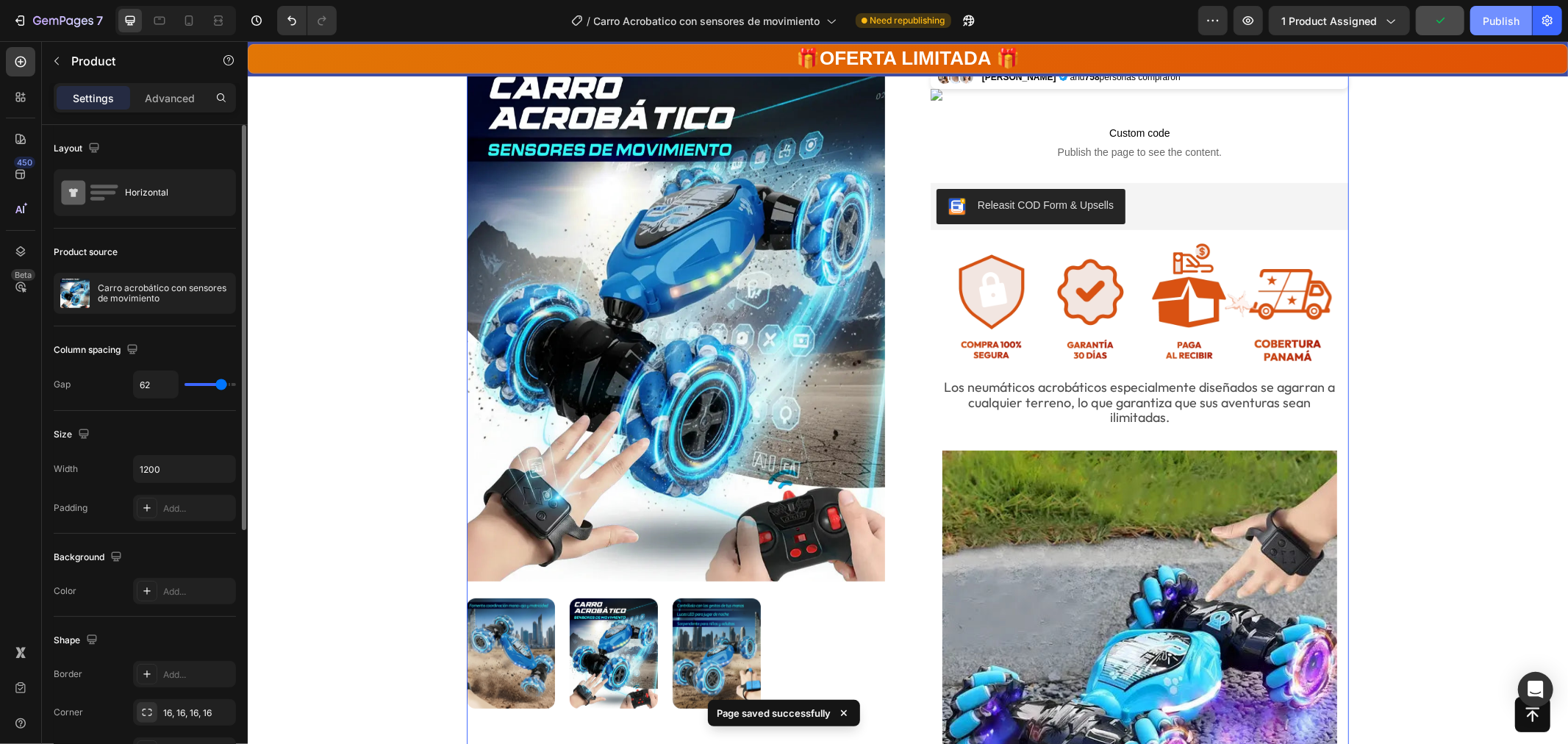
click at [1510, 28] on div "Publish" at bounding box center [1501, 21] width 37 height 15
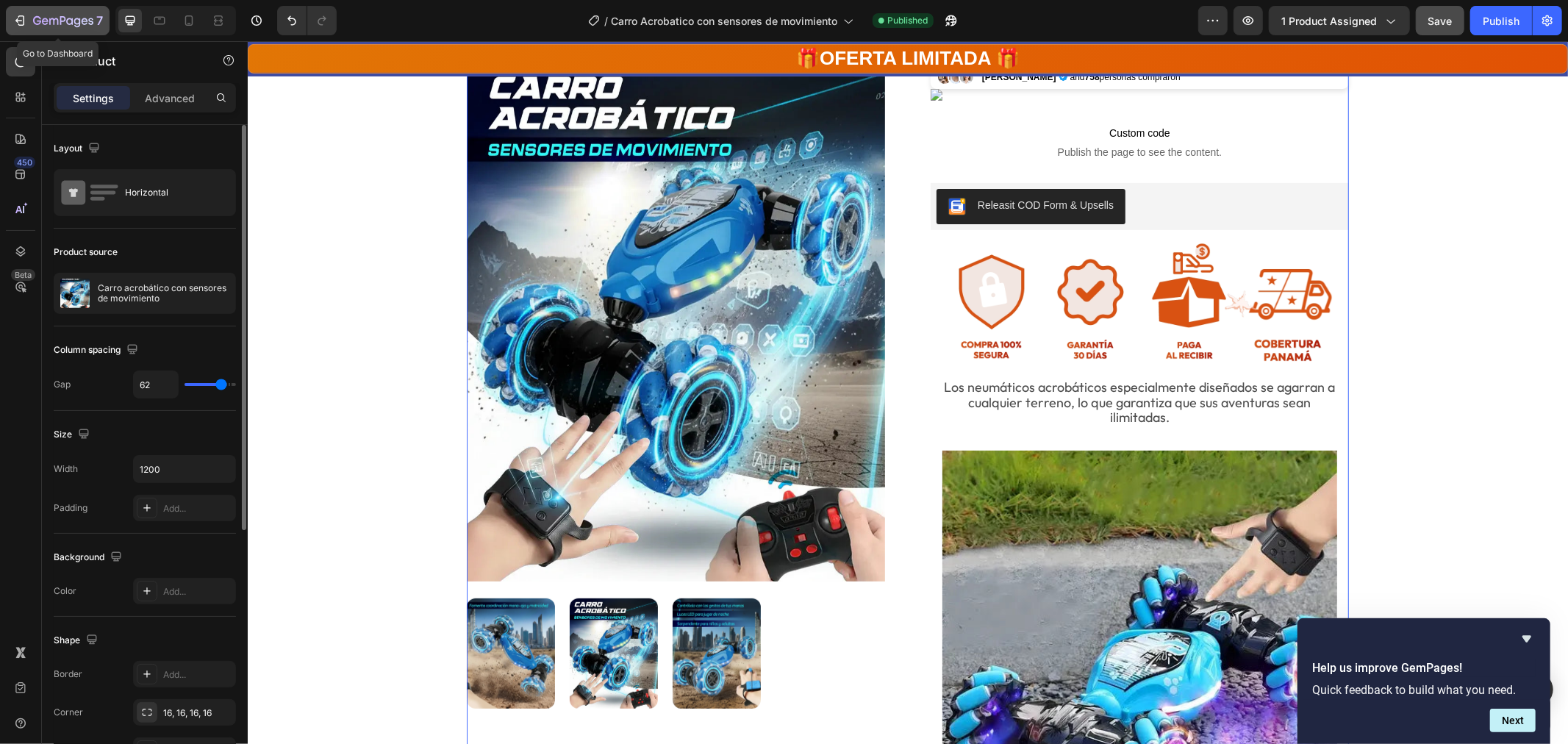
click at [59, 17] on icon "button" at bounding box center [63, 21] width 60 height 12
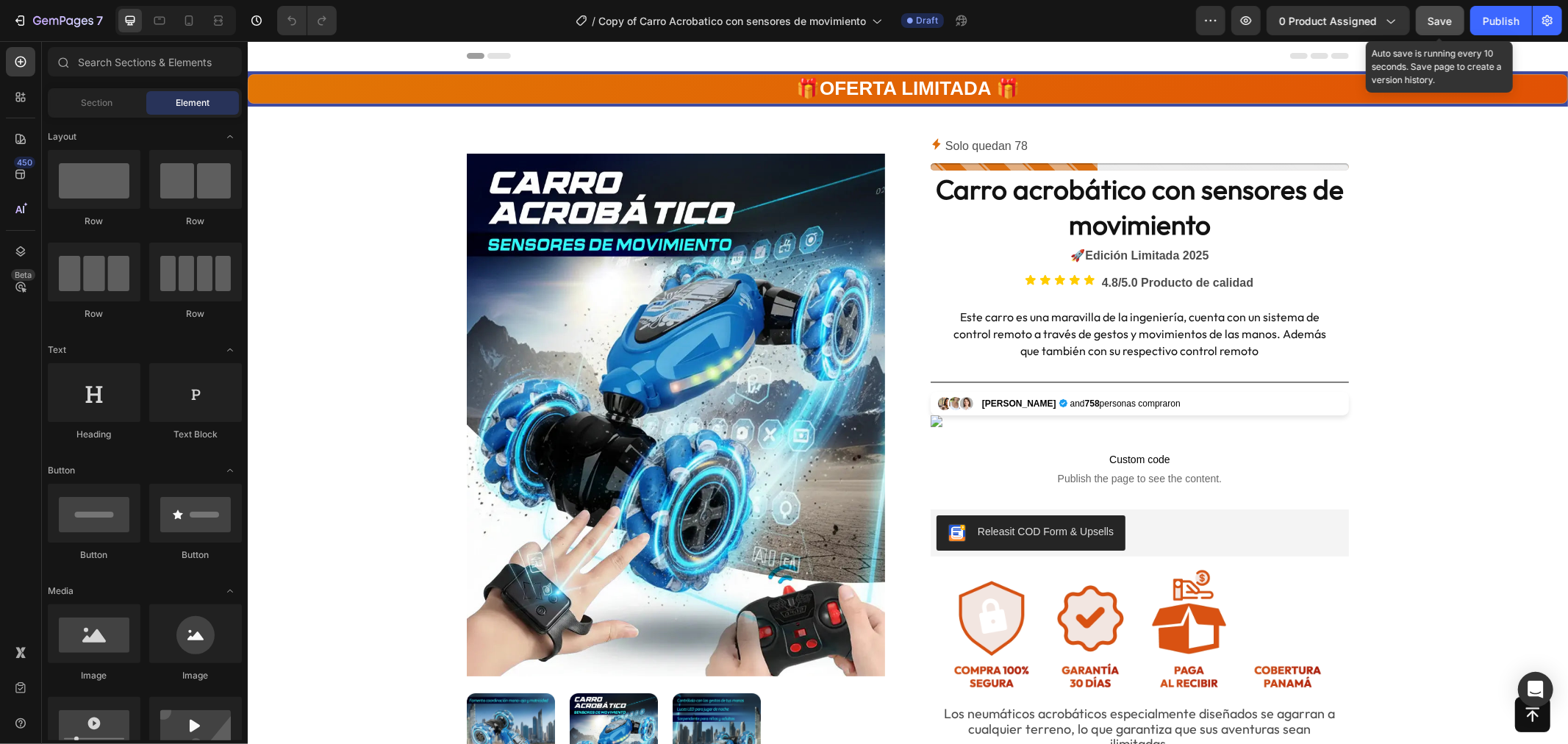
click at [1454, 17] on button "Save" at bounding box center [1440, 20] width 48 height 29
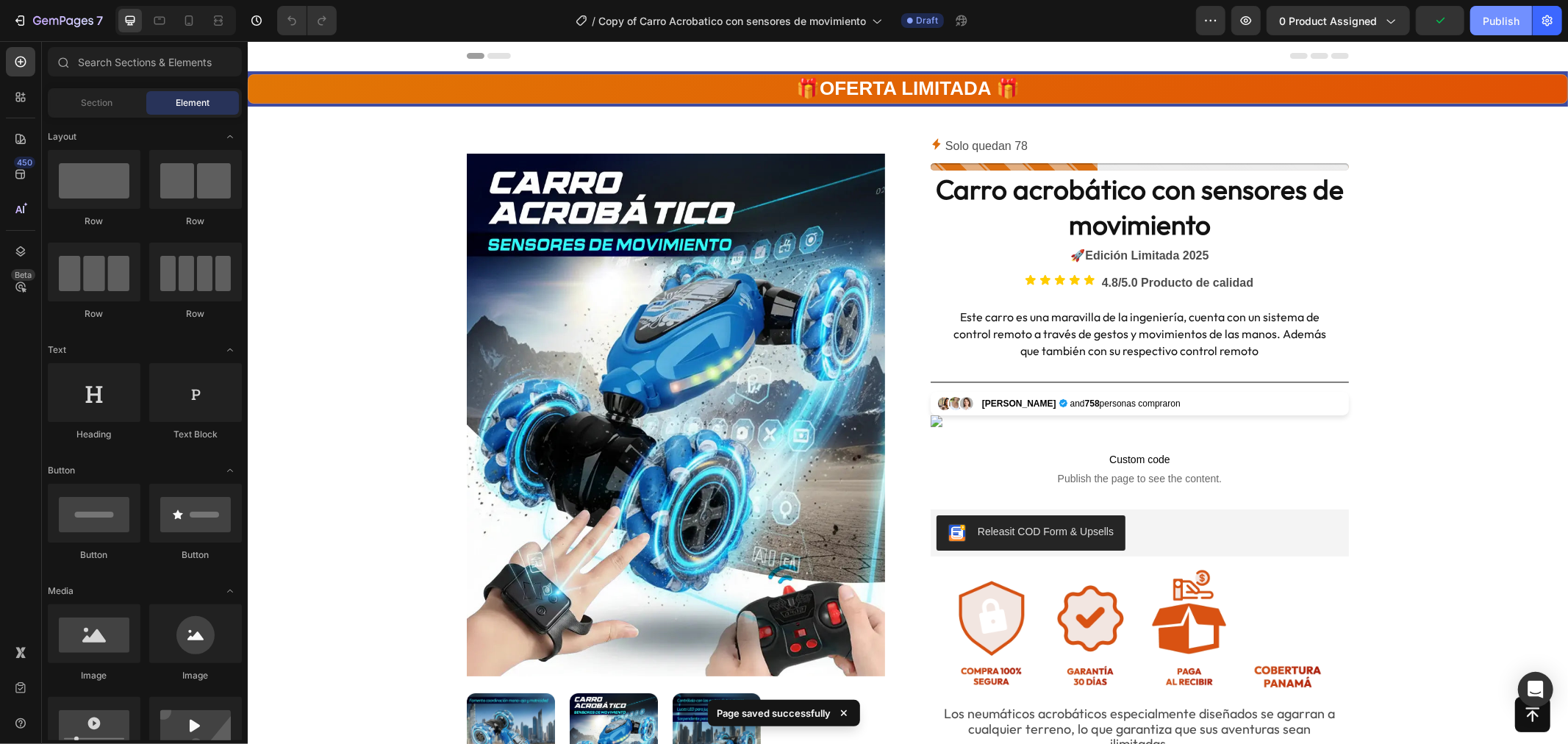
click at [1489, 22] on div "Publish" at bounding box center [1501, 21] width 37 height 15
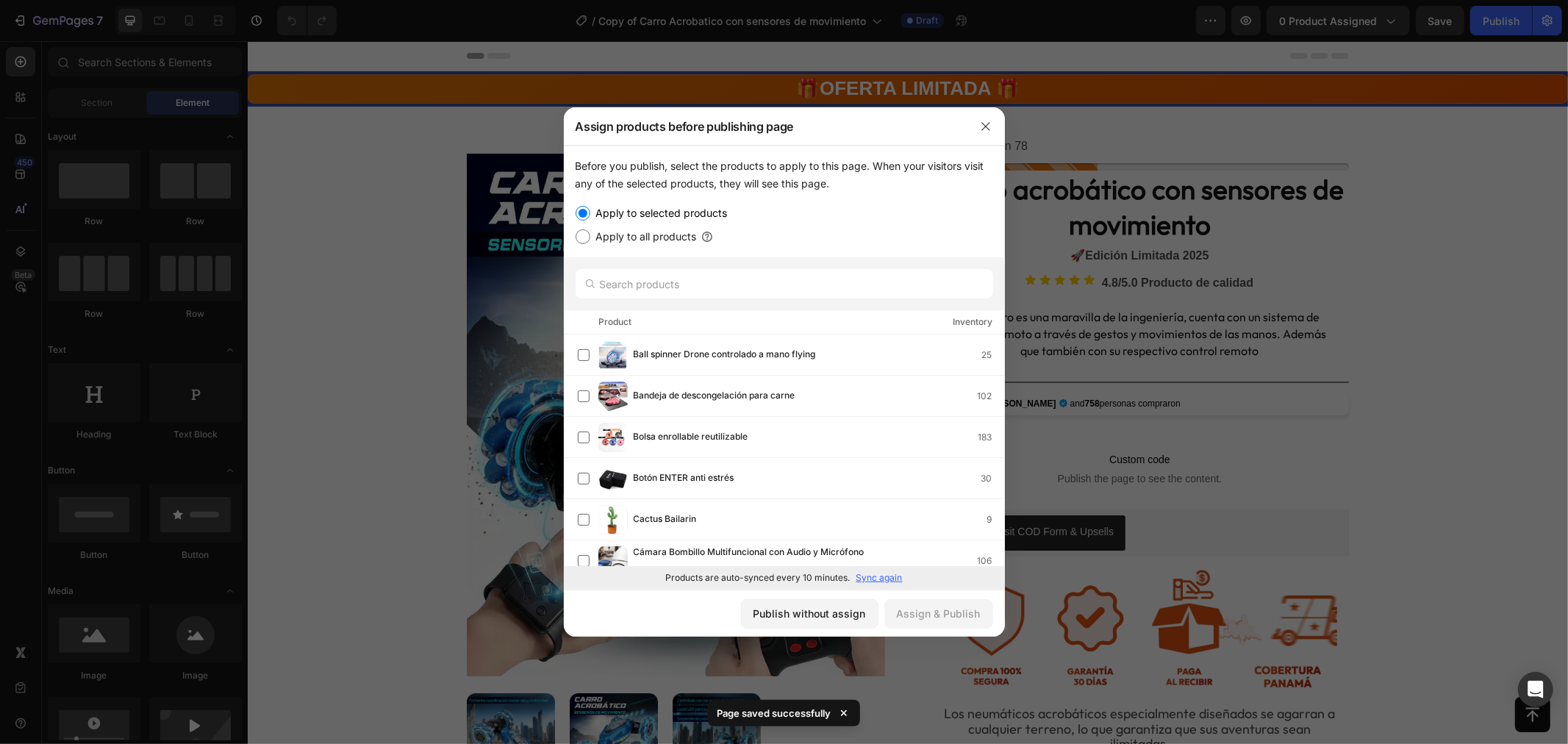
click at [616, 236] on label "Apply to all products" at bounding box center [643, 237] width 106 height 18
click at [590, 236] on input "Apply to all products" at bounding box center [583, 236] width 14 height 14
radio input "true"
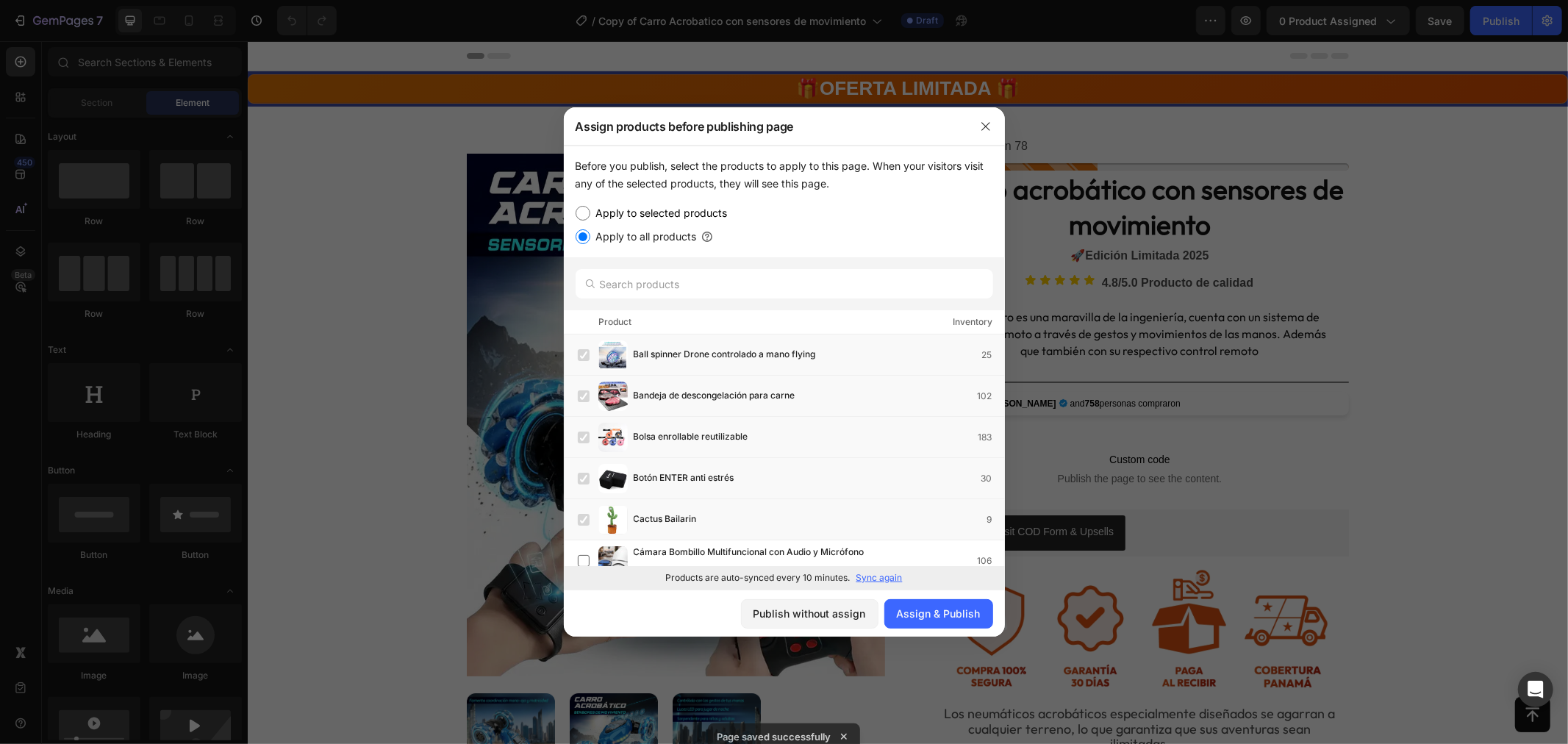
click at [643, 217] on label "Apply to selected products" at bounding box center [659, 213] width 138 height 18
click at [590, 217] on input "Apply to selected products" at bounding box center [583, 213] width 14 height 14
radio input "true"
click at [699, 295] on input "text" at bounding box center [785, 283] width 418 height 29
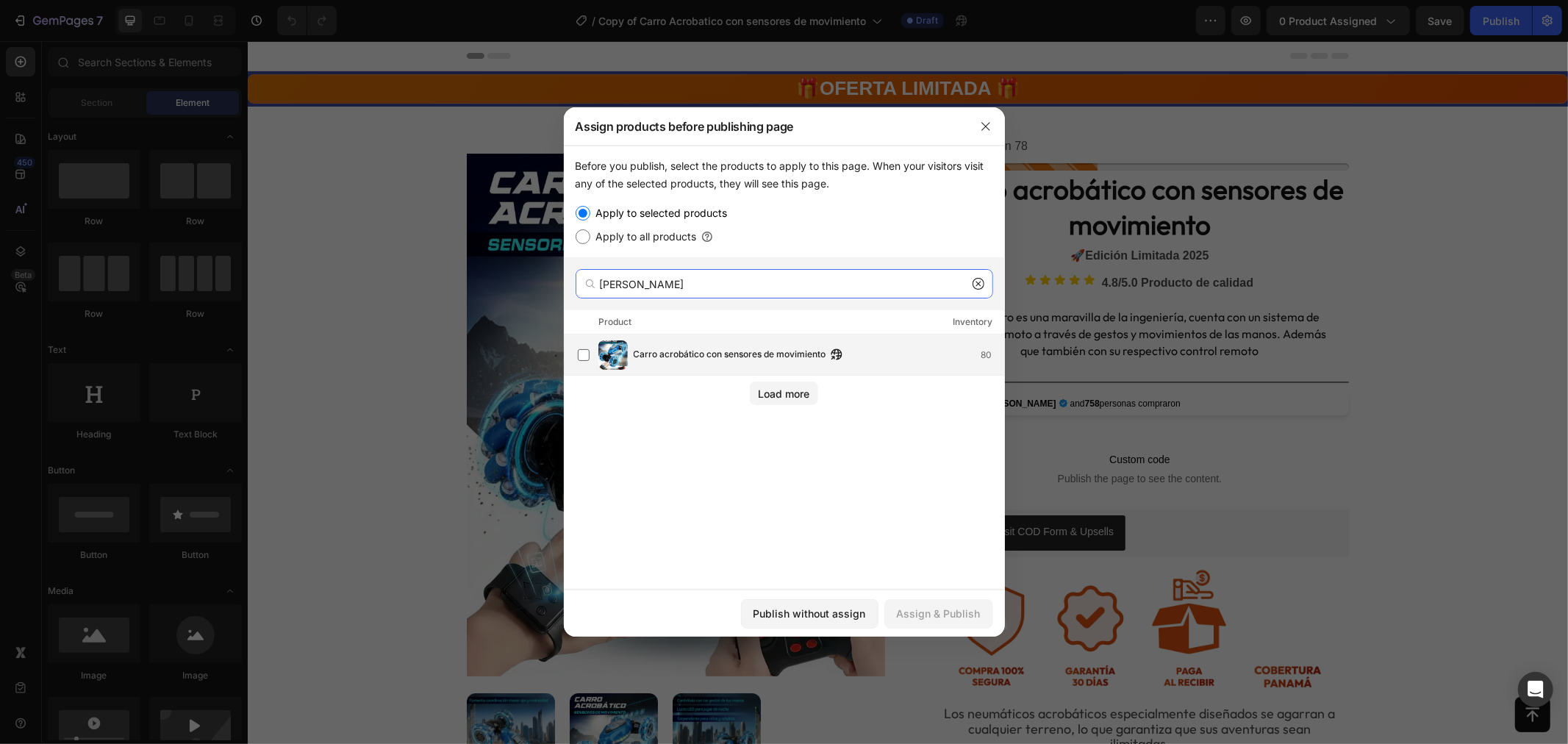
type input "[PERSON_NAME]"
click at [659, 356] on span "Carro acrobático con sensores de movimiento" at bounding box center [730, 354] width 193 height 16
click at [949, 606] on div "Assign & Publish" at bounding box center [939, 614] width 84 height 15
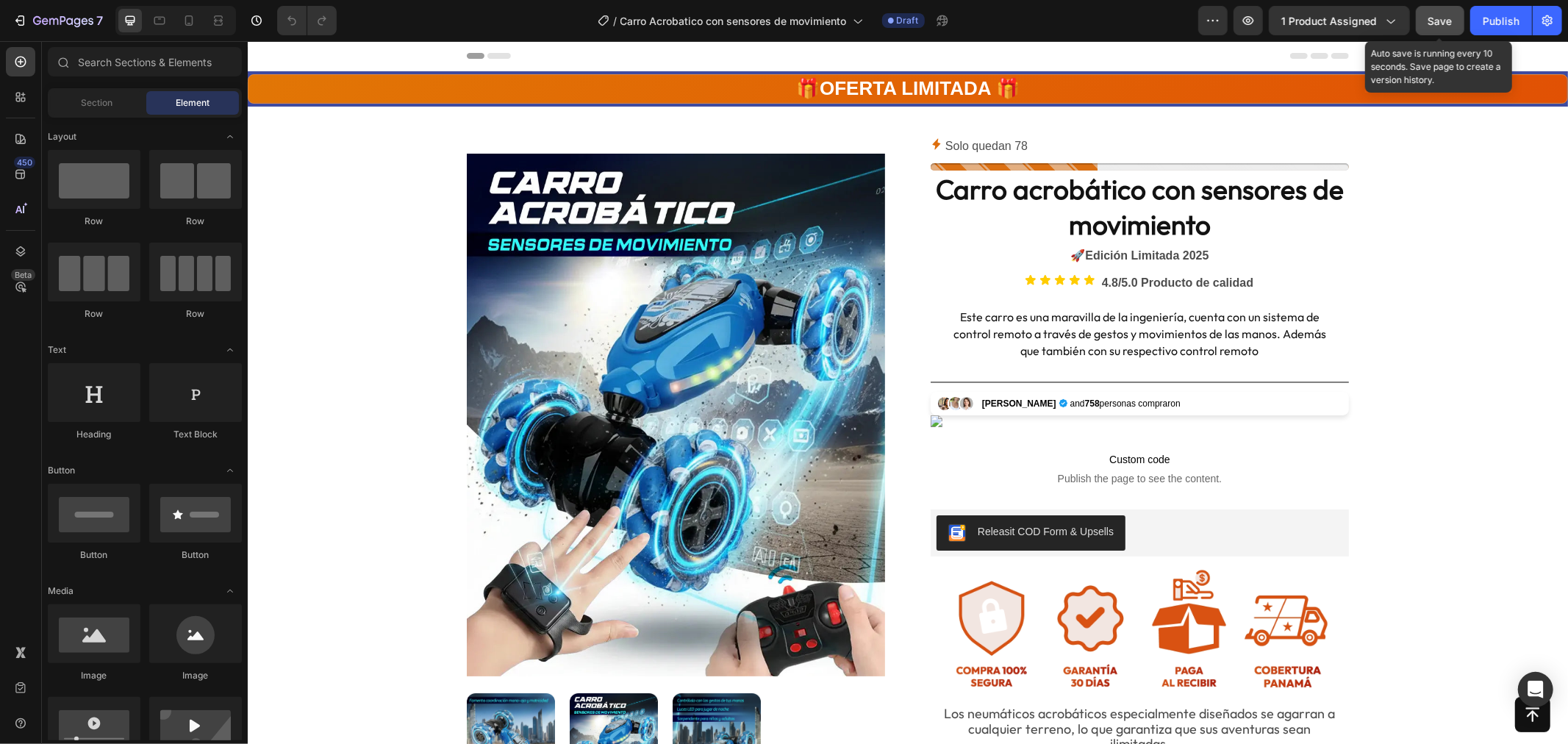
click at [1438, 22] on span "Save" at bounding box center [1441, 20] width 25 height 12
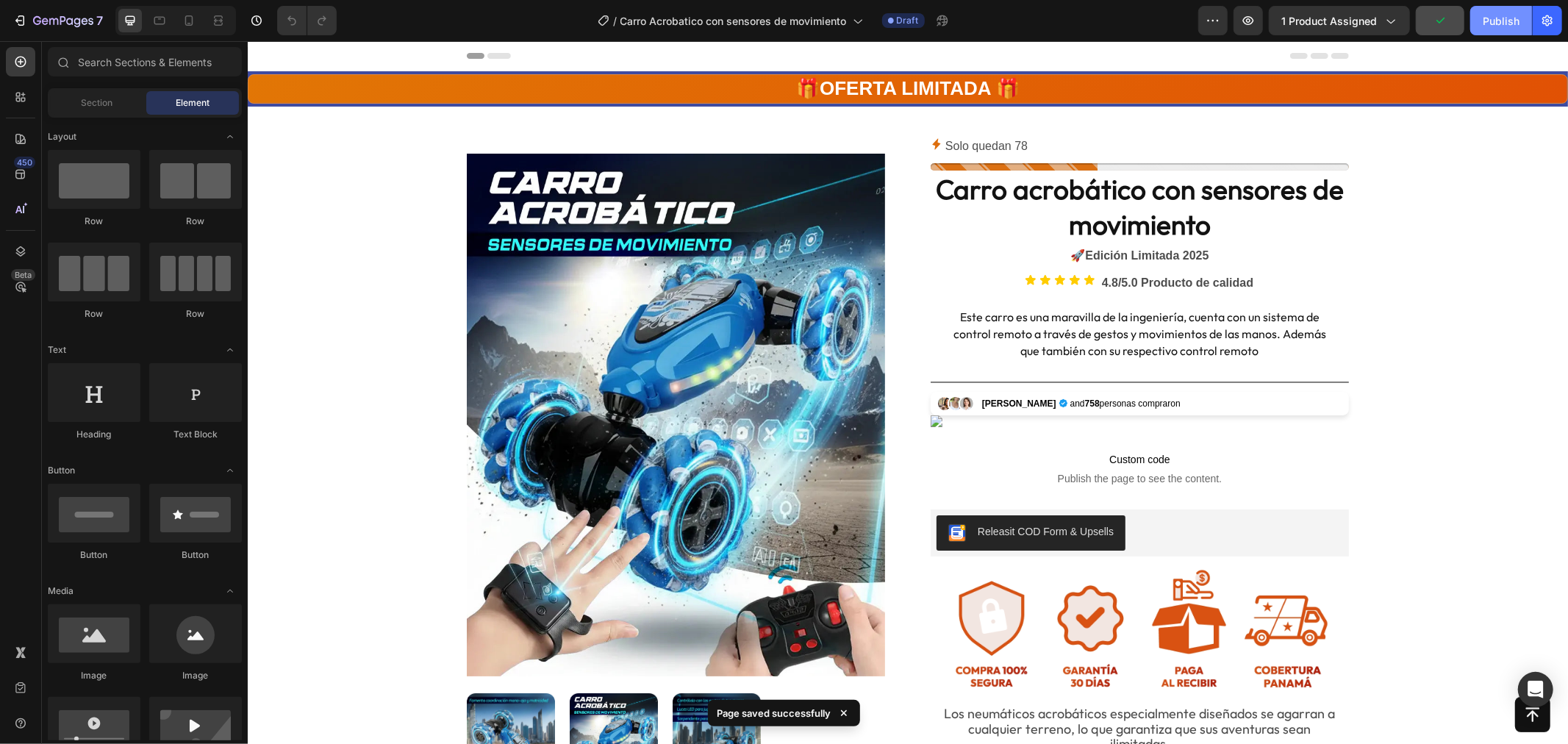
click at [1483, 19] on div "Publish" at bounding box center [1501, 21] width 37 height 15
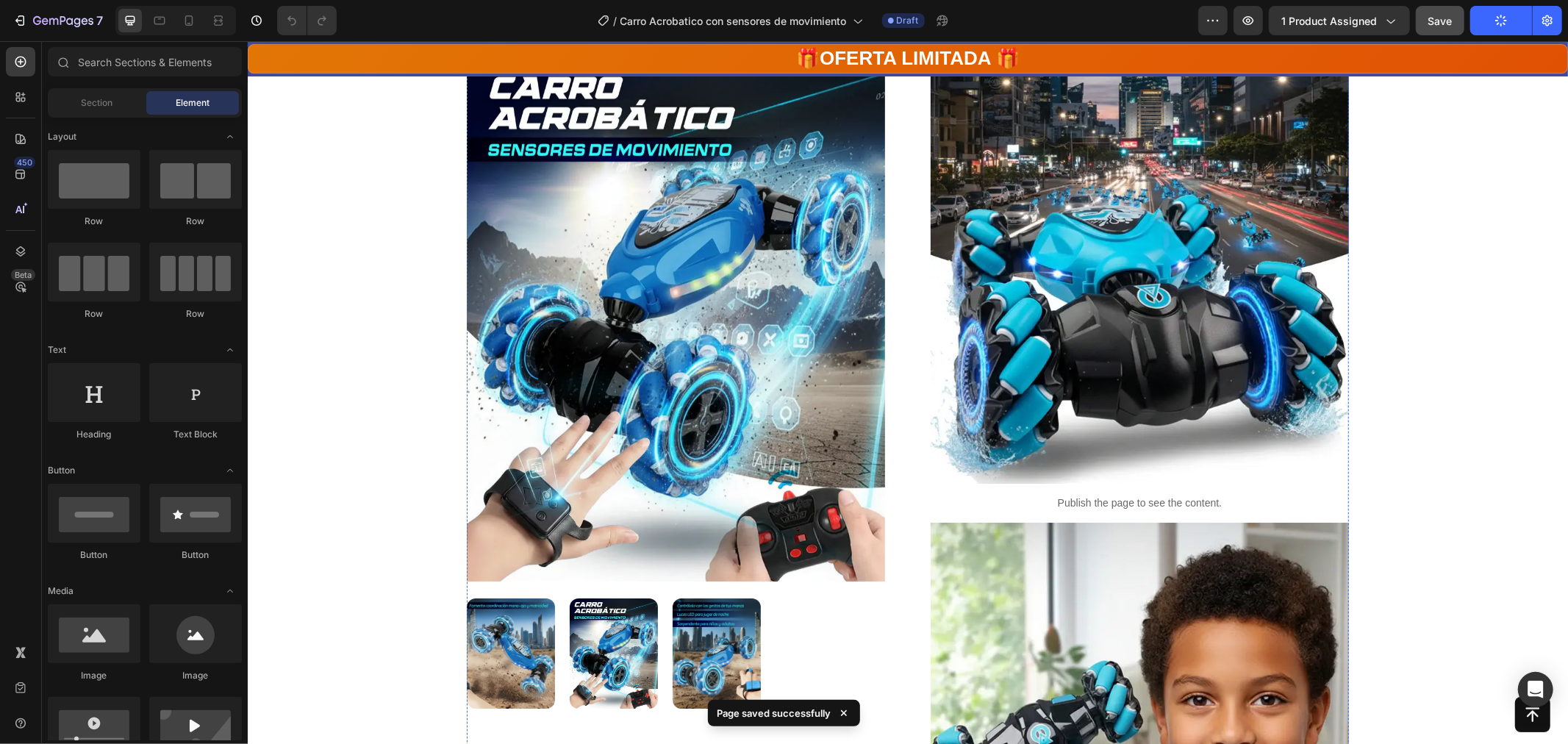
scroll to position [4329, 0]
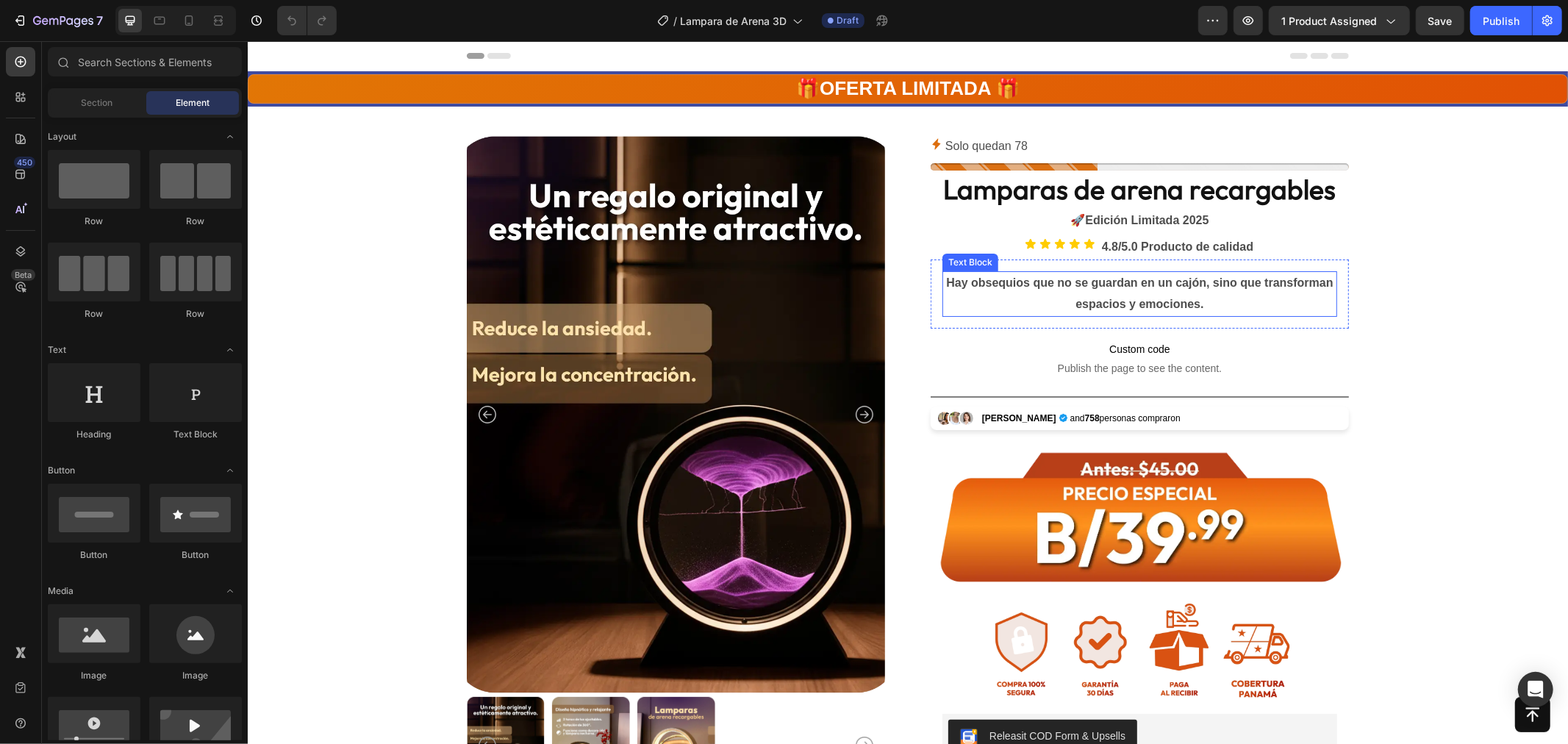
click at [1149, 300] on p "Hay obsequios que no se guardan en un cajón, sino que transforman espacios y em…" at bounding box center [1139, 293] width 392 height 43
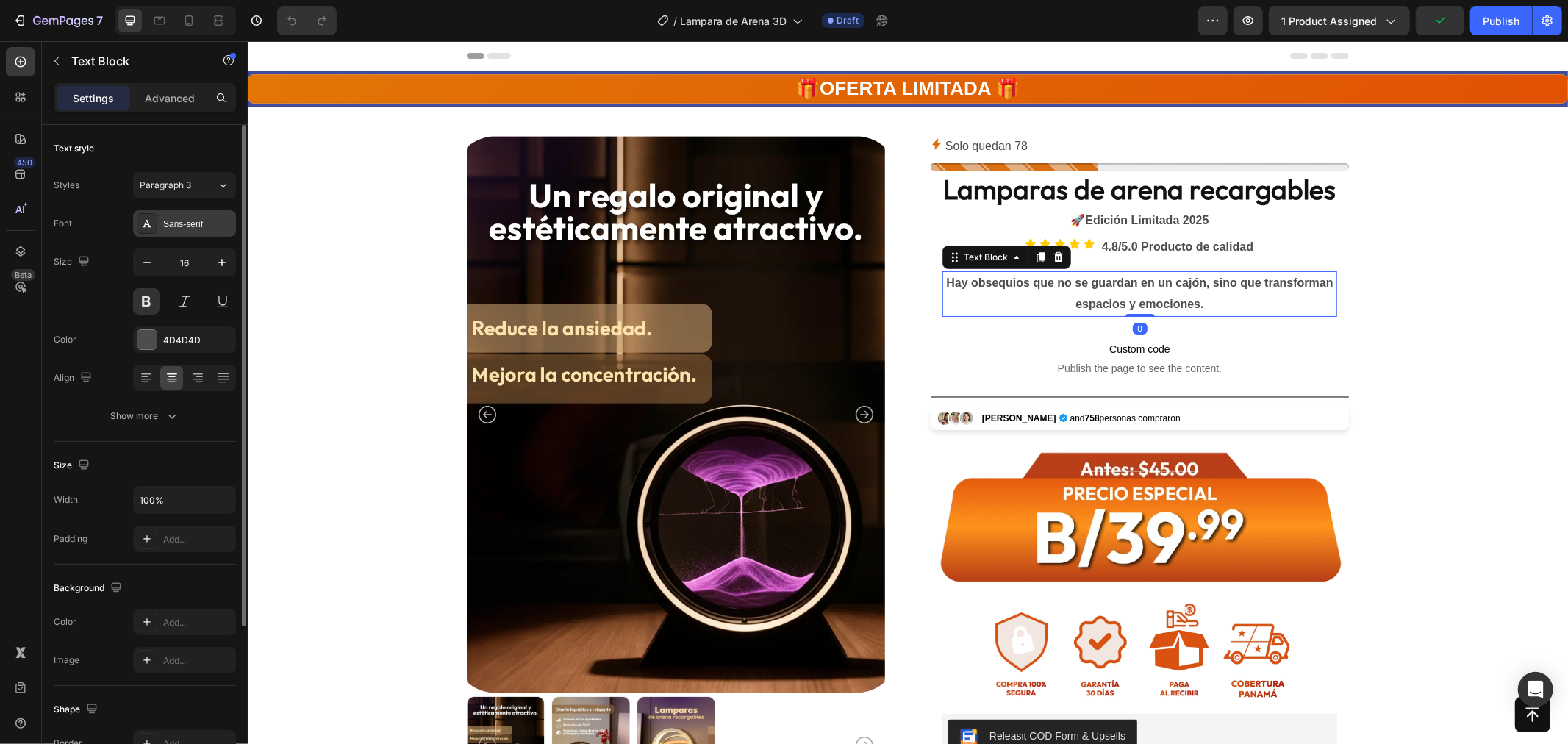
click at [204, 222] on div "Sans-serif" at bounding box center [198, 224] width 69 height 13
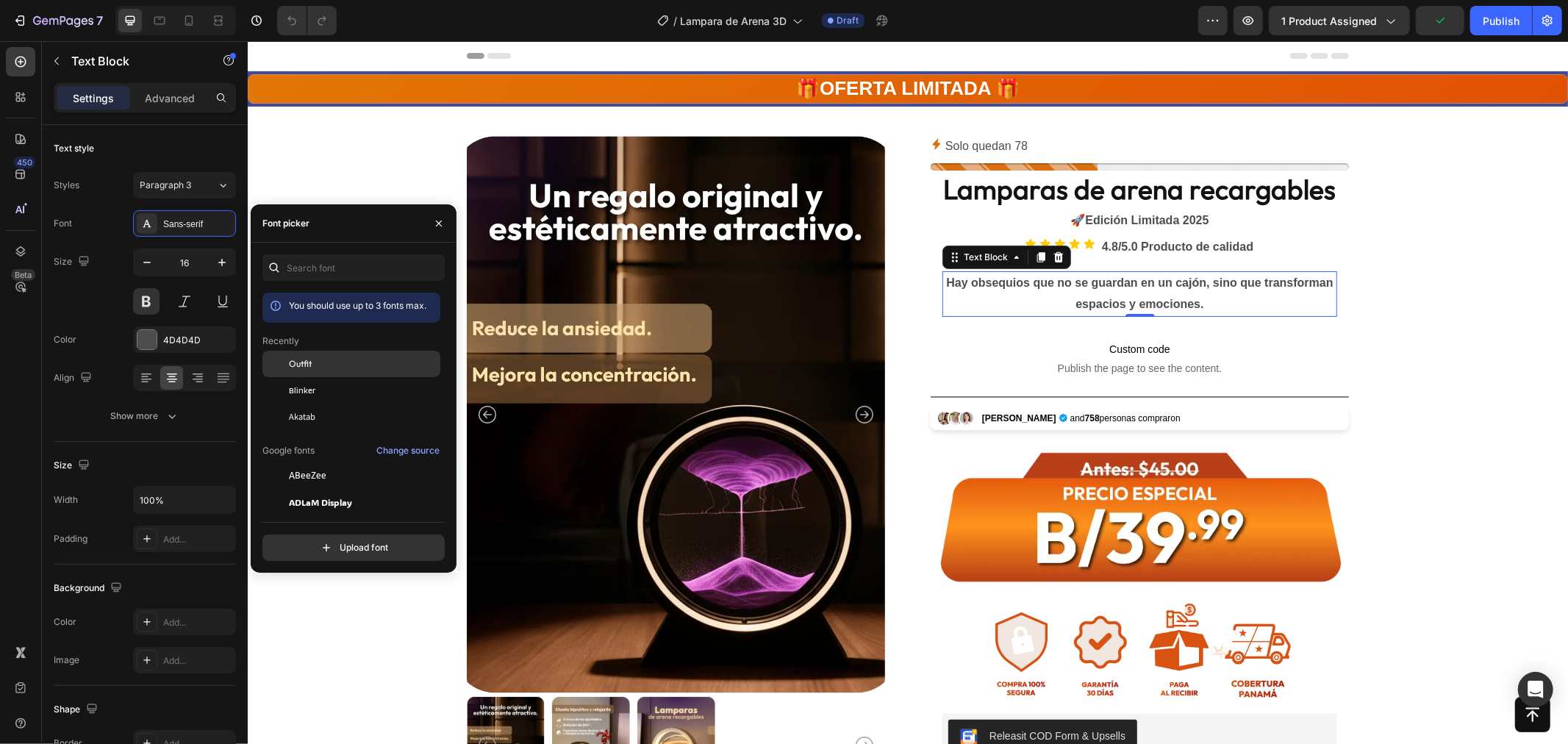
click at [305, 370] on span "Outfit" at bounding box center [300, 364] width 23 height 13
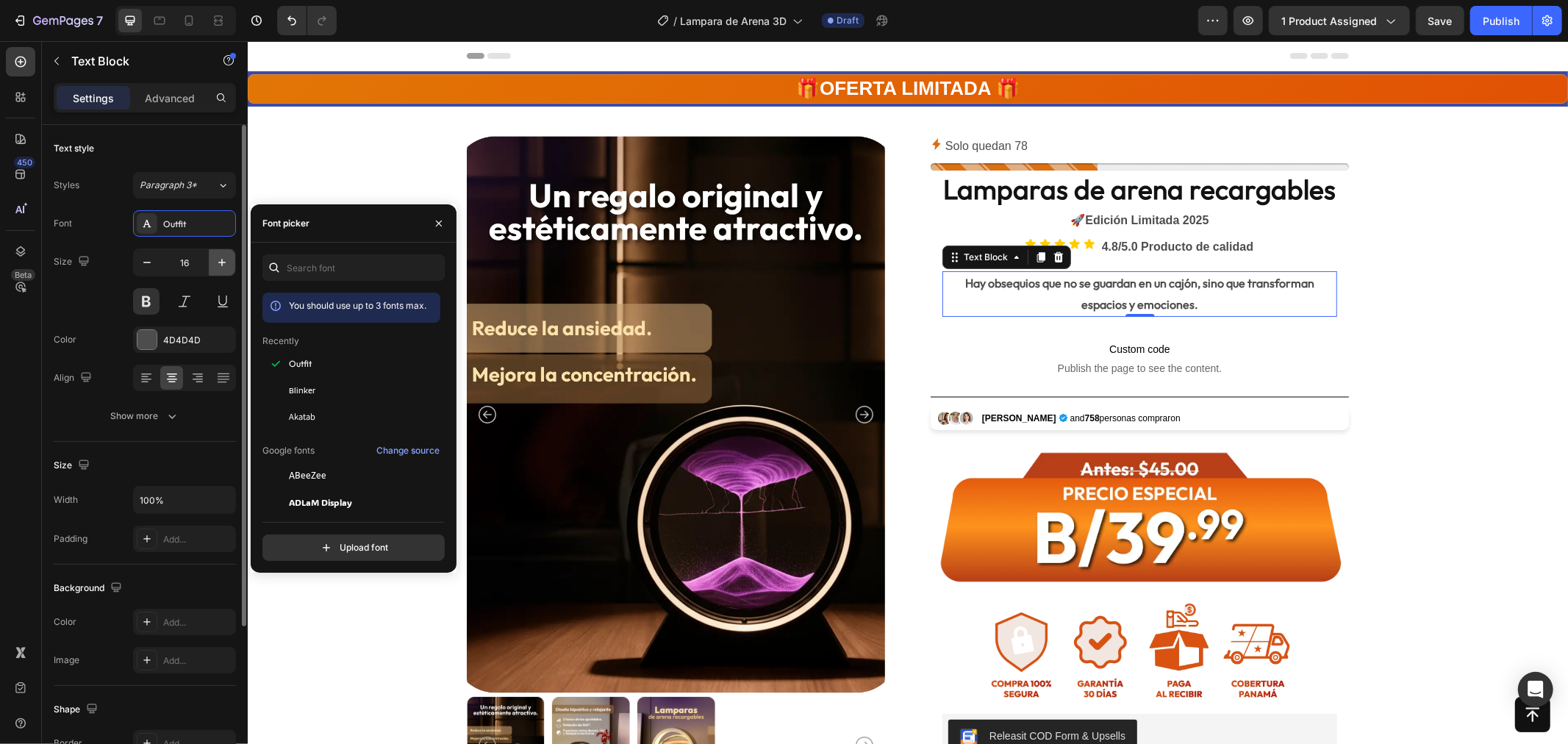
click at [215, 258] on icon "button" at bounding box center [221, 262] width 14 height 14
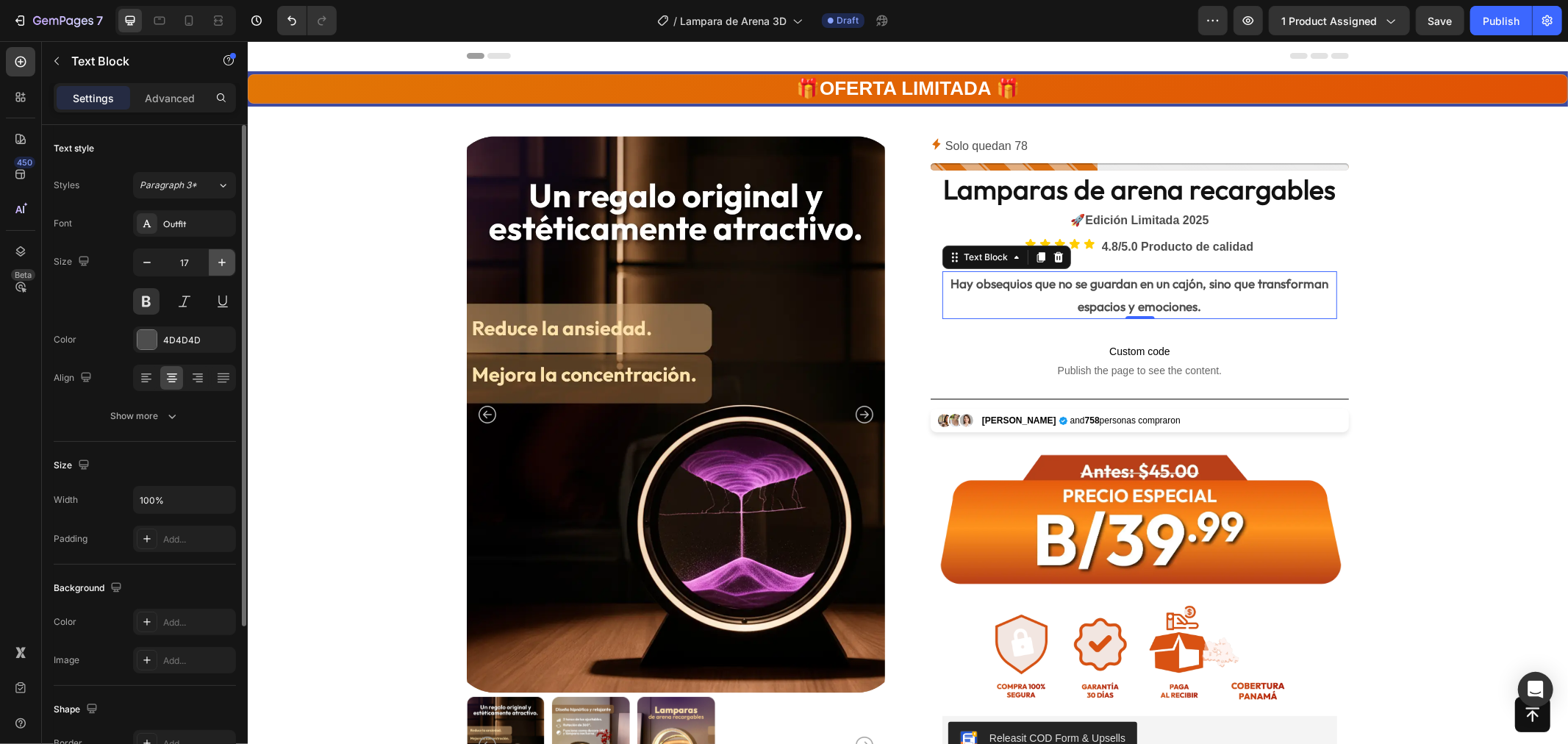
click at [215, 258] on icon "button" at bounding box center [221, 262] width 14 height 14
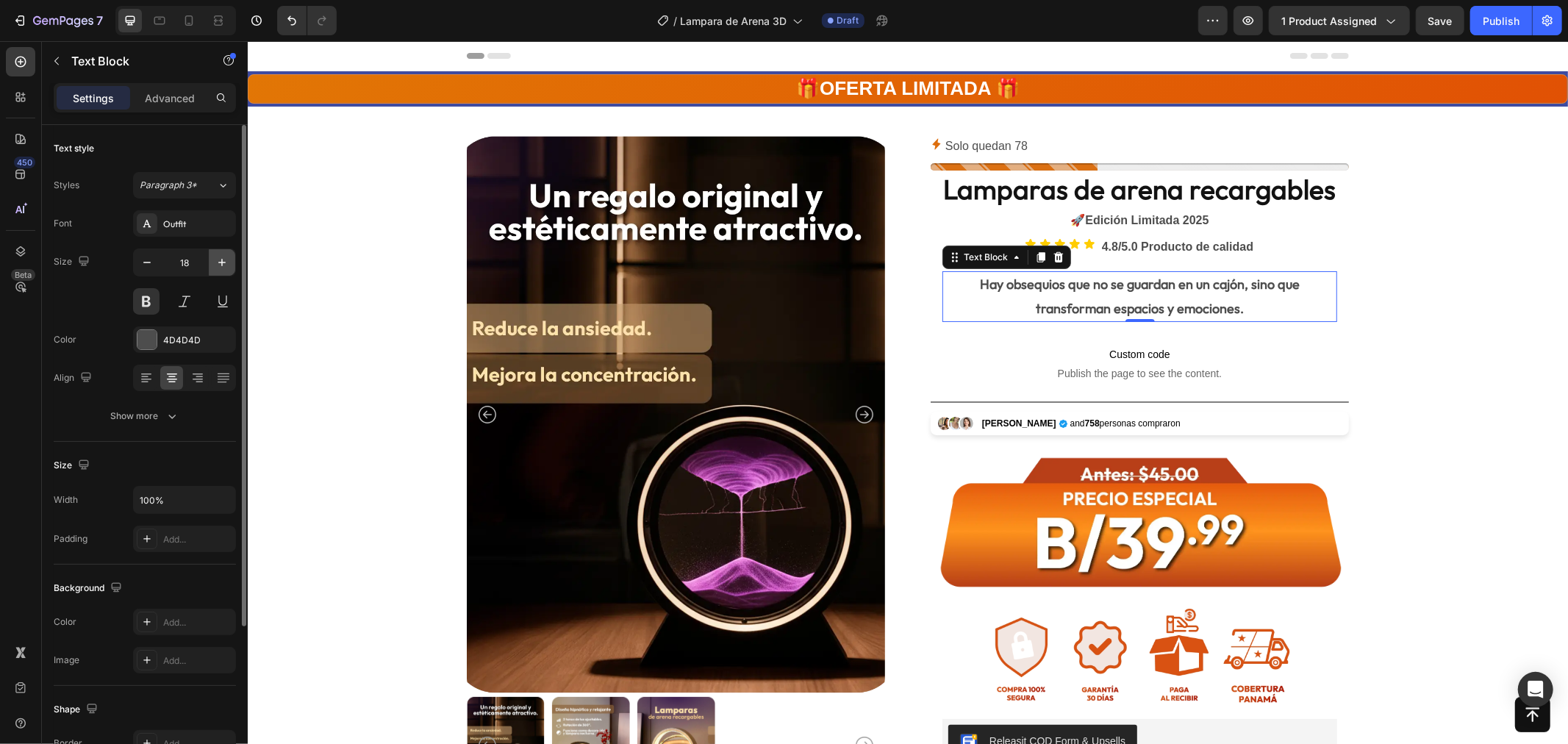
click at [215, 258] on icon "button" at bounding box center [221, 262] width 14 height 14
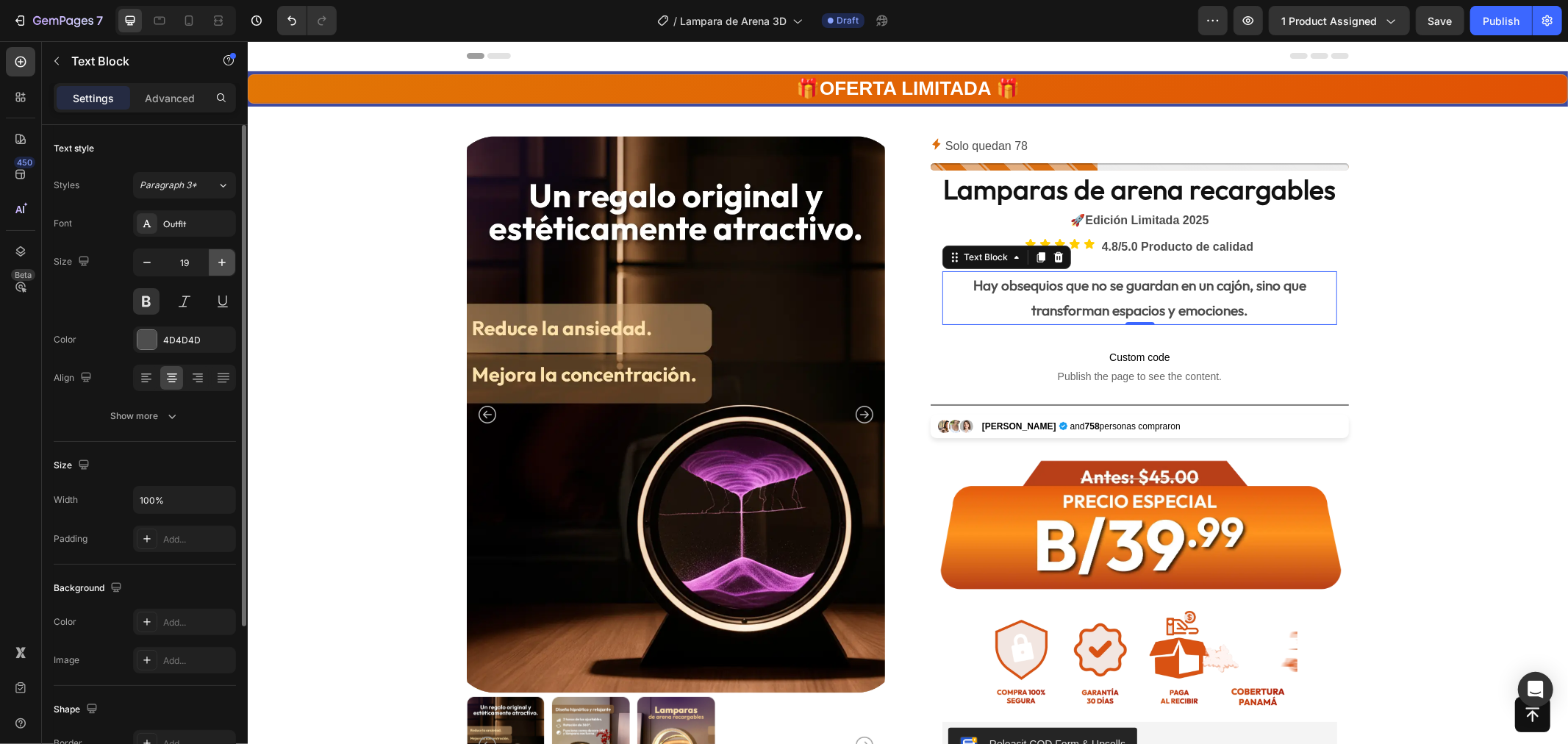
click at [215, 258] on icon "button" at bounding box center [221, 262] width 14 height 14
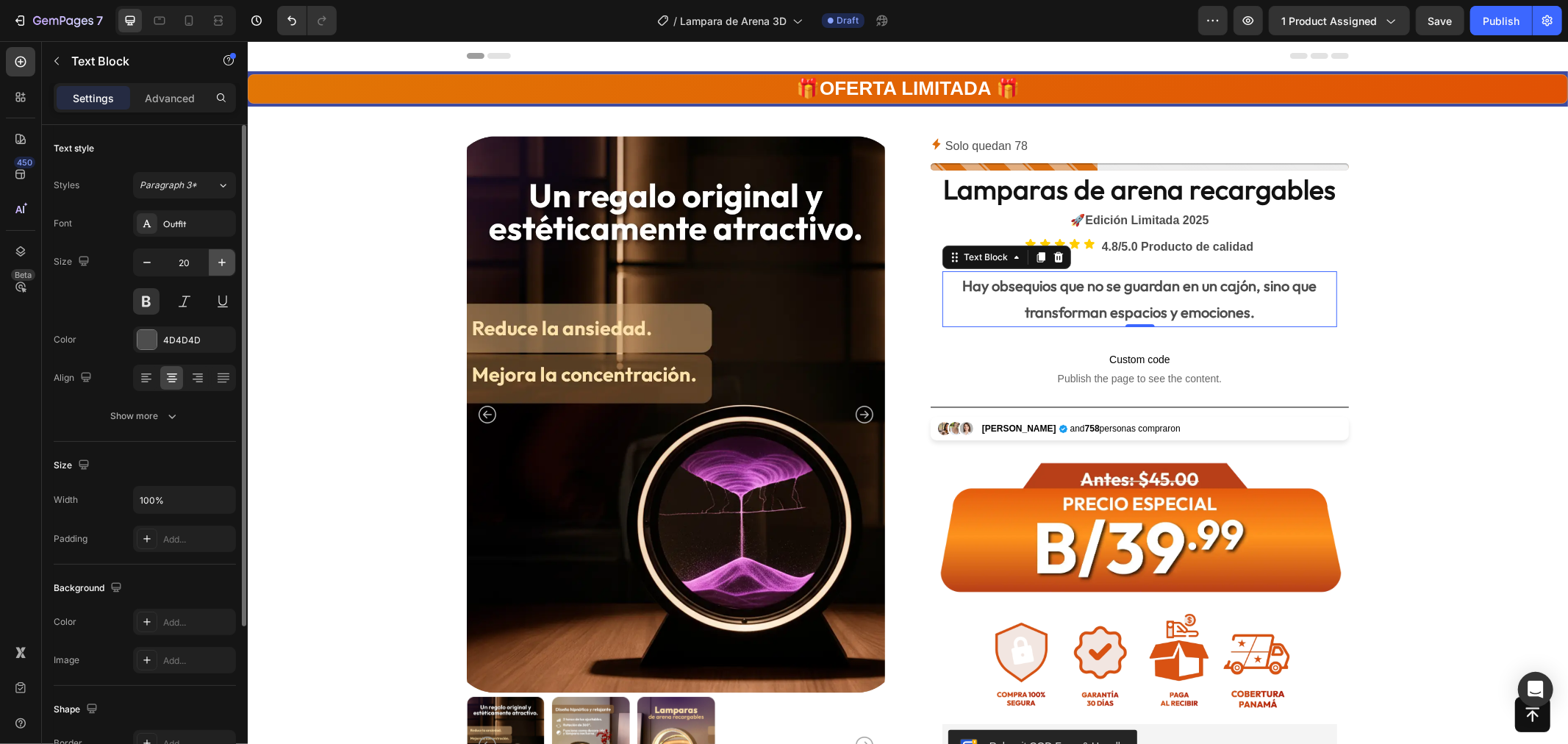
type input "21"
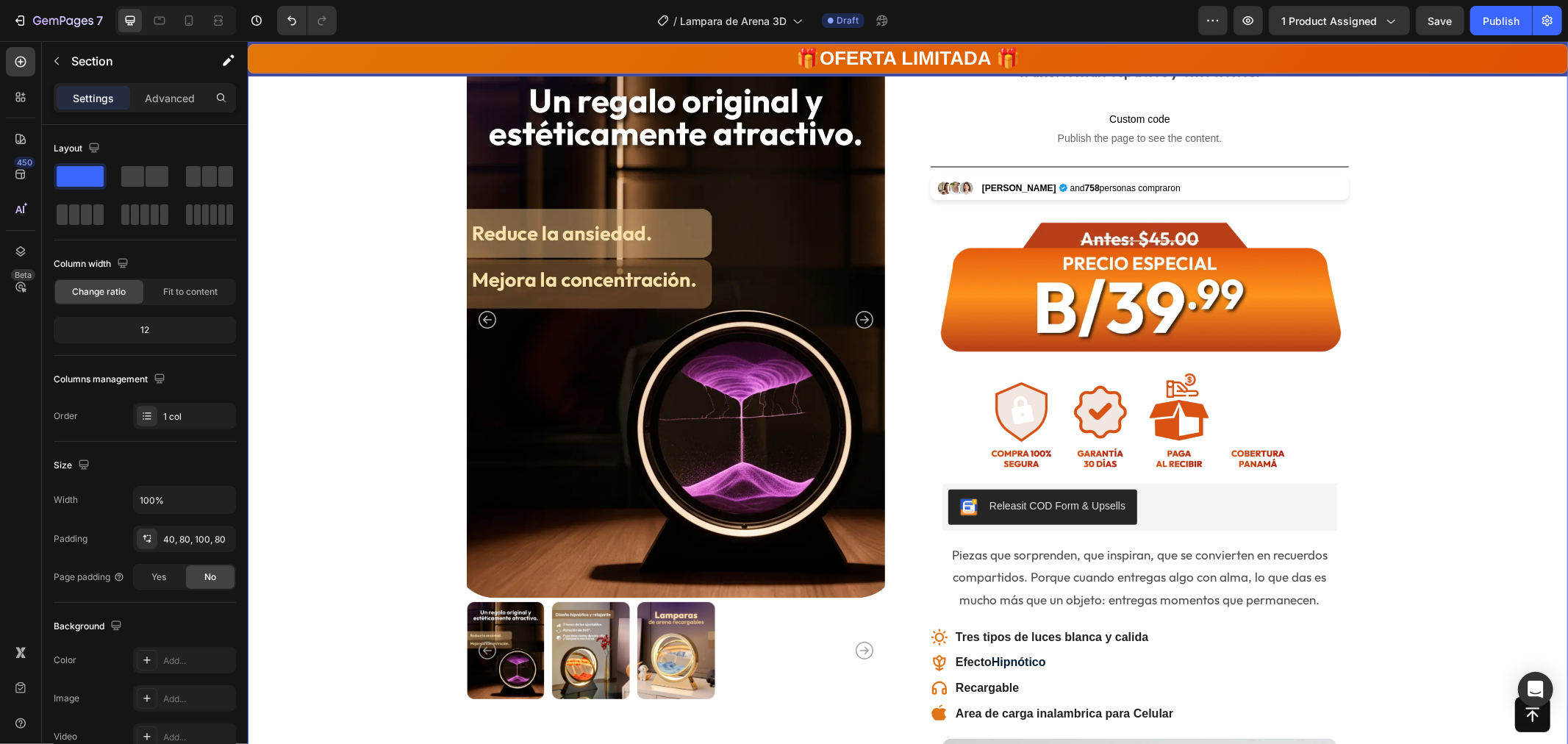
scroll to position [245, 0]
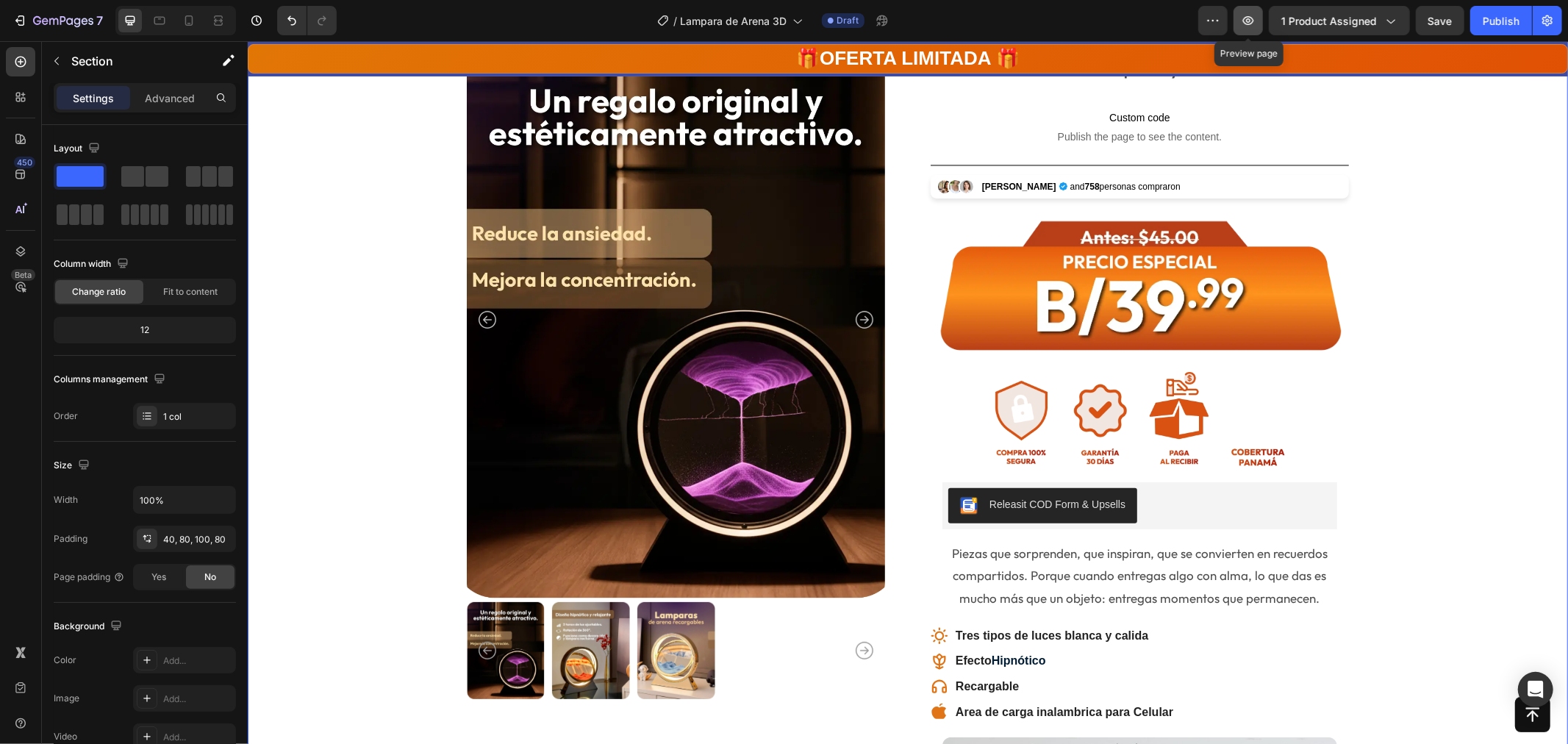
click at [1247, 25] on icon "button" at bounding box center [1248, 20] width 14 height 14
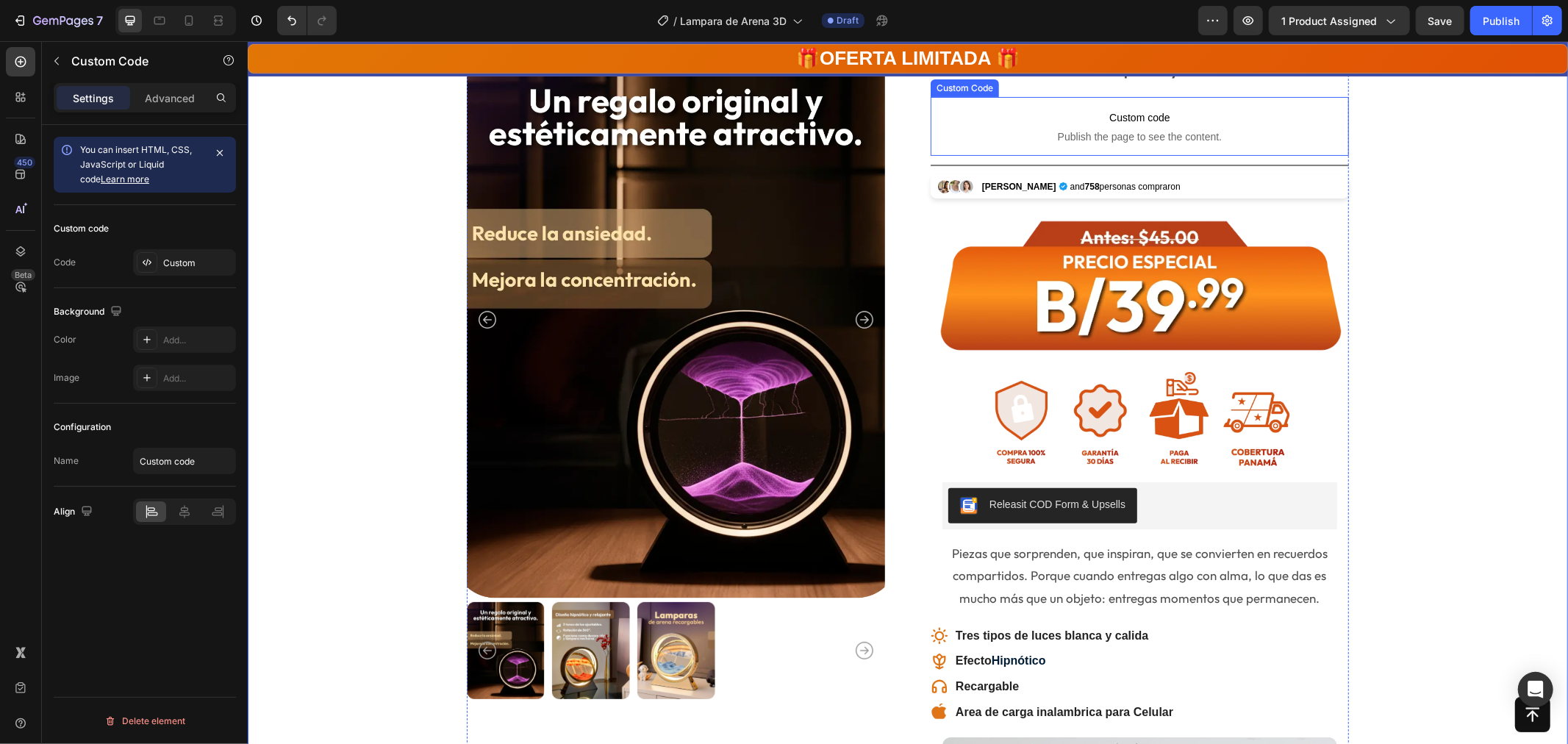
click at [1122, 124] on span "Custom code" at bounding box center [1139, 117] width 418 height 18
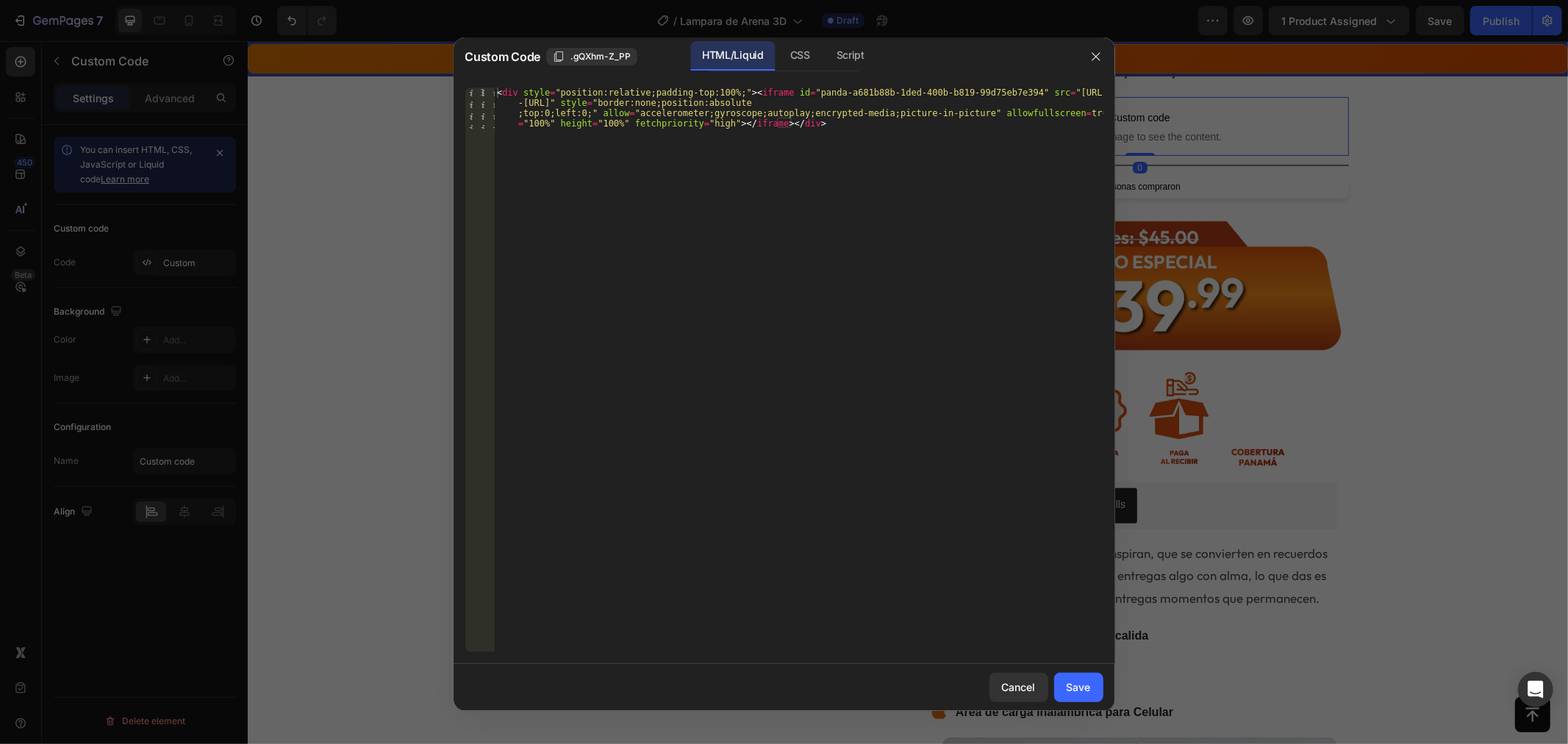
click at [787, 151] on div "< div style = "position:relative;padding-top:100%;" > < iframe id = "panda-a681…" at bounding box center [798, 410] width 609 height 647
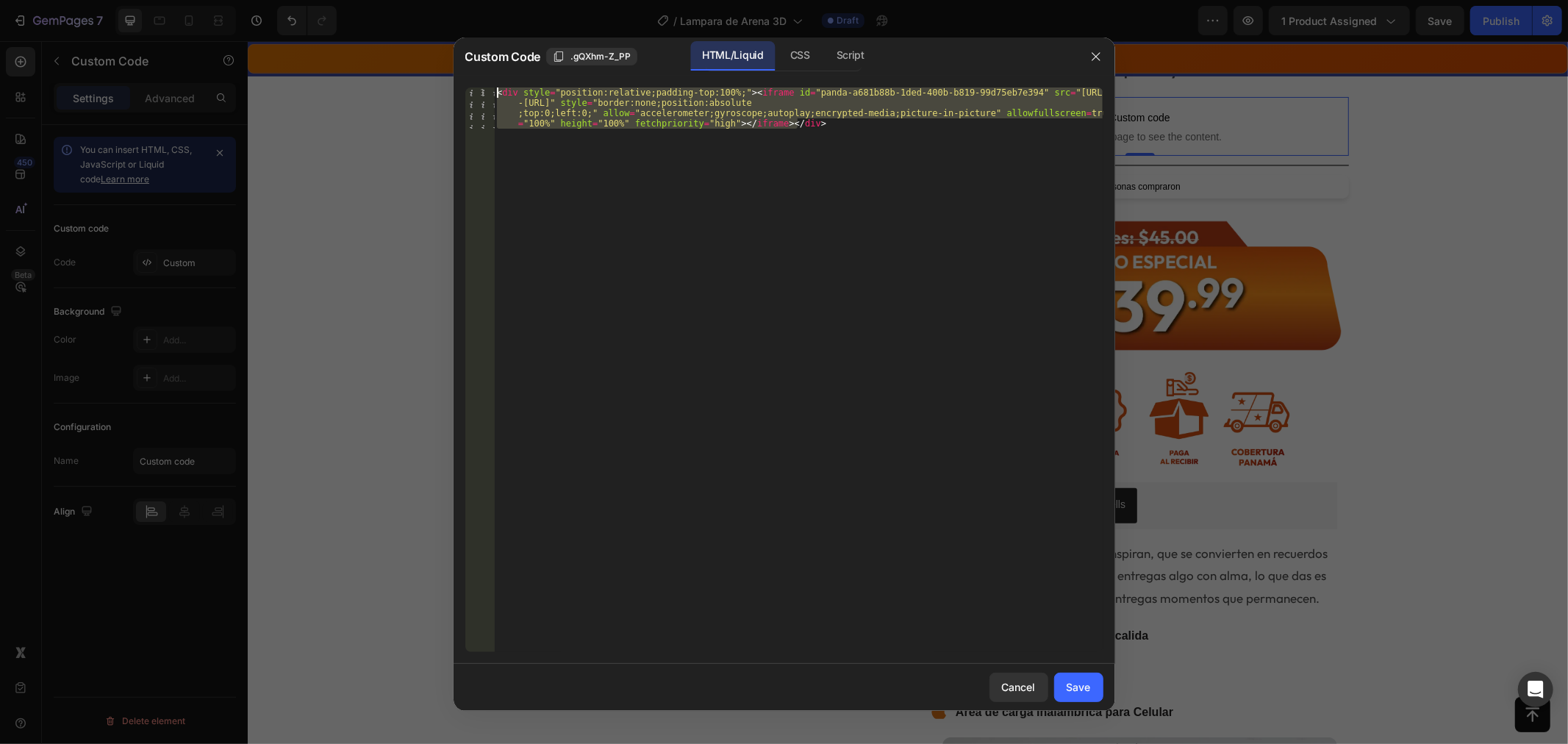
drag, startPoint x: 853, startPoint y: 145, endPoint x: 314, endPoint y: 41, distance: 548.9
click at [314, 41] on div "Custom Code .gQXhm-Z_PP HTML/Liquid CSS Script 1 < div style = "position:relati…" at bounding box center [784, 372] width 1568 height 744
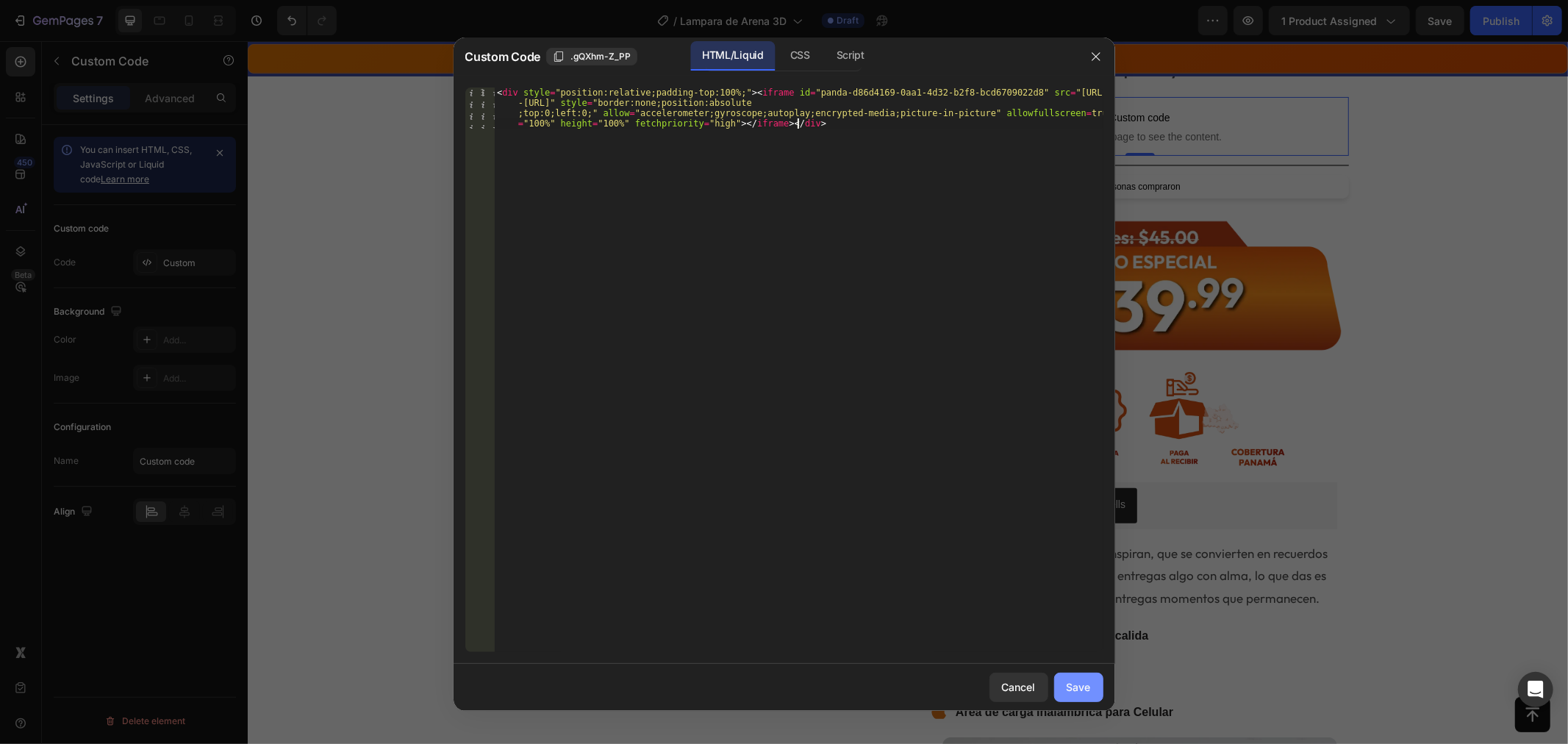
click at [1075, 684] on div "Save" at bounding box center [1080, 687] width 25 height 15
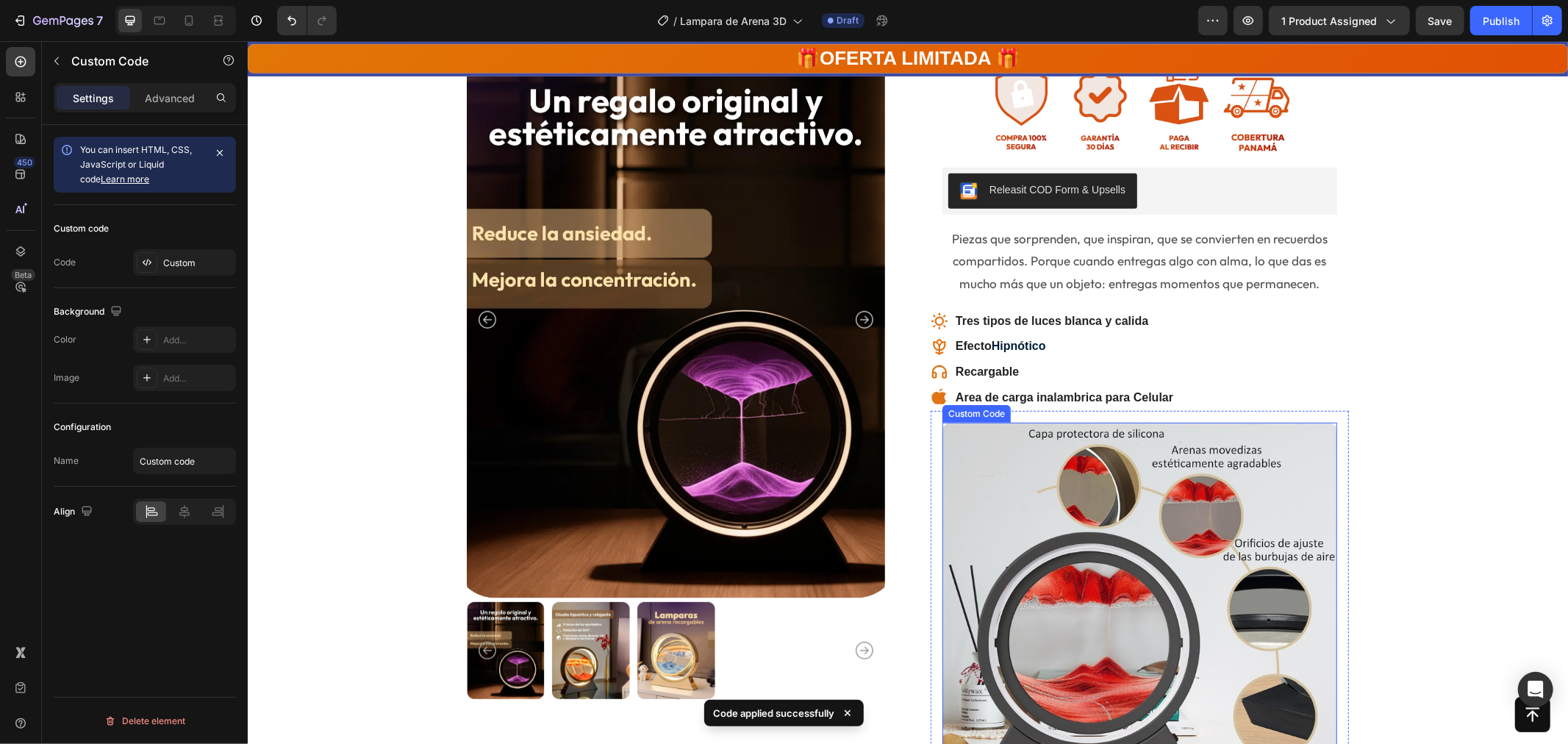
scroll to position [653, 0]
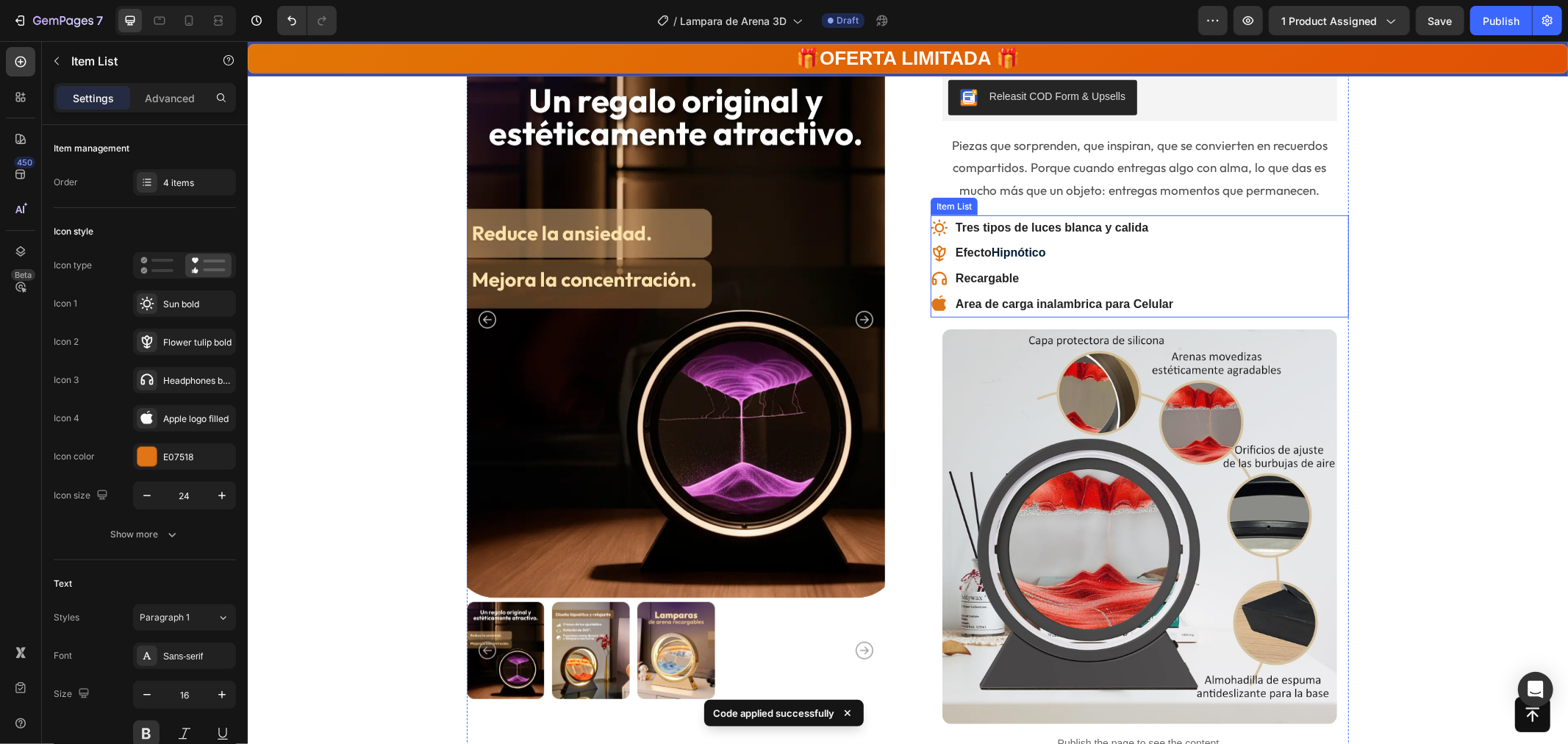
click at [931, 299] on icon at bounding box center [938, 302] width 14 height 15
click at [955, 300] on p "Area de carga inalambrica para Celular" at bounding box center [1063, 304] width 218 height 21
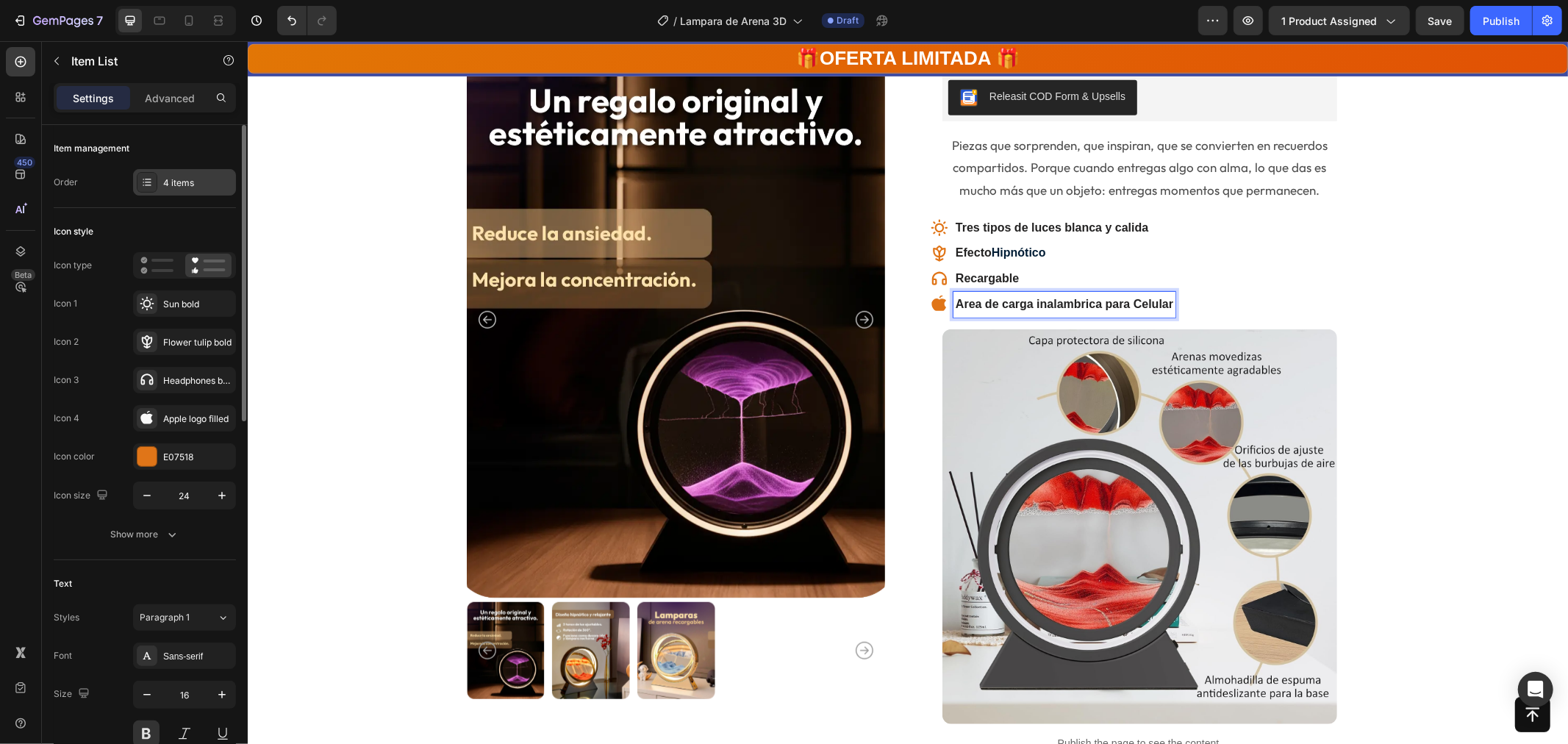
click at [158, 187] on div "4 items" at bounding box center [184, 182] width 103 height 27
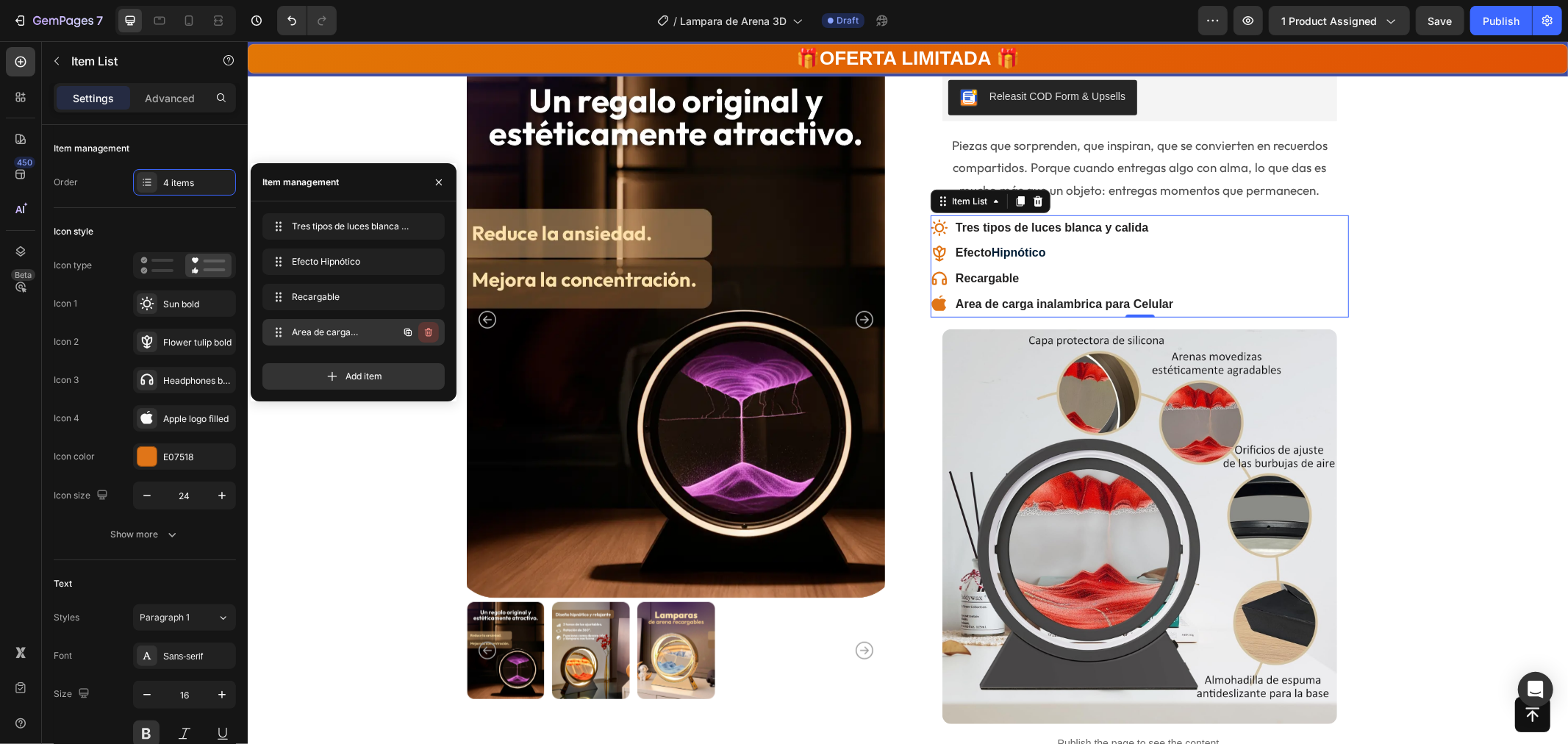
click at [429, 333] on icon "button" at bounding box center [429, 333] width 11 height 11
click at [423, 334] on div "Delete" at bounding box center [418, 333] width 28 height 13
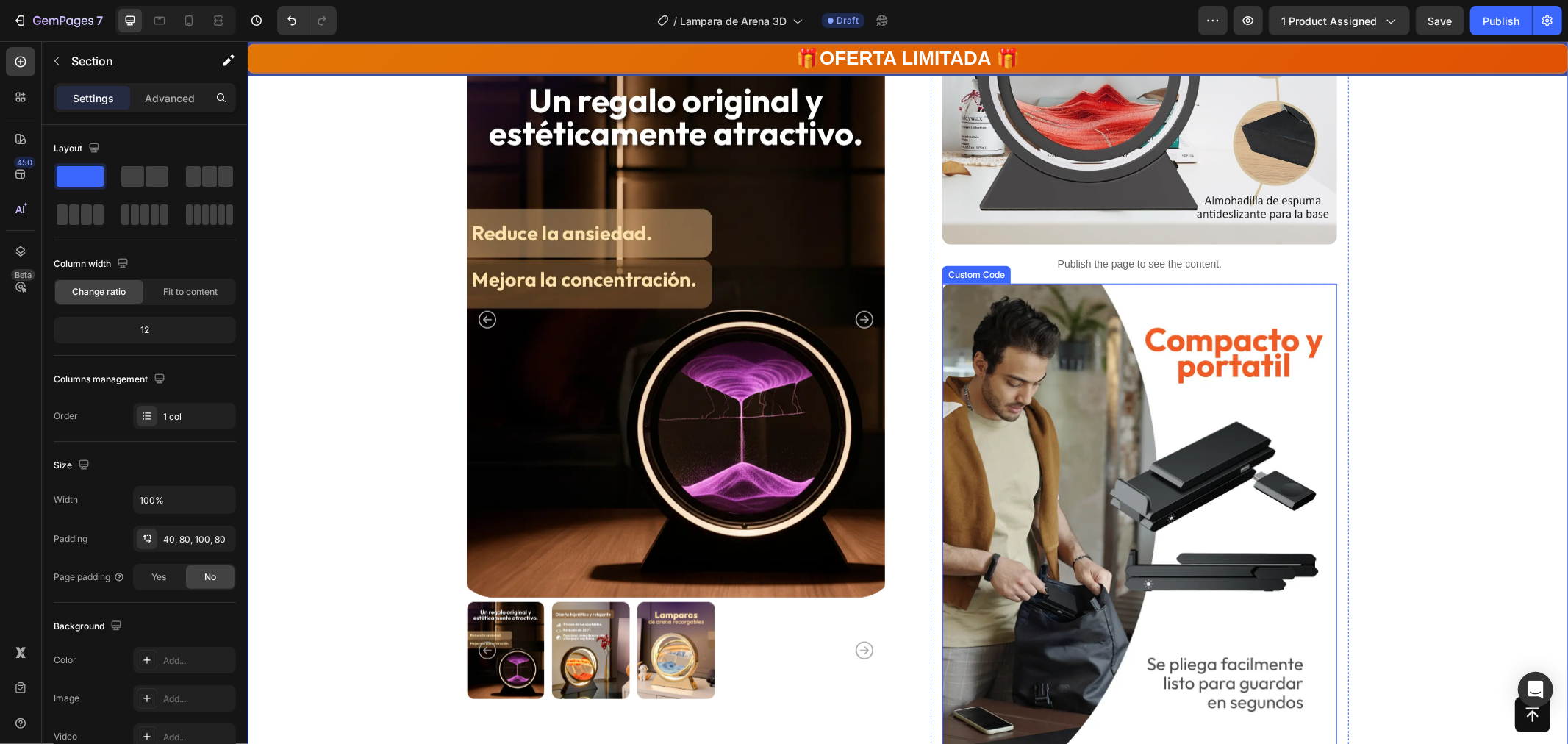
scroll to position [1143, 0]
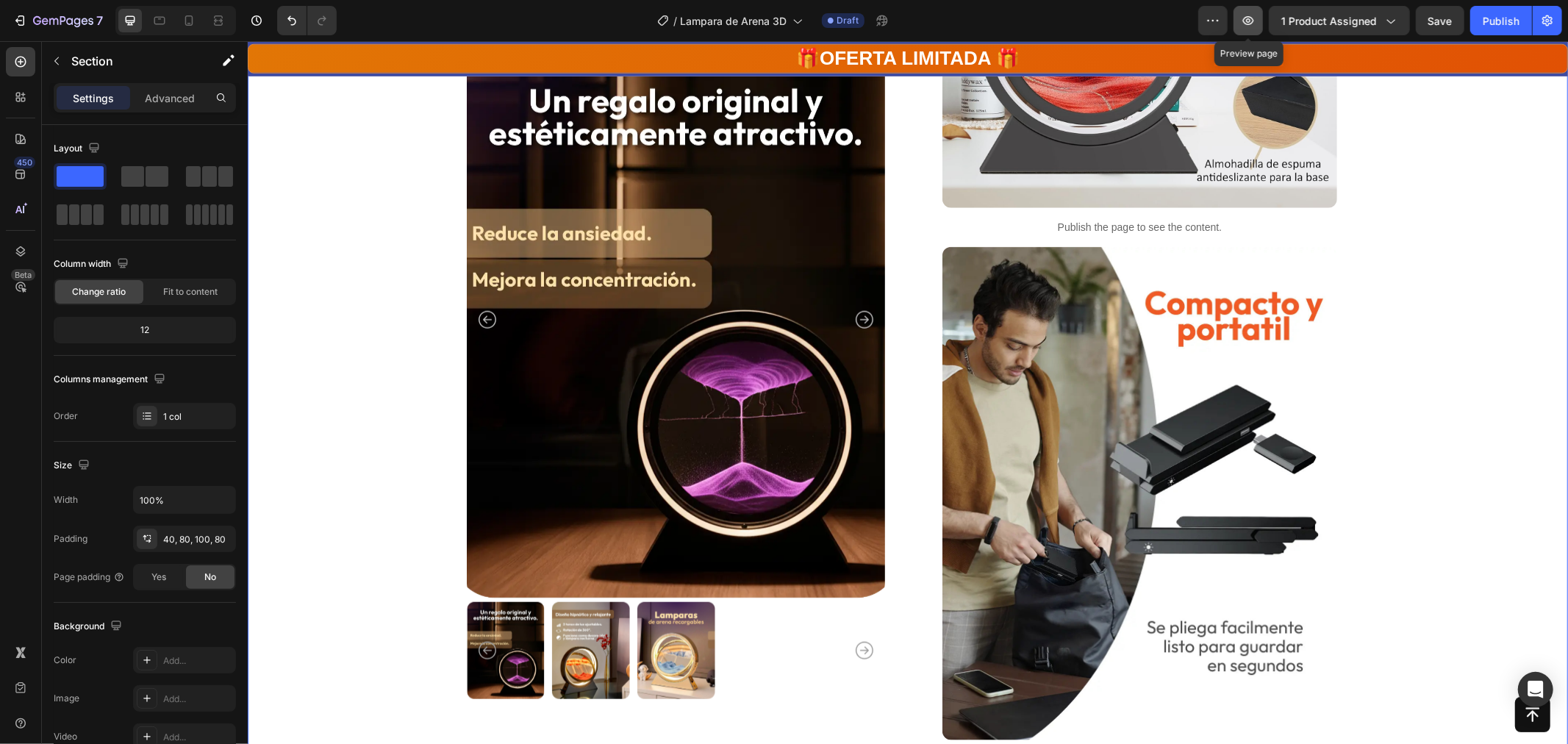
click at [1248, 17] on icon "button" at bounding box center [1249, 20] width 11 height 9
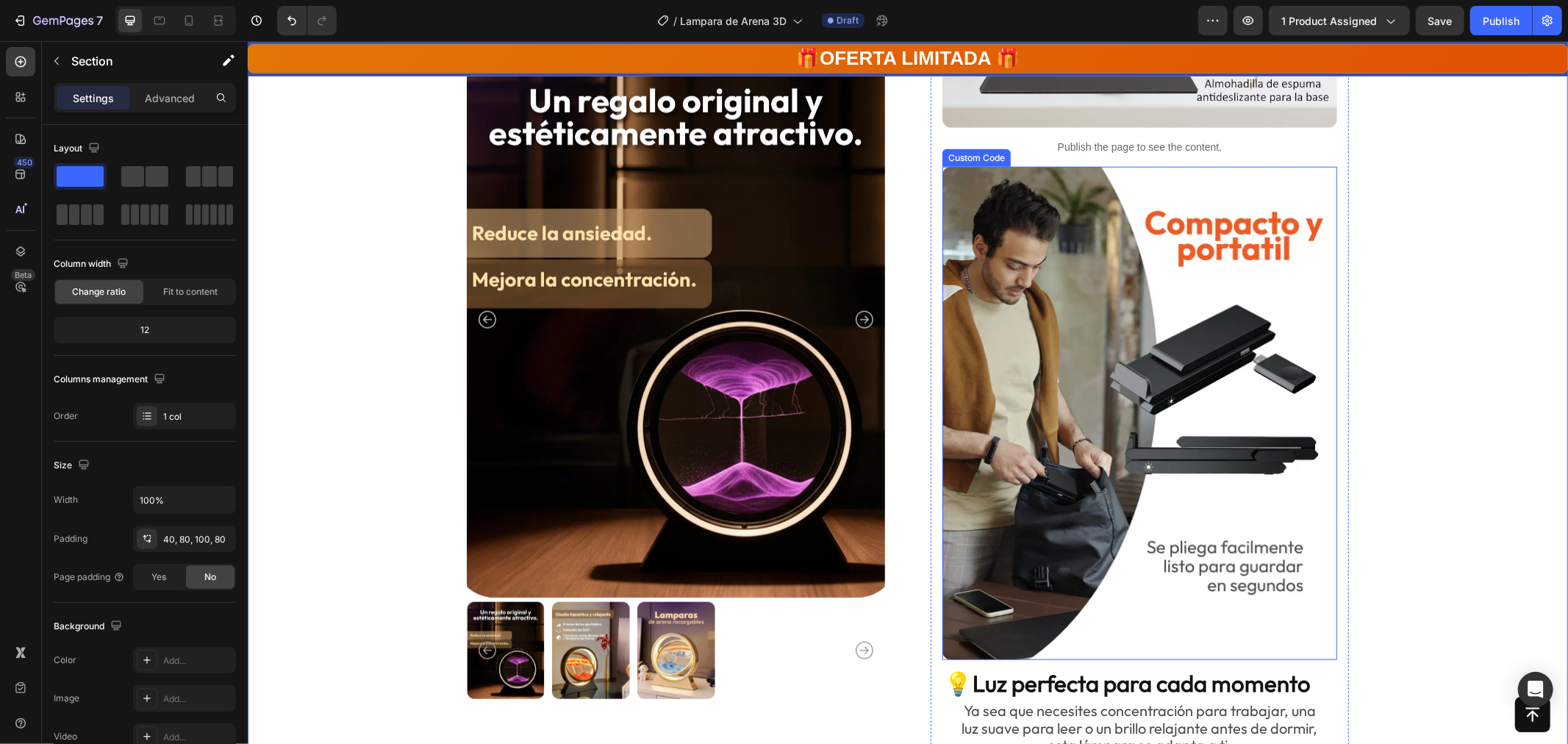
scroll to position [1307, 0]
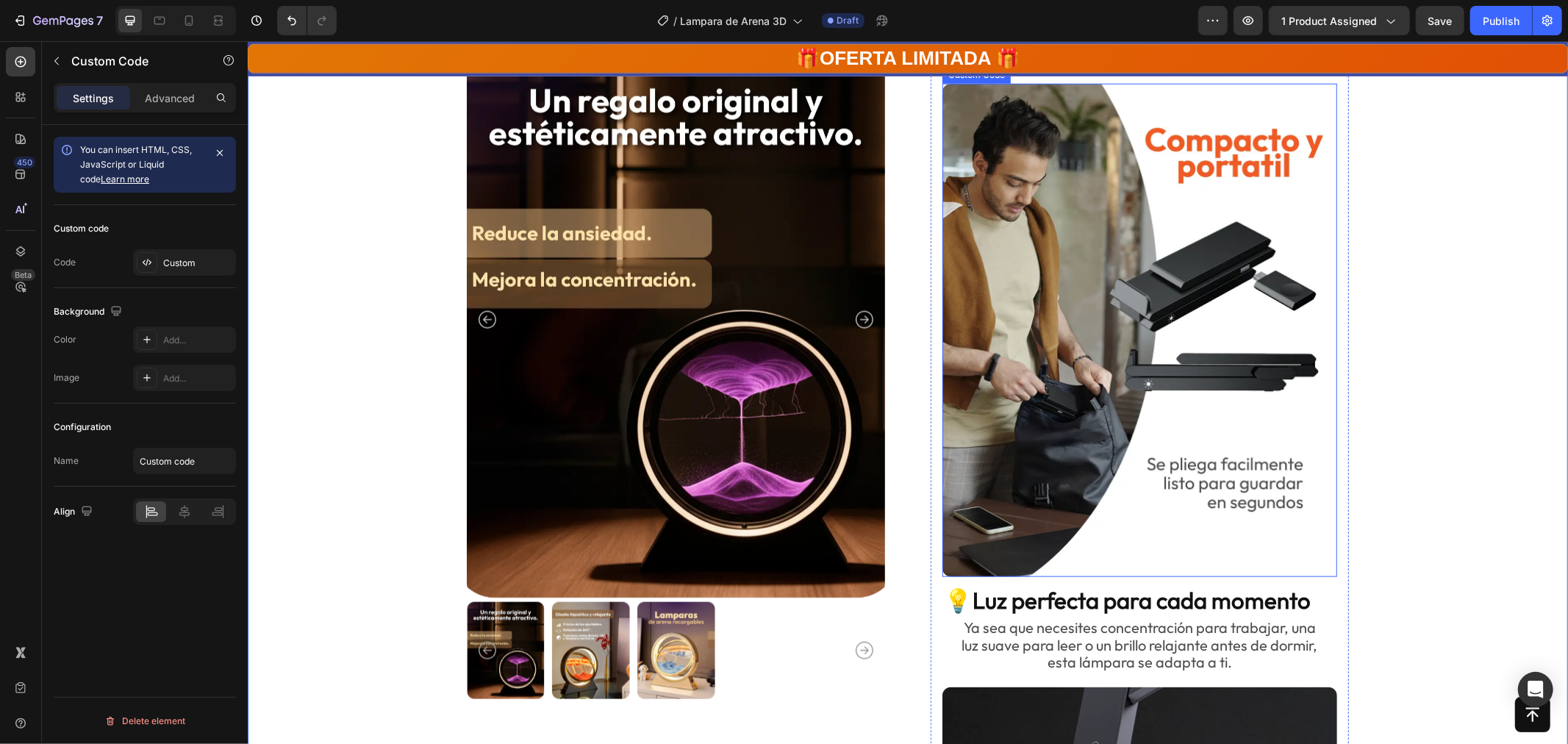
click at [1110, 341] on img at bounding box center [1139, 329] width 395 height 493
click at [1165, 378] on img at bounding box center [1139, 329] width 395 height 493
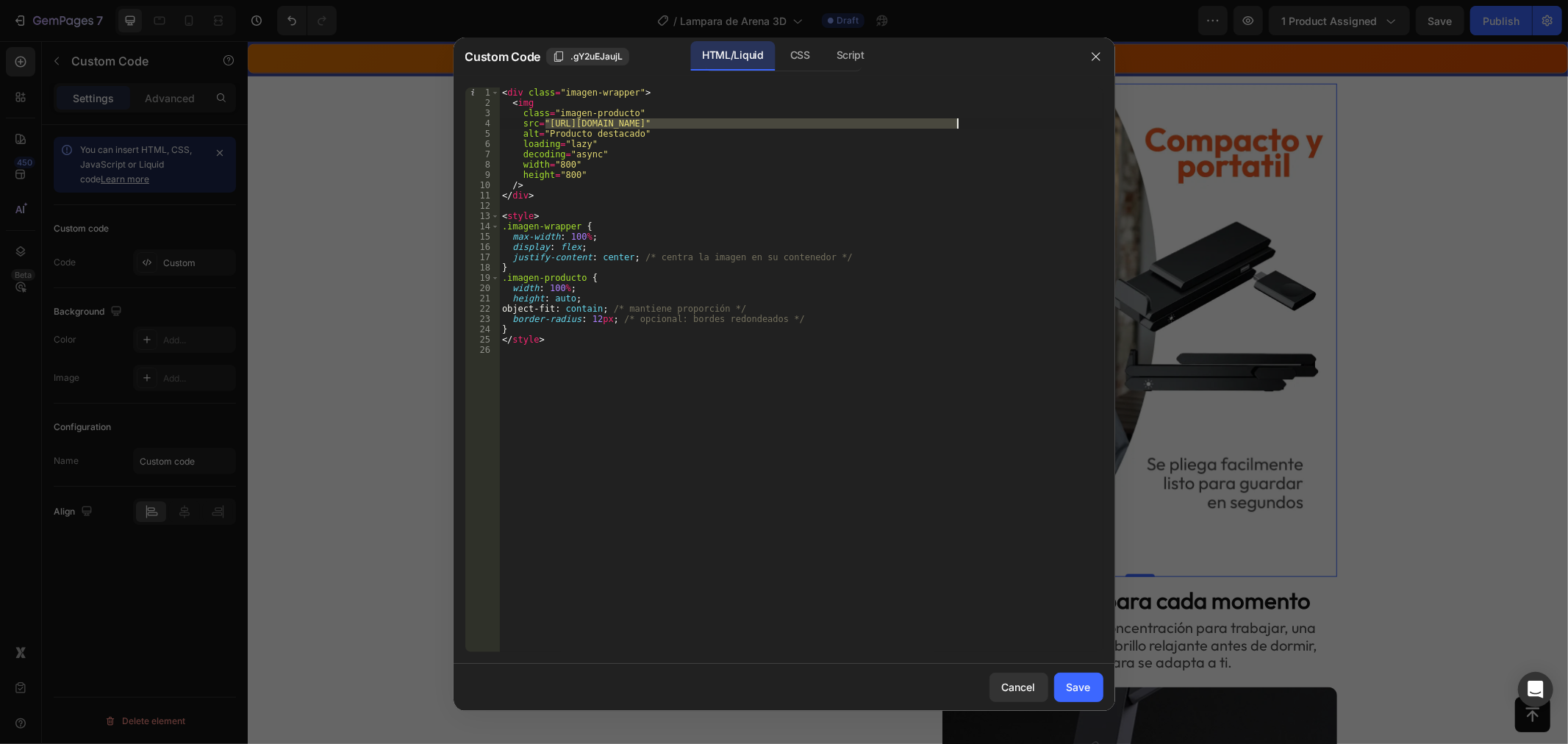
drag, startPoint x: 546, startPoint y: 122, endPoint x: 959, endPoint y: 123, distance: 413.0
click at [959, 123] on div "< div class = "imagen-wrapper" > < img class = "imagen-producto" src = "[URL][D…" at bounding box center [801, 380] width 604 height 585
paste textarea "1350webp_Lampara_Arena6.webp?v=1758952145"
type textarea "src="[URL][DOMAIN_NAME]""
click at [1082, 681] on div "Save" at bounding box center [1080, 687] width 25 height 15
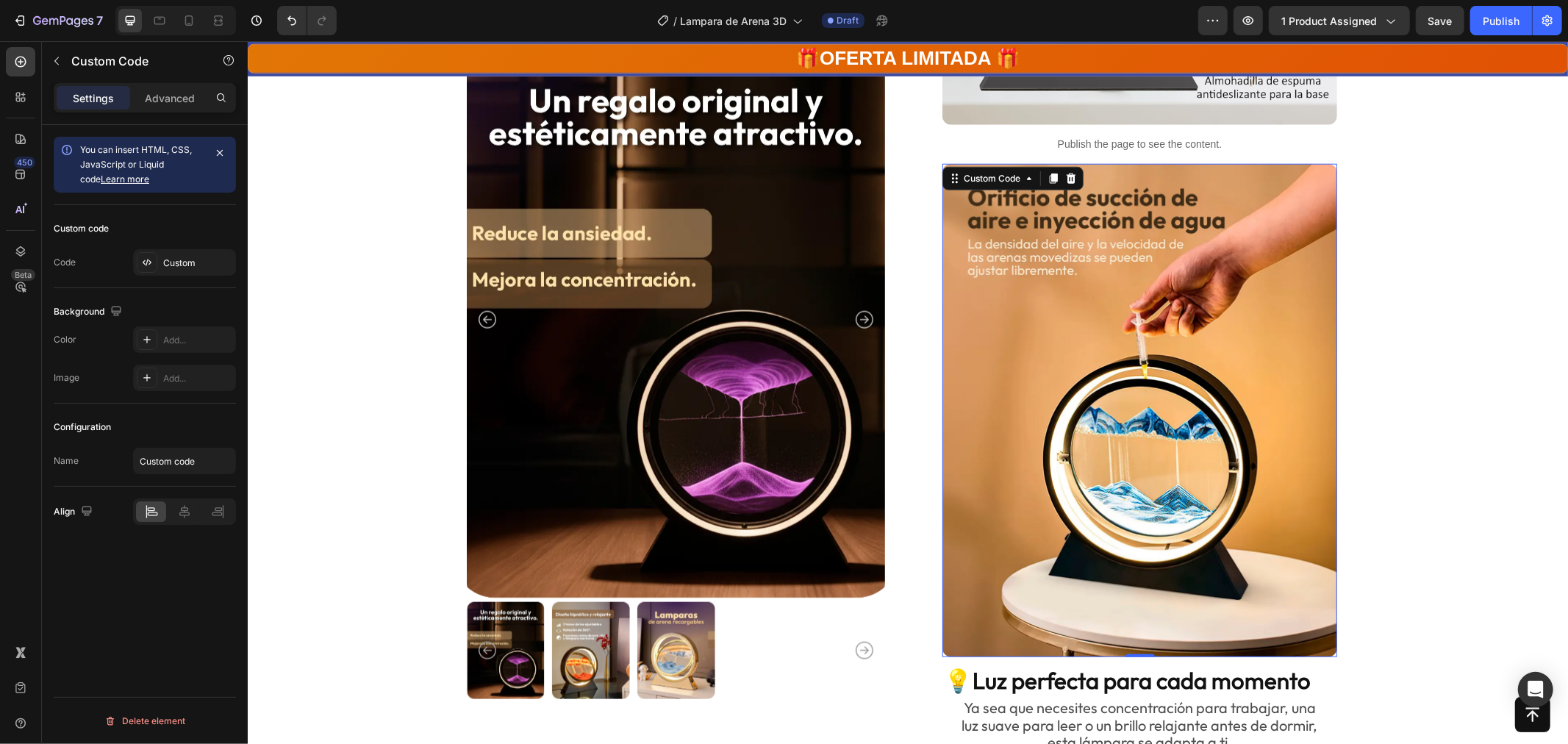
scroll to position [1225, 0]
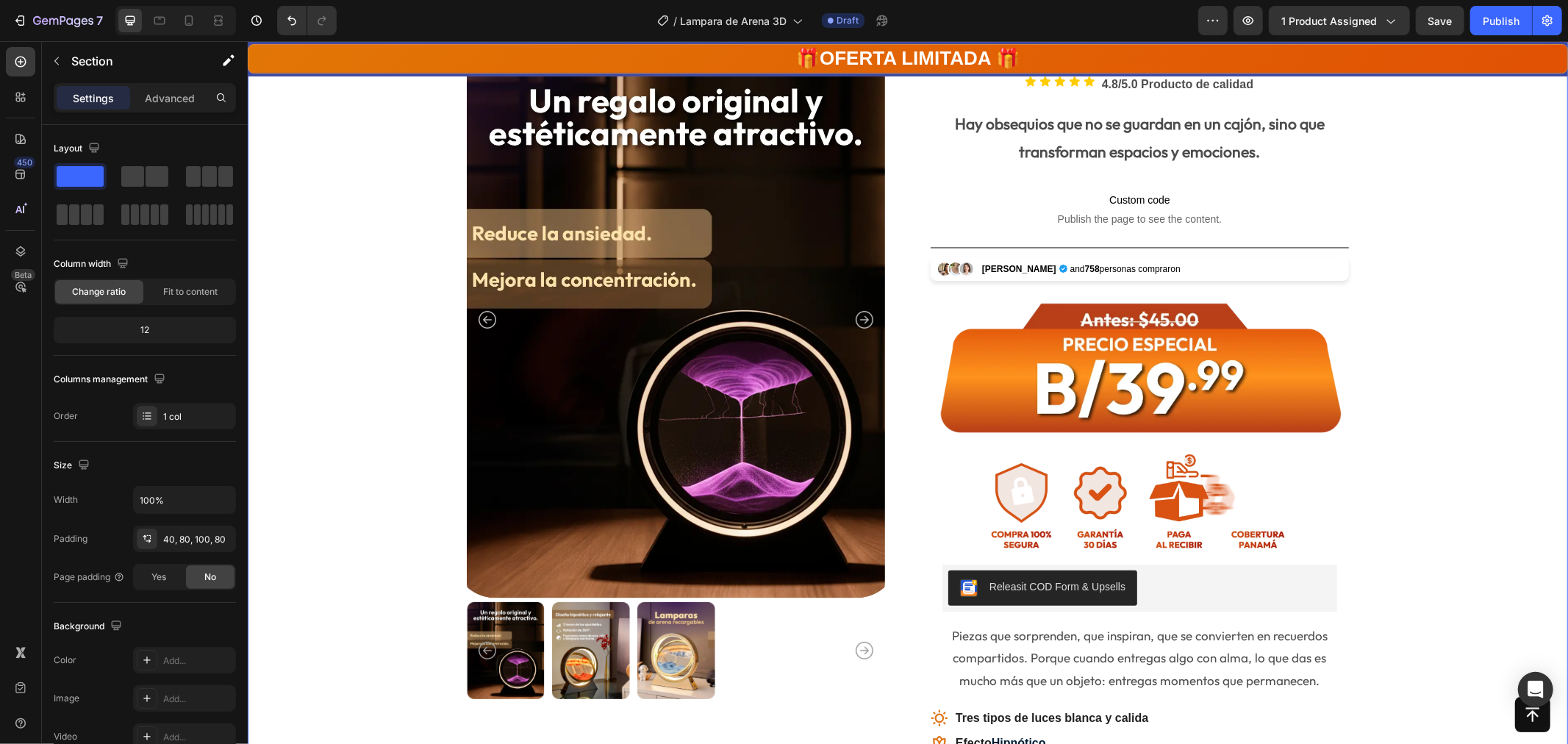
scroll to position [163, 0]
click at [590, 662] on img at bounding box center [590, 650] width 78 height 104
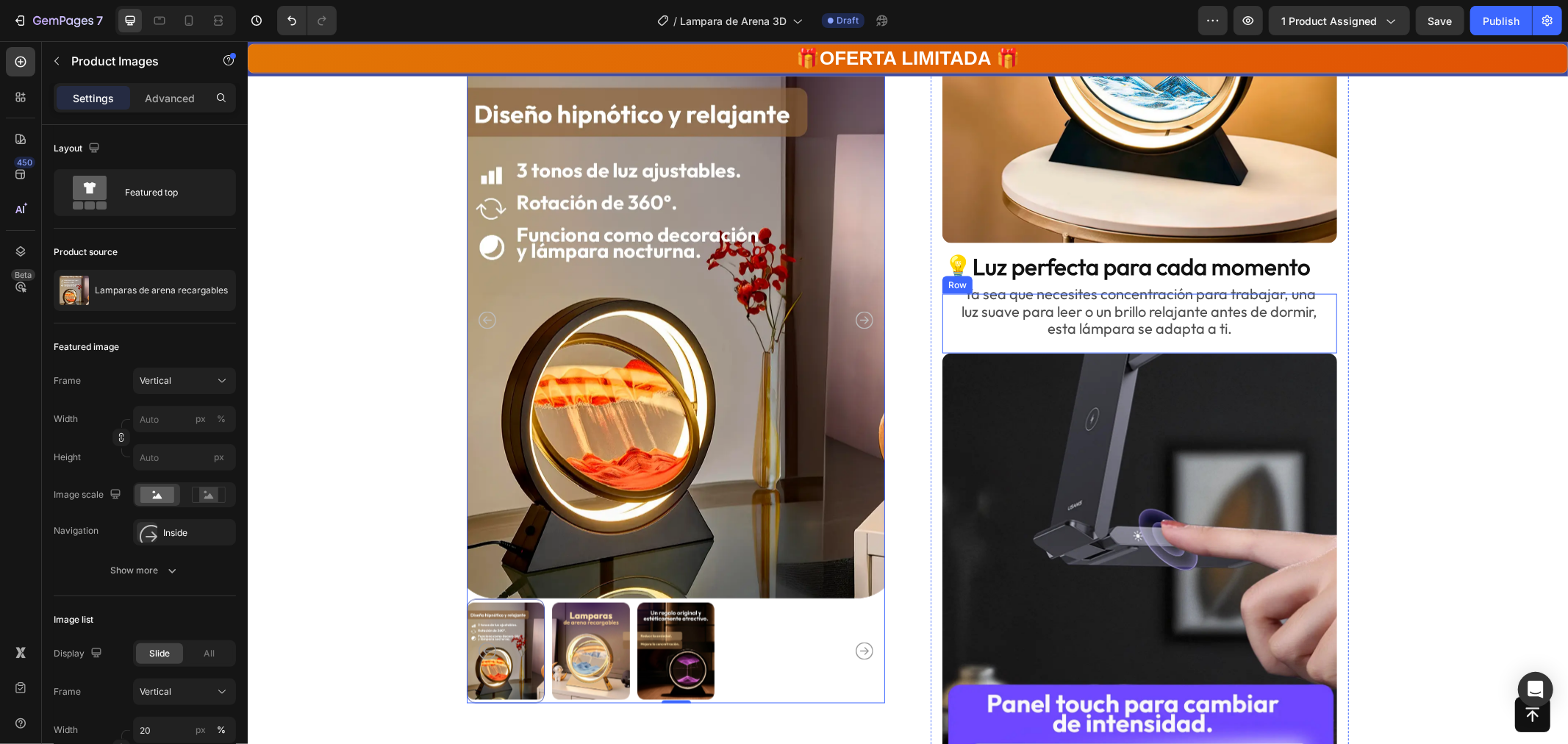
scroll to position [1633, 0]
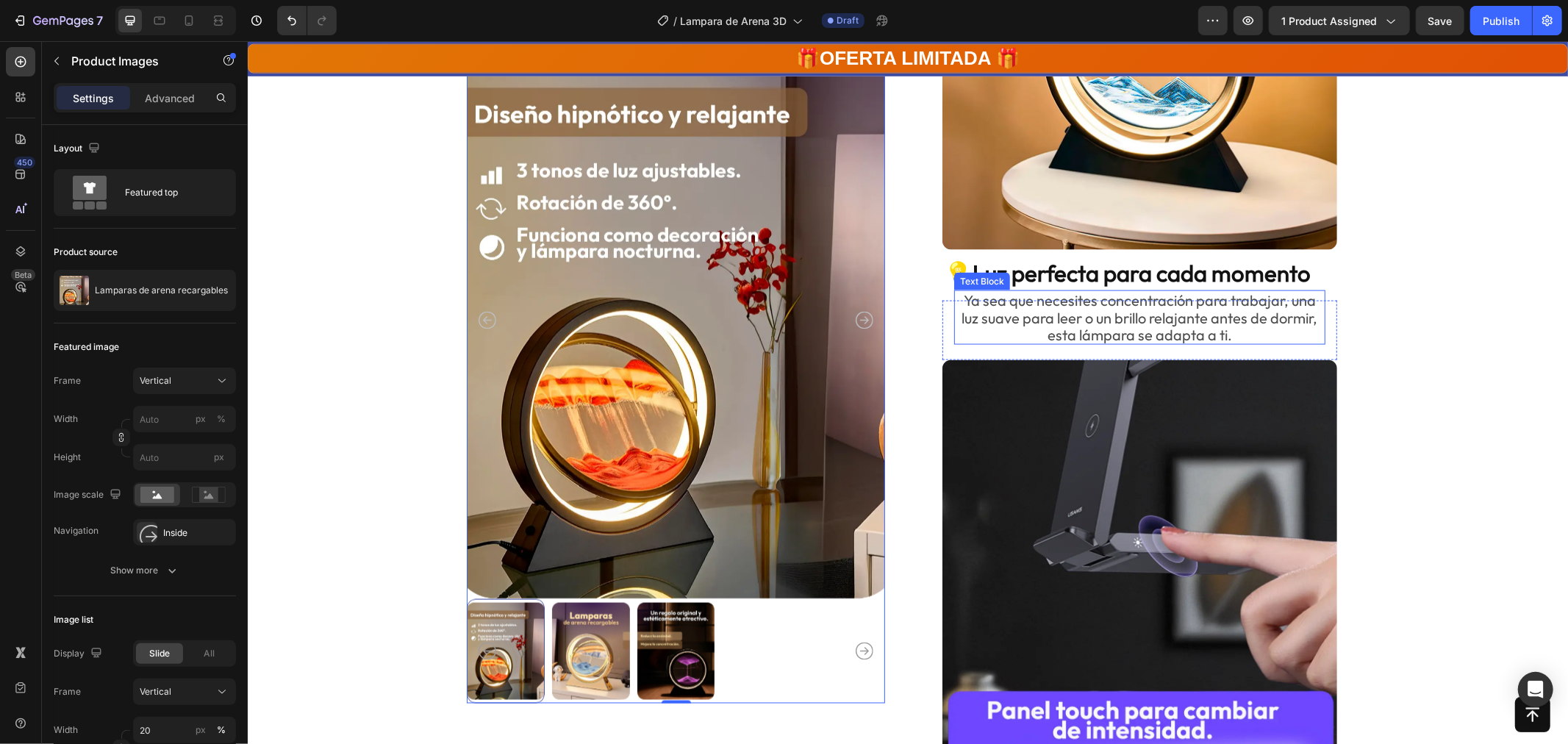
click at [1084, 300] on p "Ya sea que necesites concentración para trabajar, una luz suave para leer o un …" at bounding box center [1139, 316] width 369 height 51
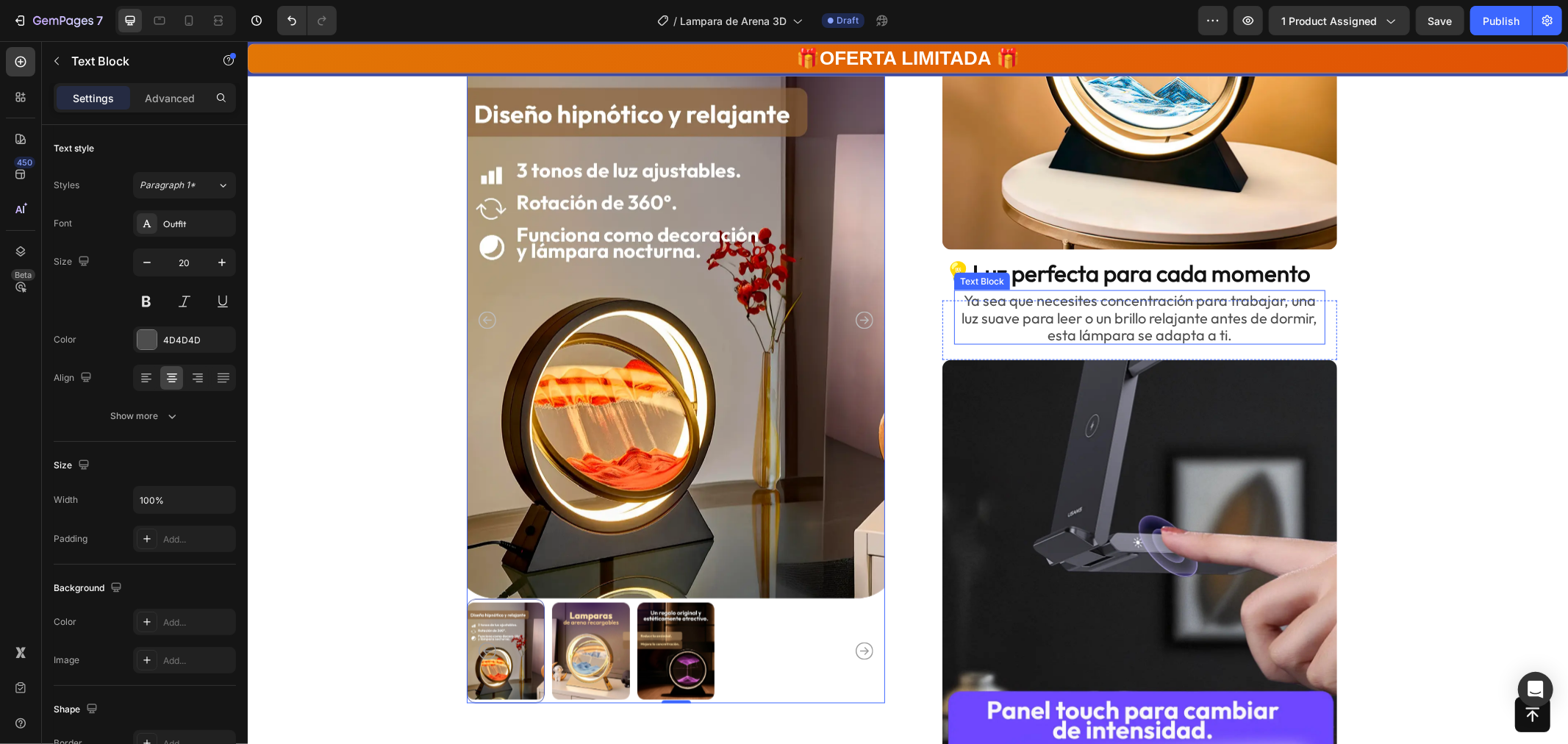
click at [1084, 300] on p "Ya sea que necesites concentración para trabajar, una luz suave para leer o un …" at bounding box center [1139, 316] width 369 height 51
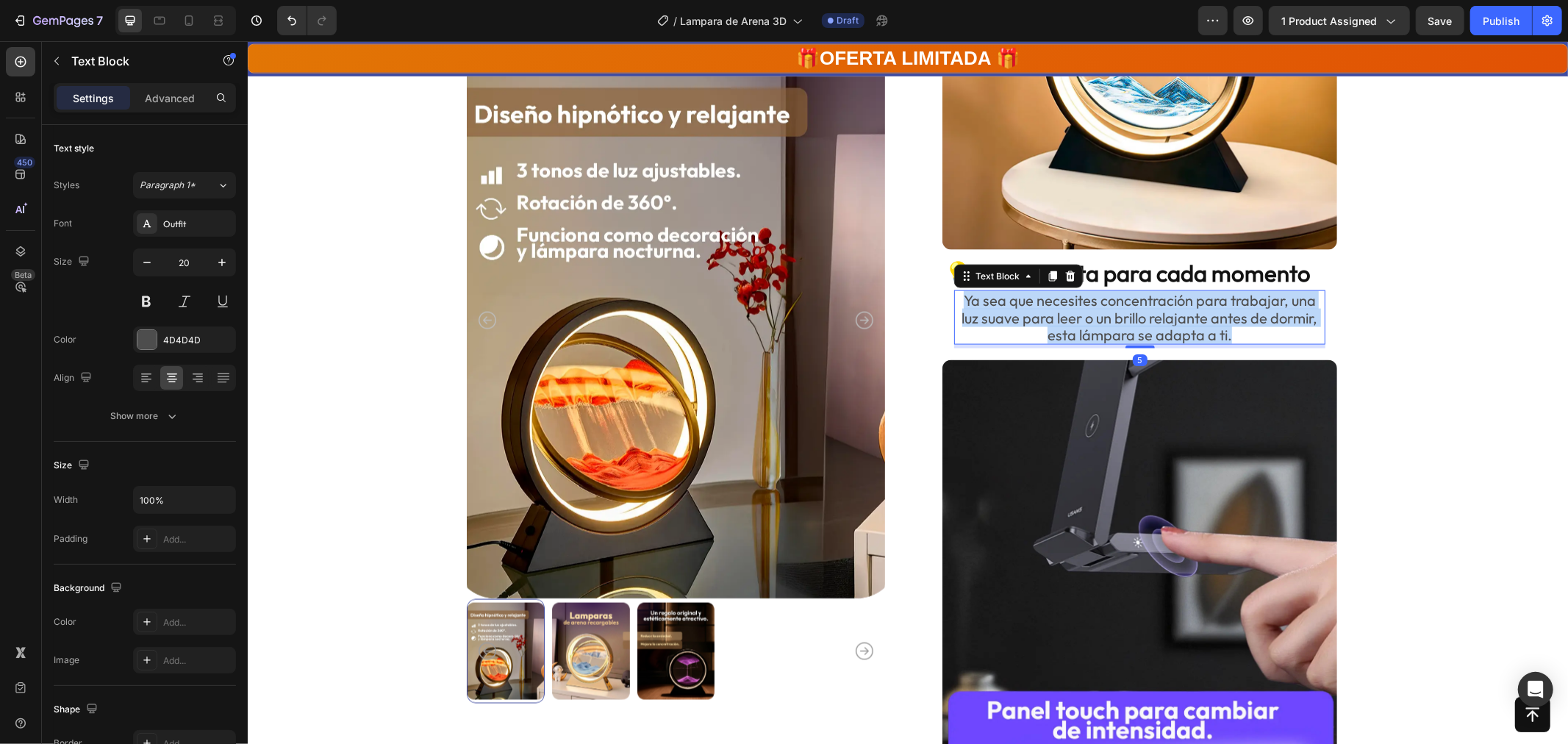
click at [1084, 300] on p "Ya sea que necesites concentración para trabajar, una luz suave para leer o un …" at bounding box center [1139, 316] width 369 height 51
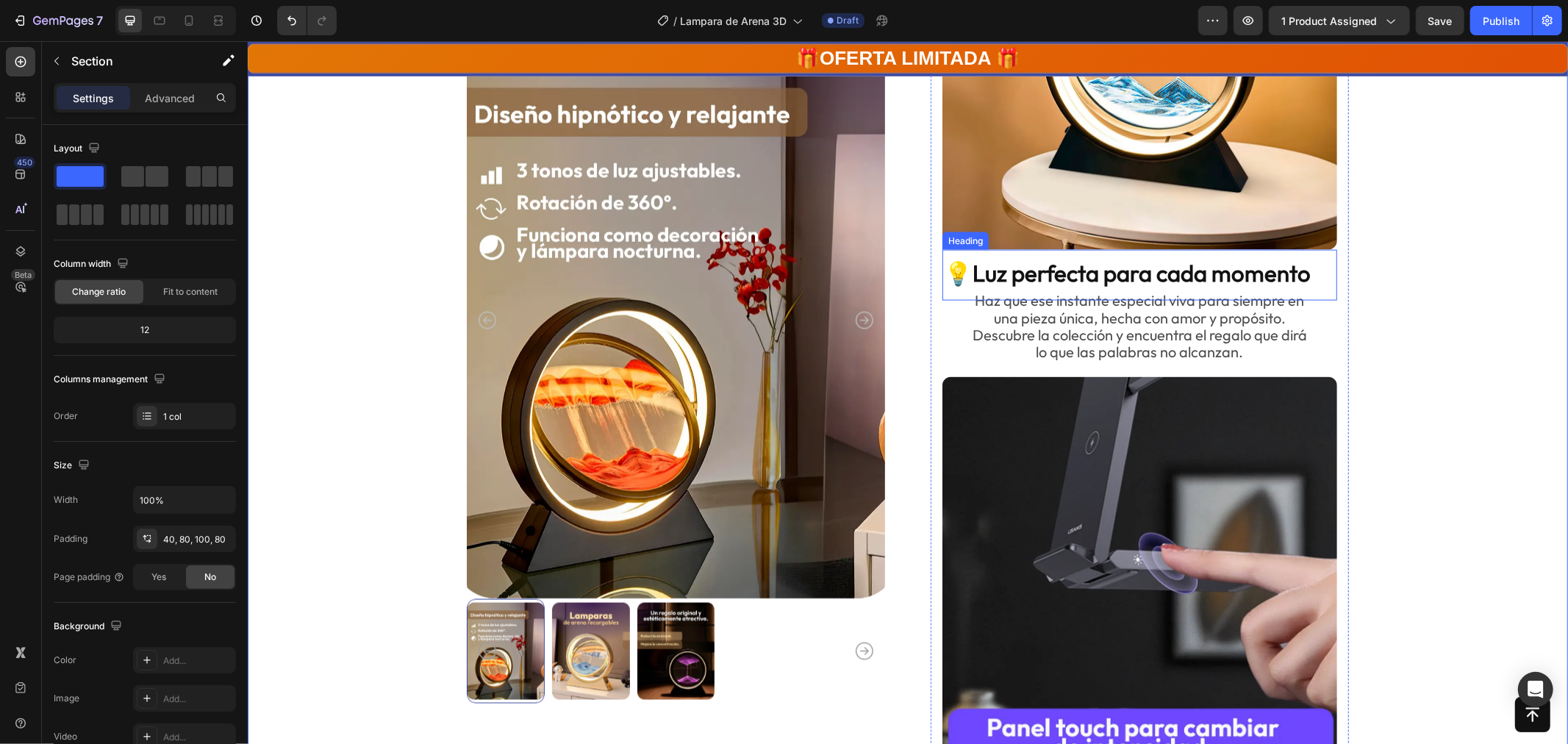
click at [1135, 275] on strong "💡Luz perfecta para cada momento" at bounding box center [1127, 273] width 367 height 29
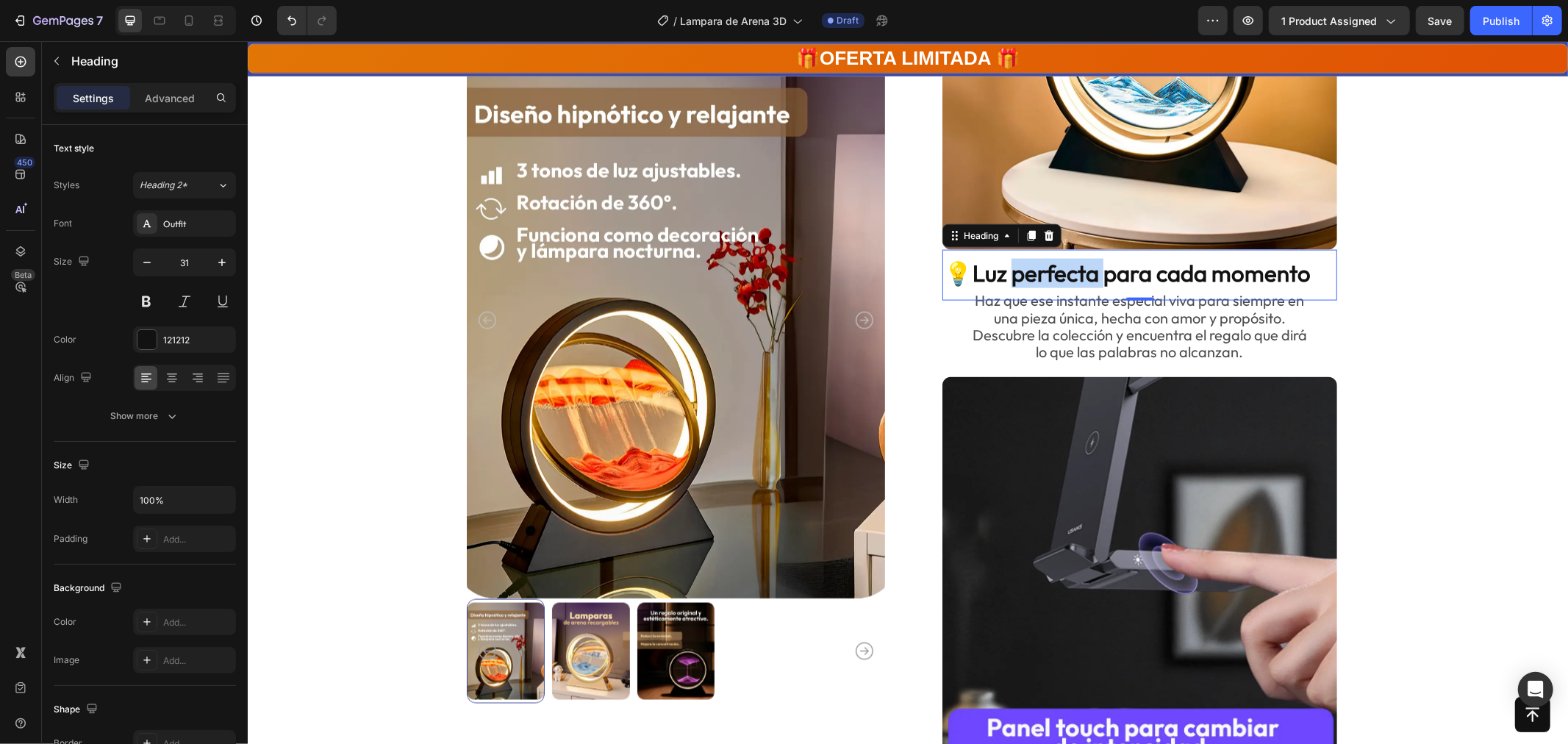
click at [1076, 274] on strong "💡Luz perfecta para cada momento" at bounding box center [1127, 273] width 367 height 29
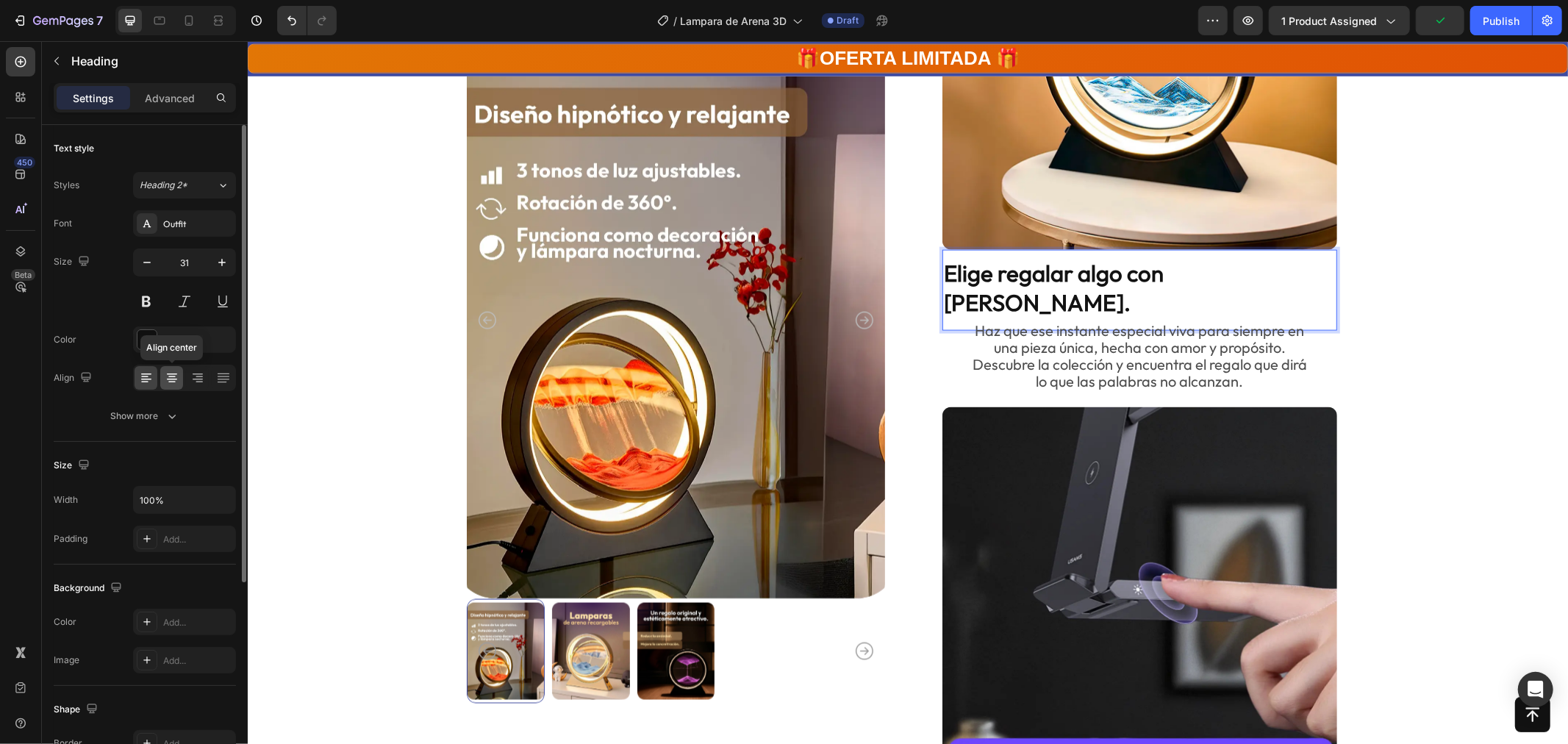
click at [171, 377] on icon at bounding box center [171, 377] width 14 height 14
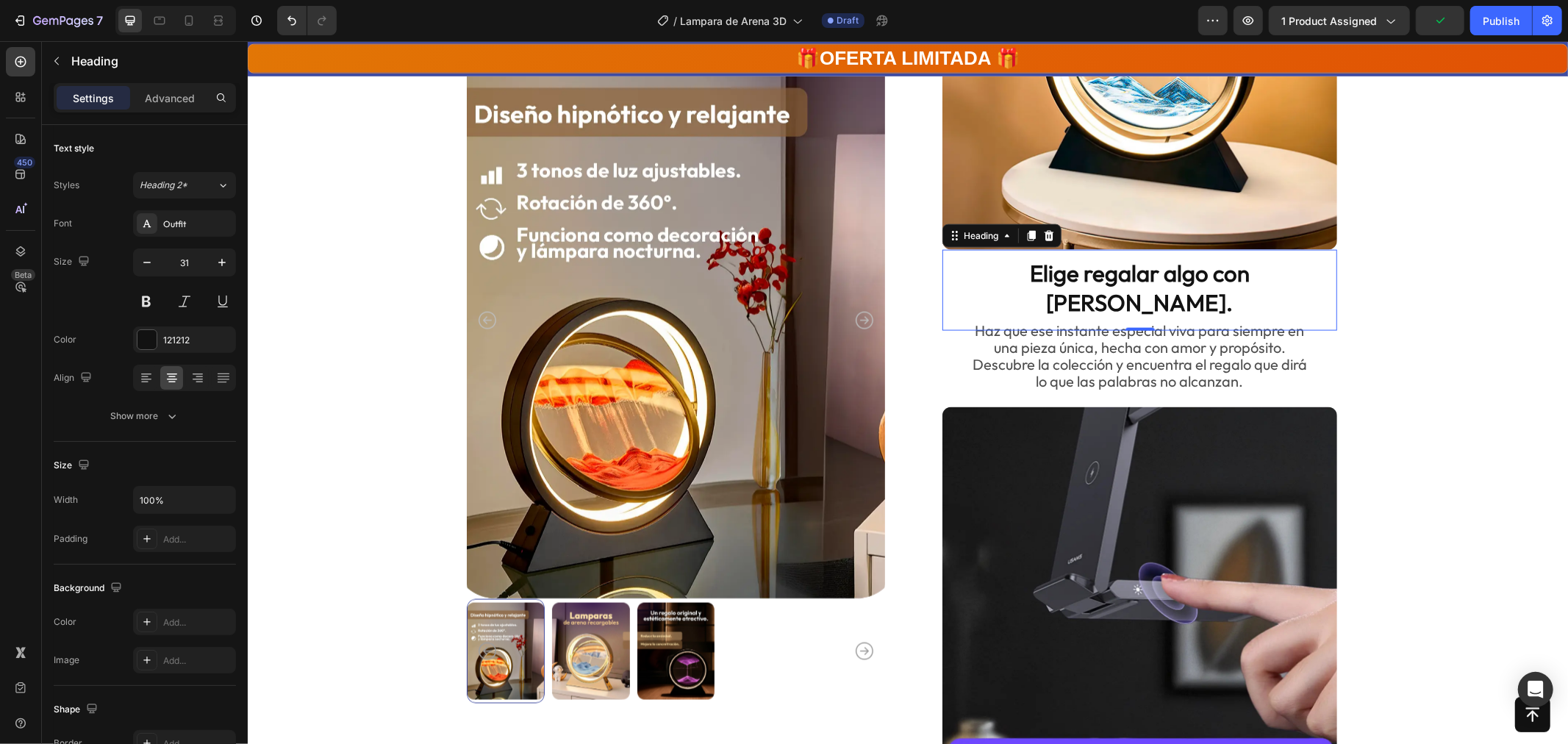
click at [1285, 274] on p "Elige regalar algo con [PERSON_NAME]." at bounding box center [1139, 288] width 392 height 60
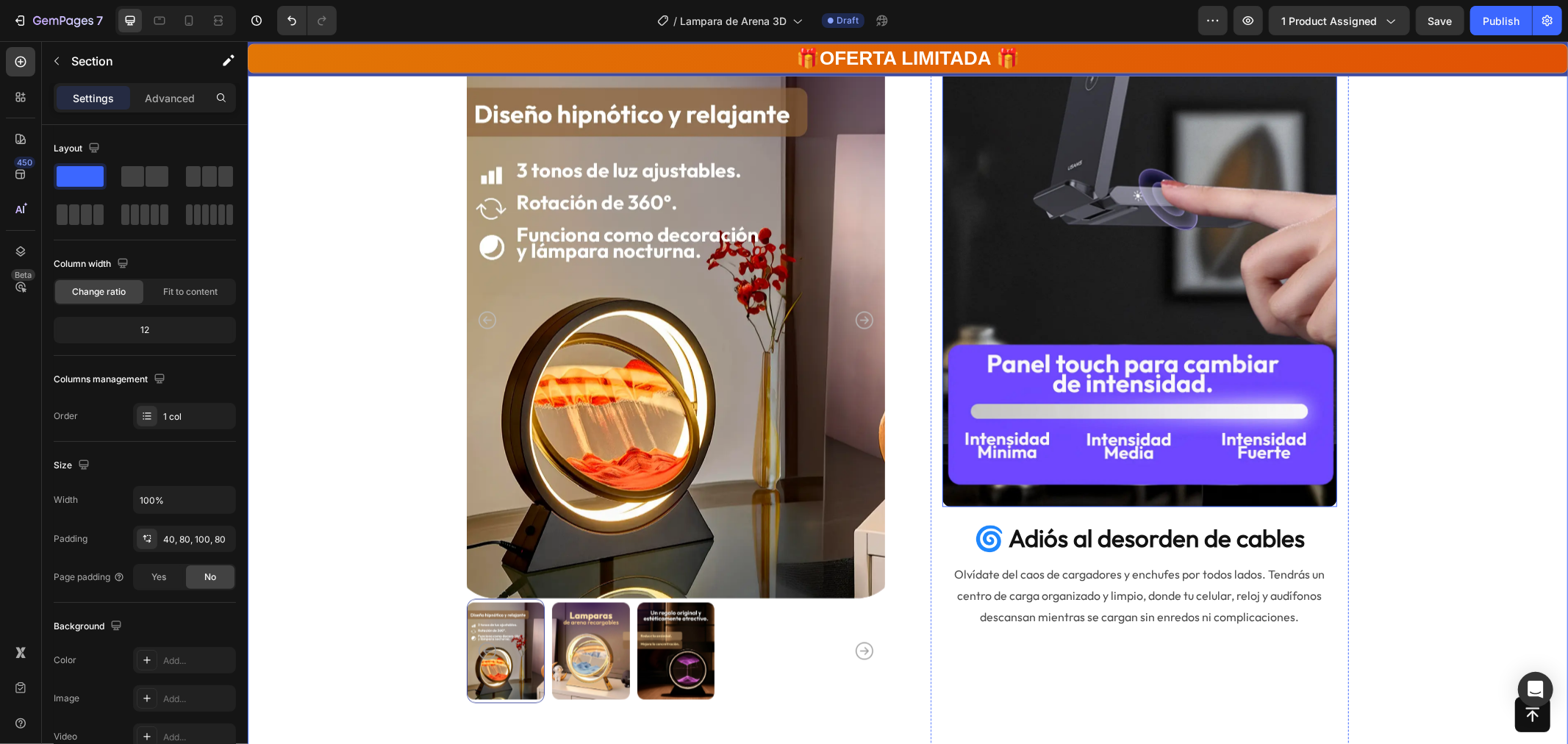
scroll to position [2042, 0]
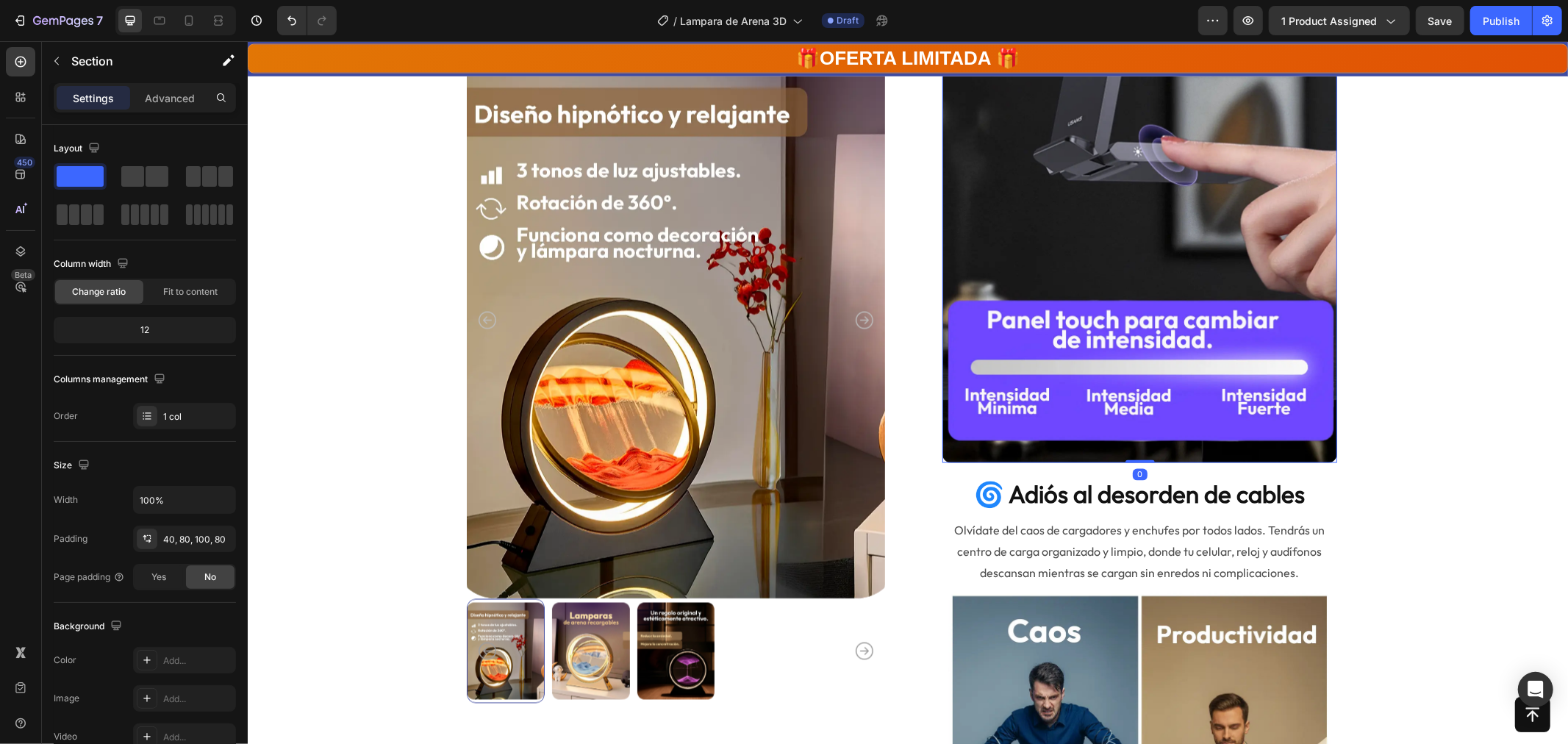
click at [1152, 253] on img at bounding box center [1139, 215] width 395 height 493
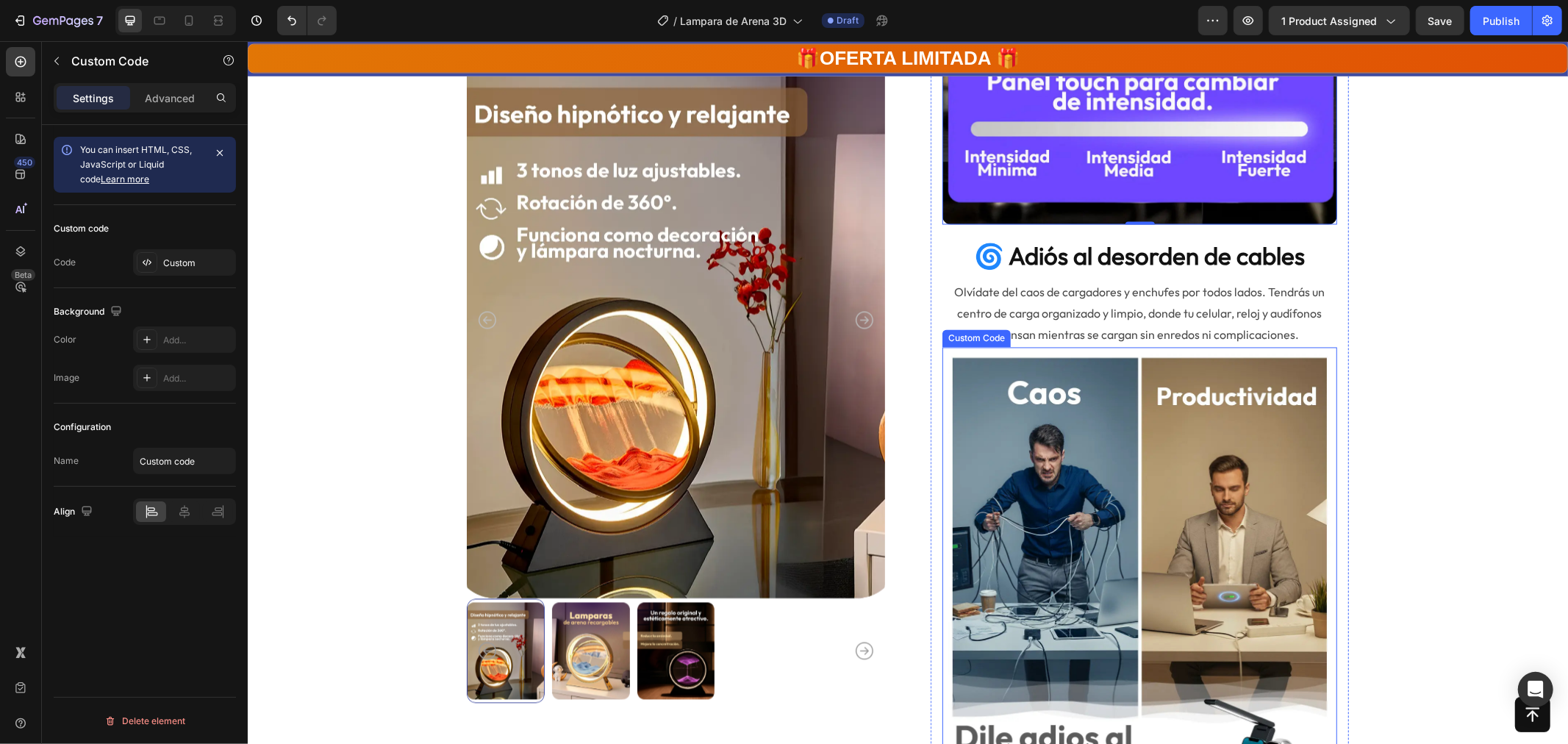
scroll to position [2287, 0]
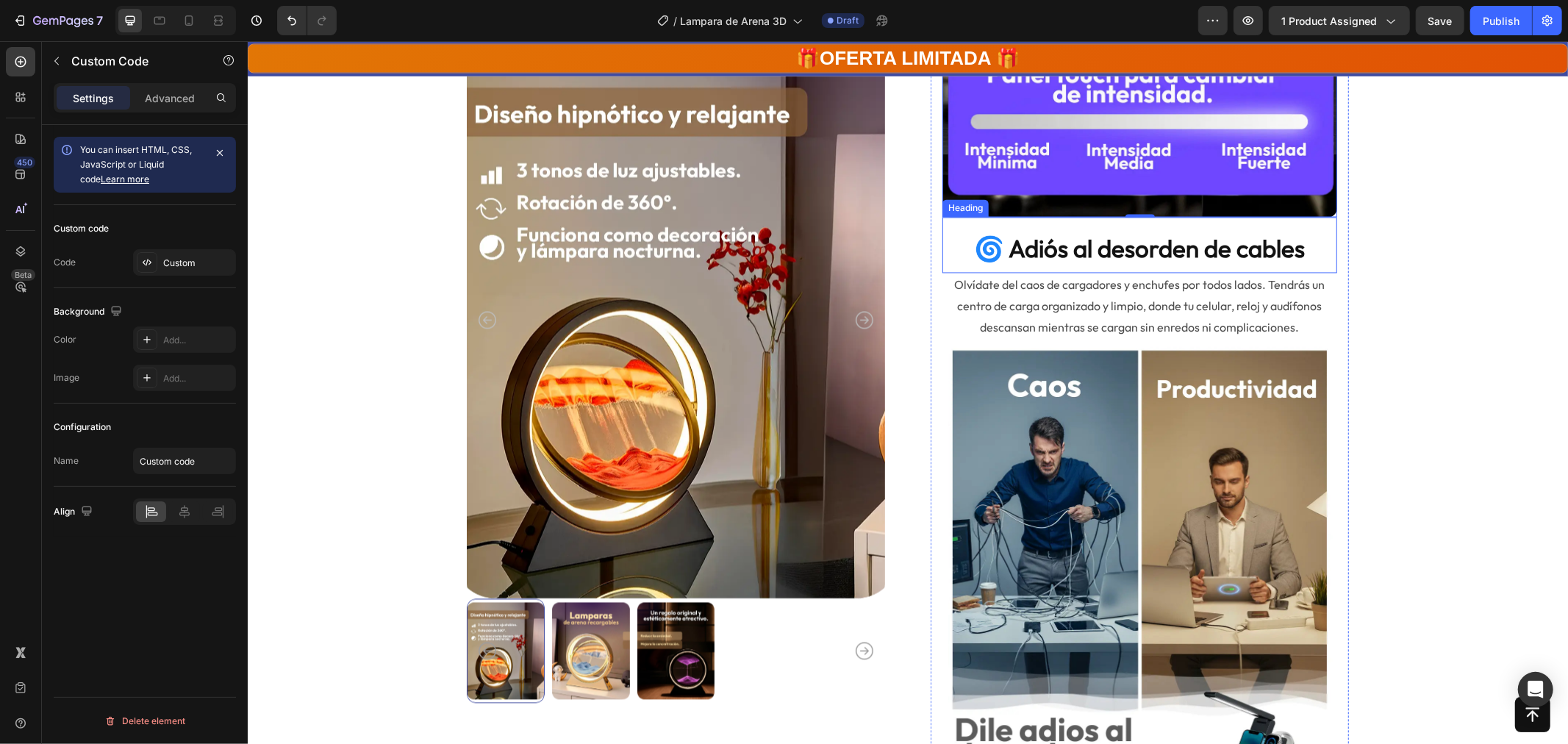
click at [1104, 256] on h2 "🌀 Adiós al desorden de cables" at bounding box center [1139, 249] width 395 height 34
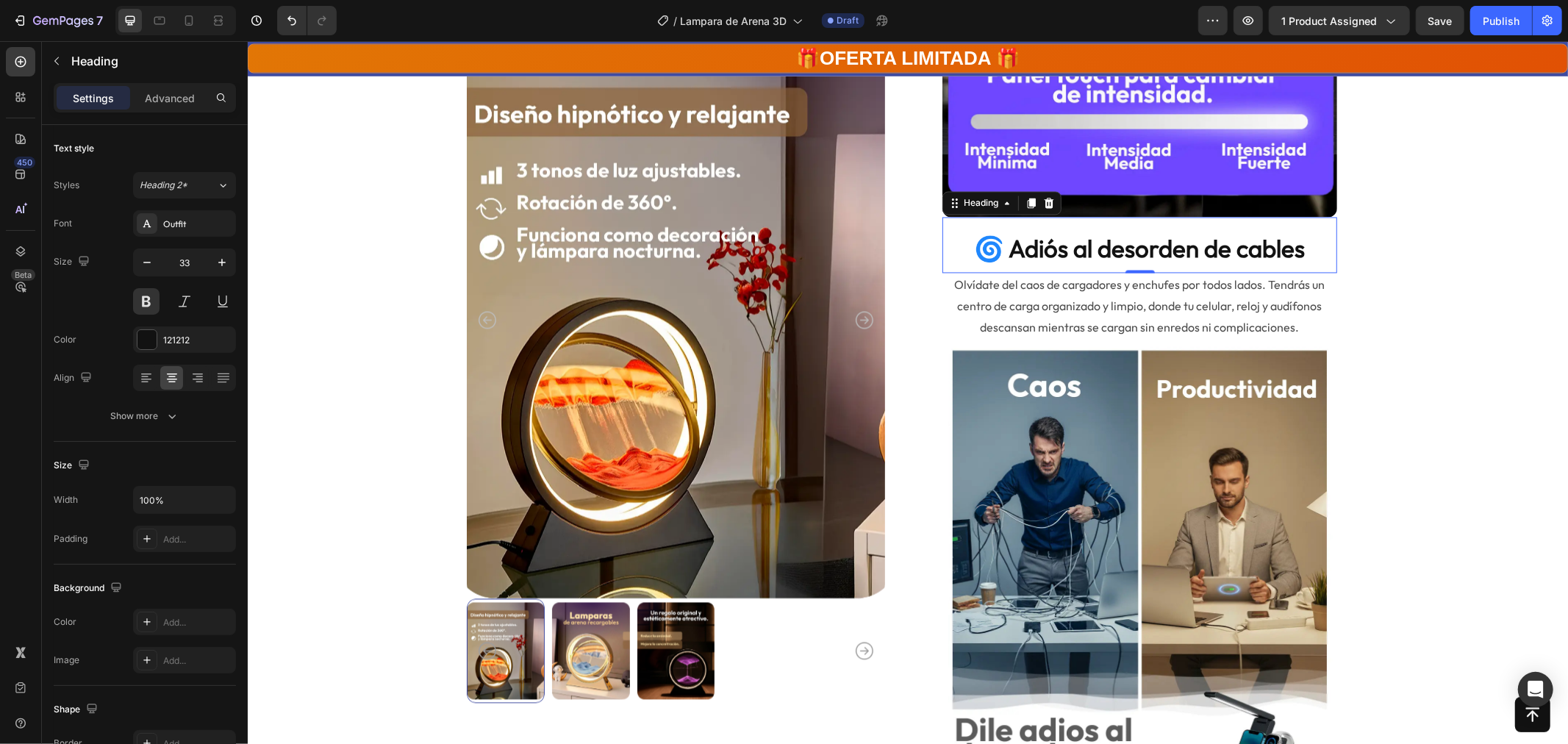
click at [1104, 256] on h2 "🌀 Adiós al desorden de cables" at bounding box center [1139, 249] width 395 height 34
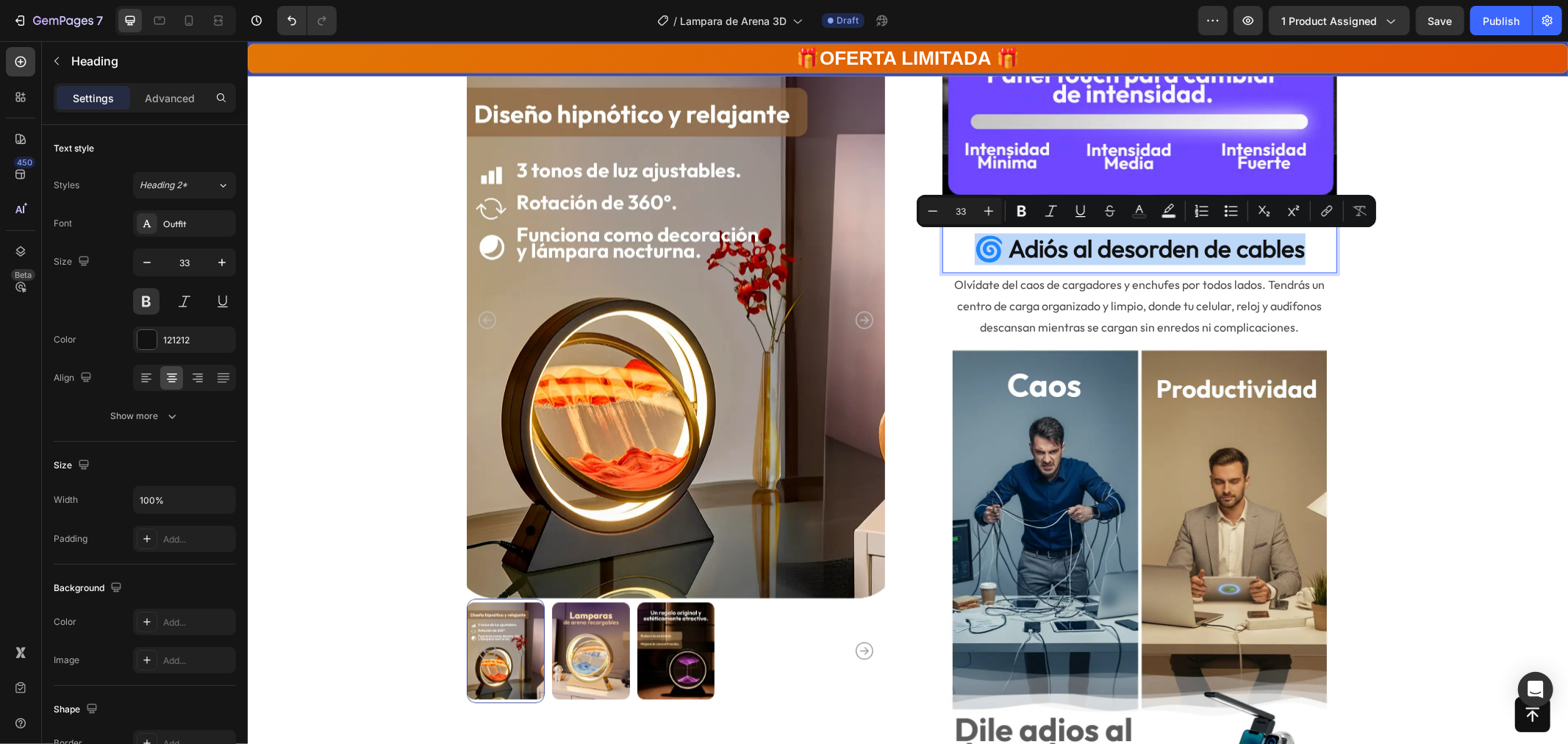
click at [1104, 256] on p "🌀 Adiós al desorden de cables" at bounding box center [1139, 248] width 392 height 31
click at [1164, 261] on p "🌀 Adiós al desorden de cables" at bounding box center [1139, 248] width 392 height 31
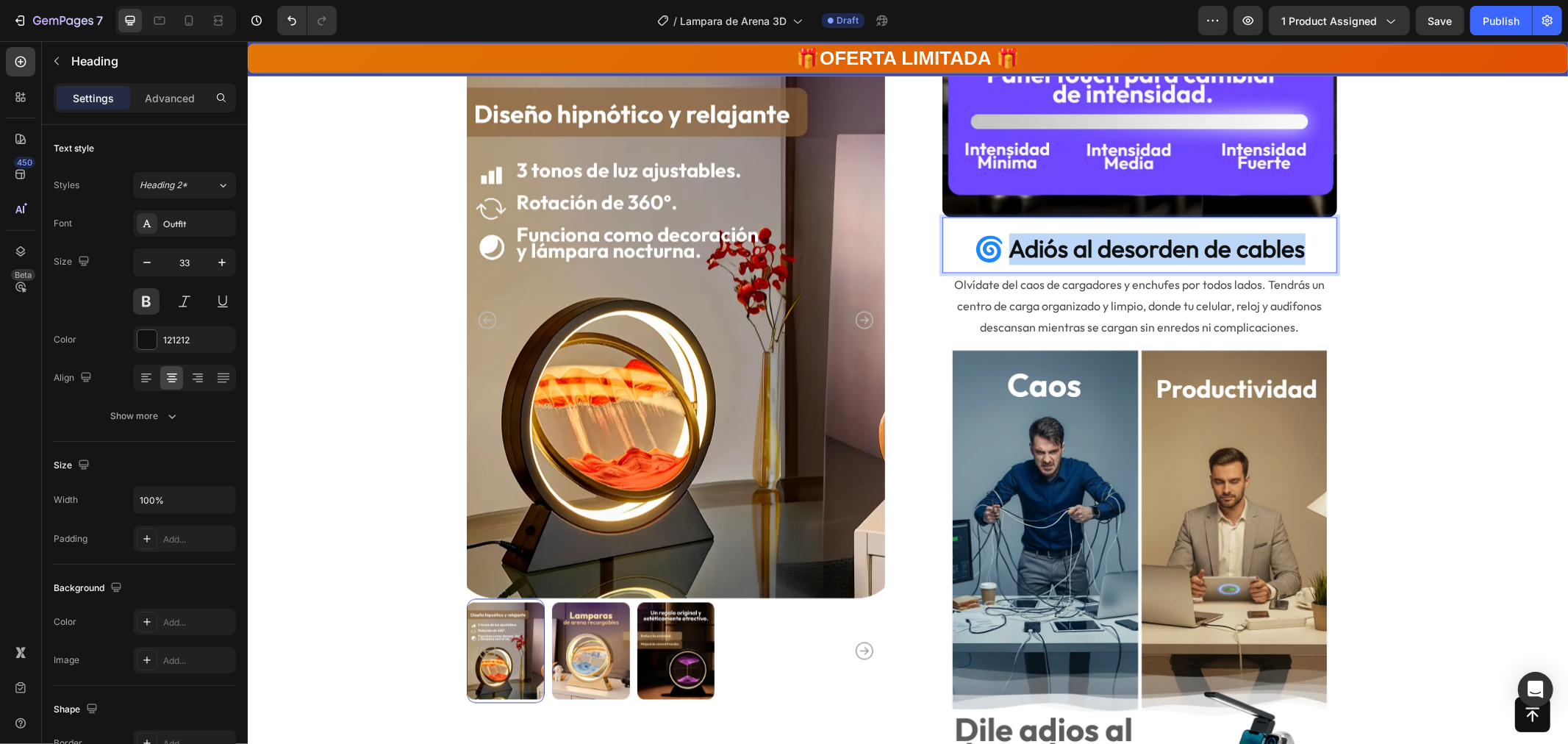
drag, startPoint x: 1006, startPoint y: 251, endPoint x: 1303, endPoint y: 249, distance: 297.0
click at [1303, 249] on p "🌀 Adiós al desorden de cables" at bounding box center [1139, 248] width 392 height 31
click at [1019, 243] on p "🌀 Disponible en 3 colores" at bounding box center [1139, 248] width 392 height 31
click at [1285, 248] on p "Disponible en 3 colores" at bounding box center [1139, 248] width 392 height 31
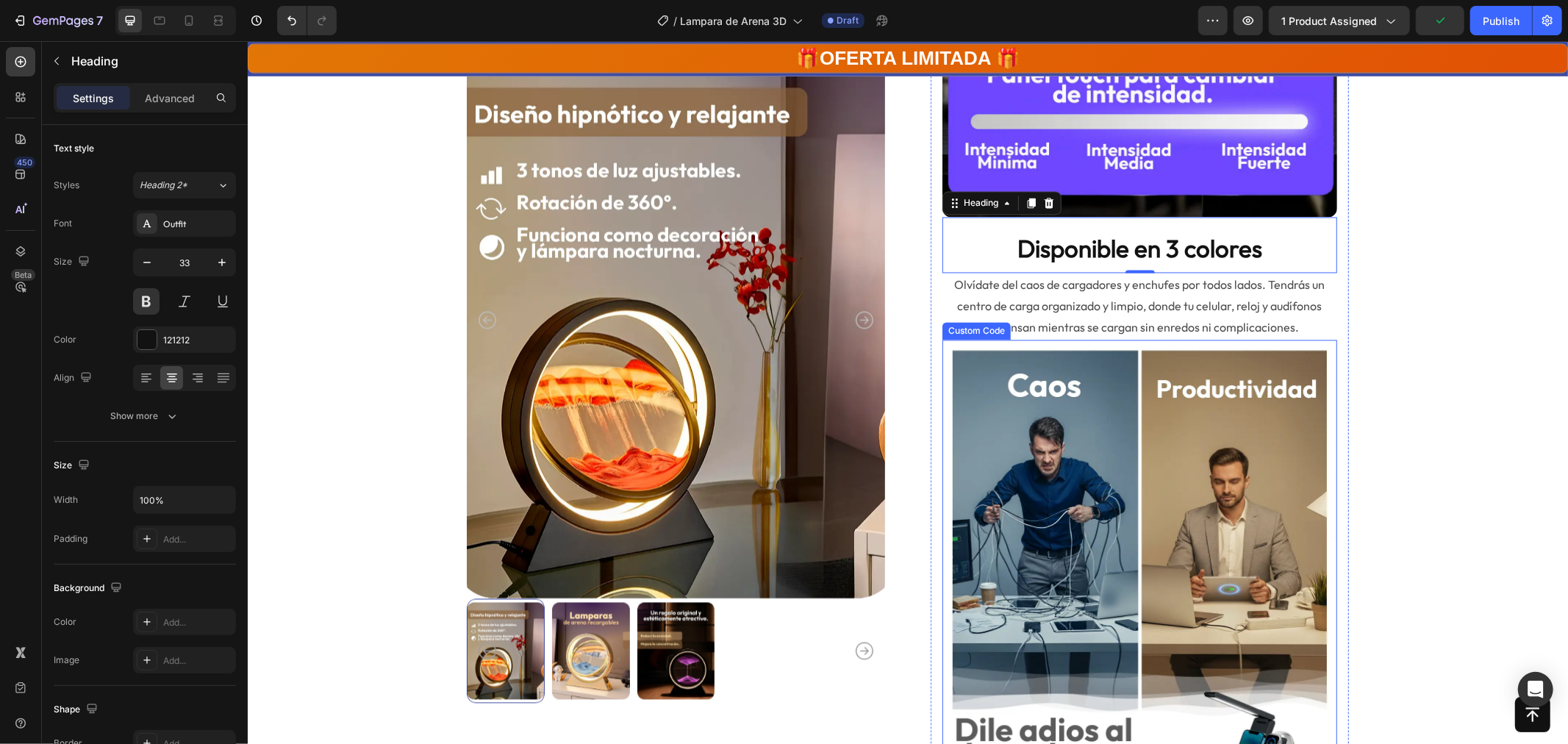
click at [1148, 524] on img at bounding box center [1139, 585] width 395 height 493
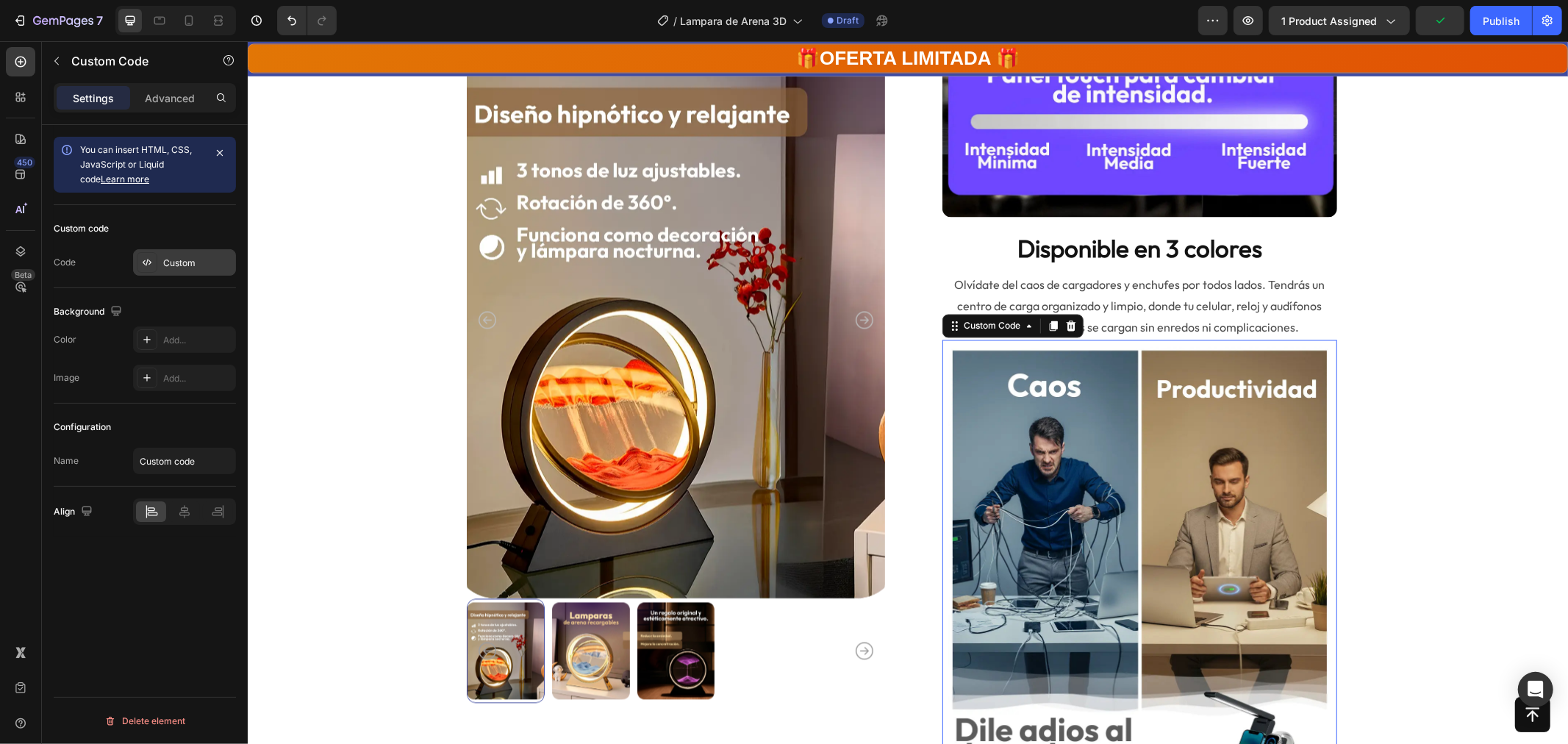
click at [181, 263] on div "Custom" at bounding box center [198, 263] width 69 height 13
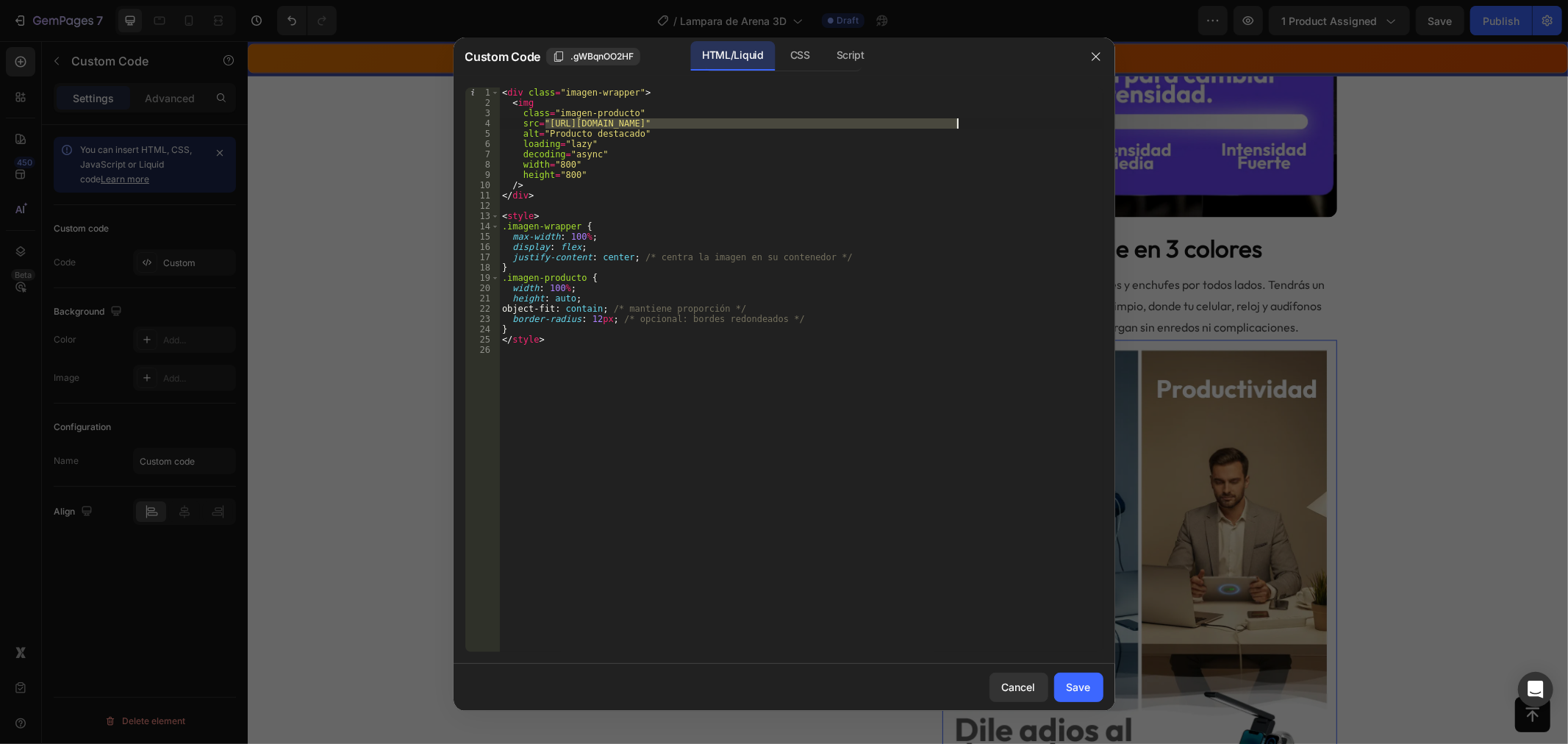
drag, startPoint x: 546, startPoint y: 124, endPoint x: 957, endPoint y: 121, distance: 411.0
click at [957, 121] on div "< div class = "imagen-wrapper" > < img class = "imagen-producto" src = "[URL][D…" at bounding box center [801, 380] width 604 height 585
paste textarea "Flux1AI-H3apOBGry0vvxf2ZL3M6MTsw655a38HTmlh-min.webp?v=1758956369"
type textarea "src="[URL][DOMAIN_NAME]""
click at [1094, 684] on button "Save" at bounding box center [1080, 687] width 49 height 29
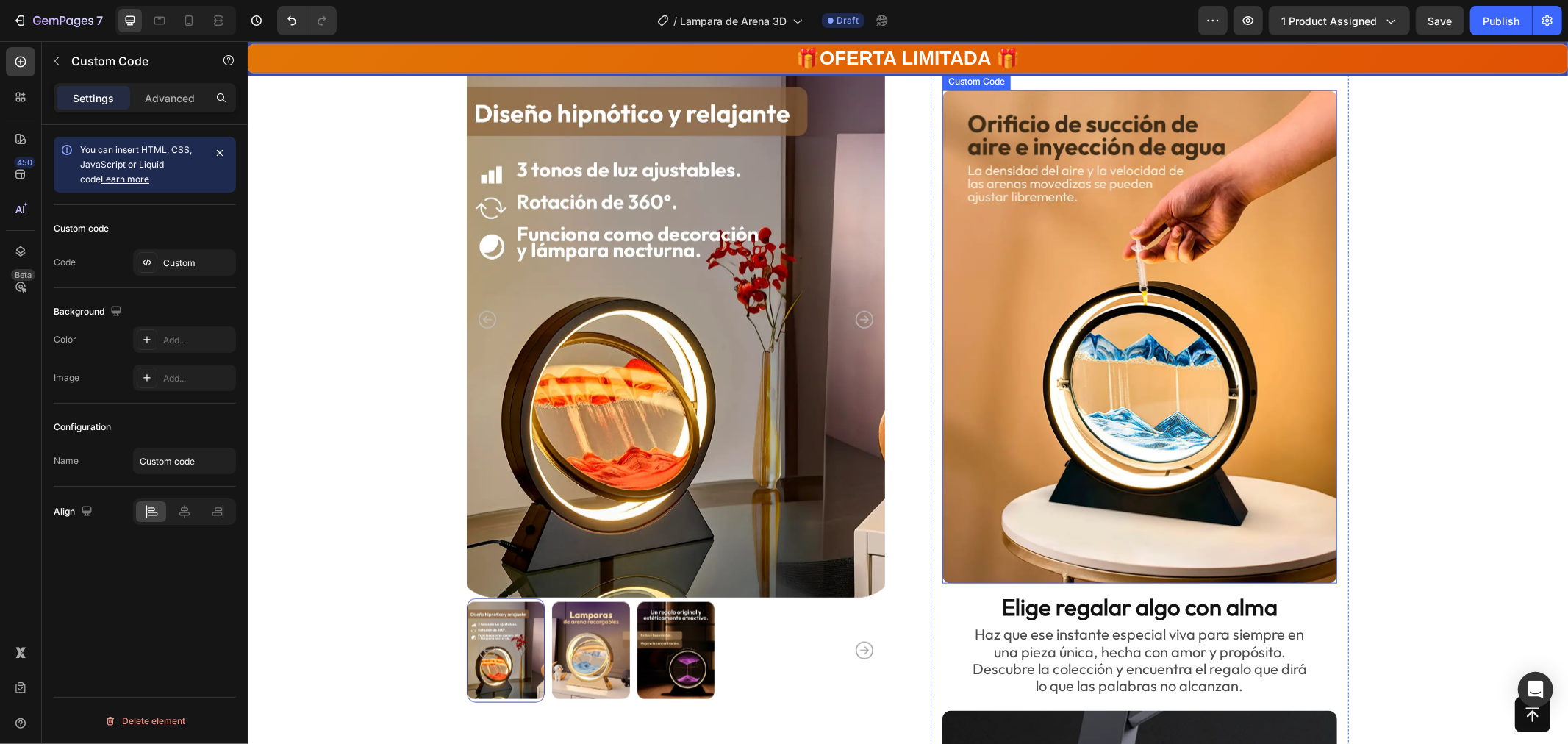
scroll to position [1307, 0]
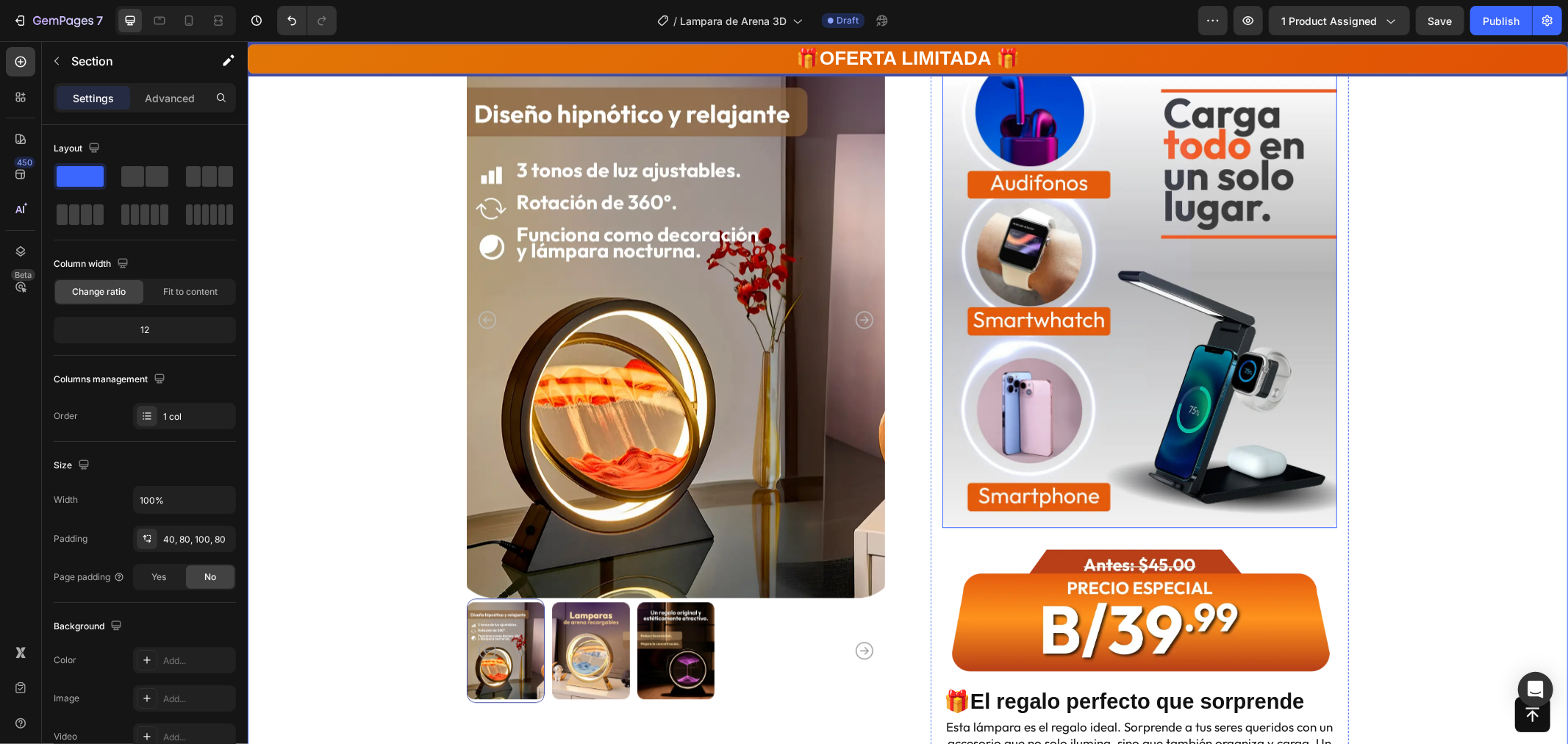
scroll to position [3268, 0]
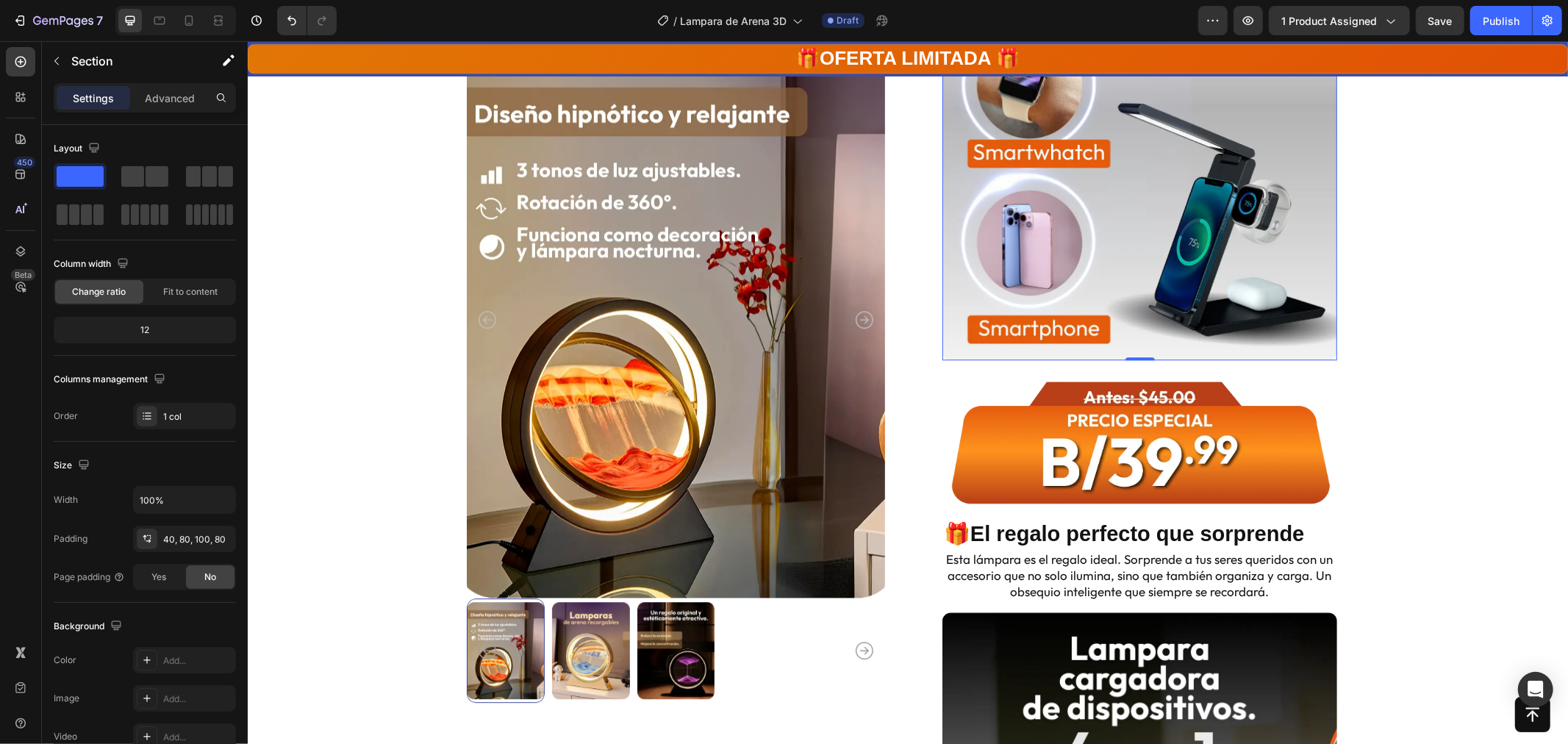
click at [1157, 288] on img at bounding box center [1139, 112] width 395 height 493
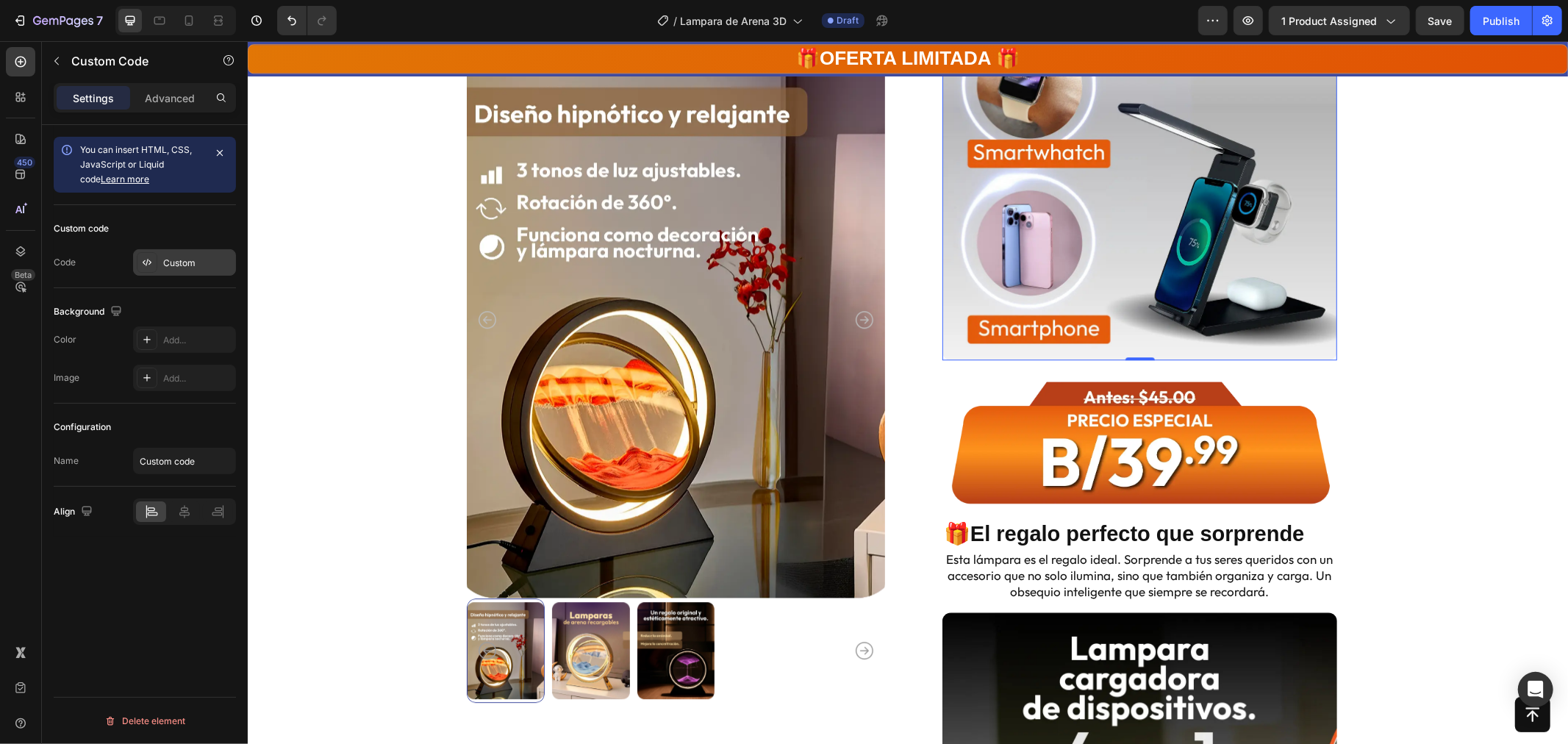
click at [204, 270] on div "Custom" at bounding box center [184, 262] width 103 height 27
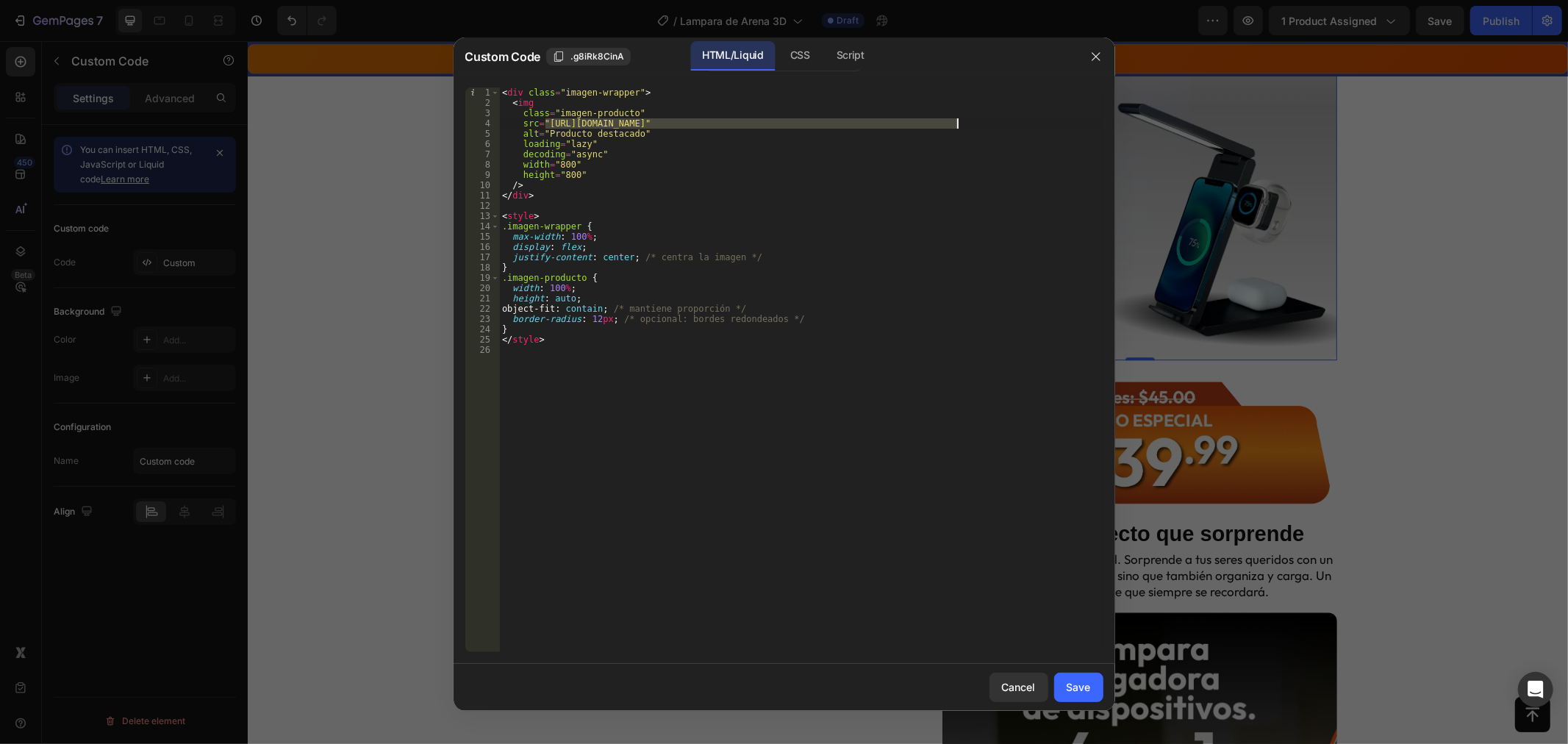
drag, startPoint x: 545, startPoint y: 123, endPoint x: 956, endPoint y: 122, distance: 411.0
click at [956, 122] on div "< div class = "imagen-wrapper" > < img class = "imagen-producto" src = "[URL][D…" at bounding box center [801, 380] width 604 height 585
paste textarea "unnamed-_2_-_1__1.webp?v=1758957117"
type textarea "src="[URL][DOMAIN_NAME]""
click at [1090, 692] on div "Save" at bounding box center [1080, 687] width 25 height 15
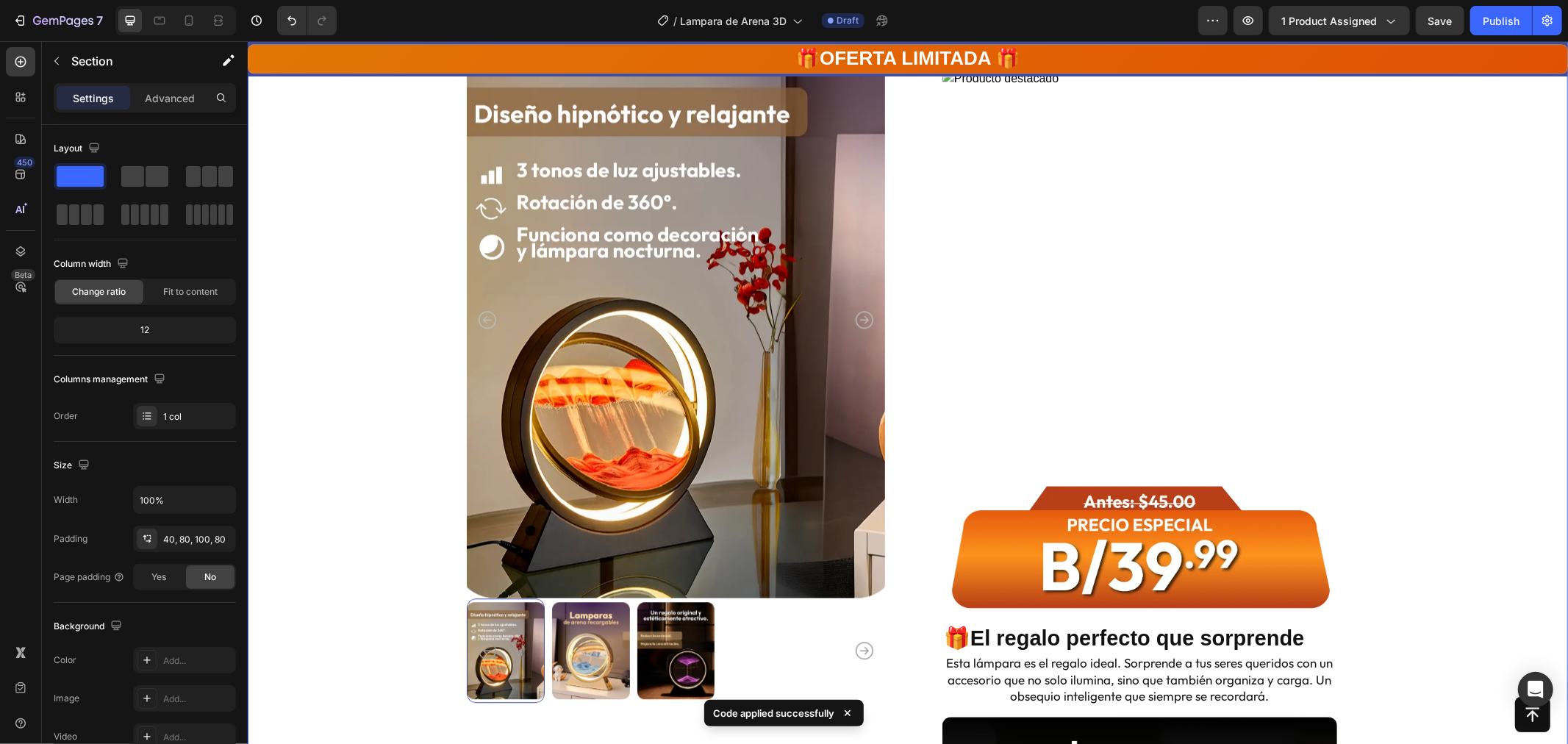
scroll to position [3104, 0]
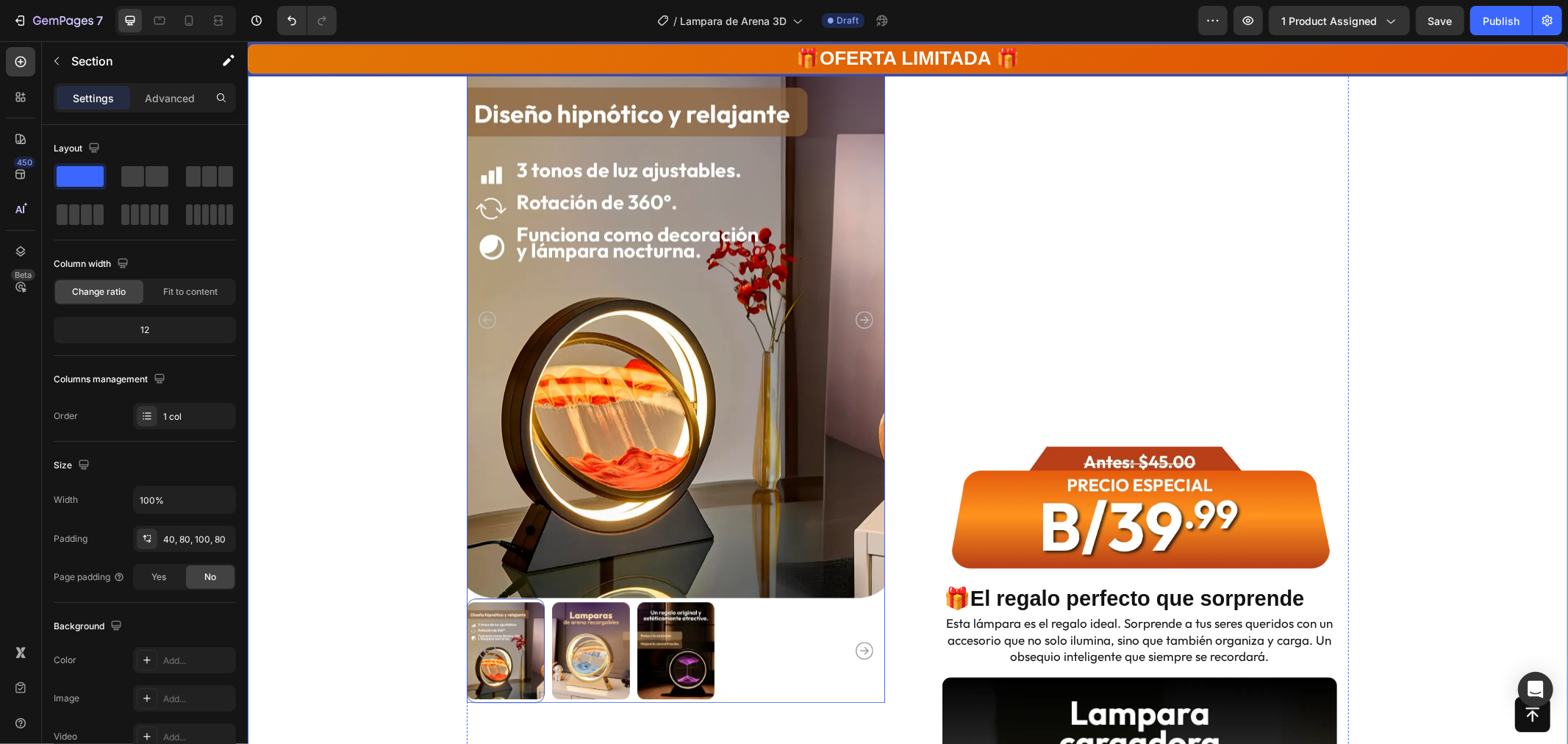
drag, startPoint x: 832, startPoint y: 149, endPoint x: 847, endPoint y: 155, distance: 16.2
click at [832, 149] on img at bounding box center [676, 319] width 418 height 558
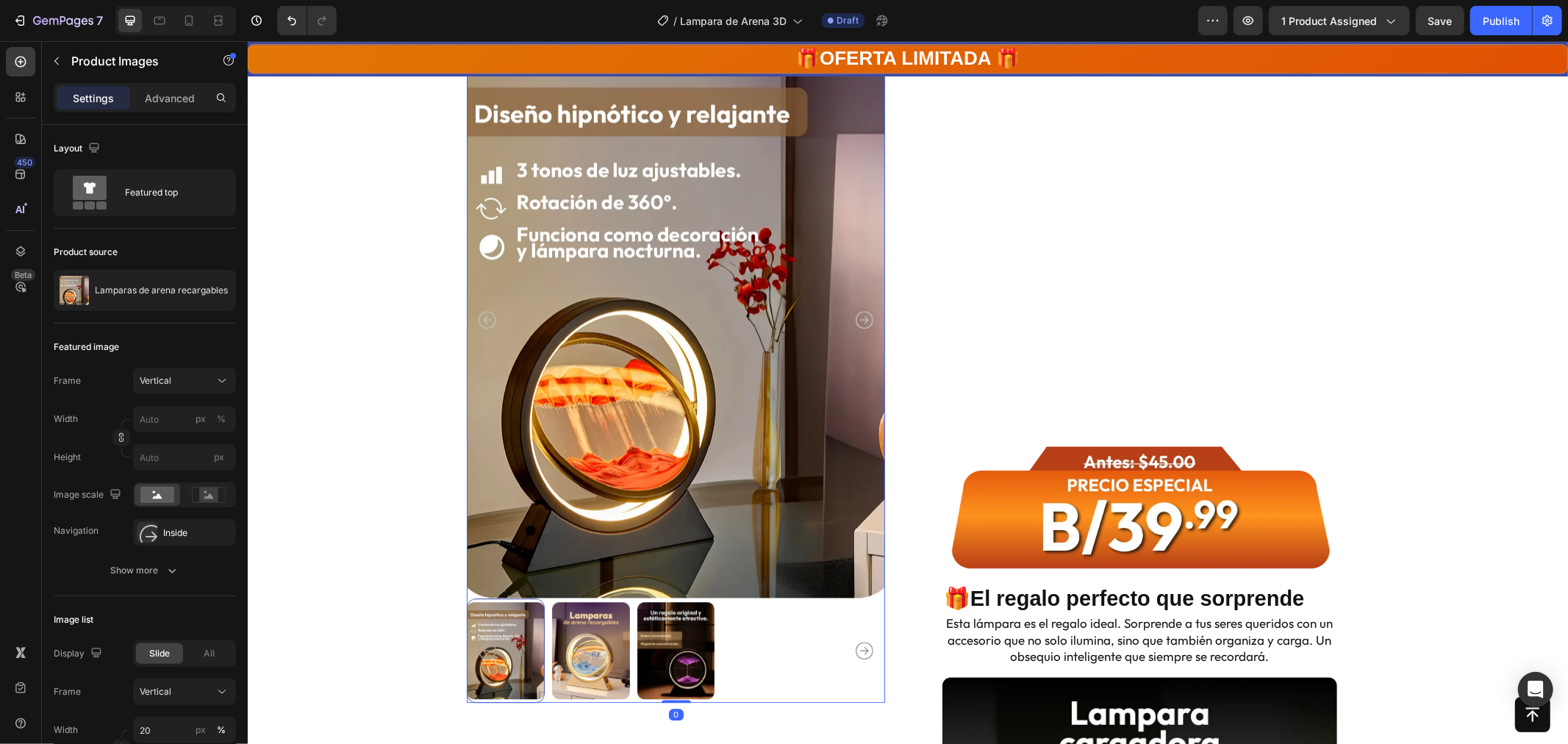
click at [1151, 311] on img at bounding box center [1139, 227] width 395 height 395
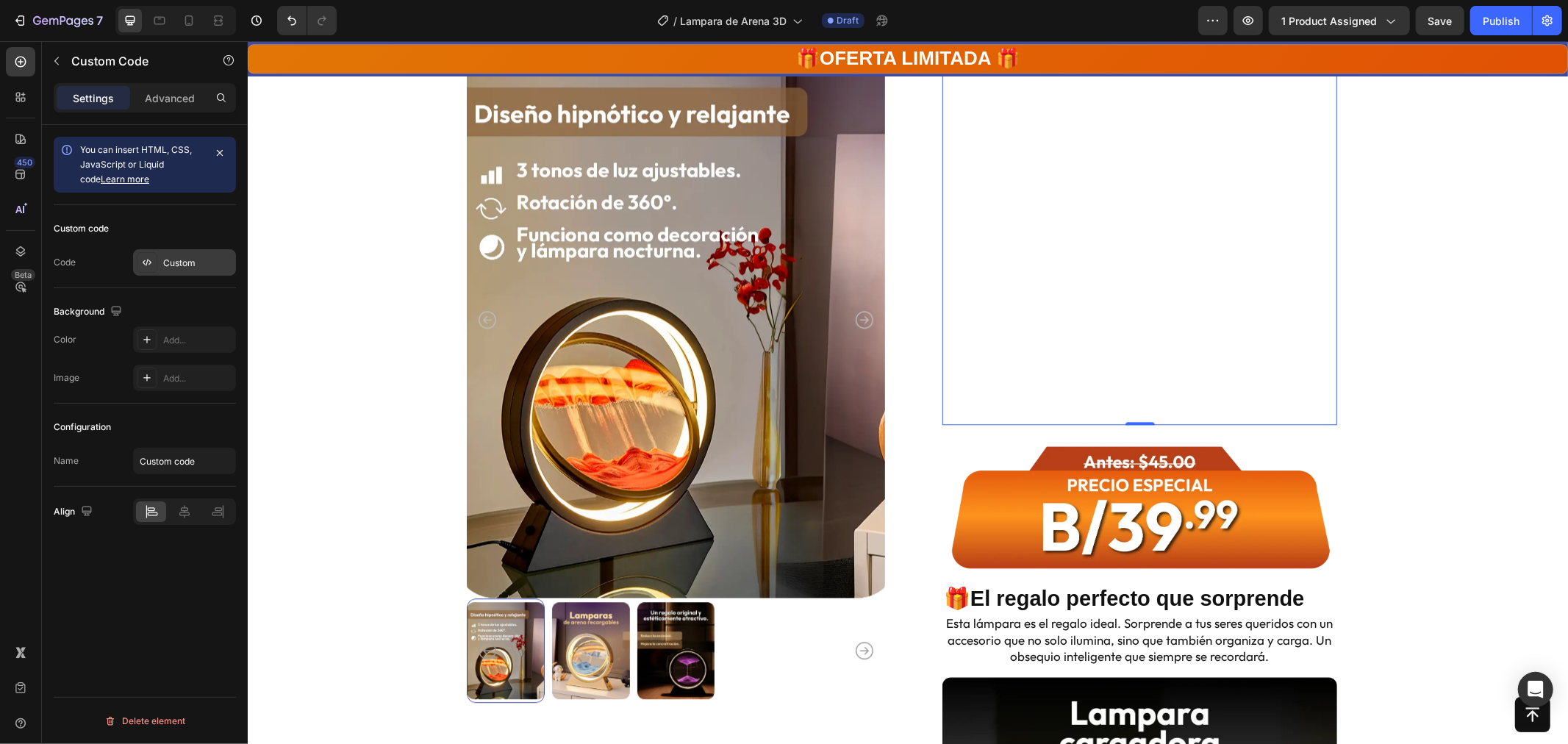
click at [172, 267] on div "Custom" at bounding box center [198, 263] width 69 height 13
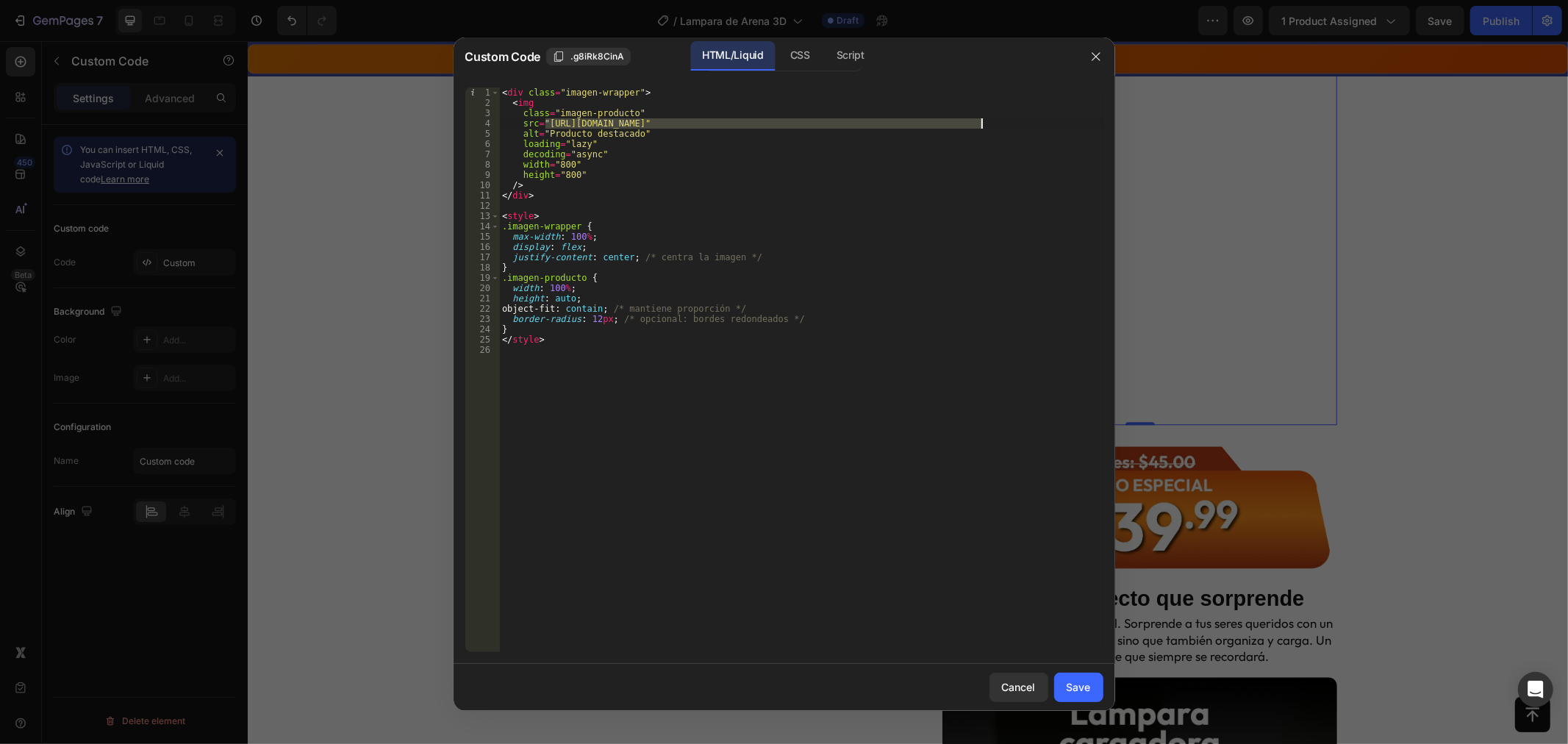
drag, startPoint x: 546, startPoint y: 122, endPoint x: 980, endPoint y: 126, distance: 434.0
click at [980, 126] on div "< div class = "imagen-wrapper" > < img class = "imagen-producto" src = "[URL][D…" at bounding box center [801, 380] width 604 height 585
paste textarea "jpg?v=1758957205"
type textarea "src="[URL][DOMAIN_NAME]""
click at [1089, 686] on div "Save" at bounding box center [1080, 687] width 25 height 15
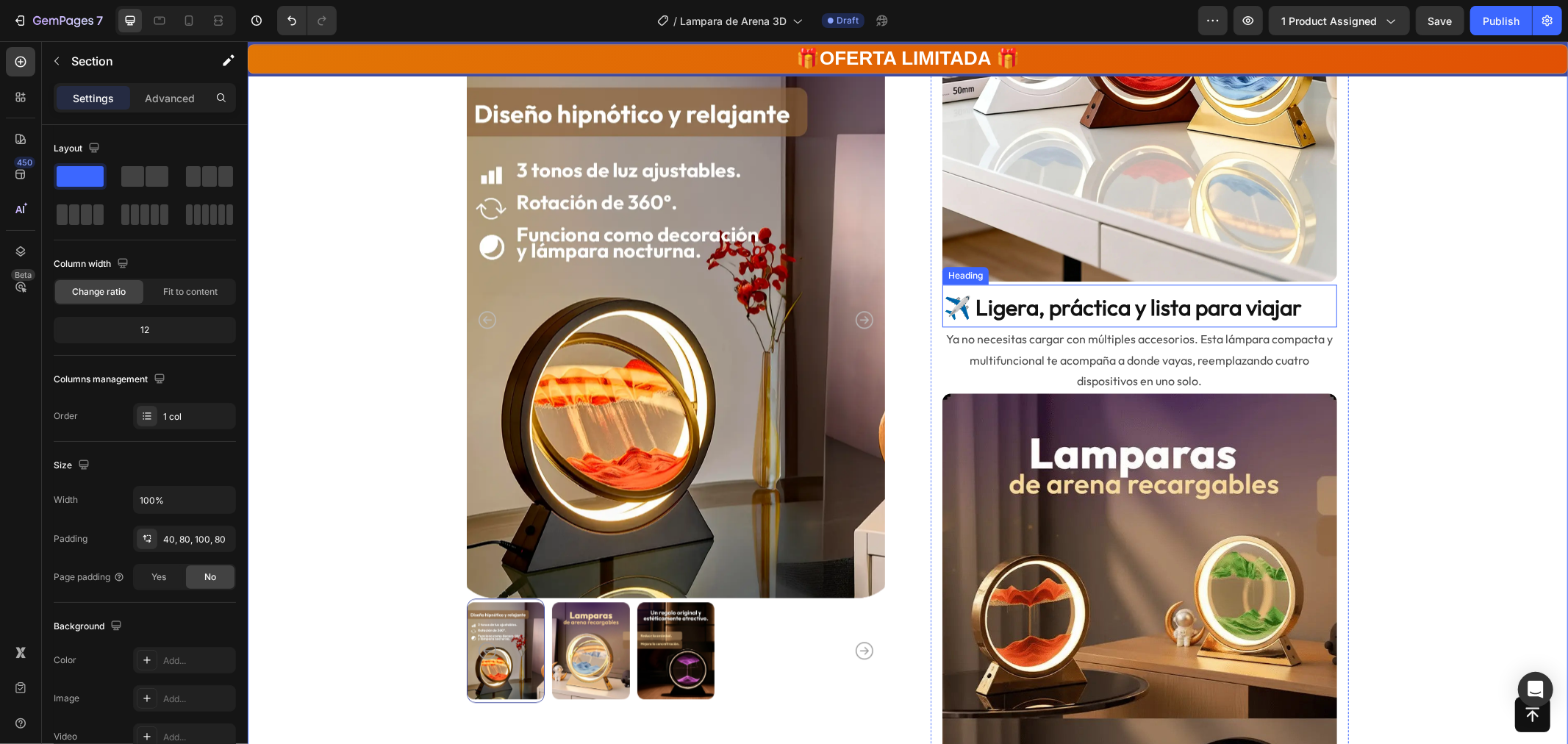
scroll to position [2941, 0]
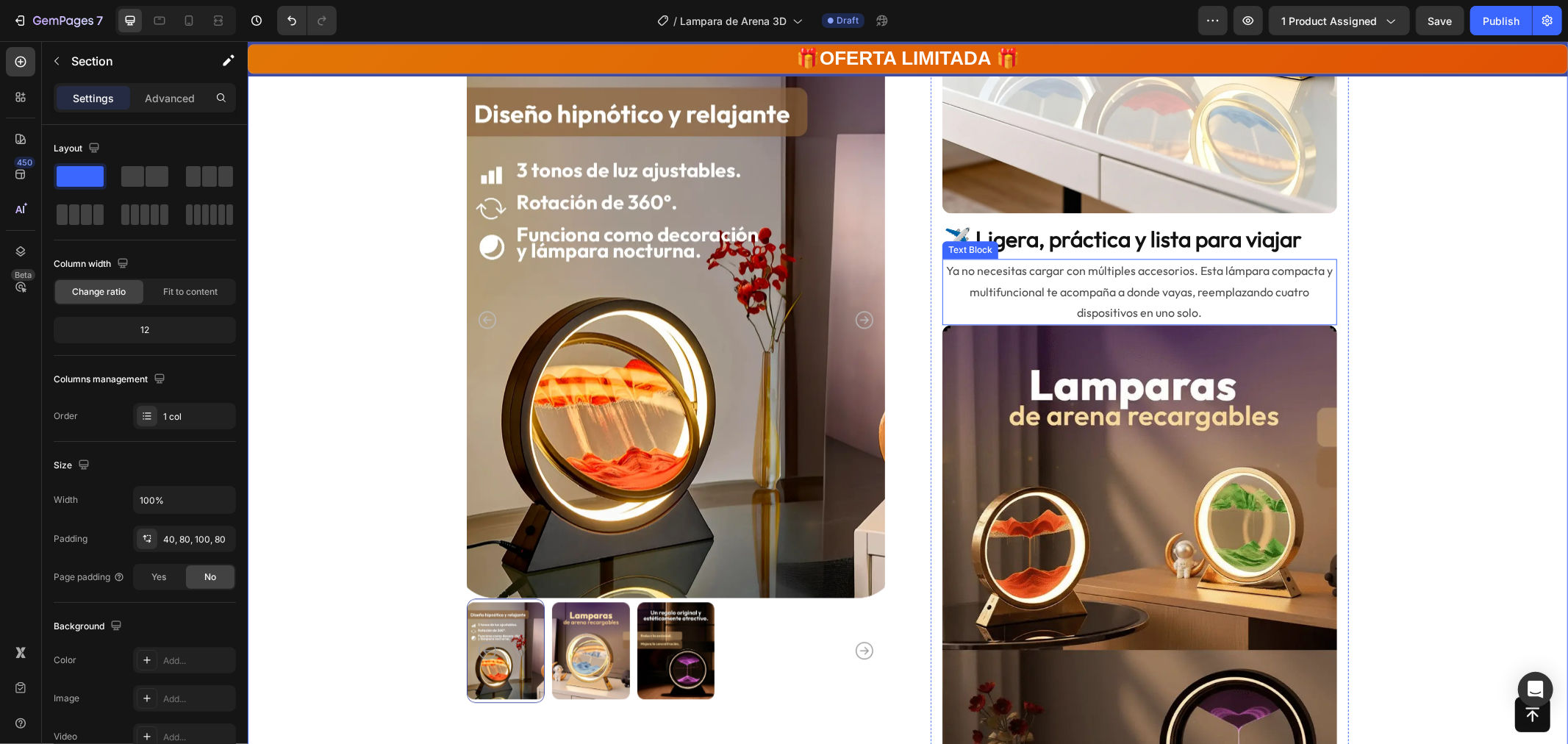
click at [1004, 269] on p "Ya no necesitas cargar con múltiples accesorios. Esta lámpara compacta y multif…" at bounding box center [1139, 291] width 392 height 64
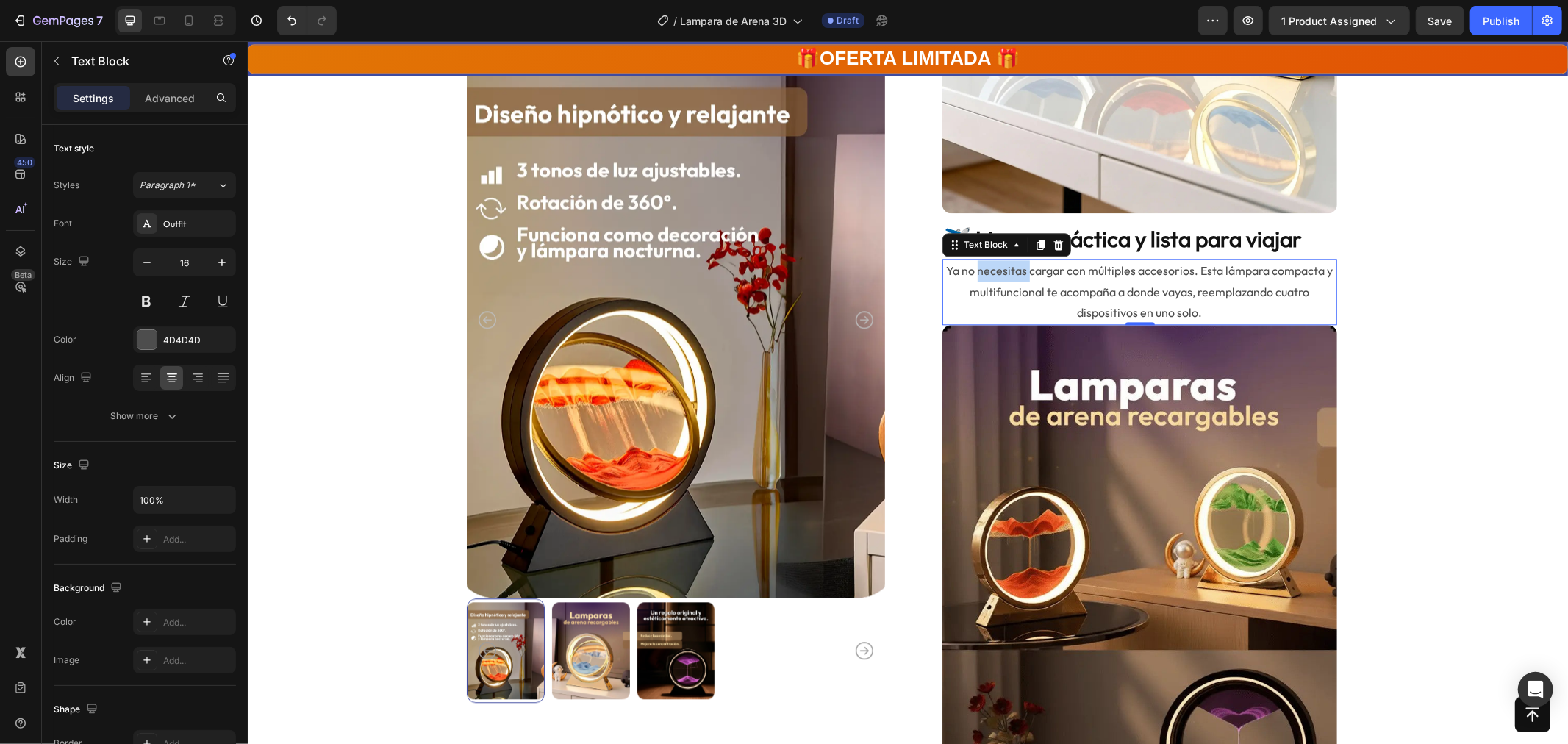
click at [1004, 269] on p "Ya no necesitas cargar con múltiples accesorios. Esta lámpara compacta y multif…" at bounding box center [1139, 291] width 392 height 64
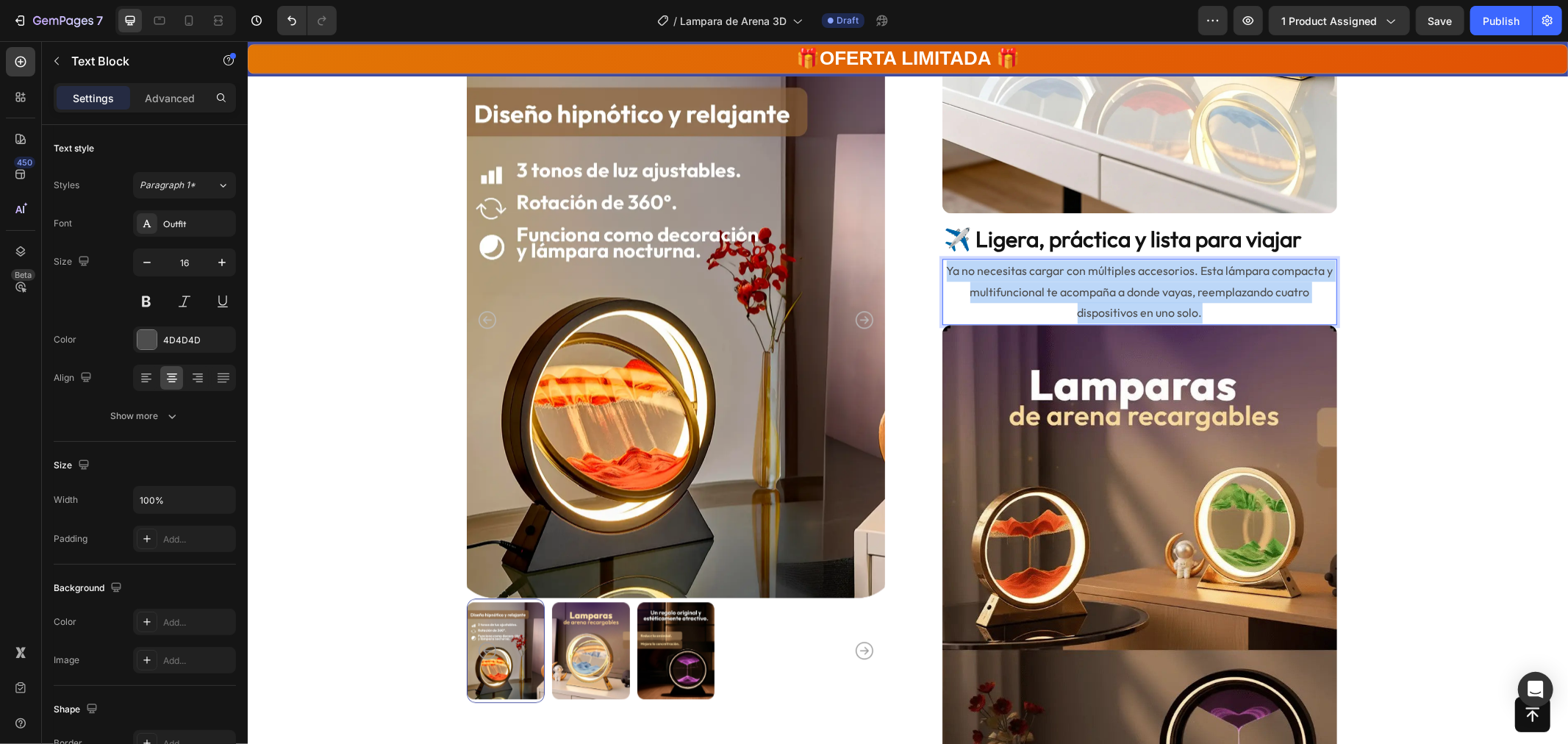
click at [1004, 269] on p "Ya no necesitas cargar con múltiples accesorios. Esta lámpara compacta y multif…" at bounding box center [1139, 291] width 392 height 64
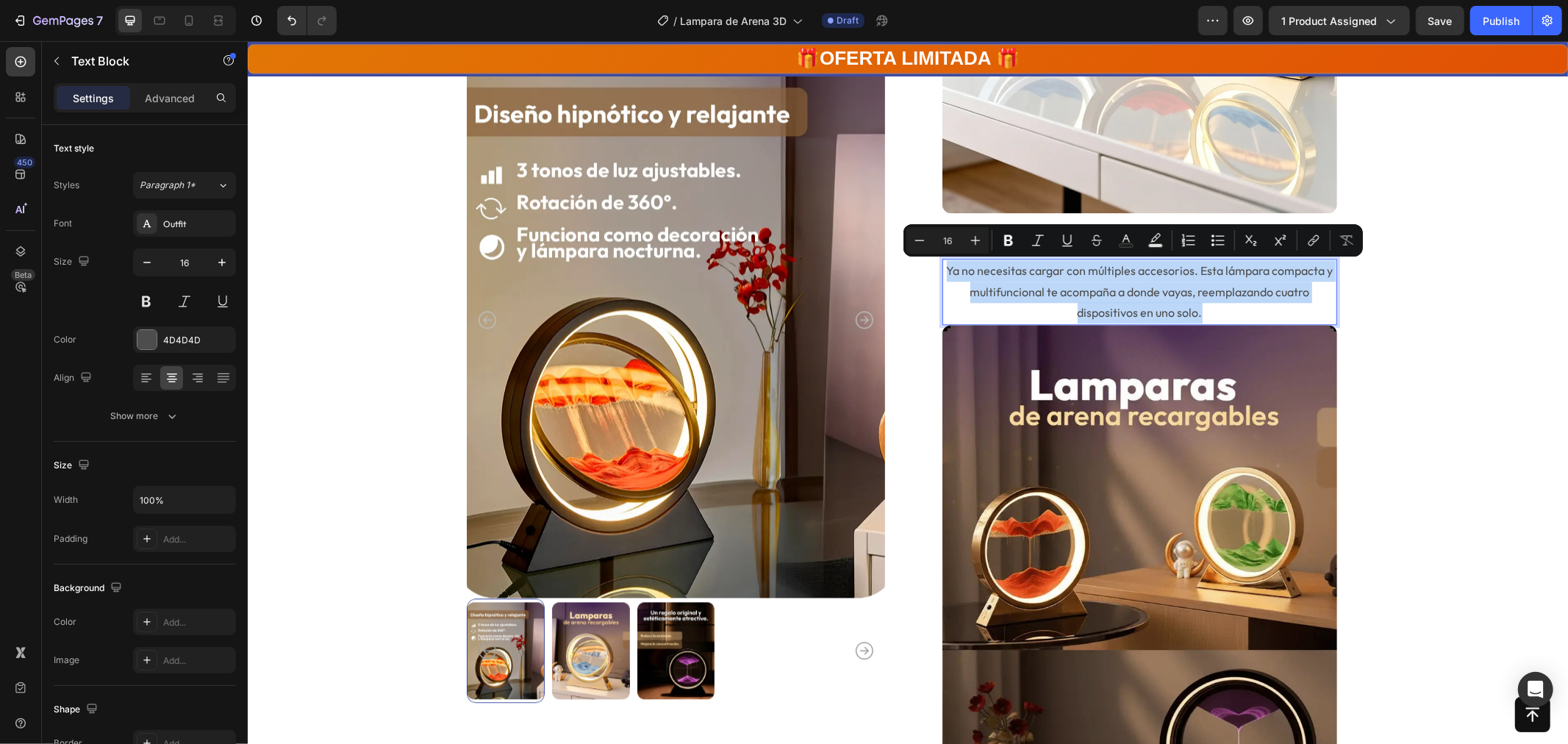
click at [1178, 291] on p "Ya no necesitas cargar con múltiples accesorios. Esta lámpara compacta y multif…" at bounding box center [1139, 291] width 392 height 64
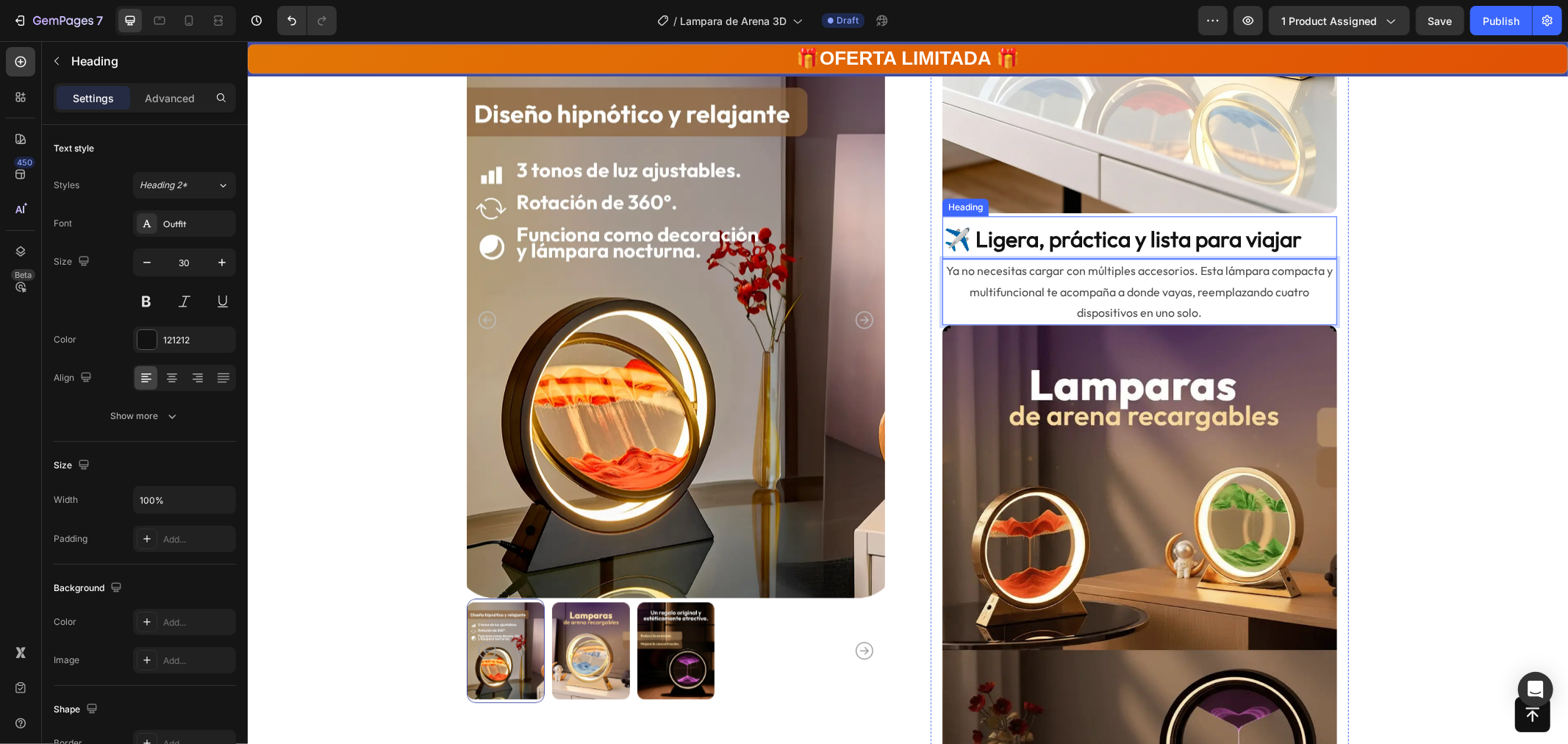
click at [1001, 240] on strong "✈️ Ligera, práctica y lista para viajar" at bounding box center [1122, 238] width 358 height 28
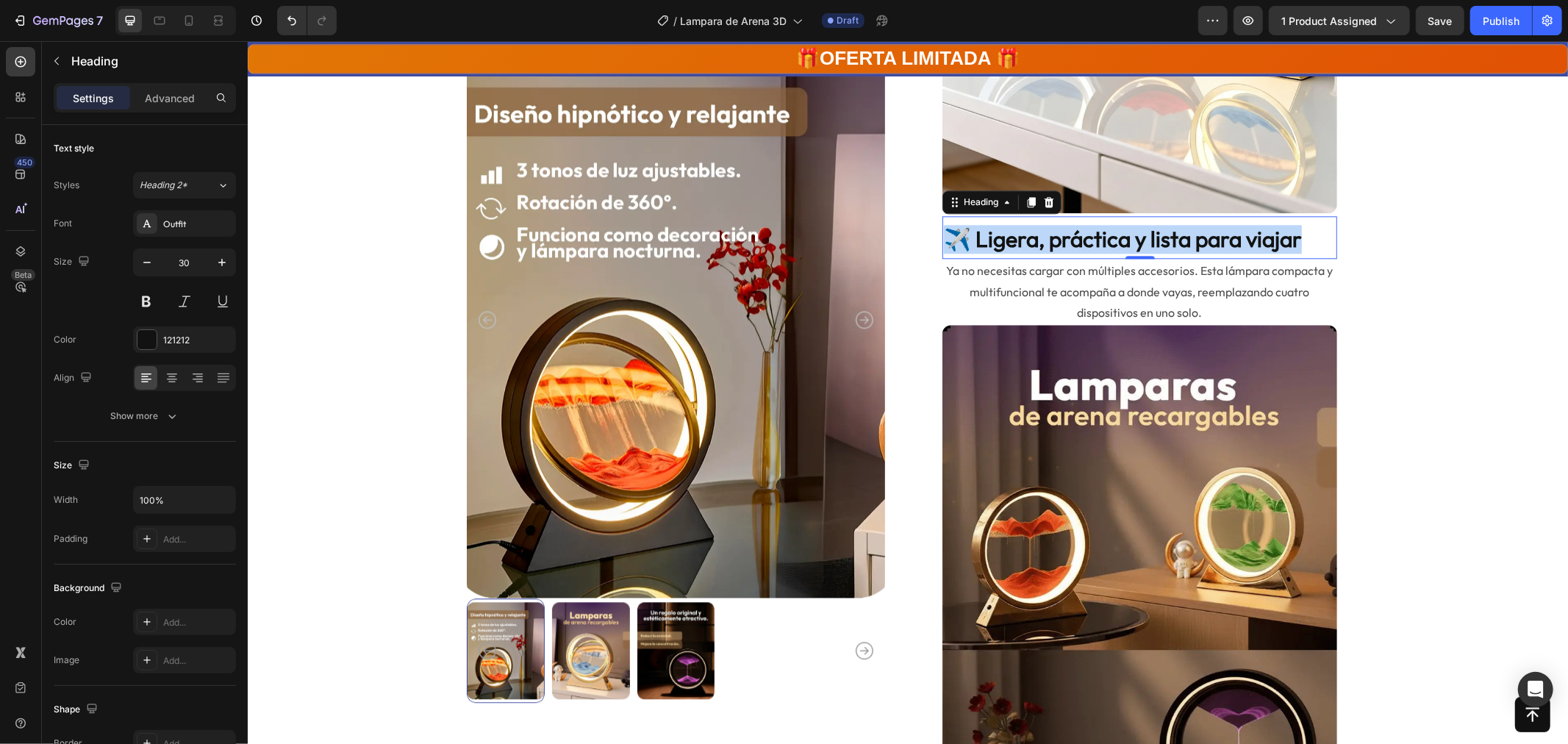
click at [1001, 240] on strong "✈️ Ligera, práctica y lista para viajar" at bounding box center [1122, 238] width 358 height 28
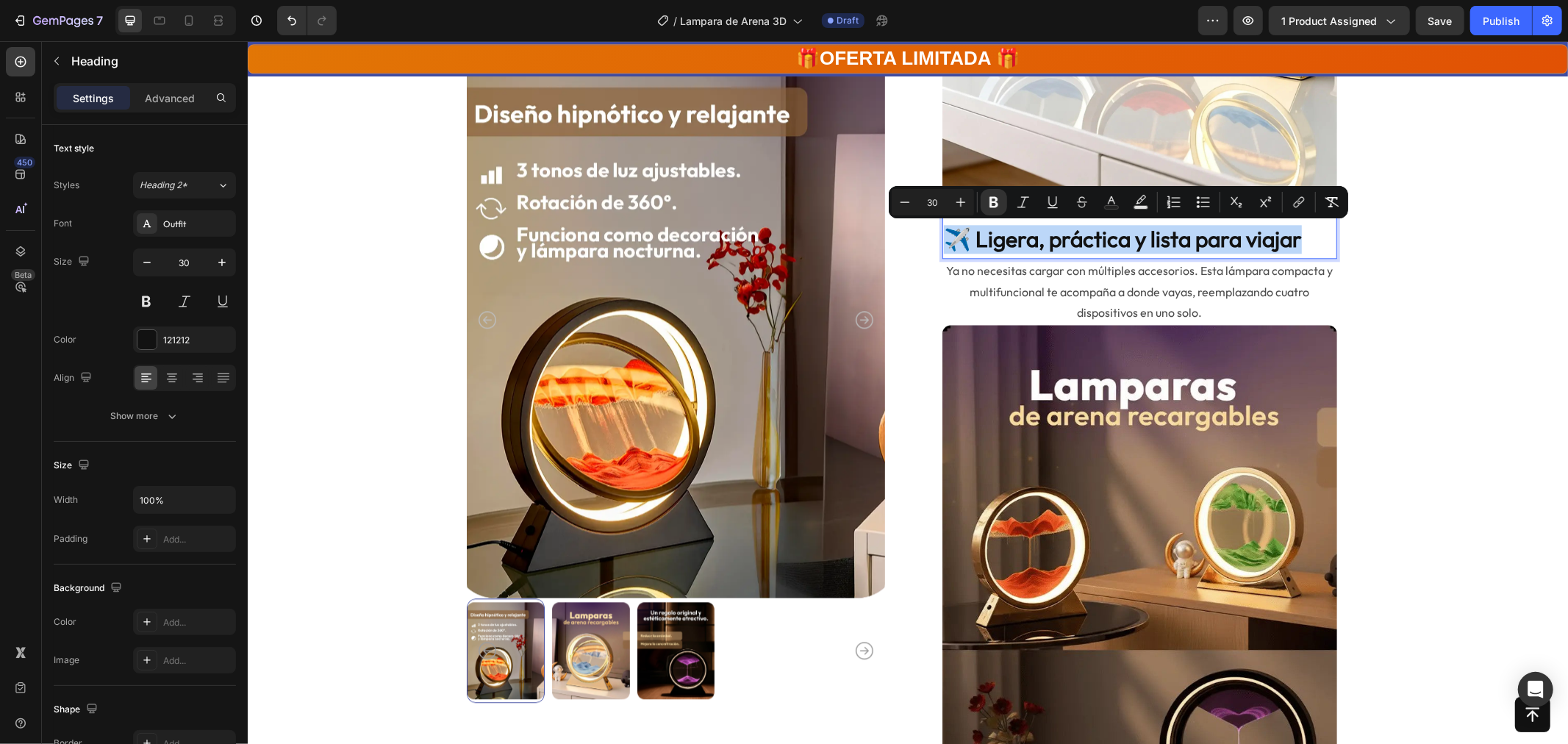
click at [983, 242] on strong "✈️ Ligera, práctica y lista para viajar" at bounding box center [1122, 238] width 358 height 28
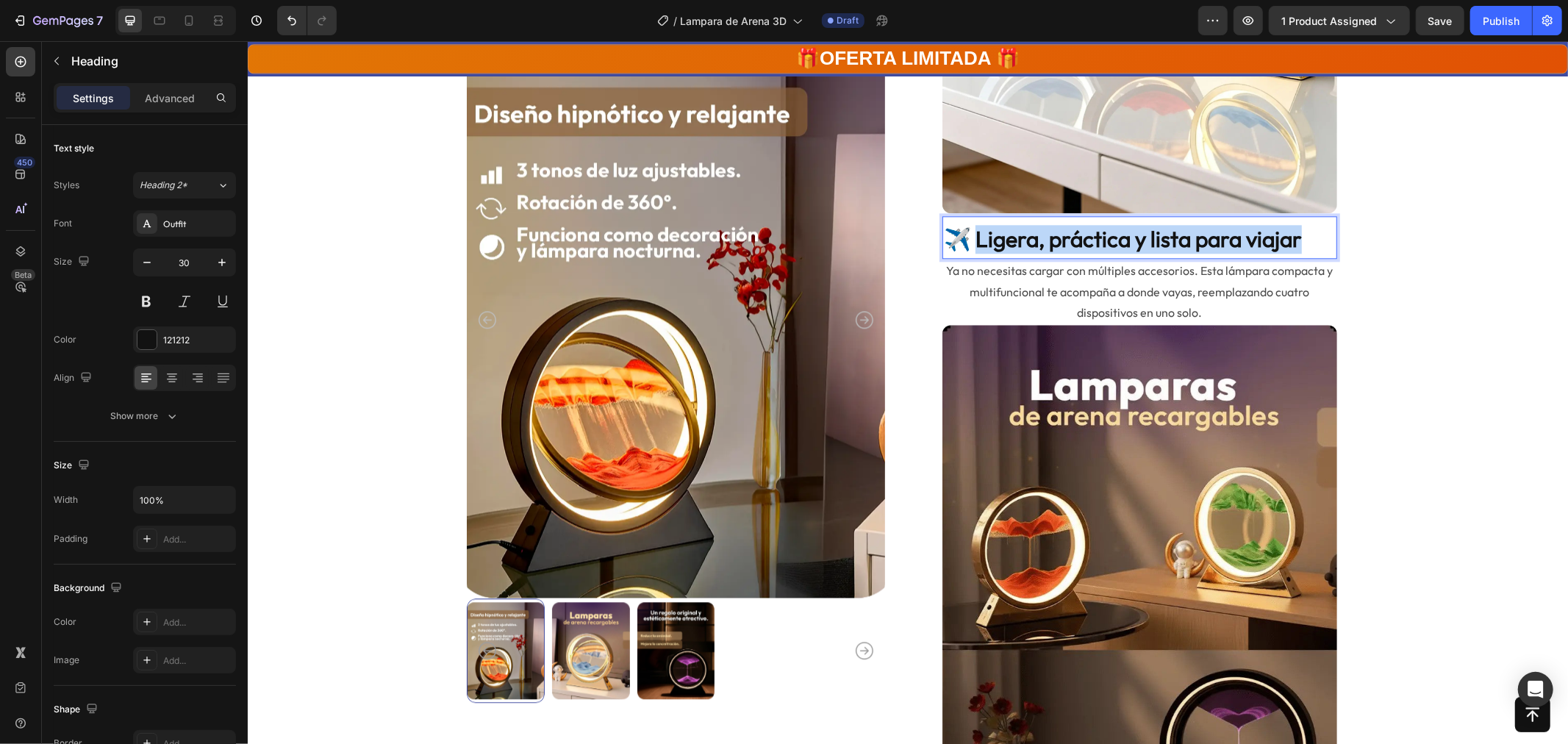
drag, startPoint x: 972, startPoint y: 238, endPoint x: 1295, endPoint y: 242, distance: 323.0
click at [1300, 242] on p "✈️ Ligera, práctica y lista para viajar" at bounding box center [1139, 238] width 392 height 29
click at [958, 237] on strong "✈️ Colores hipnoticos de Arena" at bounding box center [1096, 238] width 304 height 28
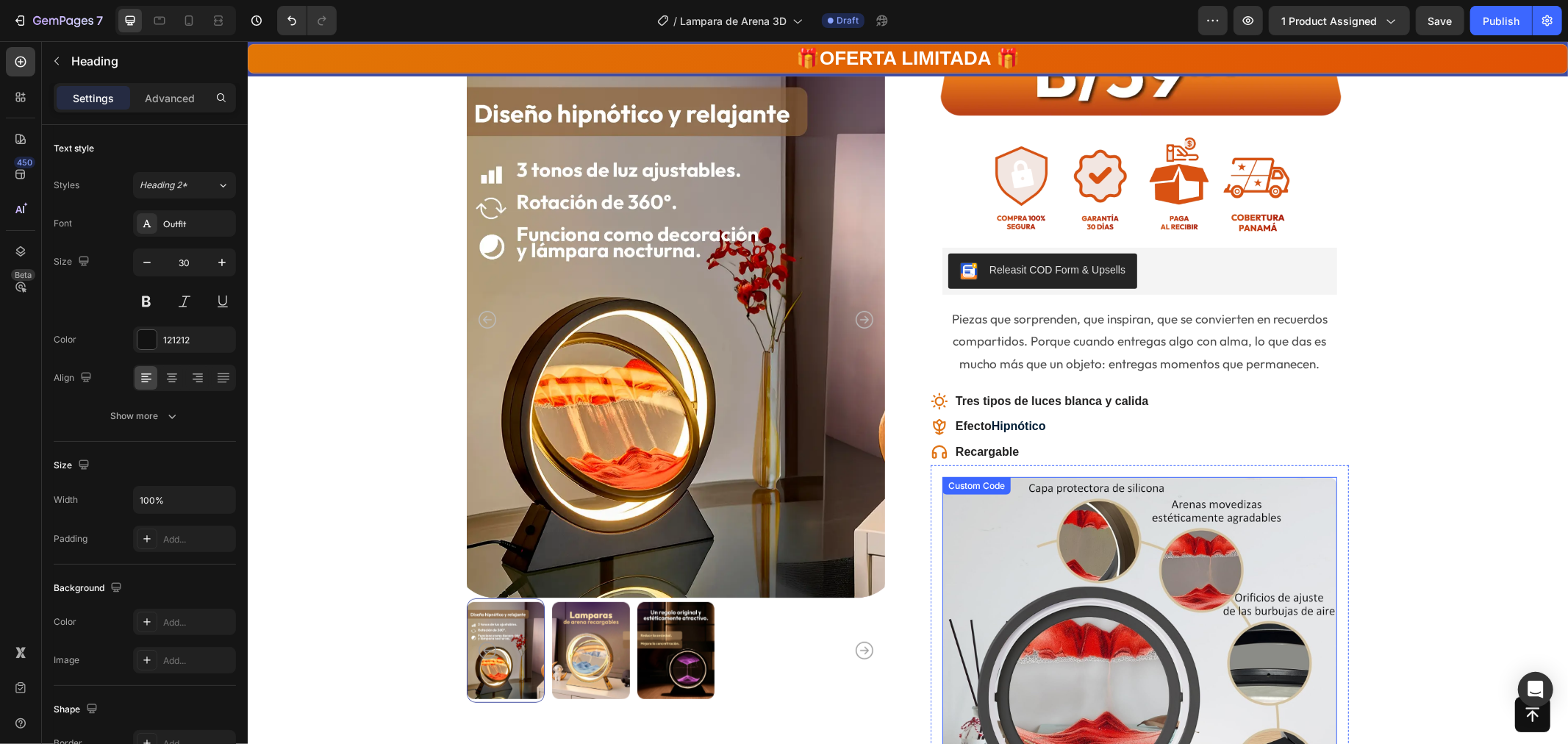
scroll to position [408, 0]
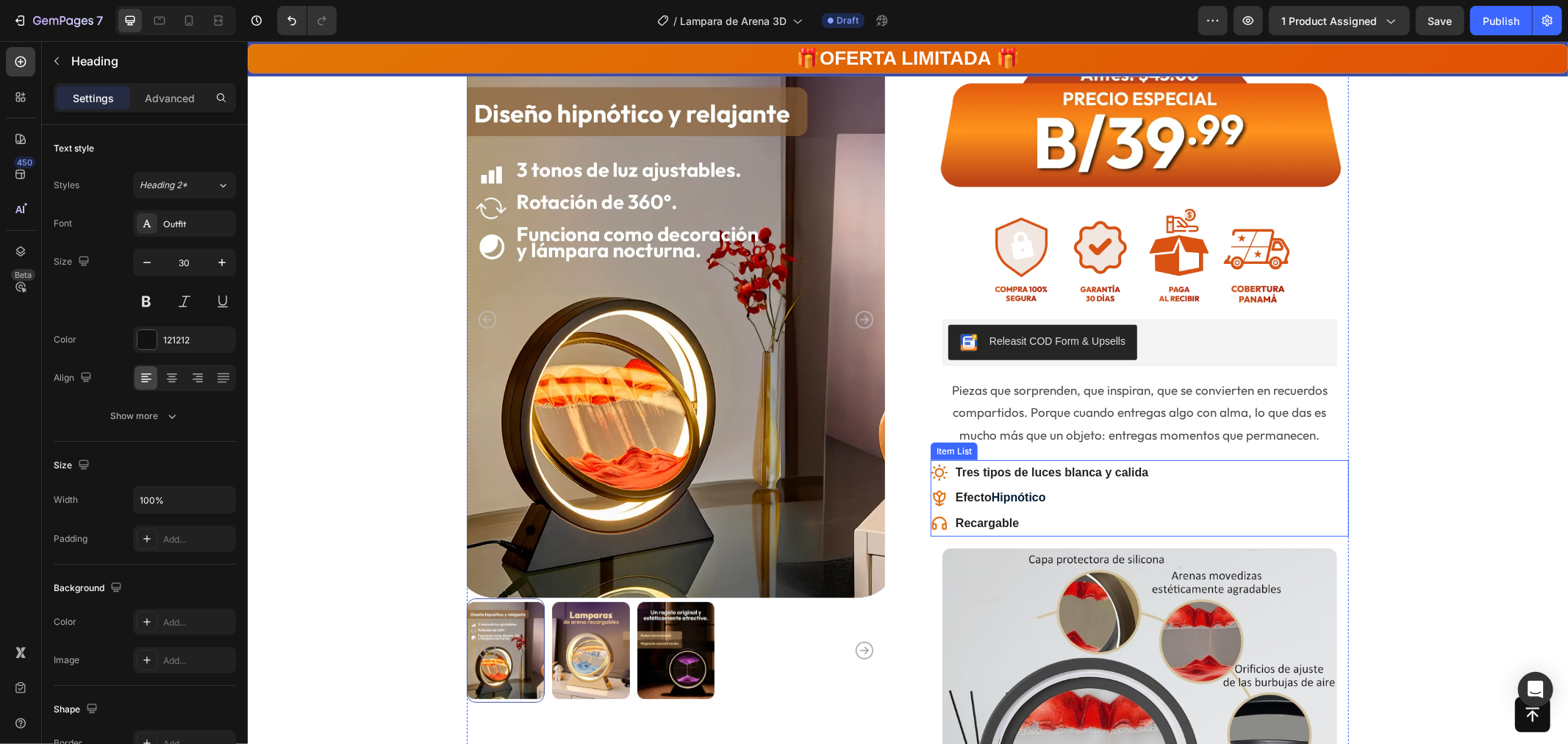
click at [1211, 492] on div "Tres tipos de [PERSON_NAME] y calida Efecto Hipnótico Recargable" at bounding box center [1139, 498] width 418 height 76
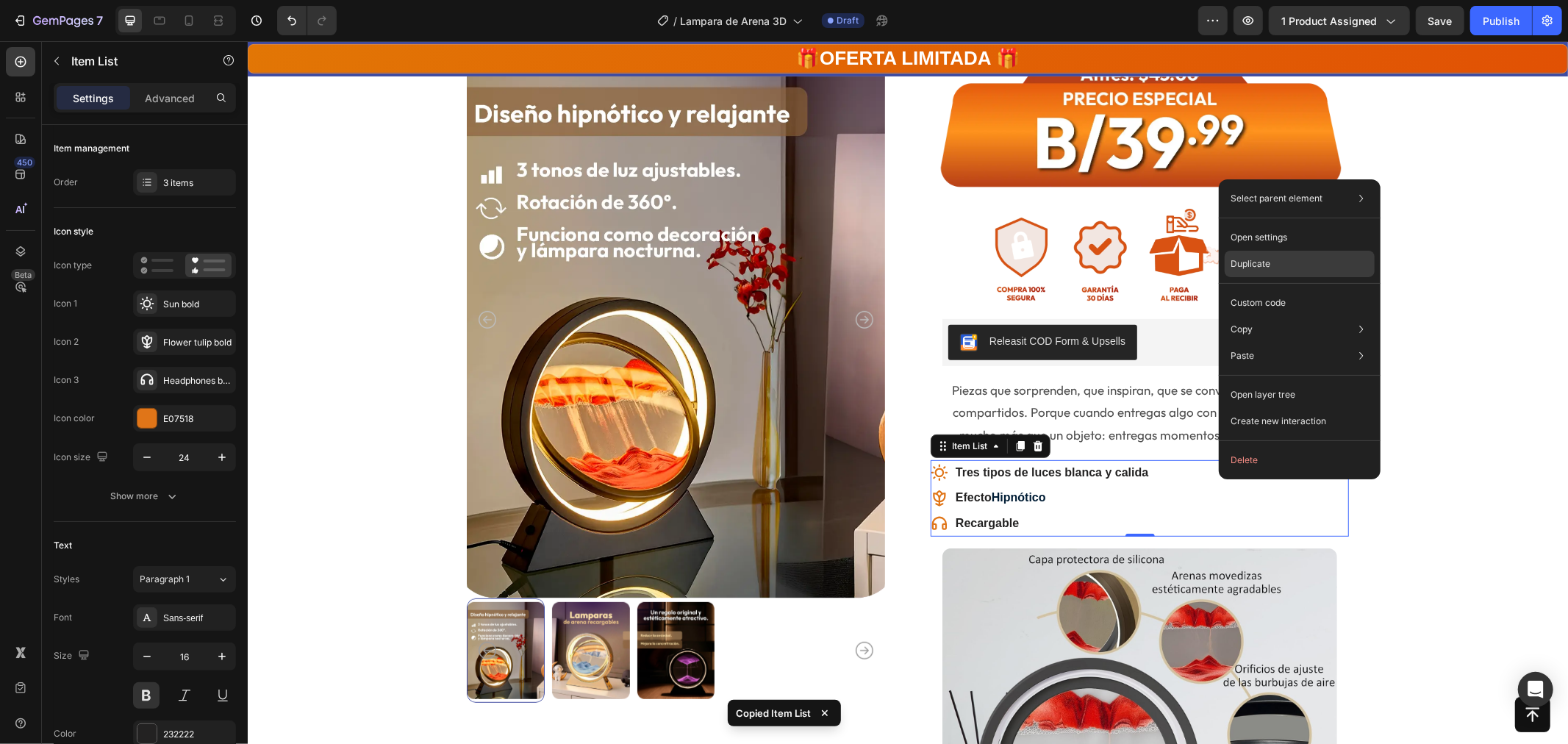
click at [1252, 271] on div "Duplicate" at bounding box center [1300, 264] width 150 height 27
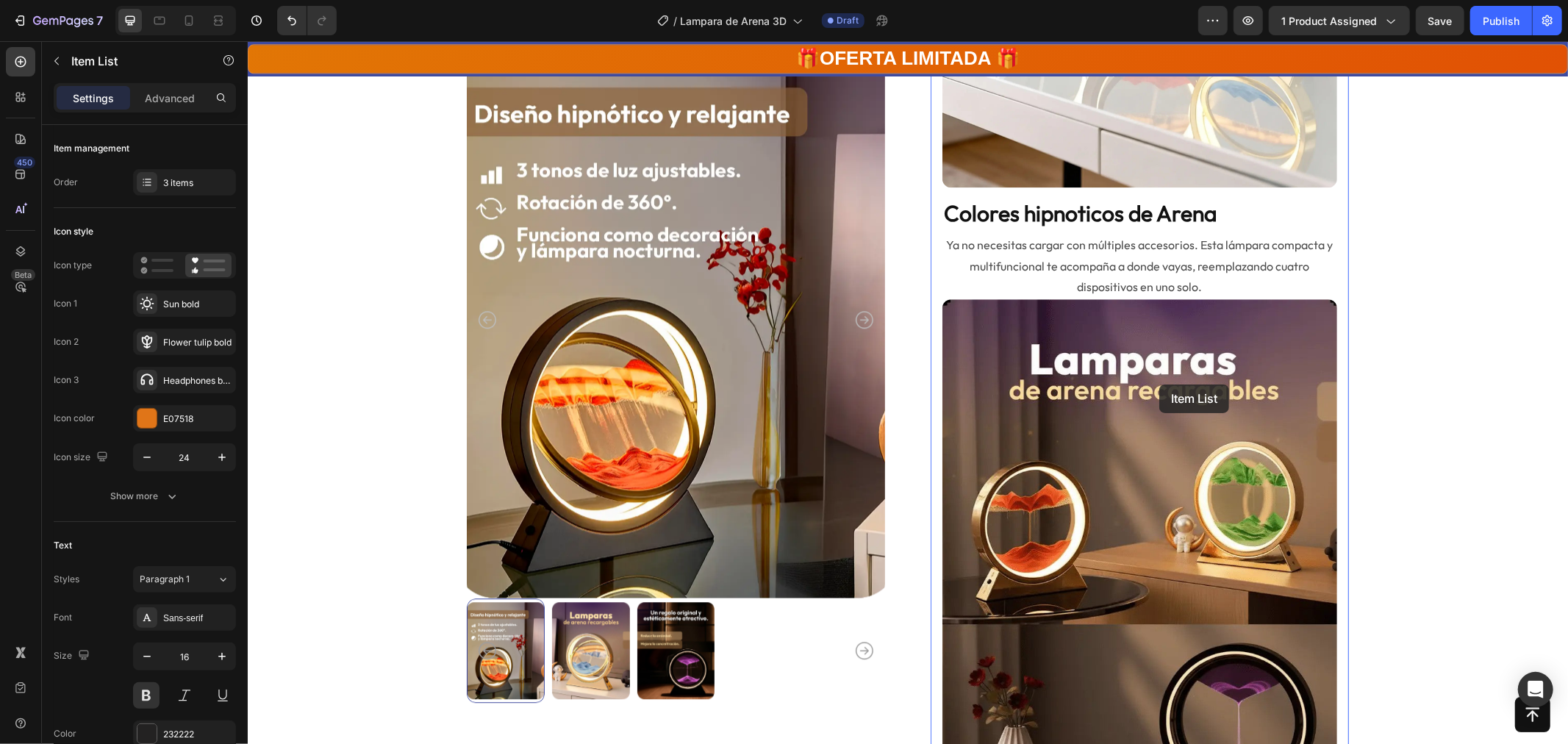
scroll to position [3048, 0]
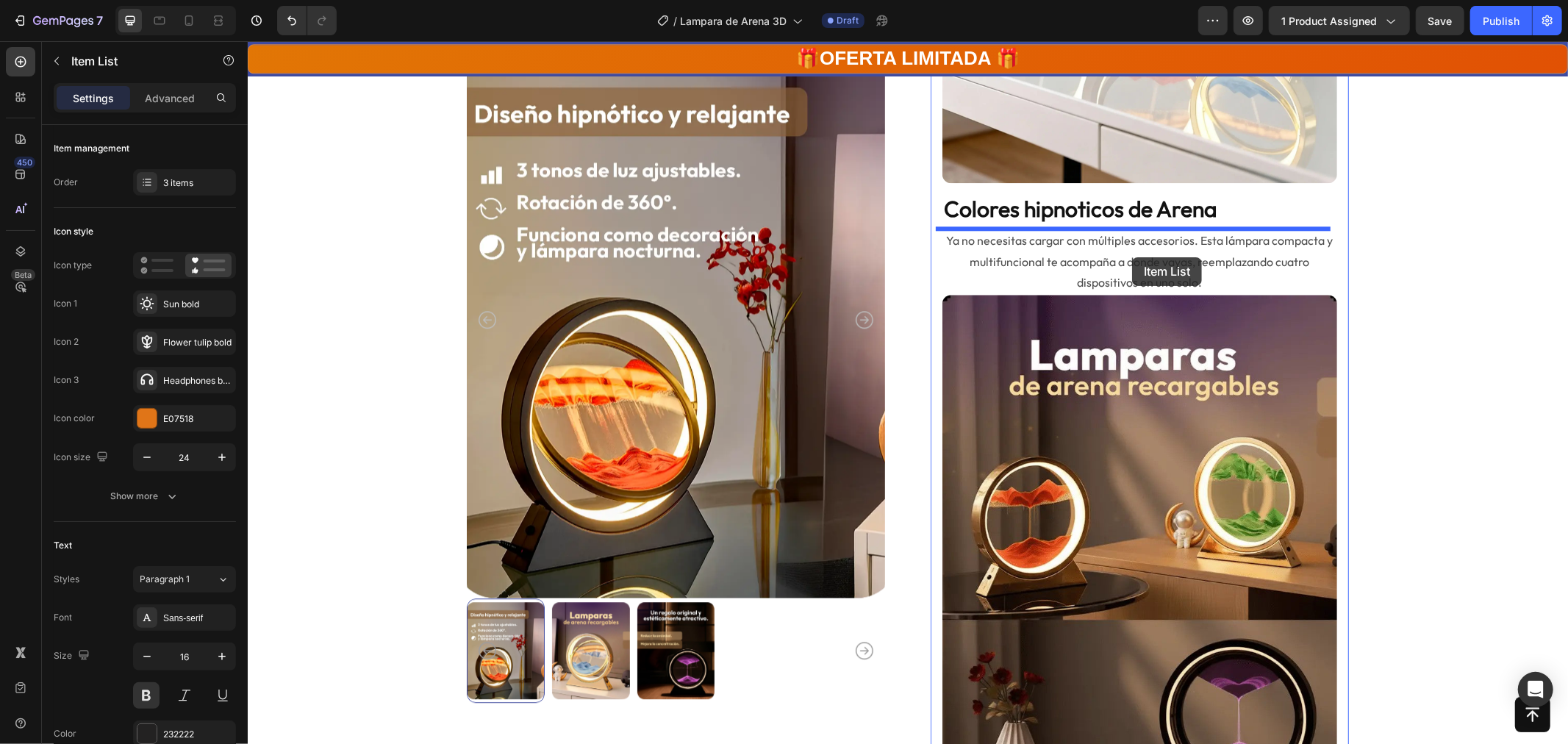
drag, startPoint x: 1163, startPoint y: 610, endPoint x: 1132, endPoint y: 257, distance: 354.4
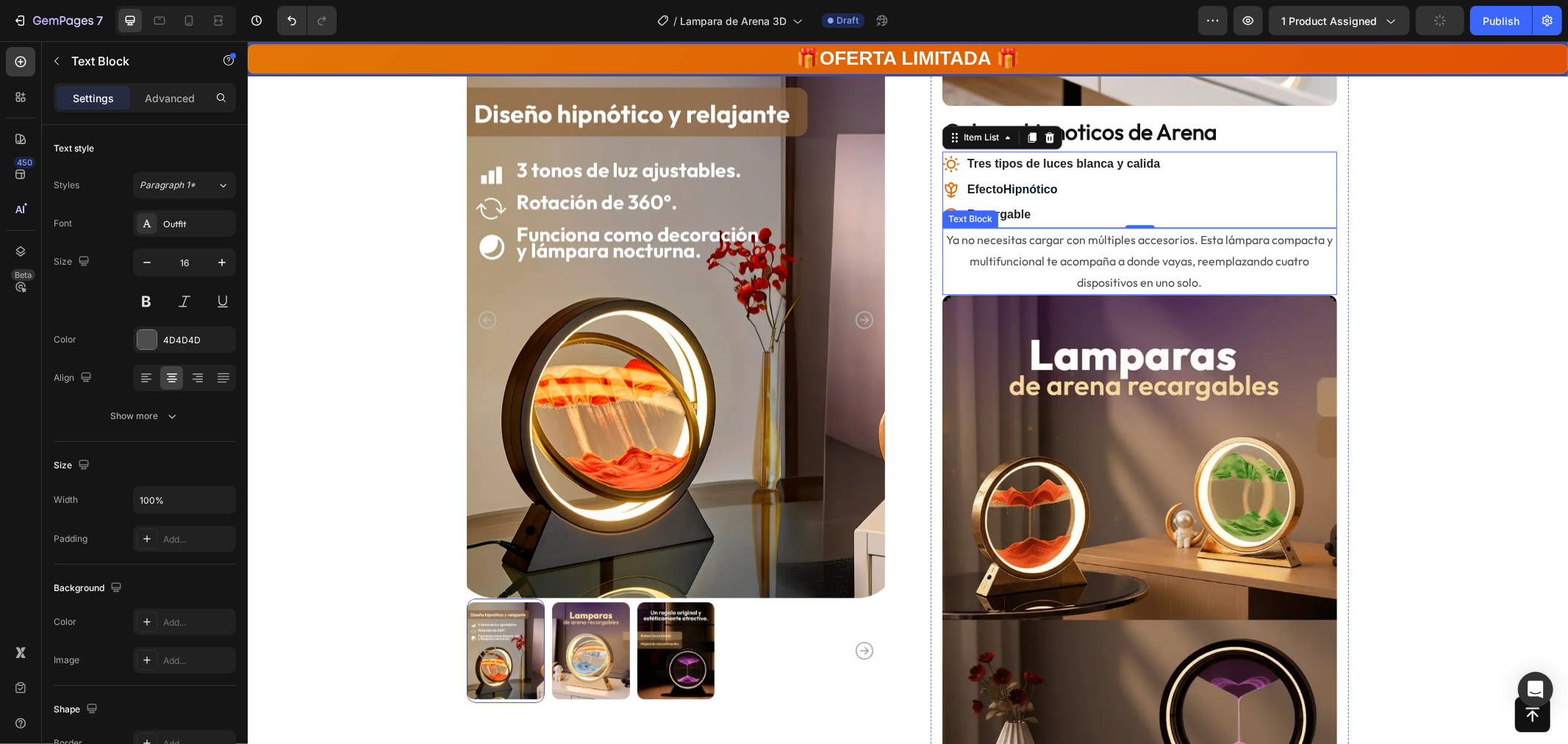
click at [1052, 242] on p "Ya no necesitas cargar con múltiples accesorios. Esta lámpara compacta y multif…" at bounding box center [1139, 260] width 392 height 64
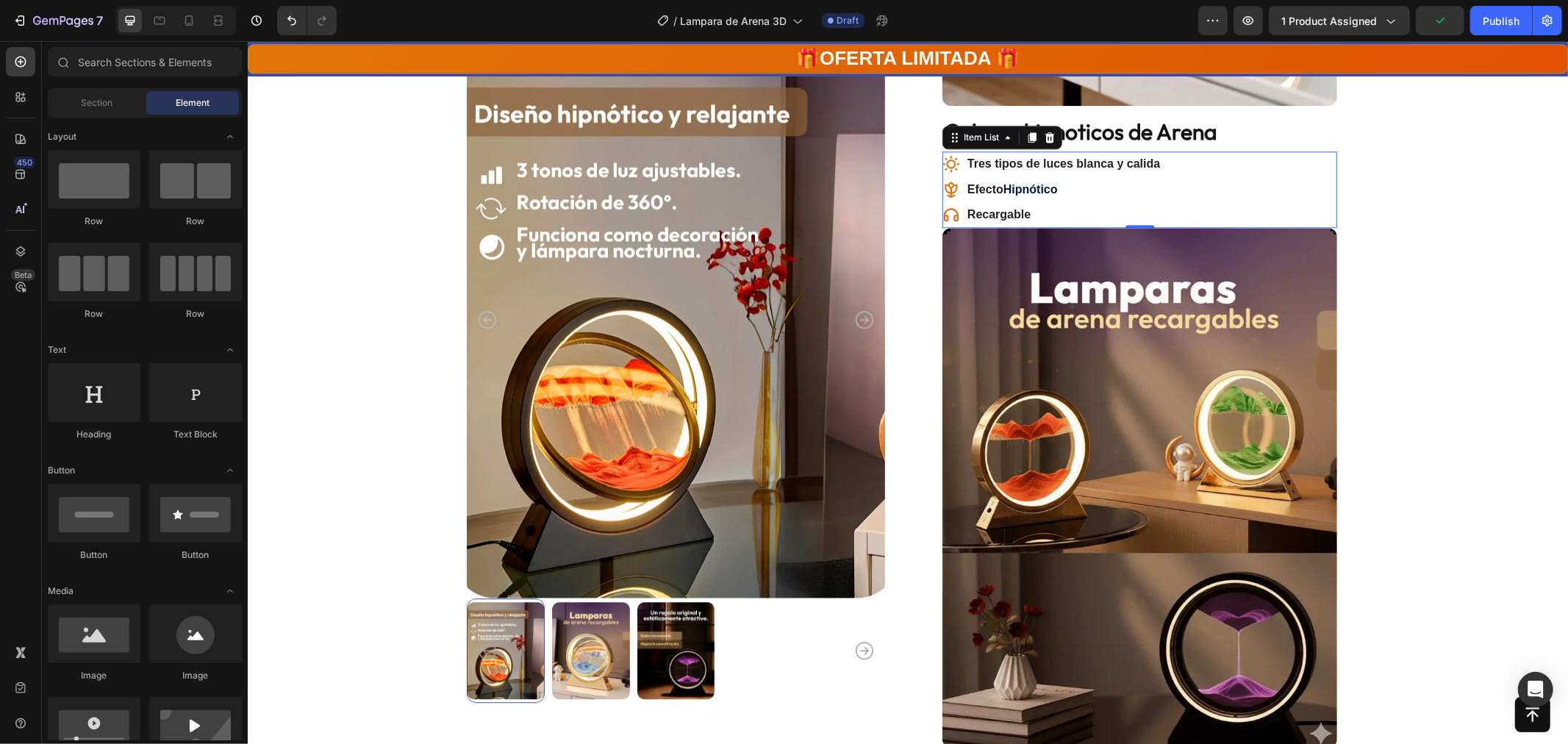
click at [943, 161] on icon at bounding box center [950, 162] width 18 height 18
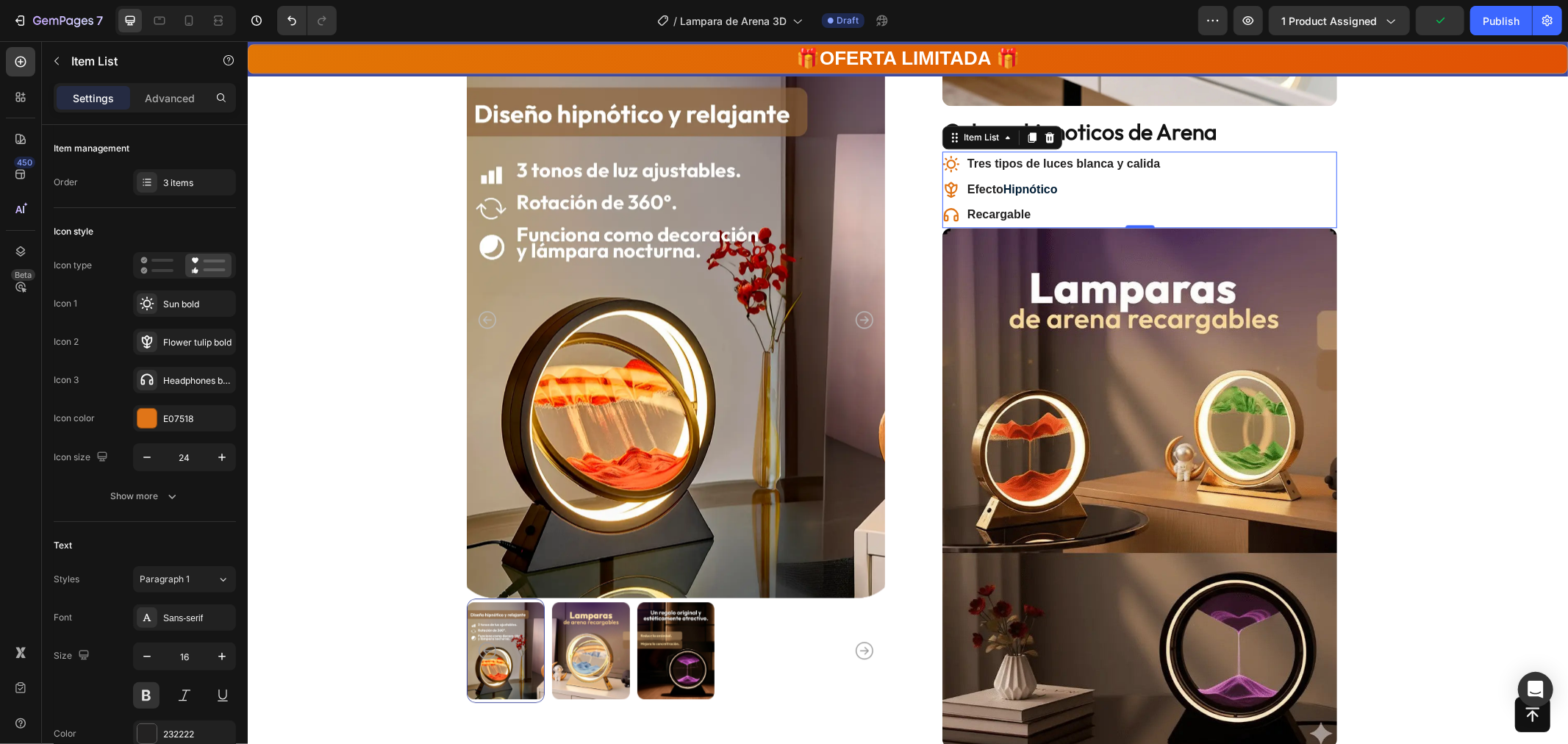
click at [943, 161] on icon at bounding box center [950, 162] width 18 height 18
click at [140, 419] on div at bounding box center [147, 418] width 19 height 19
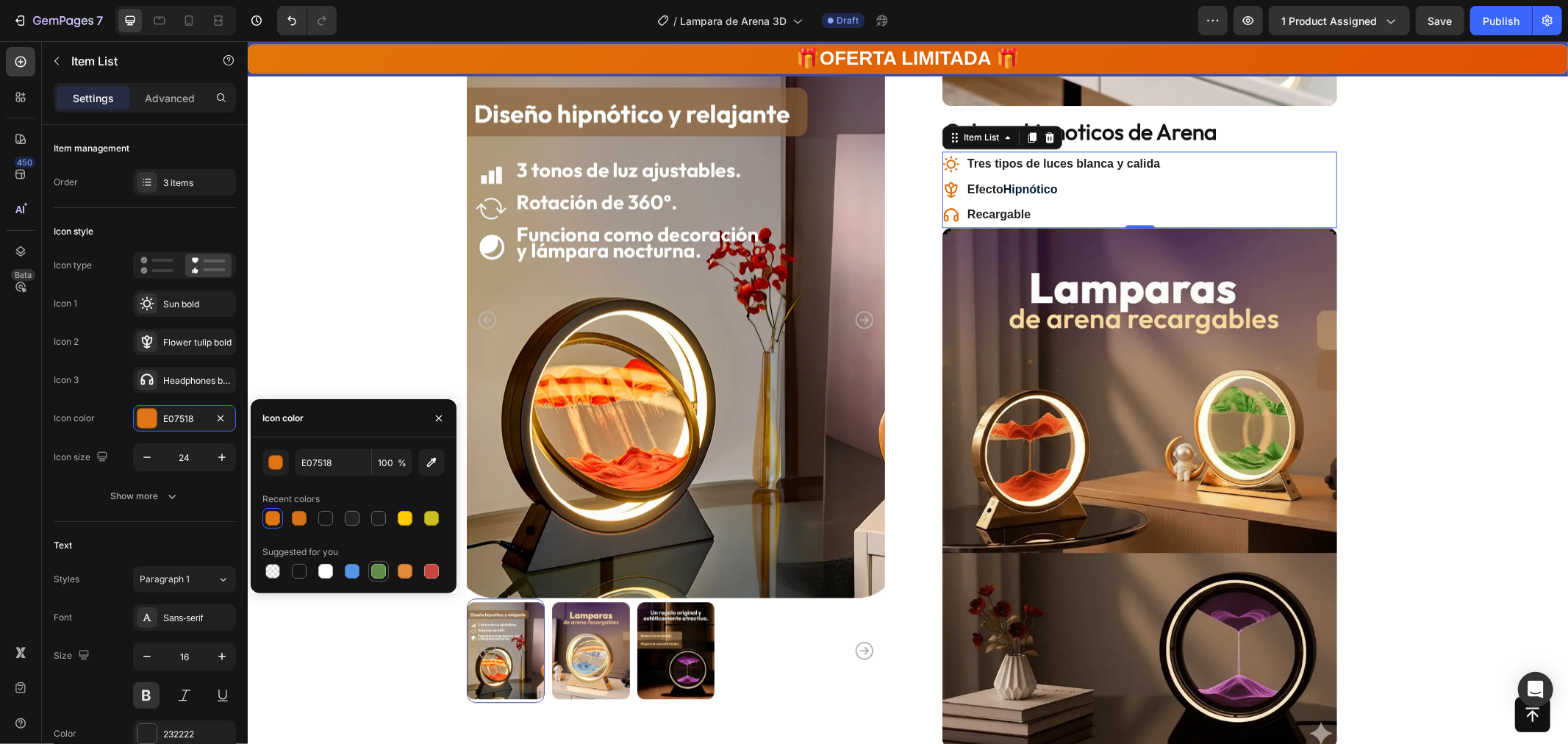
drag, startPoint x: 381, startPoint y: 574, endPoint x: 210, endPoint y: 481, distance: 194.7
click at [381, 574] on div at bounding box center [378, 570] width 14 height 14
type input "5E8E49"
click at [942, 189] on icon at bounding box center [950, 189] width 18 height 18
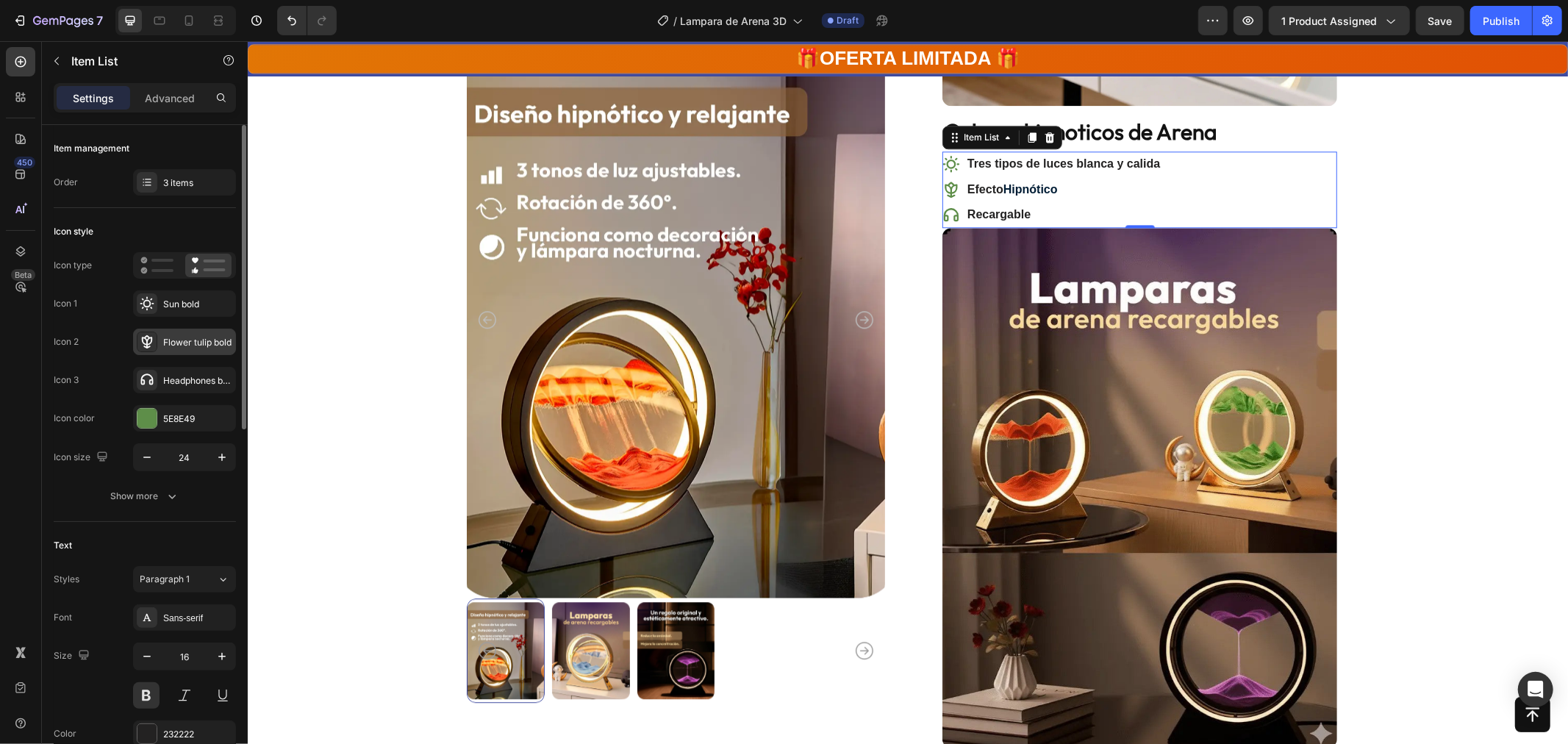
click at [150, 336] on icon at bounding box center [146, 342] width 10 height 13
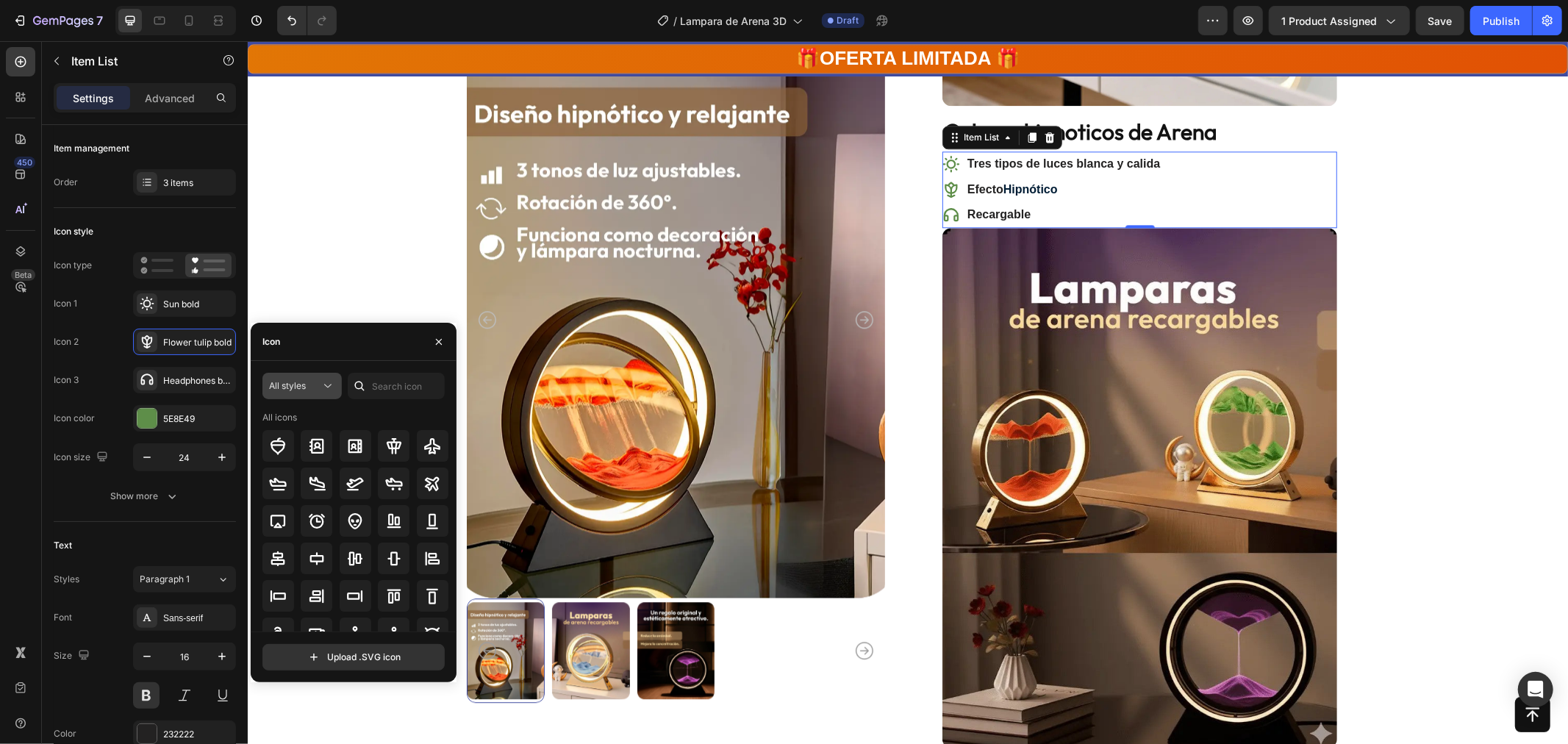
click at [288, 382] on span "All styles" at bounding box center [287, 386] width 37 height 11
click at [323, 344] on div "Icon" at bounding box center [354, 342] width 206 height 38
click at [382, 379] on input "text" at bounding box center [396, 386] width 97 height 27
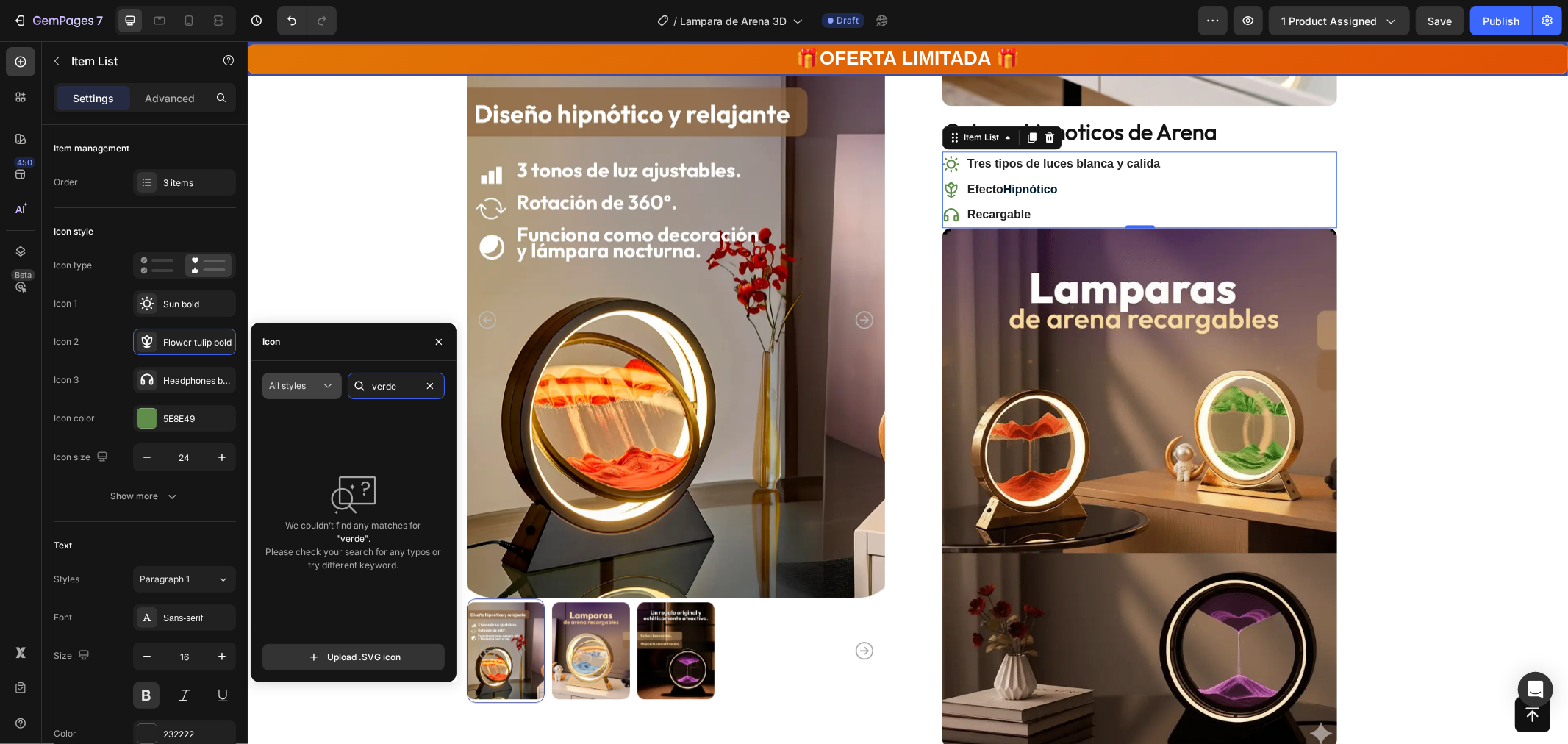
type input "verde"
click at [312, 387] on div "All styles" at bounding box center [295, 386] width 51 height 13
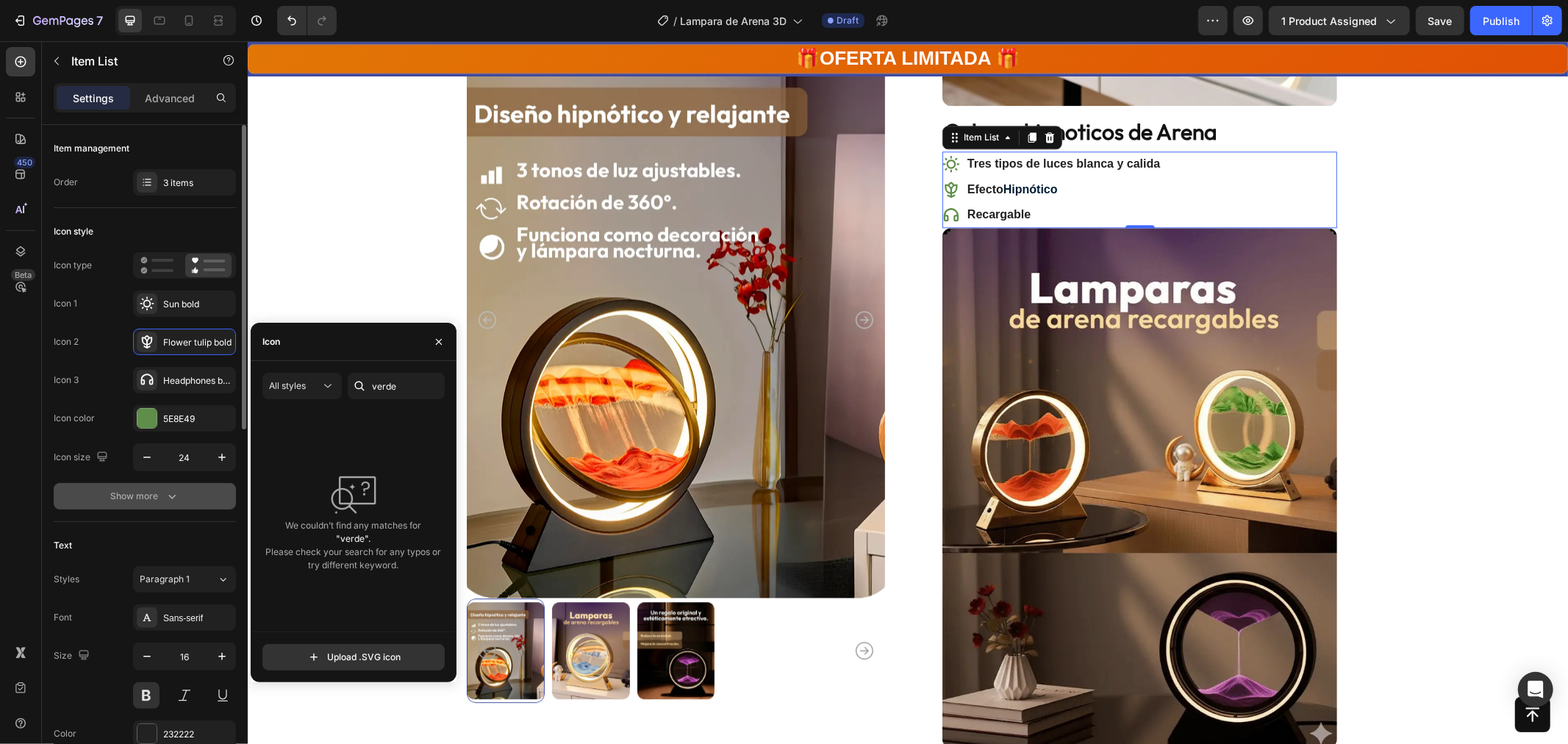
click at [172, 490] on icon "button" at bounding box center [171, 496] width 14 height 14
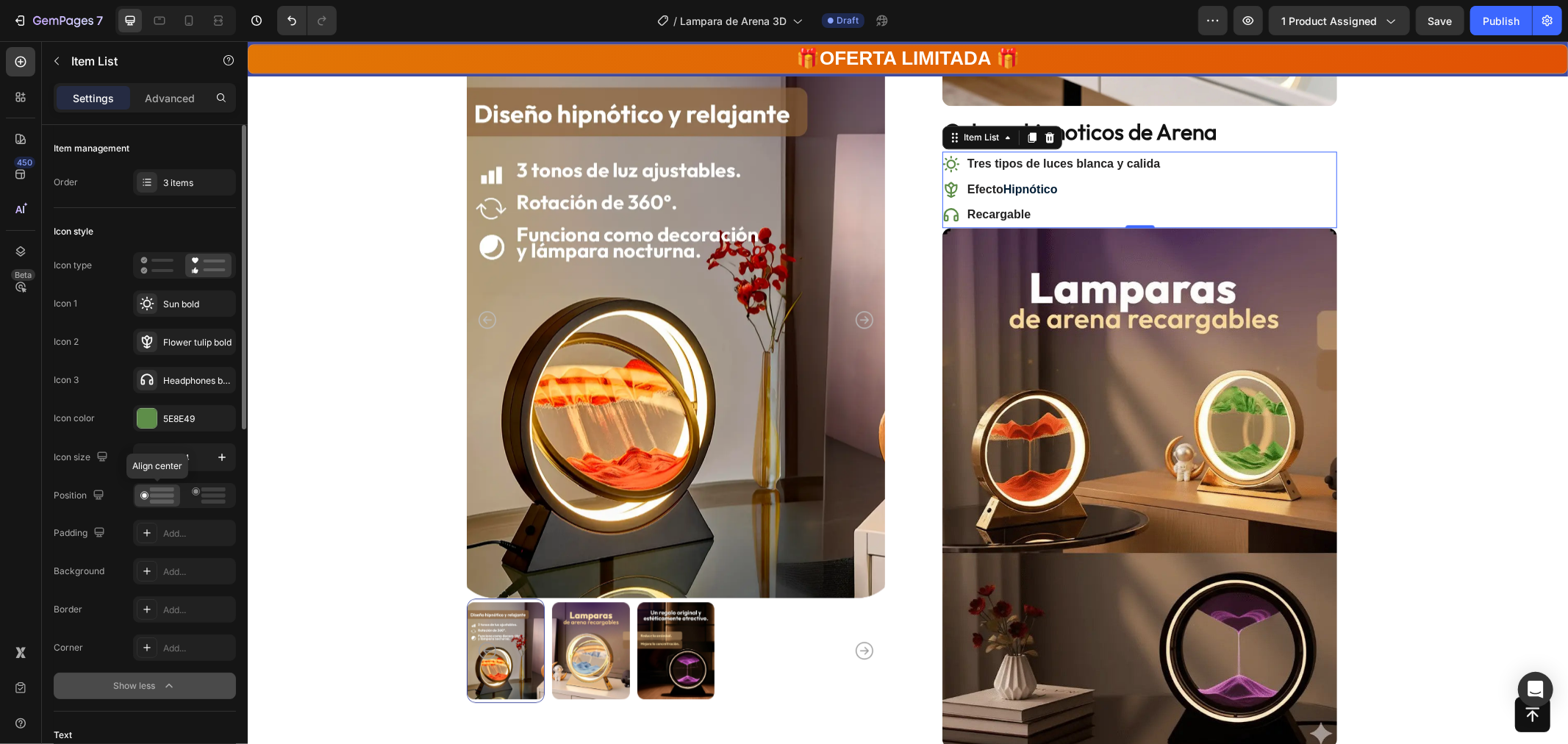
click at [172, 490] on rect at bounding box center [163, 489] width 25 height 5
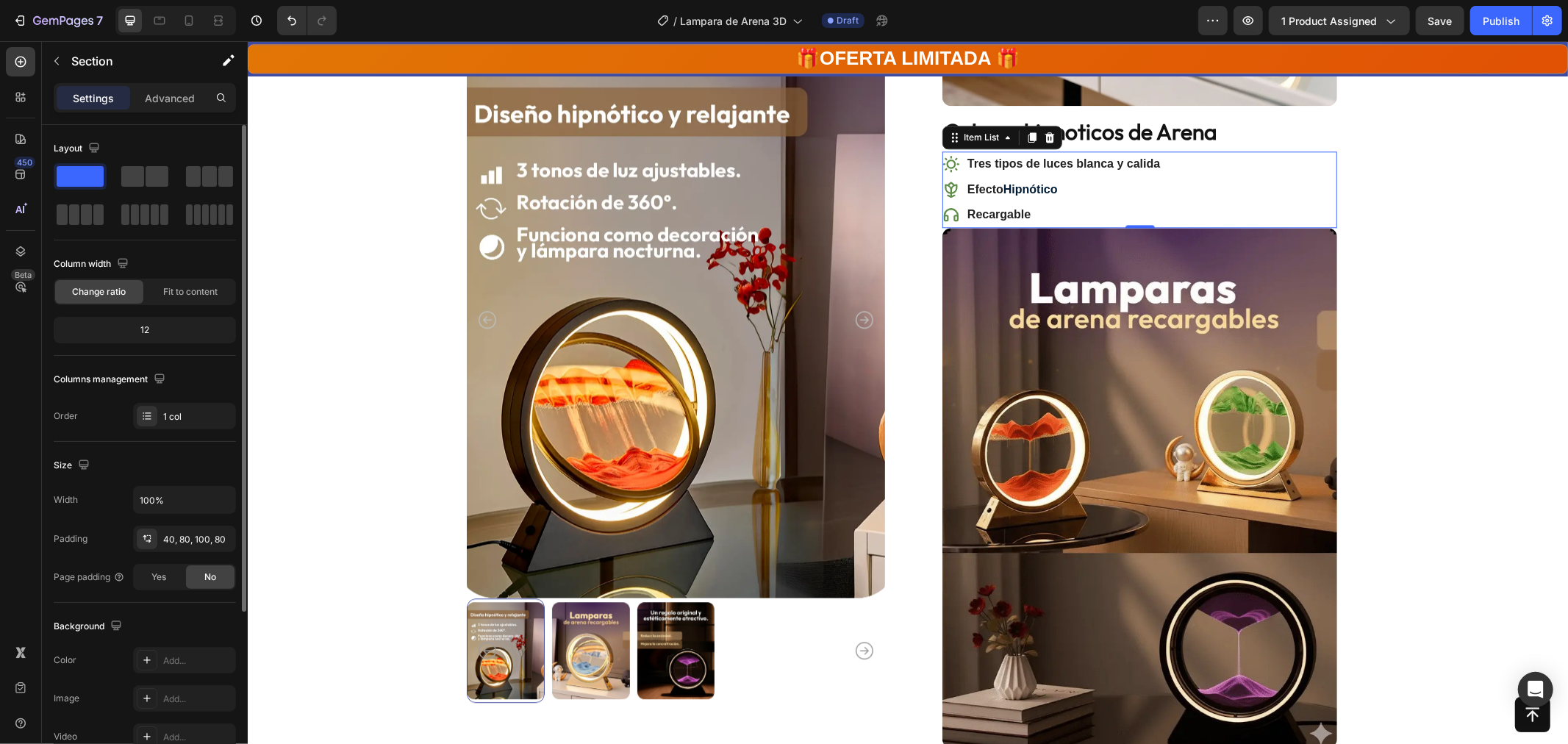
click at [955, 158] on div "Tres tipos de luces blanca y calida" at bounding box center [1051, 163] width 220 height 26
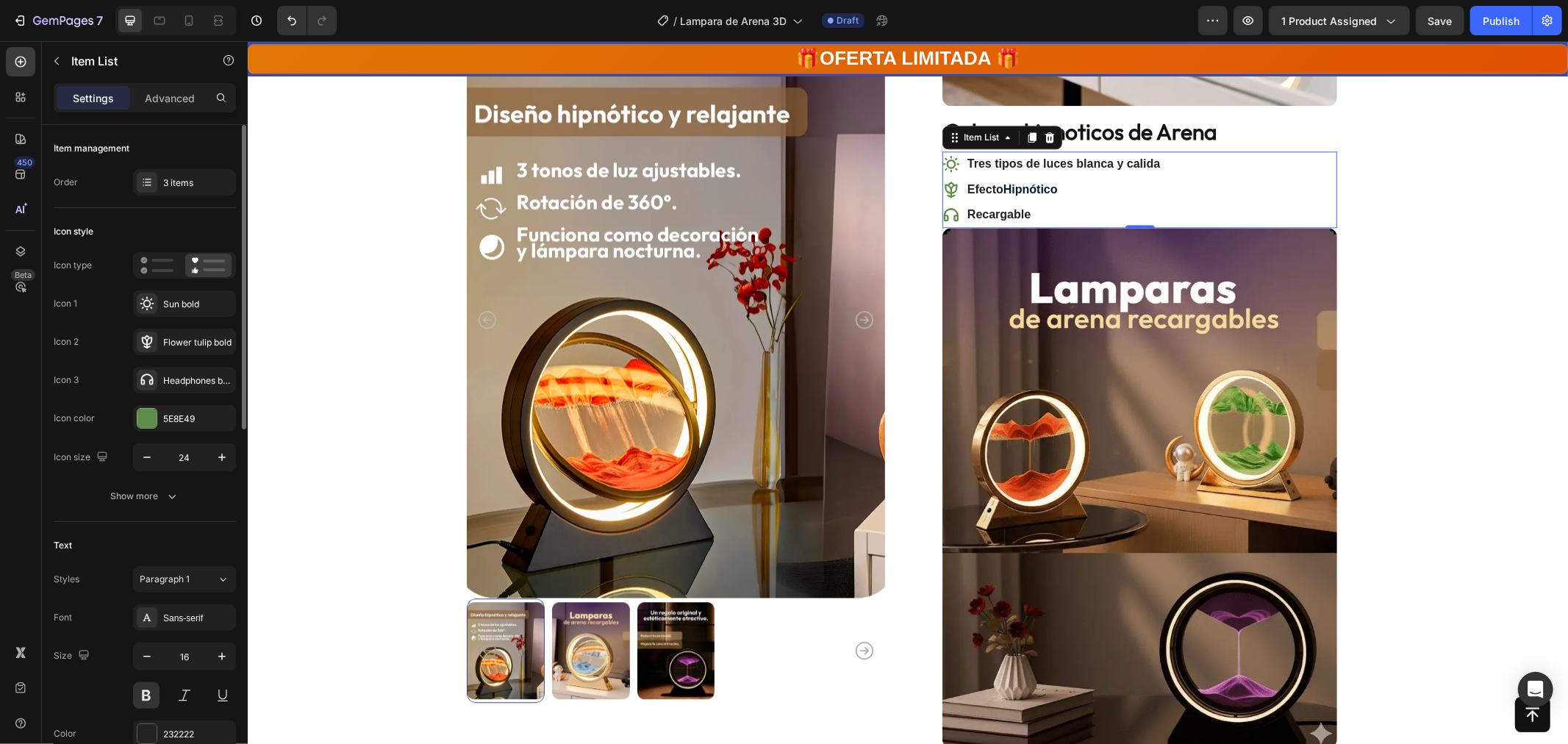
click at [946, 161] on icon at bounding box center [950, 162] width 18 height 18
click at [945, 168] on icon at bounding box center [950, 162] width 18 height 18
click at [945, 185] on icon at bounding box center [950, 189] width 18 height 18
drag, startPoint x: 945, startPoint y: 202, endPoint x: 947, endPoint y: 213, distance: 11.2
click at [945, 202] on div "Recargable" at bounding box center [1051, 214] width 220 height 26
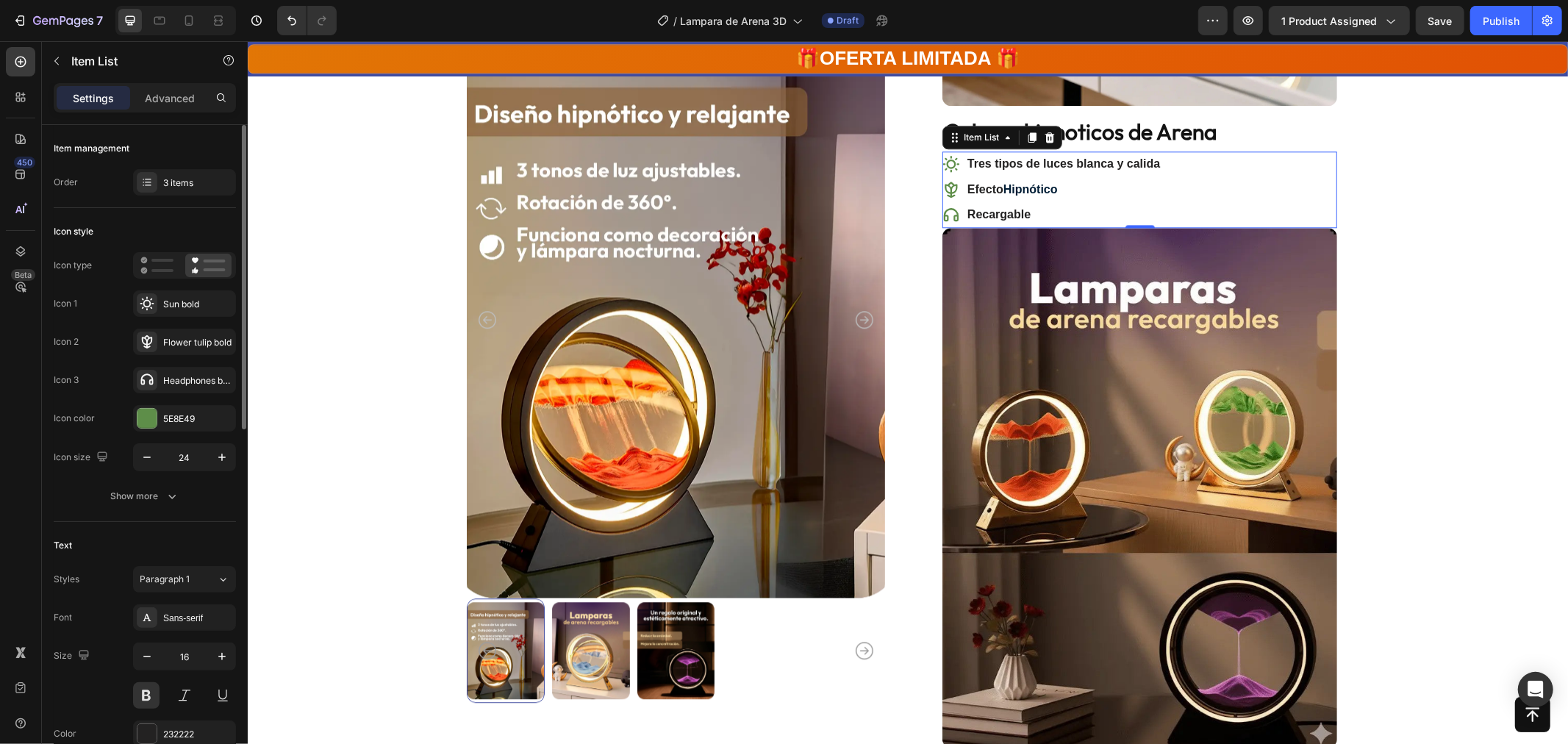
click at [947, 219] on icon at bounding box center [950, 214] width 14 height 13
click at [1078, 206] on p "Recargable" at bounding box center [1063, 214] width 193 height 21
click at [288, 14] on icon "Undo/Redo" at bounding box center [291, 20] width 14 height 14
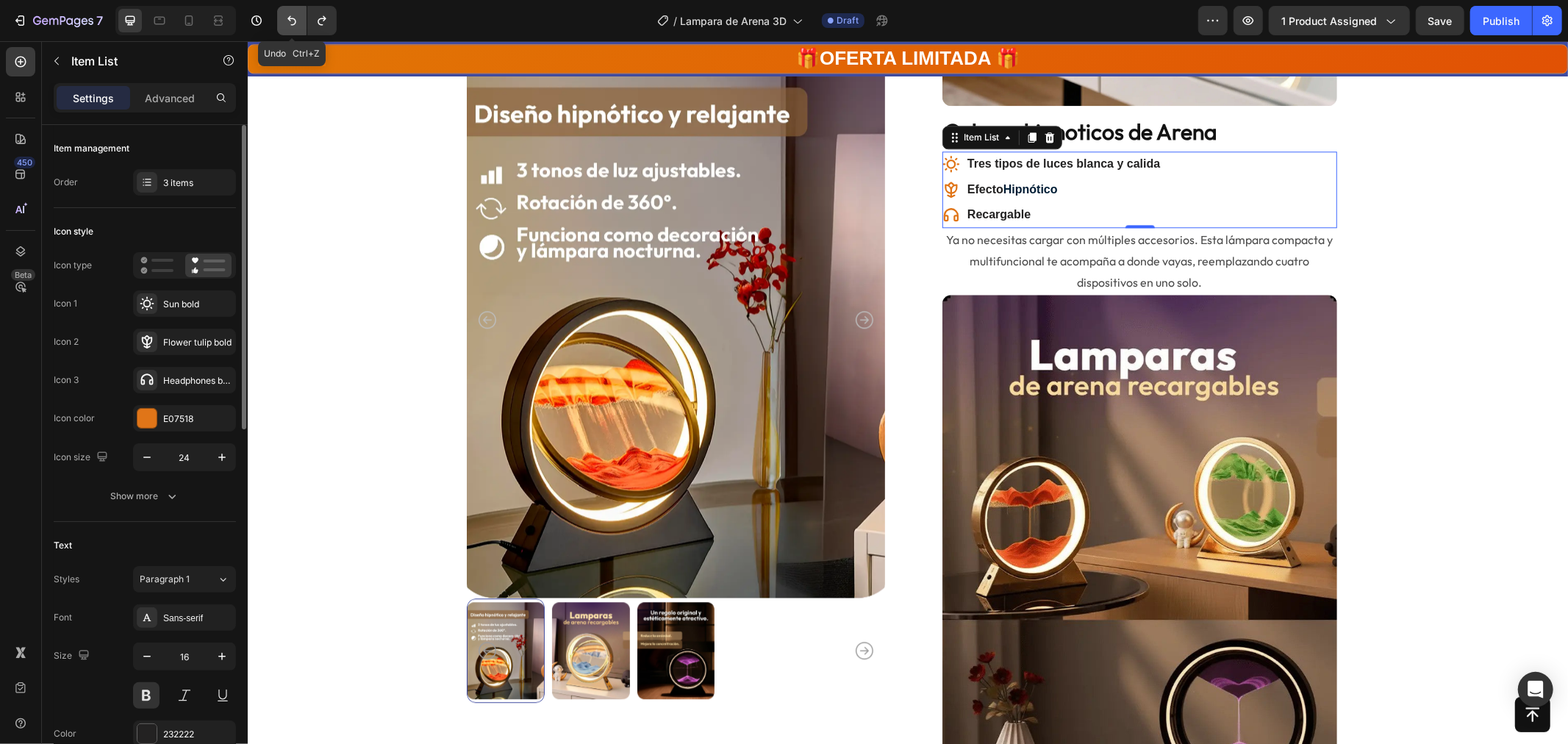
click at [288, 14] on icon "Undo/Redo" at bounding box center [291, 20] width 14 height 14
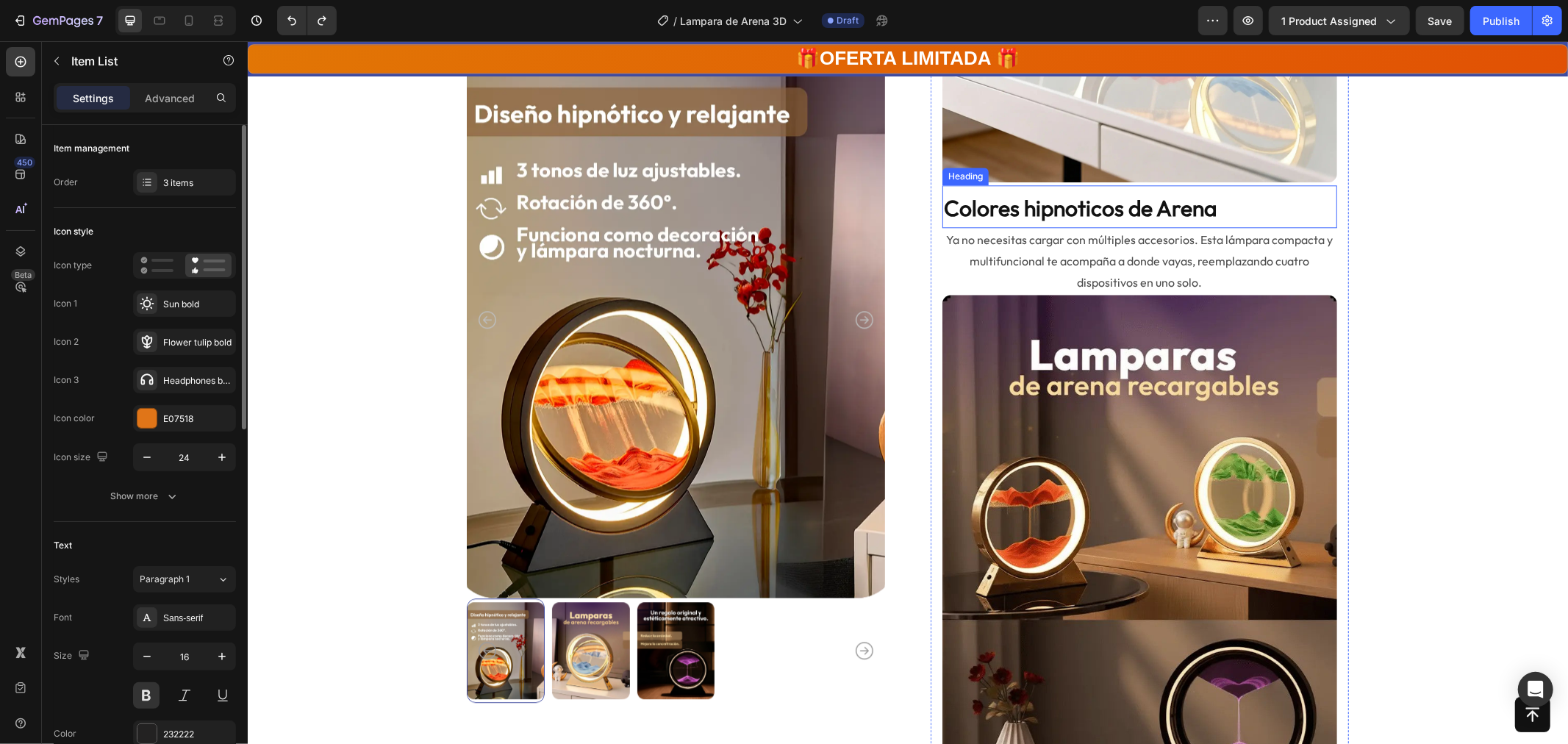
click at [967, 188] on div "⁠⁠⁠⁠⁠⁠⁠ Colores hipnoticos de Arena Heading" at bounding box center [1139, 205] width 395 height 43
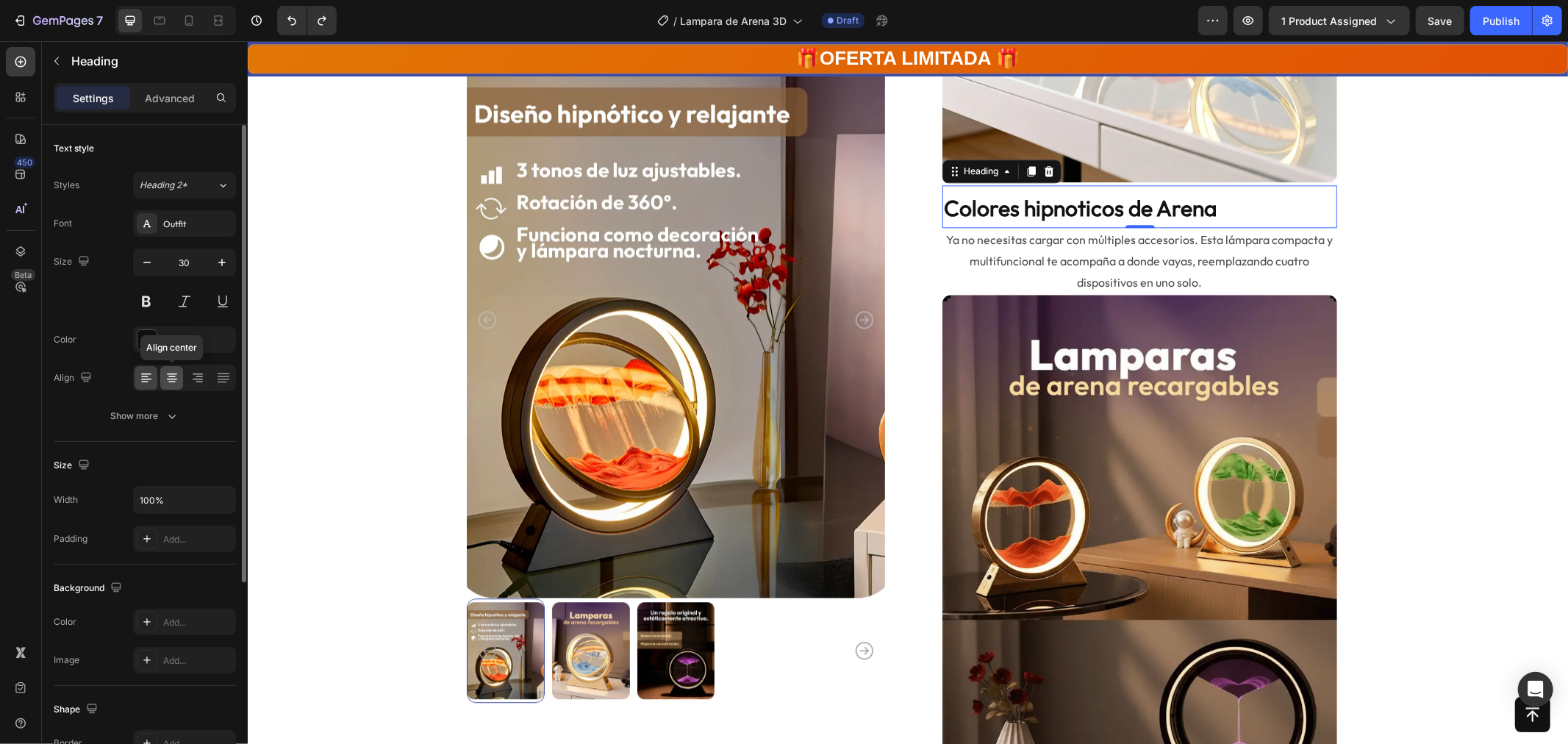
click at [181, 384] on div at bounding box center [172, 377] width 23 height 24
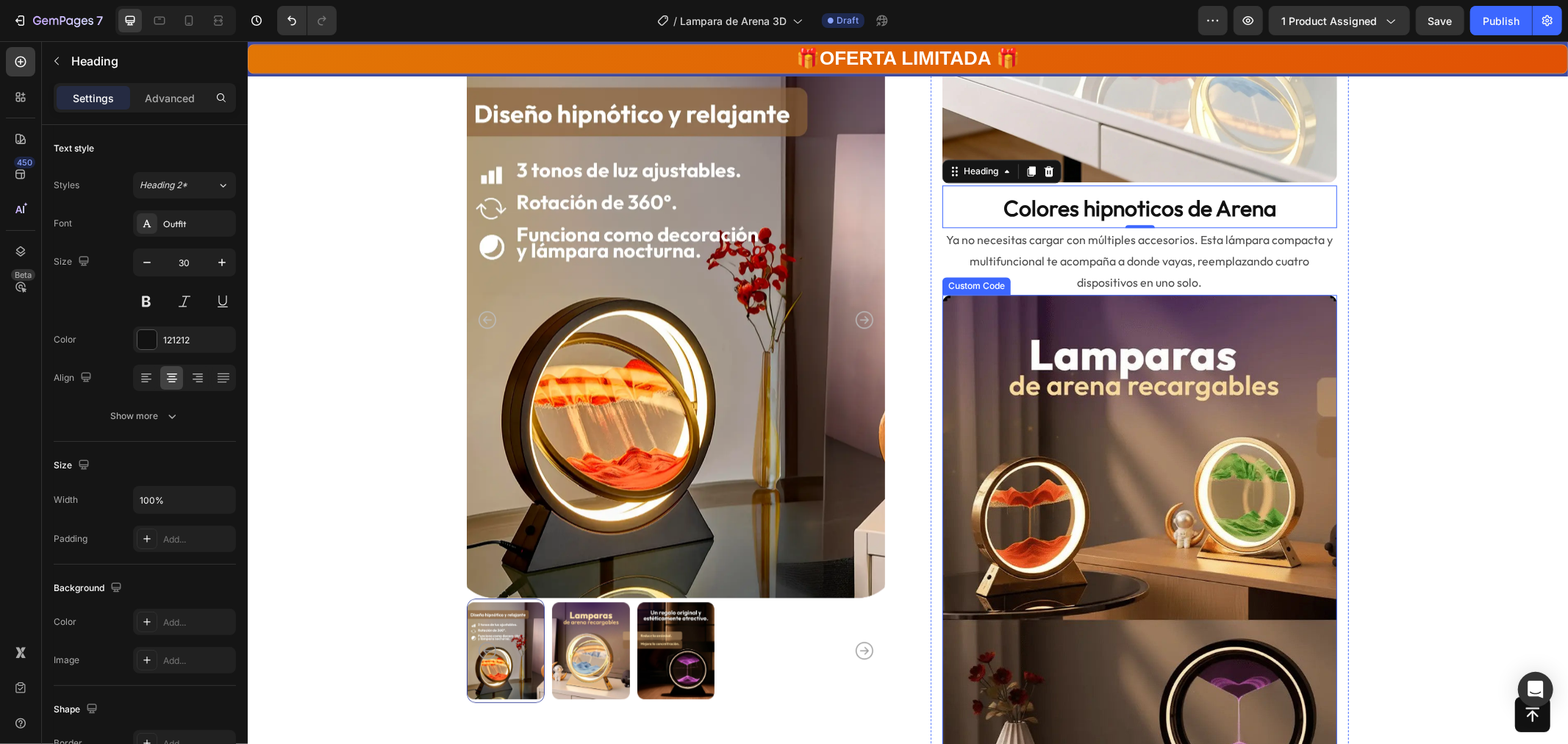
click at [1188, 391] on img at bounding box center [1139, 554] width 395 height 520
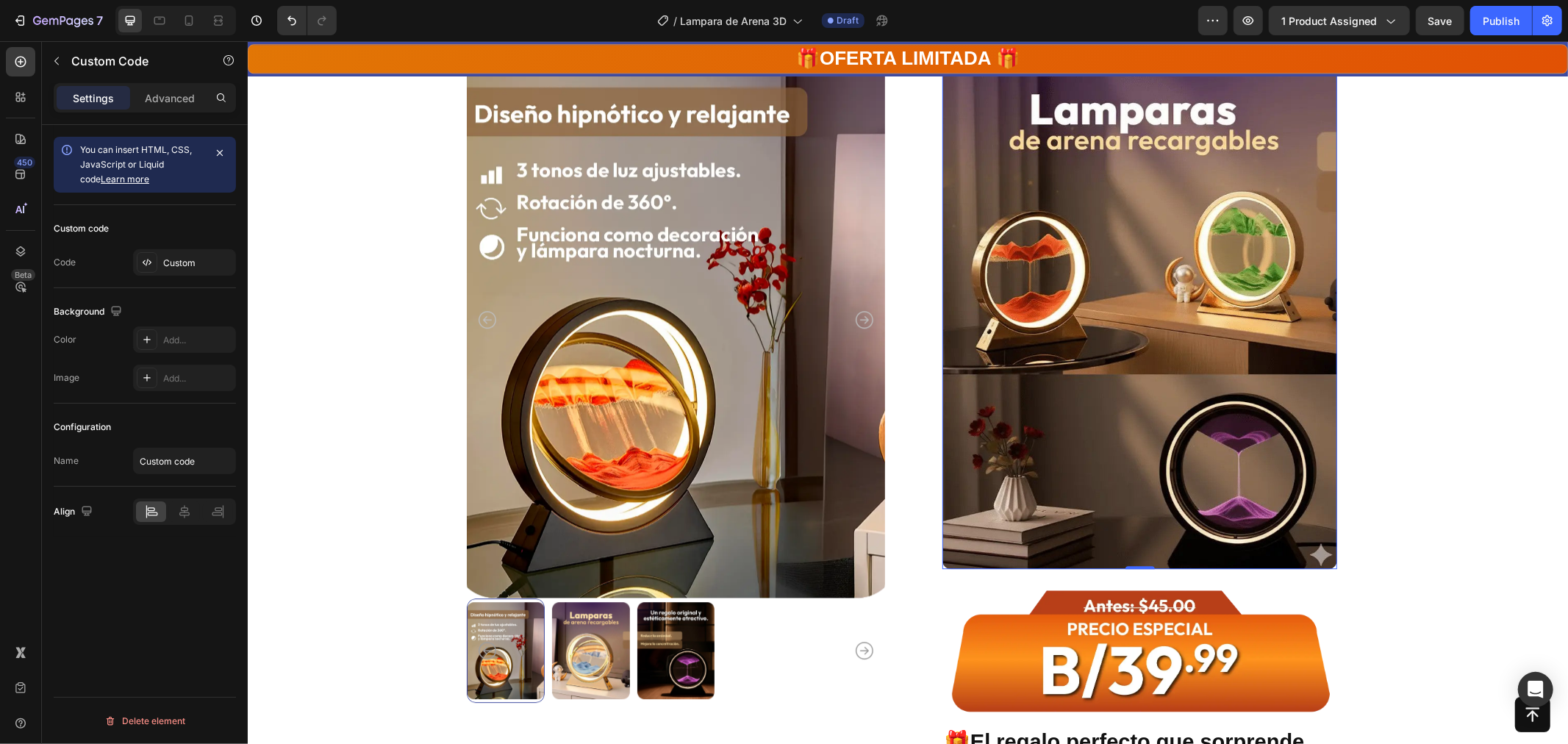
scroll to position [3130, 0]
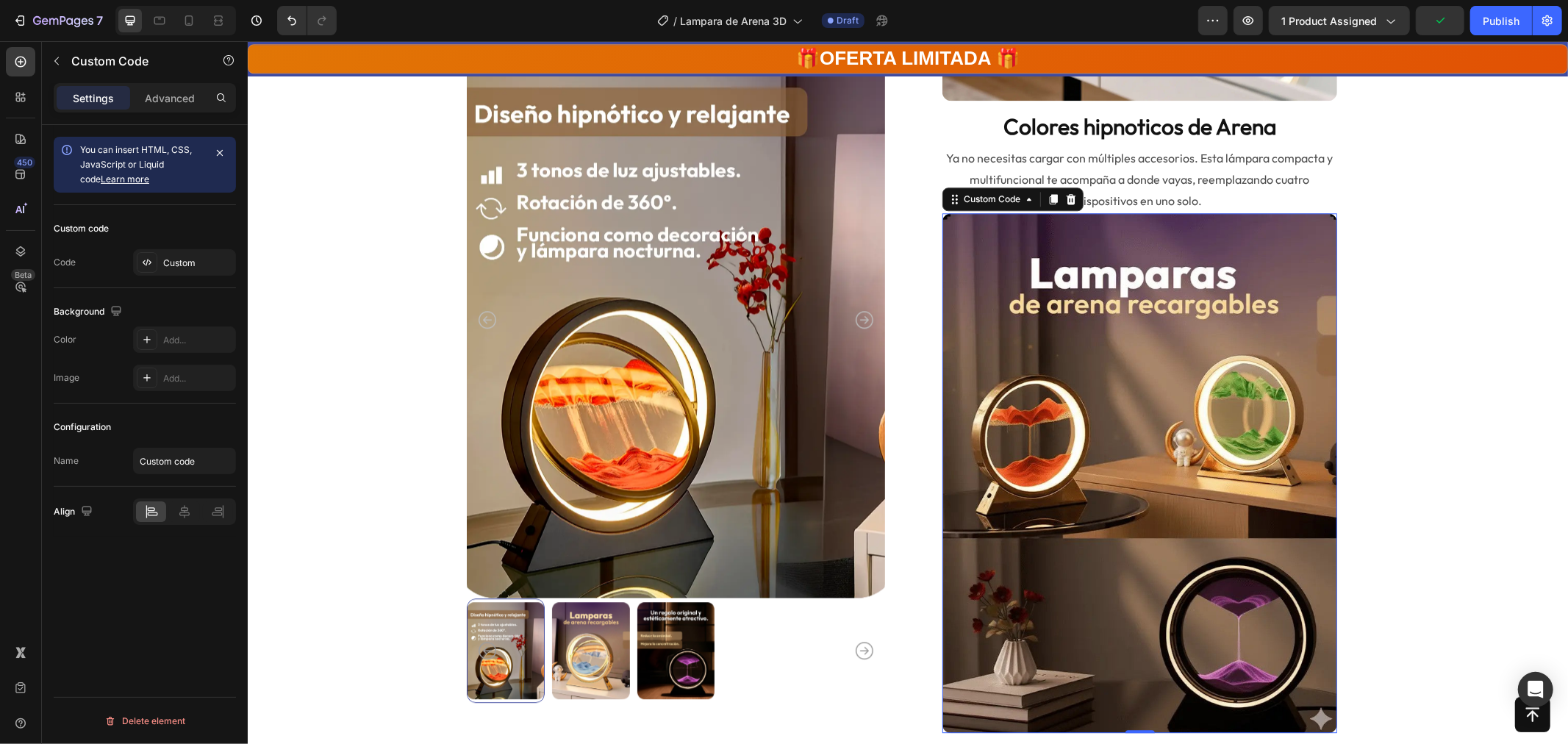
drag, startPoint x: 1160, startPoint y: 417, endPoint x: 1139, endPoint y: 417, distance: 21.0
click at [1160, 417] on img at bounding box center [1139, 472] width 395 height 520
click at [197, 267] on div "Custom" at bounding box center [198, 263] width 69 height 13
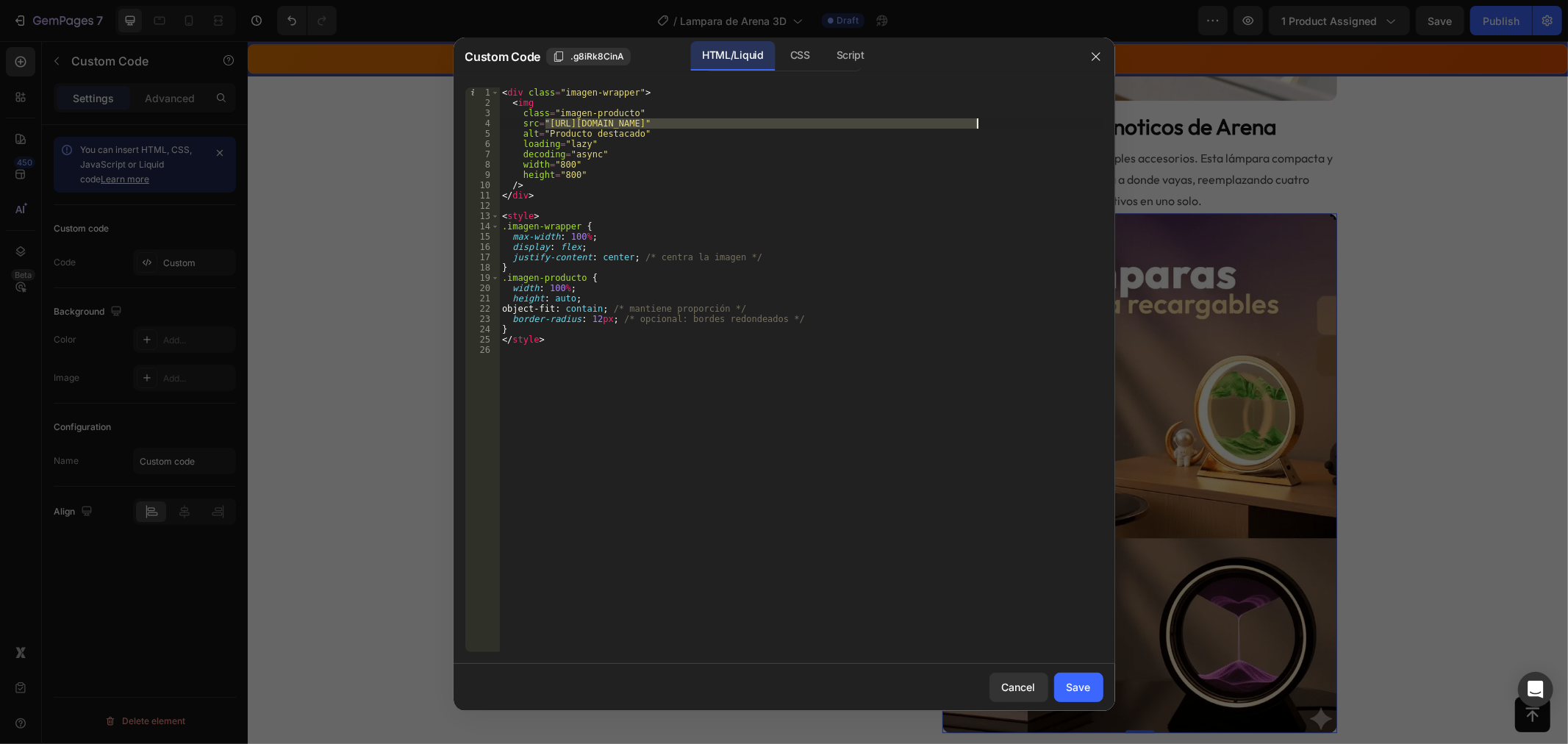
drag, startPoint x: 545, startPoint y: 123, endPoint x: 977, endPoint y: 120, distance: 432.0
click at [977, 120] on div "< div class = "imagen-wrapper" > < img class = "imagen-producto" src = "[URL][D…" at bounding box center [801, 380] width 604 height 585
paste textarea "57"
type textarea "src="[URL][DOMAIN_NAME]""
click at [1080, 689] on div "Save" at bounding box center [1080, 687] width 25 height 15
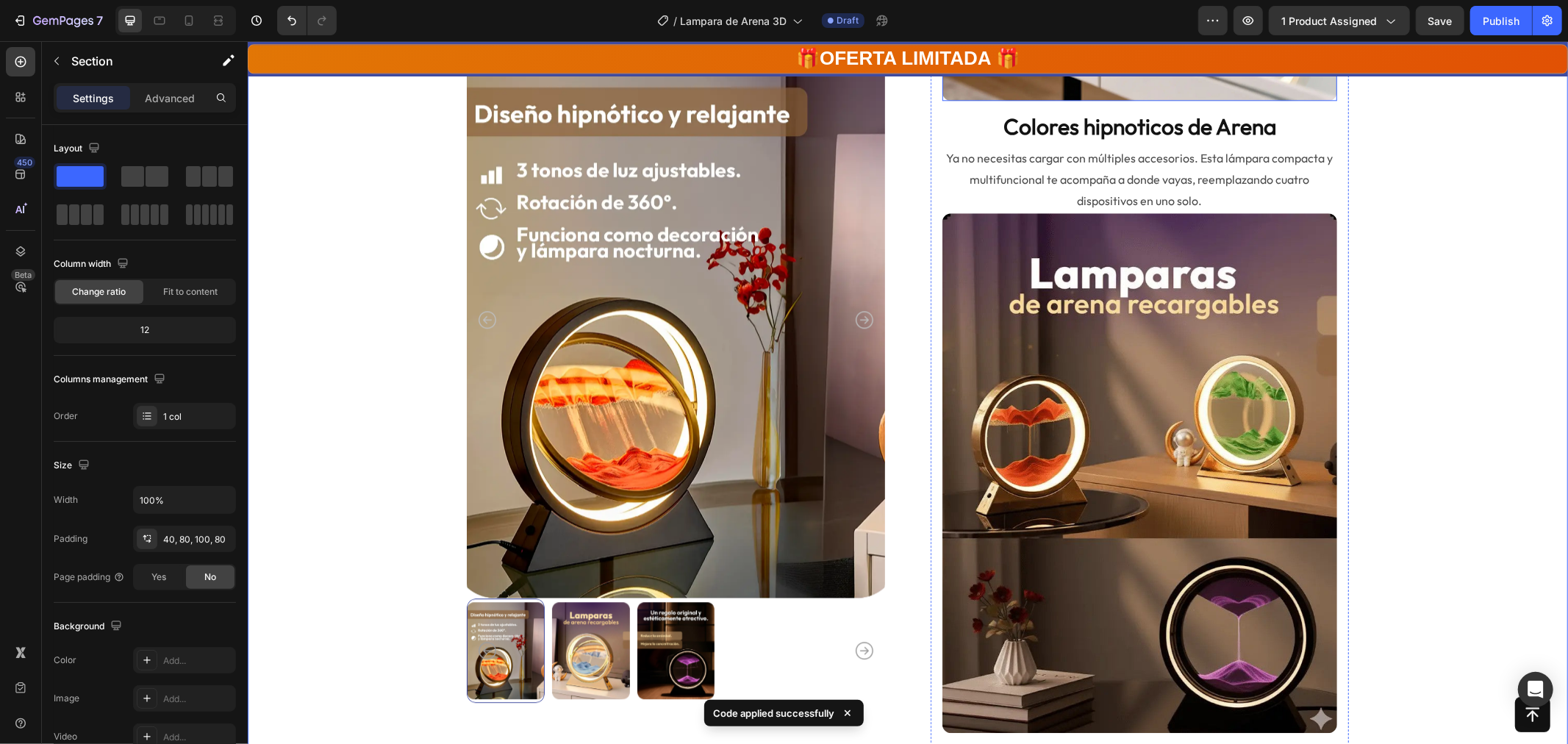
scroll to position [3212, 0]
